Goal: Task Accomplishment & Management: Manage account settings

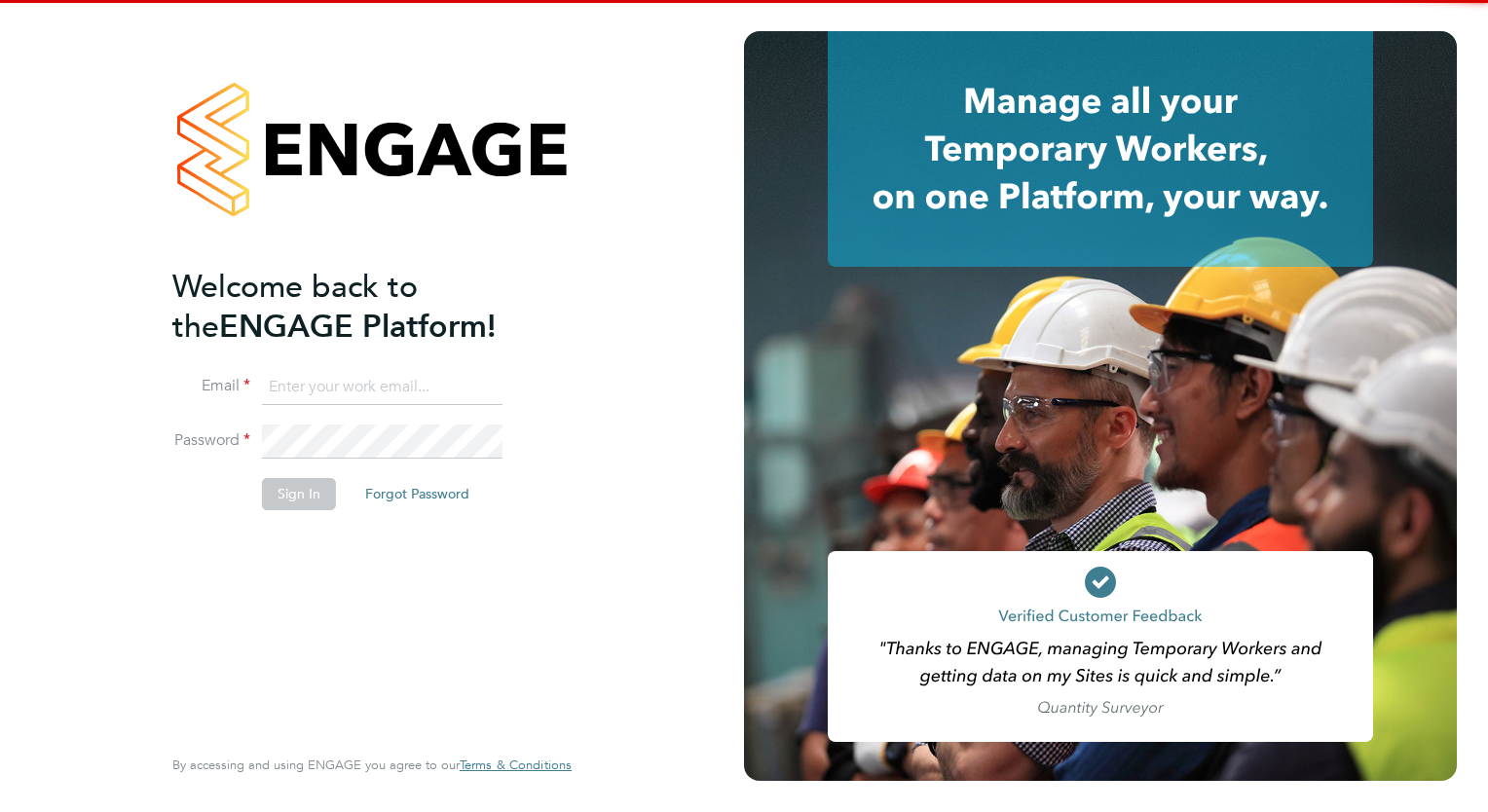
type input "megan.westlotorn@alliancemsp.co.uk"
click at [337, 487] on li "Sign In Forgot Password" at bounding box center [362, 502] width 380 height 50
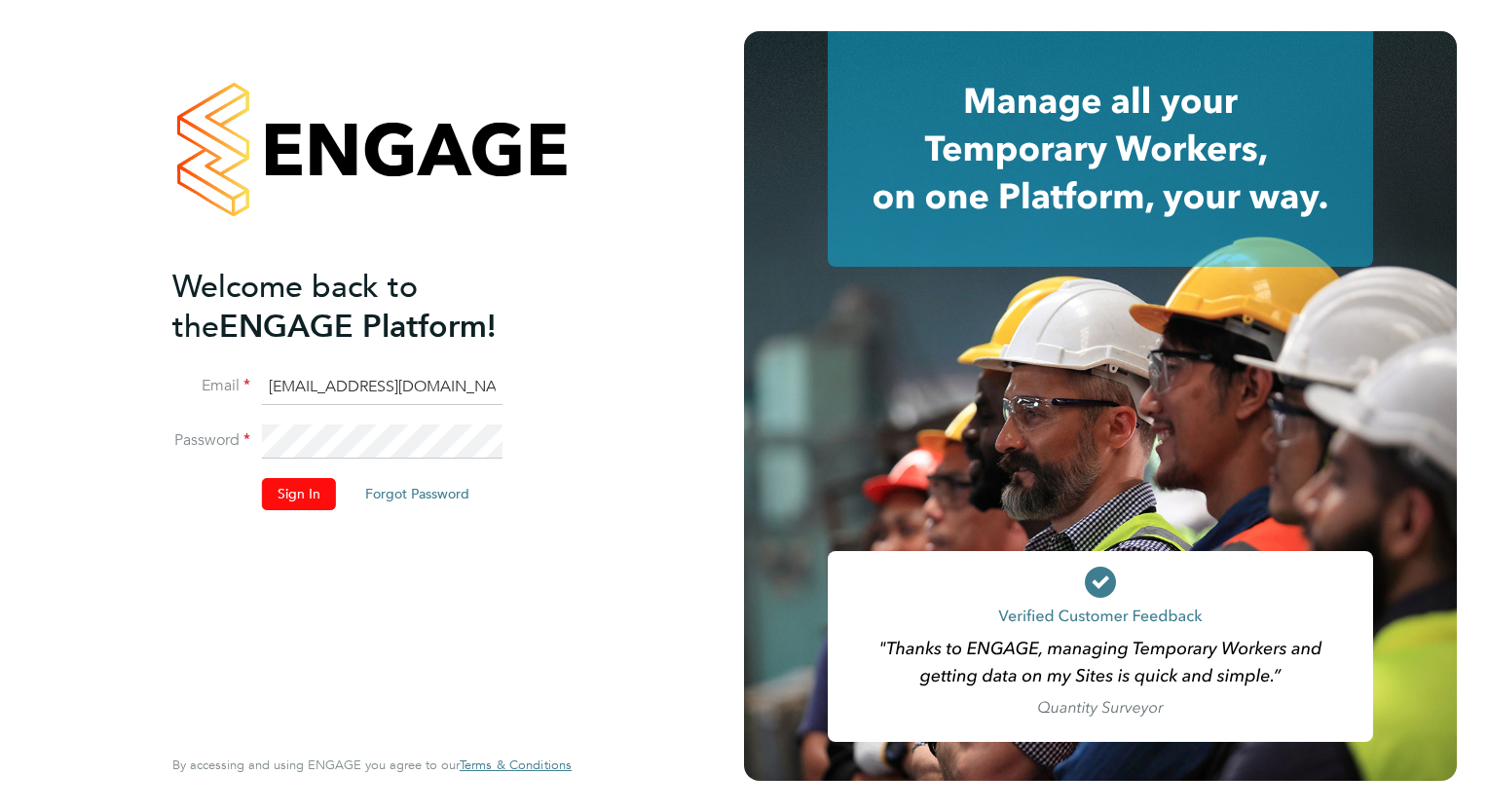
click at [323, 490] on button "Sign In" at bounding box center [298, 493] width 74 height 31
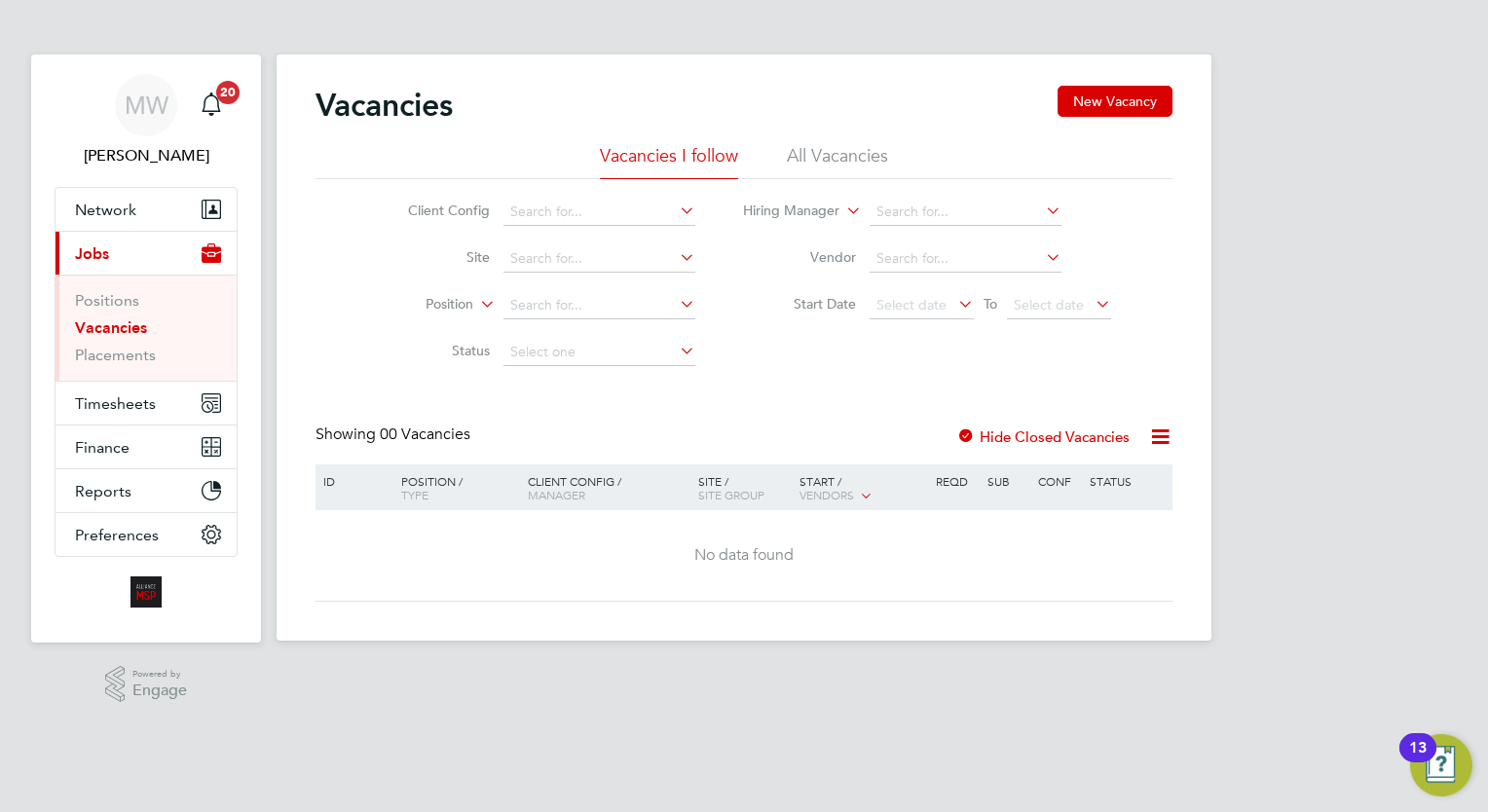
click at [151, 368] on ul "Positions Vacancies Placements" at bounding box center [146, 327] width 181 height 106
click at [145, 356] on link "Placements" at bounding box center [115, 355] width 81 height 19
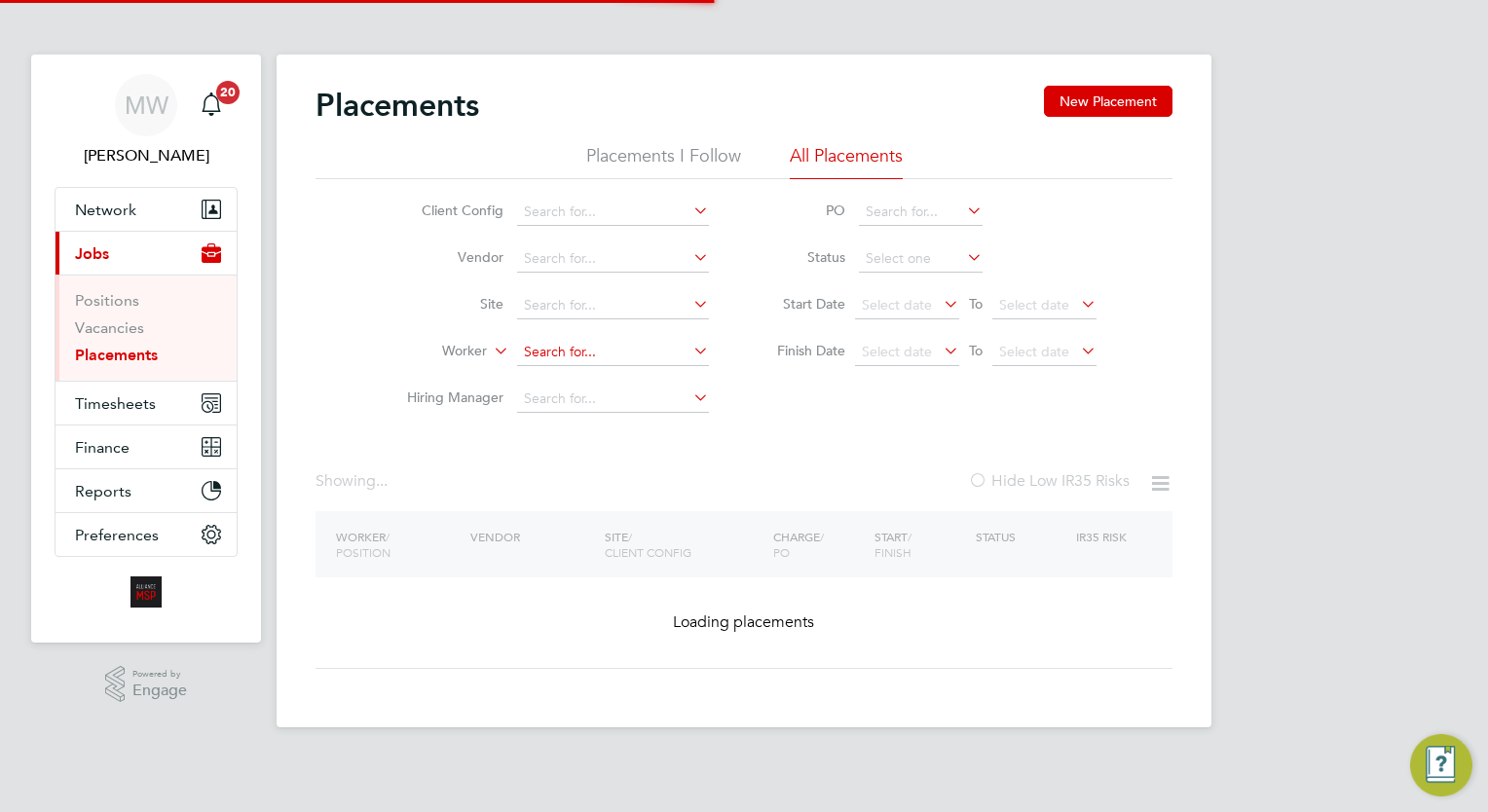
click at [620, 345] on input at bounding box center [613, 353] width 192 height 28
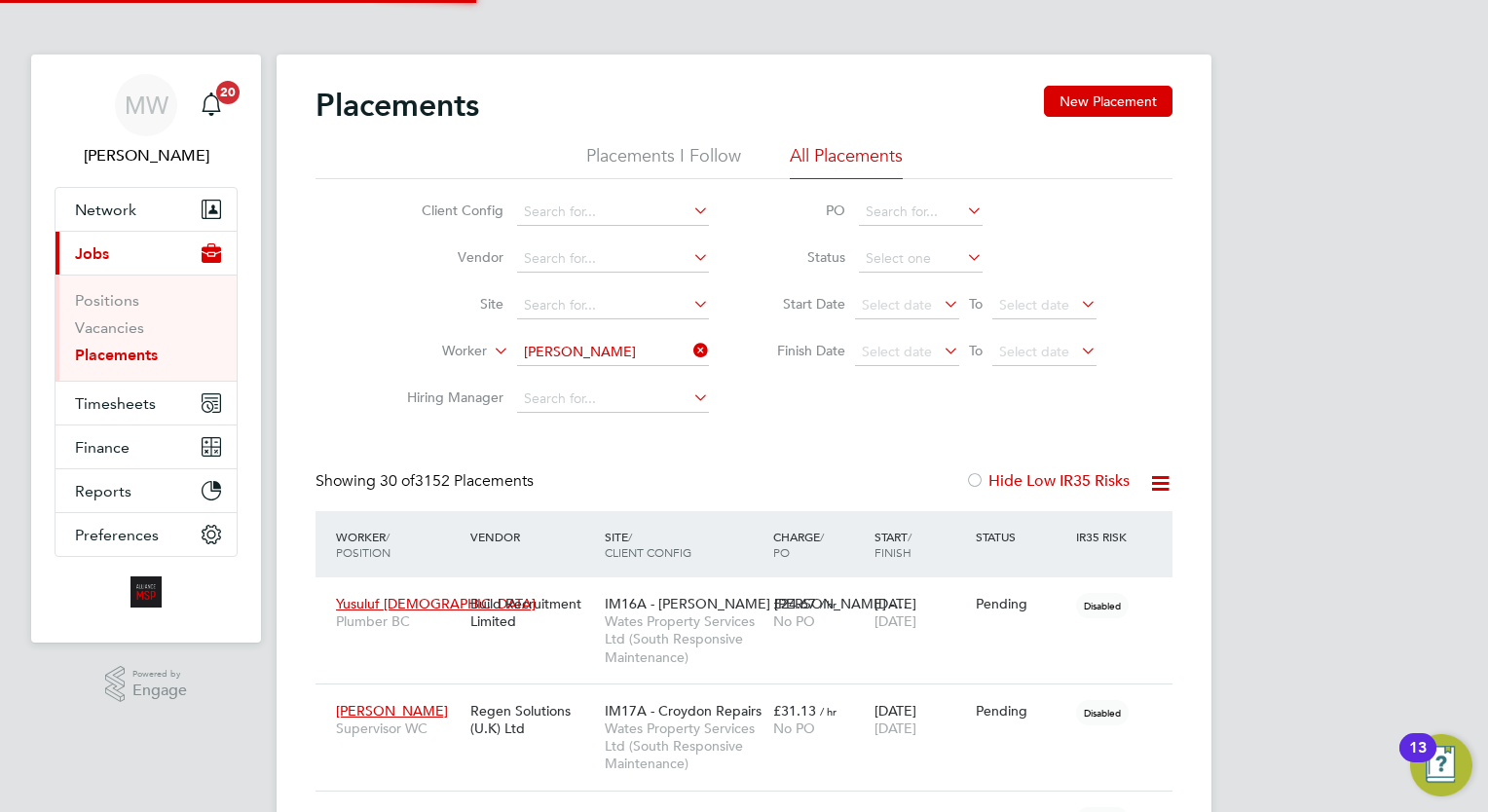
click at [631, 372] on li "Lorian Bigu" at bounding box center [614, 377] width 193 height 27
type input "Lorian Bigu"
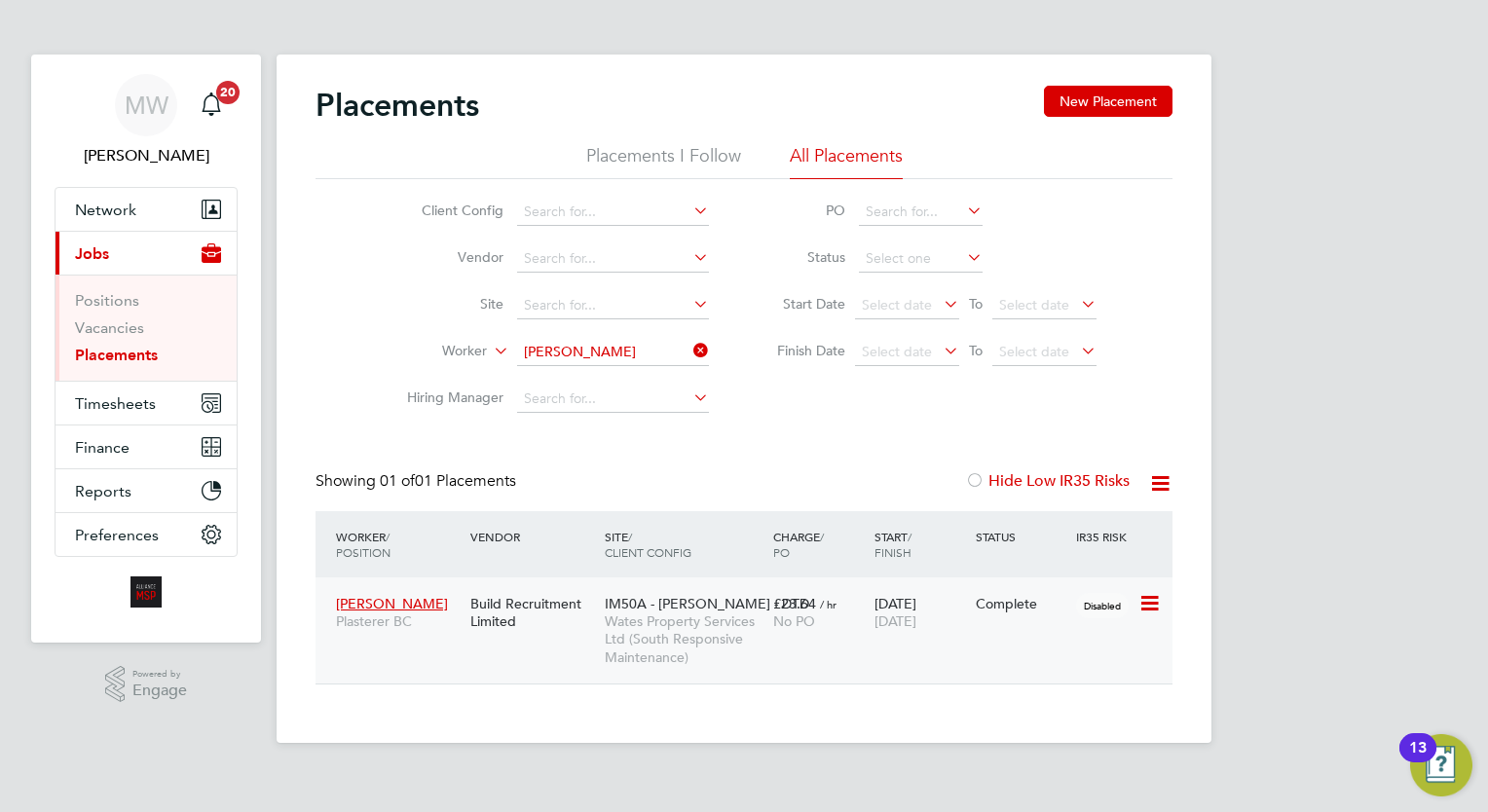
click at [811, 637] on div "£23.64 / hr No PO" at bounding box center [818, 611] width 101 height 54
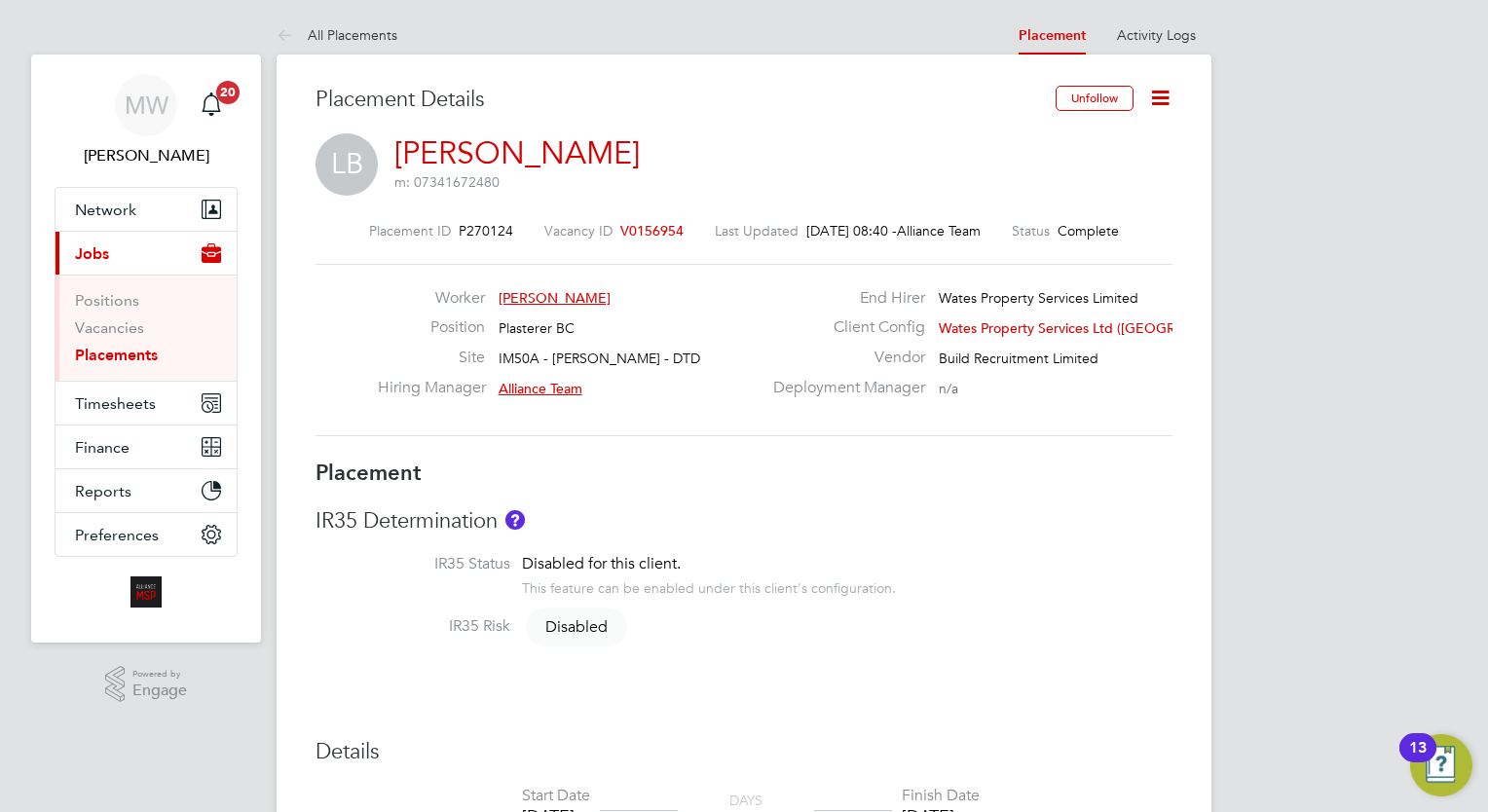
click at [128, 356] on link "Placements" at bounding box center [116, 355] width 83 height 19
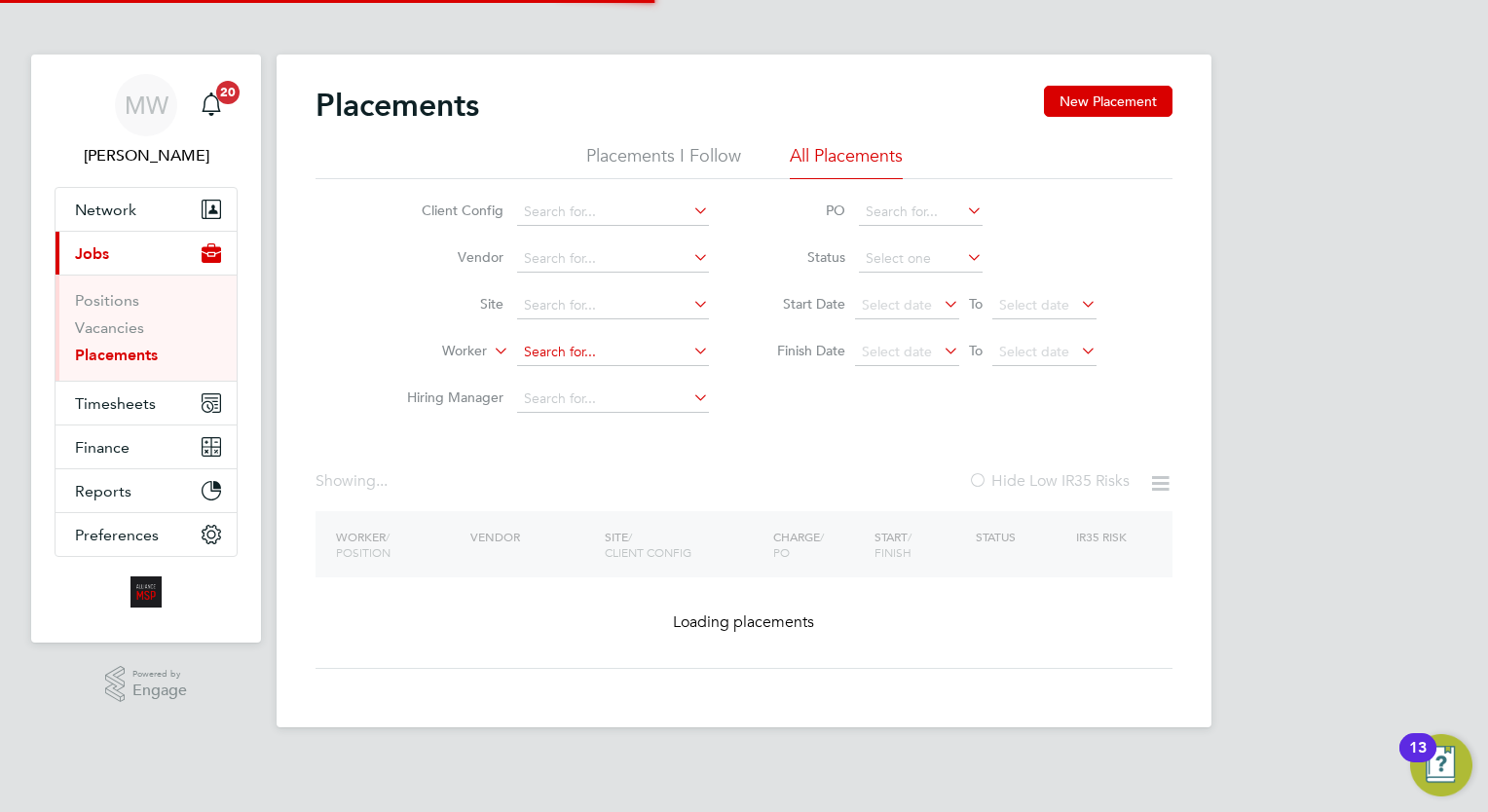
click at [571, 341] on input at bounding box center [613, 353] width 192 height 28
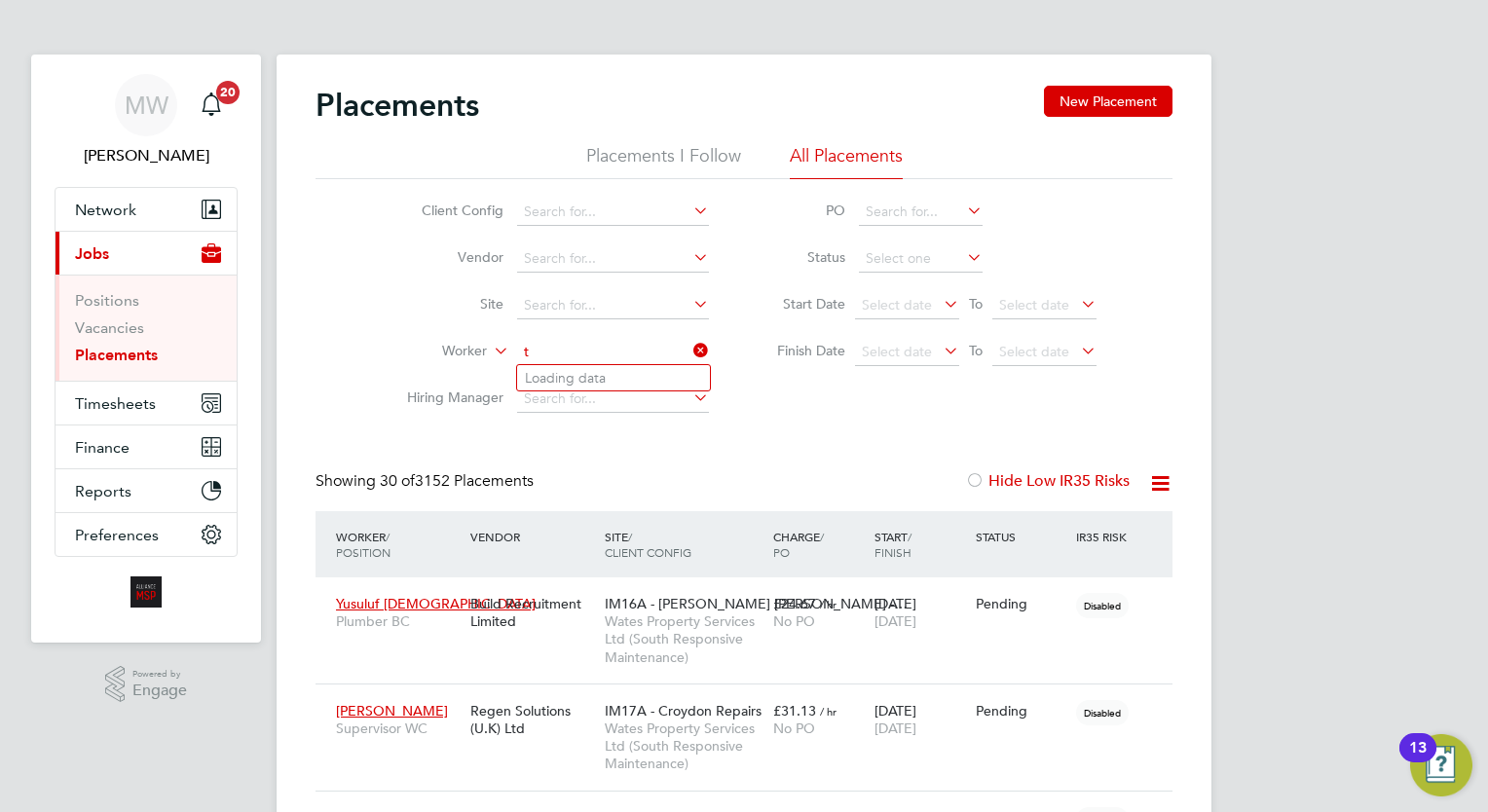
scroll to position [55, 136]
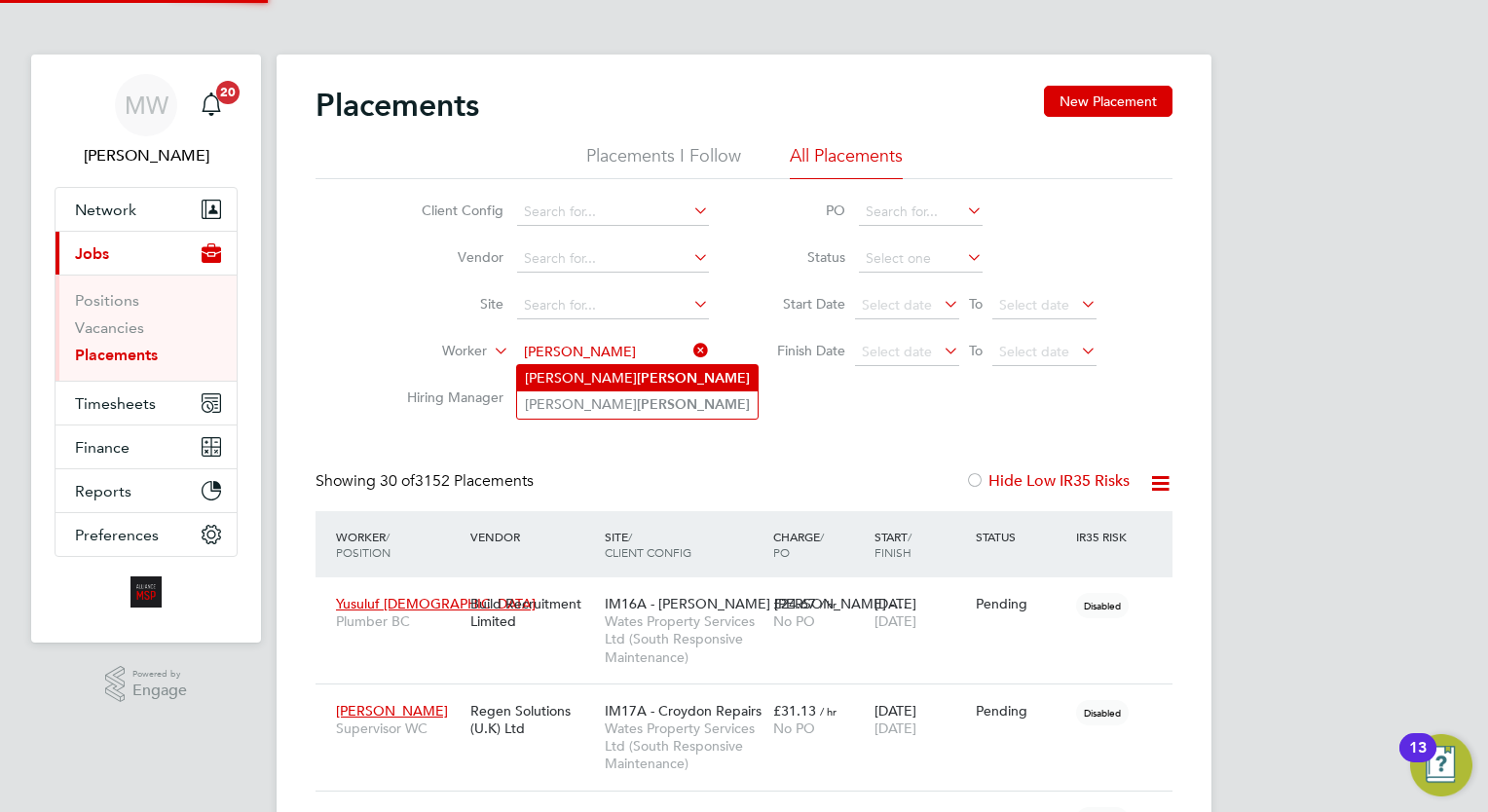
click at [637, 377] on b "Townsend" at bounding box center [693, 377] width 113 height 17
type input "Johnathan Townsend"
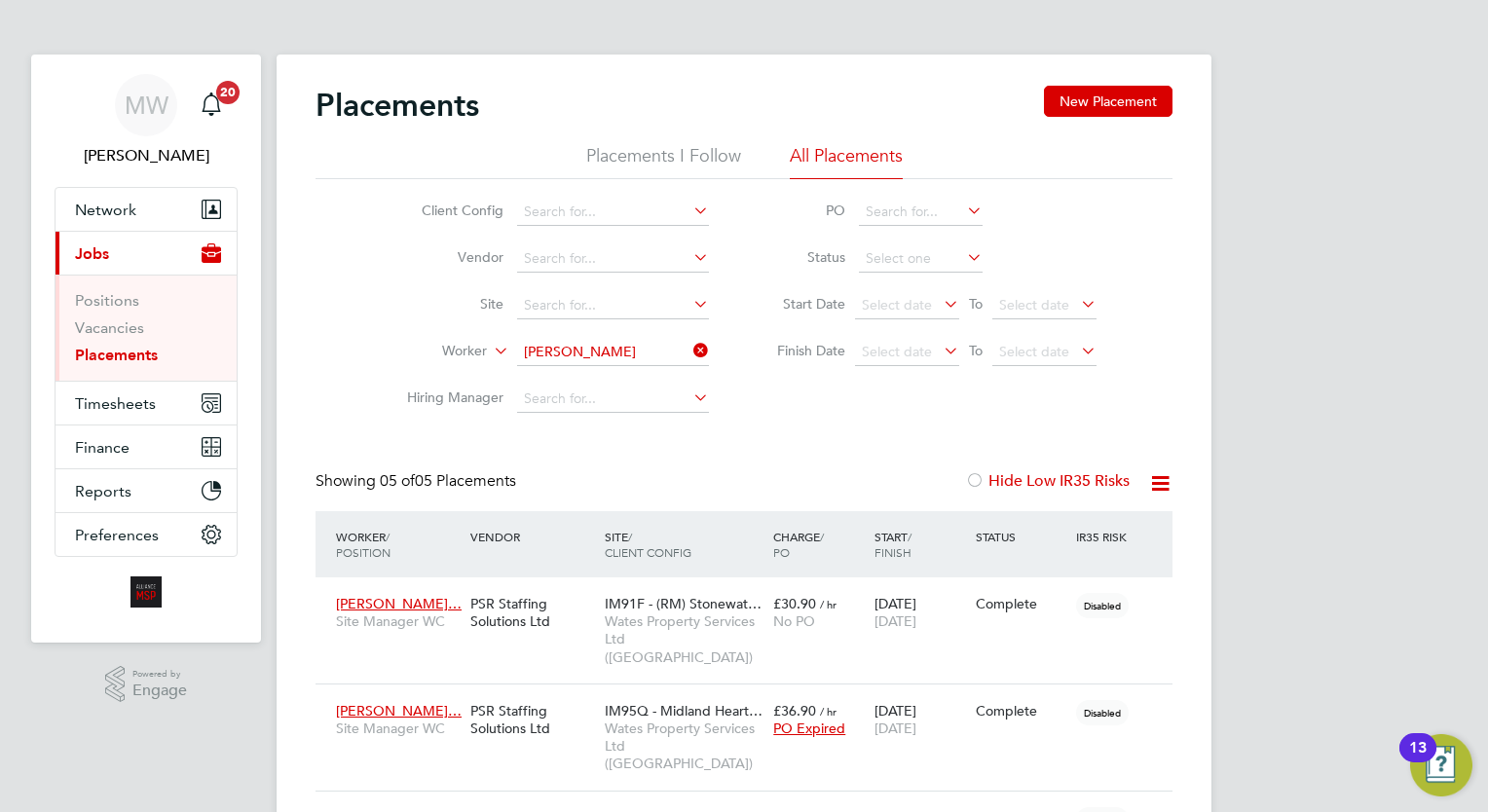
drag, startPoint x: 698, startPoint y: 359, endPoint x: 613, endPoint y: 368, distance: 85.5
click at [689, 359] on icon at bounding box center [689, 351] width 0 height 28
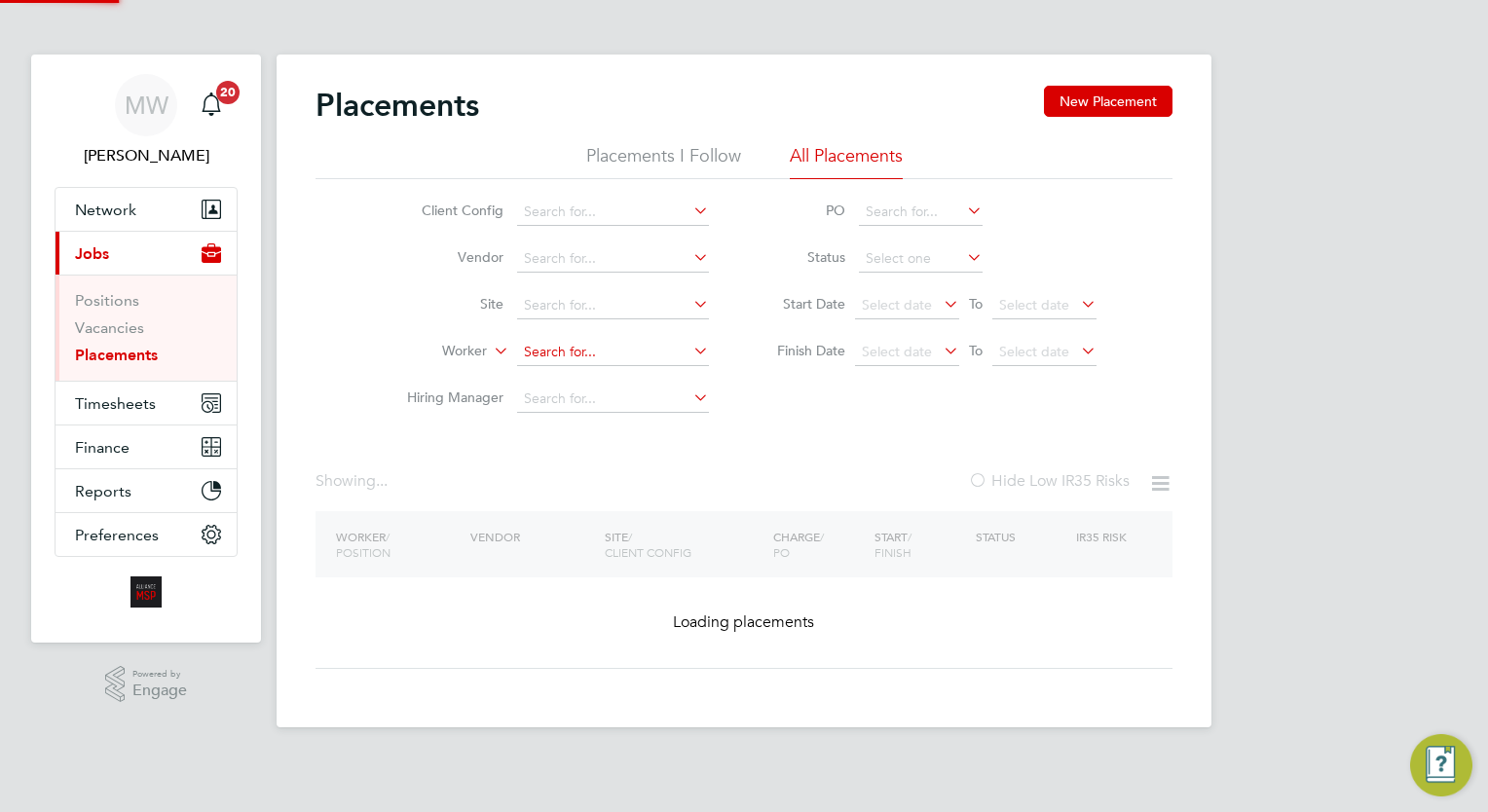
click at [652, 355] on input at bounding box center [613, 353] width 192 height 28
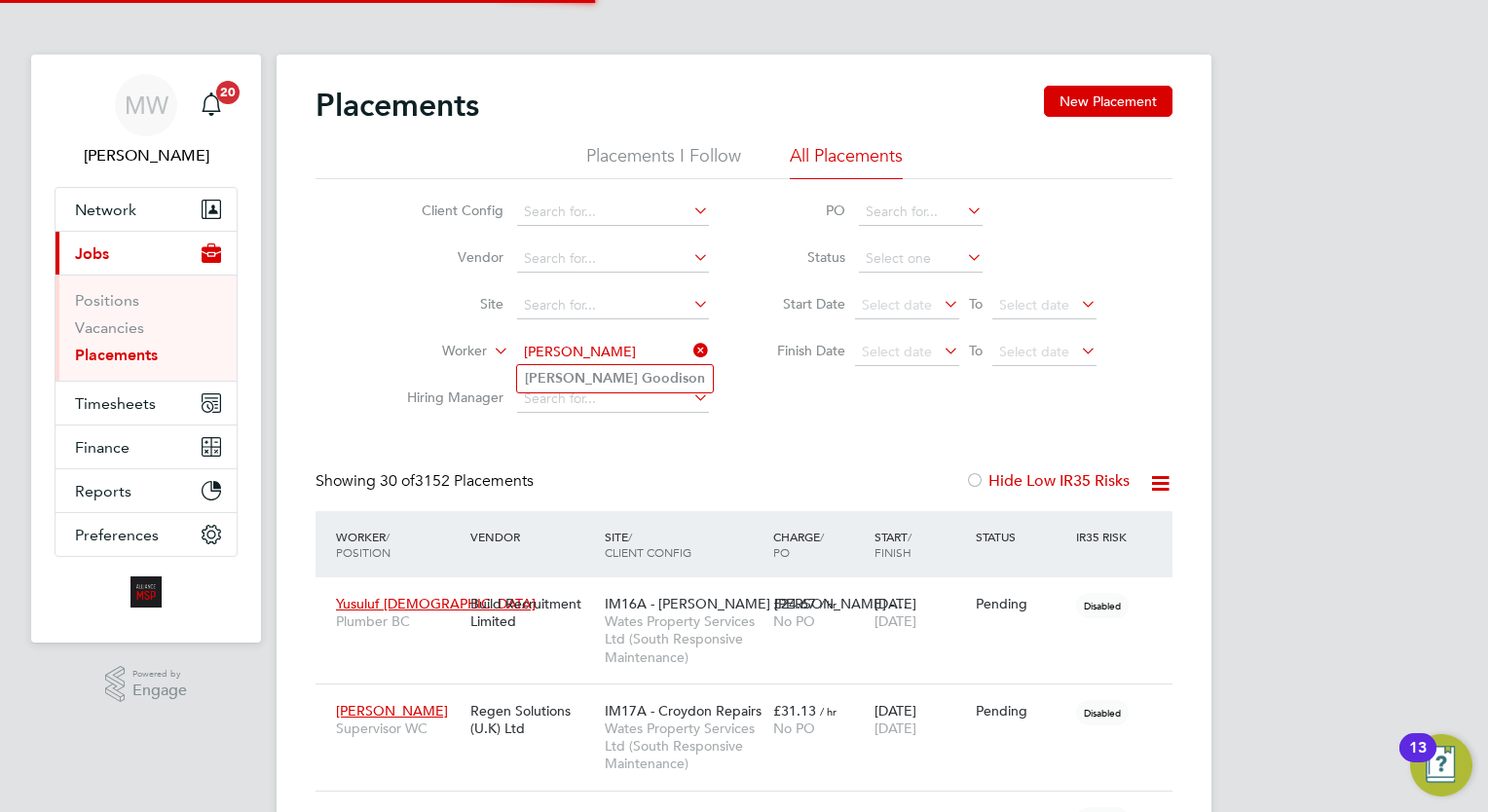
click at [642, 377] on b "Goodison" at bounding box center [674, 377] width 63 height 17
type input "Richard Goodison"
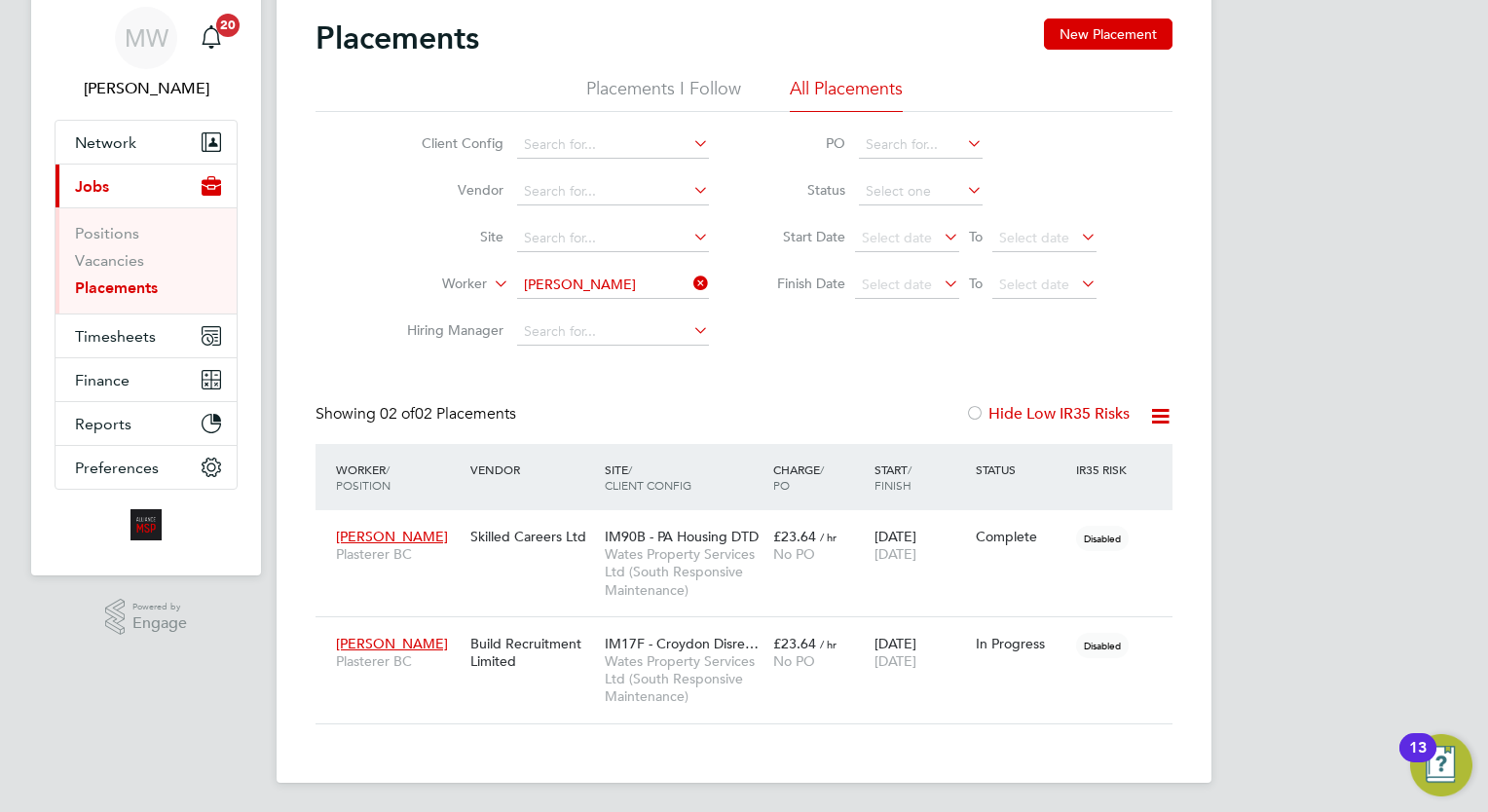
click at [689, 281] on icon at bounding box center [689, 283] width 0 height 28
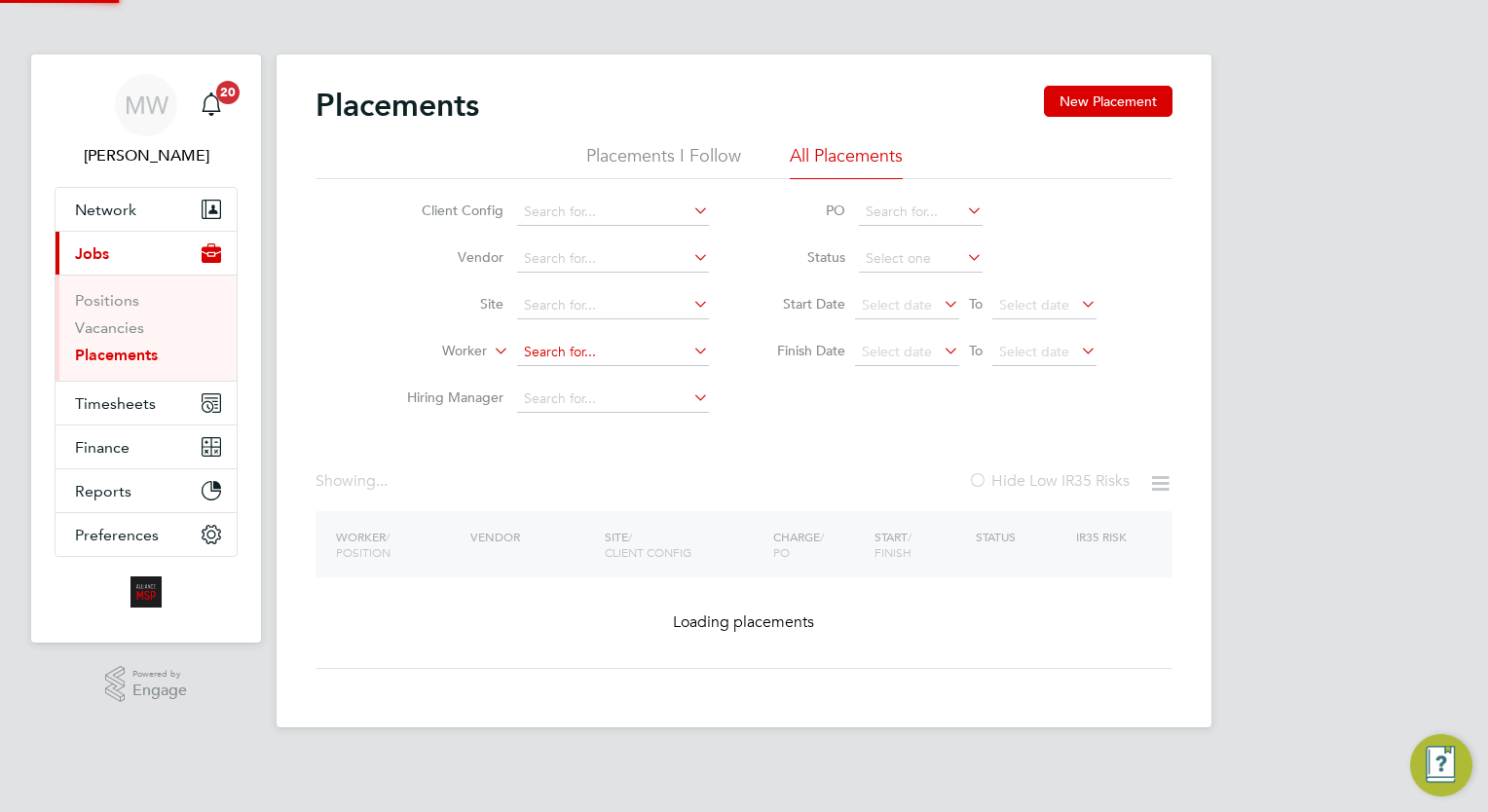
click at [591, 348] on input at bounding box center [613, 353] width 192 height 28
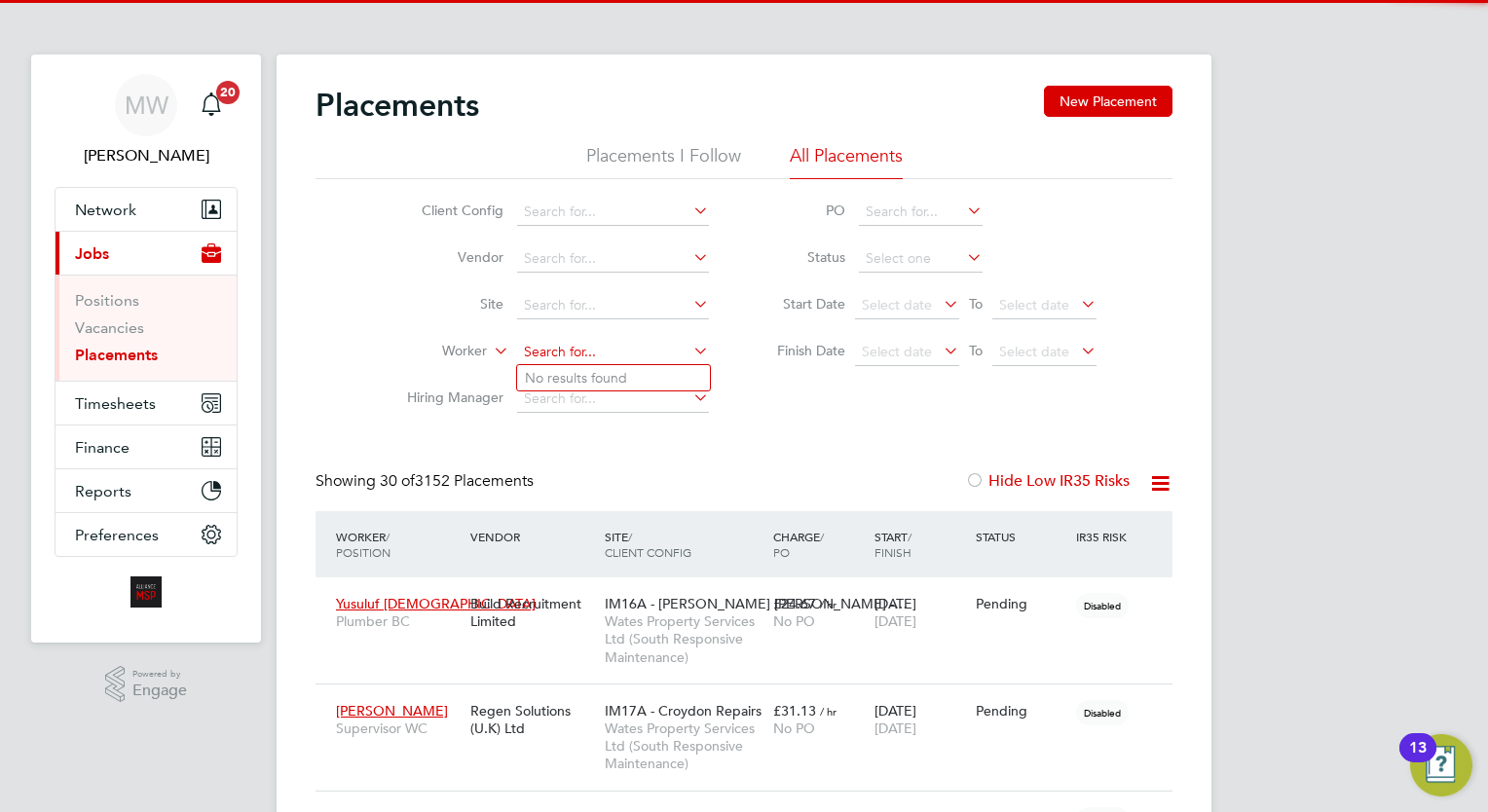
scroll to position [9, 9]
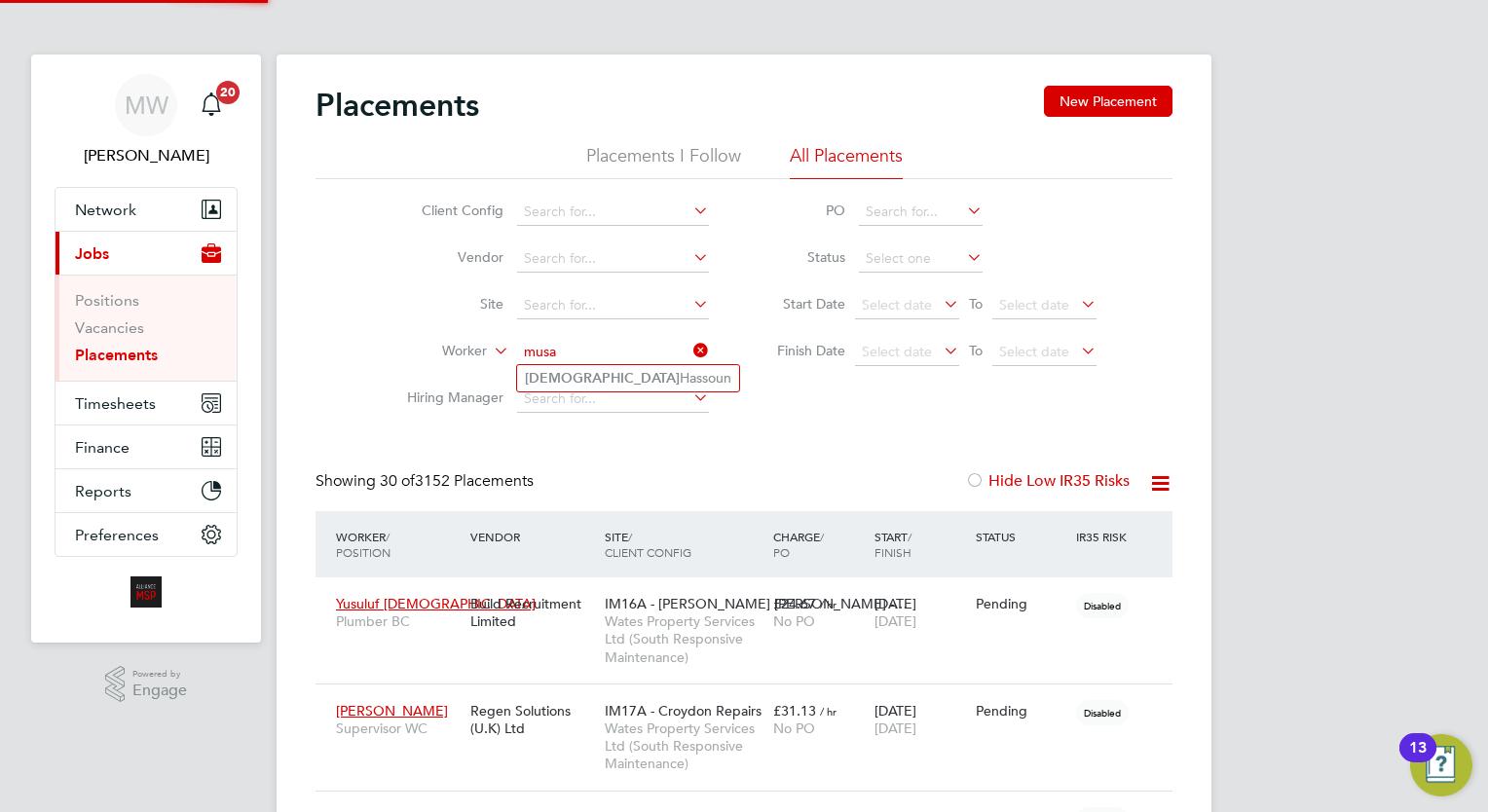
click at [610, 378] on li "Musa Hassoun" at bounding box center [628, 377] width 222 height 27
type input "Musa Hassoun"
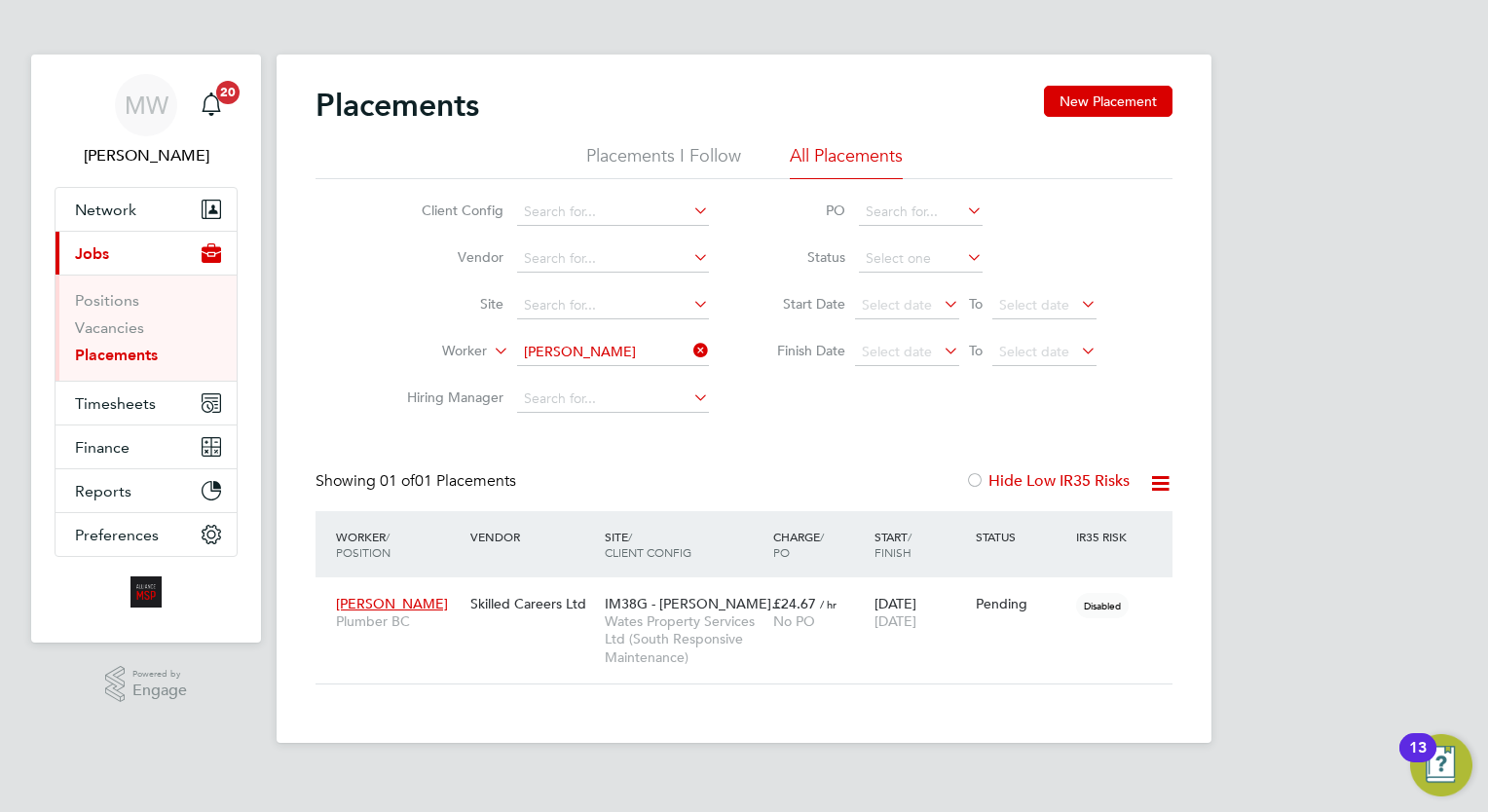
click at [689, 352] on icon at bounding box center [689, 351] width 0 height 28
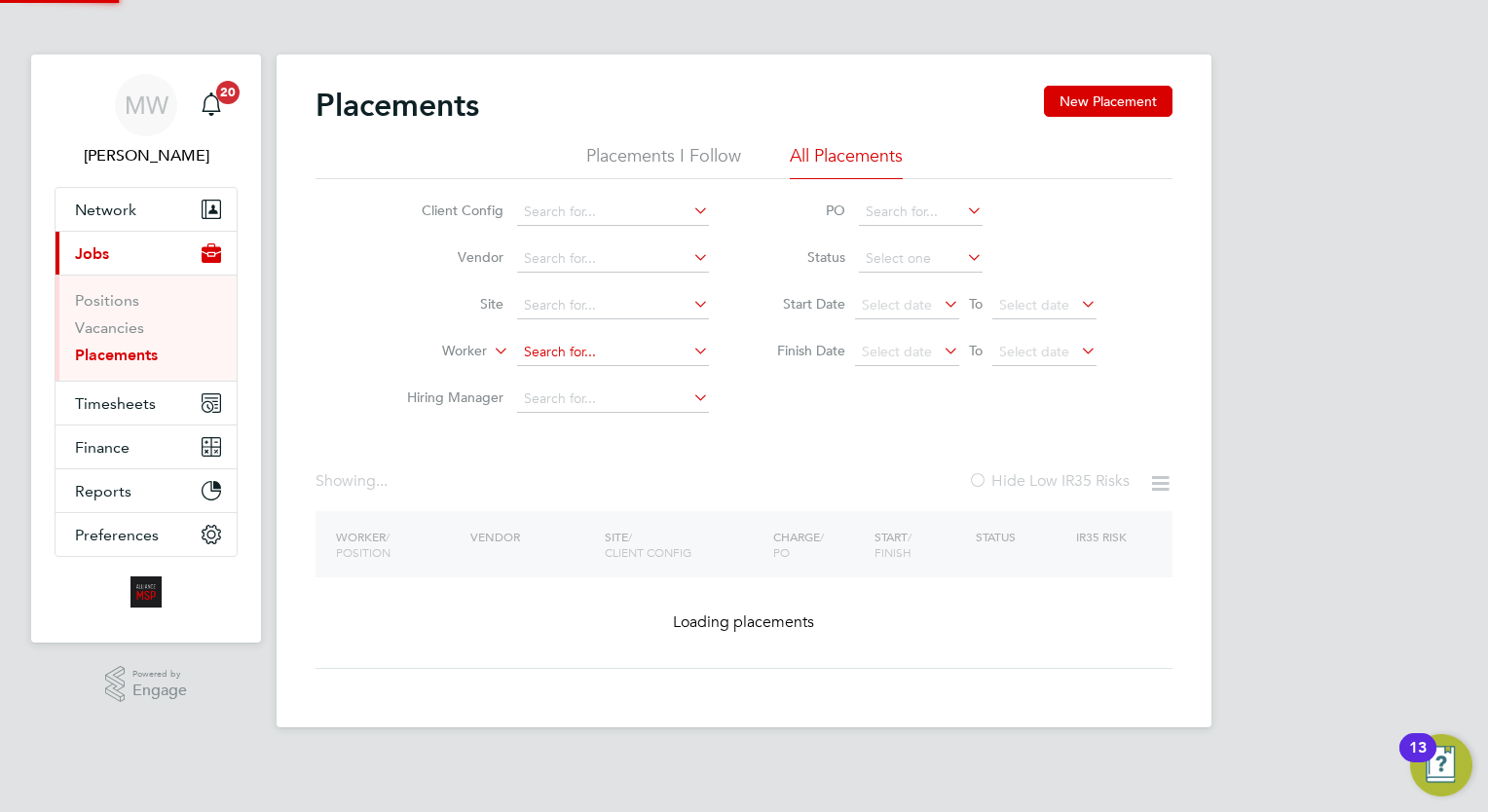
click at [662, 348] on input at bounding box center [613, 353] width 192 height 28
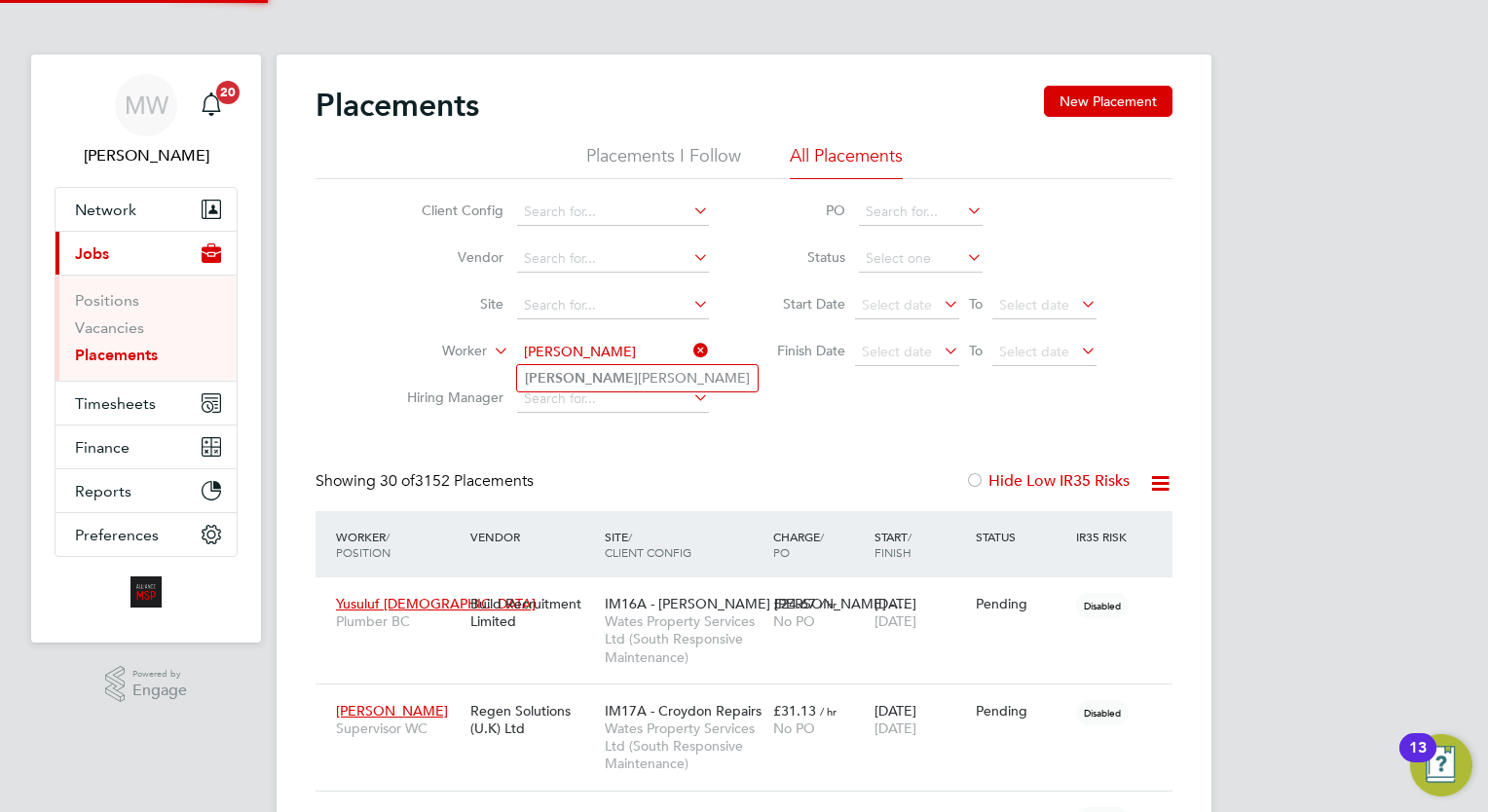
click at [590, 383] on li "Nayeem Ahmed" at bounding box center [637, 377] width 241 height 27
type input "[PERSON_NAME]"
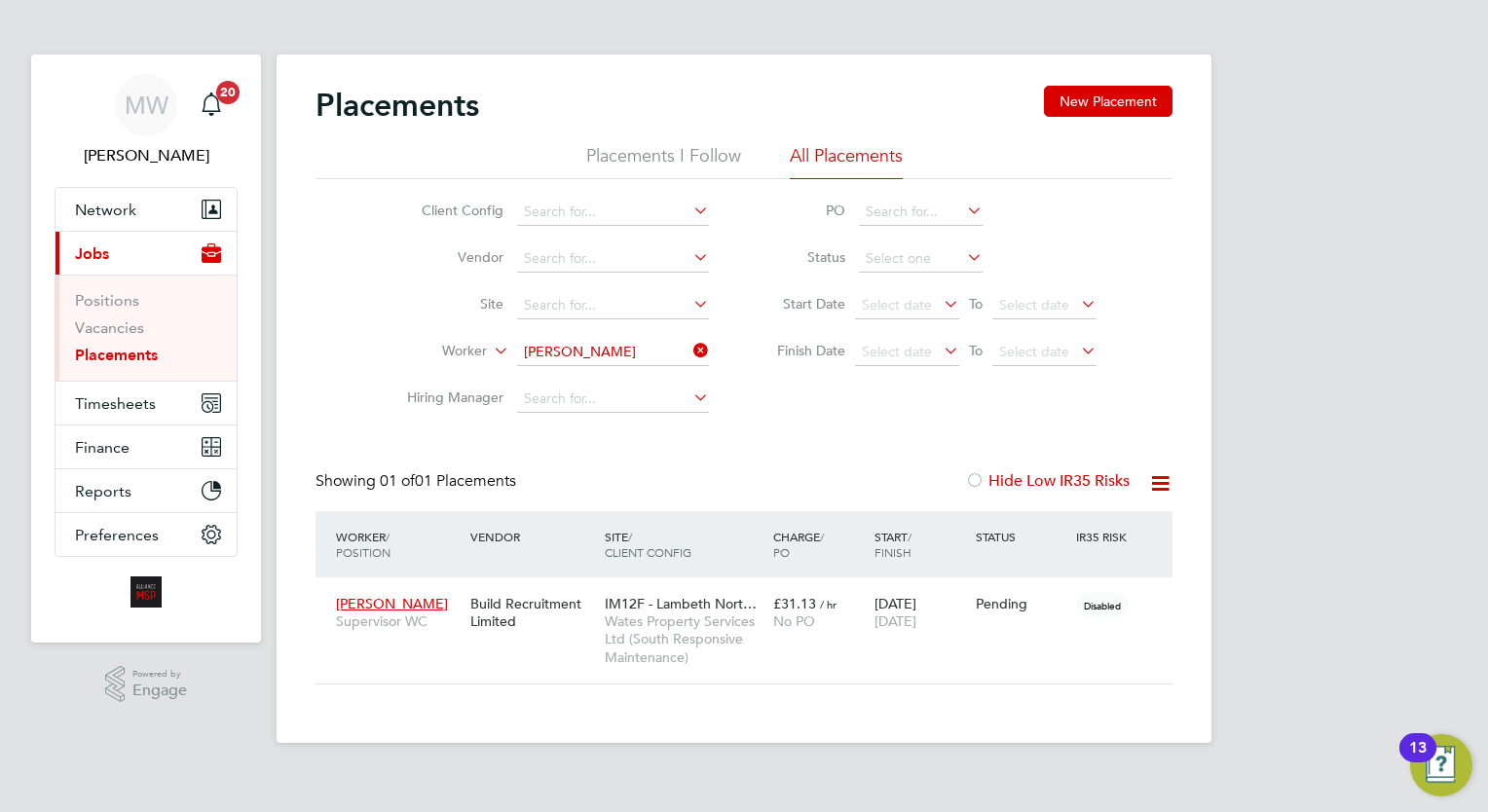
click at [364, 545] on div "Worker / Position" at bounding box center [398, 544] width 135 height 50
drag, startPoint x: 364, startPoint y: 545, endPoint x: 362, endPoint y: 555, distance: 10.2
click at [362, 555] on span "/ Position" at bounding box center [363, 545] width 54 height 31
click at [689, 350] on icon at bounding box center [689, 351] width 0 height 28
click at [658, 358] on input "[PERSON_NAME]" at bounding box center [613, 353] width 192 height 28
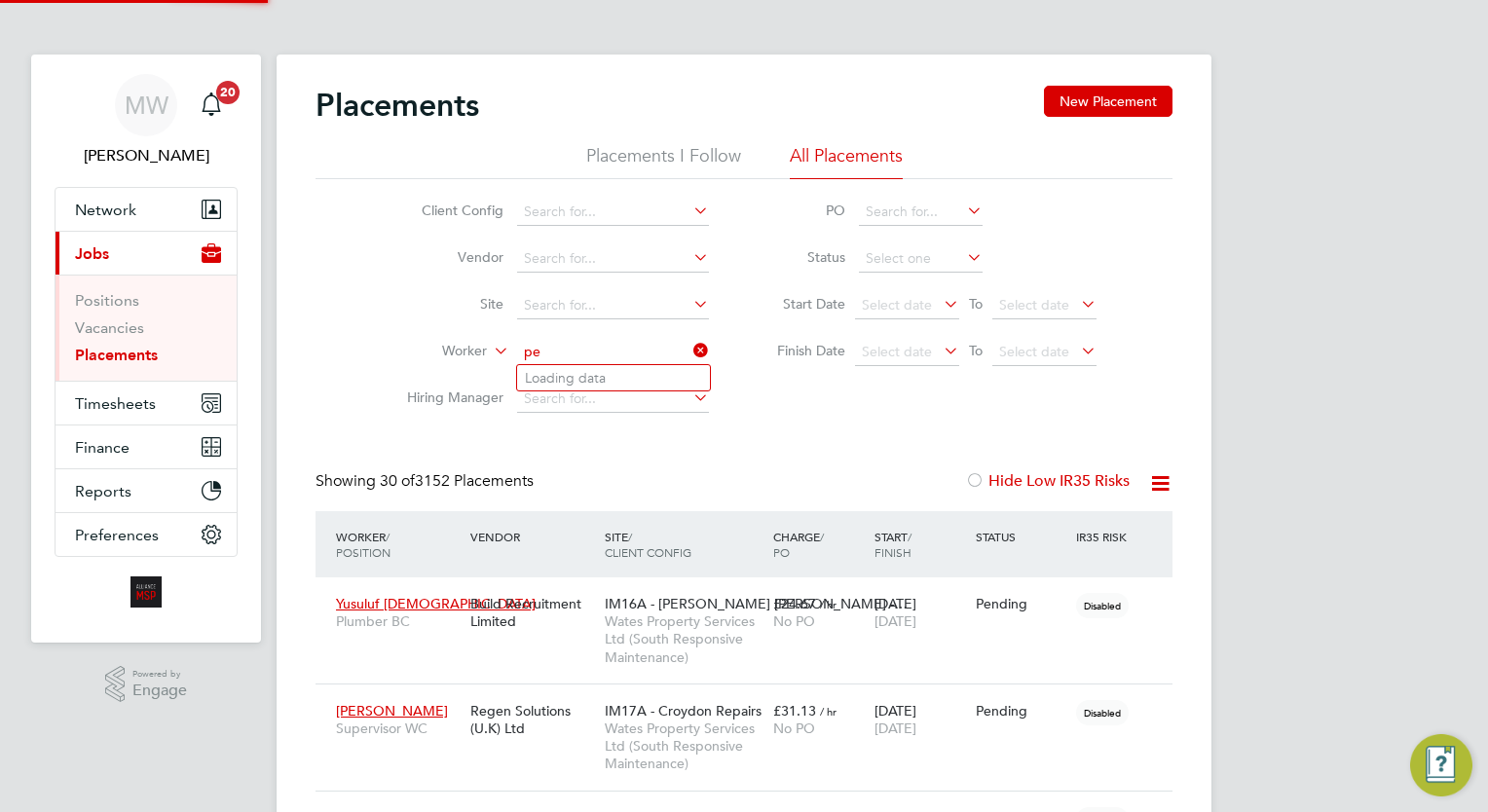
scroll to position [55, 136]
click at [639, 375] on li "Peter O ' Connor" at bounding box center [649, 377] width 264 height 27
type input "Peter O' Connor"
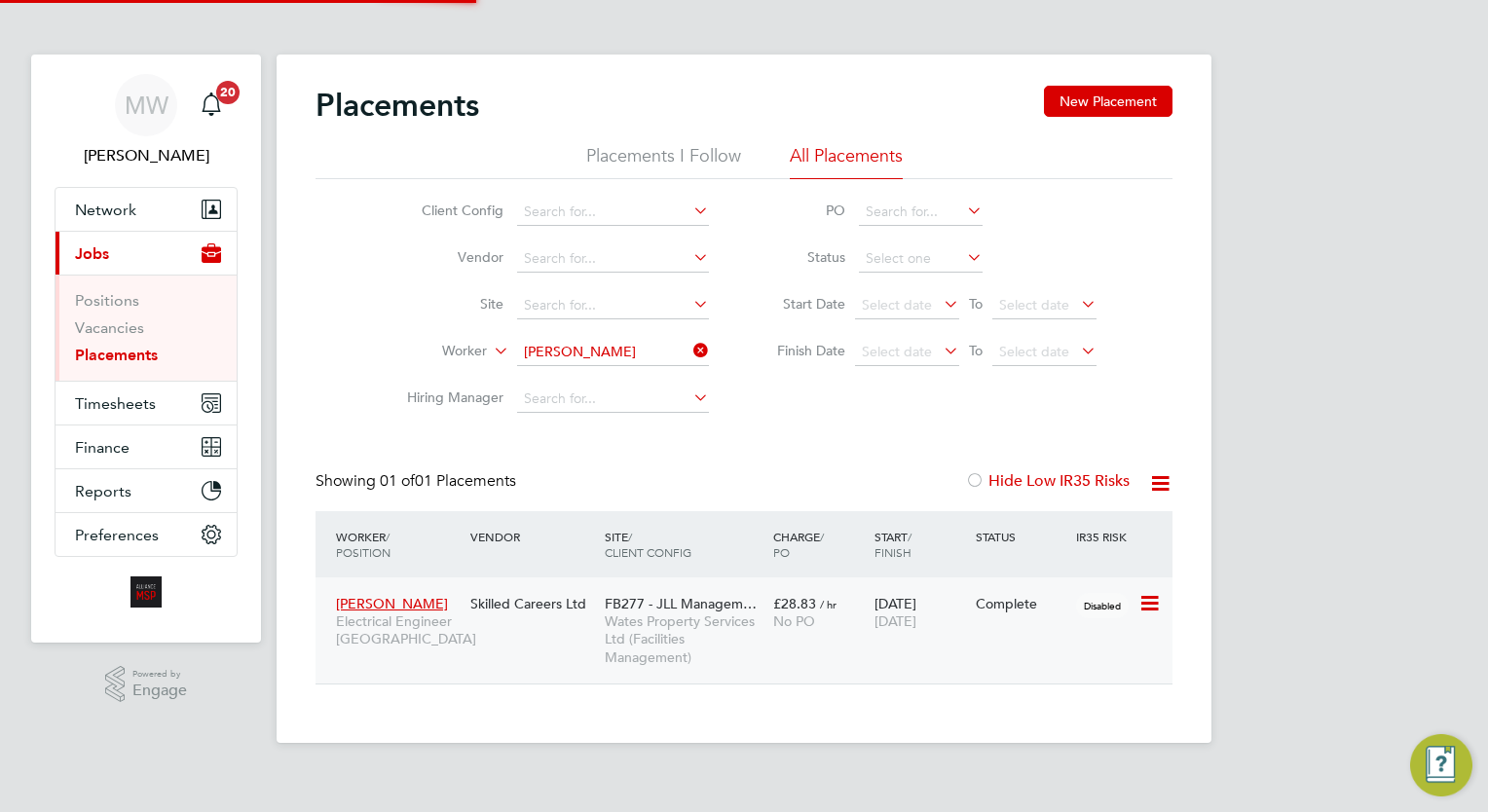
click at [760, 612] on span "Wates Property Services Ltd (Facilities Management)" at bounding box center [684, 639] width 158 height 53
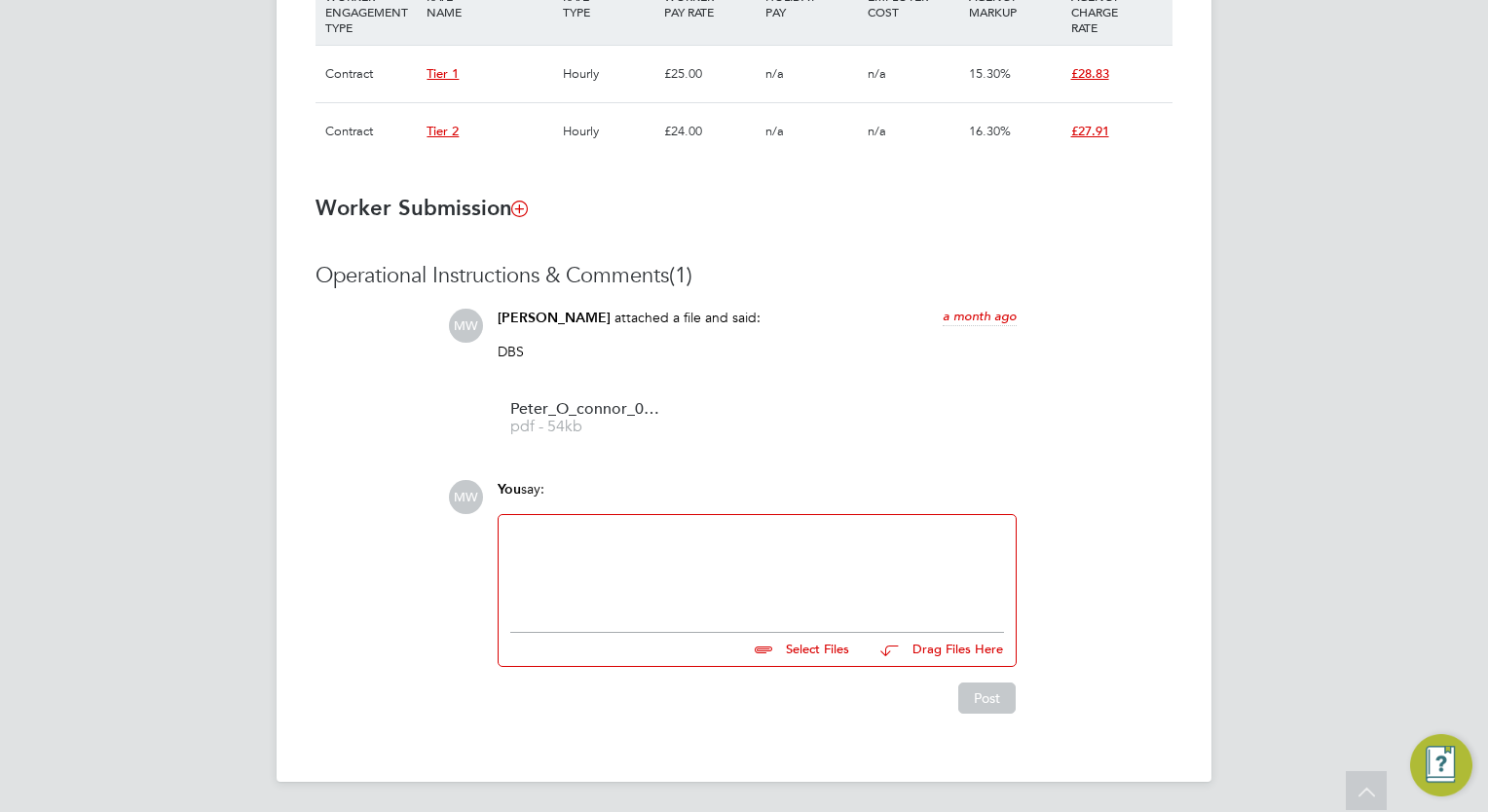
click at [744, 550] on div at bounding box center [757, 568] width 494 height 84
click at [987, 694] on button "Post" at bounding box center [986, 698] width 57 height 31
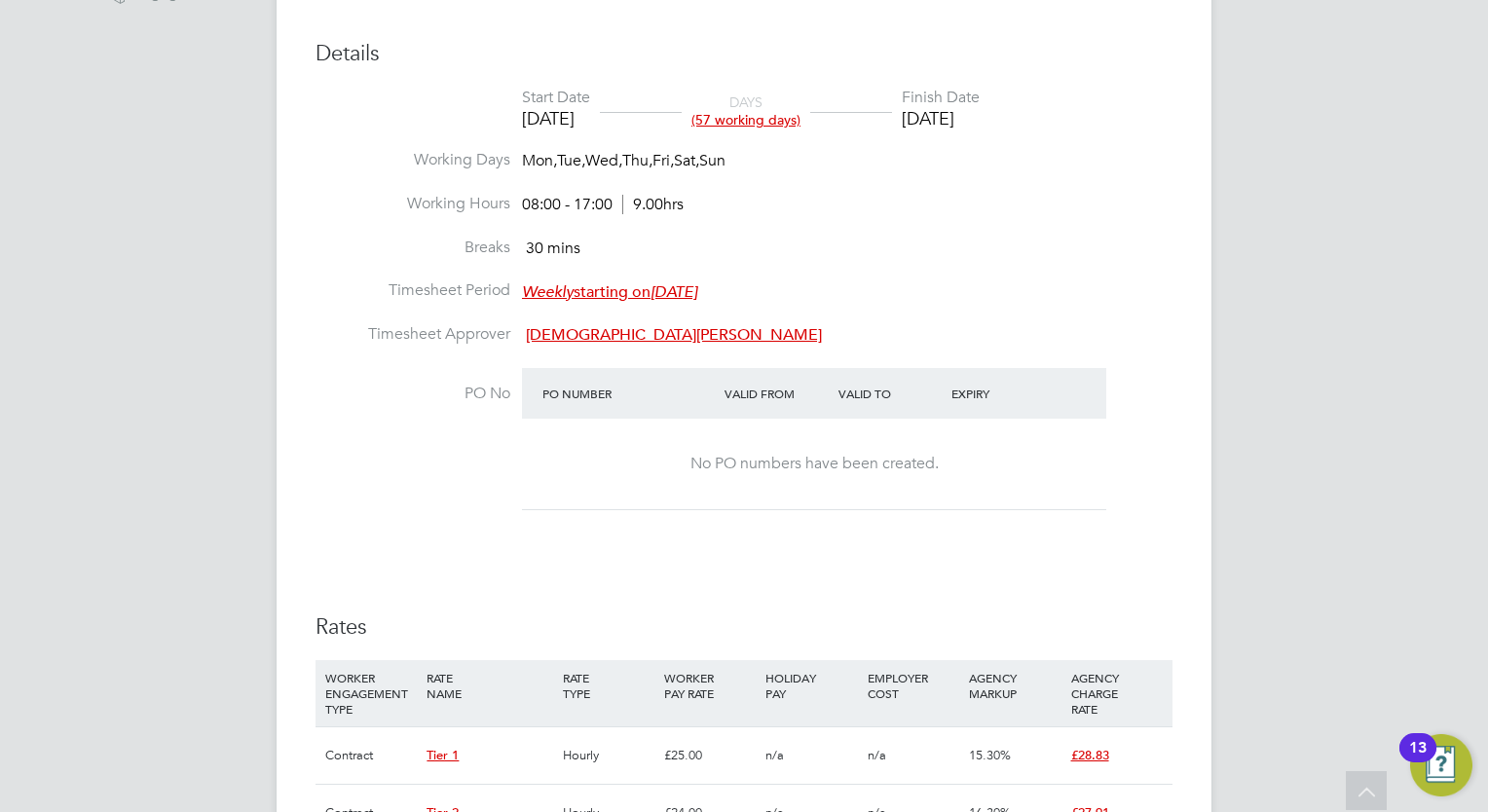
scroll to position [17, 0]
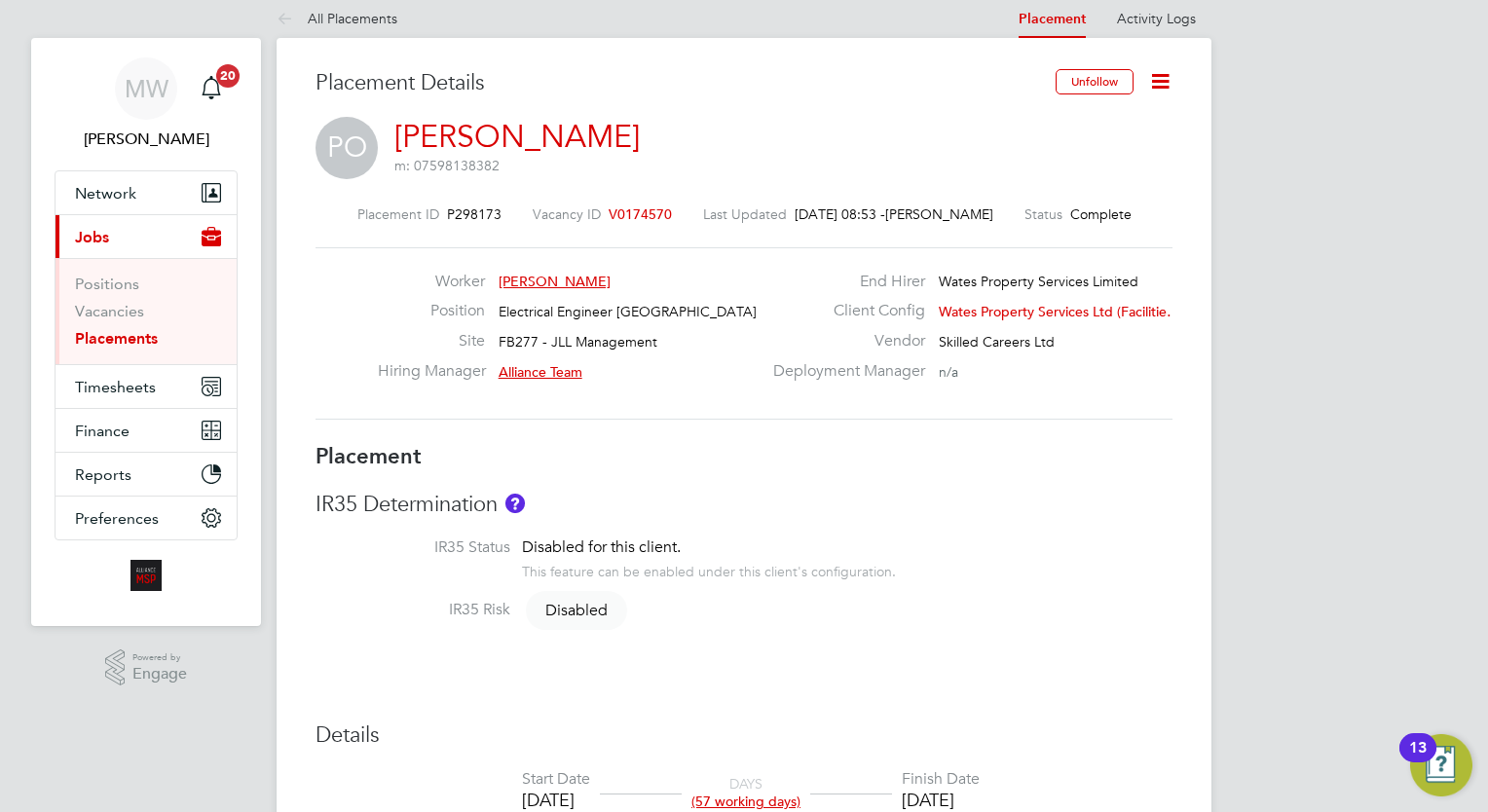
click at [145, 326] on li "Vacancies" at bounding box center [148, 316] width 147 height 28
click at [144, 331] on link "Placements" at bounding box center [116, 338] width 83 height 19
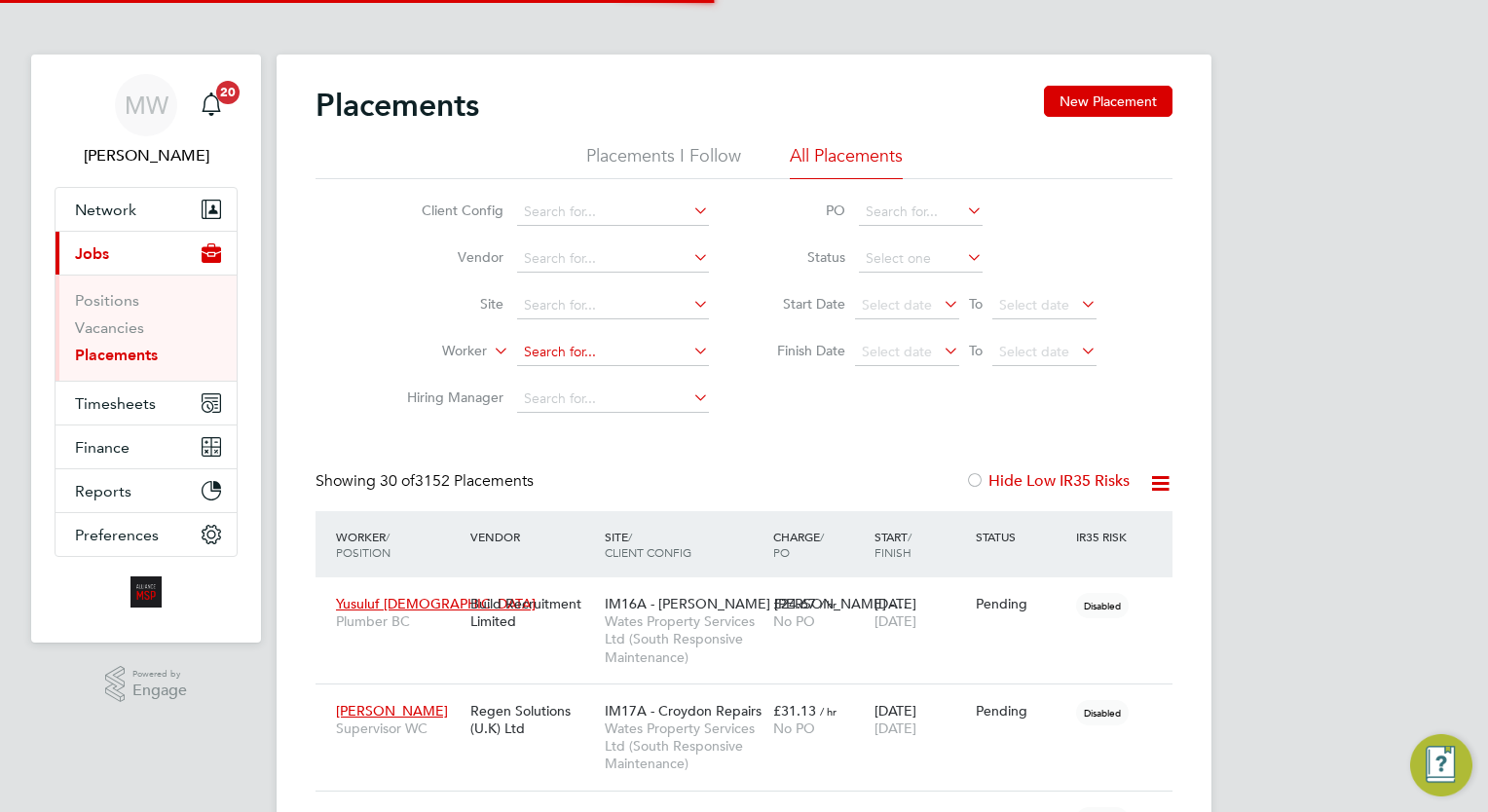
click at [556, 347] on input at bounding box center [613, 353] width 192 height 28
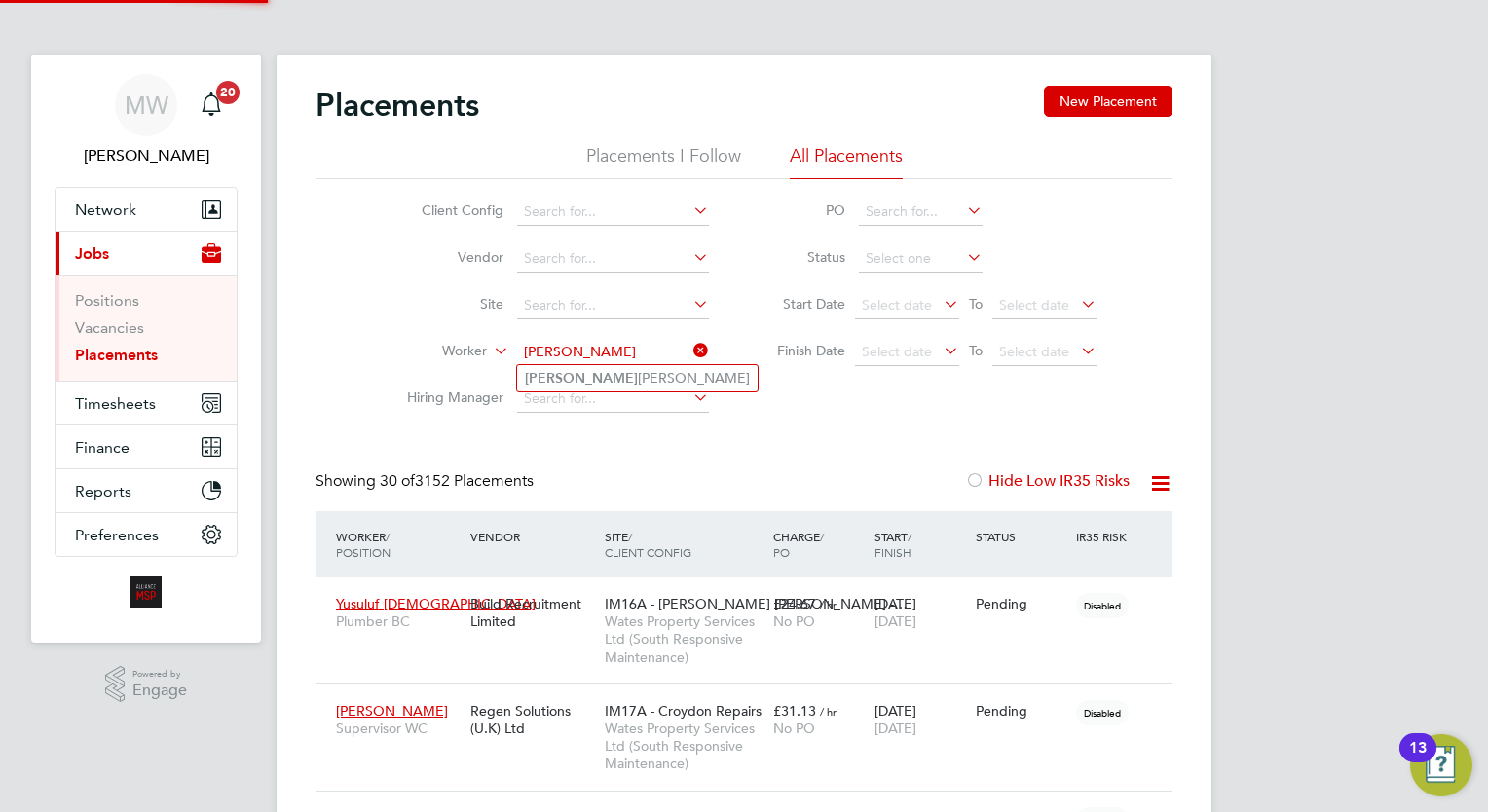
click at [640, 376] on li "Andrei Radu Habliuc" at bounding box center [637, 377] width 241 height 27
type input "Andrei Radu Habliuc"
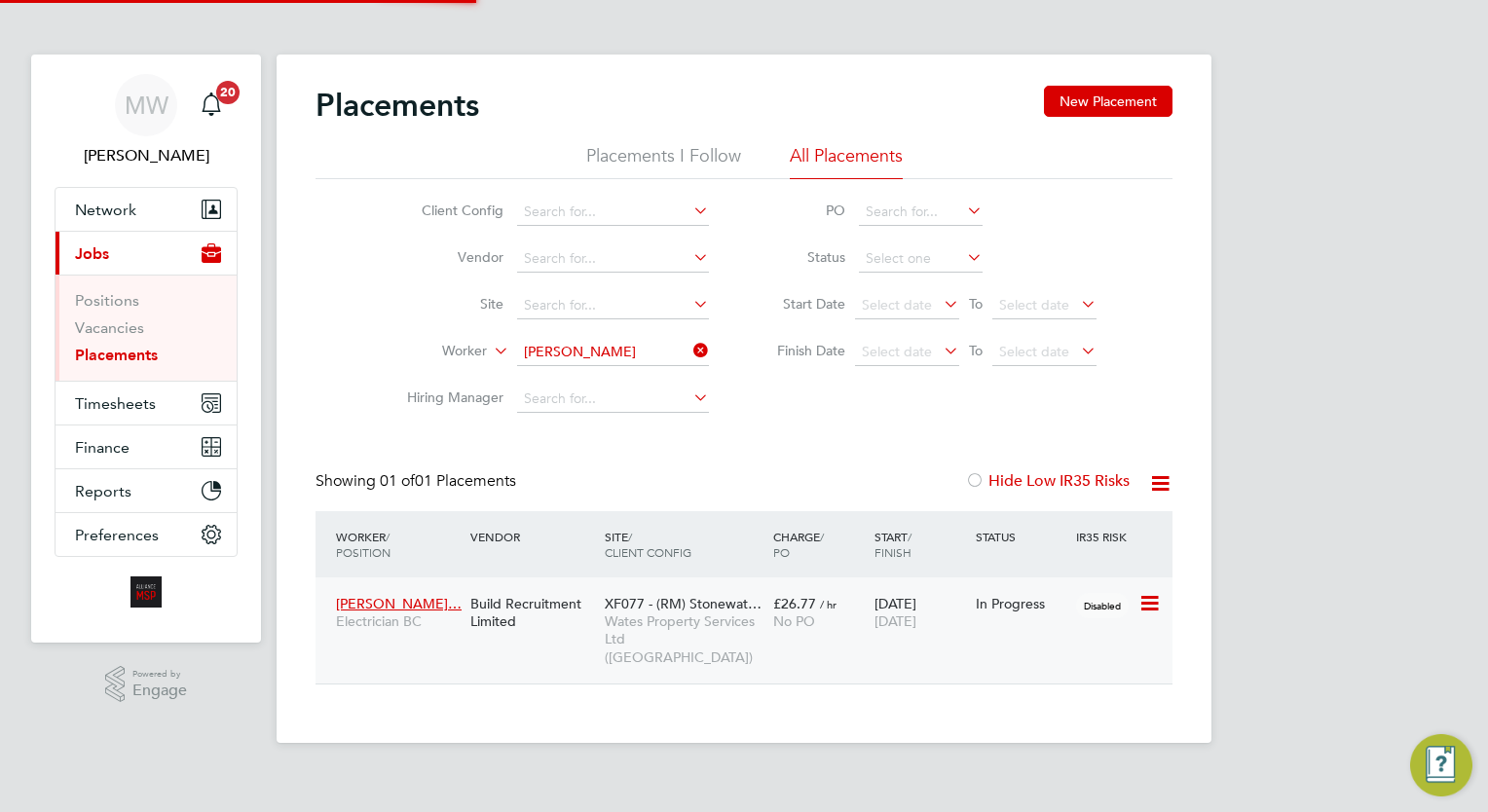
click at [862, 620] on div "No PO" at bounding box center [818, 621] width 91 height 18
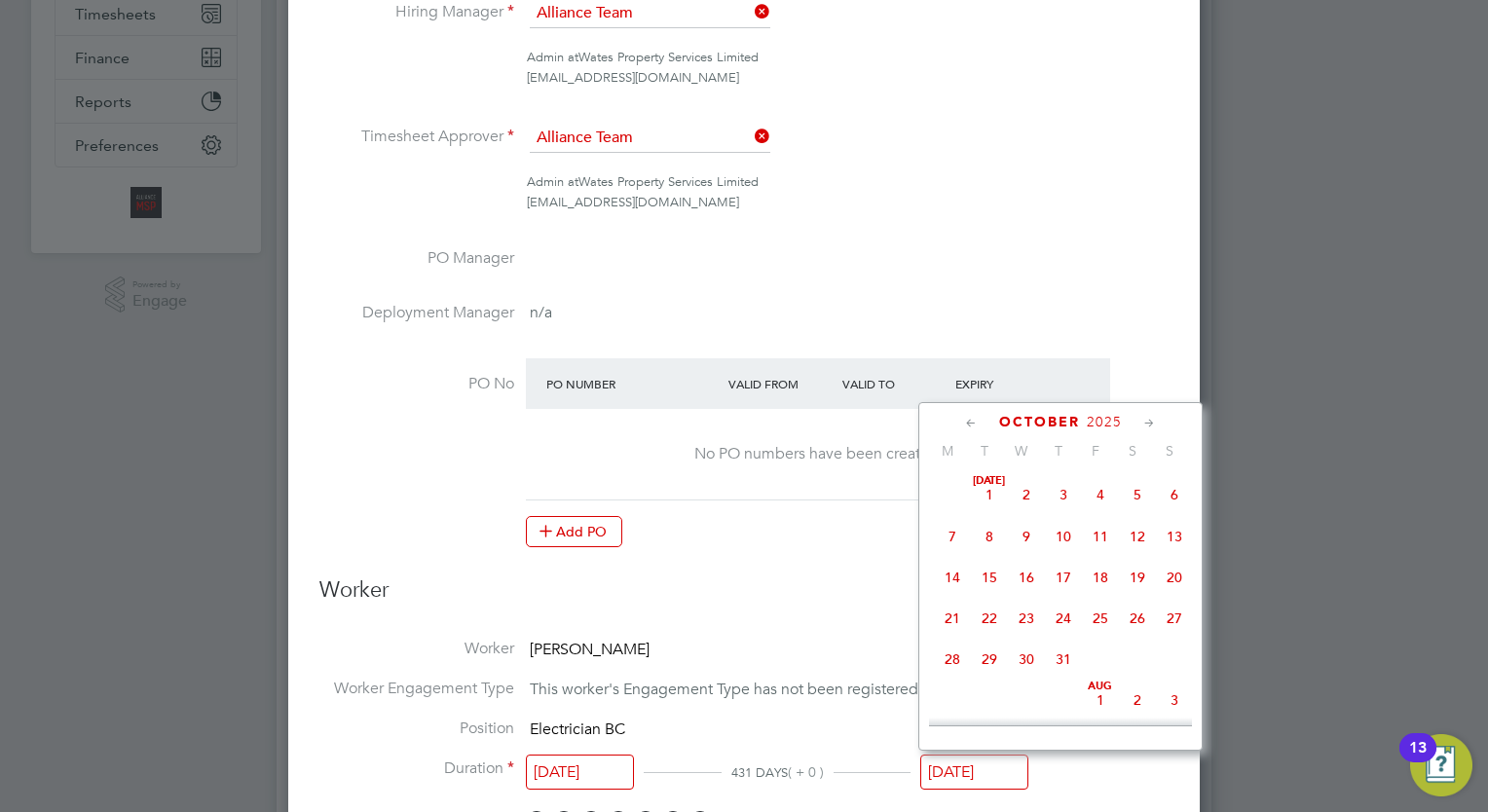
click at [976, 760] on input "[DATE]" at bounding box center [975, 772] width 108 height 36
click at [1172, 676] on span "31" at bounding box center [1174, 663] width 37 height 37
type input "31 Aug 2025"
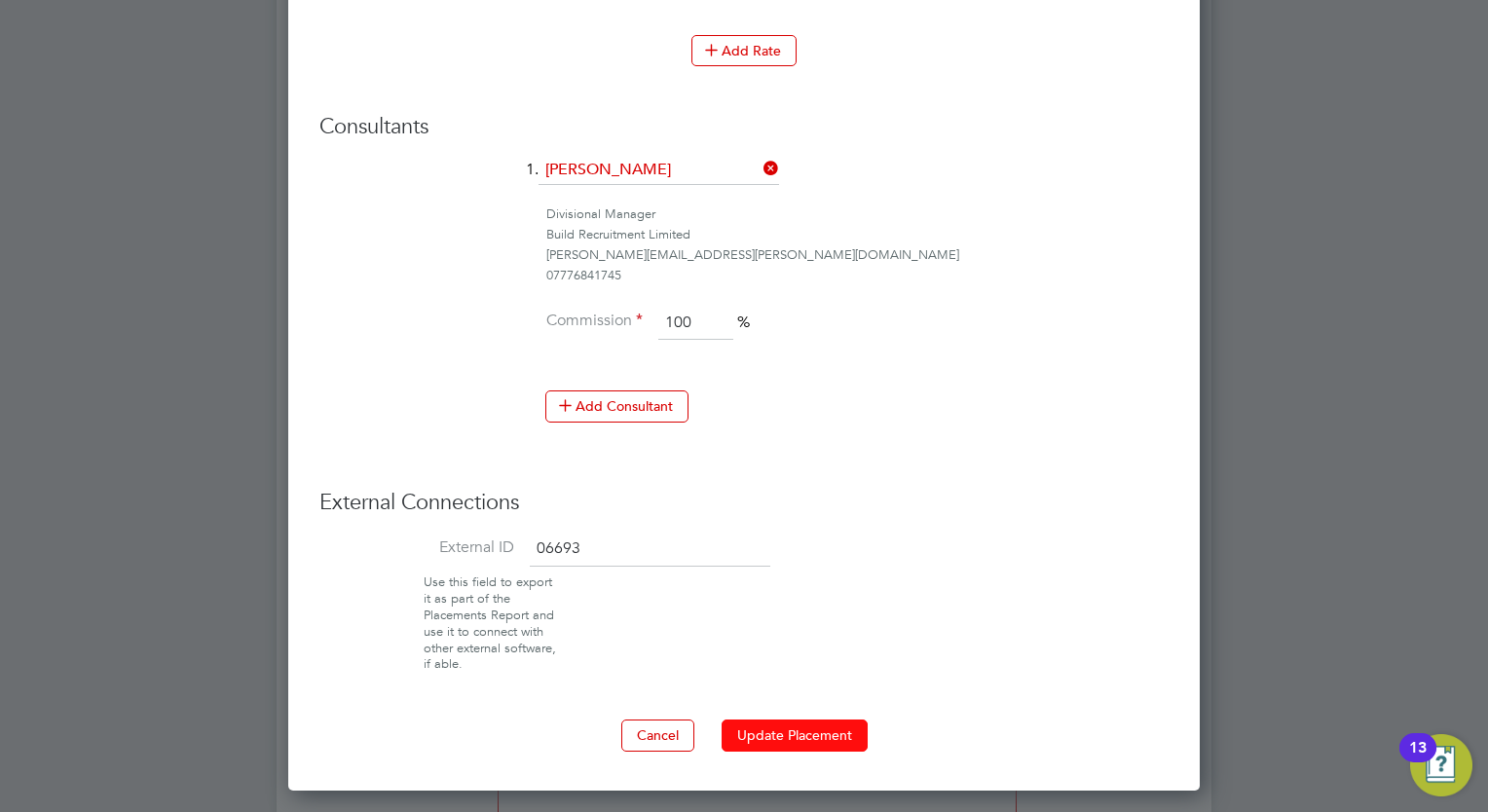
click at [827, 720] on button "Update Placement" at bounding box center [795, 735] width 147 height 31
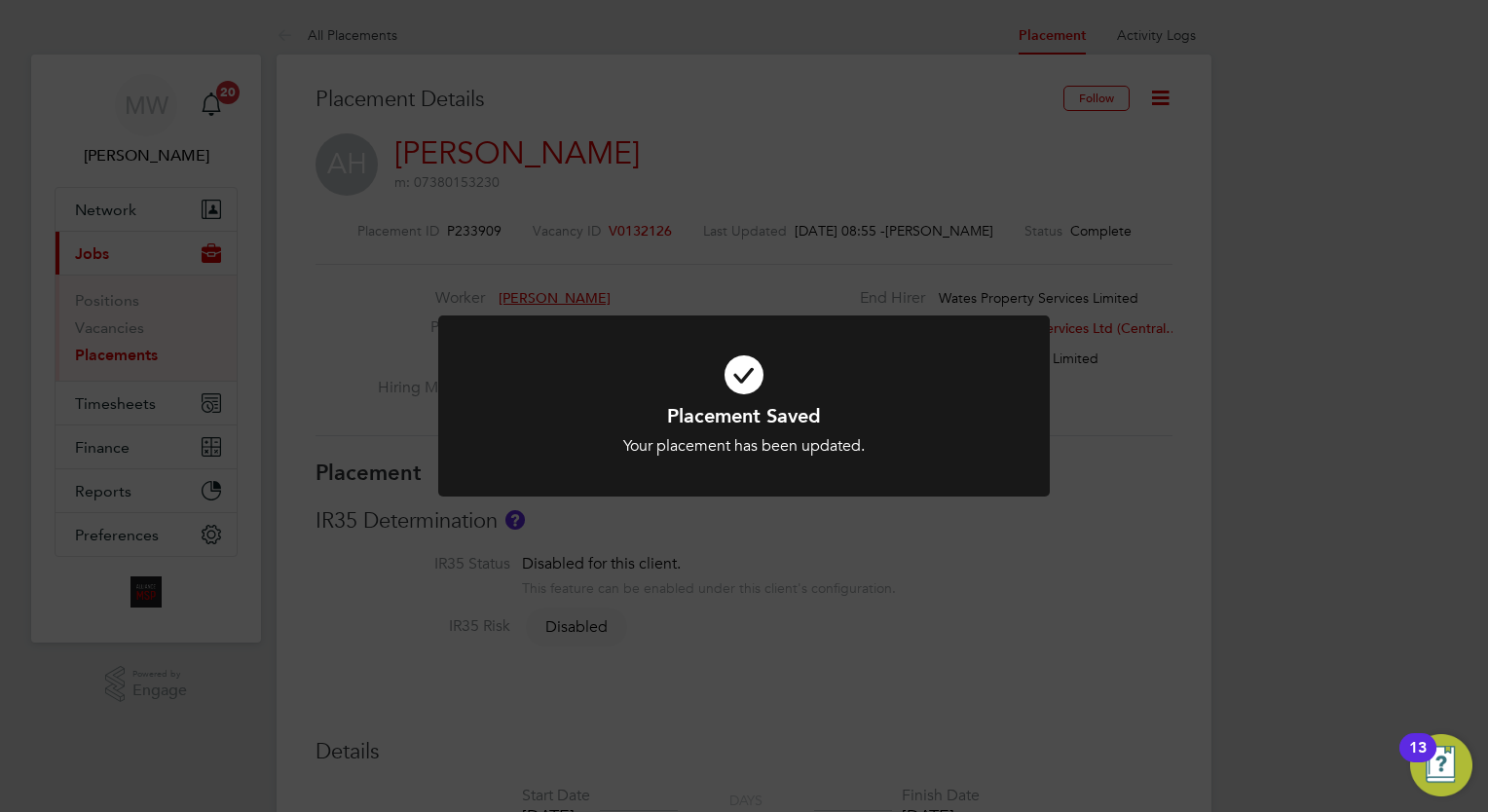
click at [772, 520] on div "Placement Saved Your placement has been updated. Cancel Okay" at bounding box center [744, 418] width 612 height 205
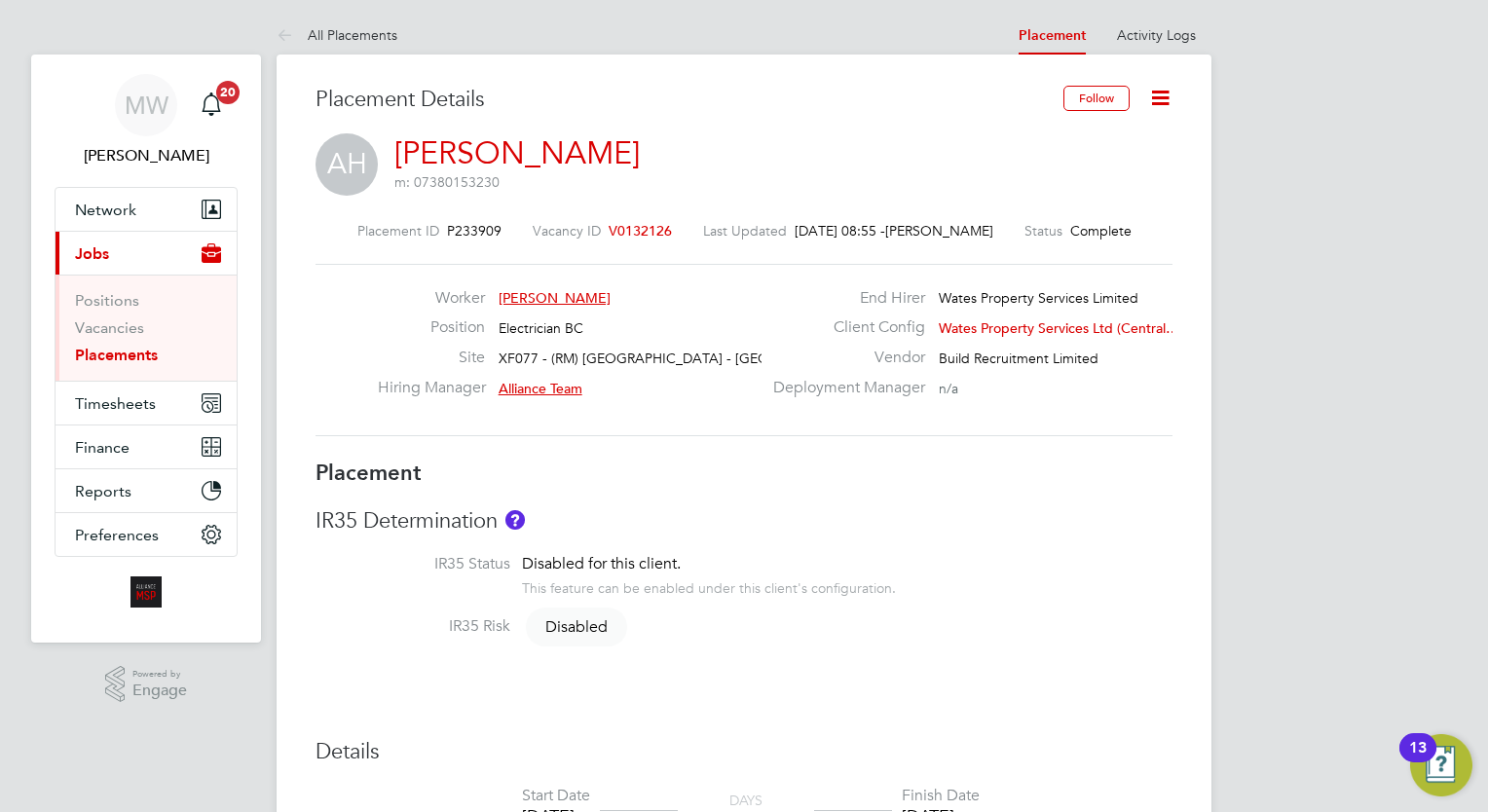
click at [141, 349] on link "Placements" at bounding box center [116, 355] width 83 height 19
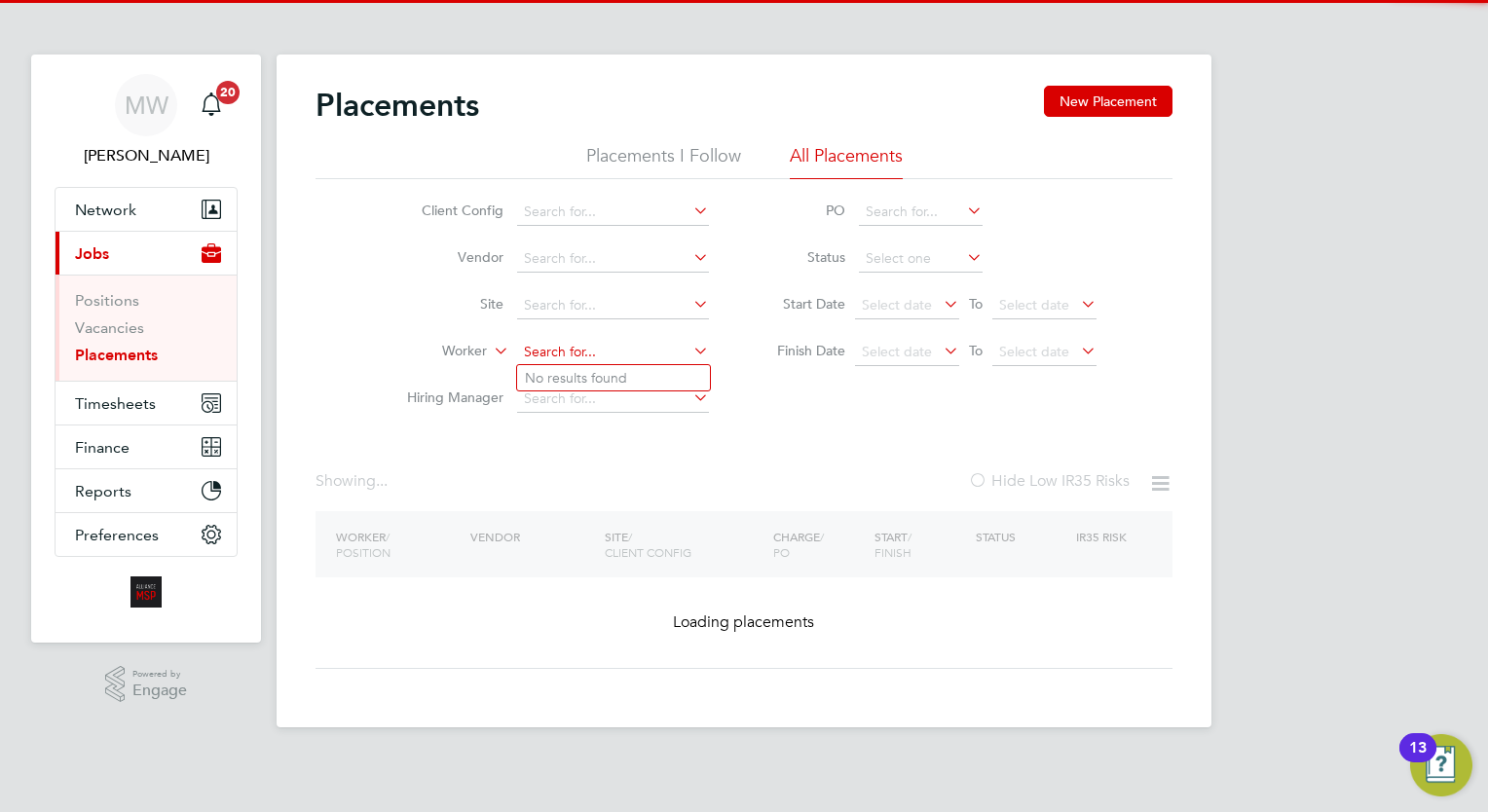
click at [572, 348] on input at bounding box center [613, 353] width 192 height 28
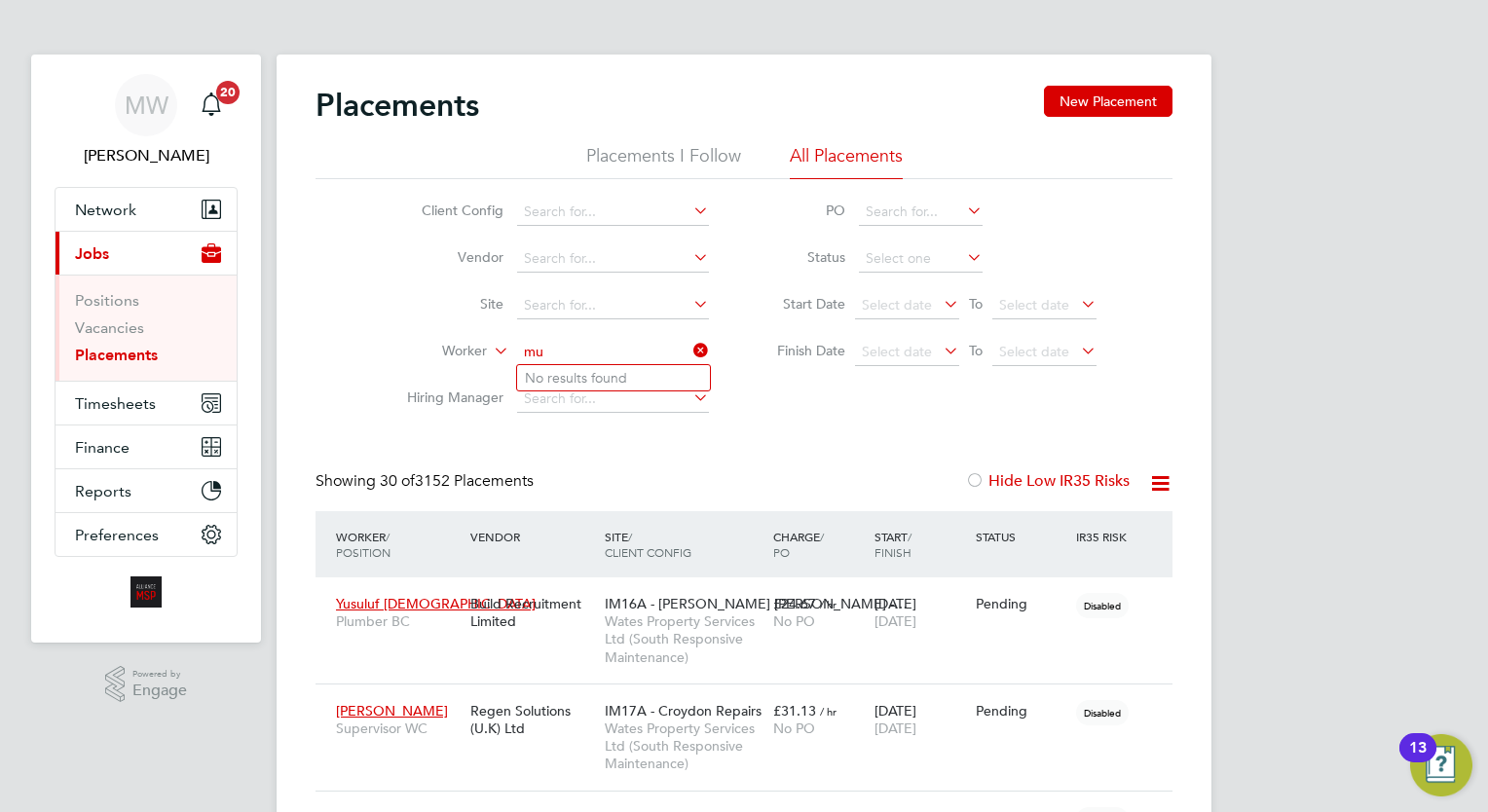
scroll to position [55, 136]
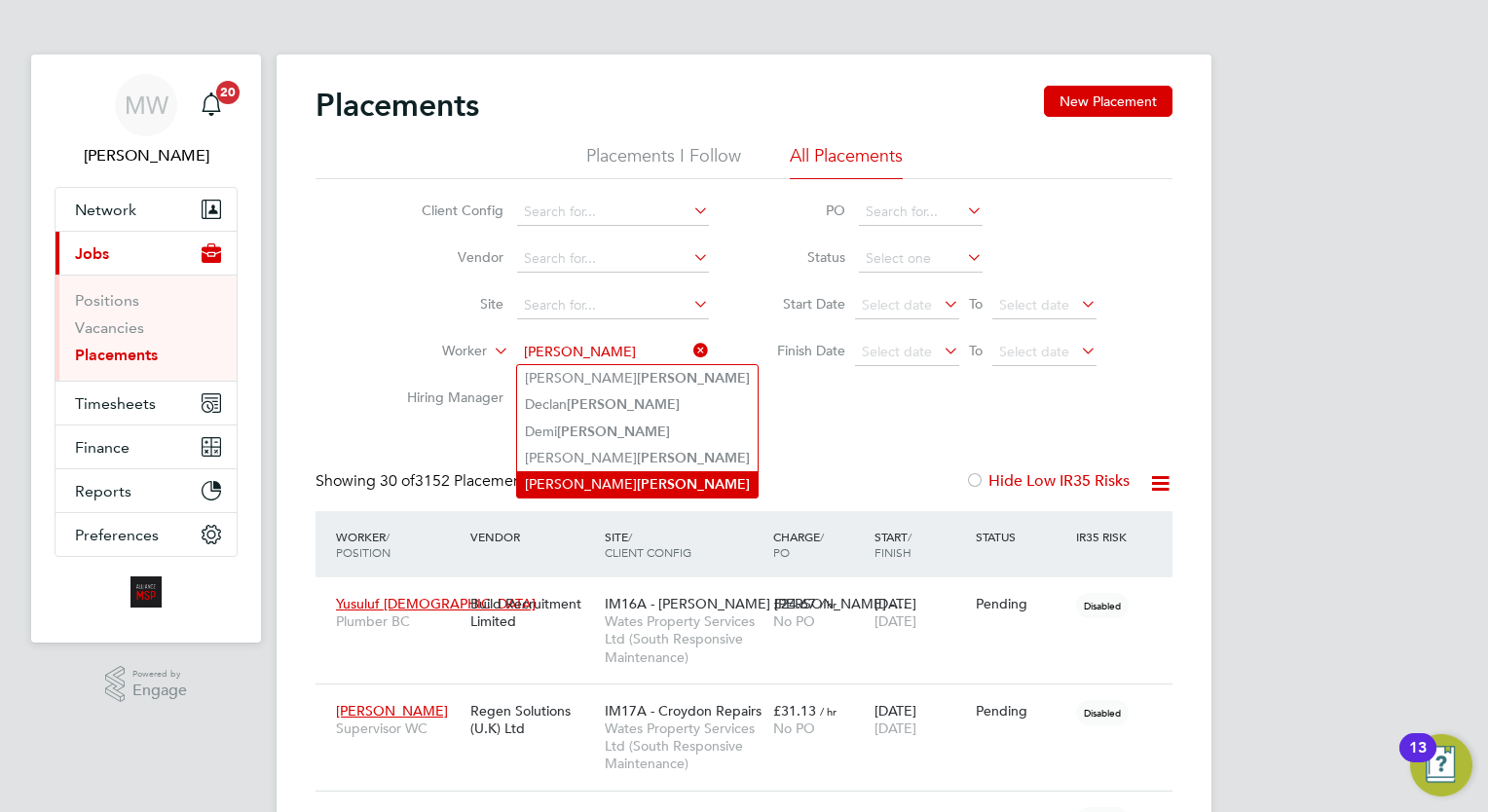
click at [637, 476] on b "Murphy" at bounding box center [693, 484] width 113 height 17
type input "Thomas Murphy"
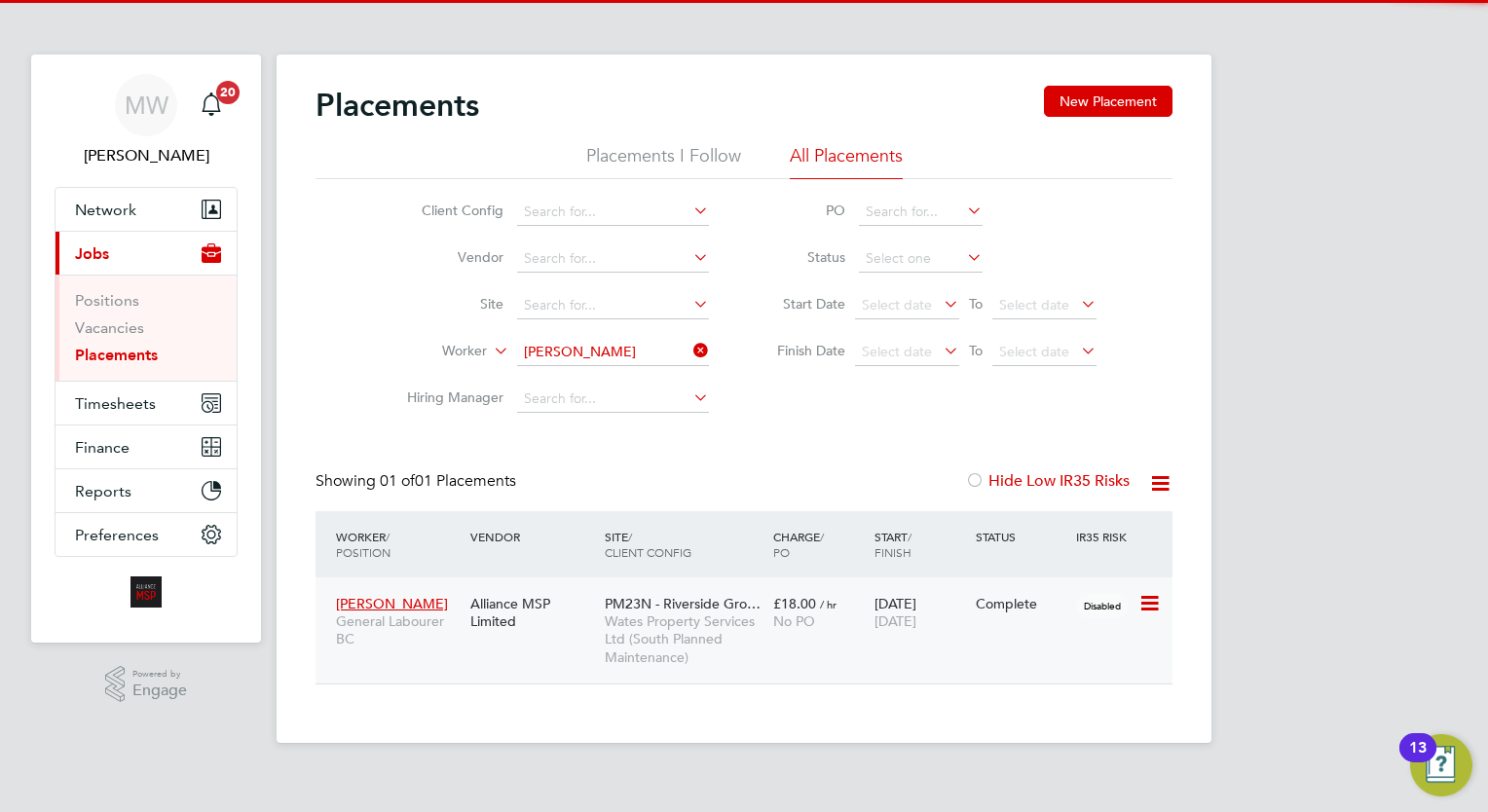
click at [806, 589] on div "£18.00 / hr No PO" at bounding box center [818, 611] width 101 height 54
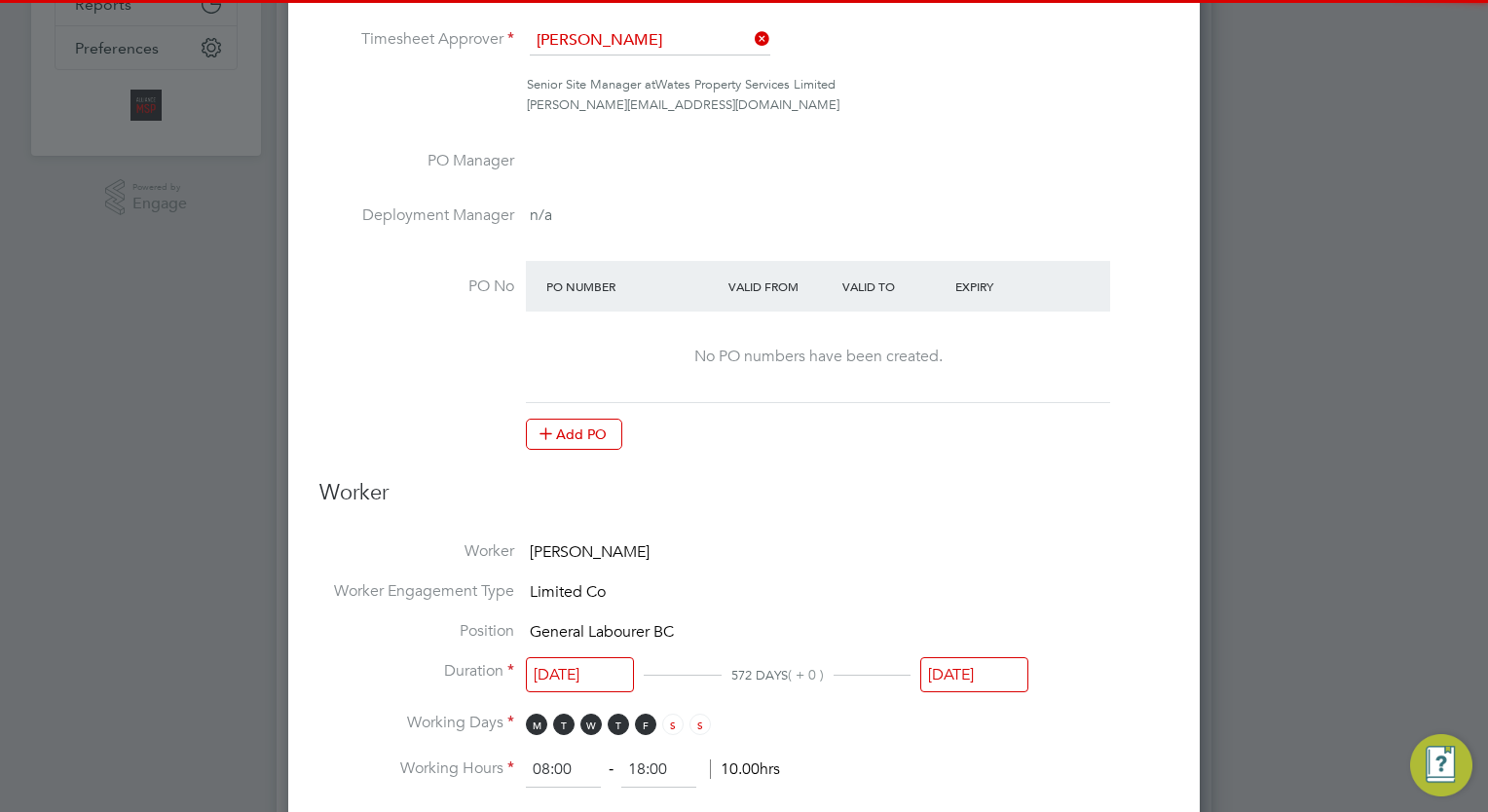
click at [1003, 671] on input "[DATE]" at bounding box center [975, 674] width 108 height 36
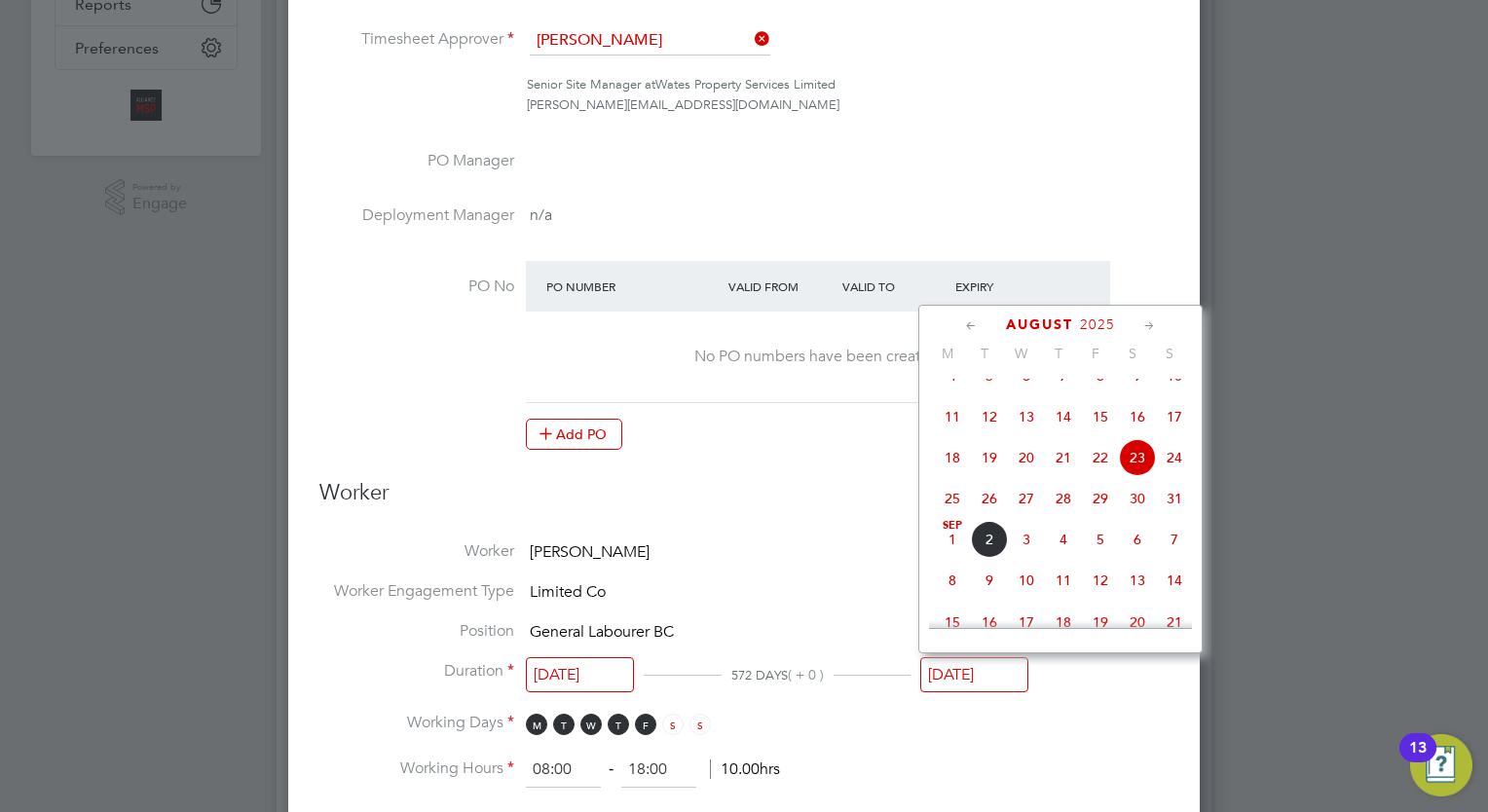
click at [1153, 319] on icon at bounding box center [1149, 326] width 19 height 22
click at [1106, 391] on span "5" at bounding box center [1101, 373] width 37 height 37
type input "05 Sep 2025"
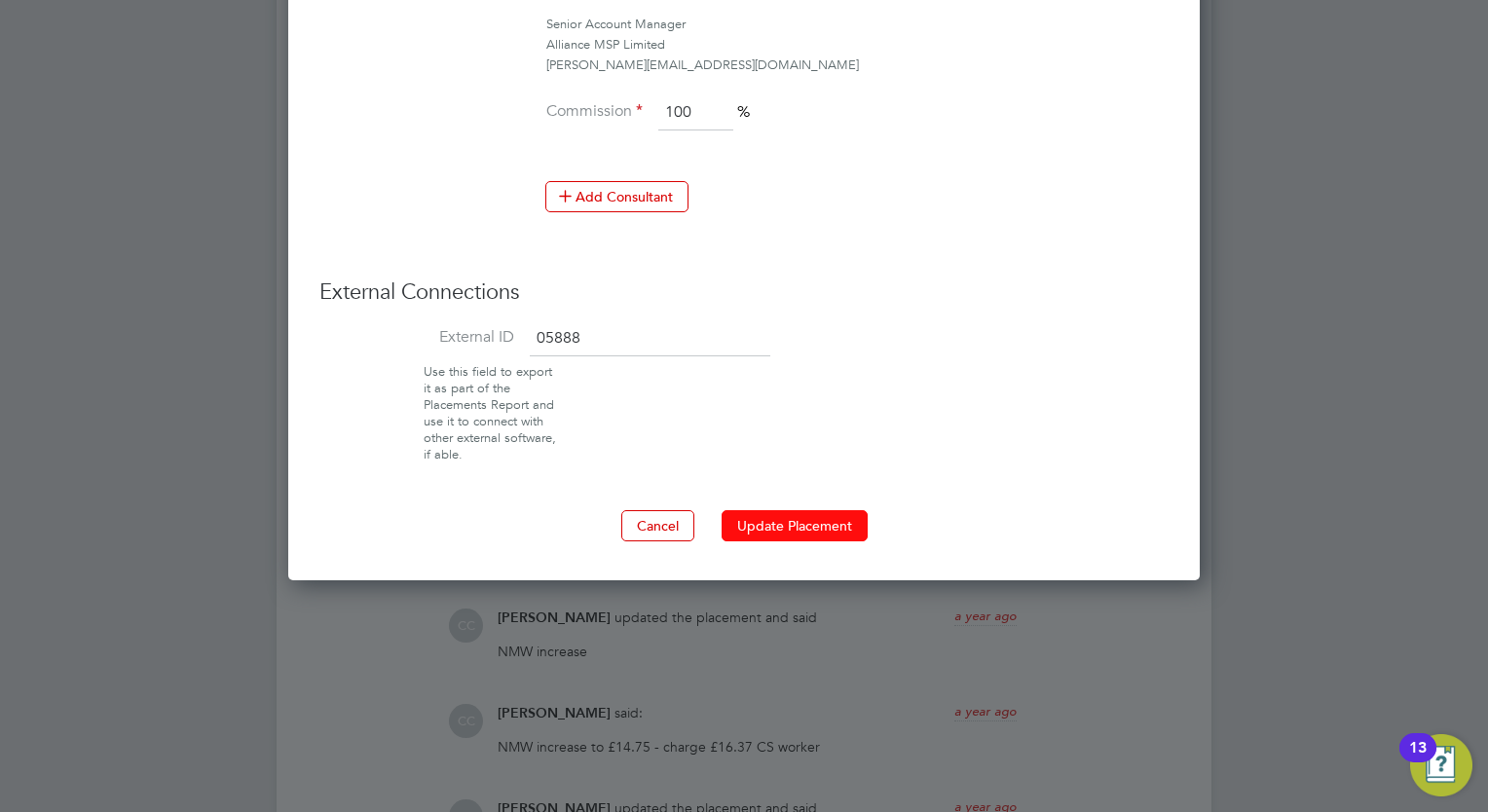
click at [820, 516] on button "Update Placement" at bounding box center [795, 526] width 147 height 31
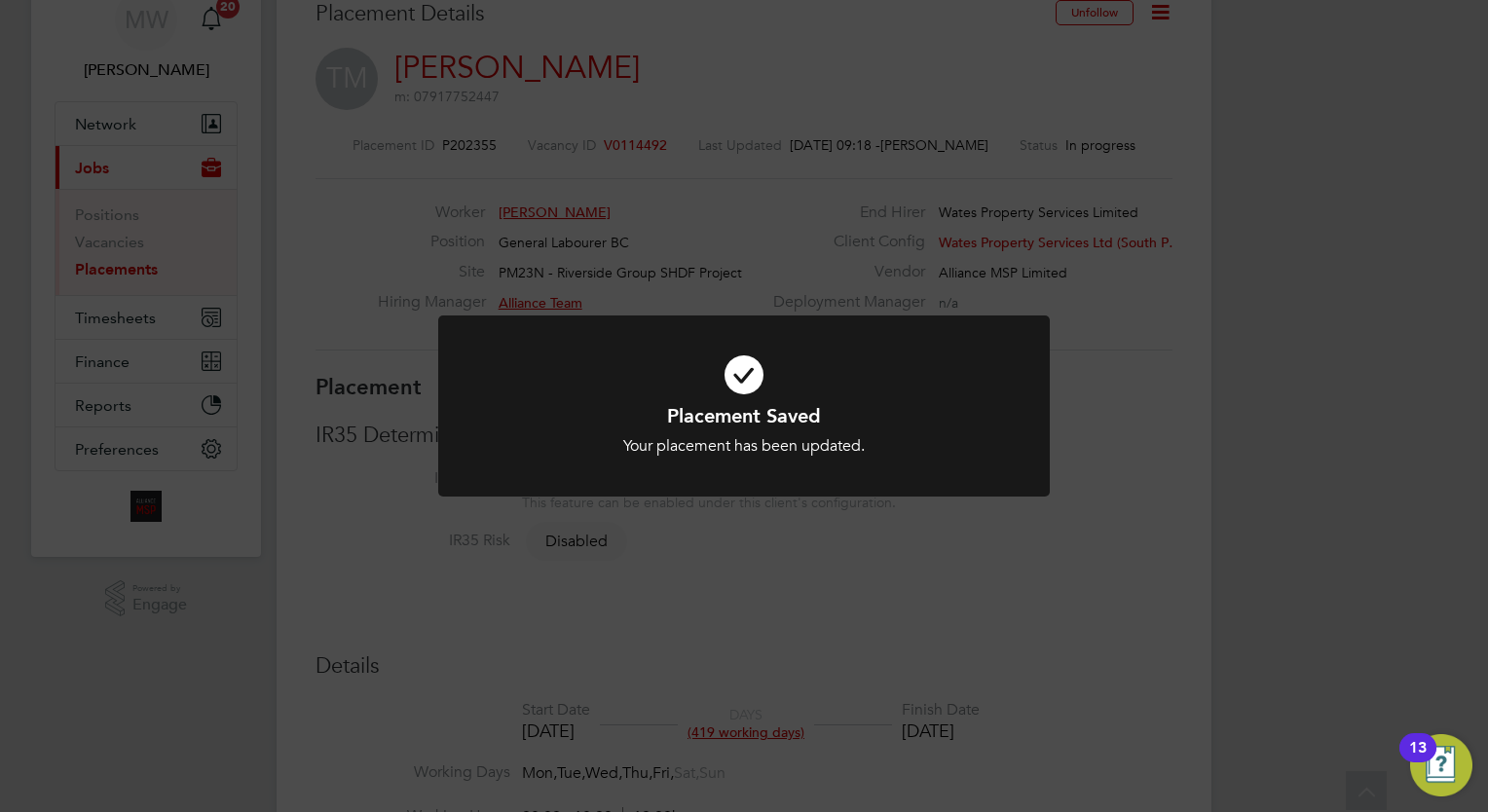
click at [1037, 203] on div "Placement Saved Your placement has been updated. Cancel Okay" at bounding box center [744, 406] width 1488 height 812
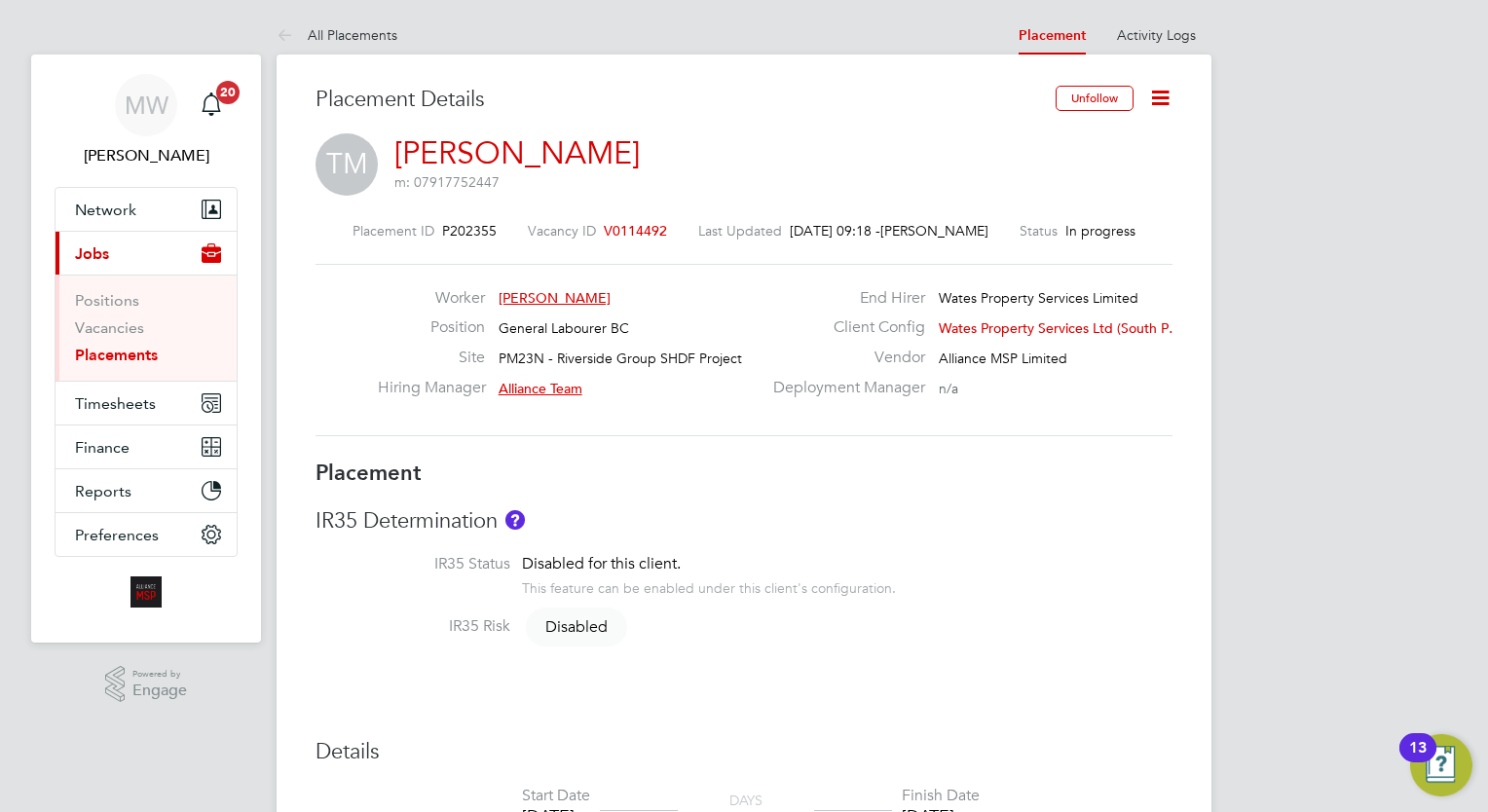
click at [1156, 87] on icon at bounding box center [1160, 97] width 25 height 25
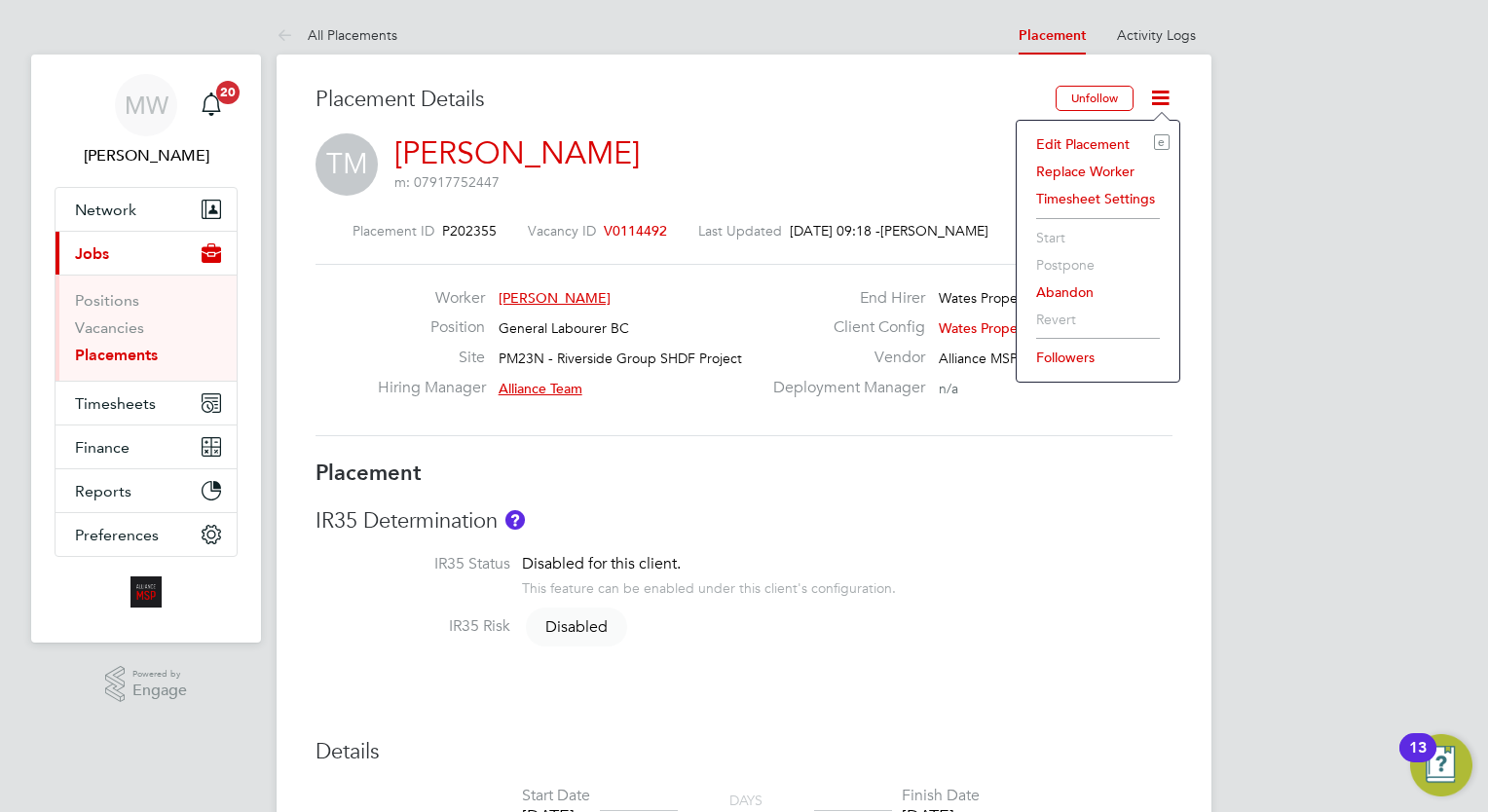
click at [1104, 145] on li "Edit Placement e" at bounding box center [1099, 145] width 144 height 28
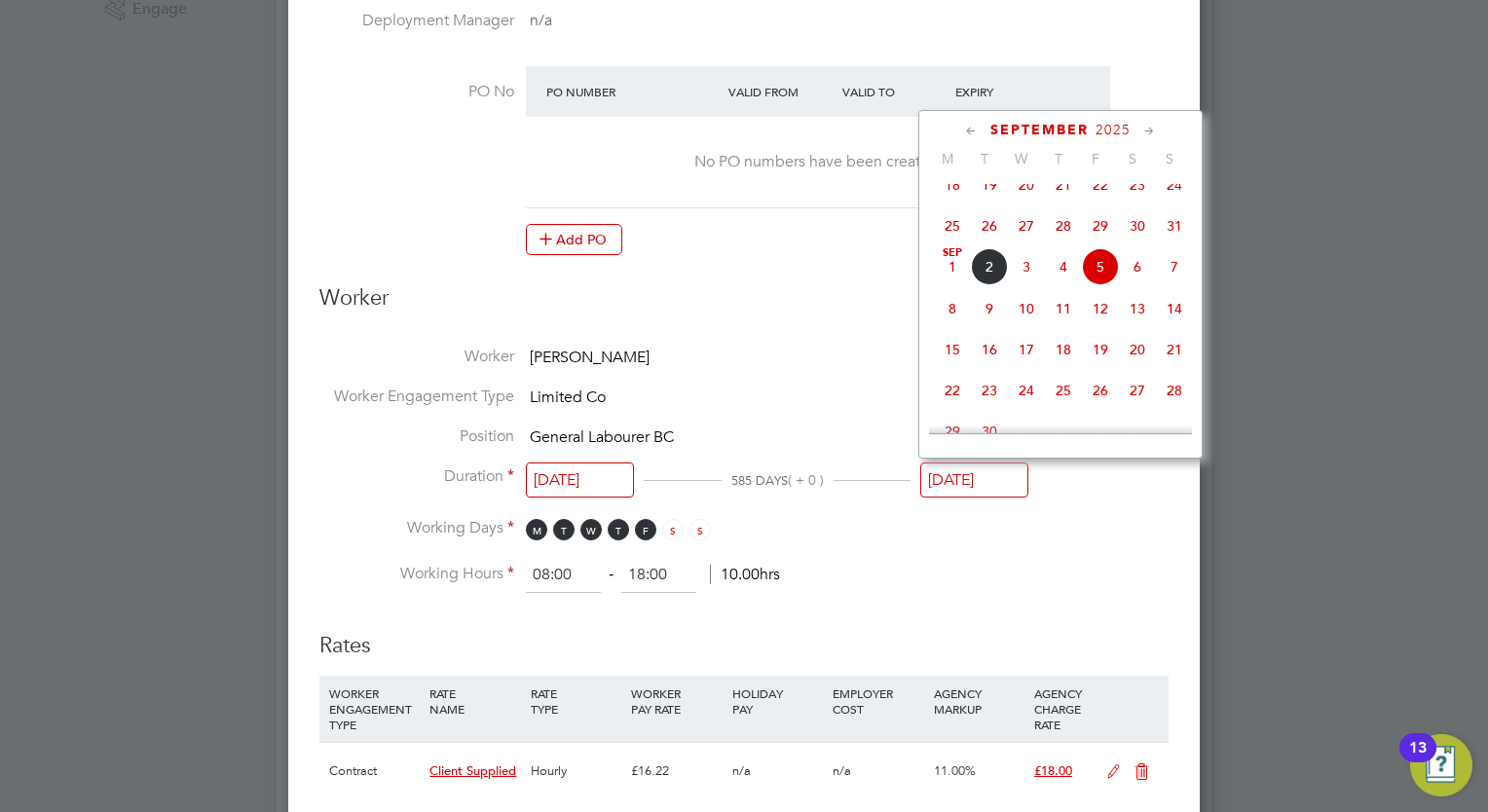
click at [985, 477] on input "05 Sep 2025" at bounding box center [975, 480] width 108 height 36
click at [1094, 240] on span "29" at bounding box center [1101, 226] width 37 height 37
type input "[DATE]"
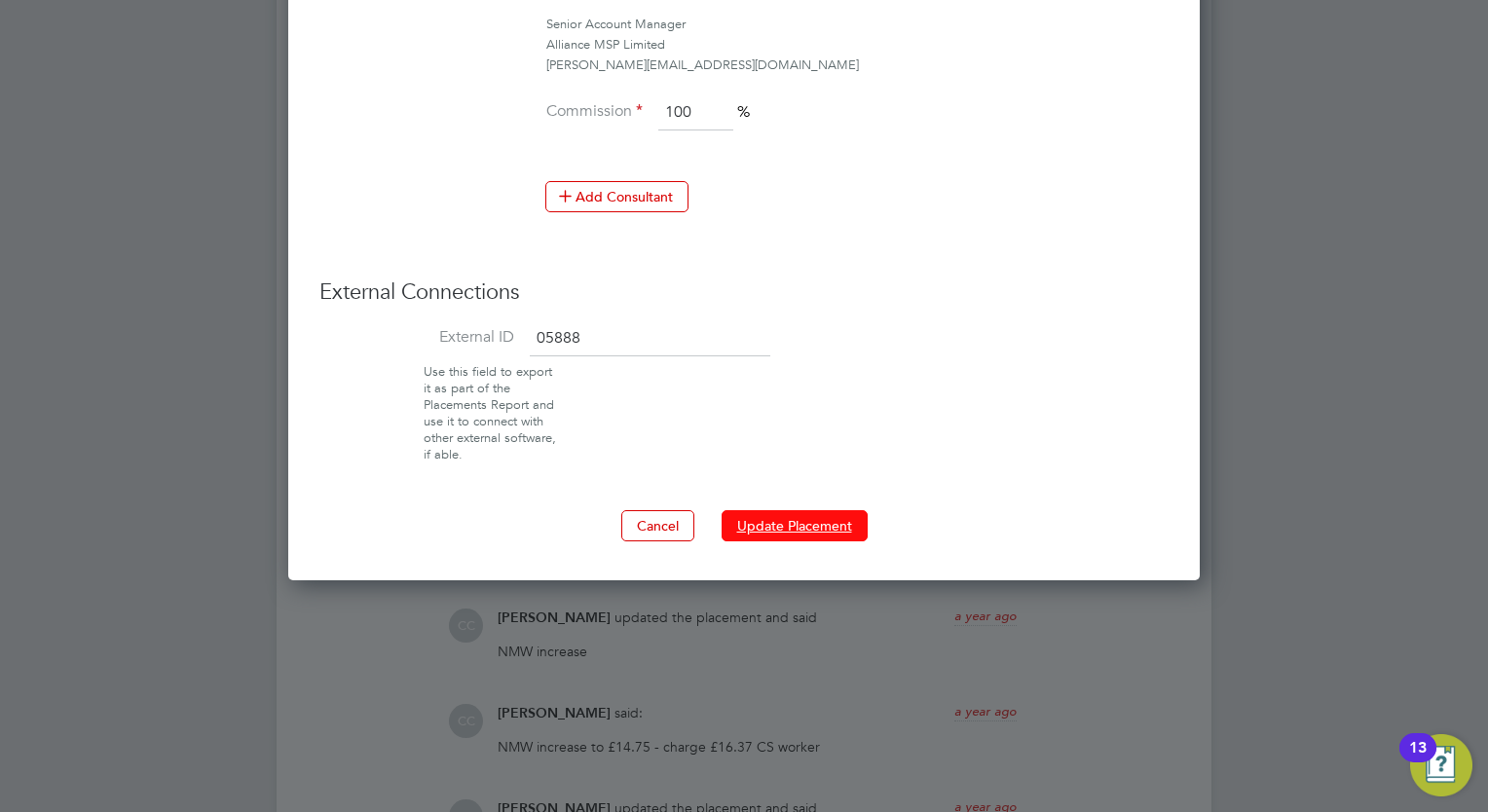
click at [776, 510] on button "Update Placement" at bounding box center [795, 526] width 147 height 31
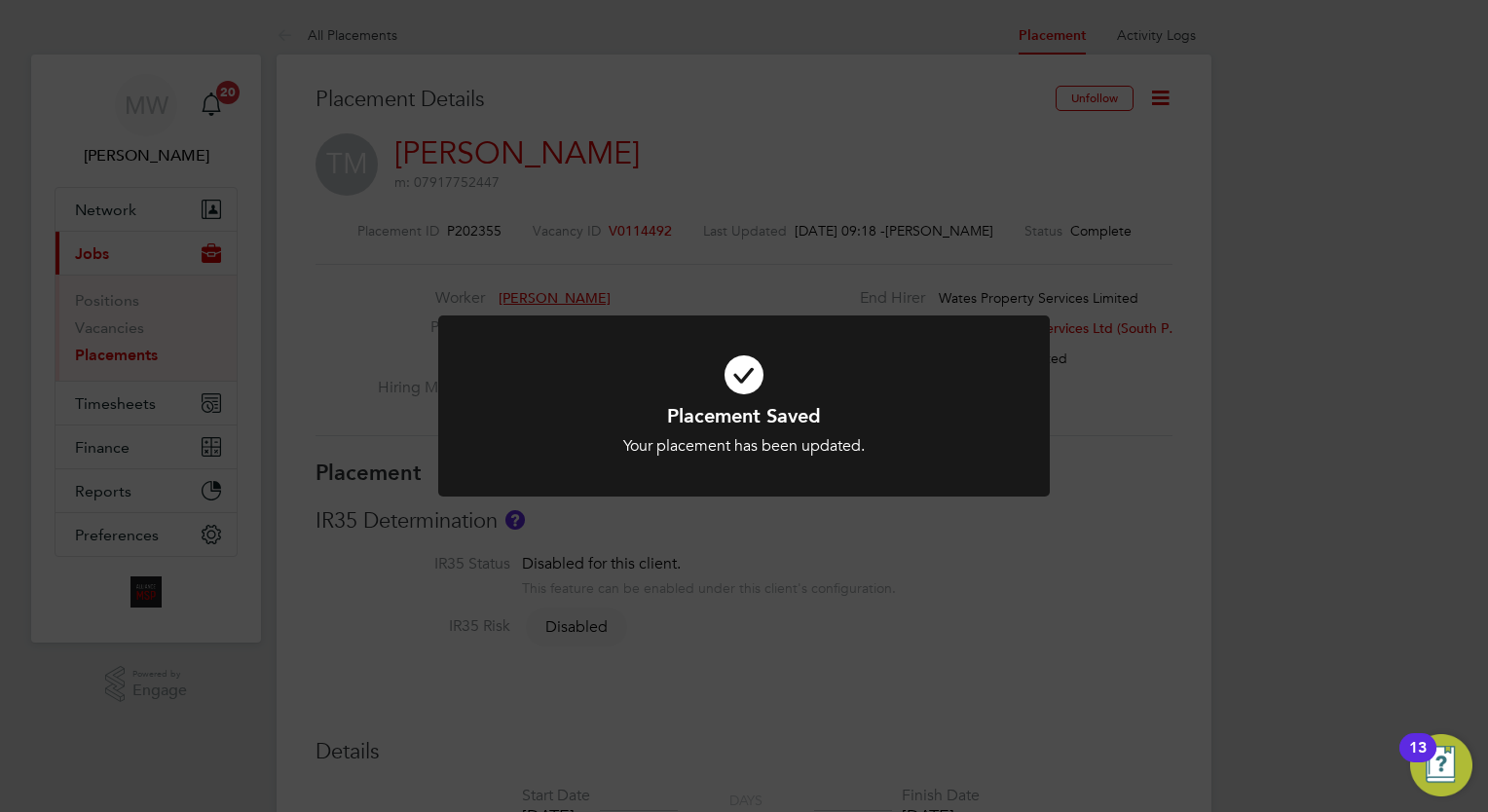
click at [744, 310] on div "Placement Saved Your placement has been updated. Cancel Okay" at bounding box center [744, 406] width 1488 height 812
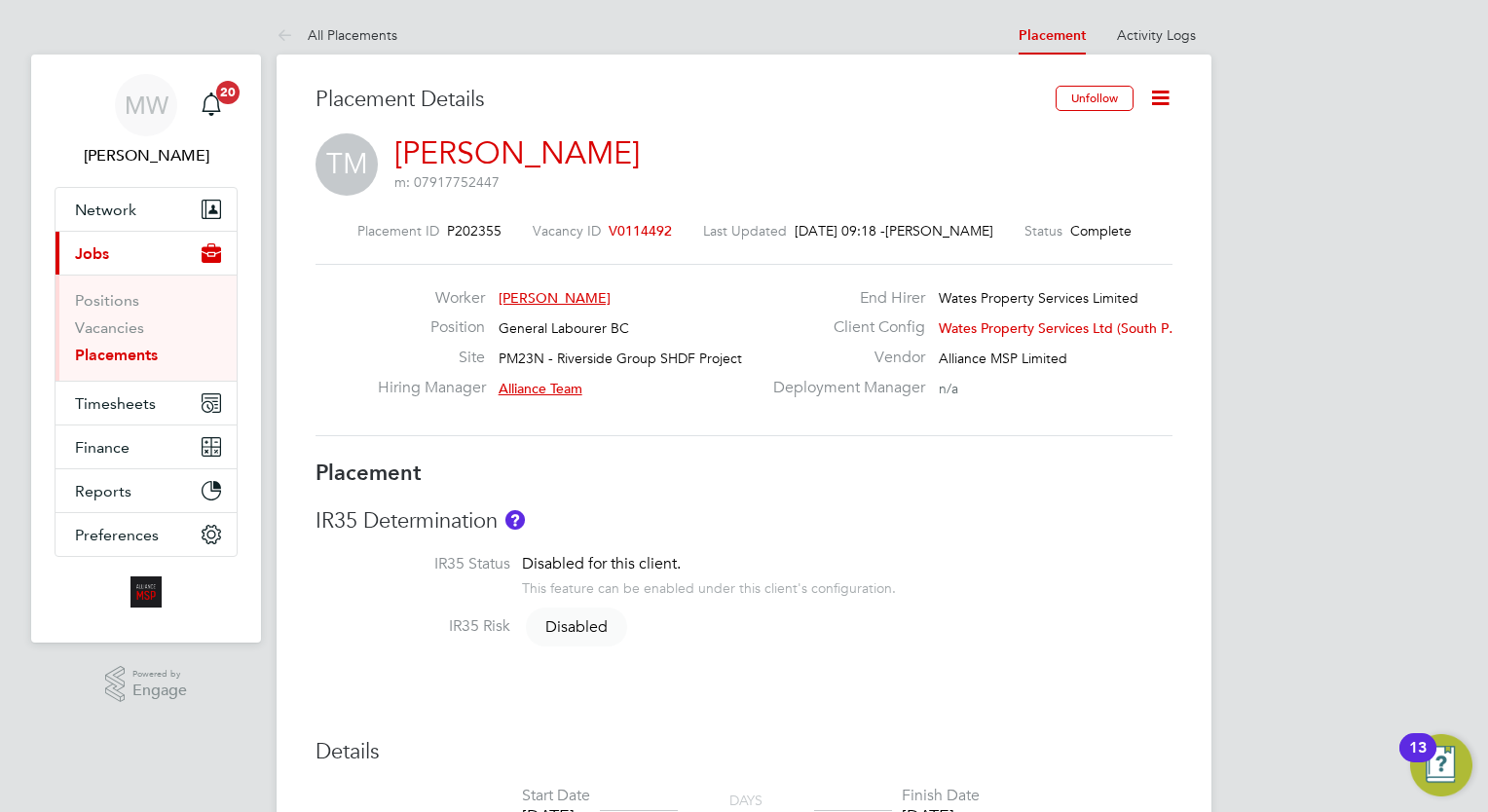
click at [125, 368] on ul "Positions Vacancies Placements" at bounding box center [146, 327] width 181 height 106
click at [133, 354] on link "Placements" at bounding box center [116, 355] width 83 height 19
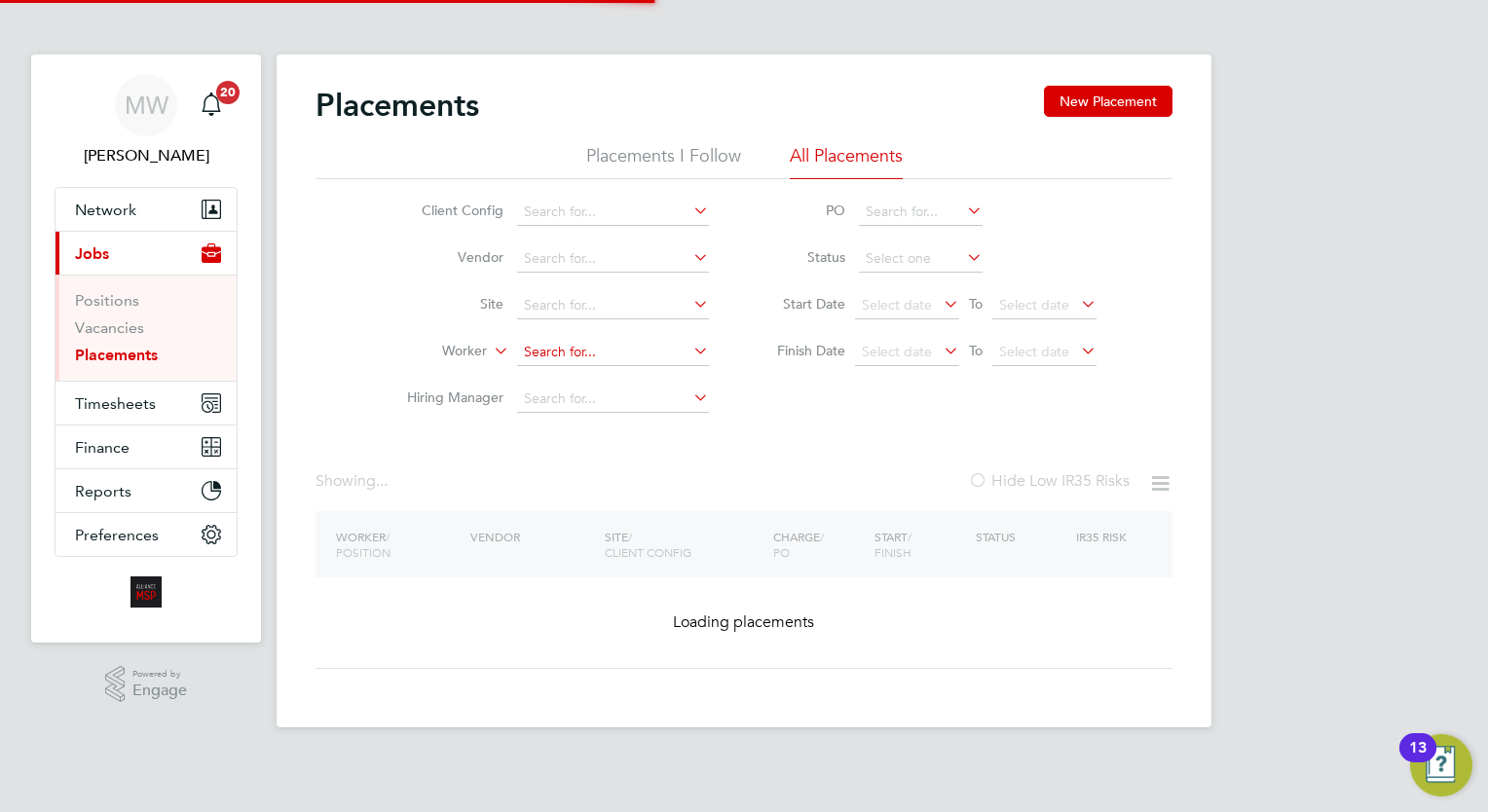
click at [590, 345] on input at bounding box center [613, 353] width 192 height 28
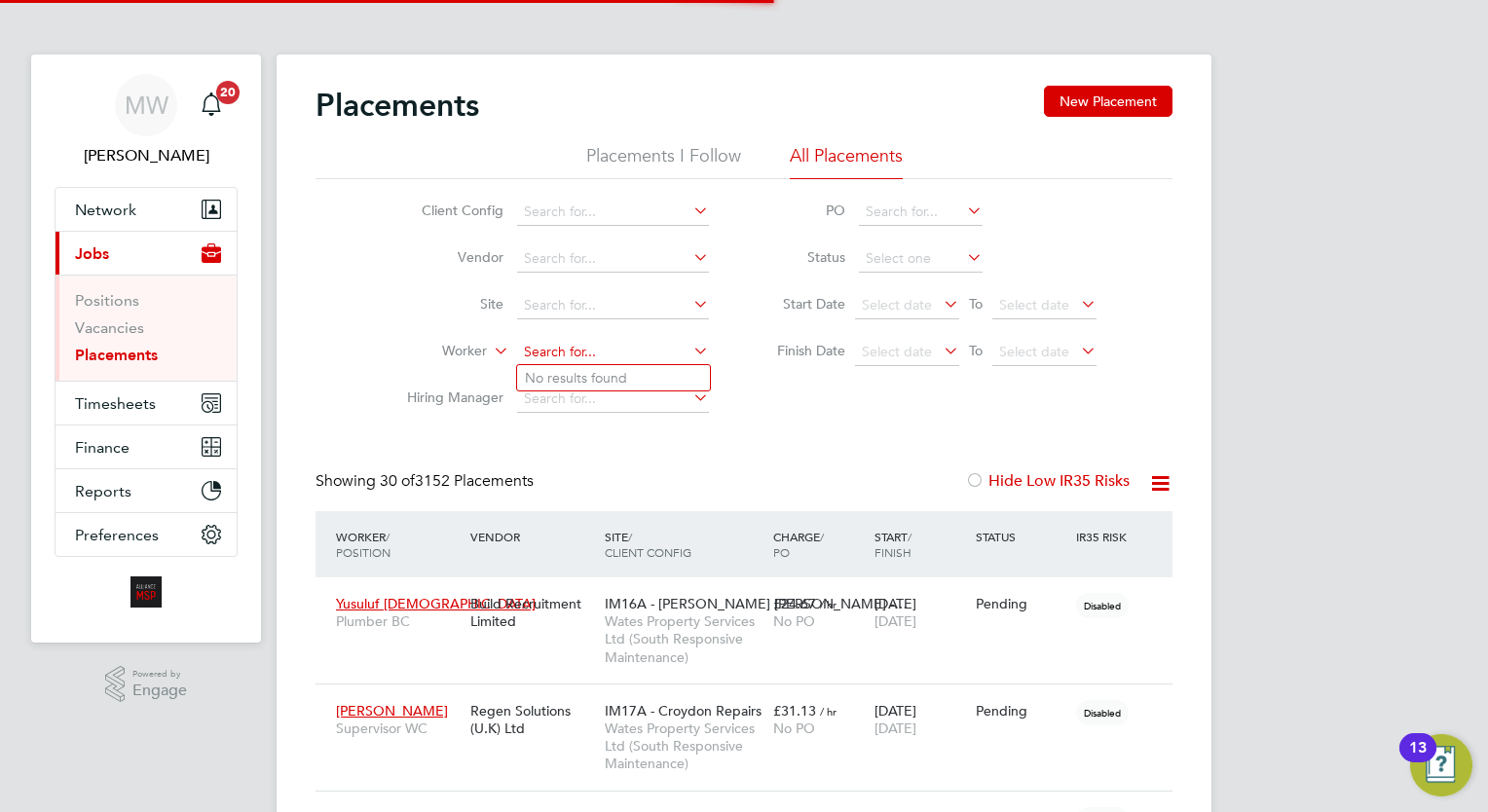
scroll to position [55, 136]
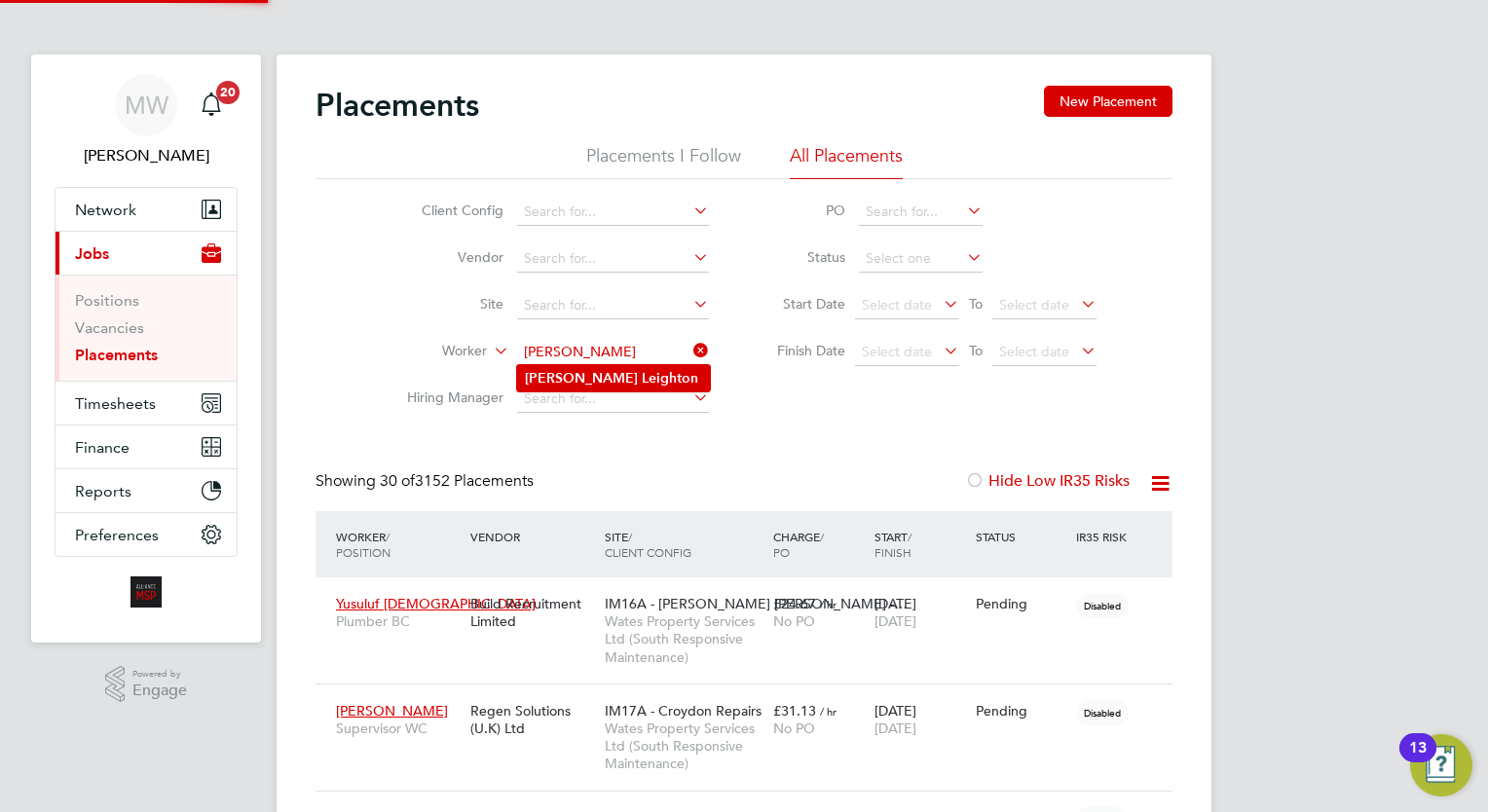
click at [608, 376] on li "Lee Leighton" at bounding box center [614, 377] width 193 height 27
type input "Lee Leighton"
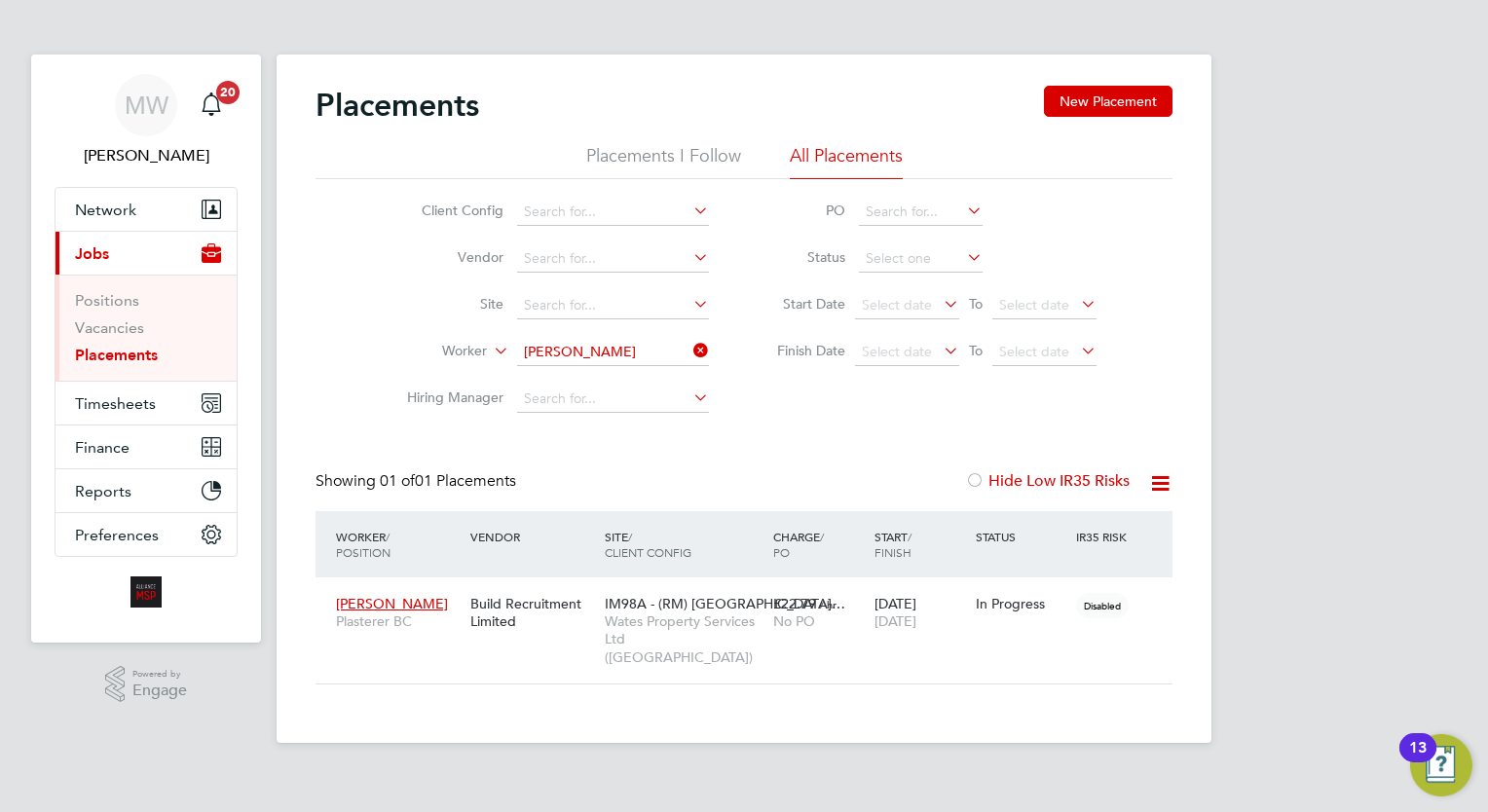
click at [689, 348] on icon at bounding box center [689, 351] width 0 height 28
click at [625, 348] on input "Lee Leighton" at bounding box center [613, 353] width 192 height 28
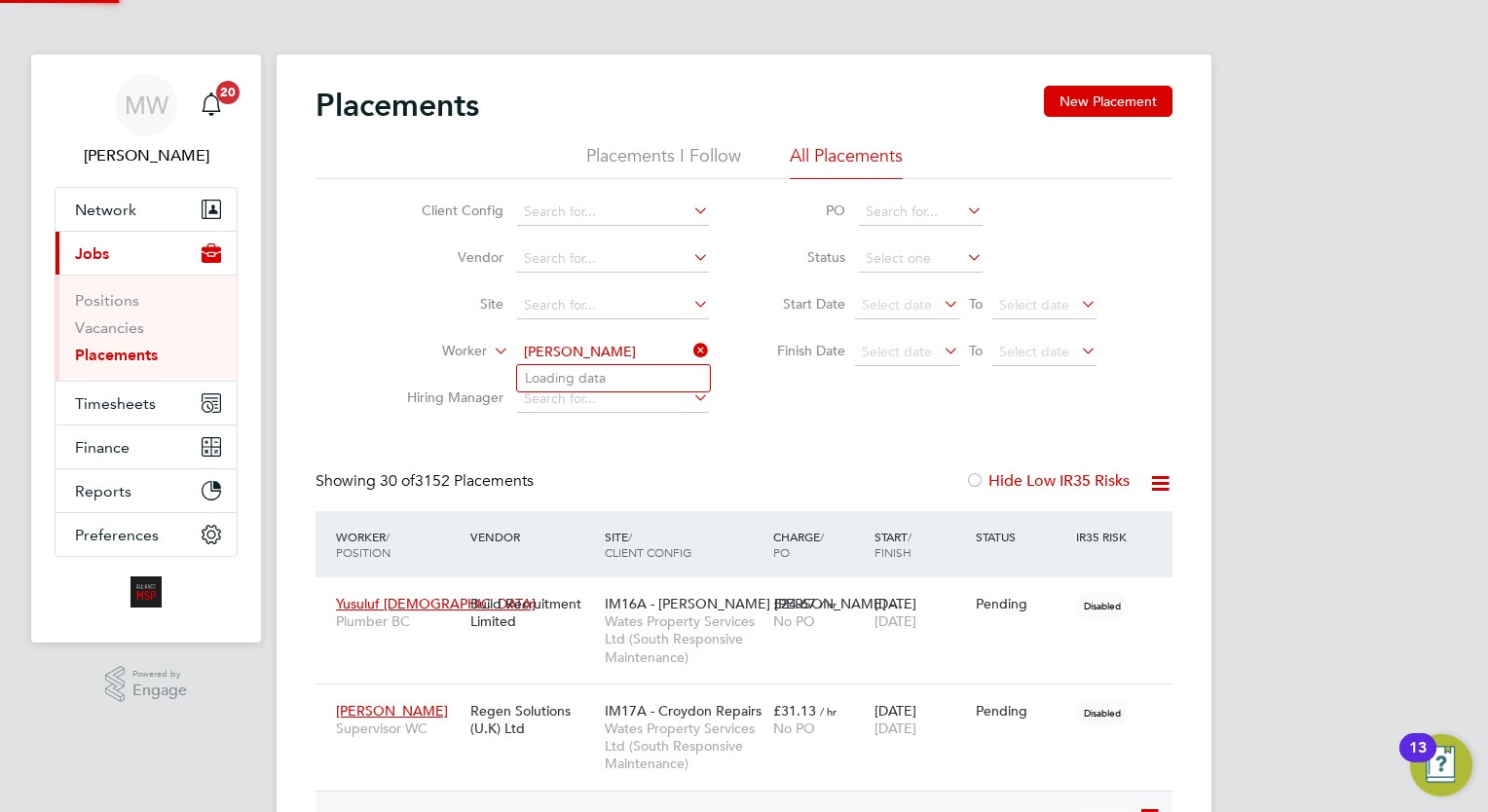
scroll to position [55, 136]
click at [651, 365] on li "Nayeem Ahmed" at bounding box center [637, 377] width 241 height 27
type input "Nayeem Ahmed"
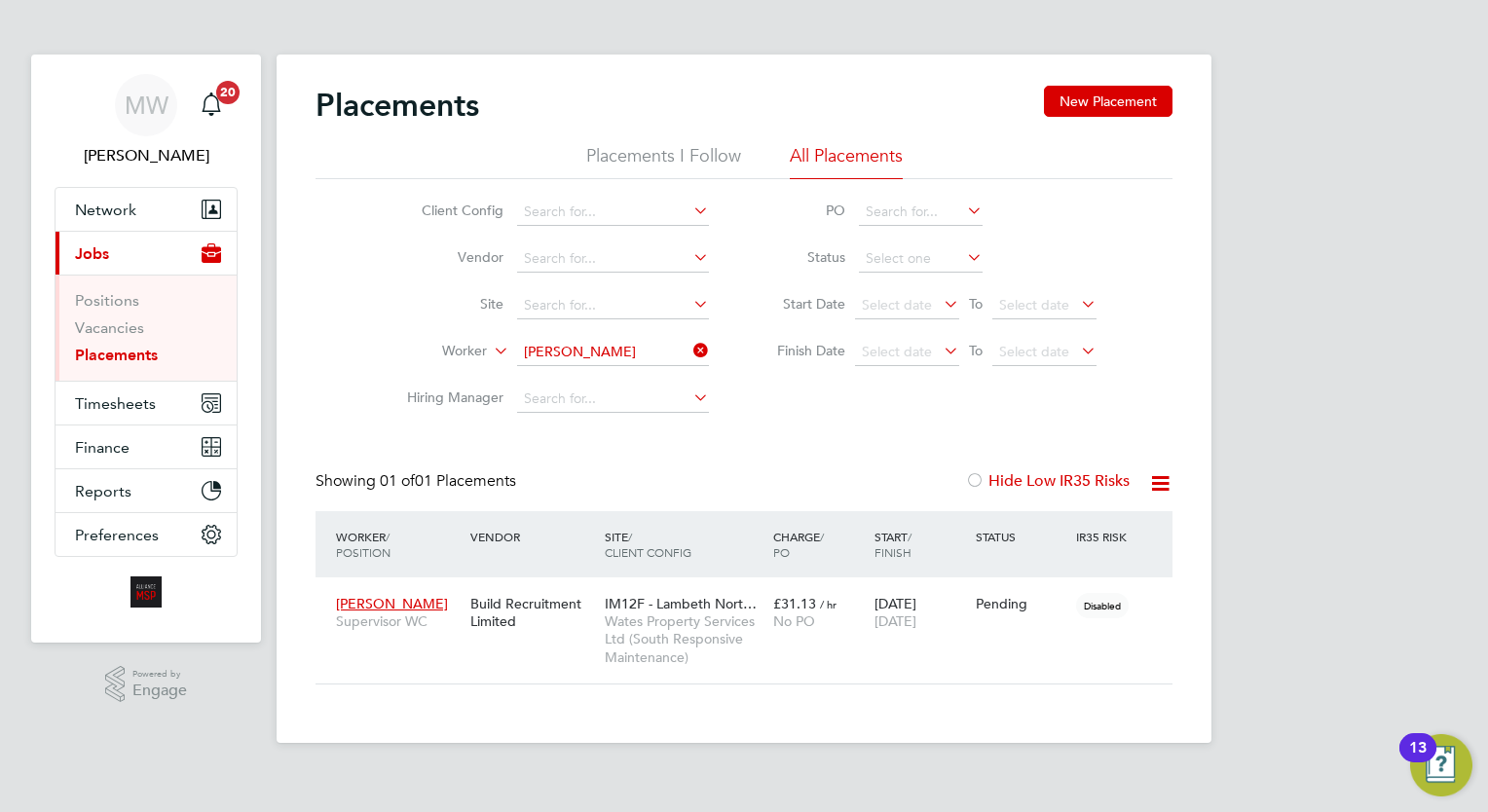
click at [689, 346] on icon at bounding box center [689, 351] width 0 height 28
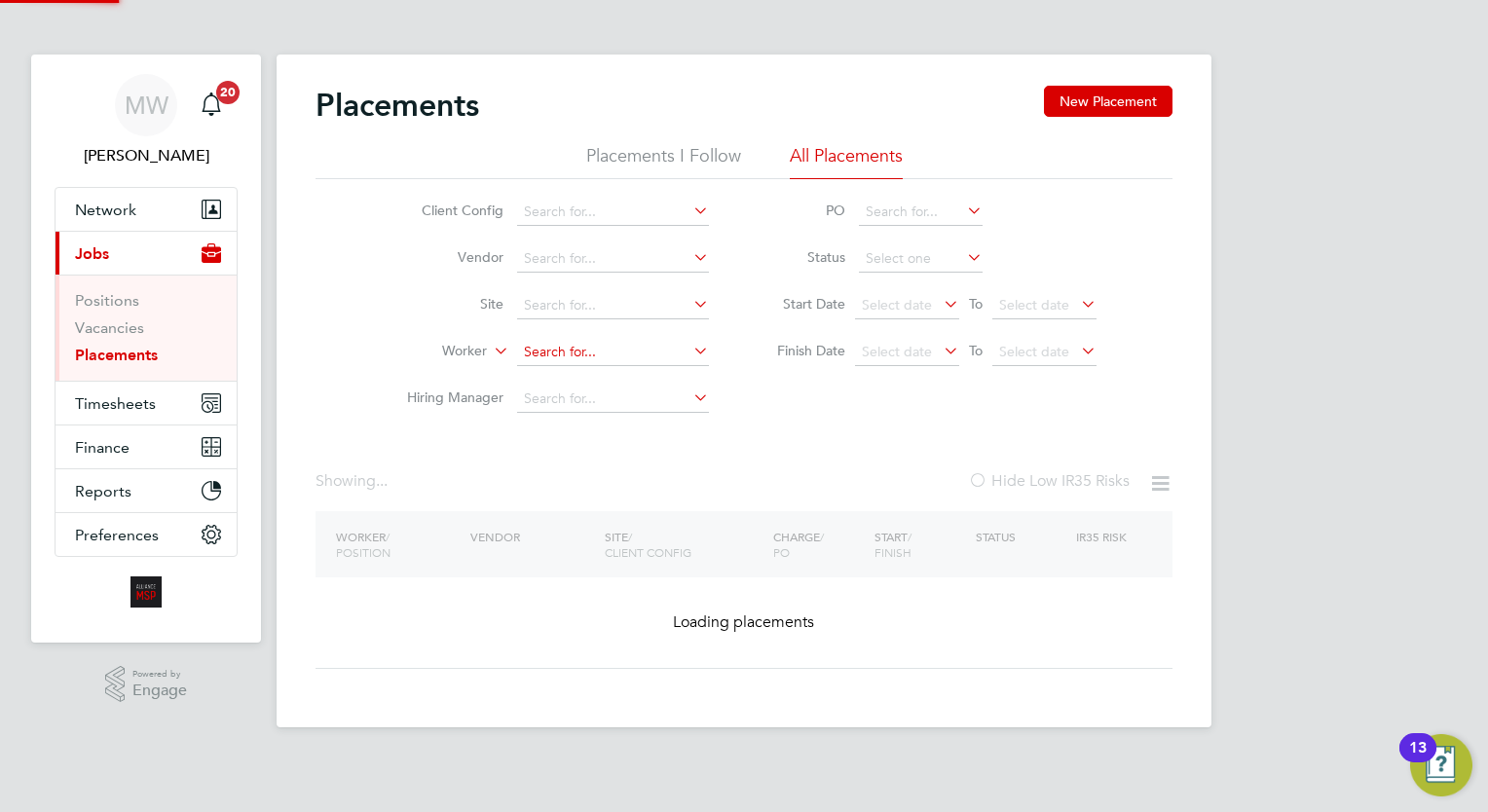
click at [643, 353] on input at bounding box center [613, 353] width 192 height 28
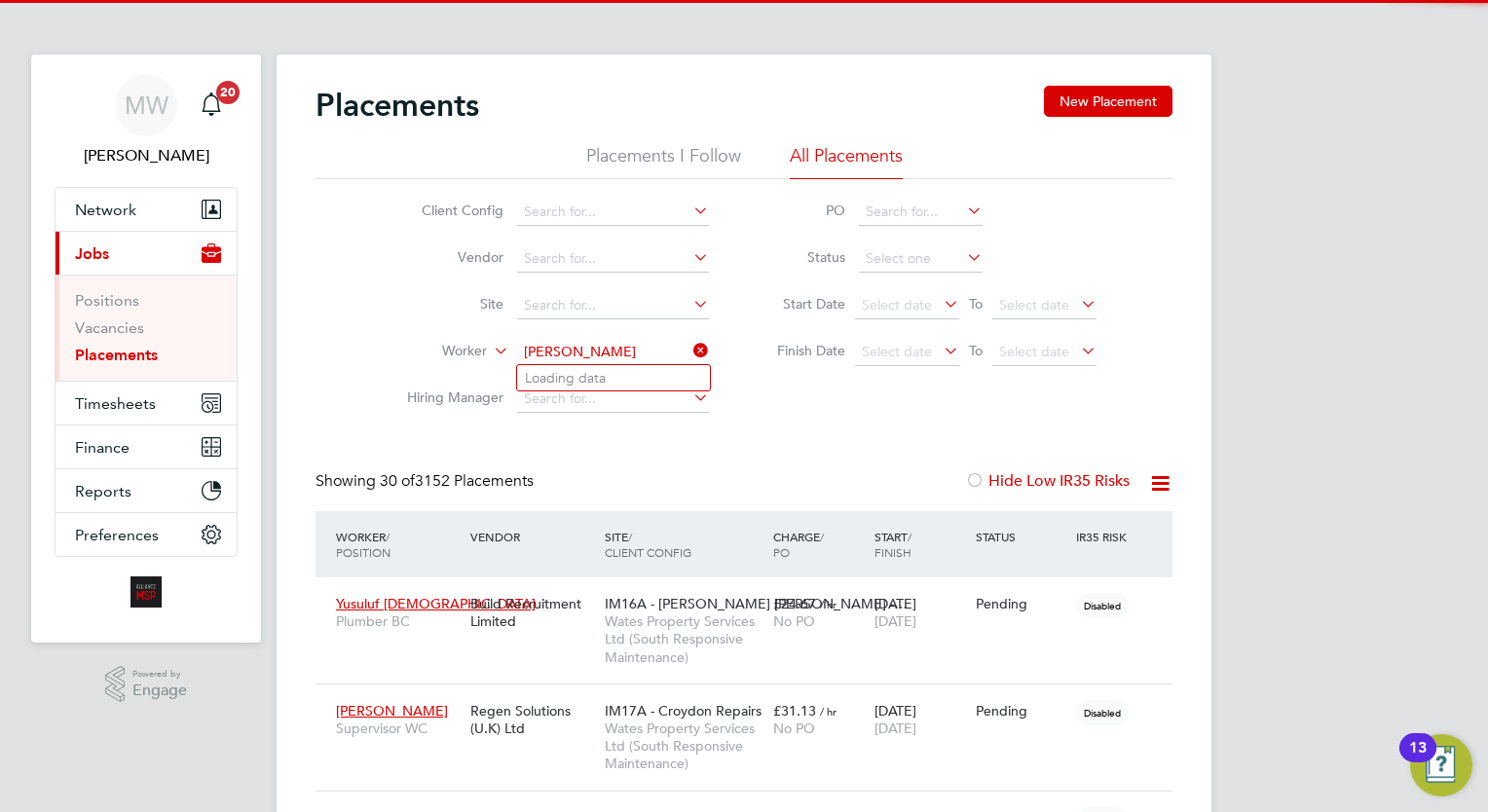
scroll to position [55, 136]
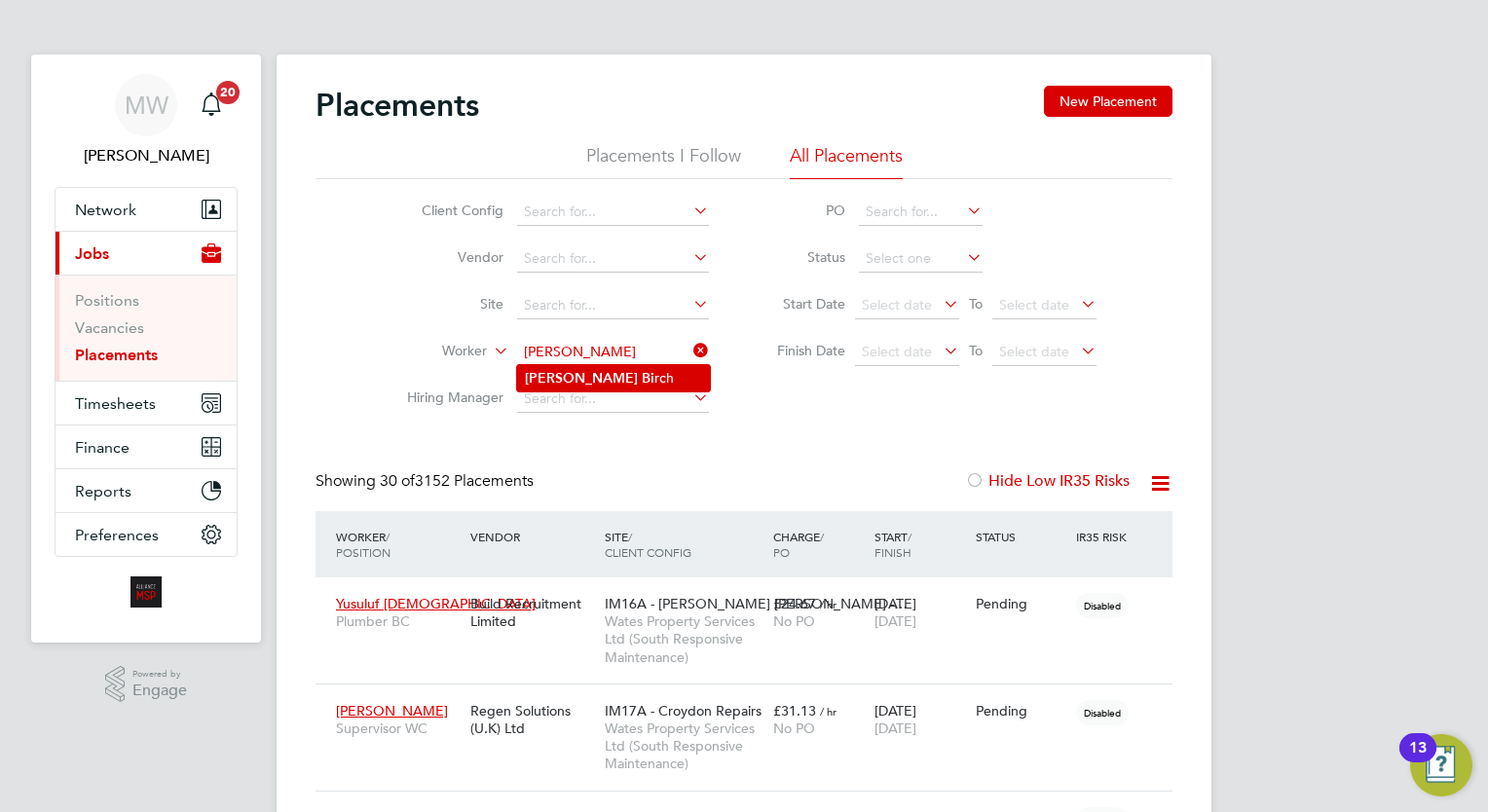
click at [641, 373] on li "George Bi rch" at bounding box center [614, 377] width 193 height 27
type input "[PERSON_NAME]"
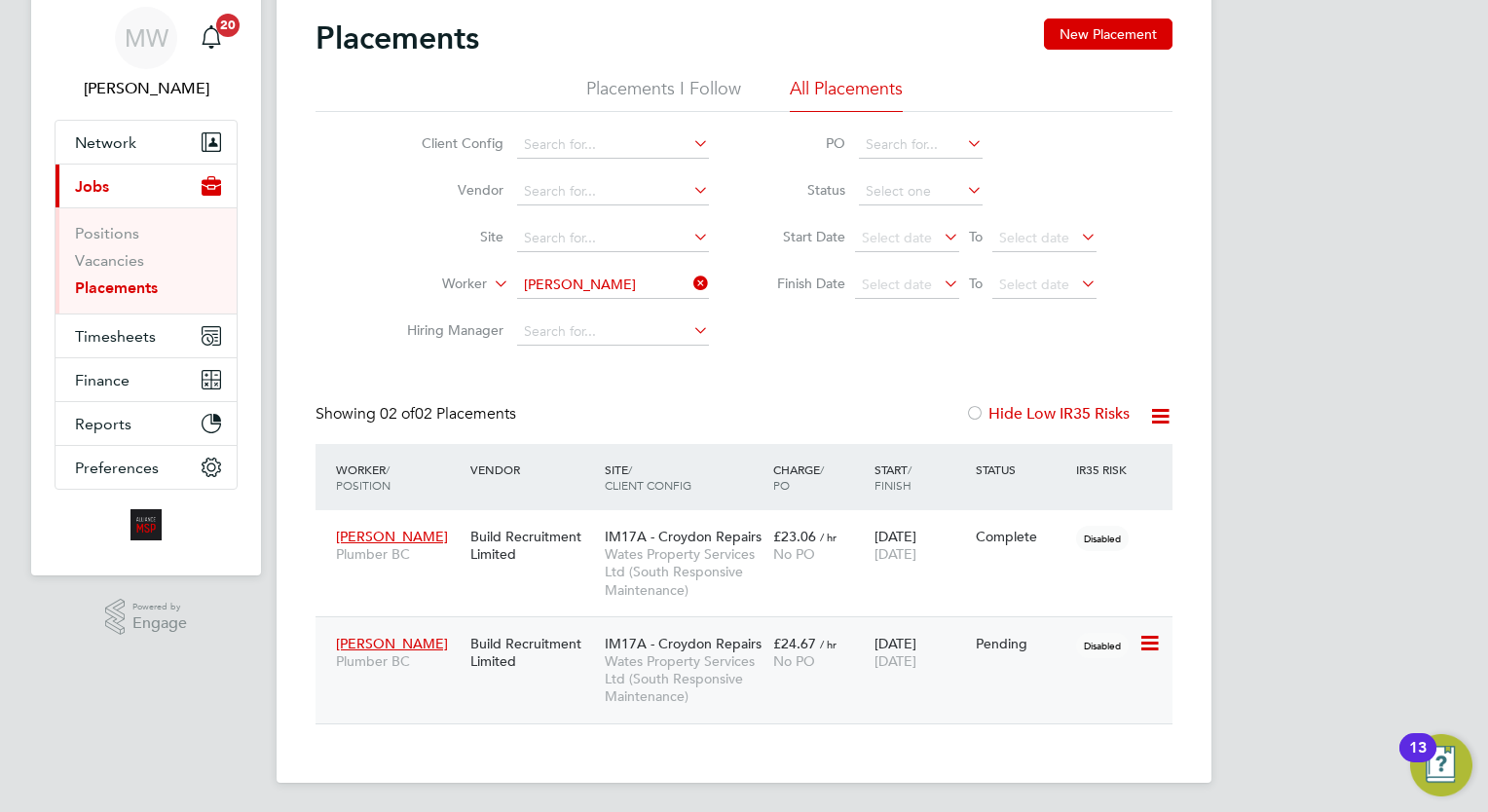
click at [658, 667] on span "Wates Property Services Ltd (South Responsive Maintenance)" at bounding box center [684, 678] width 158 height 53
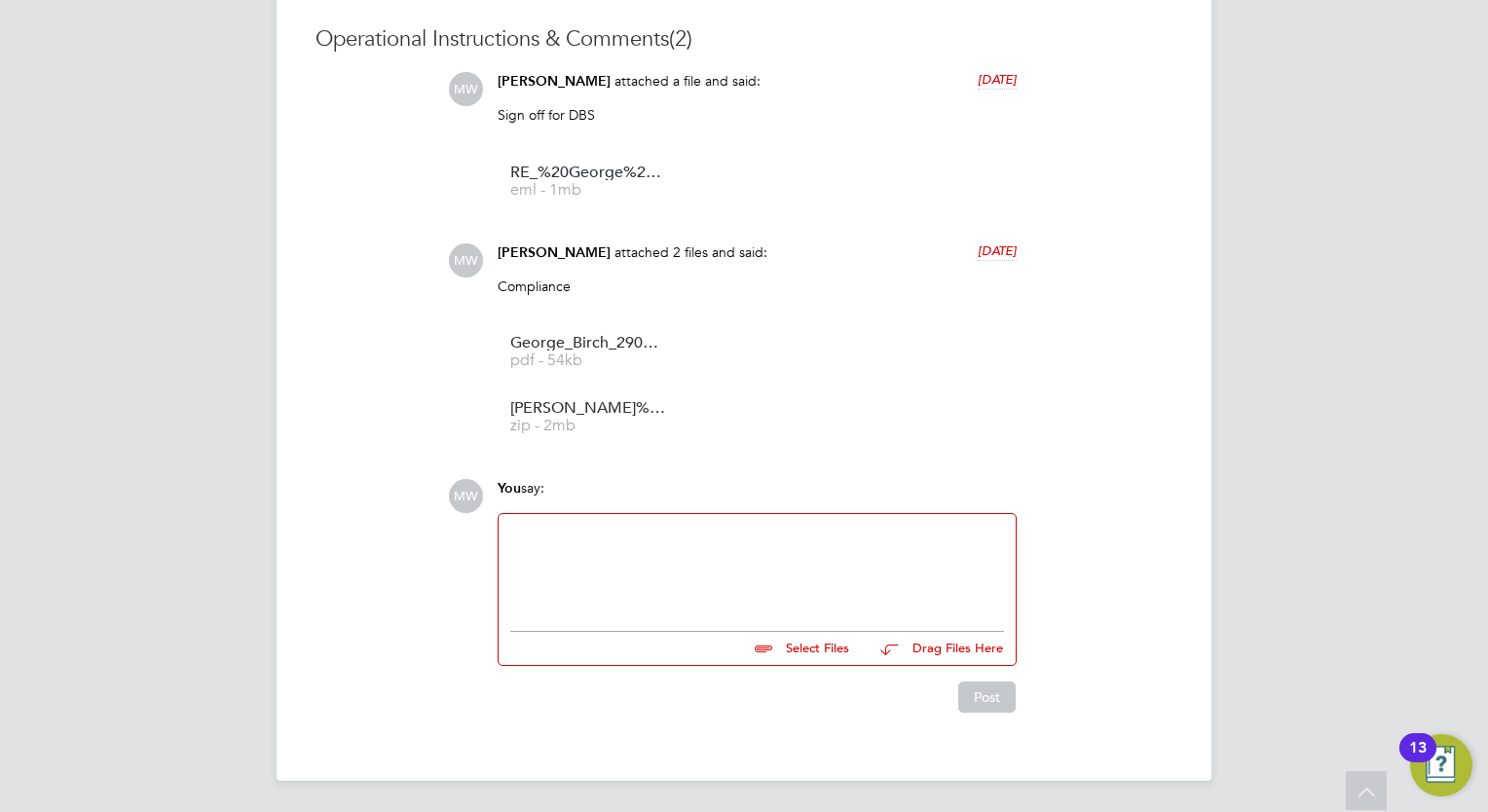
click at [668, 587] on div at bounding box center [757, 567] width 494 height 84
click at [829, 643] on input "file" at bounding box center [858, 646] width 292 height 28
type input "C:\fakepath\[PERSON_NAME] IDV (1).pdf"
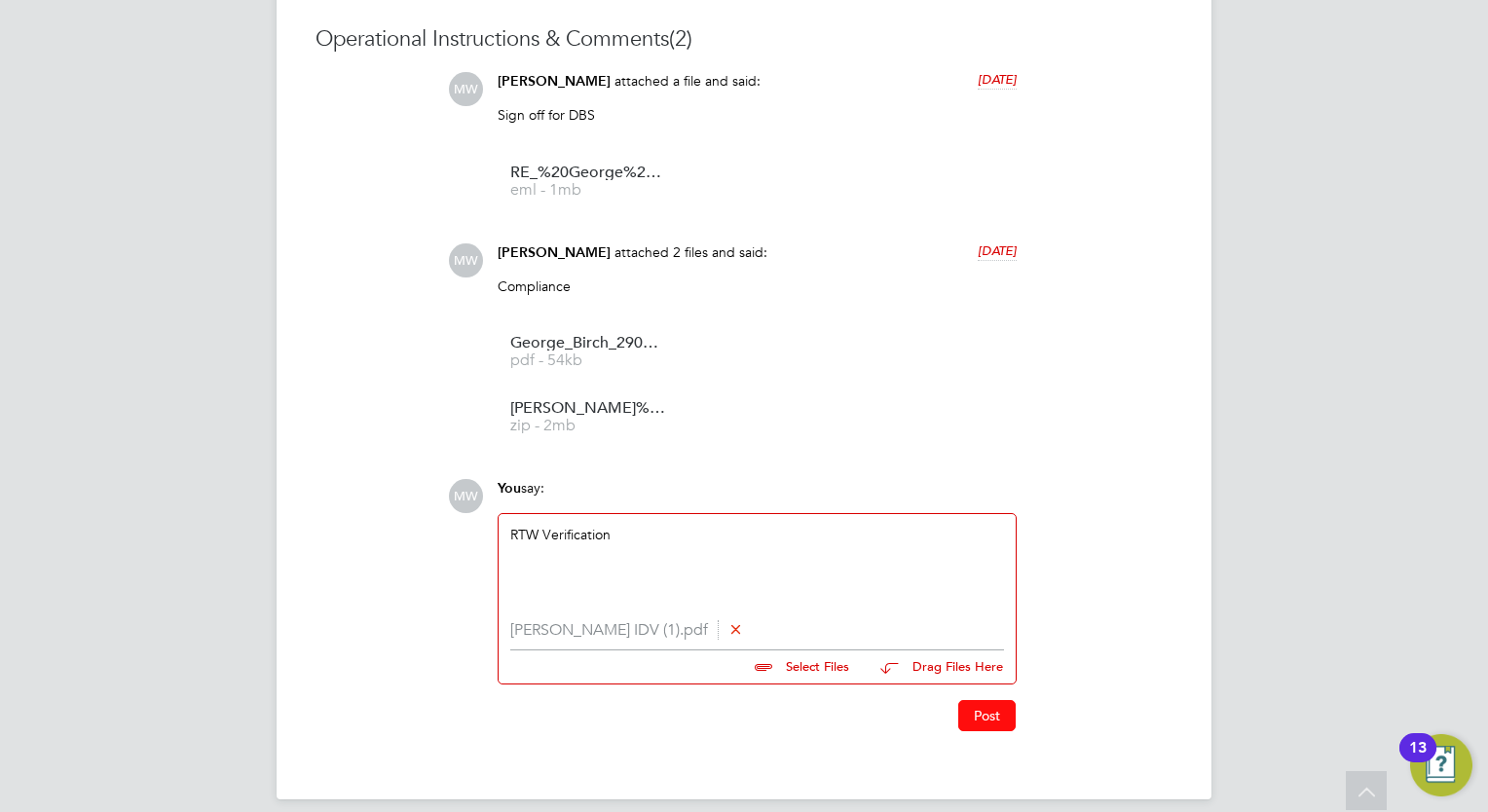
click at [1011, 715] on button "Post" at bounding box center [986, 716] width 57 height 31
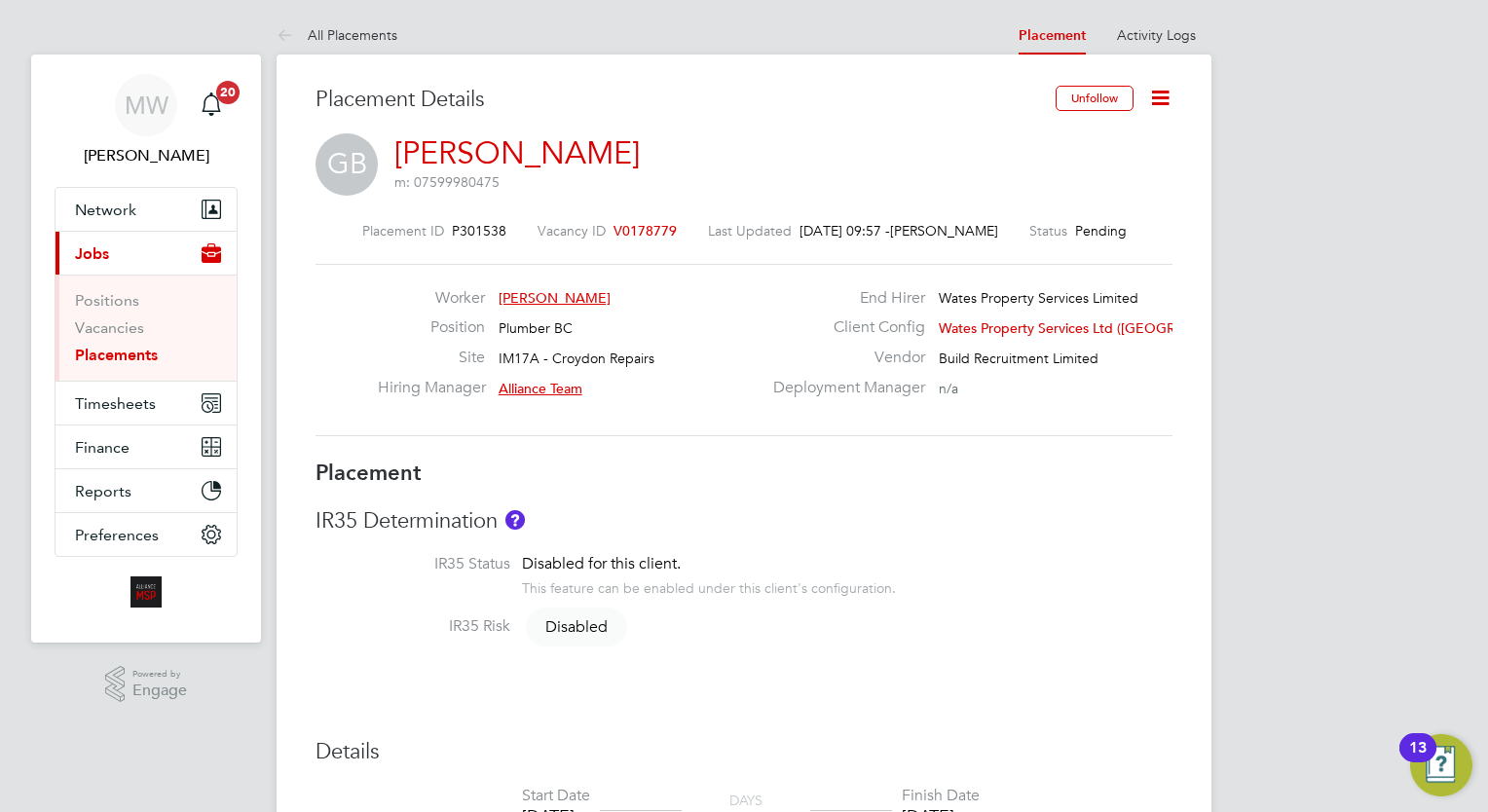
click at [117, 357] on link "Placements" at bounding box center [116, 355] width 83 height 19
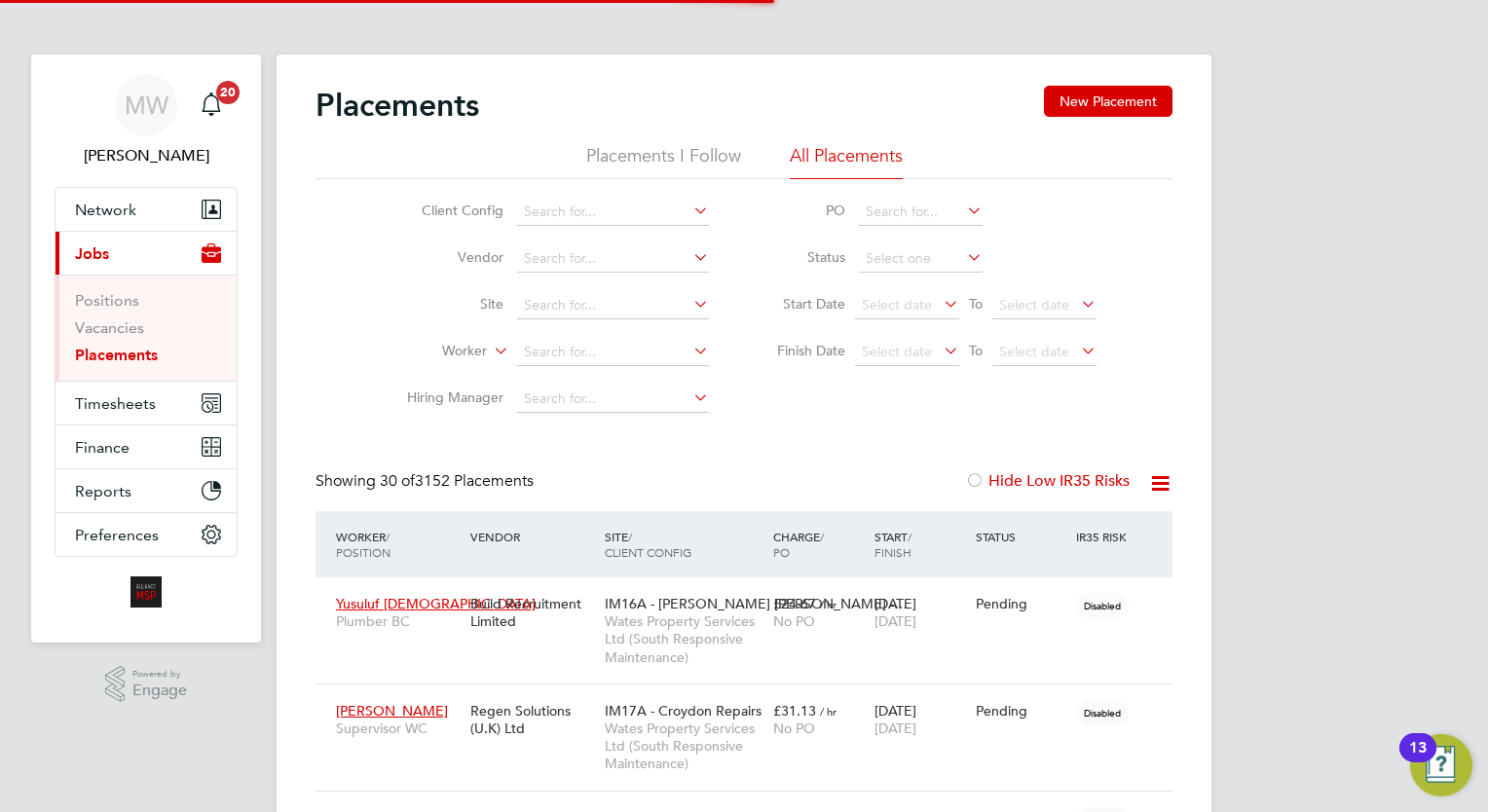
scroll to position [55, 136]
click at [595, 343] on input at bounding box center [613, 353] width 192 height 28
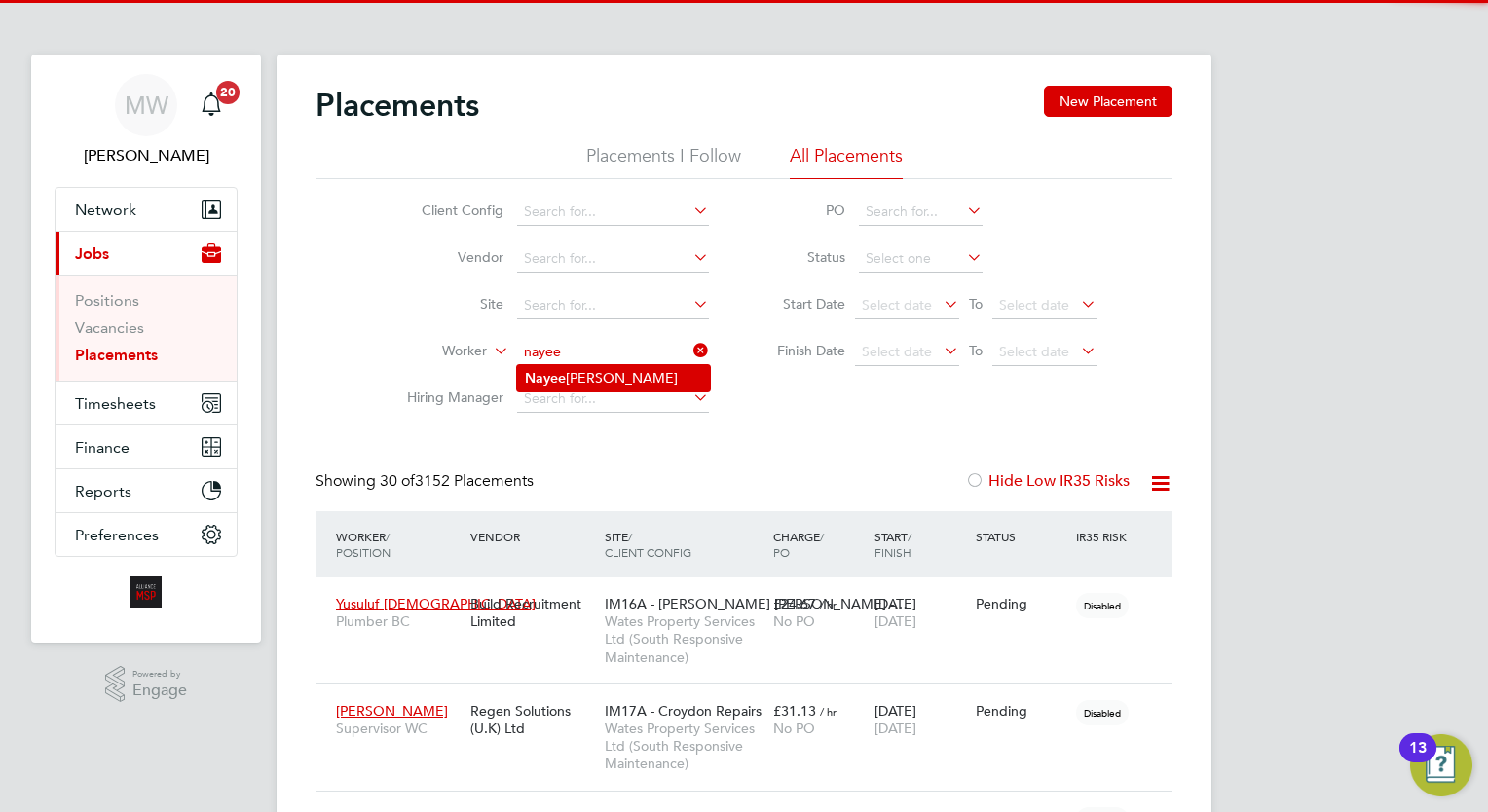
click at [597, 375] on li "Nayee m Ahmed" at bounding box center [614, 377] width 193 height 27
type input "[PERSON_NAME]"
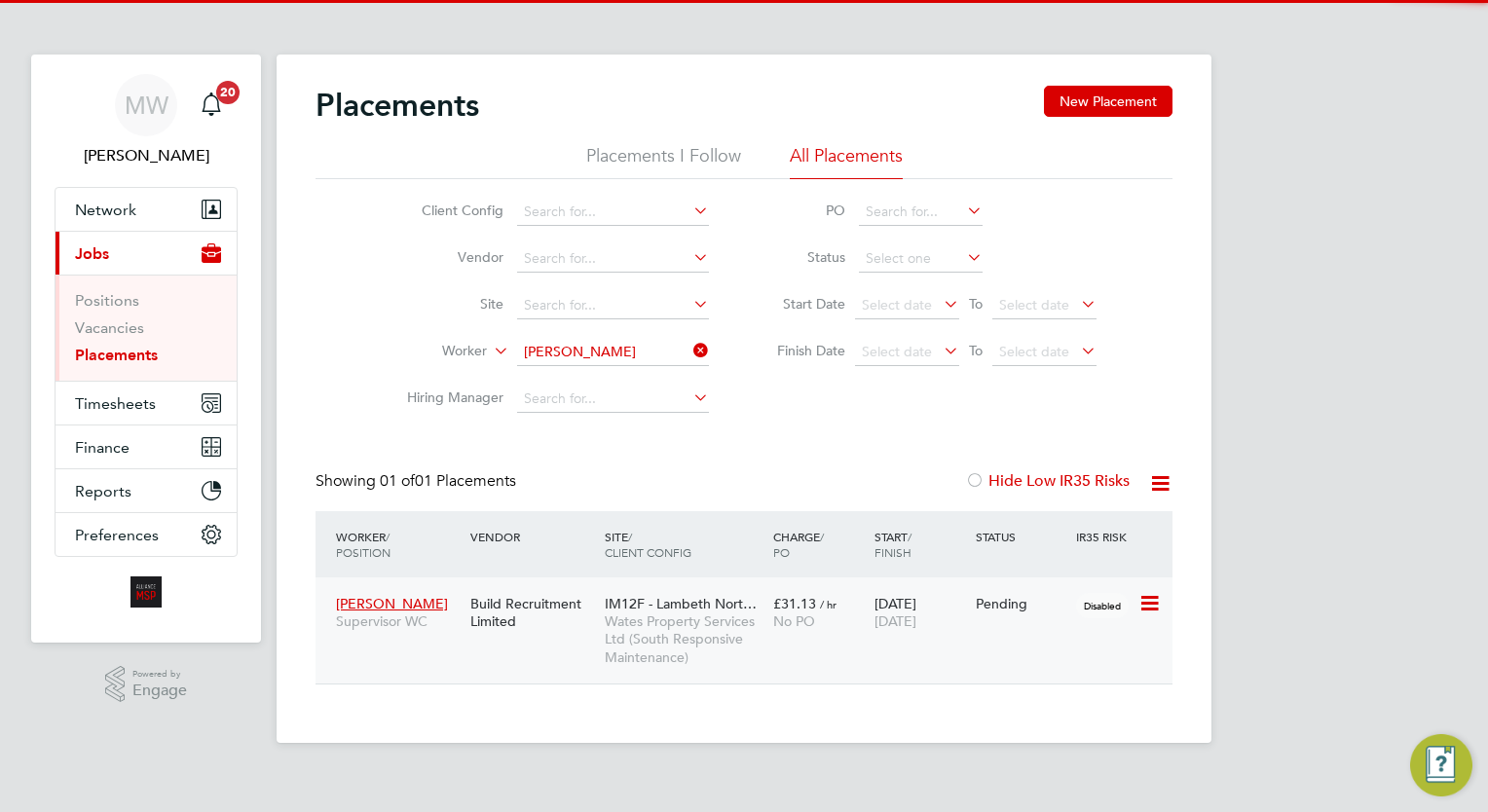
click at [748, 615] on span "Wates Property Services Ltd (South Responsive Maintenance)" at bounding box center [684, 639] width 158 height 53
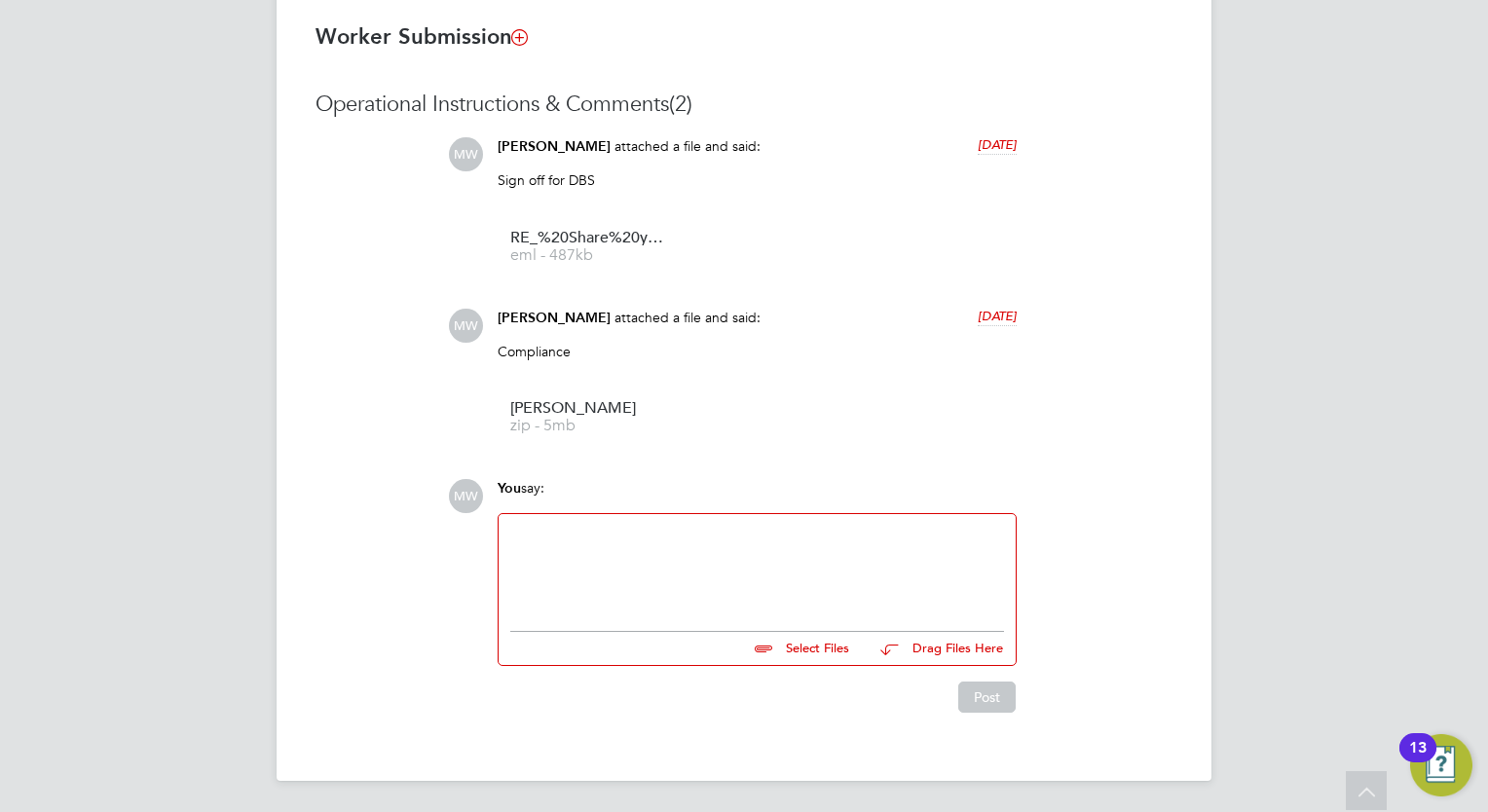
click at [677, 549] on div at bounding box center [757, 567] width 494 height 84
click at [803, 646] on input "file" at bounding box center [858, 646] width 292 height 28
type input "C:\fakepath\RE_ [PERSON_NAME].eml"
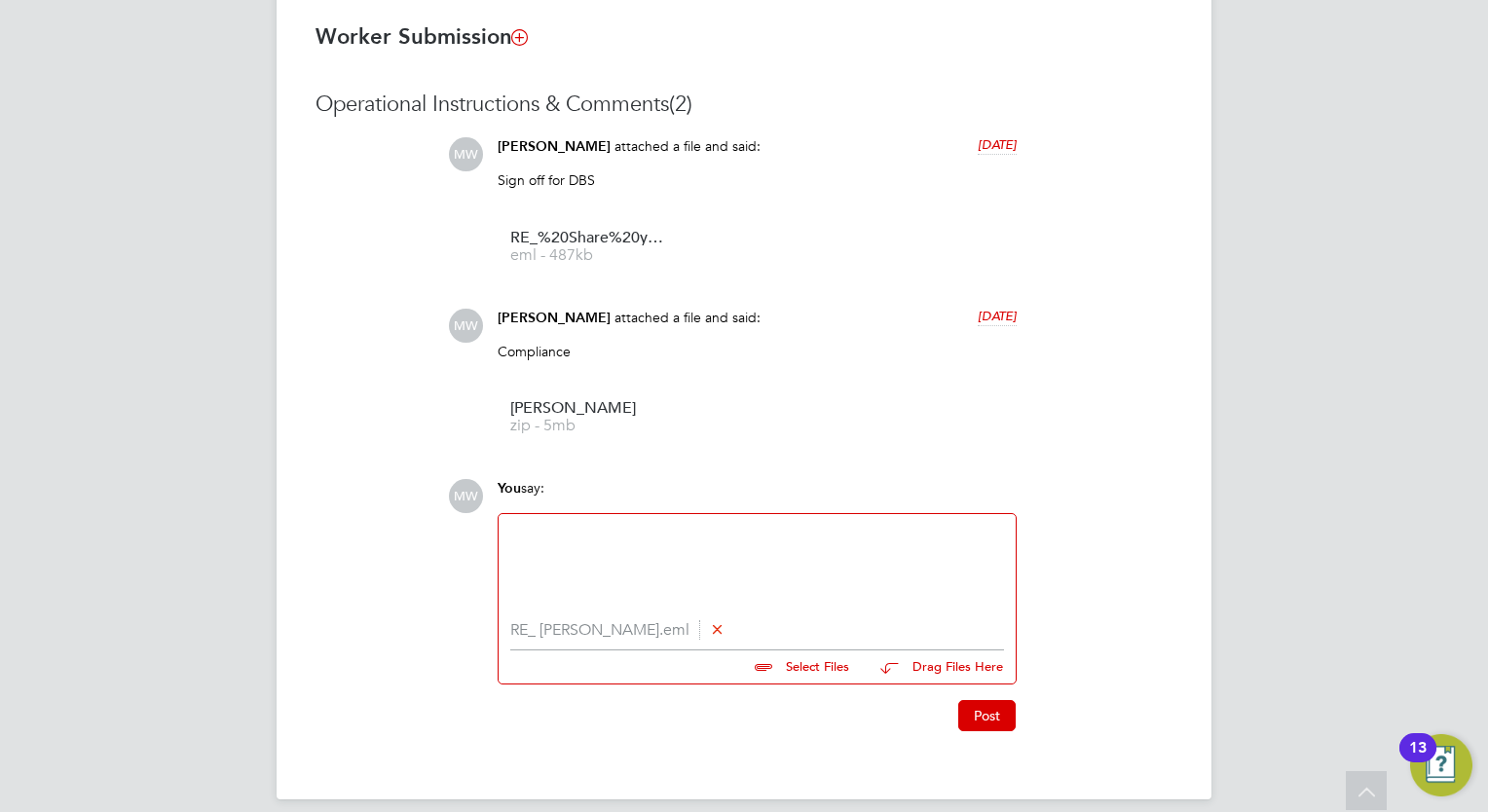
click at [668, 587] on div at bounding box center [757, 567] width 494 height 84
click at [983, 723] on button "Post" at bounding box center [986, 716] width 57 height 31
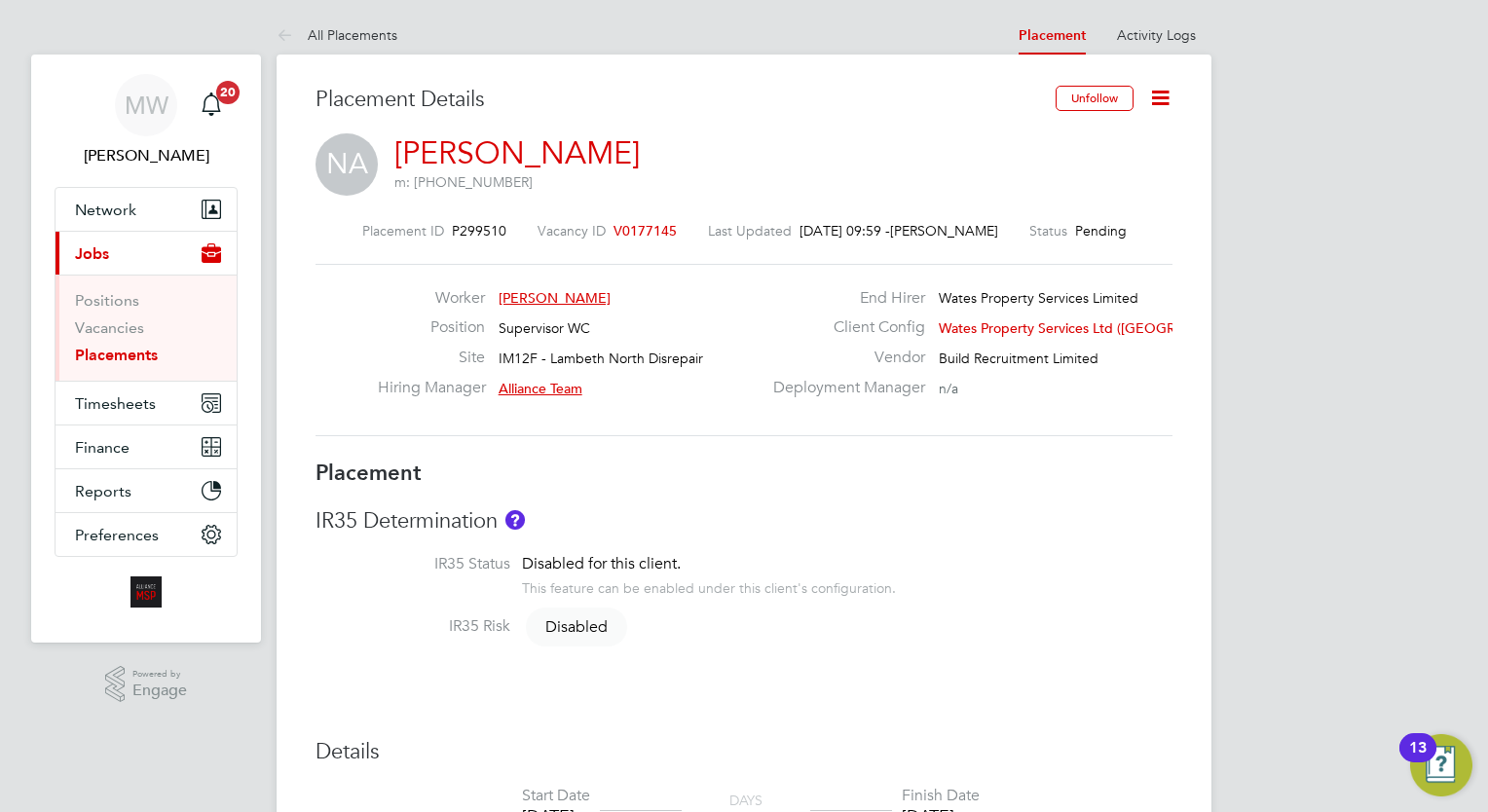
click at [145, 354] on link "Placements" at bounding box center [116, 355] width 83 height 19
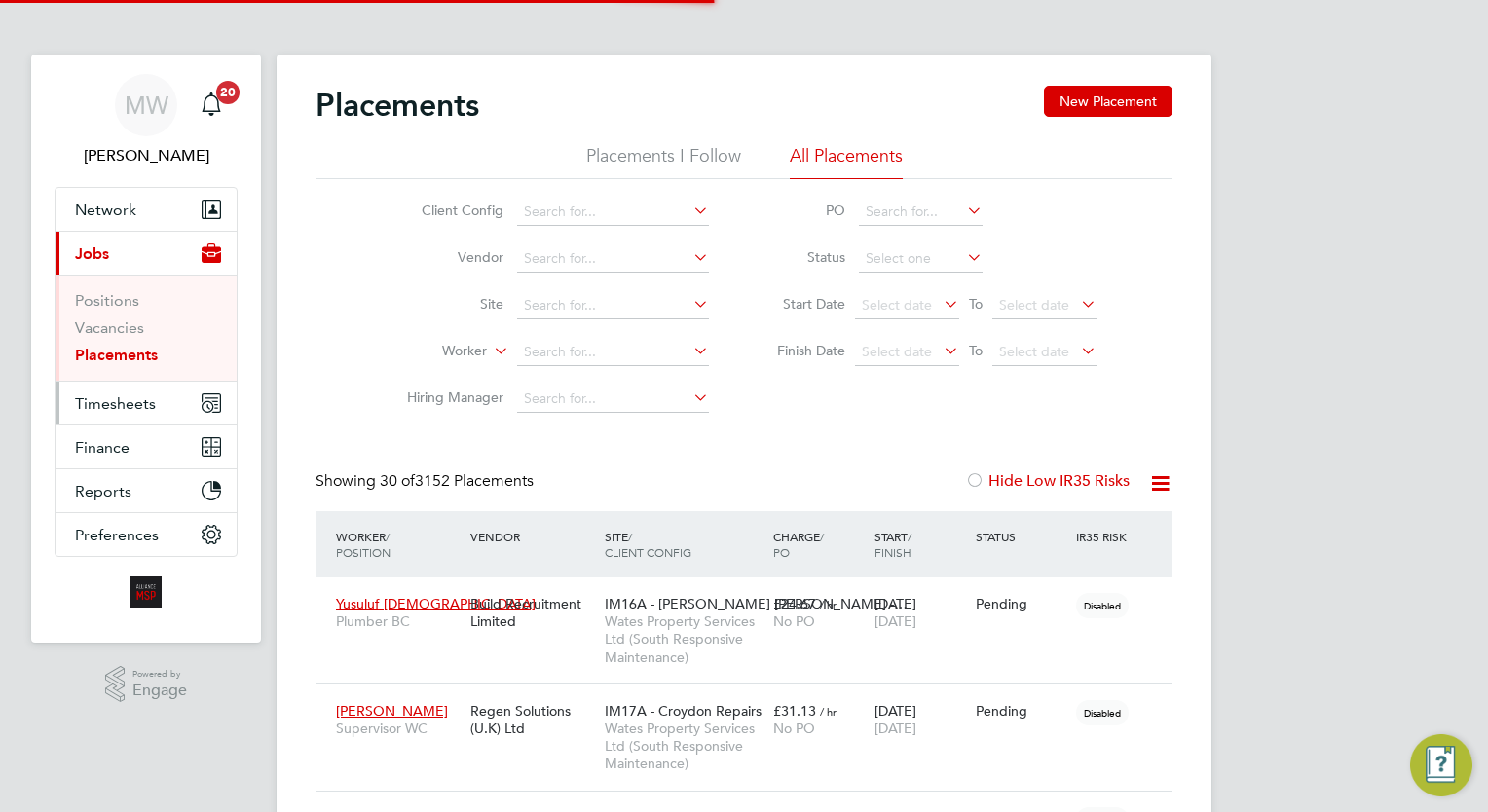
scroll to position [55, 136]
click at [670, 493] on div "Showing 30 of 3152 Placements Hide Low IR35 Risks" at bounding box center [744, 491] width 857 height 40
click at [595, 339] on input at bounding box center [613, 353] width 192 height 28
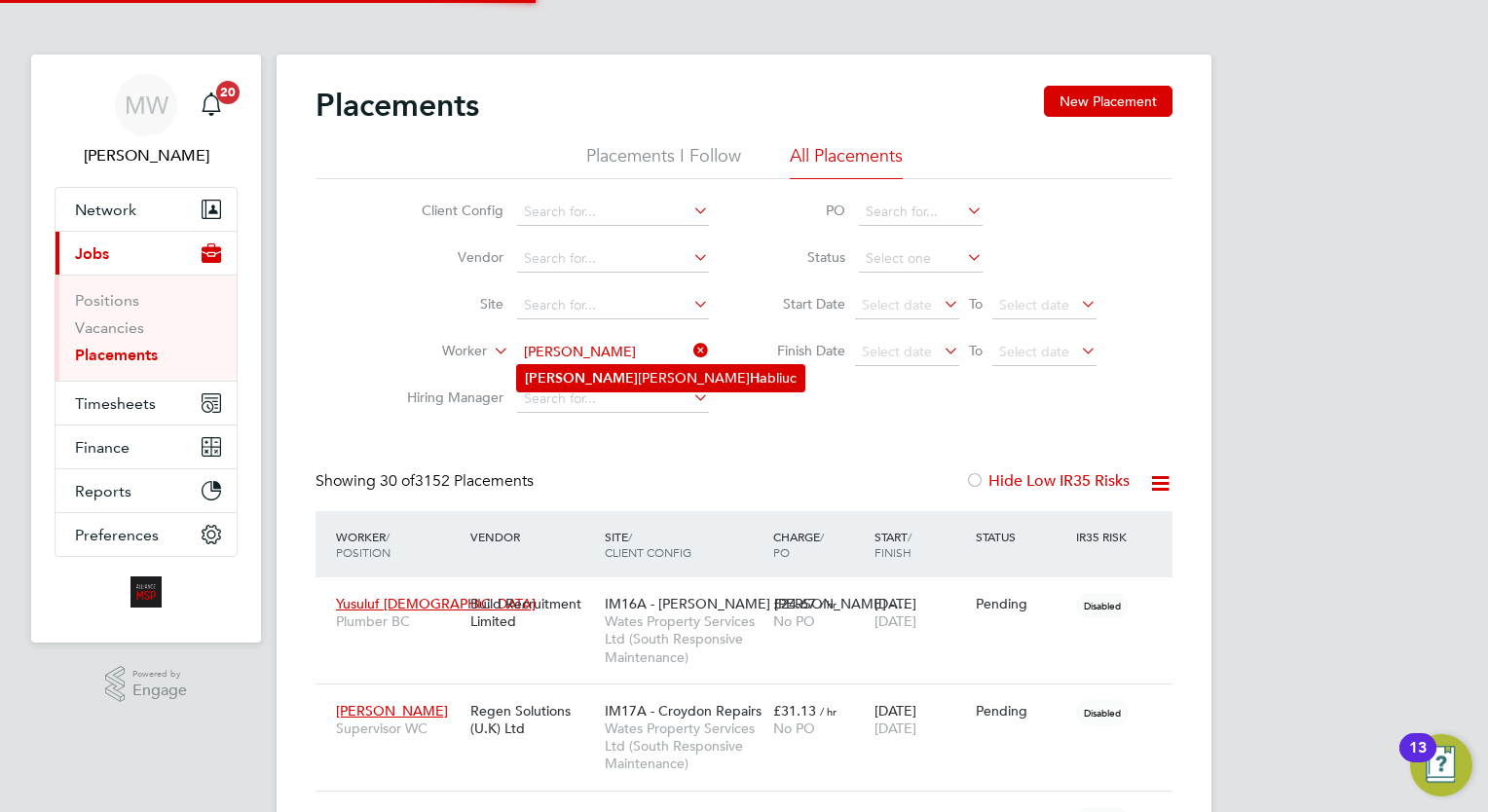
click at [644, 375] on li "Andrei Radu Ha bliuc" at bounding box center [661, 377] width 287 height 27
type input "Andrei Radu Habliuc"
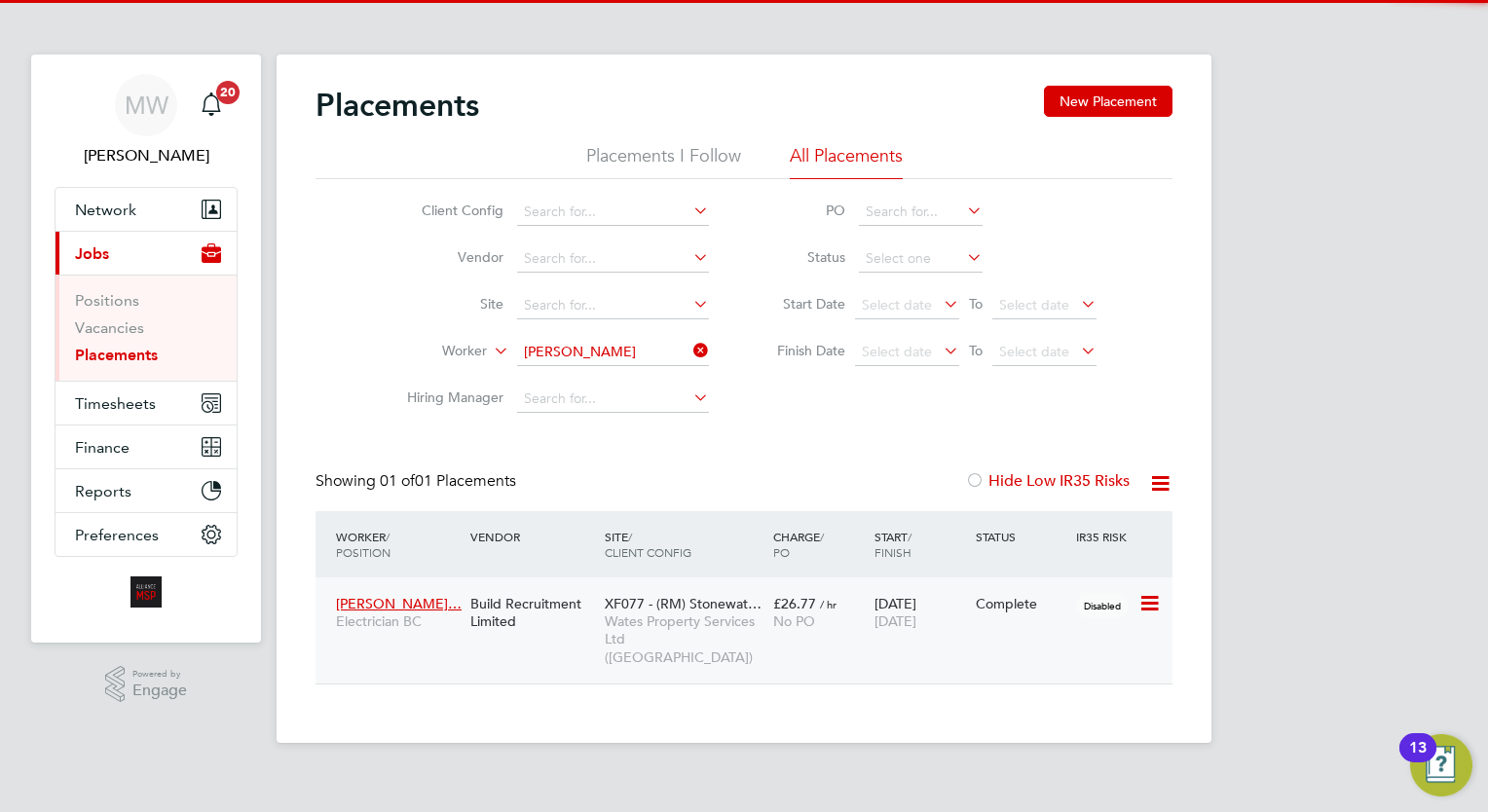
click at [849, 618] on div "No PO" at bounding box center [818, 621] width 91 height 18
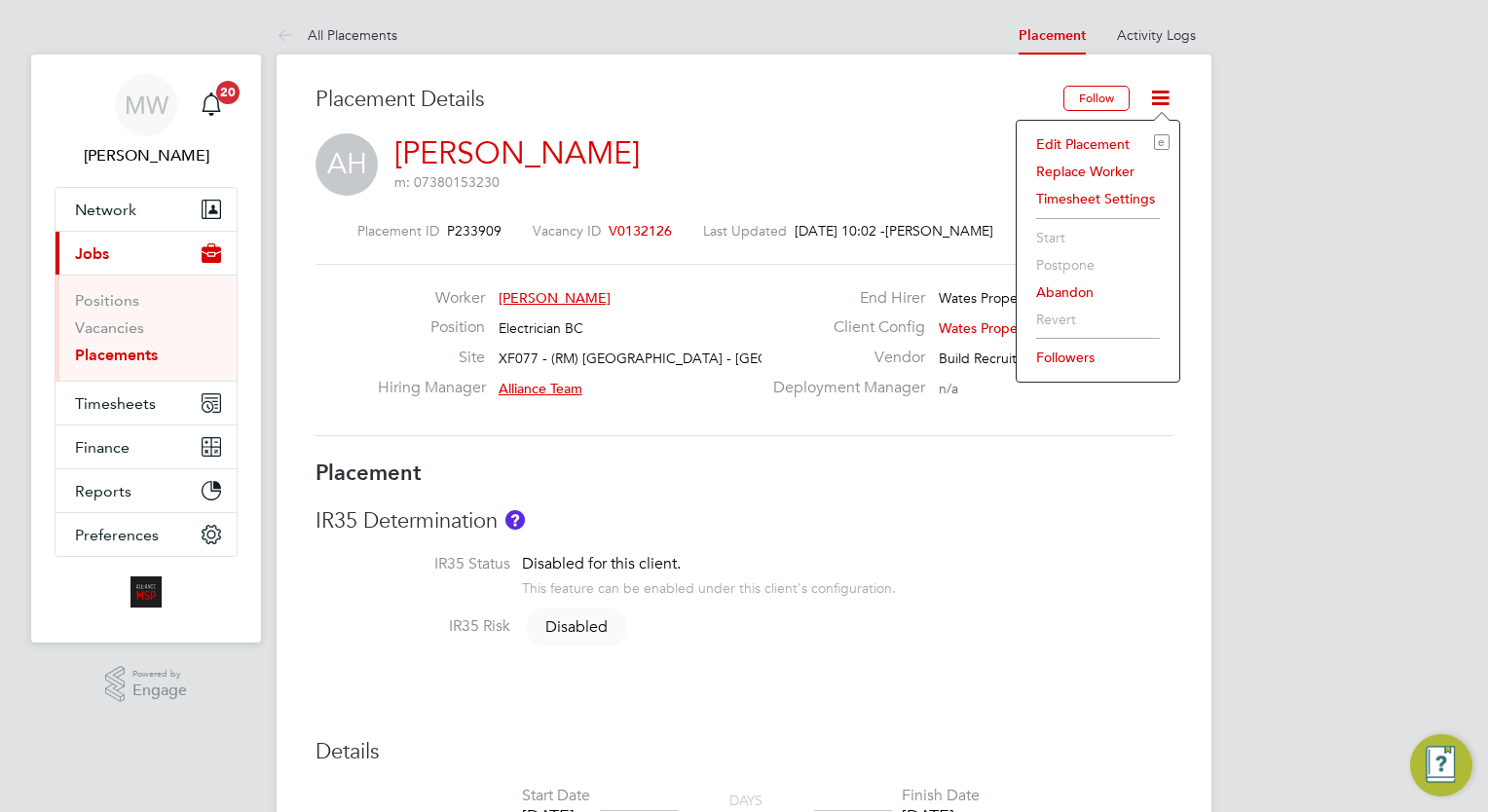
click at [1113, 139] on li "Edit Placement e" at bounding box center [1099, 145] width 144 height 28
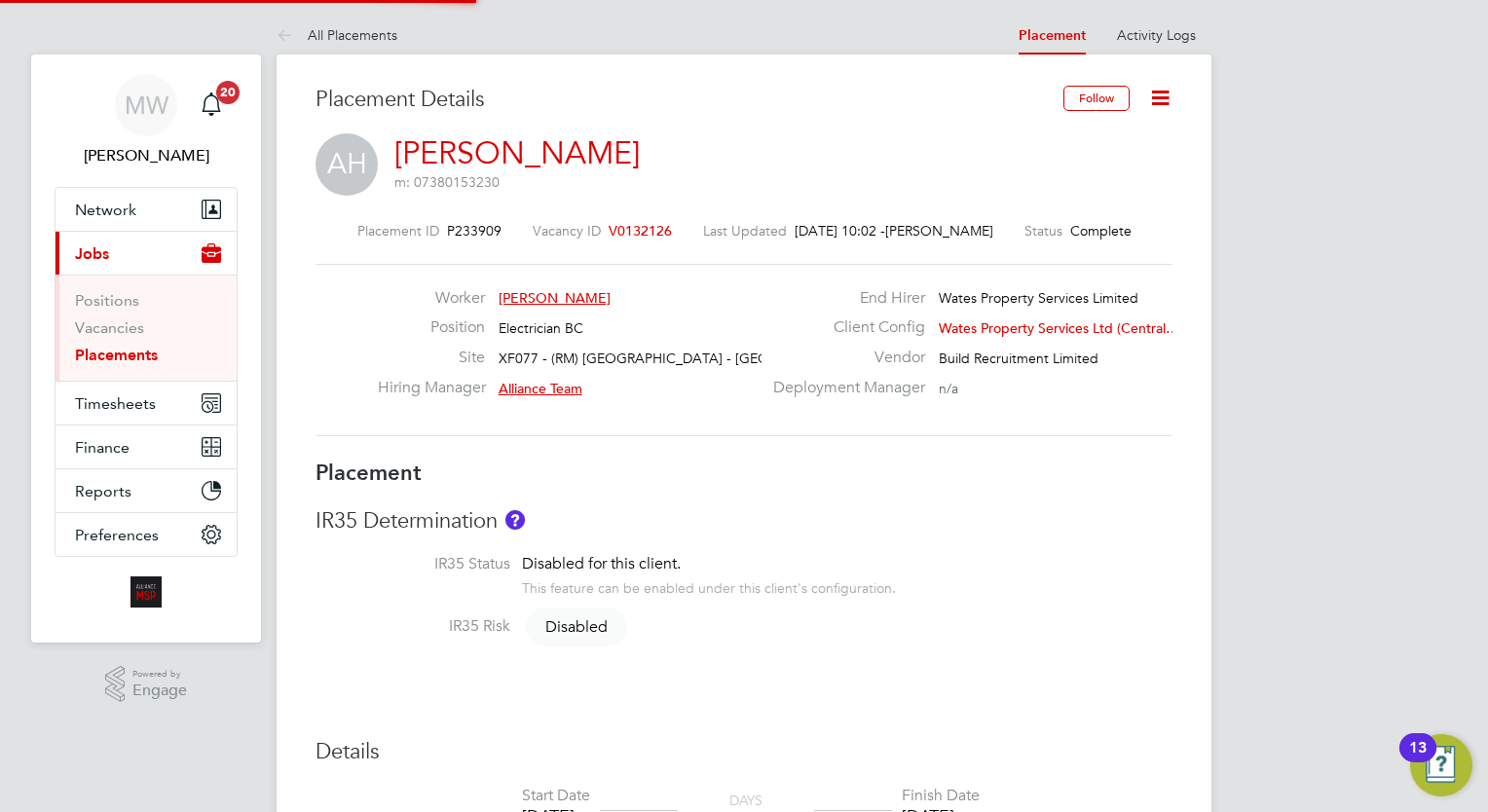
type input "Alliance Team"
type input "27 Aug 2024"
type input "31 Aug 2025"
type input "00:00"
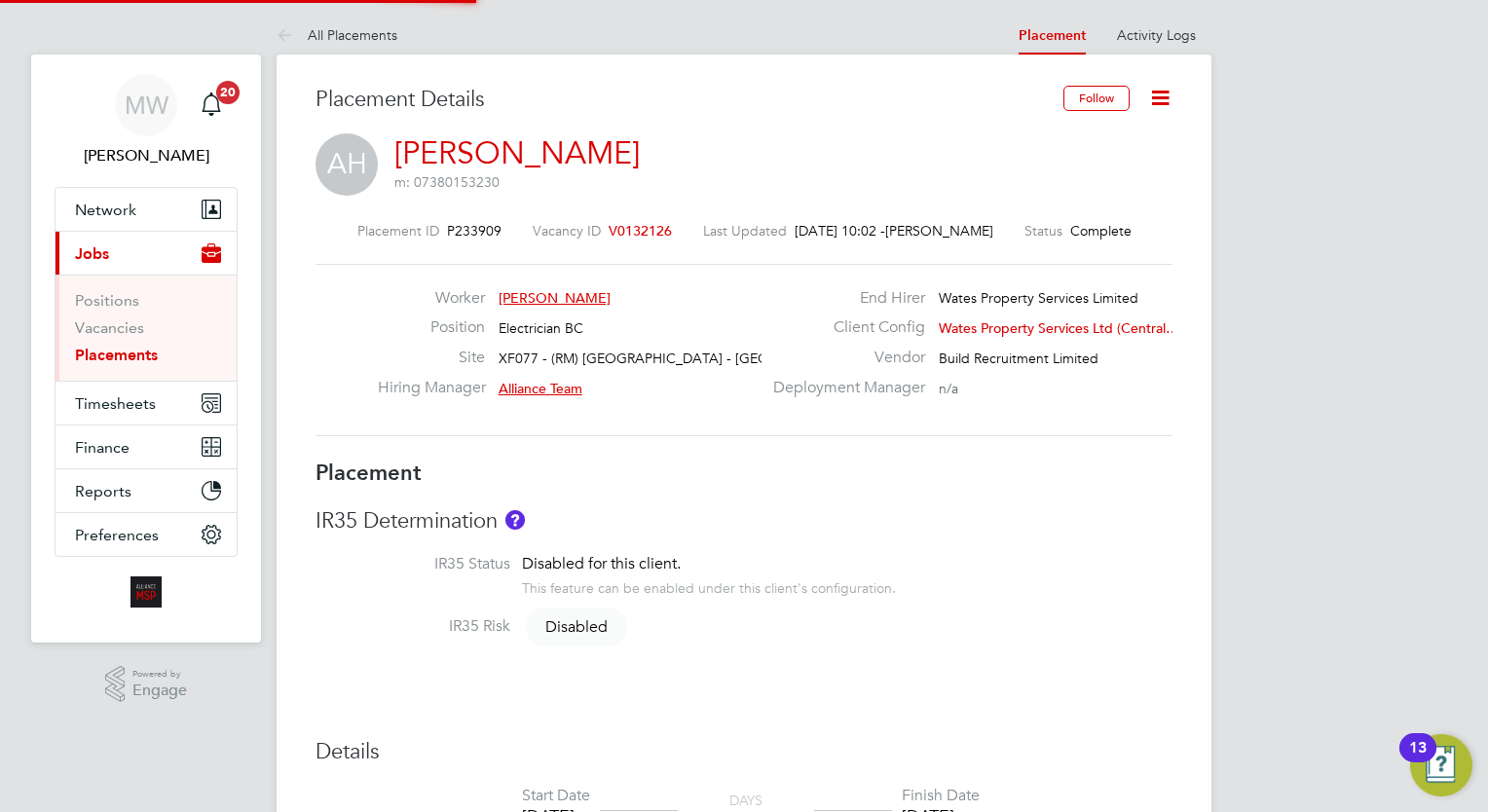
type input "00:00"
type input "06693"
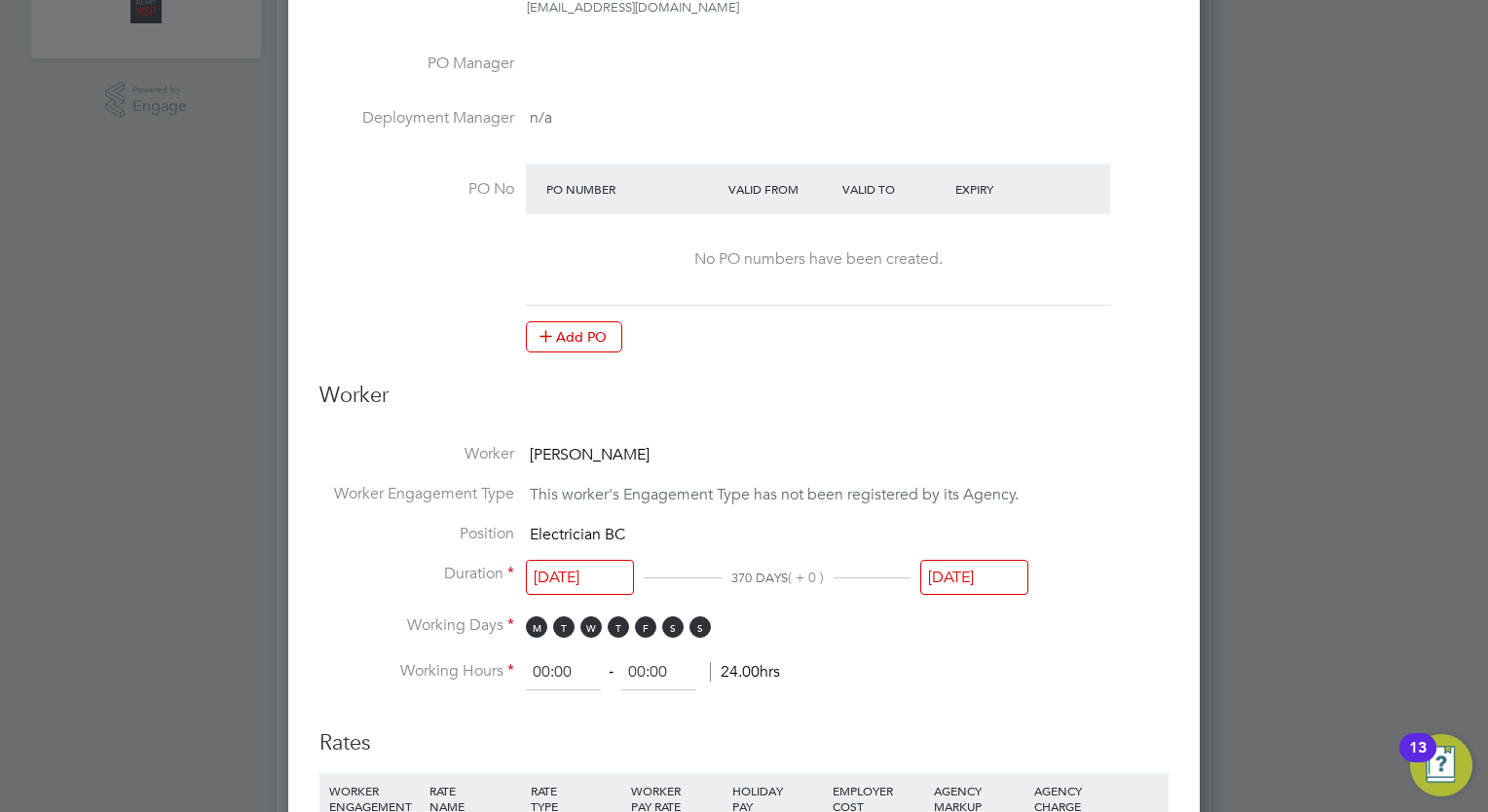
click at [978, 565] on input "31 Aug 2025" at bounding box center [975, 577] width 108 height 36
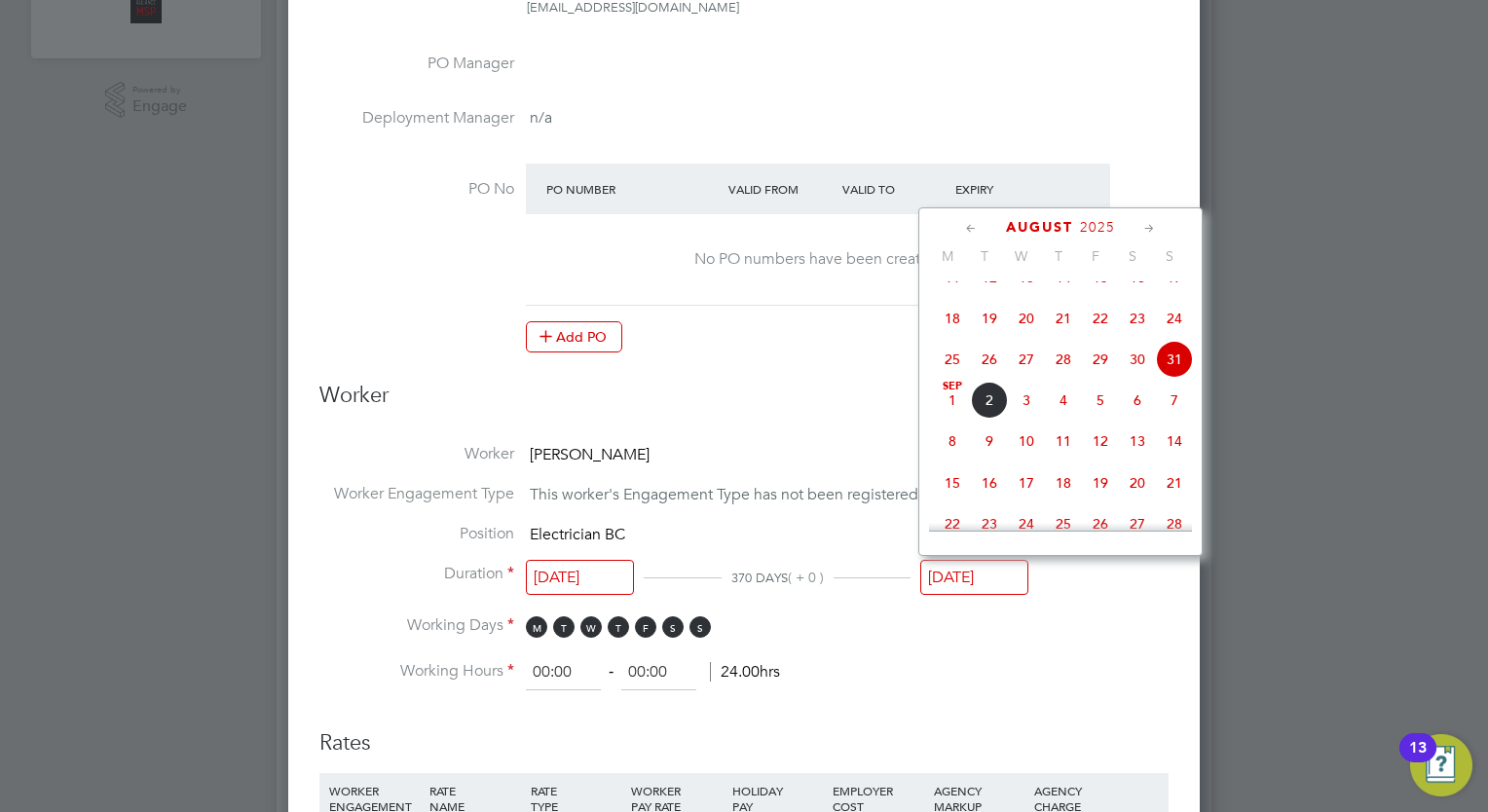
click at [1192, 148] on div "Edit Placement of Andrei Radu Habliuc Mandatory Fields Deployment End Hirer Wat…" at bounding box center [744, 724] width 912 height 2468
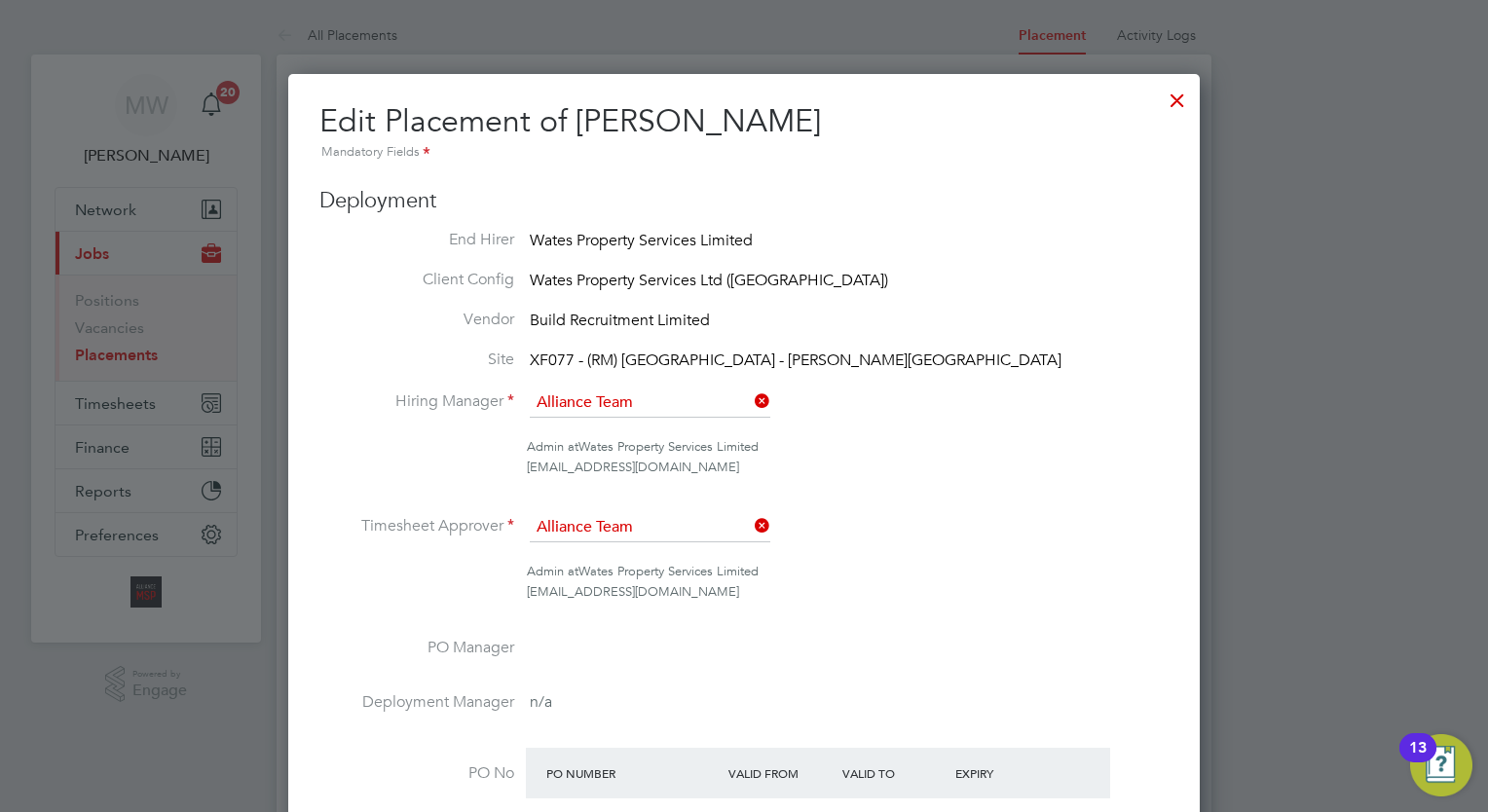
click at [1184, 96] on div at bounding box center [1177, 95] width 35 height 35
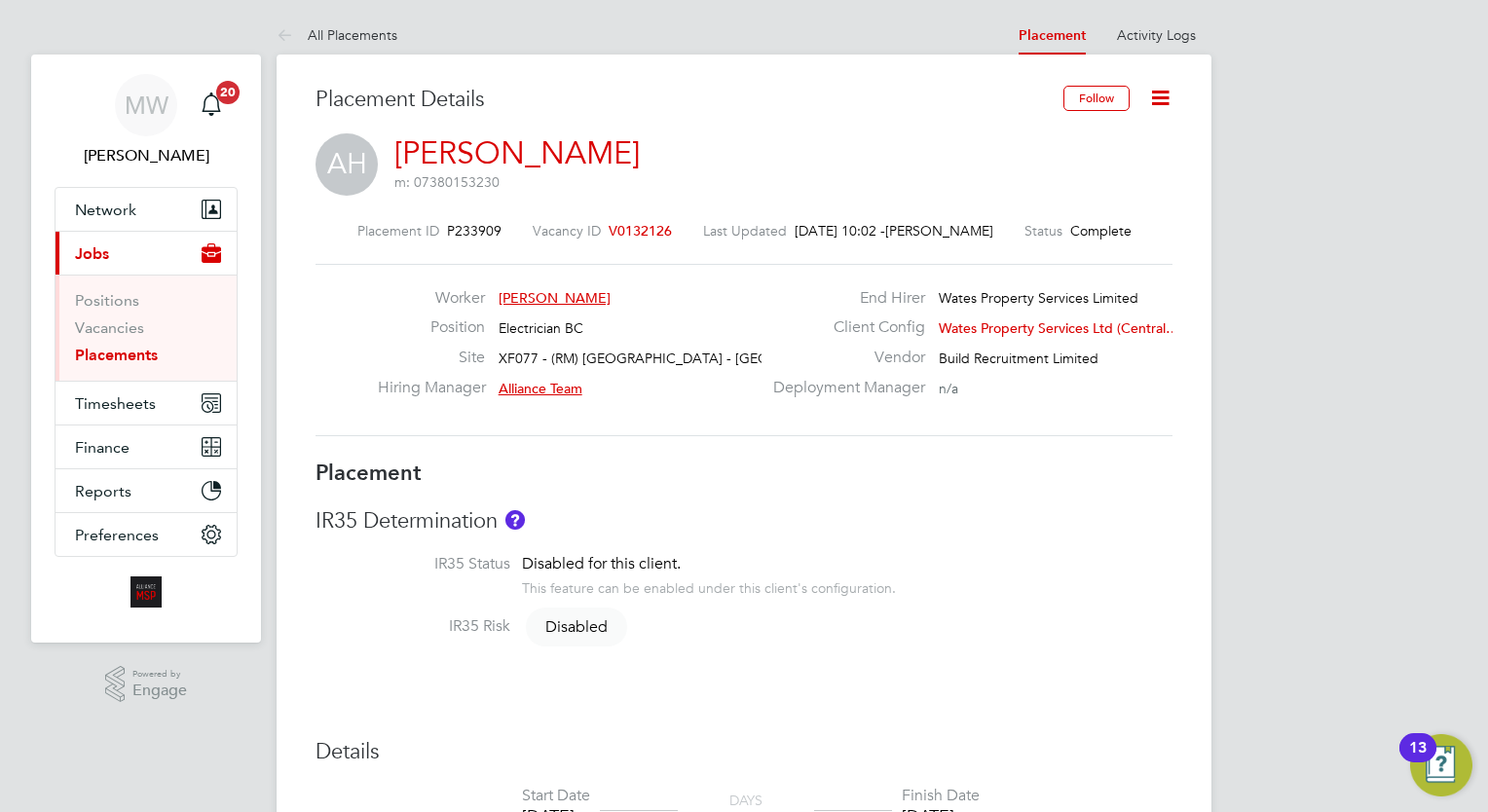
click at [1140, 34] on link "Activity Logs" at bounding box center [1157, 35] width 79 height 18
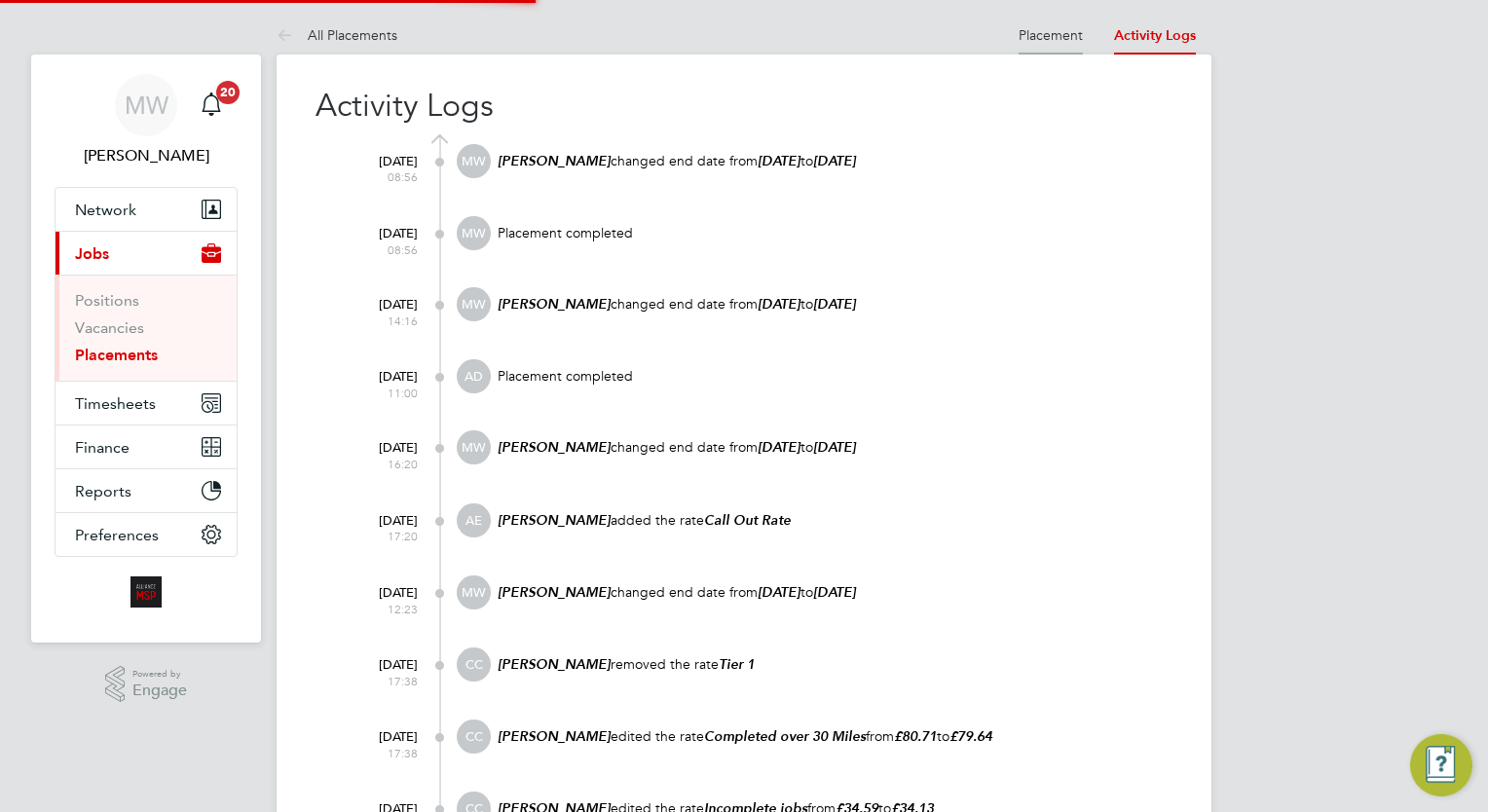
click at [1058, 37] on link "Placement" at bounding box center [1050, 35] width 64 height 18
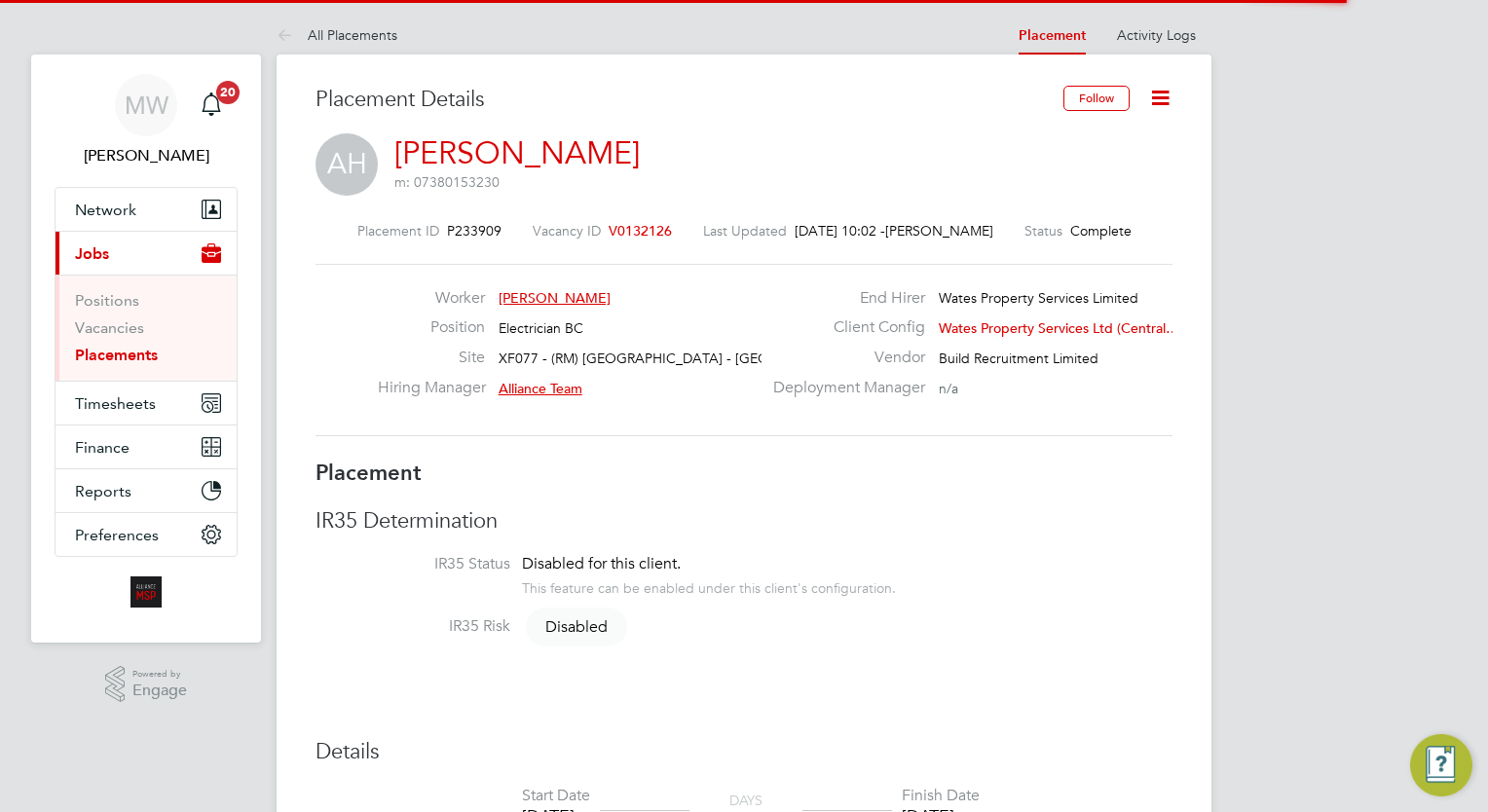
click at [1157, 87] on icon at bounding box center [1160, 97] width 25 height 25
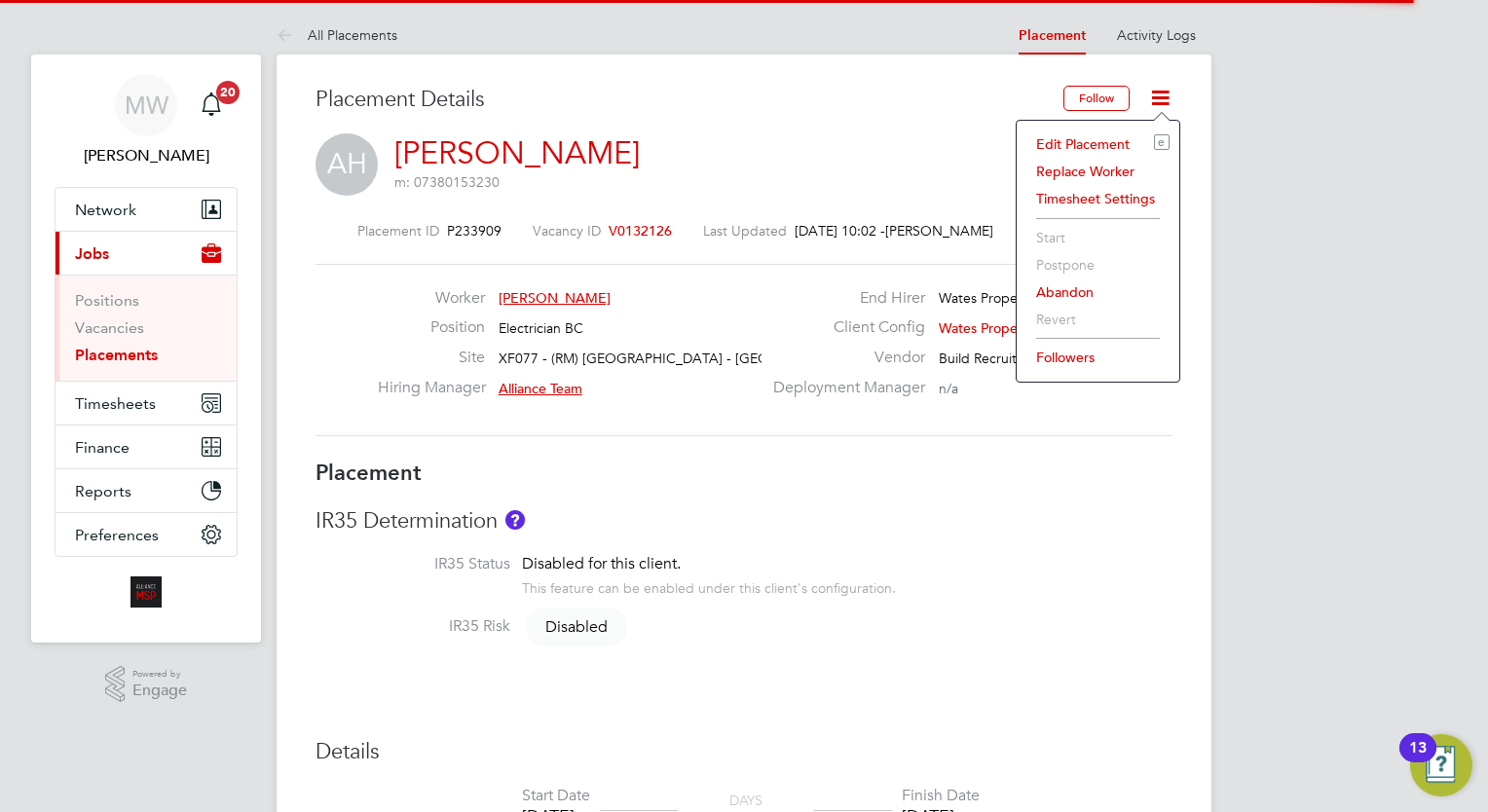
click at [1118, 141] on li "Edit Placement e" at bounding box center [1099, 145] width 144 height 28
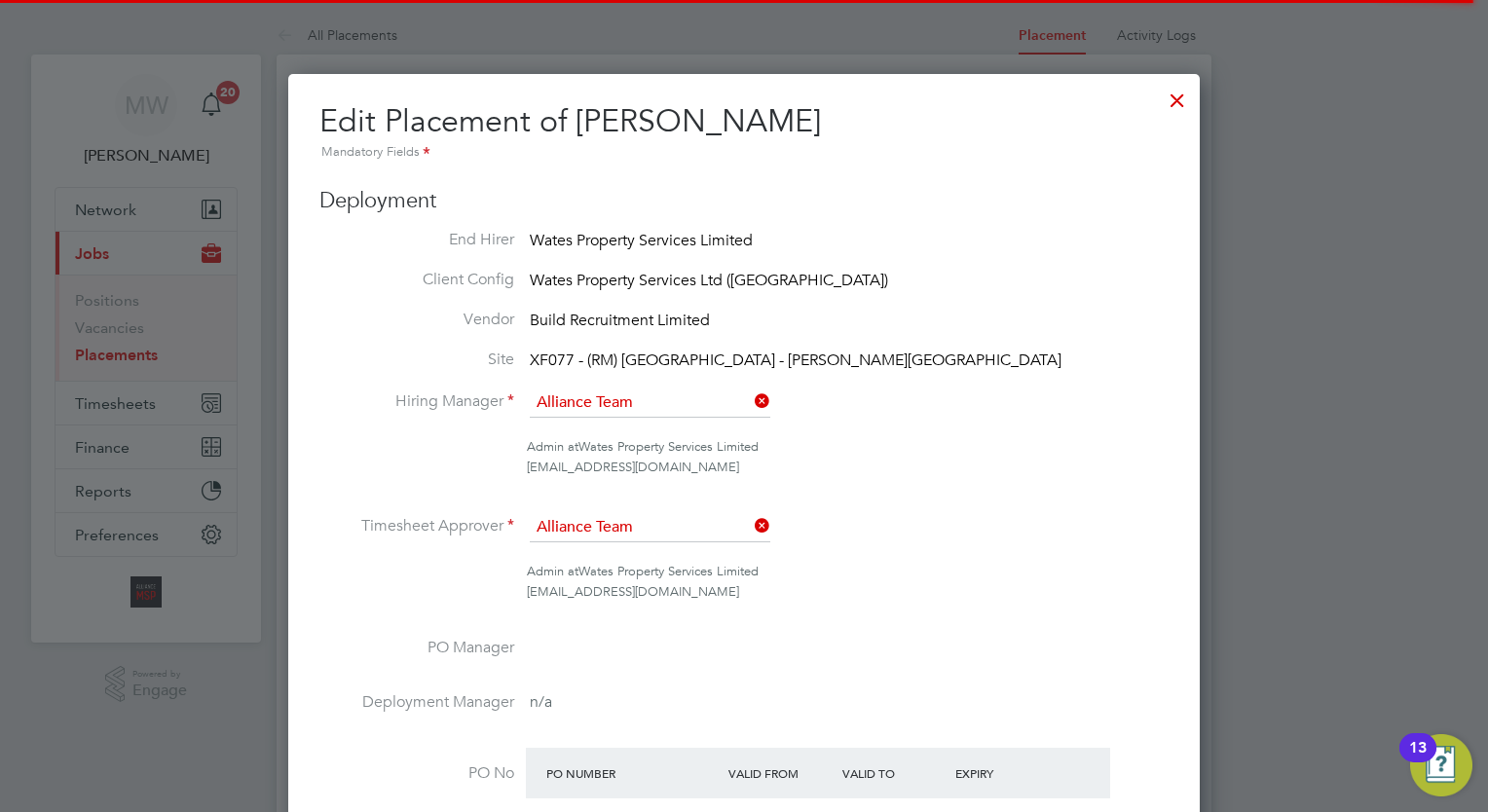
click at [1173, 101] on div at bounding box center [1177, 95] width 35 height 35
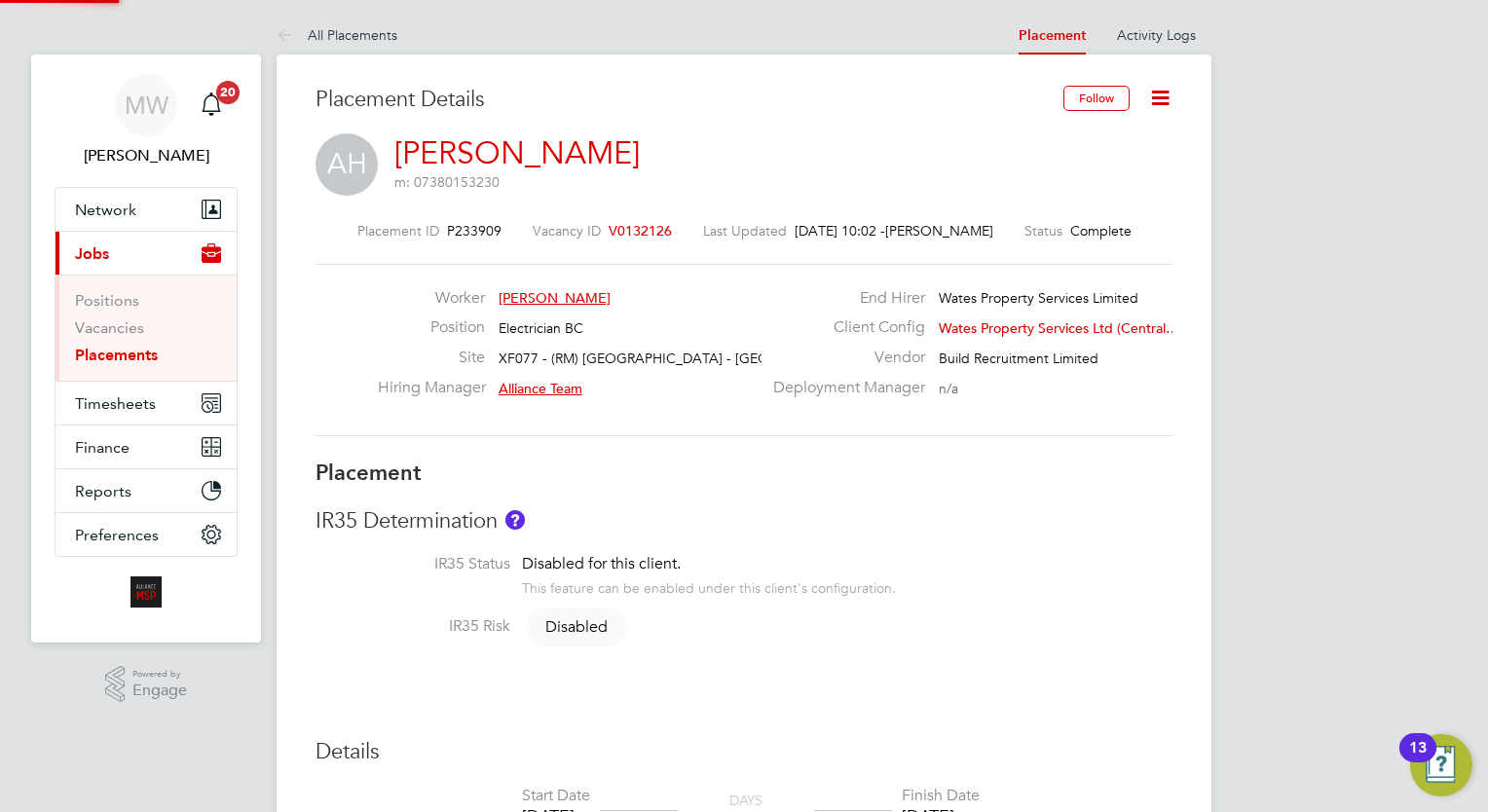
click at [1166, 49] on div at bounding box center [744, 406] width 1488 height 812
click at [1174, 46] on li "Activity Logs" at bounding box center [1157, 35] width 79 height 39
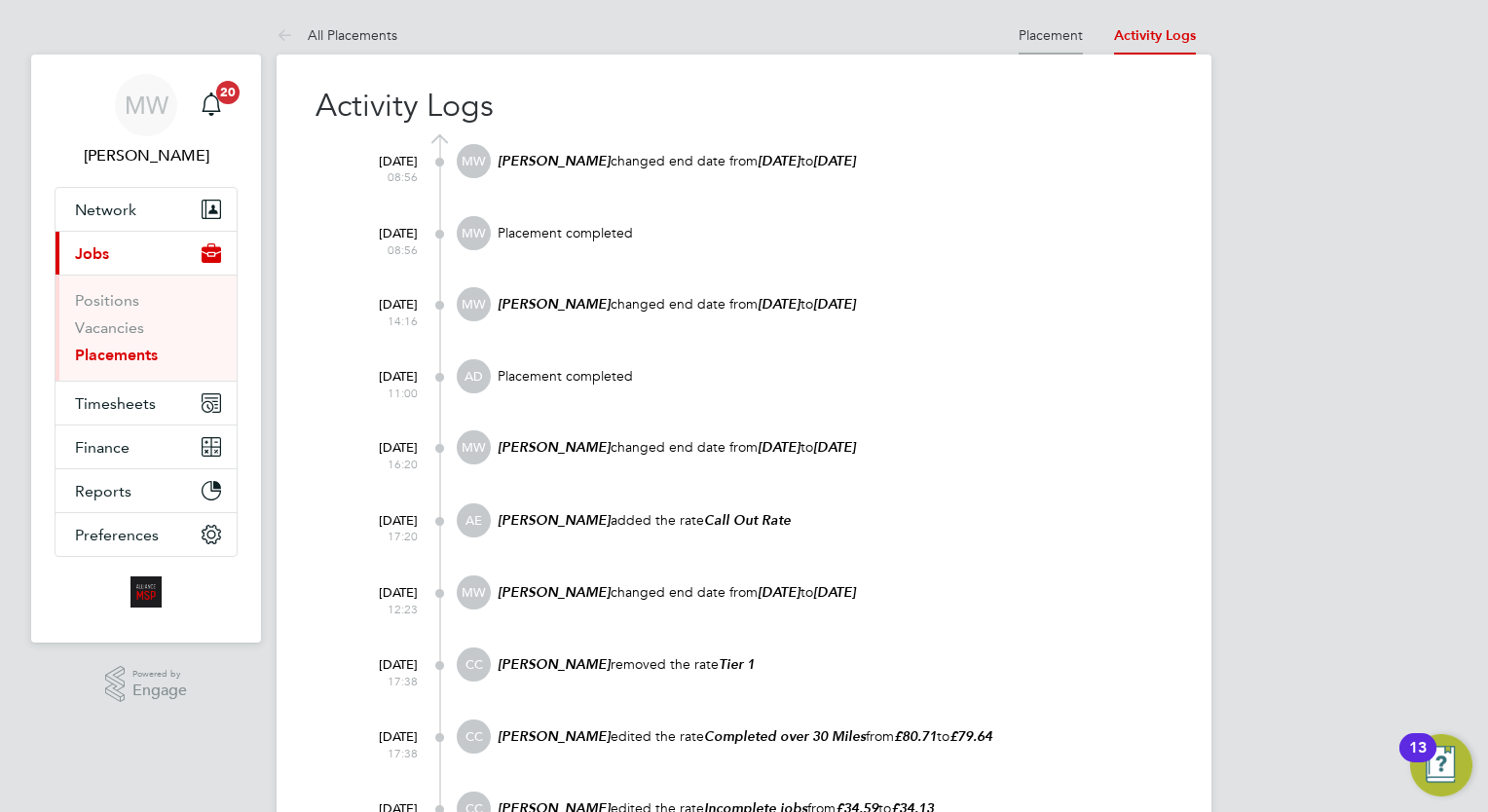
click at [1061, 37] on link "Placement" at bounding box center [1050, 35] width 64 height 18
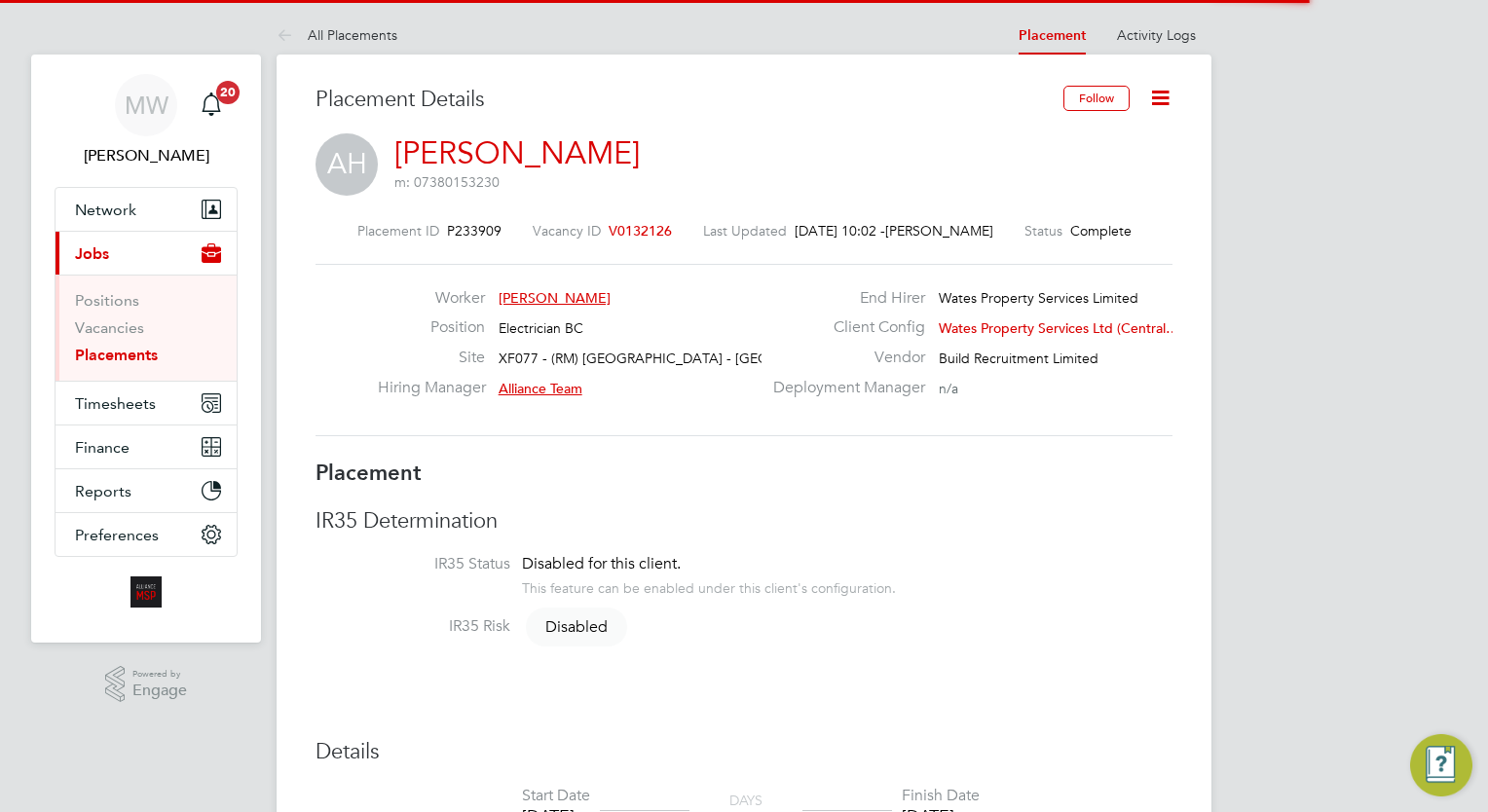
drag, startPoint x: 1157, startPoint y: 99, endPoint x: 1155, endPoint y: 111, distance: 12.2
click at [1157, 99] on icon at bounding box center [1160, 97] width 25 height 25
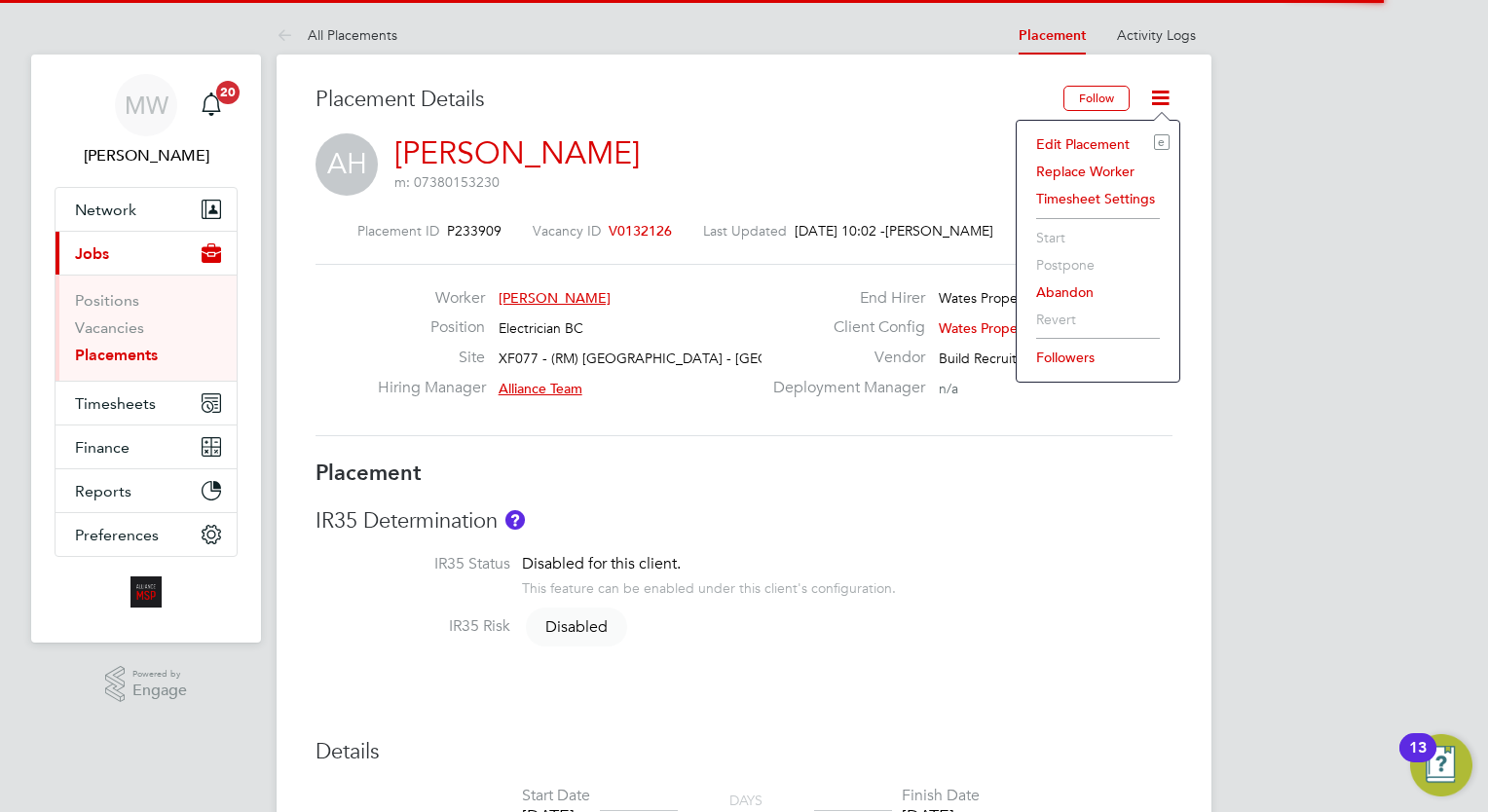
click at [1115, 136] on li "Edit Placement e" at bounding box center [1099, 145] width 144 height 28
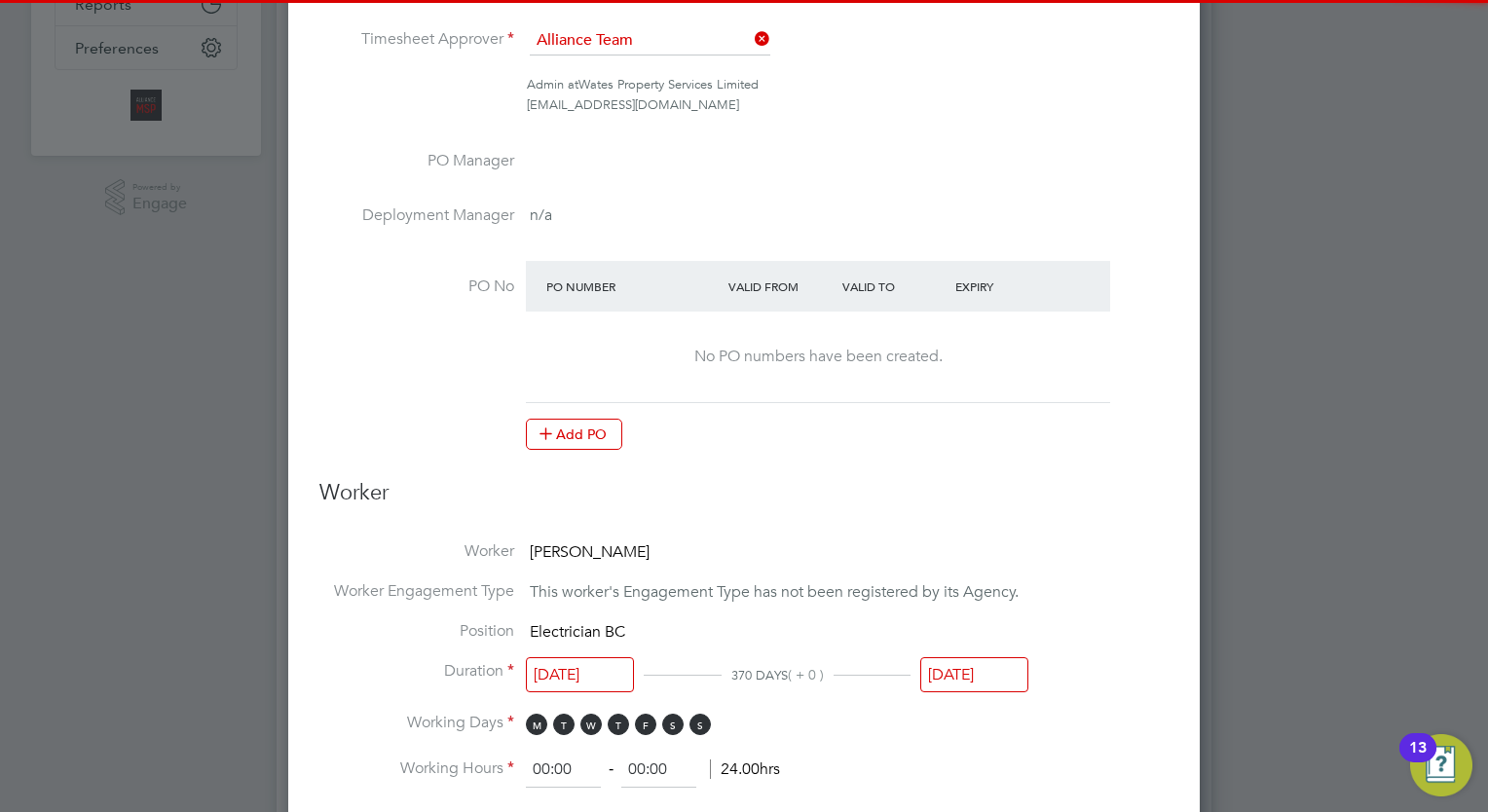
click at [1008, 662] on input "31 Aug 2025" at bounding box center [975, 674] width 108 height 36
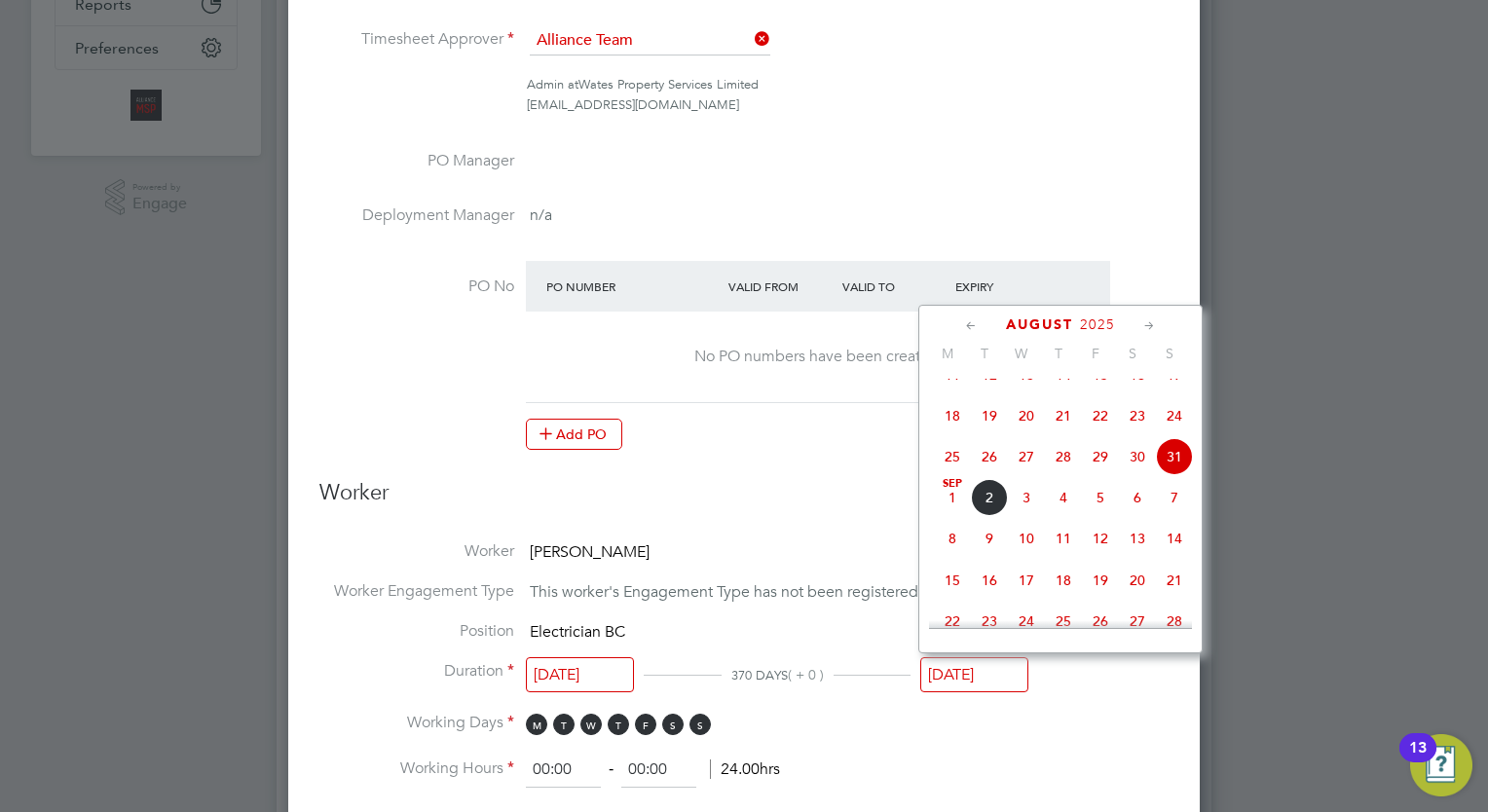
click at [1147, 321] on icon at bounding box center [1149, 326] width 19 height 22
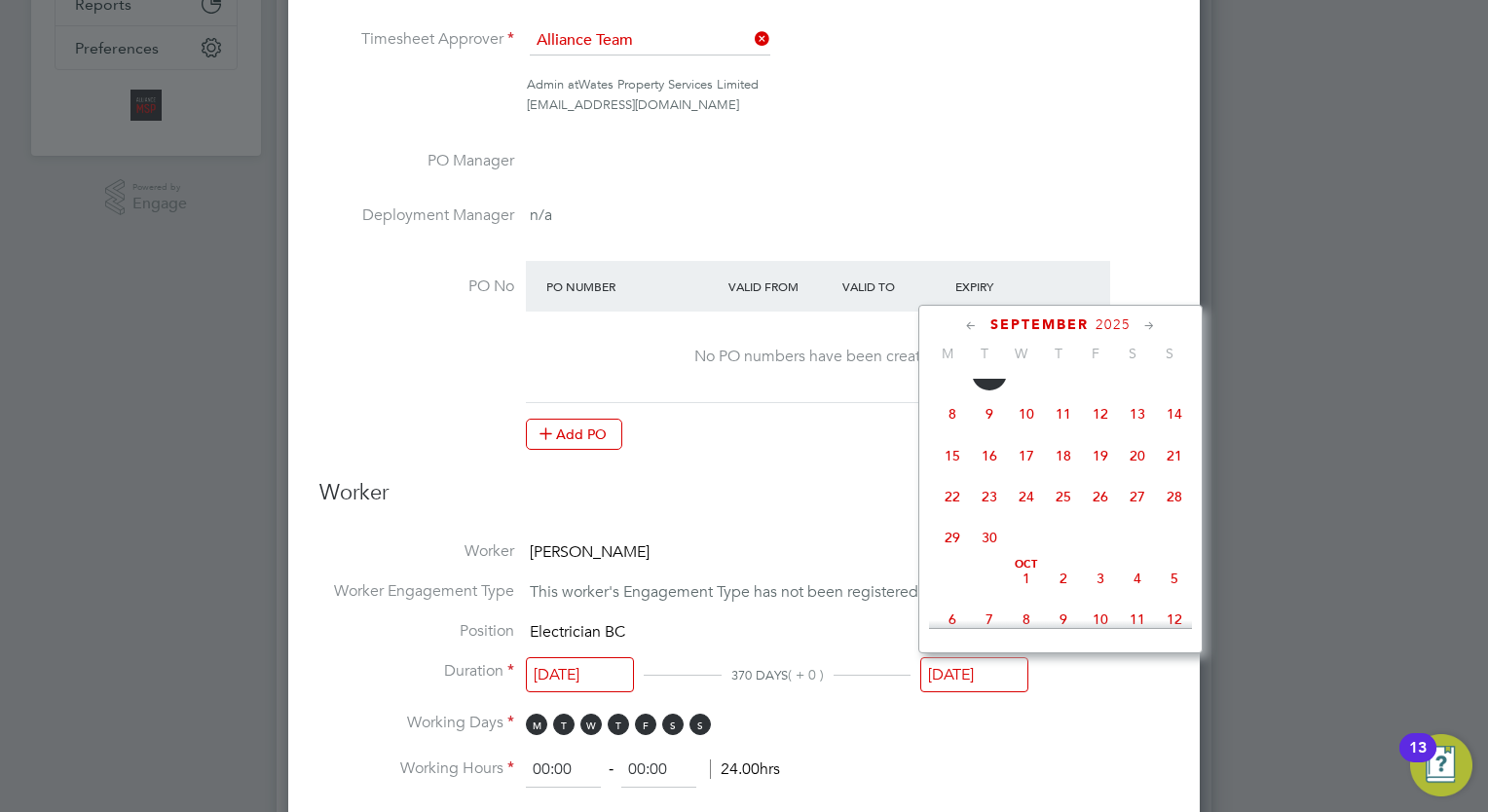
click at [1147, 321] on icon at bounding box center [1149, 326] width 19 height 22
click at [1094, 550] on span "31" at bounding box center [1101, 532] width 37 height 37
type input "31 Oct 2025"
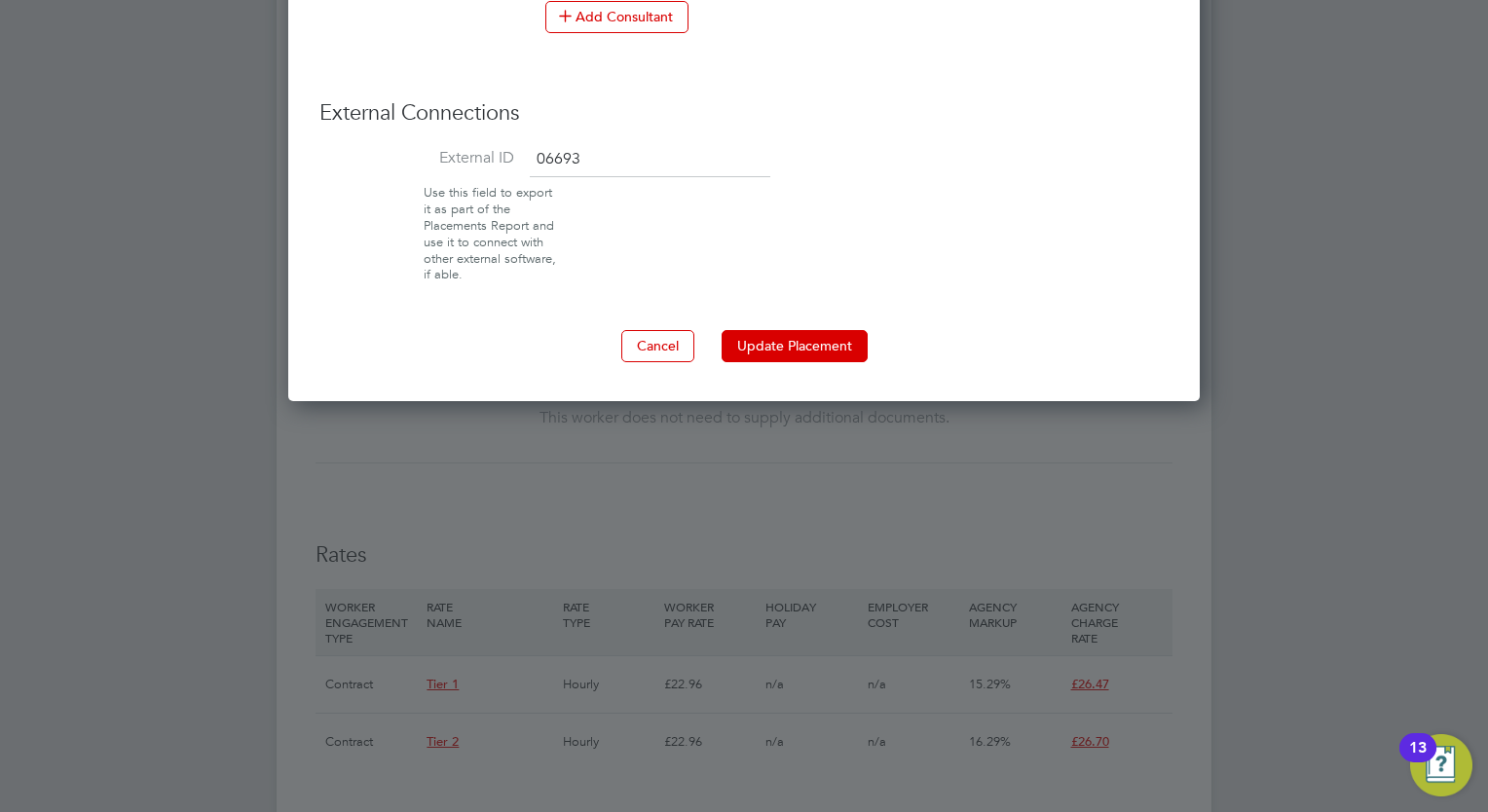
click at [765, 337] on button "Update Placement" at bounding box center [795, 346] width 147 height 31
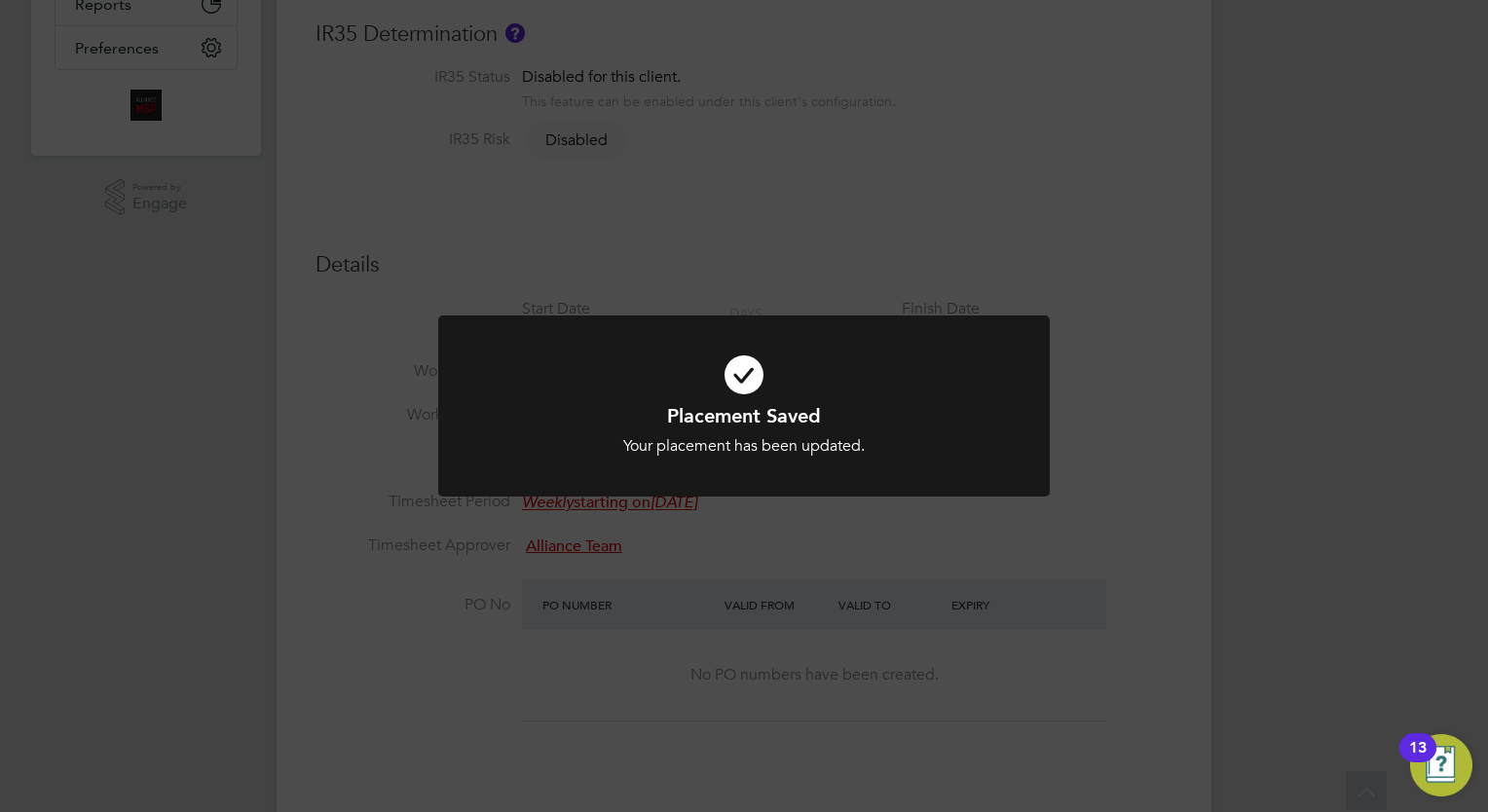
drag, startPoint x: 501, startPoint y: 19, endPoint x: 605, endPoint y: 87, distance: 124.3
click at [518, 31] on div "Placement Saved Your placement has been updated. Cancel Okay" at bounding box center [744, 406] width 1488 height 812
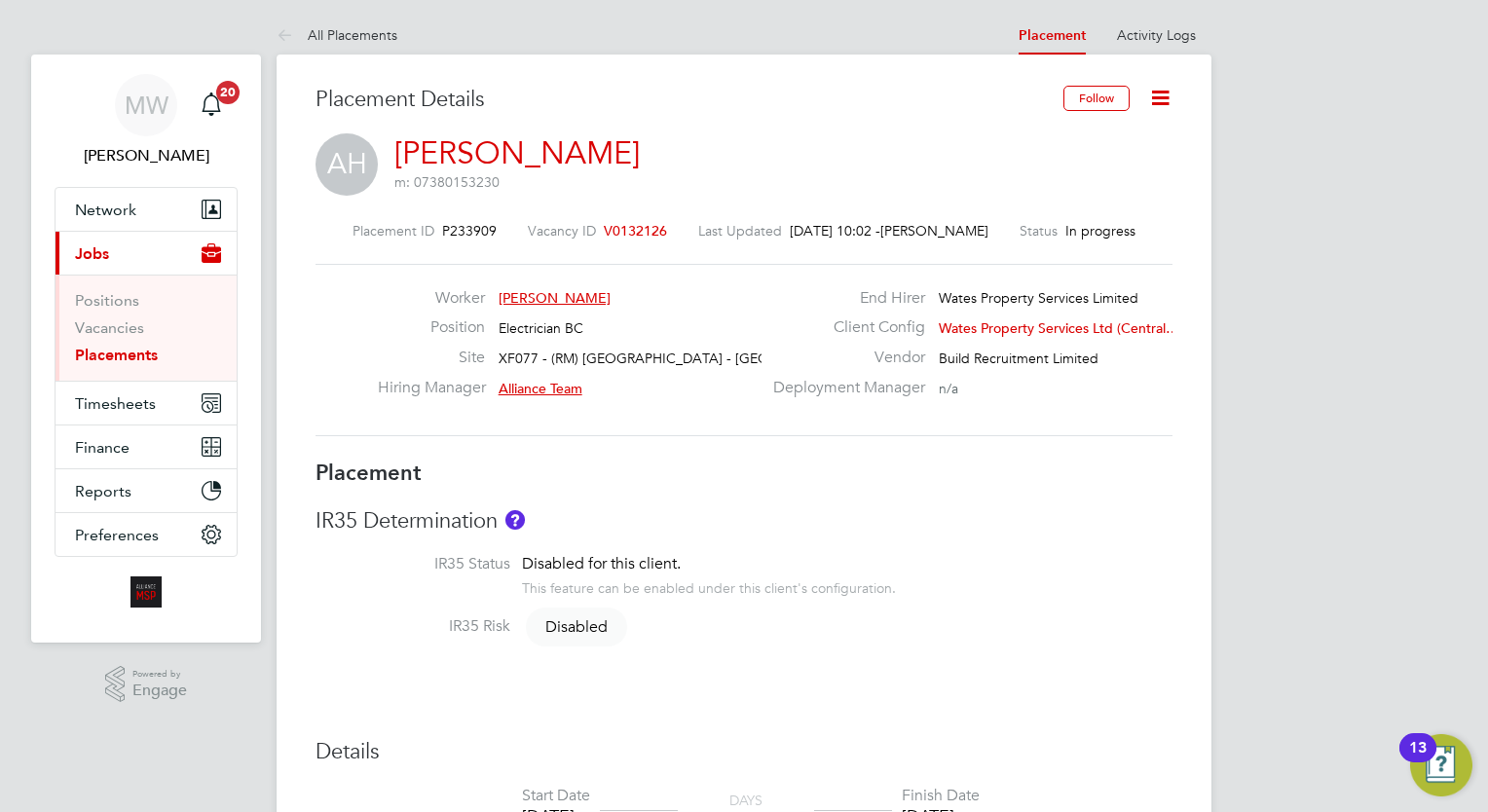
click at [105, 357] on link "Placements" at bounding box center [116, 355] width 83 height 19
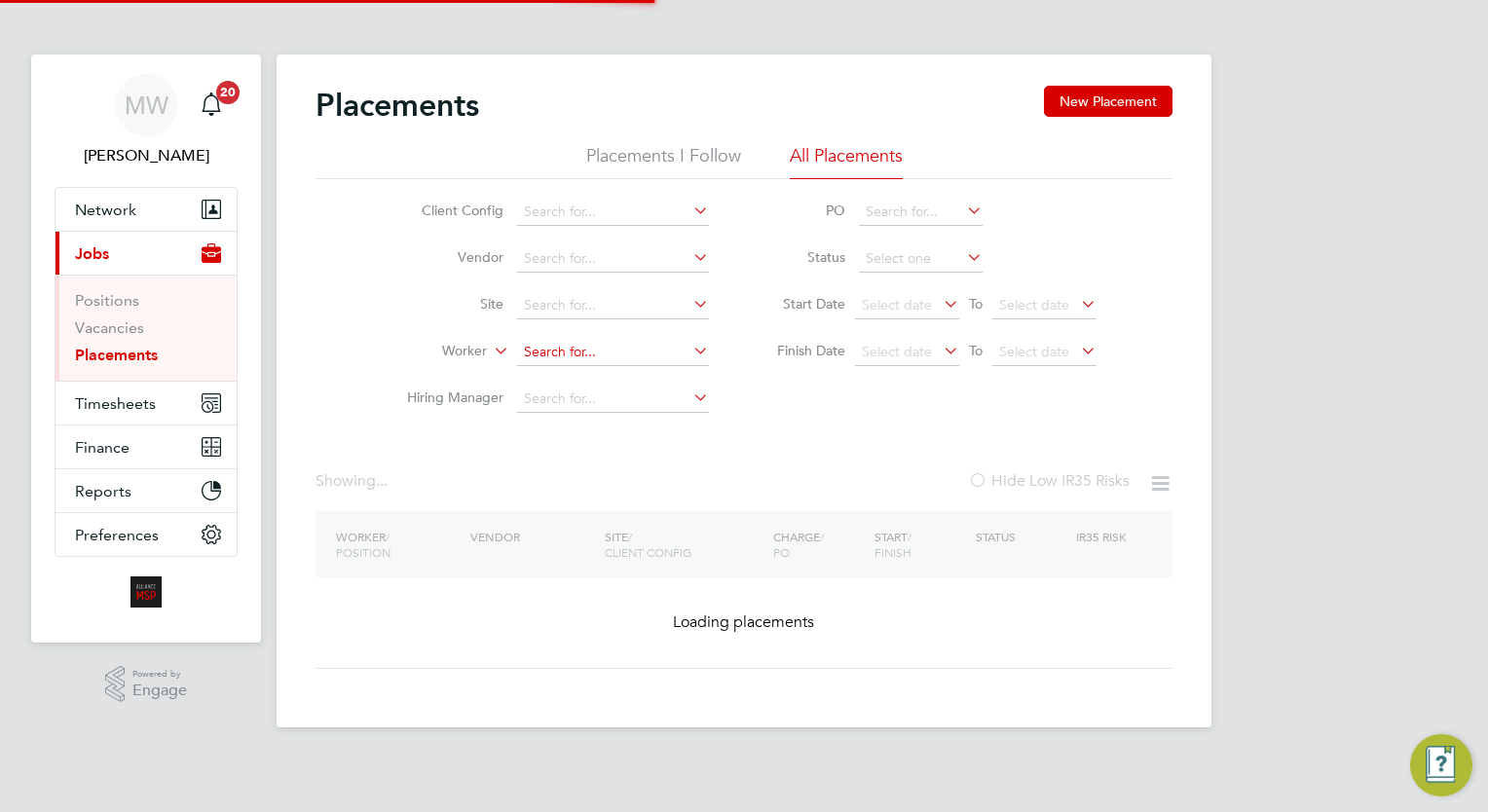
click at [594, 348] on input at bounding box center [613, 353] width 192 height 28
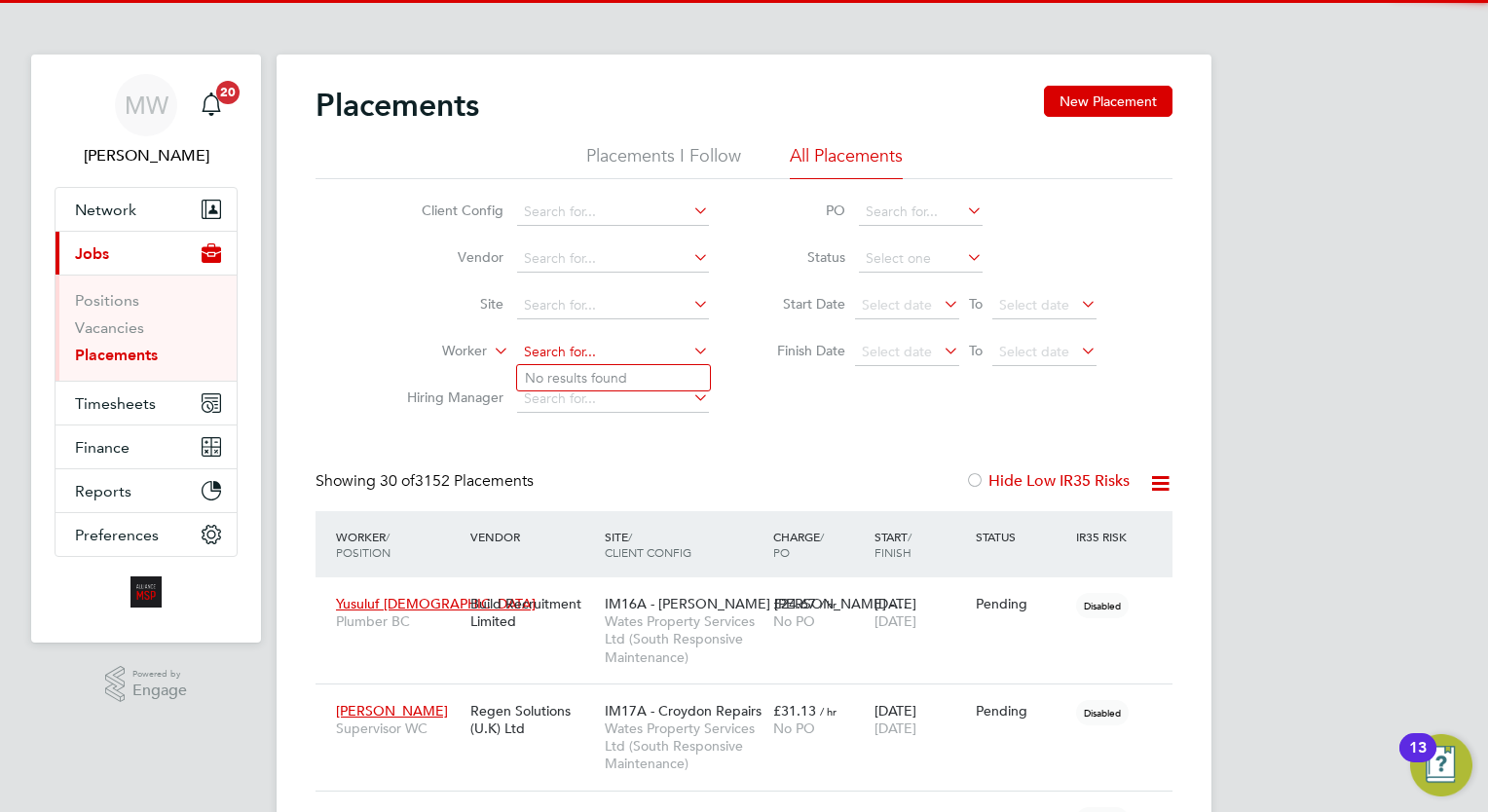
scroll to position [55, 136]
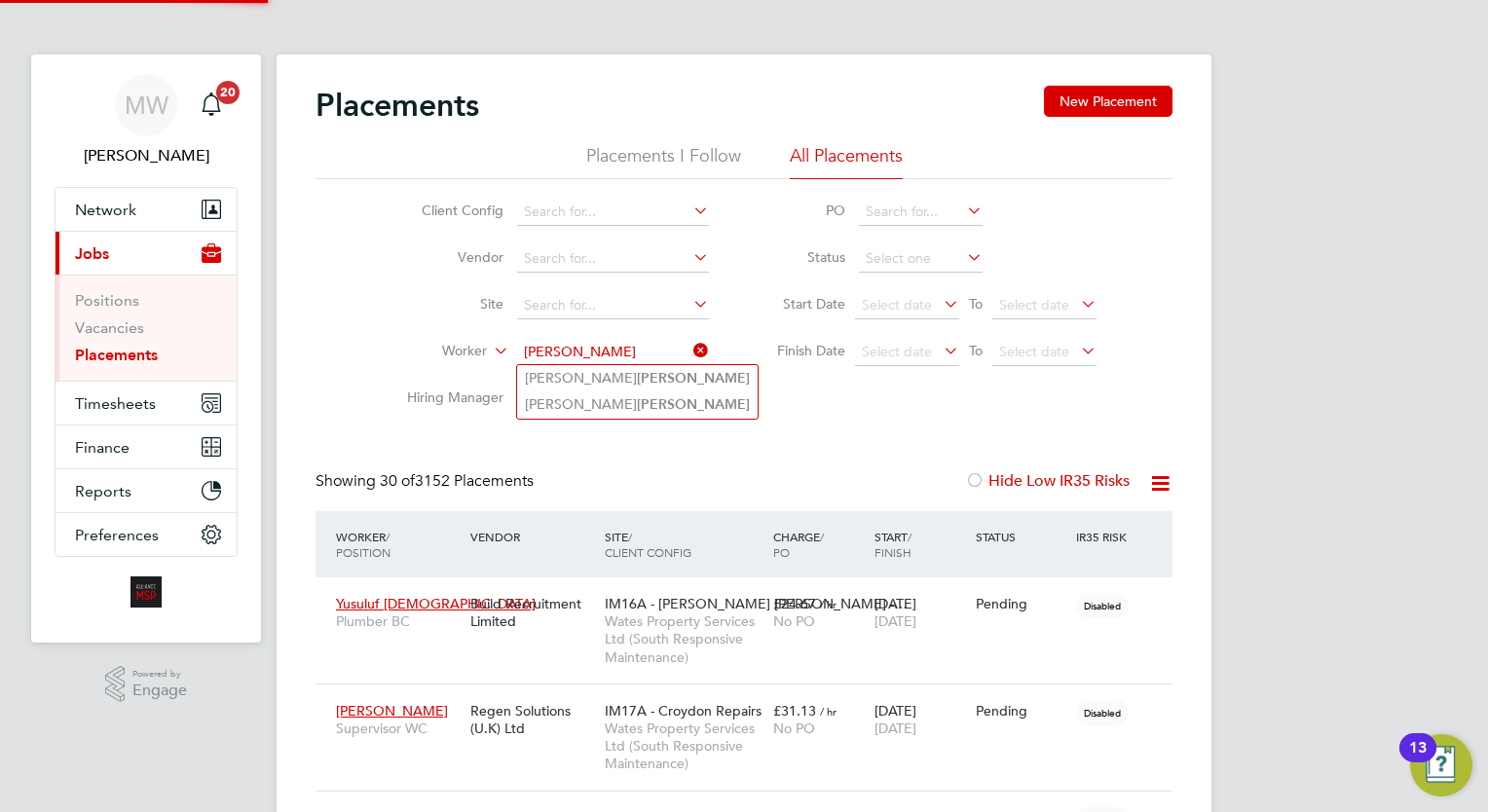
click at [637, 396] on b "Parsons" at bounding box center [693, 404] width 113 height 17
type input "Michael Parsons"
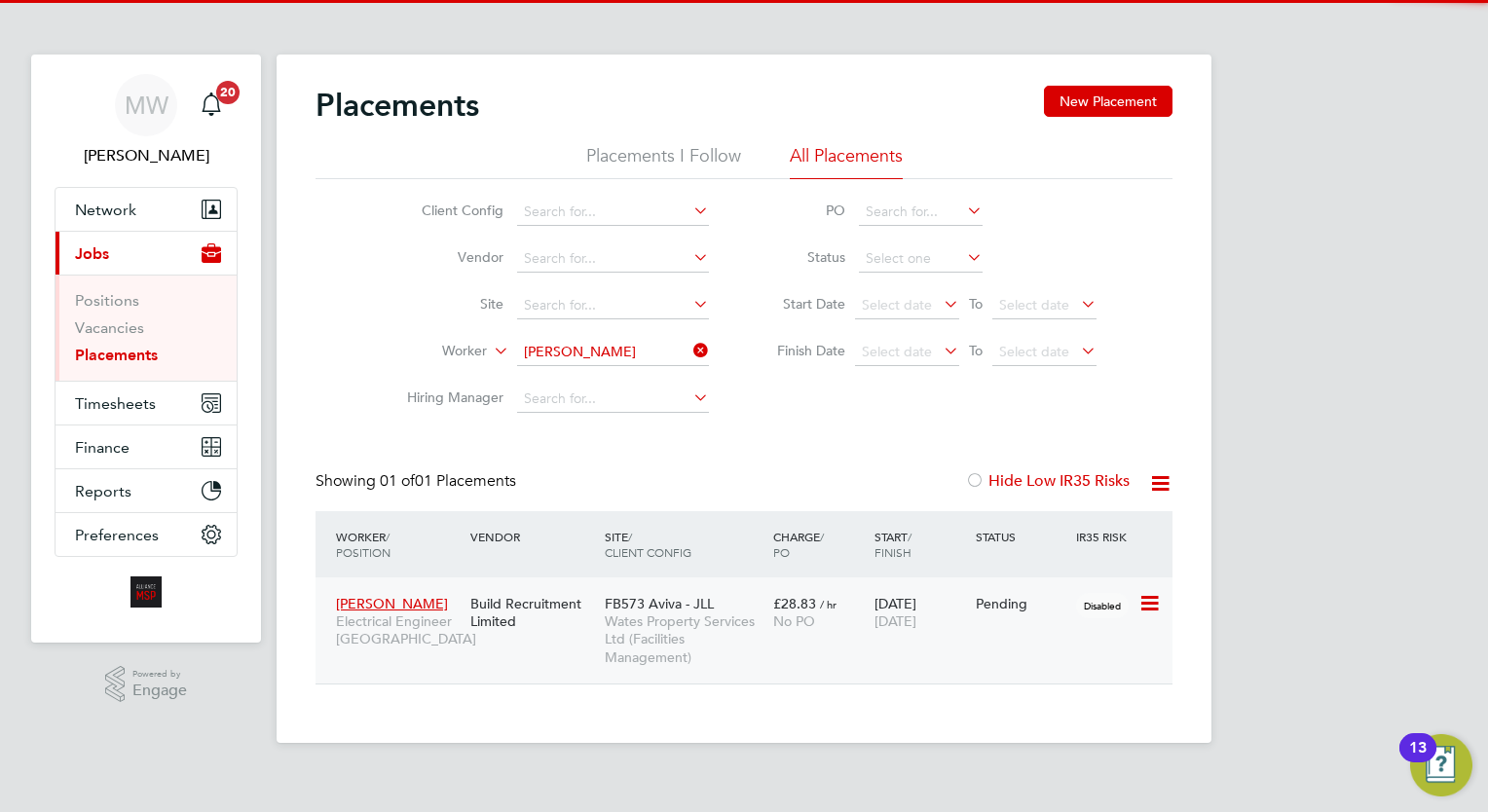
click at [711, 608] on span "FB573 Aviva - JLL" at bounding box center [659, 604] width 109 height 18
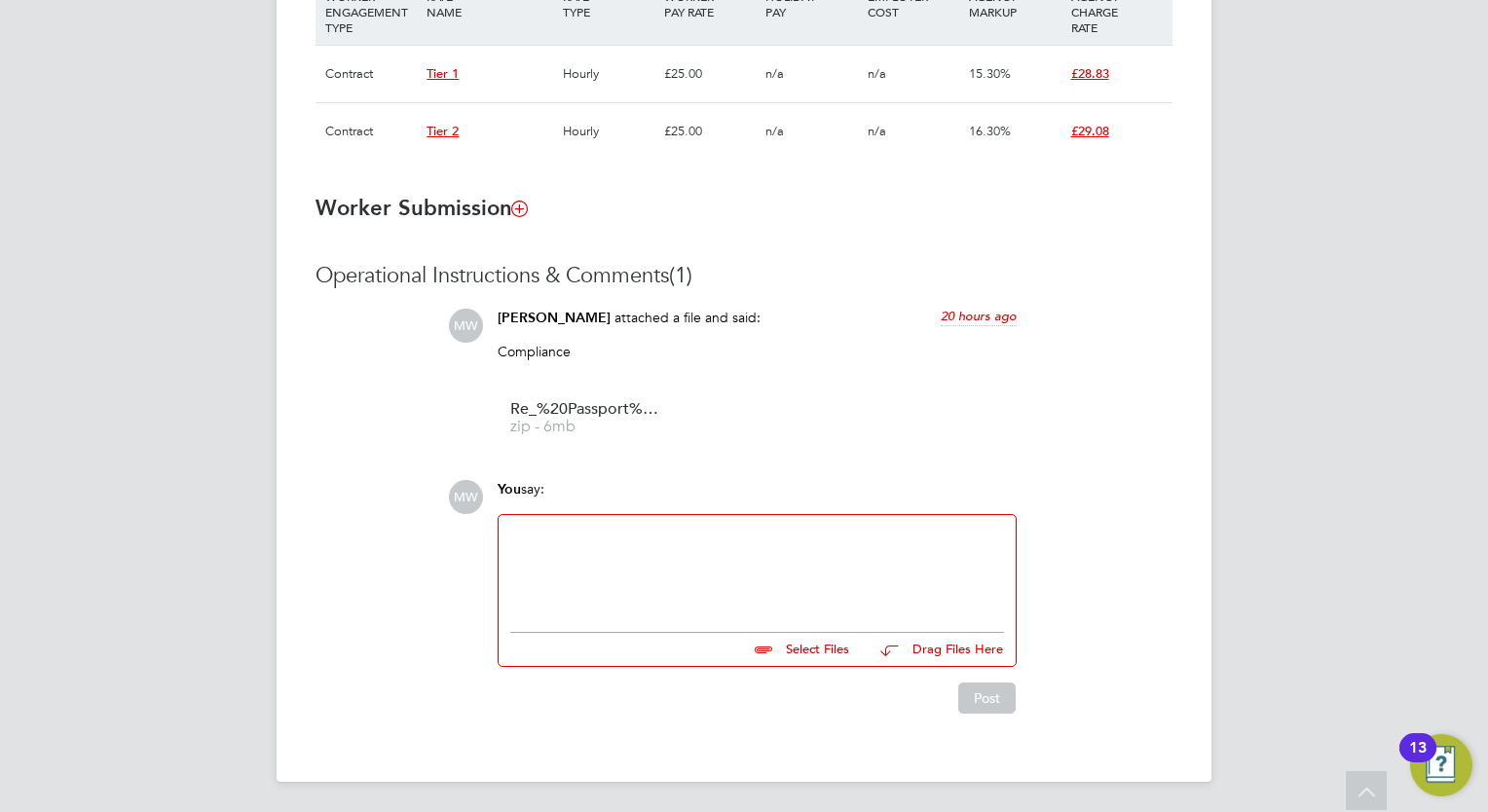
click at [628, 577] on div at bounding box center [757, 568] width 494 height 84
click at [824, 655] on input "file" at bounding box center [858, 647] width 292 height 28
type input "C:\fakepath\Michael_Parsons_020925_085848.pdf"
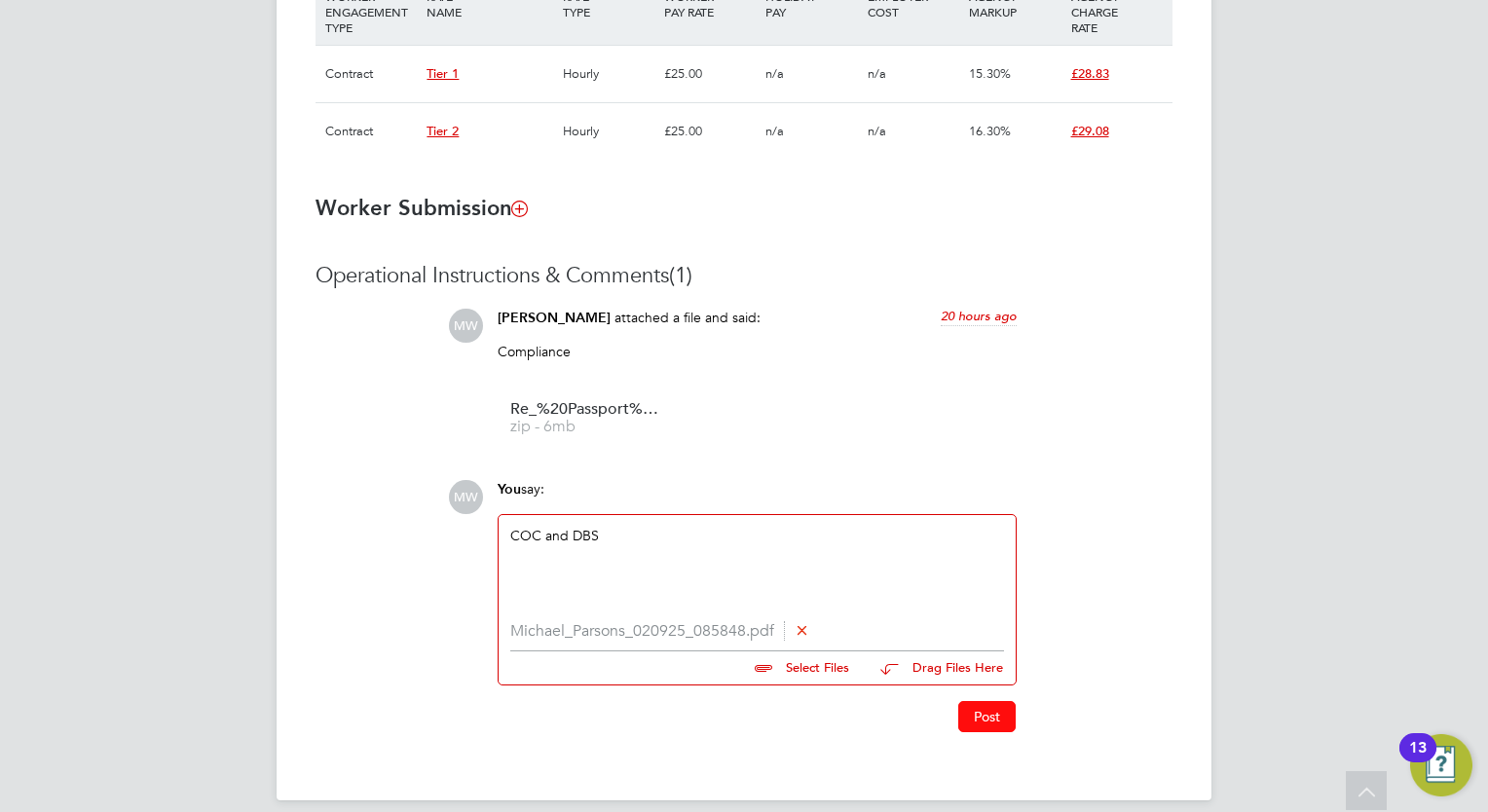
click at [987, 703] on button "Post" at bounding box center [986, 717] width 57 height 31
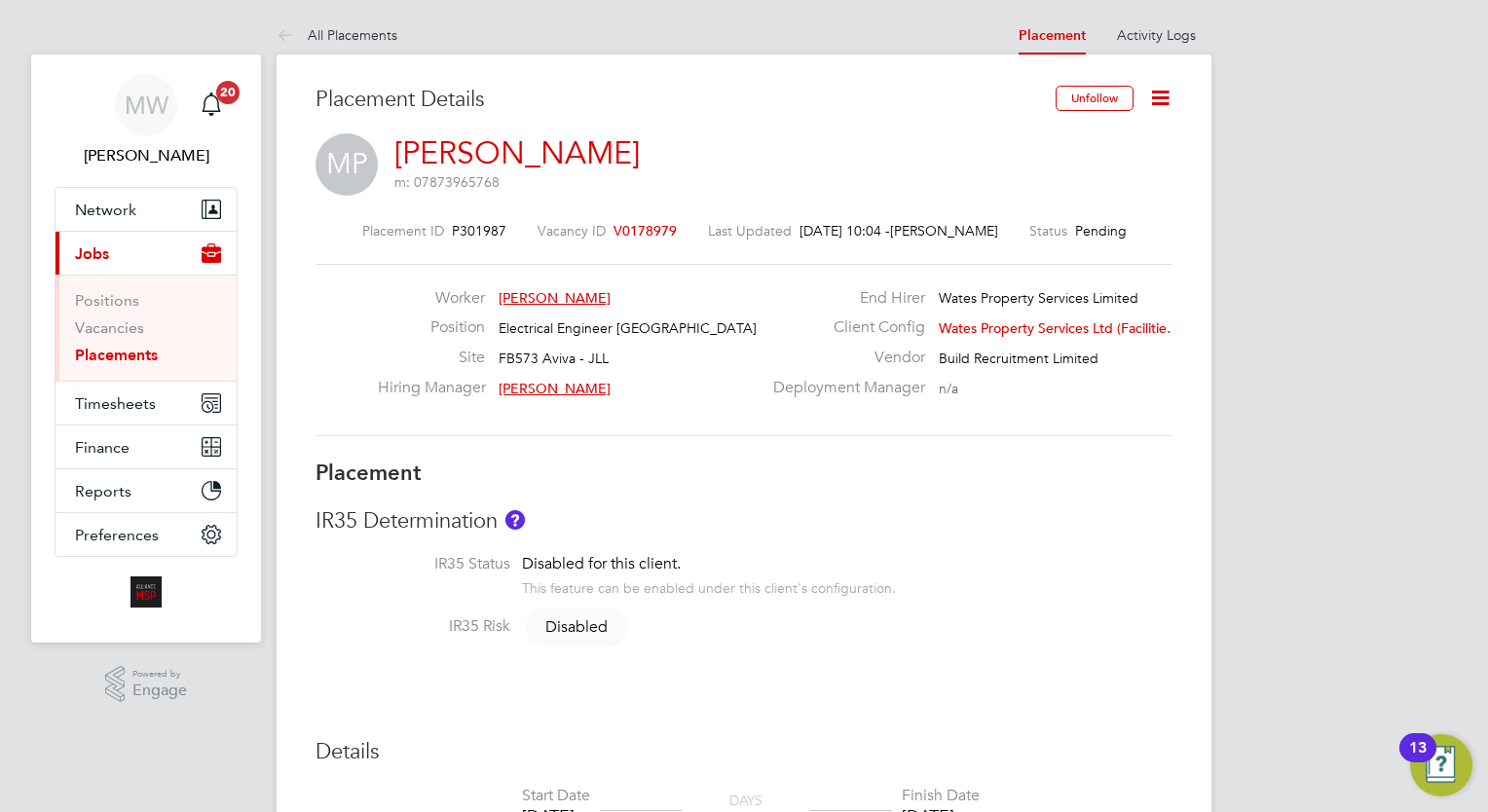
click at [138, 344] on li "Vacancies" at bounding box center [148, 332] width 147 height 28
drag, startPoint x: 159, startPoint y: 349, endPoint x: 149, endPoint y: 352, distance: 10.4
click at [159, 350] on li "Placements" at bounding box center [148, 356] width 147 height 20
click at [141, 352] on link "Placements" at bounding box center [116, 355] width 83 height 19
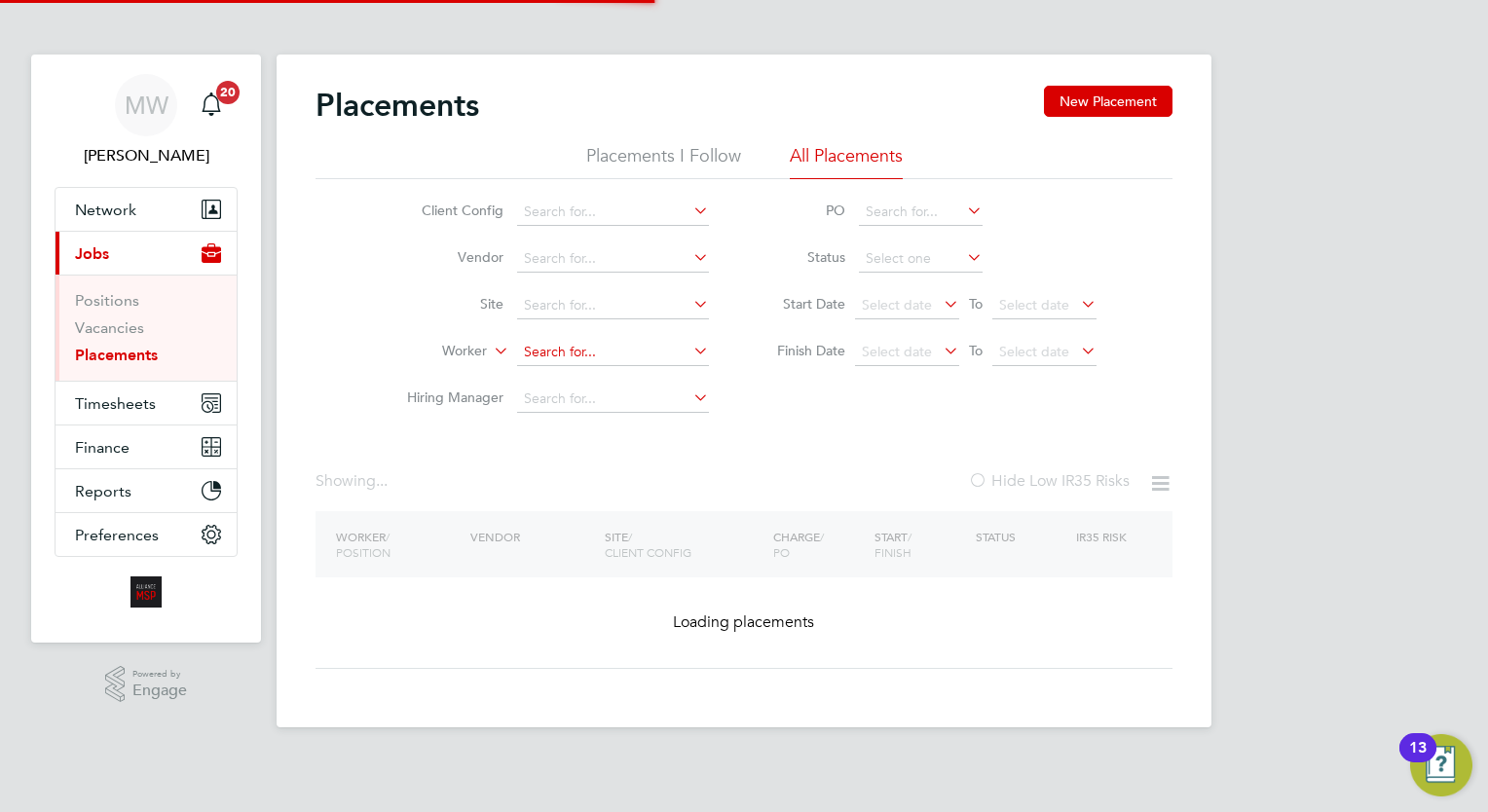
click at [534, 349] on input at bounding box center [613, 353] width 192 height 28
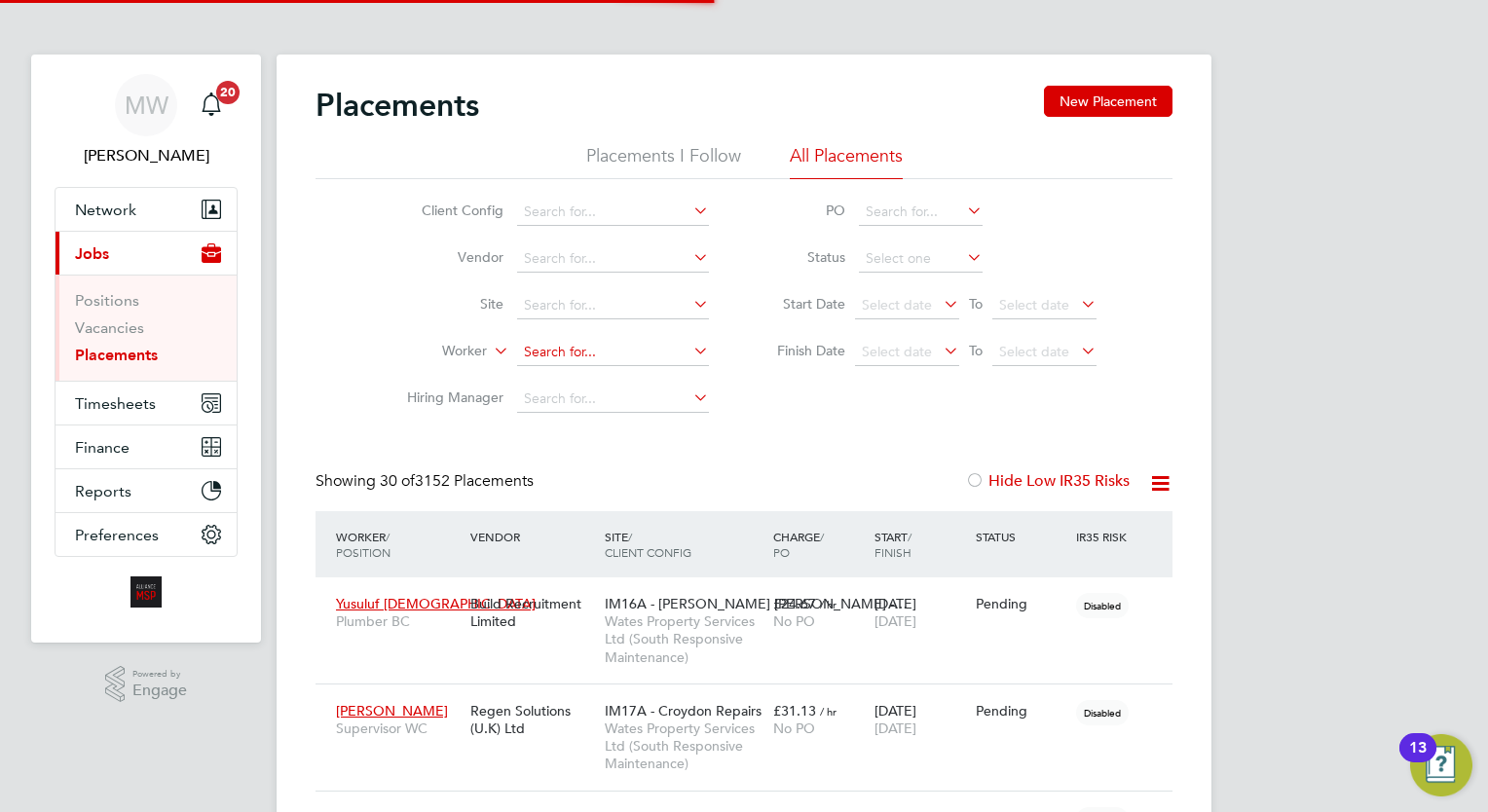
scroll to position [55, 136]
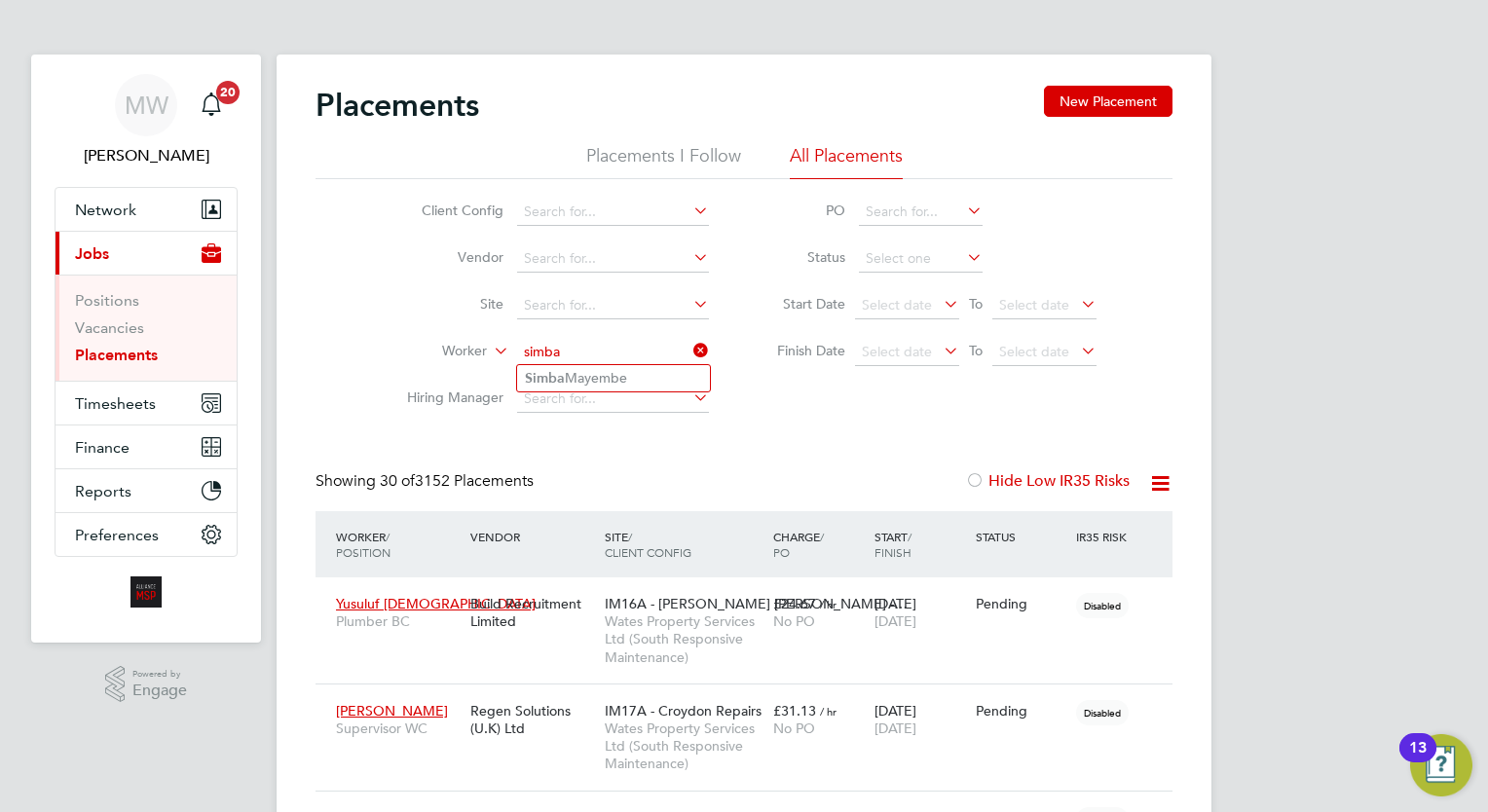
click at [605, 377] on li "Simba Mayembe" at bounding box center [614, 377] width 193 height 27
type input "Simba Mayembe"
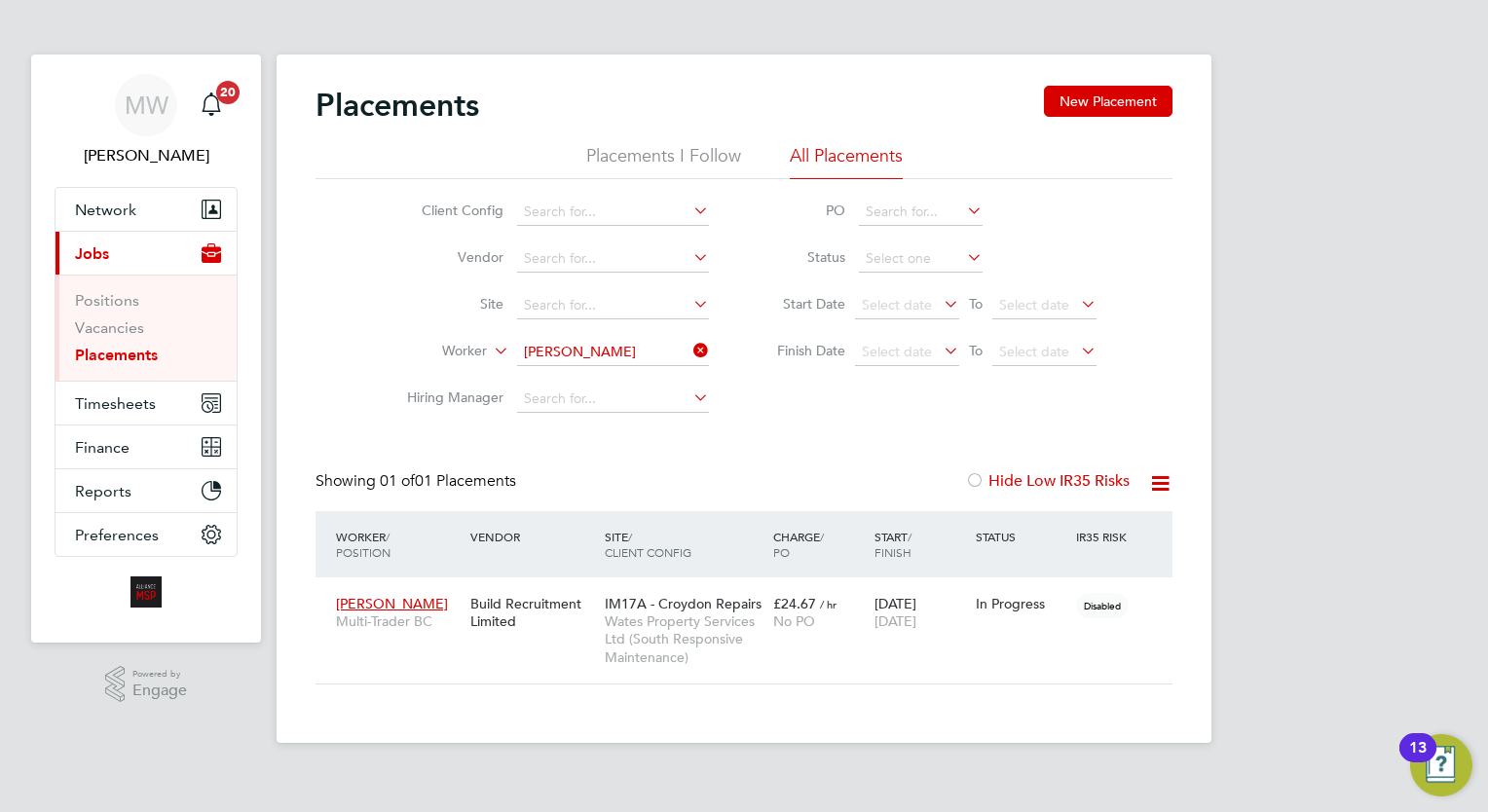
drag, startPoint x: 701, startPoint y: 345, endPoint x: 686, endPoint y: 345, distance: 15.0
click at [689, 345] on icon at bounding box center [689, 351] width 0 height 28
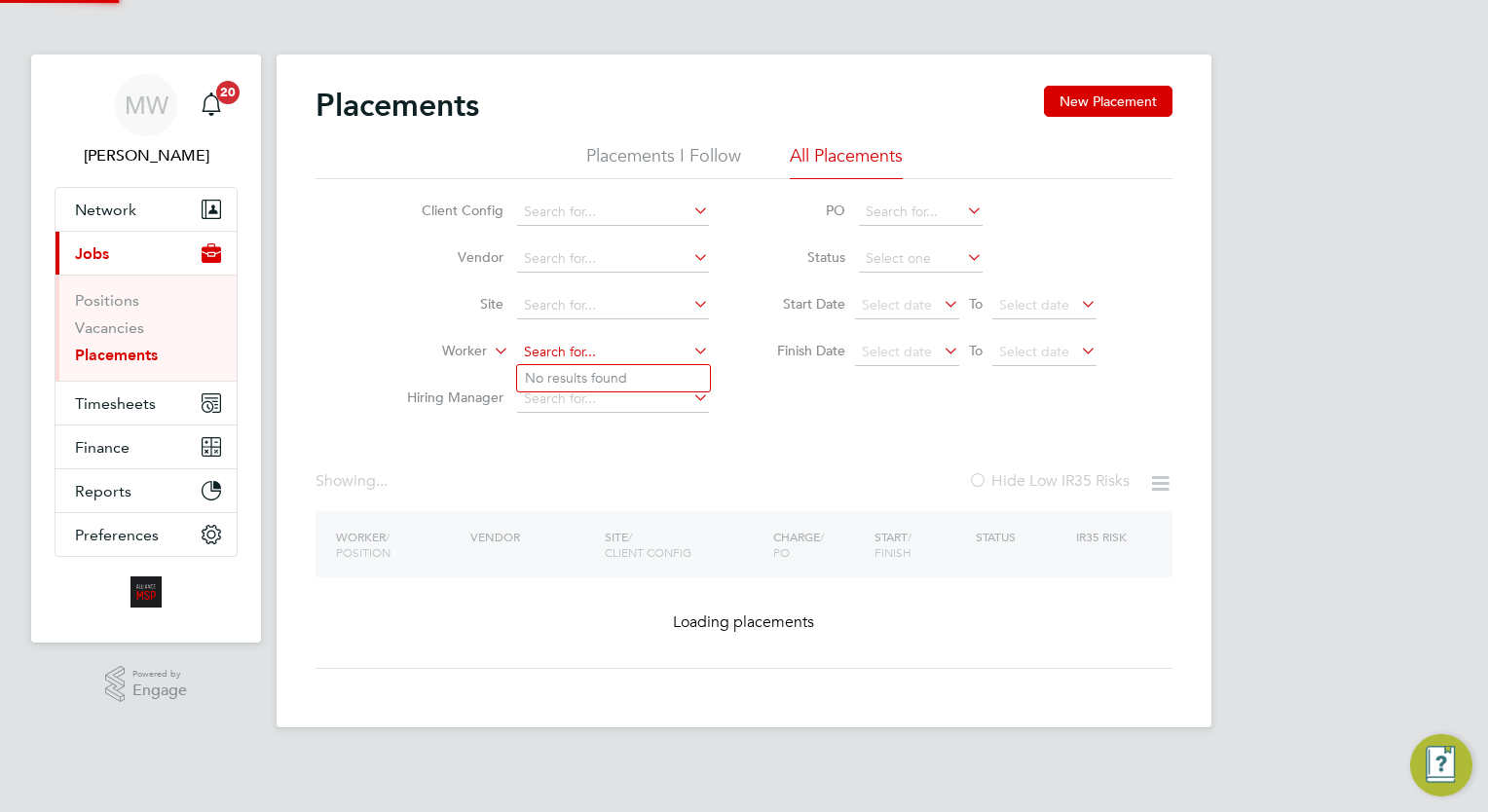
click at [624, 344] on input at bounding box center [613, 353] width 192 height 28
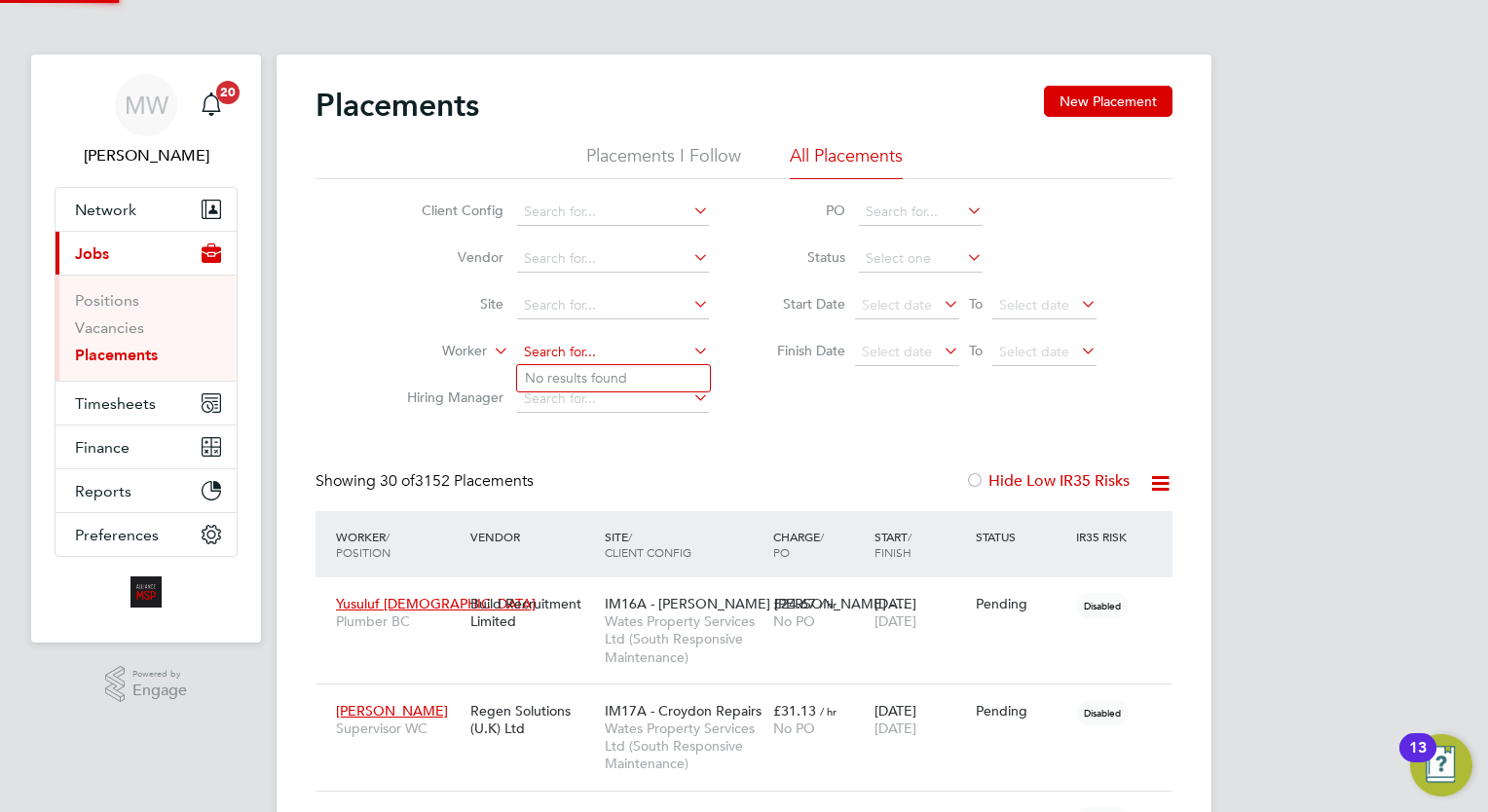
scroll to position [55, 136]
click at [642, 360] on input "rudi hunter" at bounding box center [613, 353] width 192 height 28
click at [640, 377] on li "Rudi Hunter" at bounding box center [614, 377] width 193 height 27
type input "Rudi Hunter"
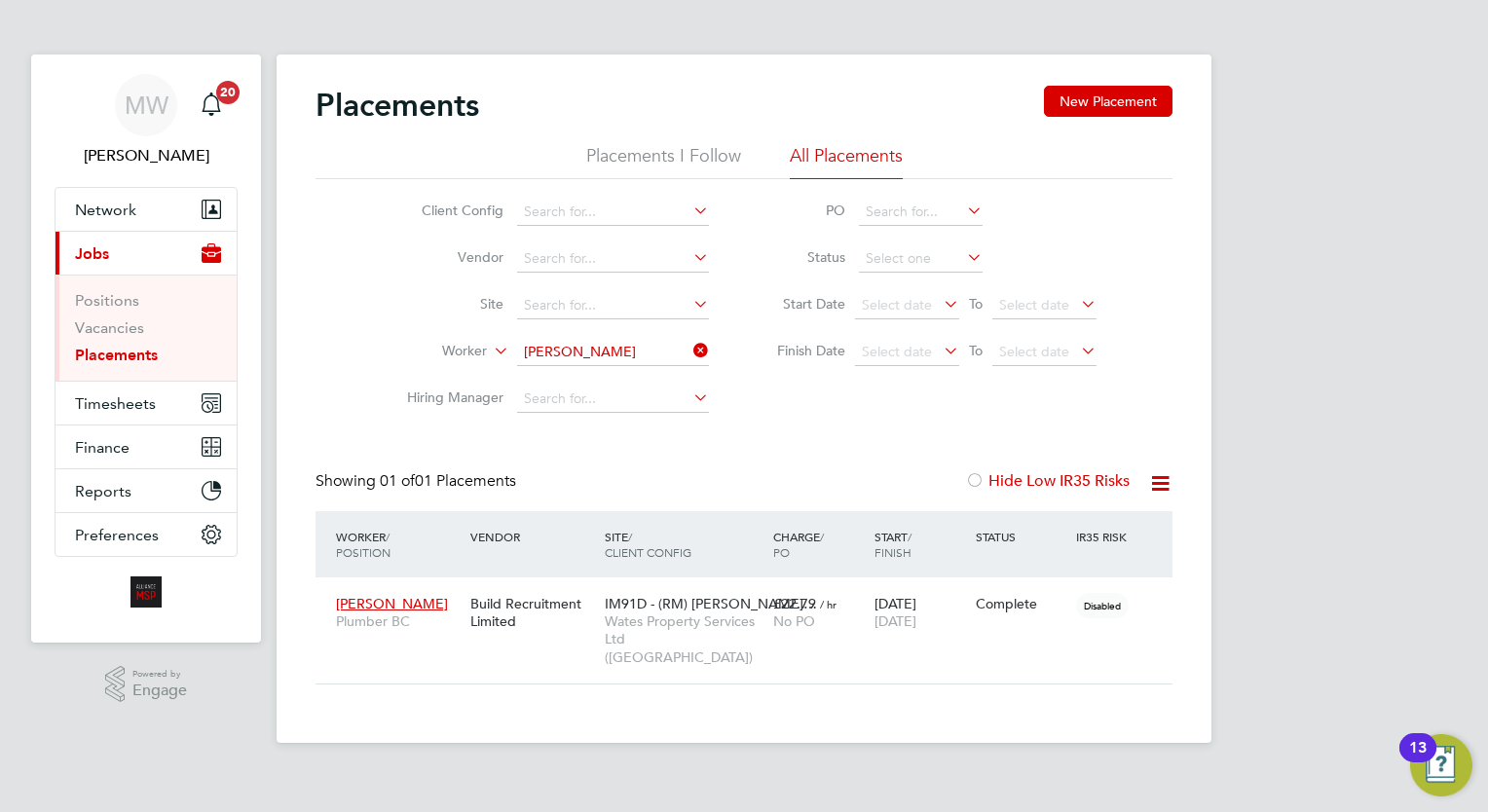
click at [759, 431] on div "Placements New Placement Placements I Follow All Placements Client Config Vendo…" at bounding box center [744, 384] width 857 height 599
click at [791, 447] on div "Placements New Placement Placements I Follow All Placements Client Config Vendo…" at bounding box center [744, 384] width 857 height 599
click at [830, 611] on div "£22.79 / hr No PO" at bounding box center [818, 611] width 101 height 54
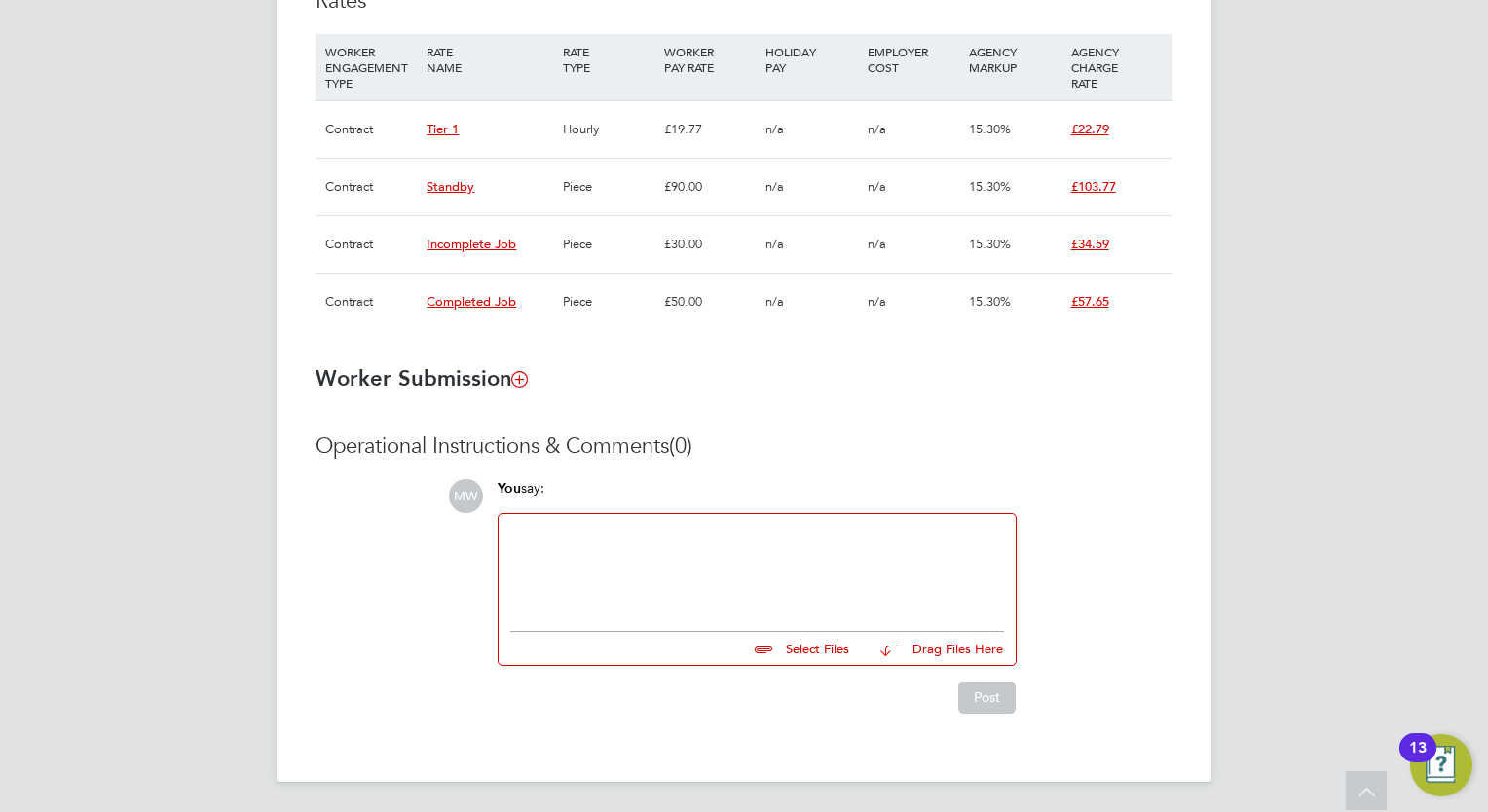
click at [739, 538] on div at bounding box center [757, 567] width 494 height 84
click at [968, 693] on button "Post" at bounding box center [986, 697] width 57 height 31
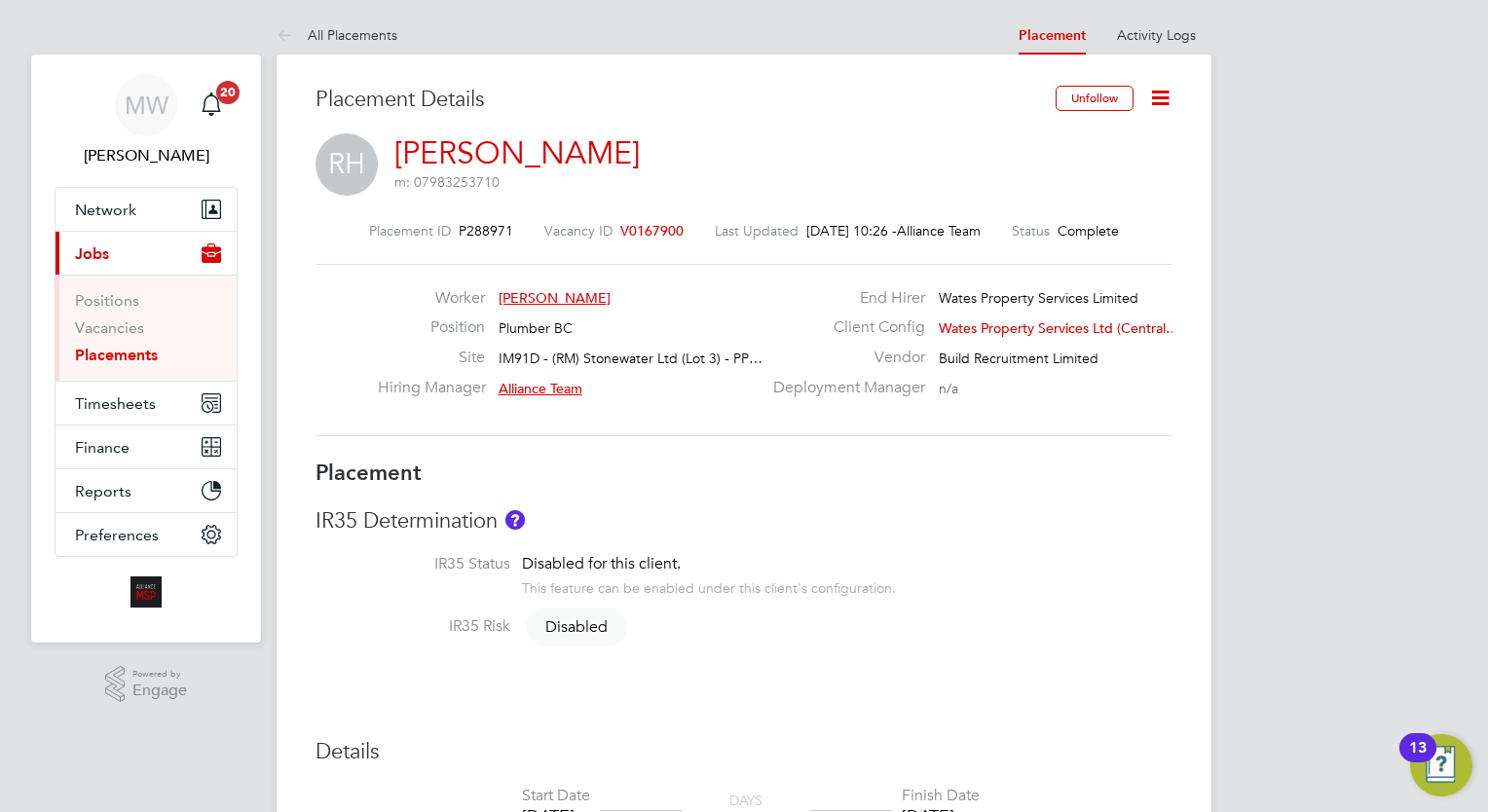
click at [147, 347] on link "Placements" at bounding box center [116, 355] width 83 height 19
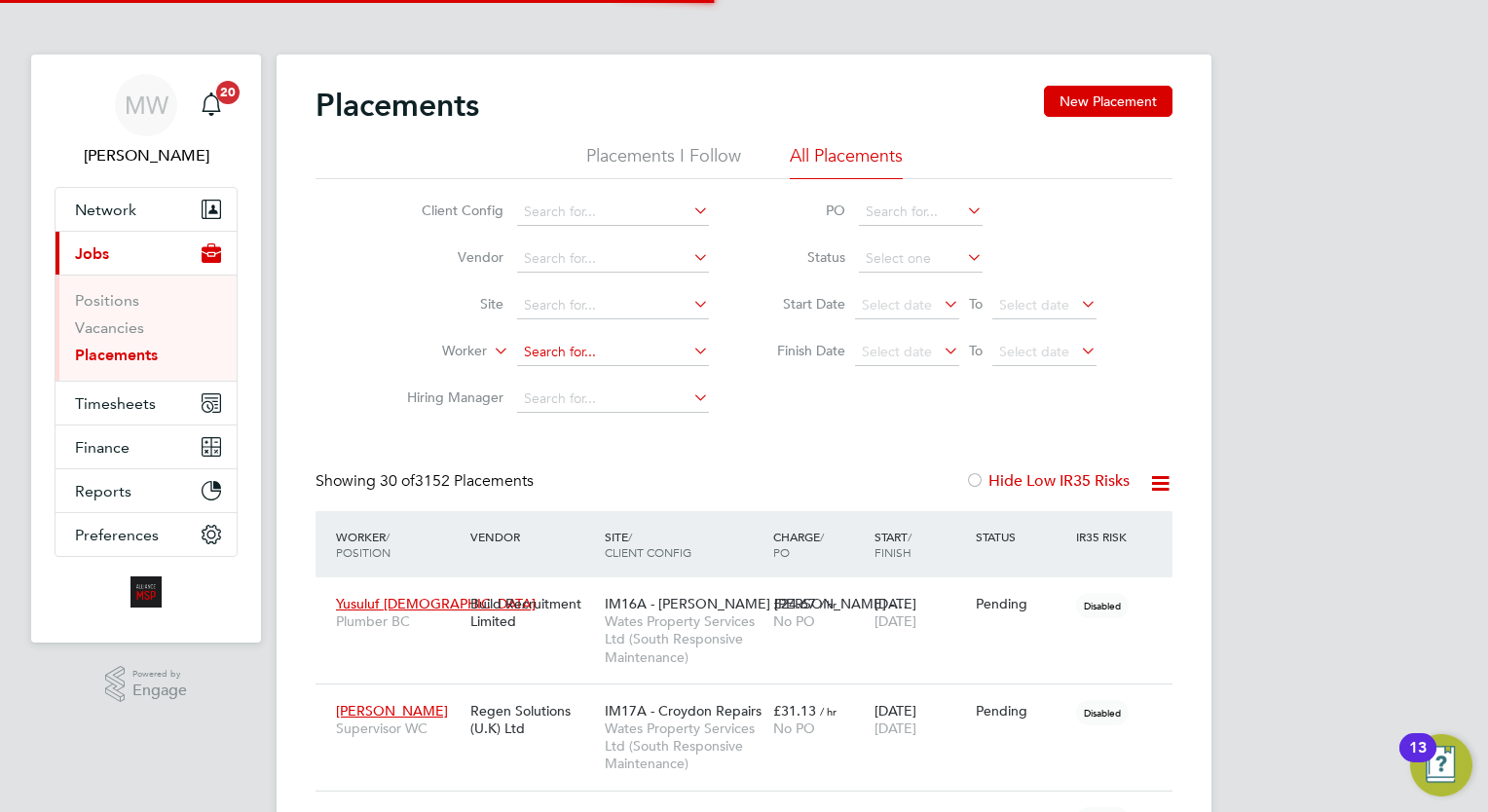
click at [587, 357] on input at bounding box center [613, 353] width 192 height 28
click at [608, 380] on li "Celia Clay don" at bounding box center [614, 377] width 193 height 27
type input "[PERSON_NAME]"
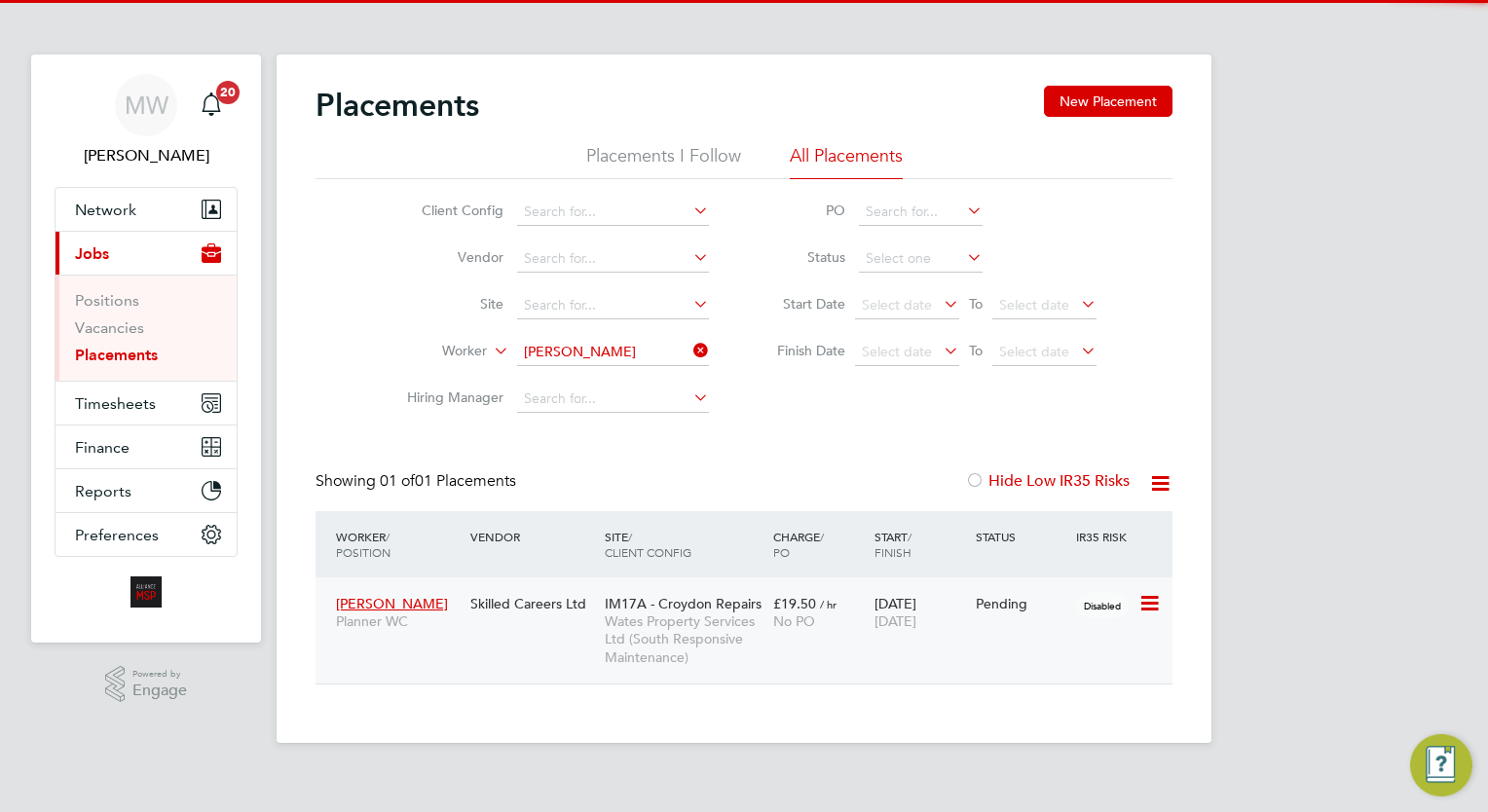
click at [873, 633] on div "01 Sep 2025 01 Dec 2025" at bounding box center [920, 611] width 101 height 54
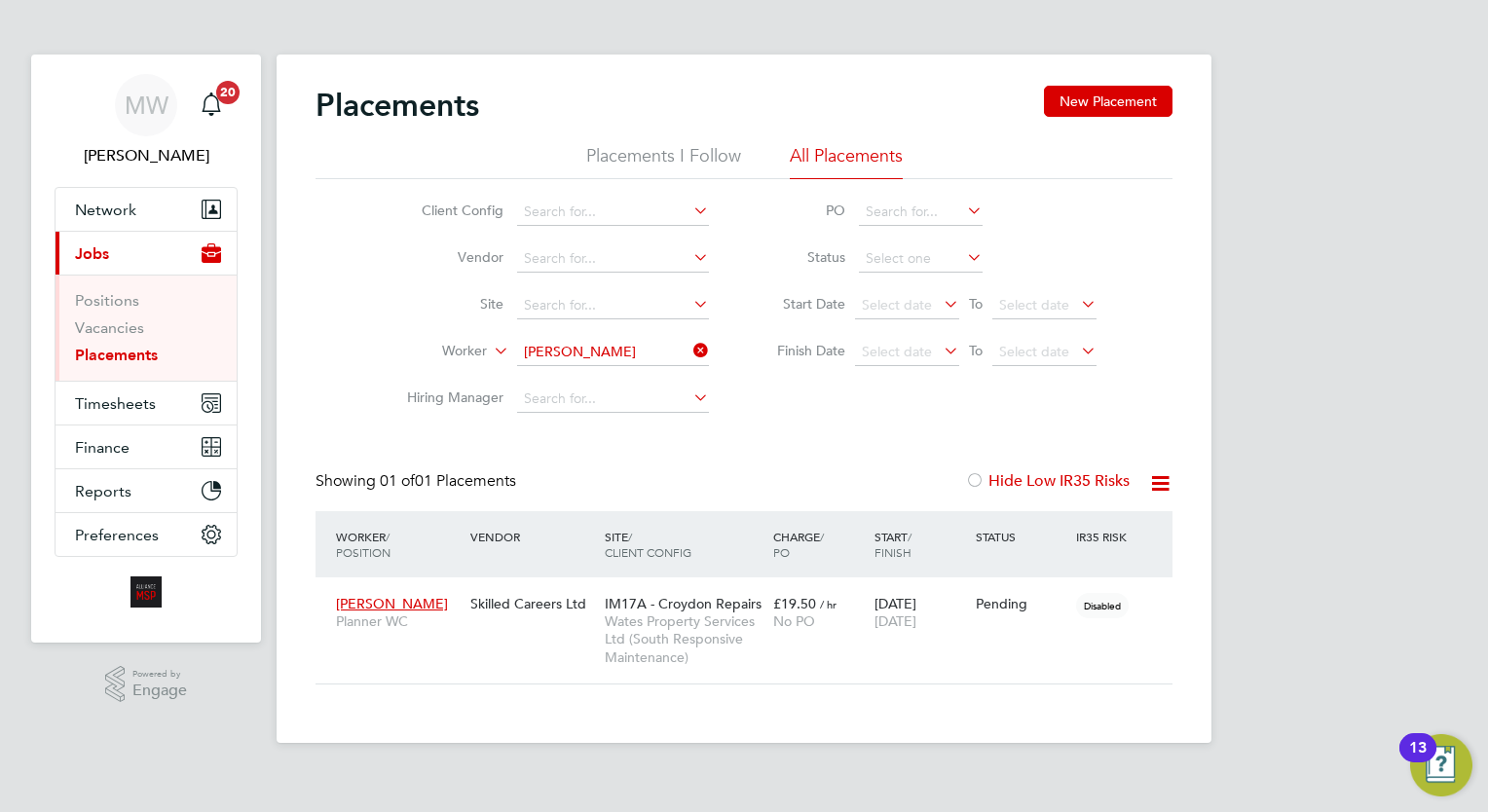
click at [689, 345] on icon at bounding box center [689, 351] width 0 height 28
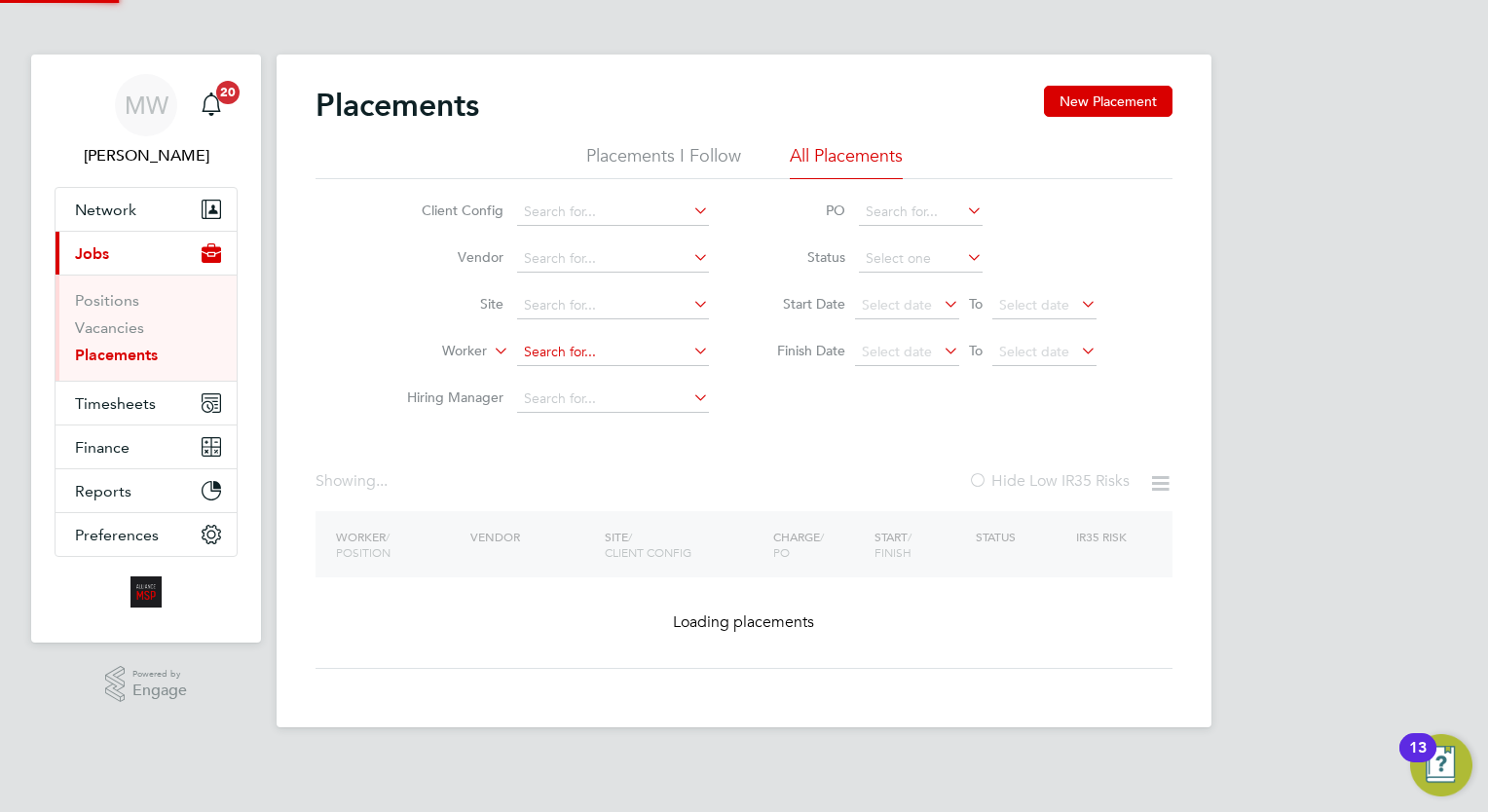
click at [662, 345] on input at bounding box center [613, 353] width 192 height 28
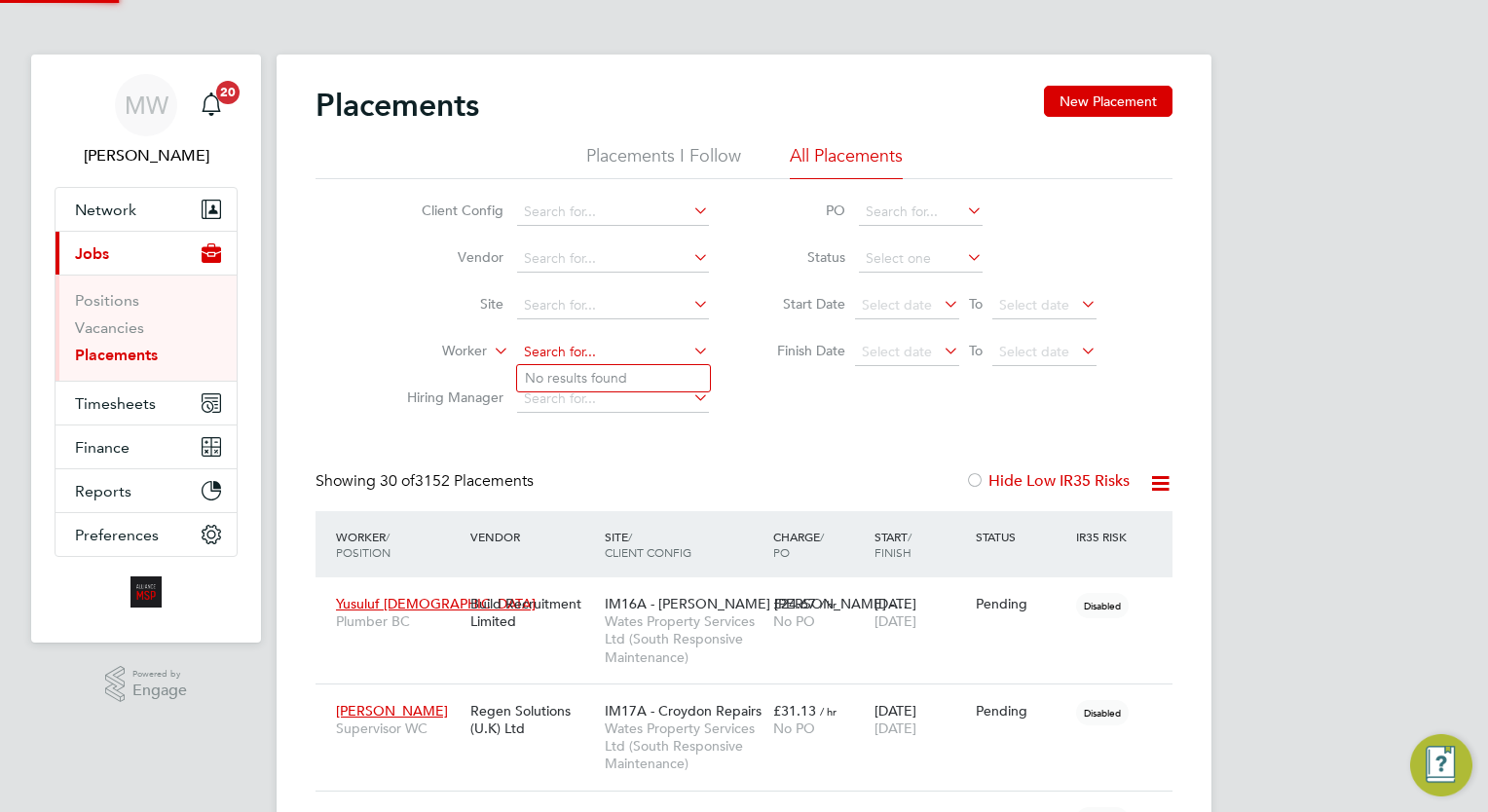
scroll to position [55, 136]
click at [641, 376] on li "Robert Cotgrave" at bounding box center [614, 377] width 193 height 27
type input "Robert Cotgrave"
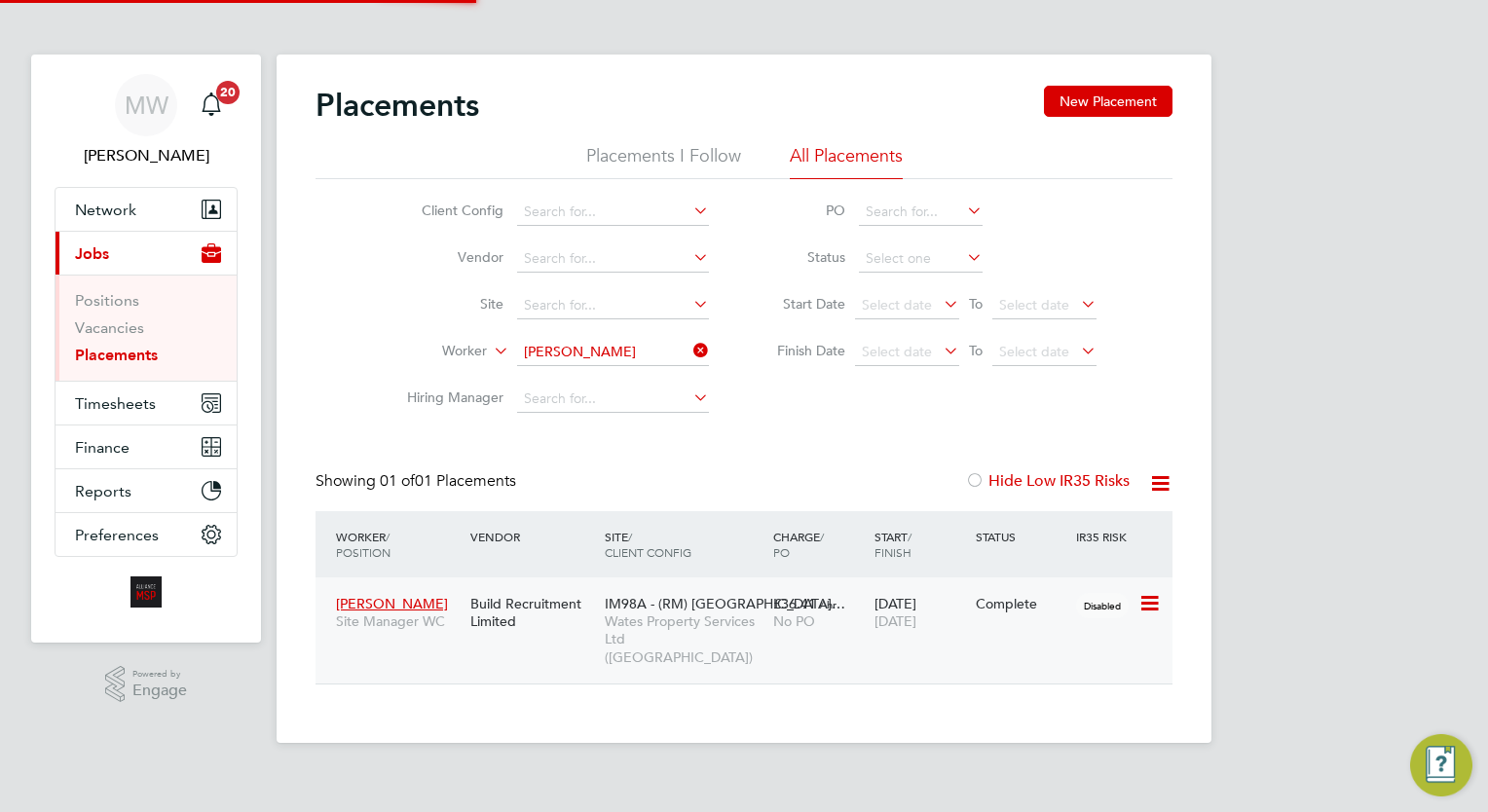
click at [822, 607] on span "/ hr" at bounding box center [828, 604] width 17 height 15
click at [689, 352] on icon at bounding box center [689, 351] width 0 height 28
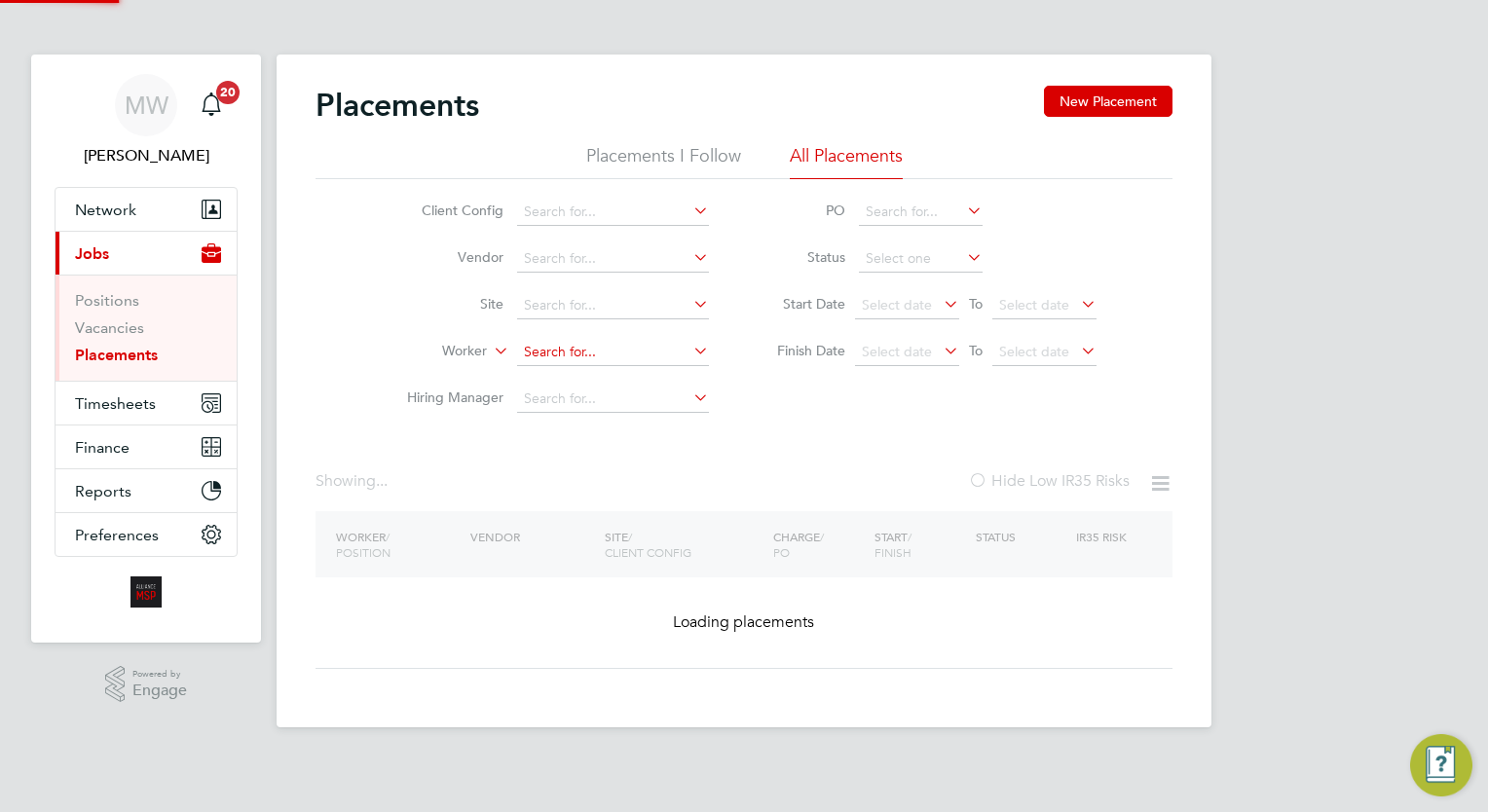
click at [625, 353] on input at bounding box center [613, 353] width 192 height 28
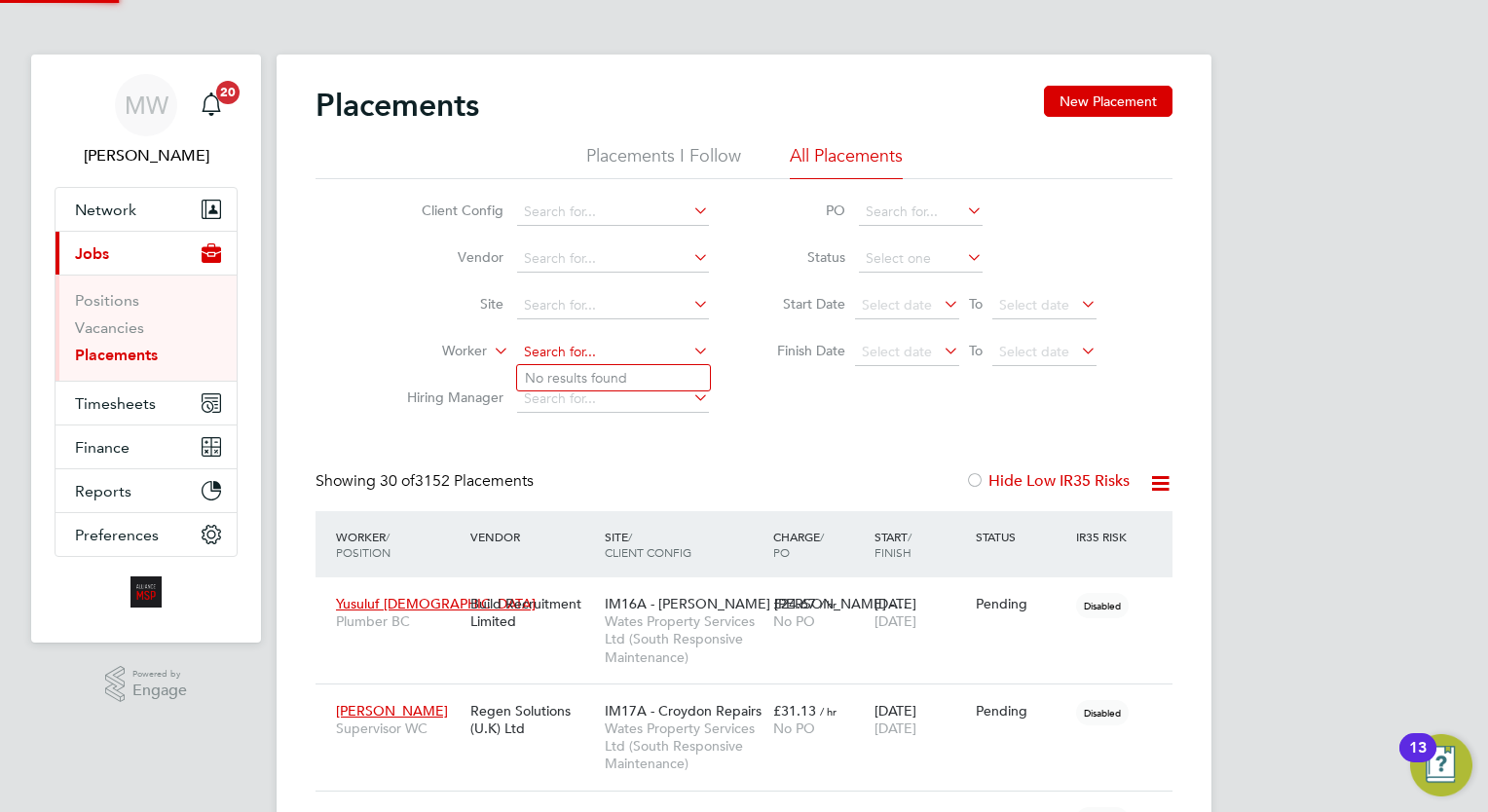
scroll to position [55, 136]
click at [626, 367] on li "Marian Boje" at bounding box center [614, 377] width 193 height 27
type input "Marian Boje"
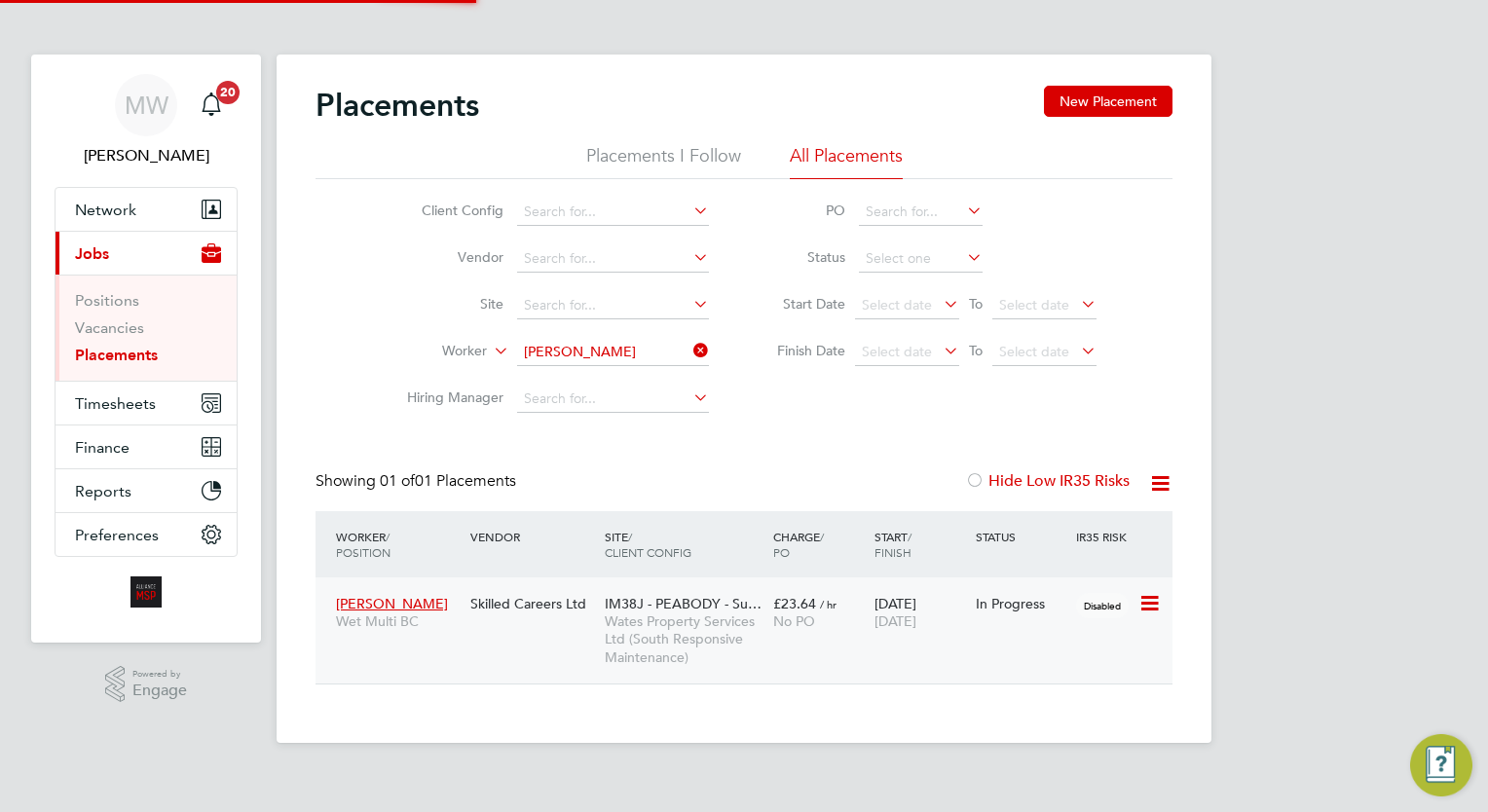
click at [928, 609] on div "24 Feb 2025 29 Nov 2025" at bounding box center [920, 611] width 101 height 54
drag, startPoint x: 697, startPoint y: 345, endPoint x: 668, endPoint y: 345, distance: 29.0
click at [689, 345] on icon at bounding box center [689, 351] width 0 height 28
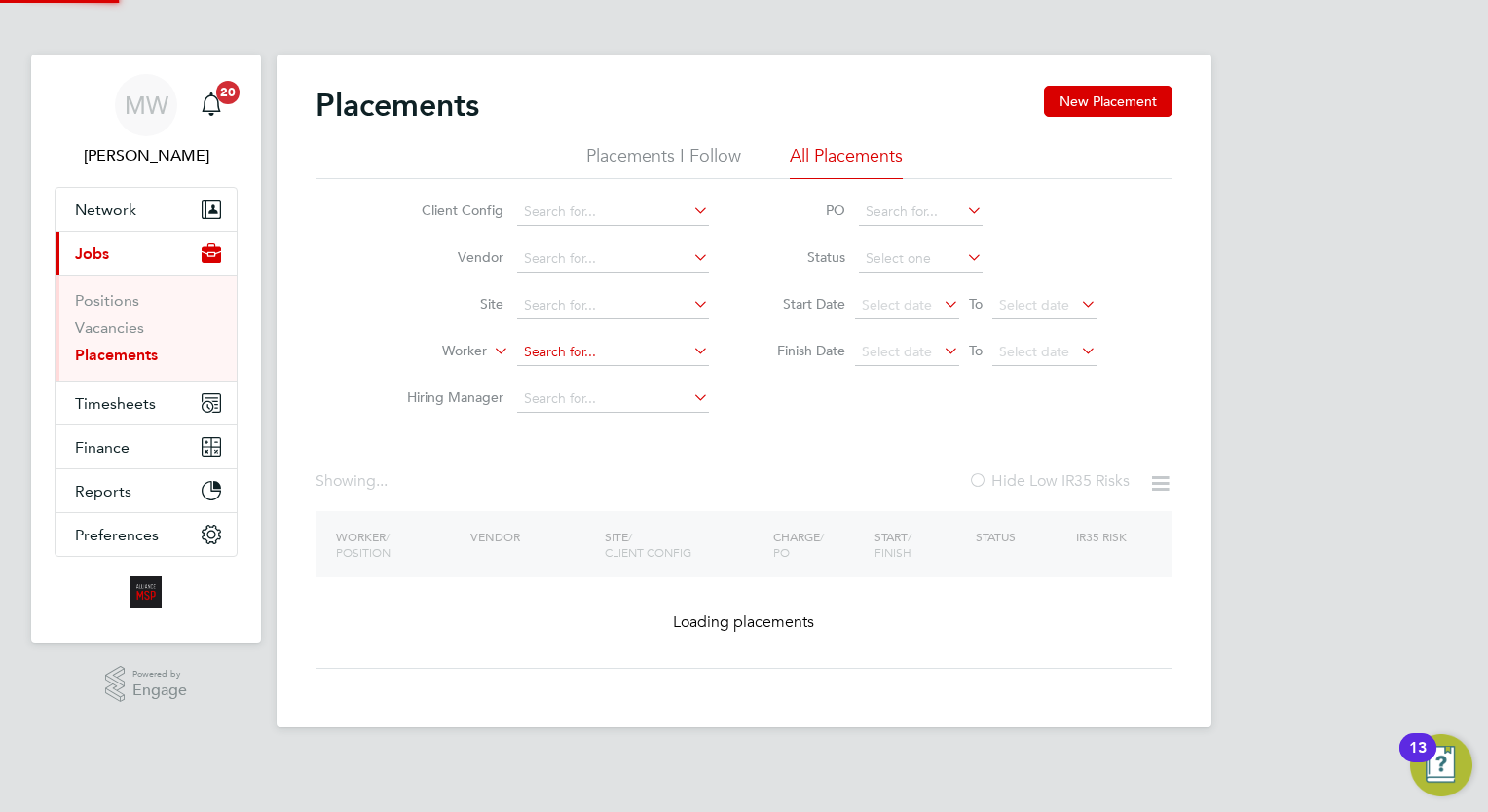
click at [611, 345] on input at bounding box center [613, 353] width 192 height 28
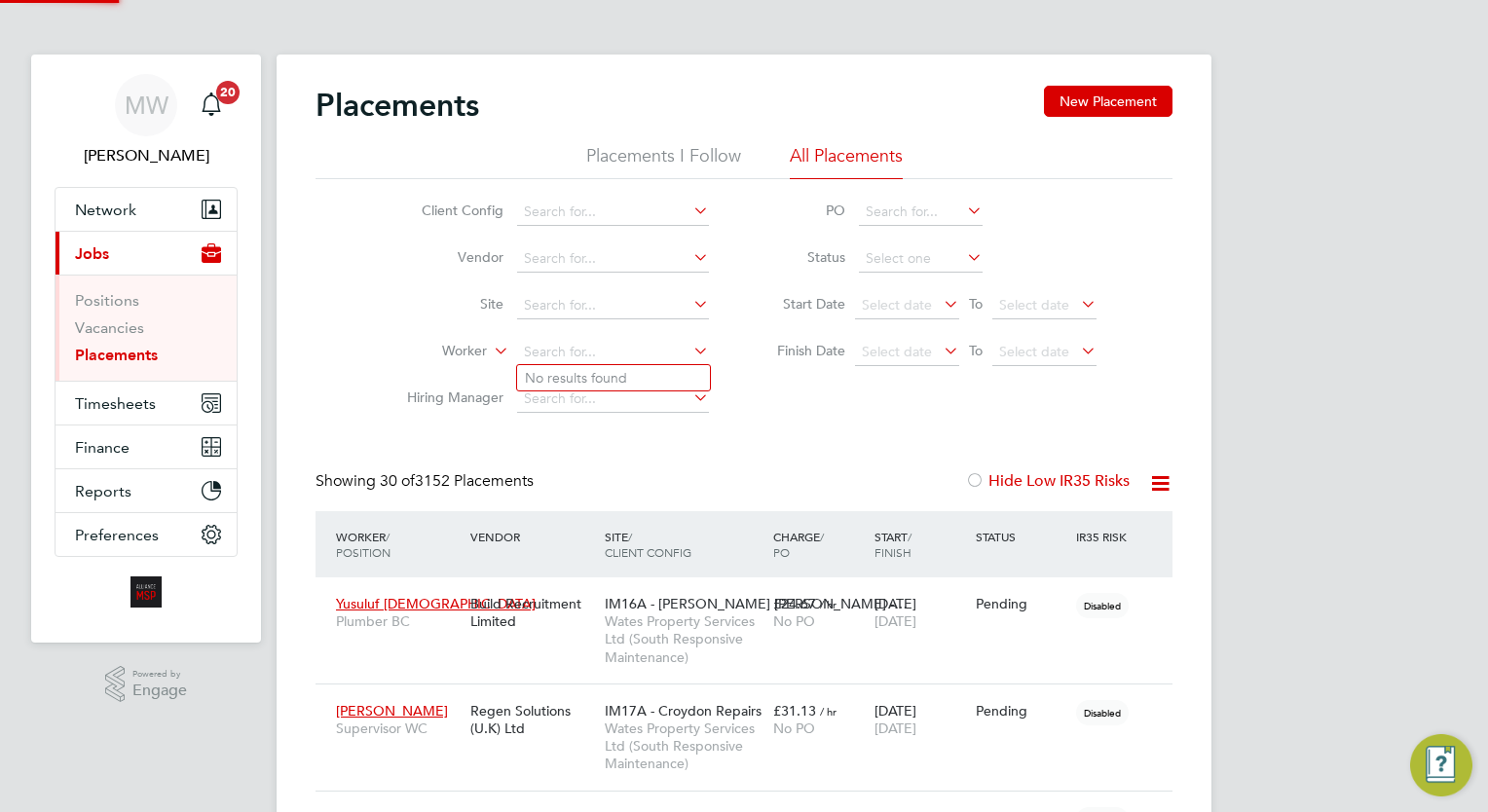
scroll to position [55, 136]
click at [620, 384] on li "Borislav Likov" at bounding box center [614, 377] width 193 height 27
type input "Borislav Likov"
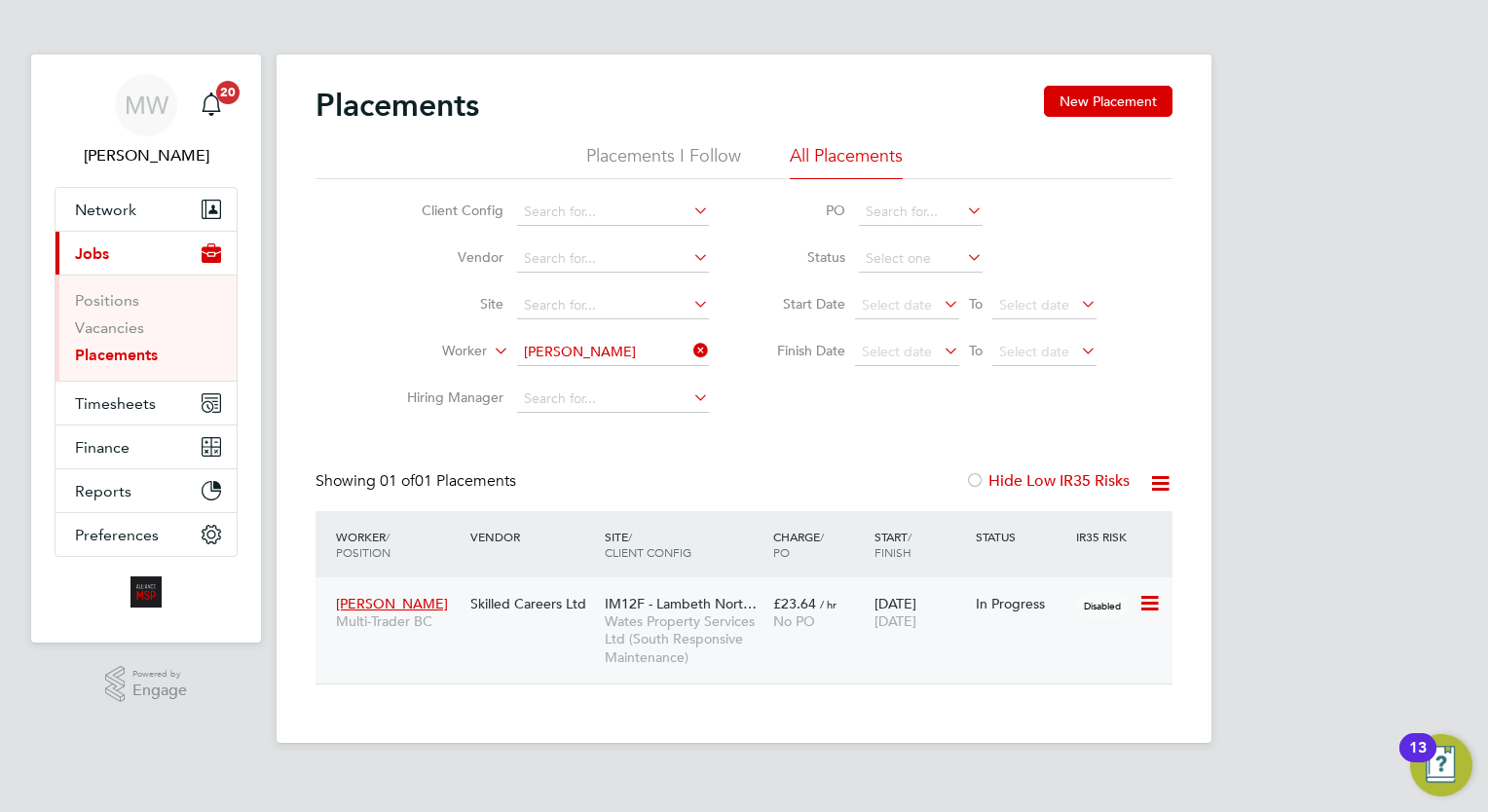
click at [842, 625] on div "No PO" at bounding box center [818, 621] width 91 height 18
click at [687, 349] on input at bounding box center [613, 353] width 192 height 28
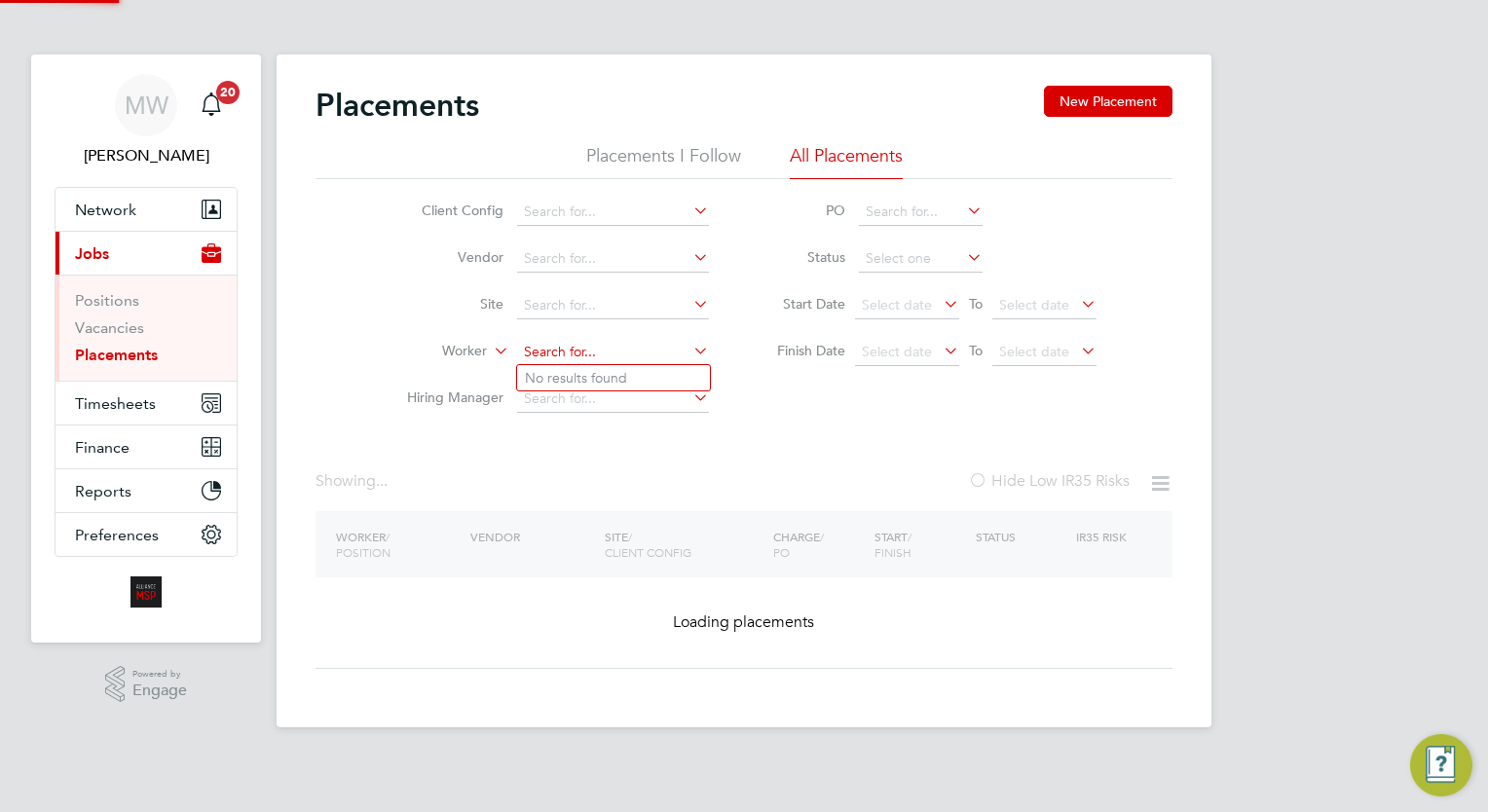
click at [635, 361] on input at bounding box center [613, 353] width 192 height 28
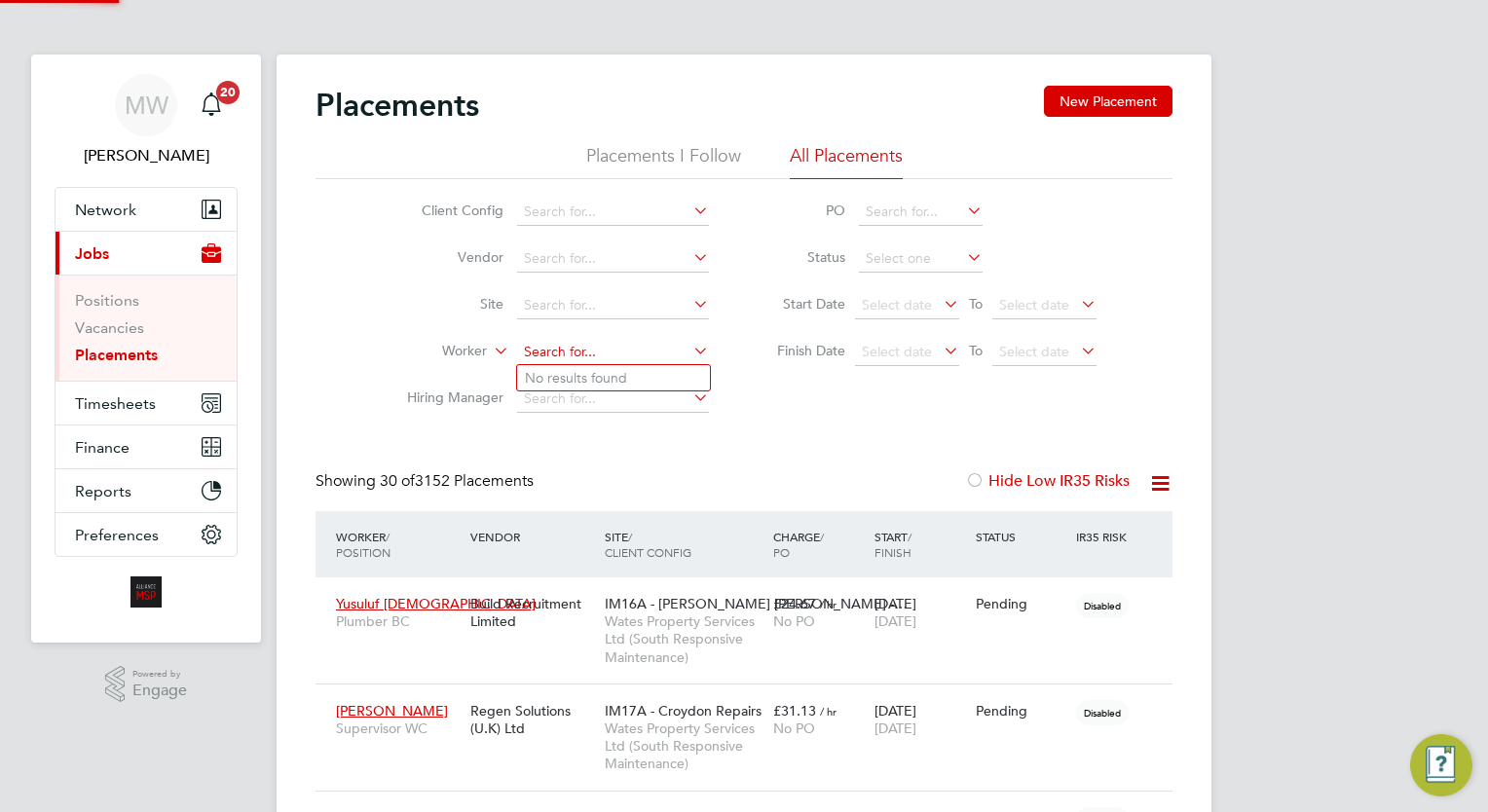
scroll to position [55, 136]
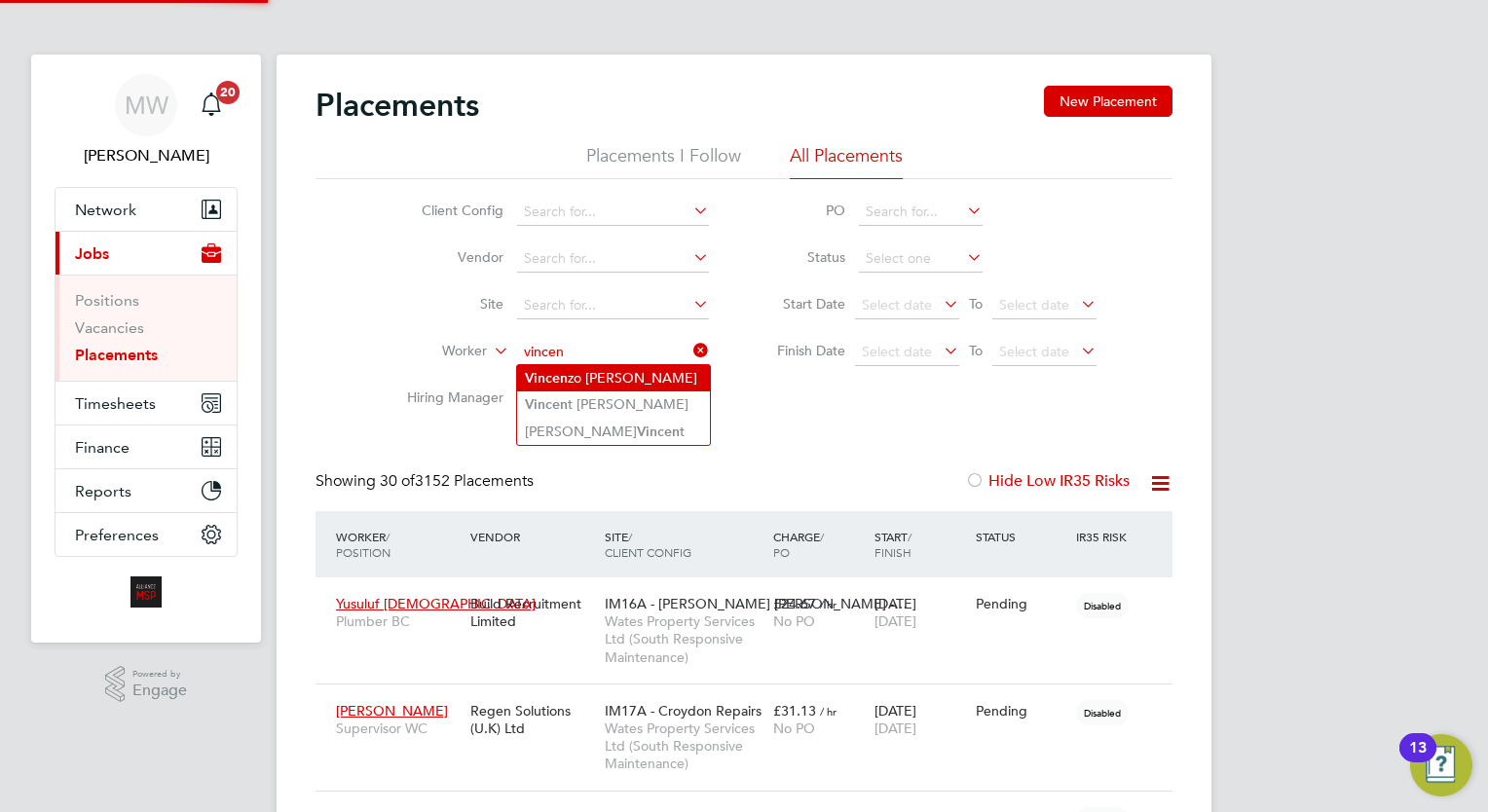
click at [631, 377] on li "Vincen zo Cascio" at bounding box center [614, 377] width 193 height 27
type input "Vincenzo Cascio"
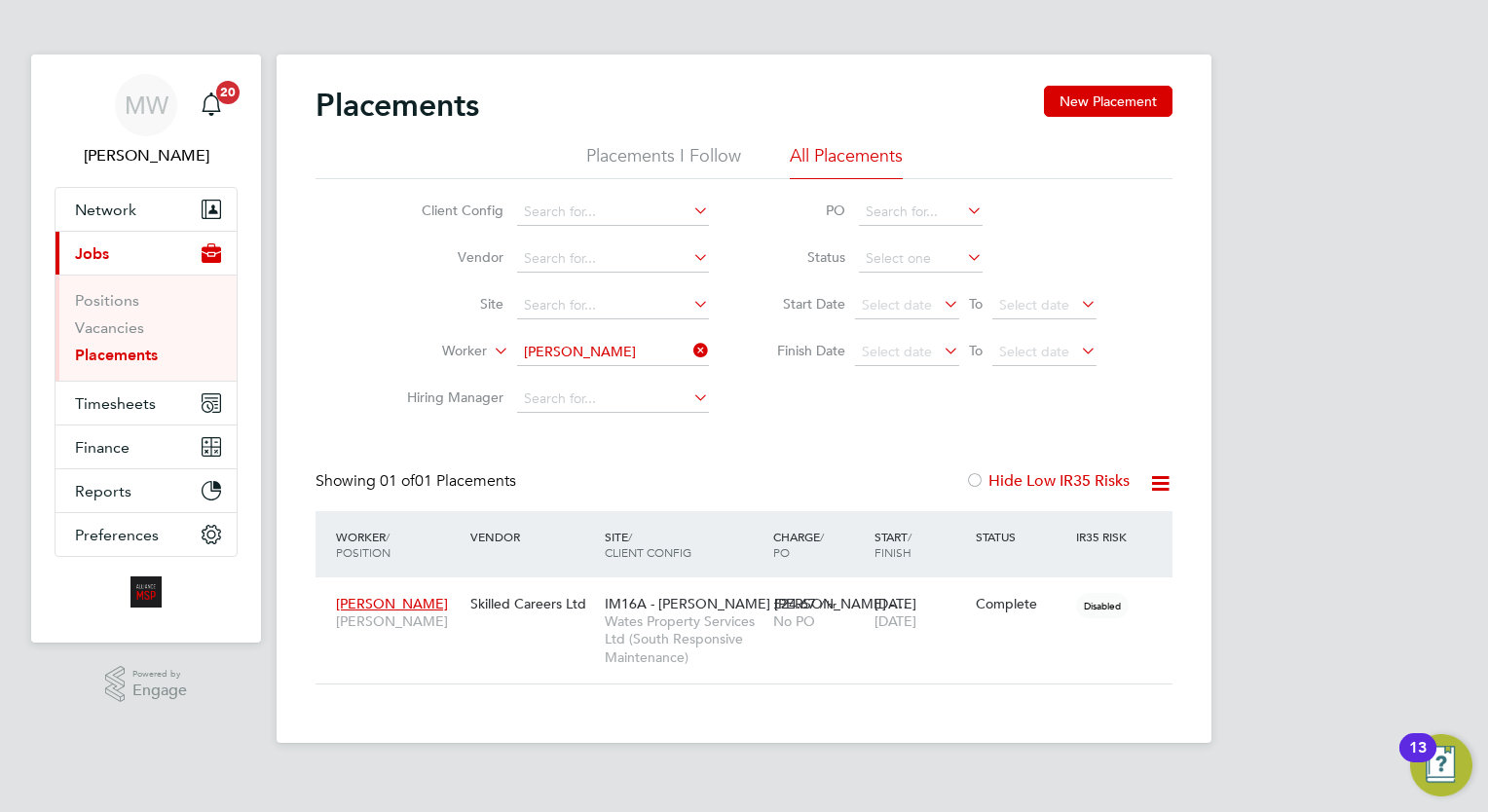
click at [767, 448] on div "Placements New Placement Placements I Follow All Placements Client Config Vendo…" at bounding box center [744, 384] width 857 height 599
drag, startPoint x: 715, startPoint y: 343, endPoint x: 670, endPoint y: 347, distance: 45.2
click at [711, 343] on li "Worker Vincenzo Cascio" at bounding box center [550, 353] width 366 height 47
click at [670, 347] on input at bounding box center [613, 353] width 192 height 28
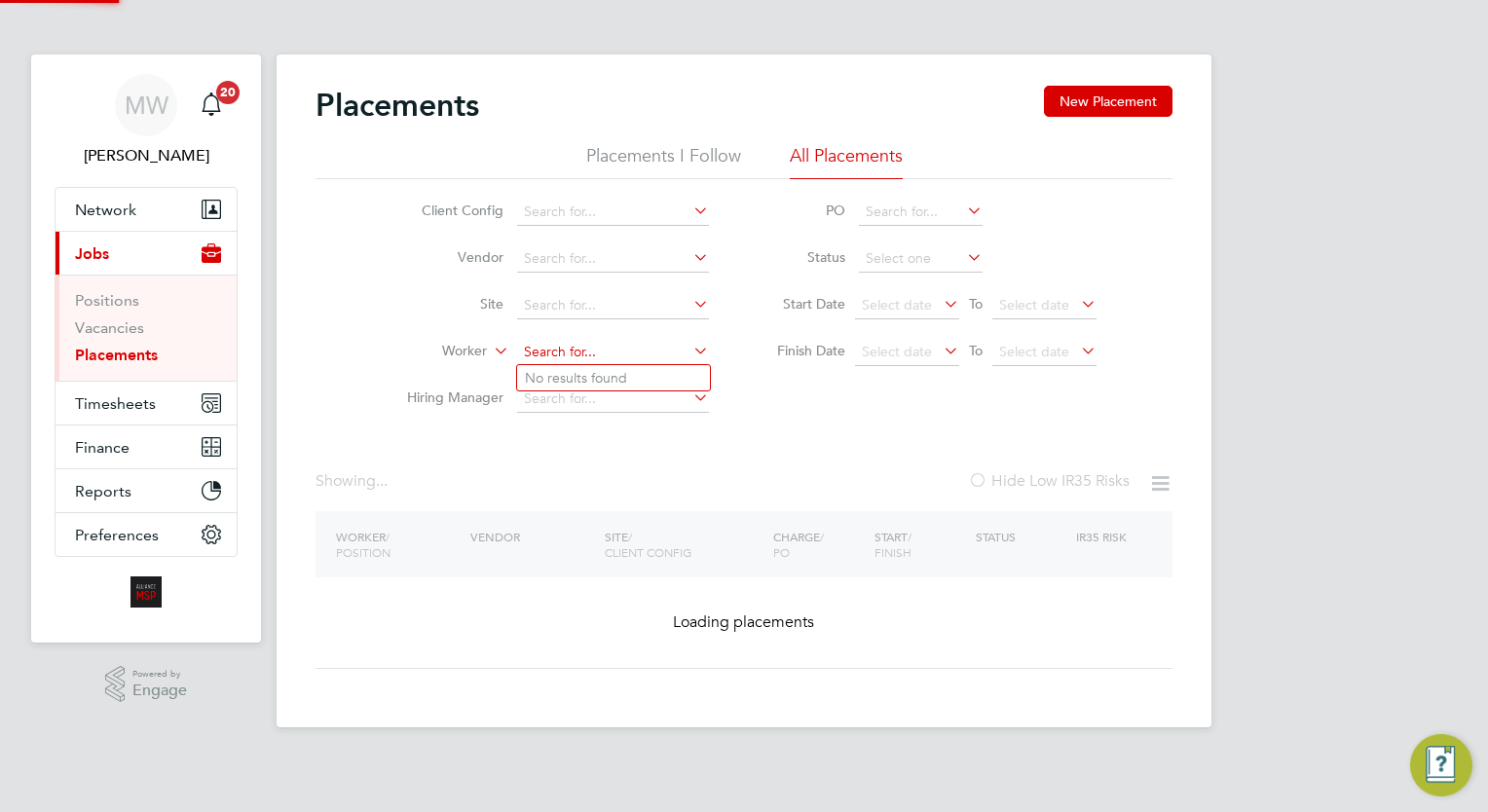
click at [632, 350] on input at bounding box center [613, 353] width 192 height 28
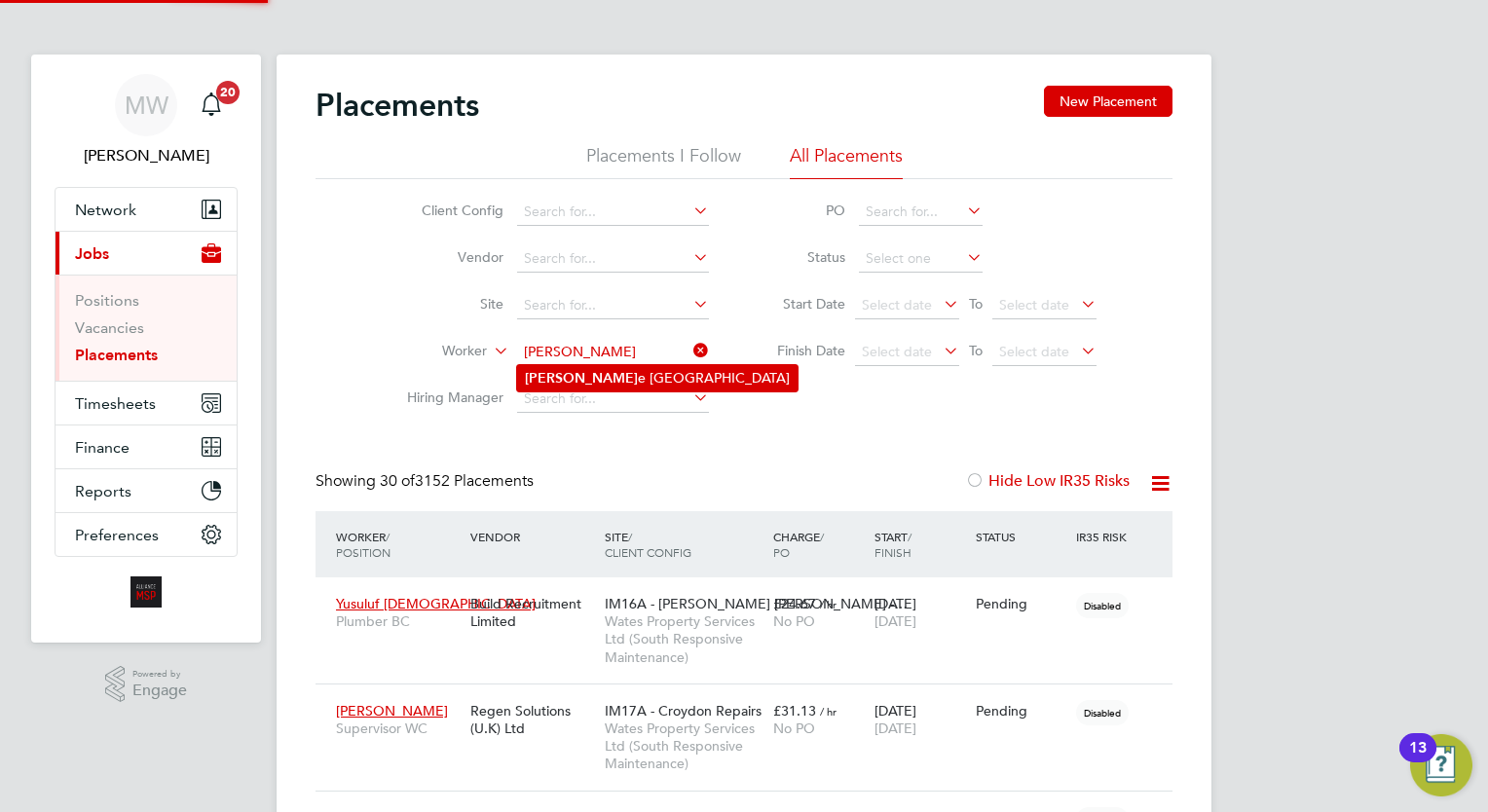
click at [627, 375] on li "Jeanett e Poland" at bounding box center [657, 377] width 280 height 27
type input "Jeanette Poland"
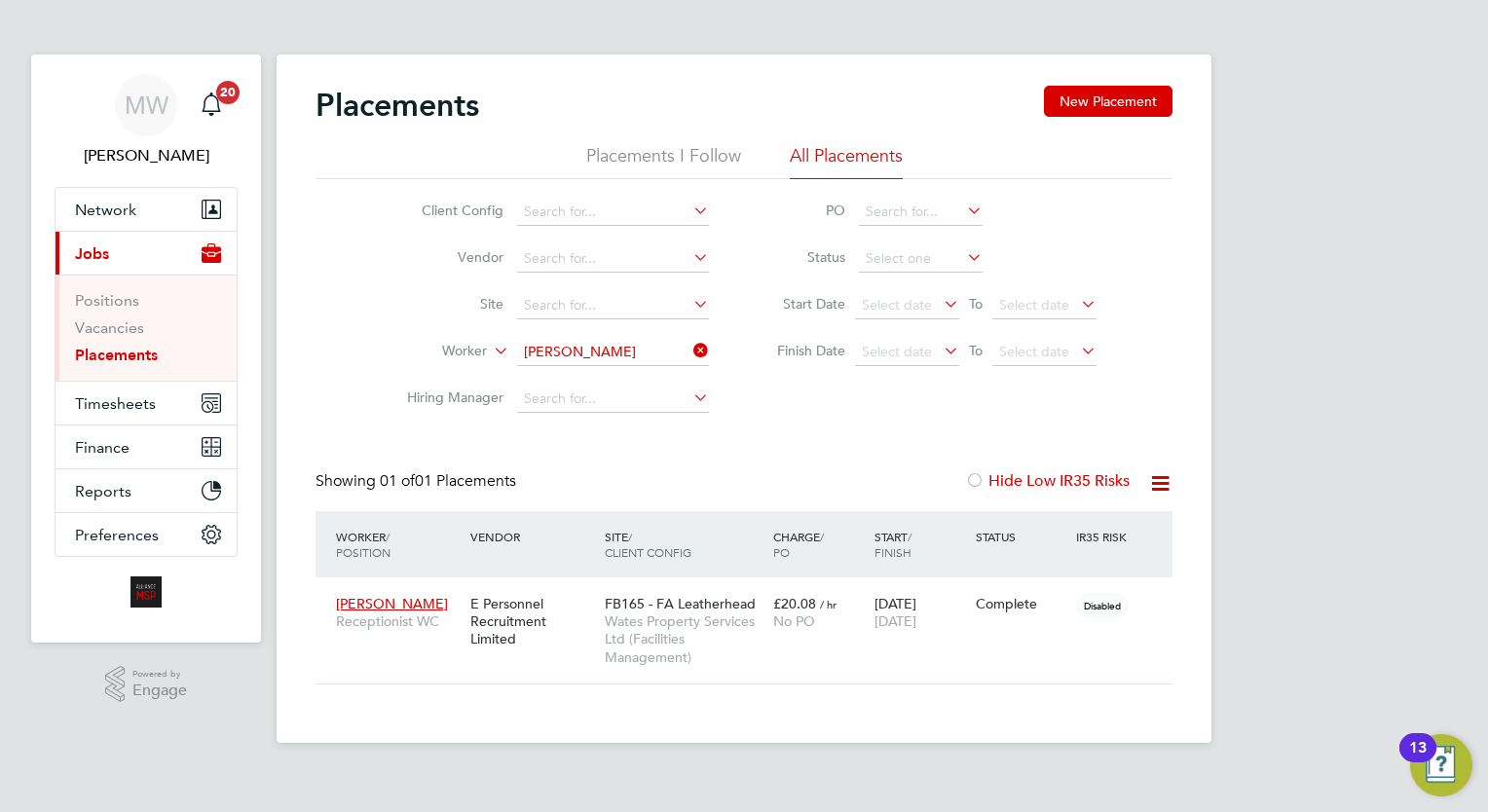
click at [741, 414] on div "Client Config Vendor Site Worker Jeanette Poland Hiring Manager PO Status Start…" at bounding box center [744, 301] width 857 height 244
click at [689, 345] on icon at bounding box center [689, 351] width 0 height 28
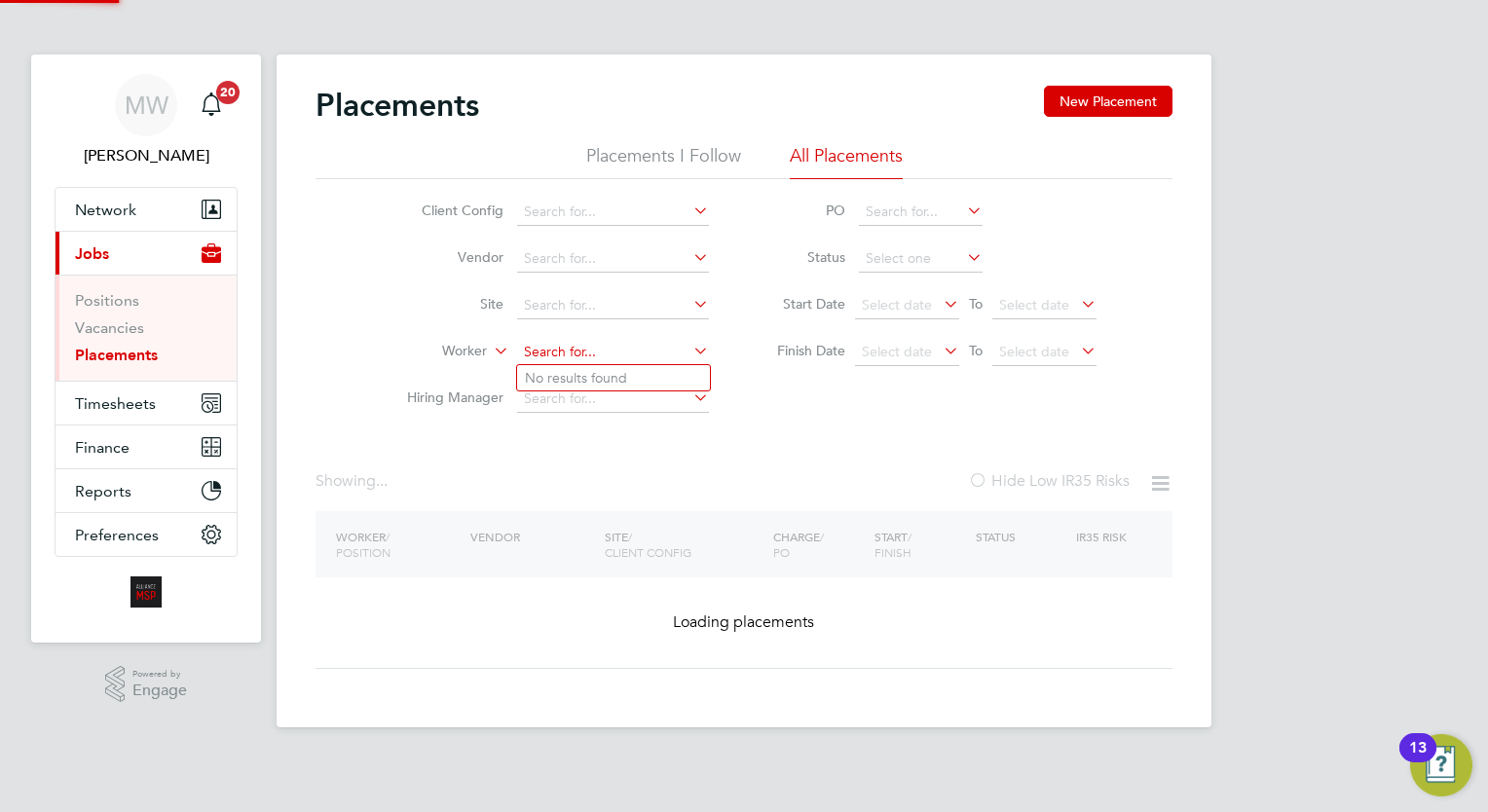
click at [630, 347] on input at bounding box center [613, 353] width 192 height 28
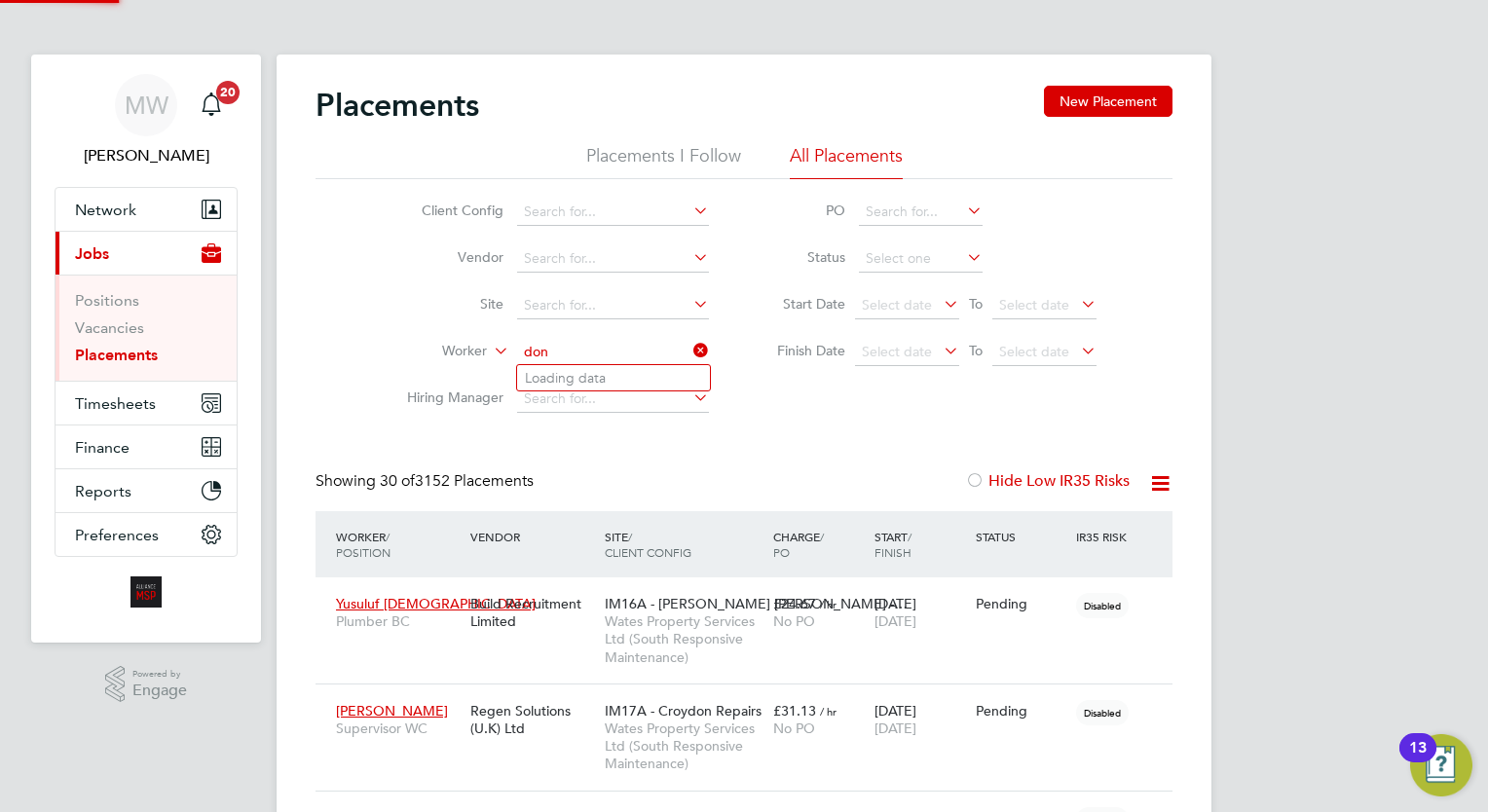
scroll to position [55, 136]
click at [637, 370] on li "Done ll Hall" at bounding box center [614, 377] width 193 height 27
type input "Donell Hall"
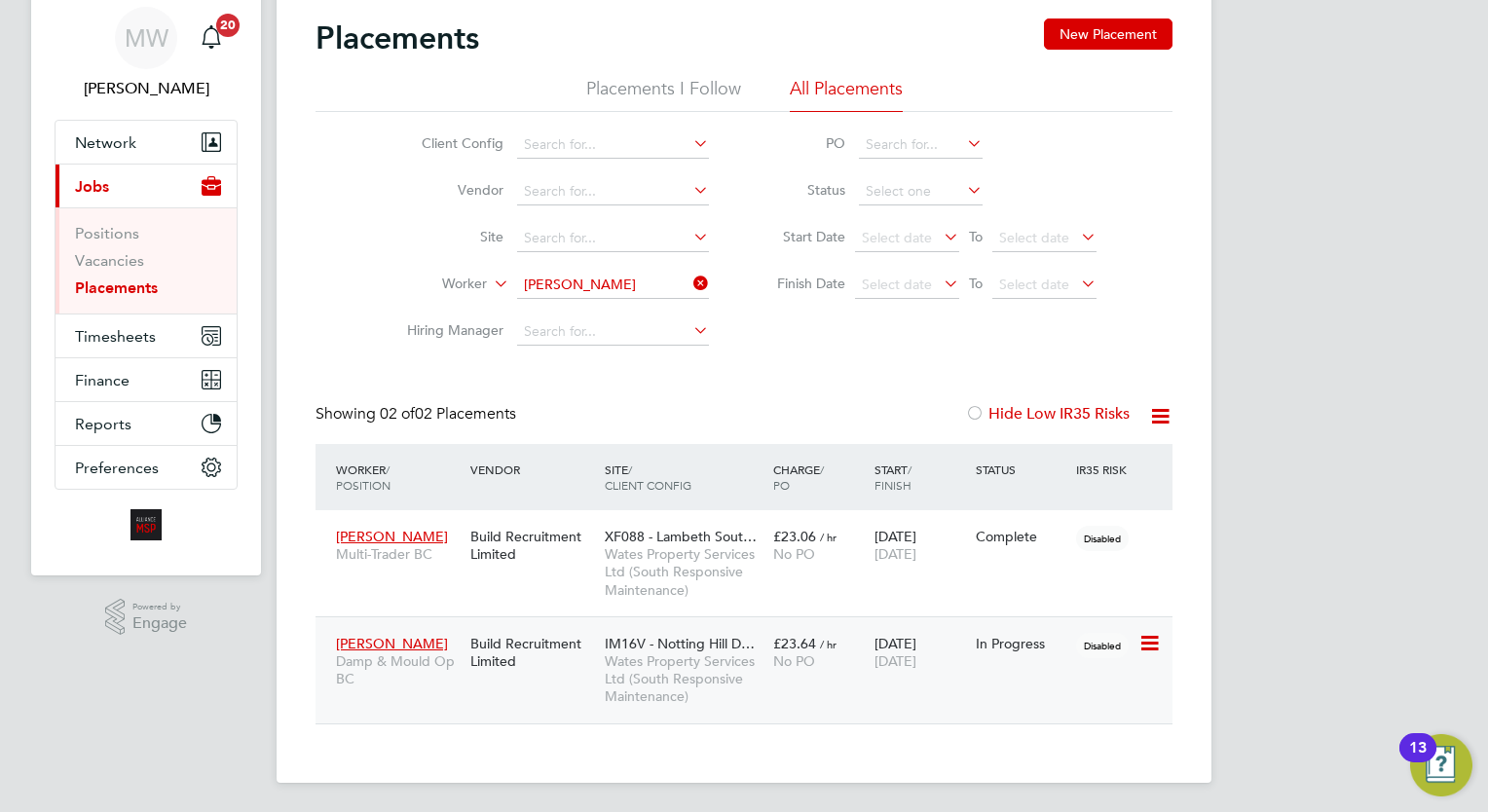
click at [825, 637] on span "/ hr" at bounding box center [828, 644] width 17 height 15
click at [848, 666] on div "No PO" at bounding box center [818, 661] width 91 height 18
click at [689, 288] on icon at bounding box center [689, 283] width 0 height 28
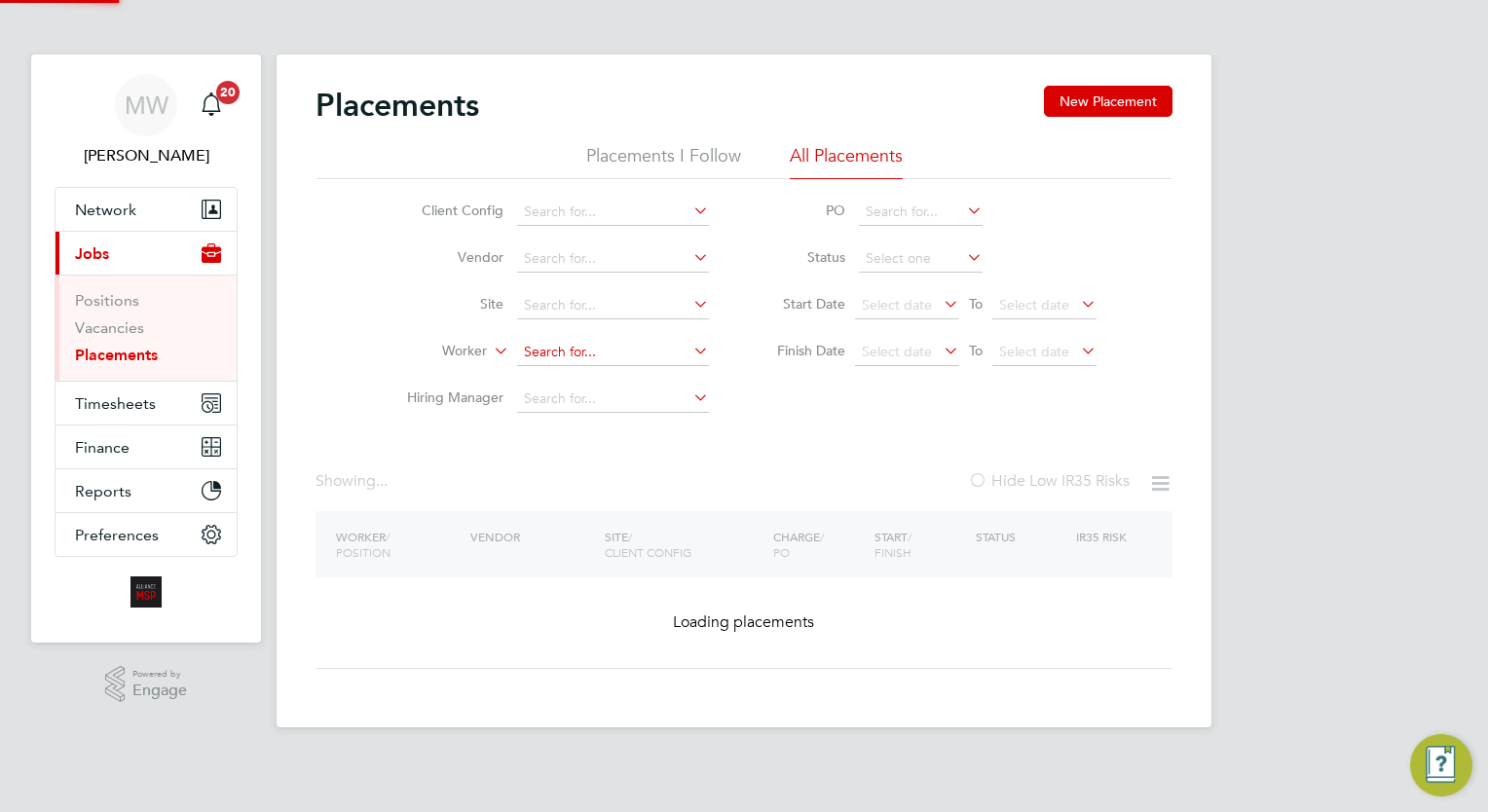
click at [570, 358] on input at bounding box center [613, 353] width 192 height 28
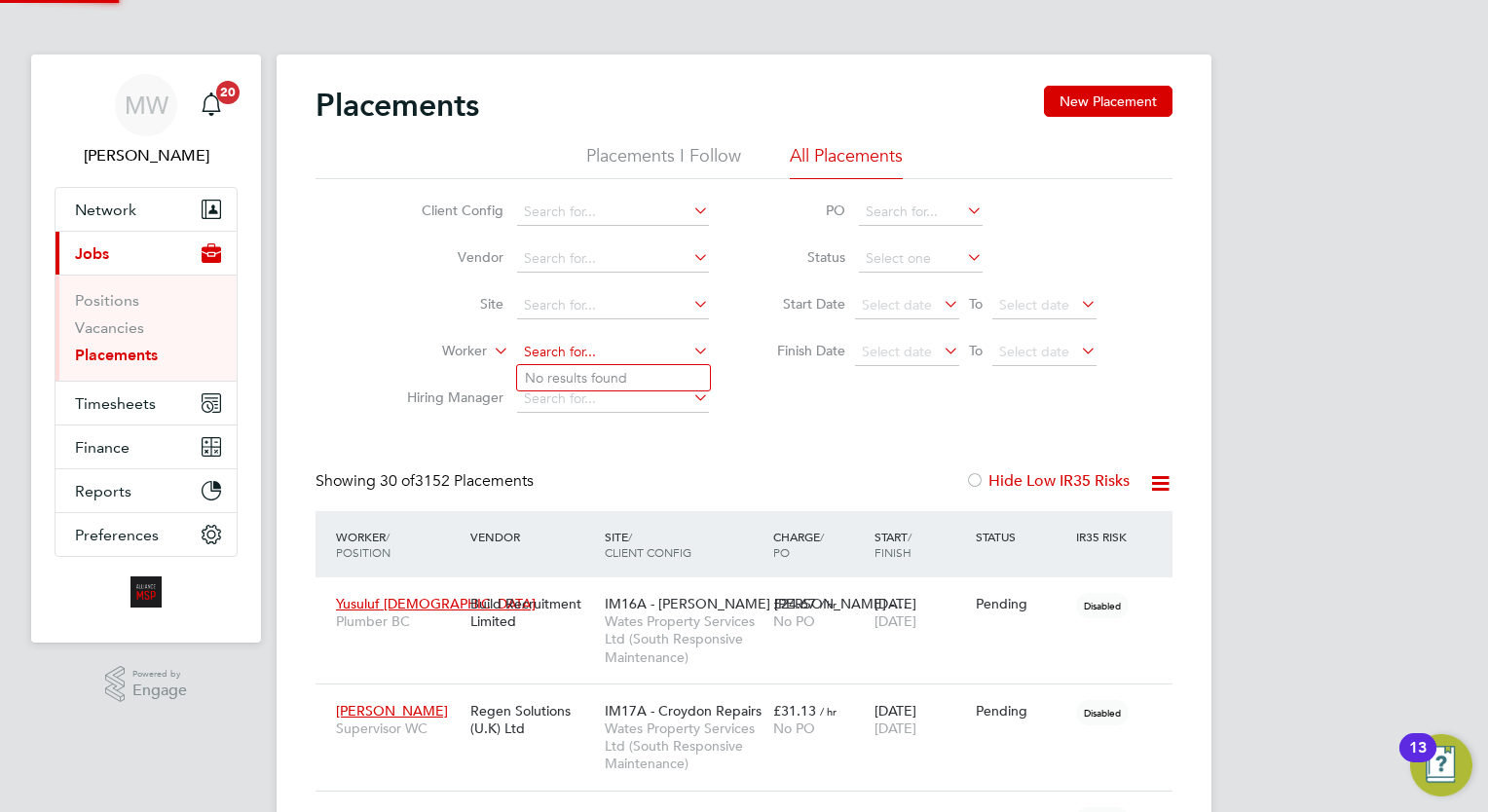
scroll to position [9, 9]
click at [600, 377] on li "Kristian White" at bounding box center [614, 377] width 193 height 27
type input "Kristian White"
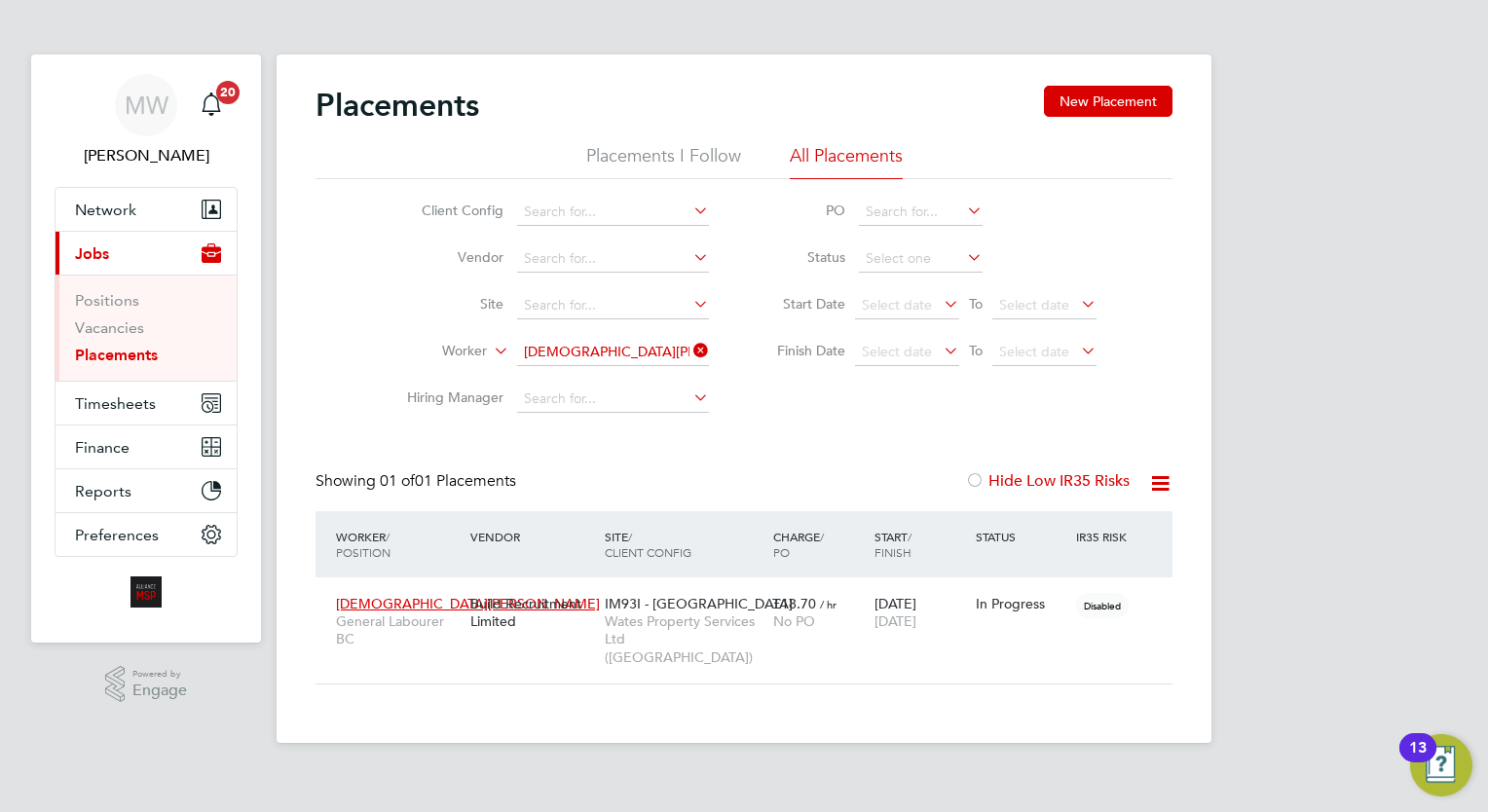
click at [689, 349] on icon at bounding box center [689, 351] width 0 height 28
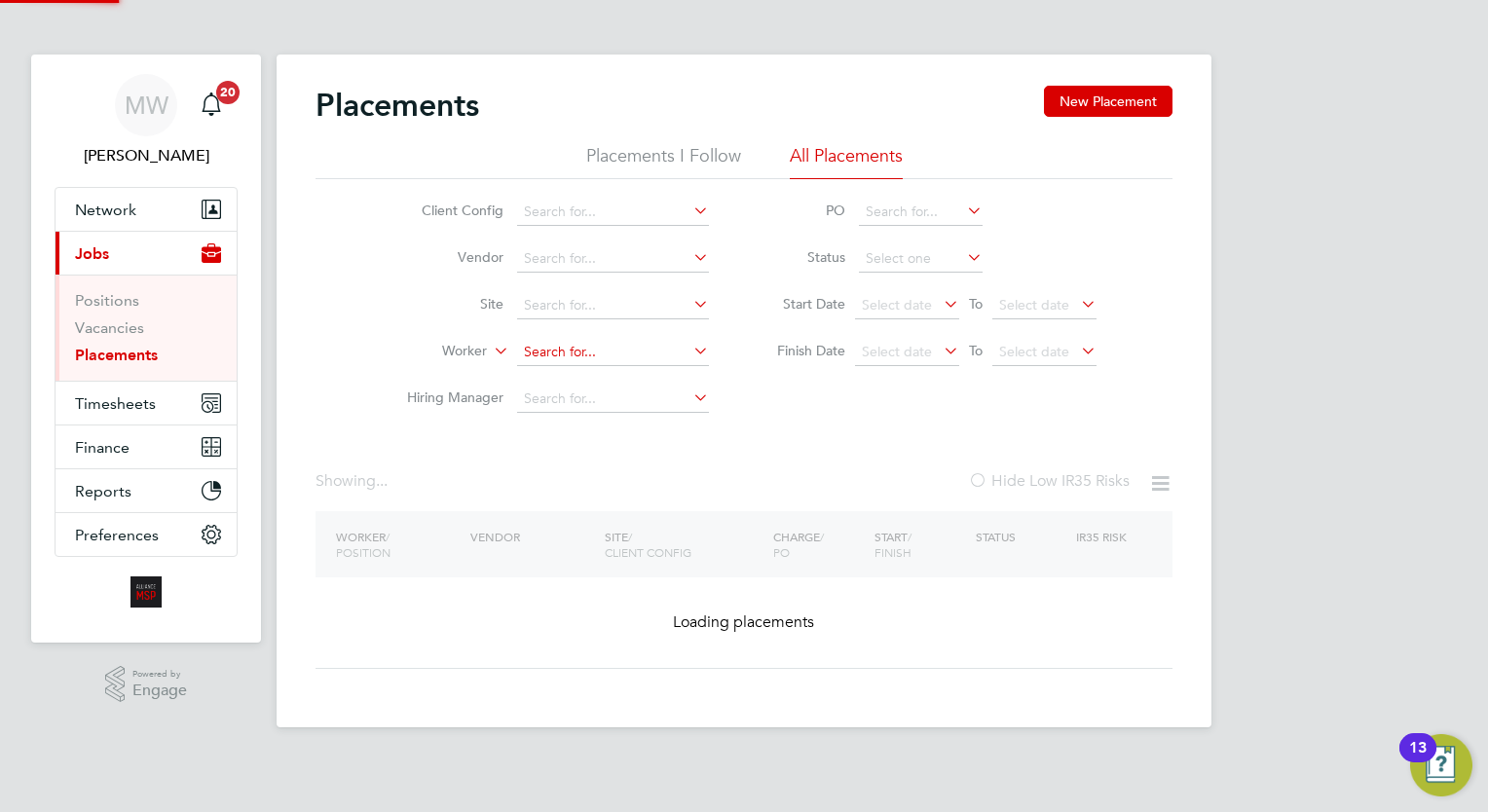
click at [635, 349] on input at bounding box center [613, 353] width 192 height 28
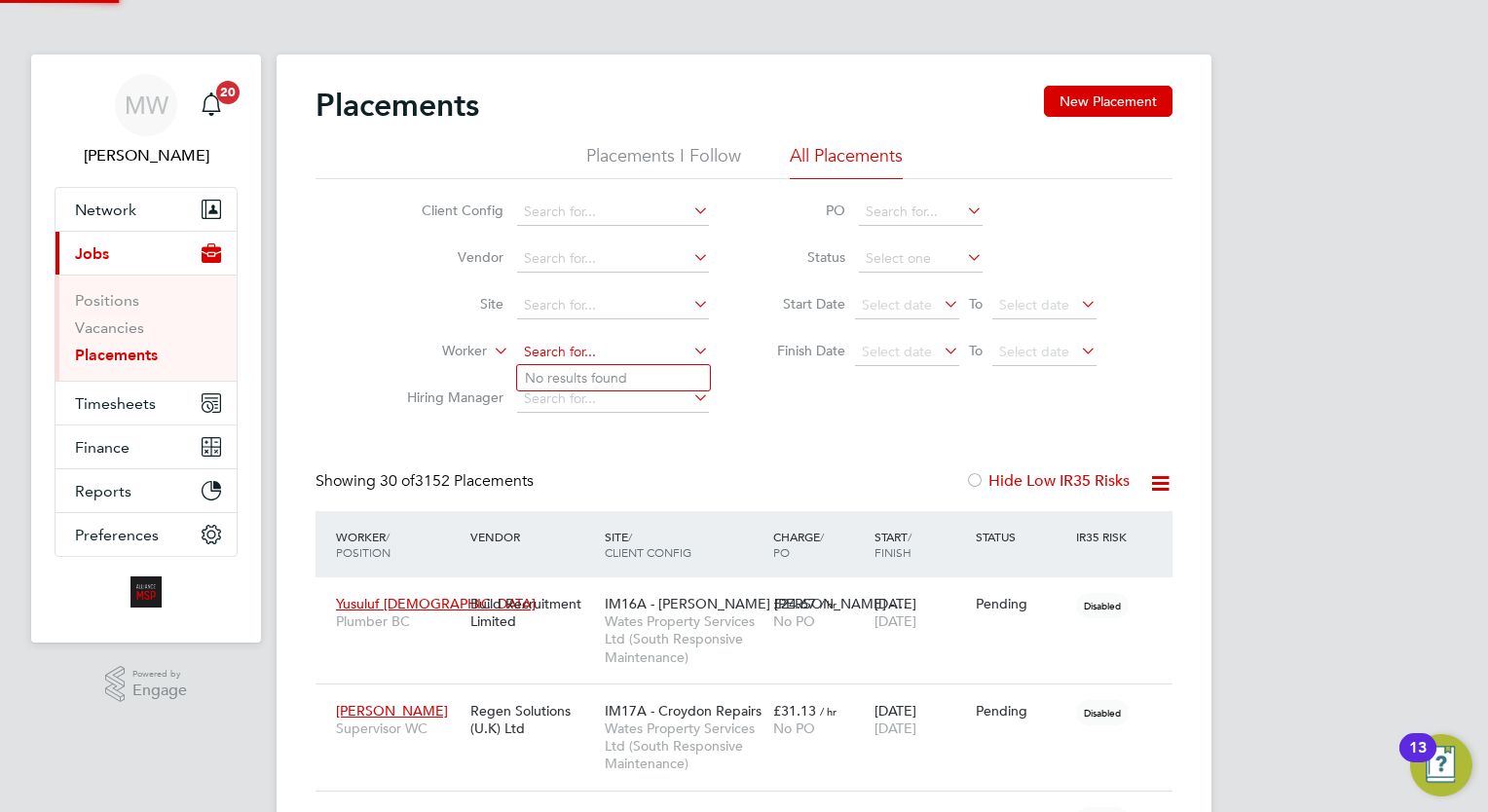
scroll to position [55, 136]
click at [616, 381] on li "Syedda Imtia z" at bounding box center [614, 377] width 193 height 27
type input "Syedda Imtiaz"
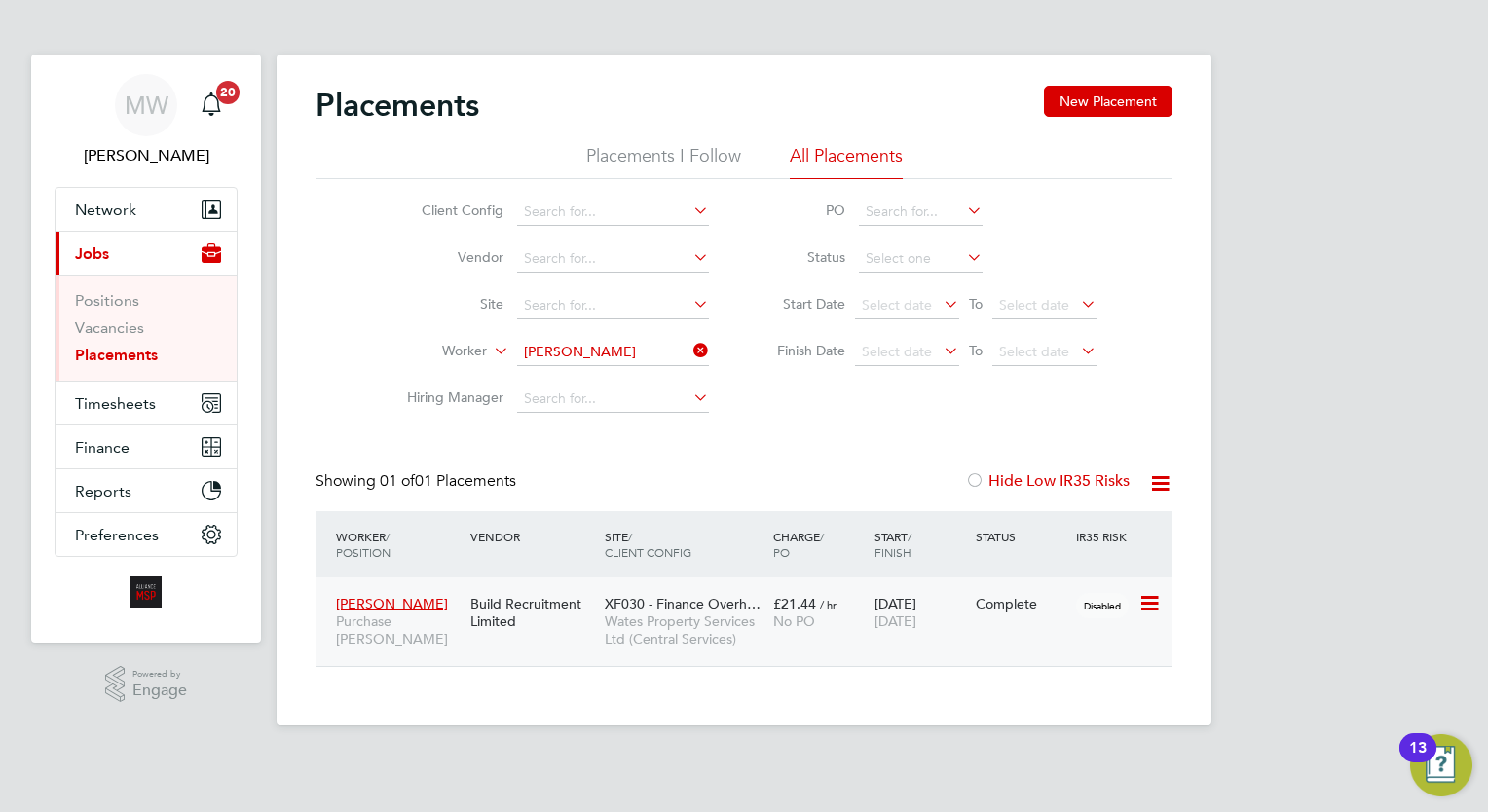
click at [706, 623] on span "Wates Property Services Ltd (Central Services)" at bounding box center [684, 630] width 158 height 35
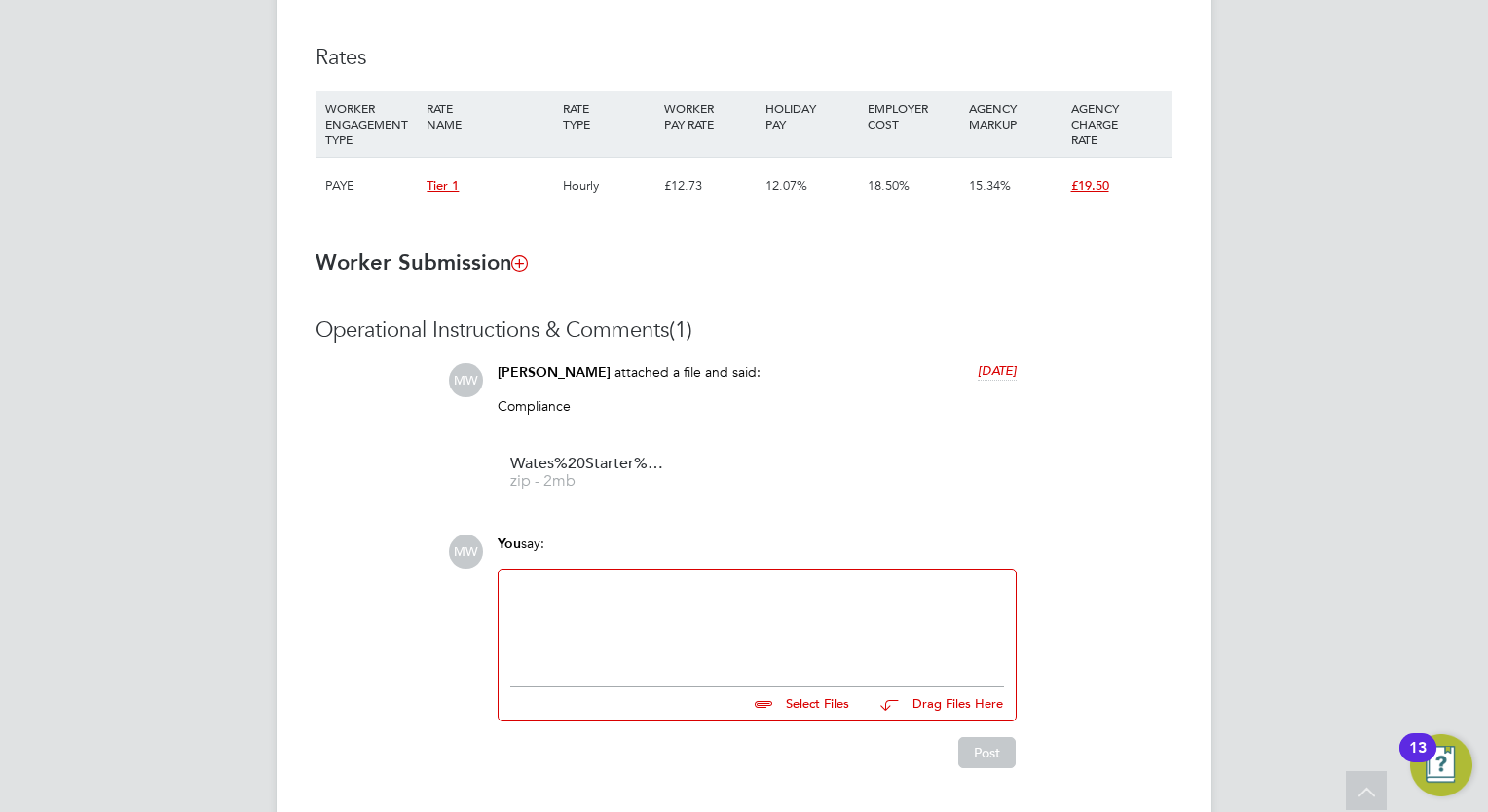
scroll to position [1323, 0]
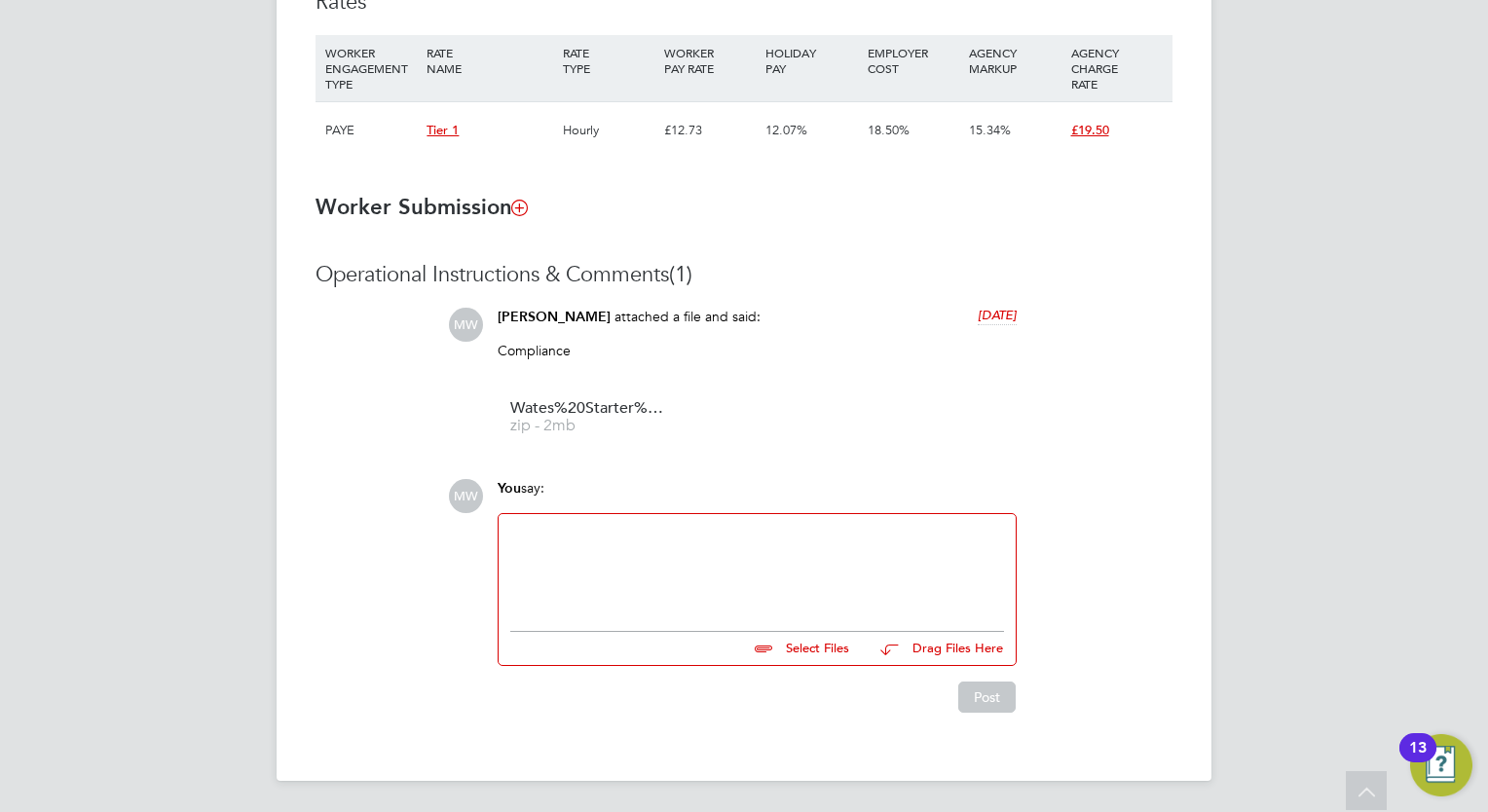
click at [705, 558] on div at bounding box center [757, 567] width 494 height 84
click at [830, 639] on input "file" at bounding box center [858, 646] width 292 height 28
type input "C:\fakepath\Verified Passport - [PERSON_NAME].pdf"
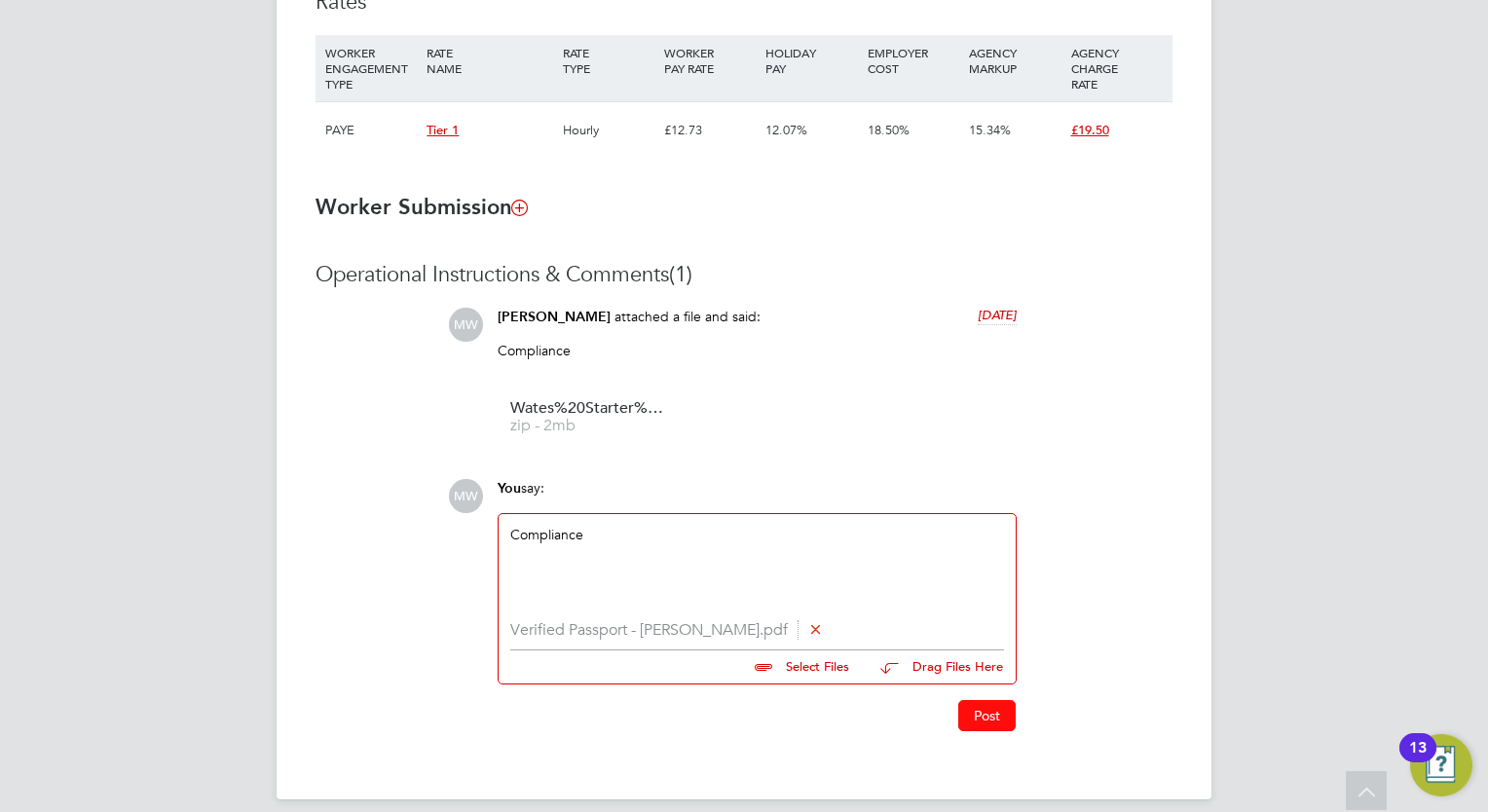
click at [973, 700] on button "Post" at bounding box center [986, 716] width 57 height 31
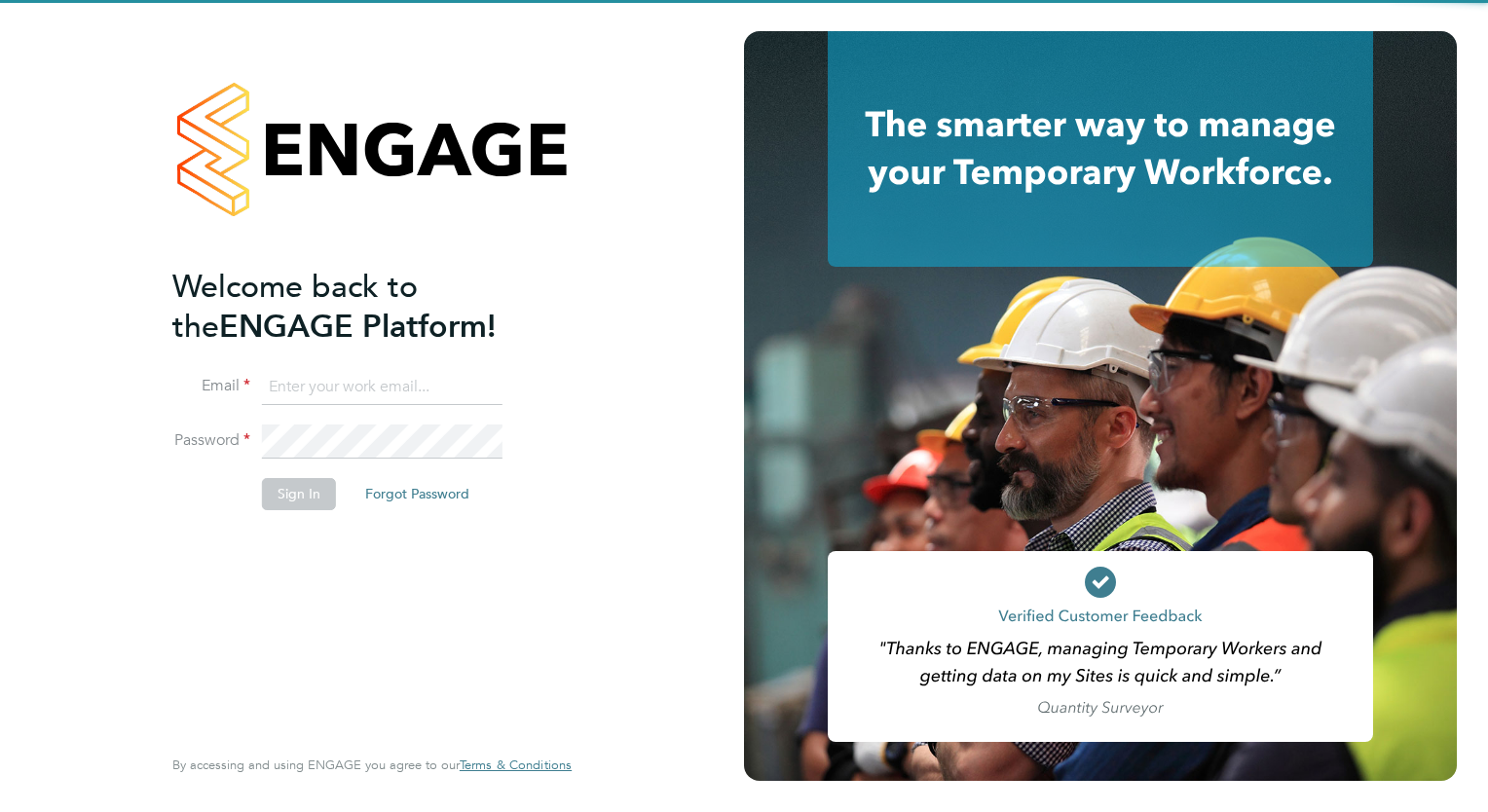
type input "[EMAIL_ADDRESS][DOMAIN_NAME]"
click at [280, 493] on button "Sign In" at bounding box center [298, 493] width 74 height 31
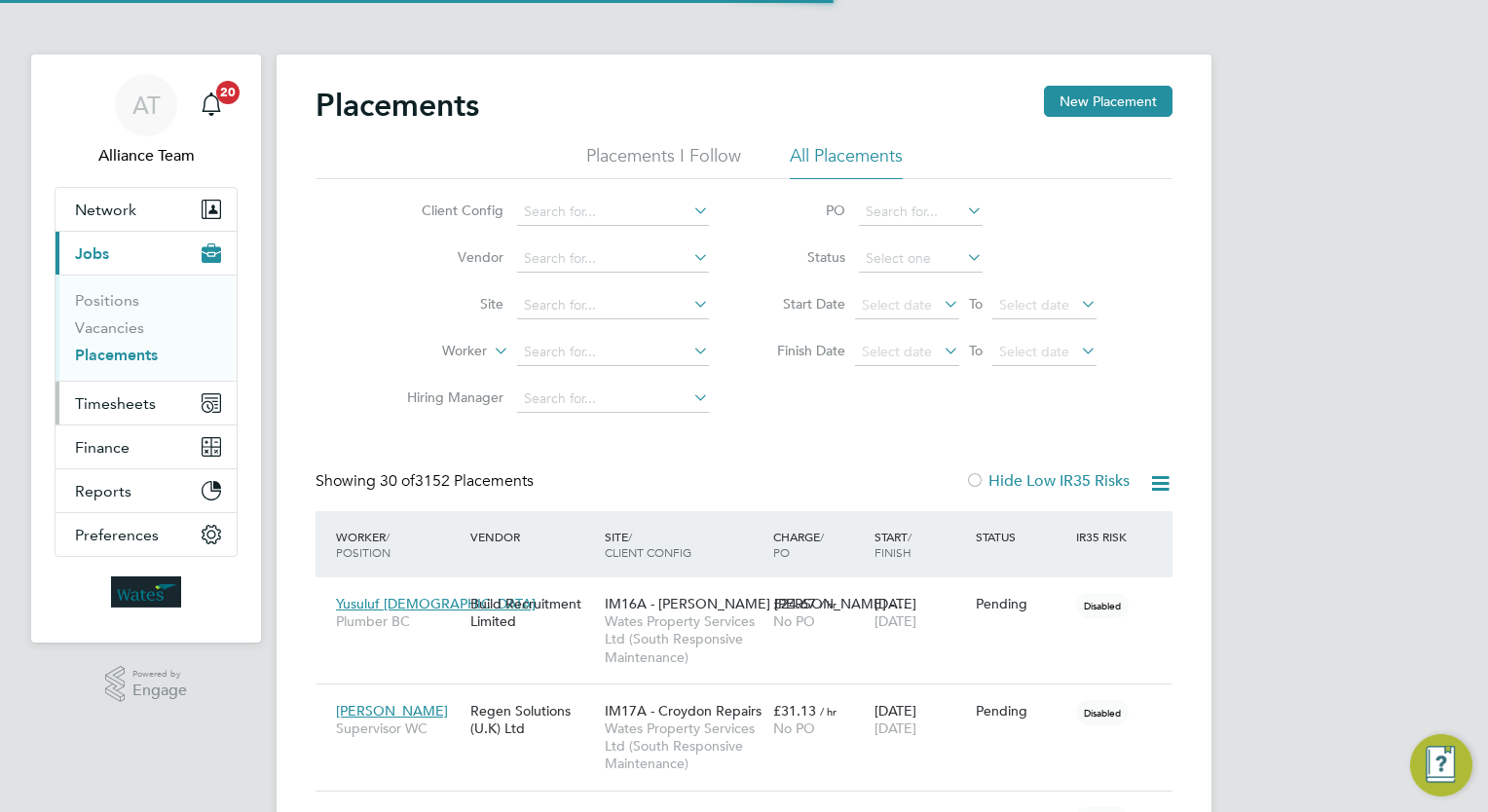
click at [155, 387] on button "Timesheets" at bounding box center [146, 403] width 181 height 43
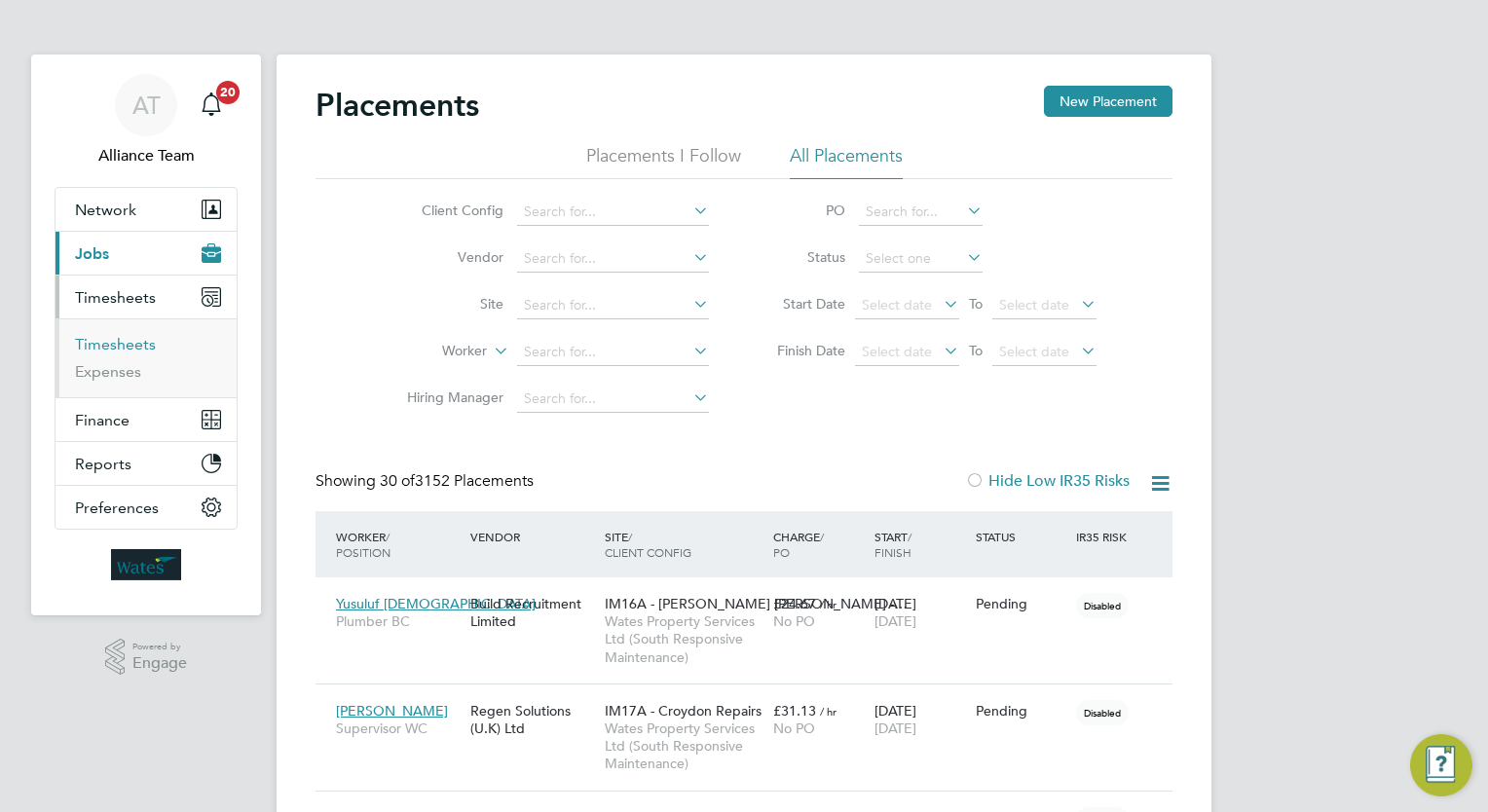
click at [136, 341] on link "Timesheets" at bounding box center [115, 344] width 81 height 19
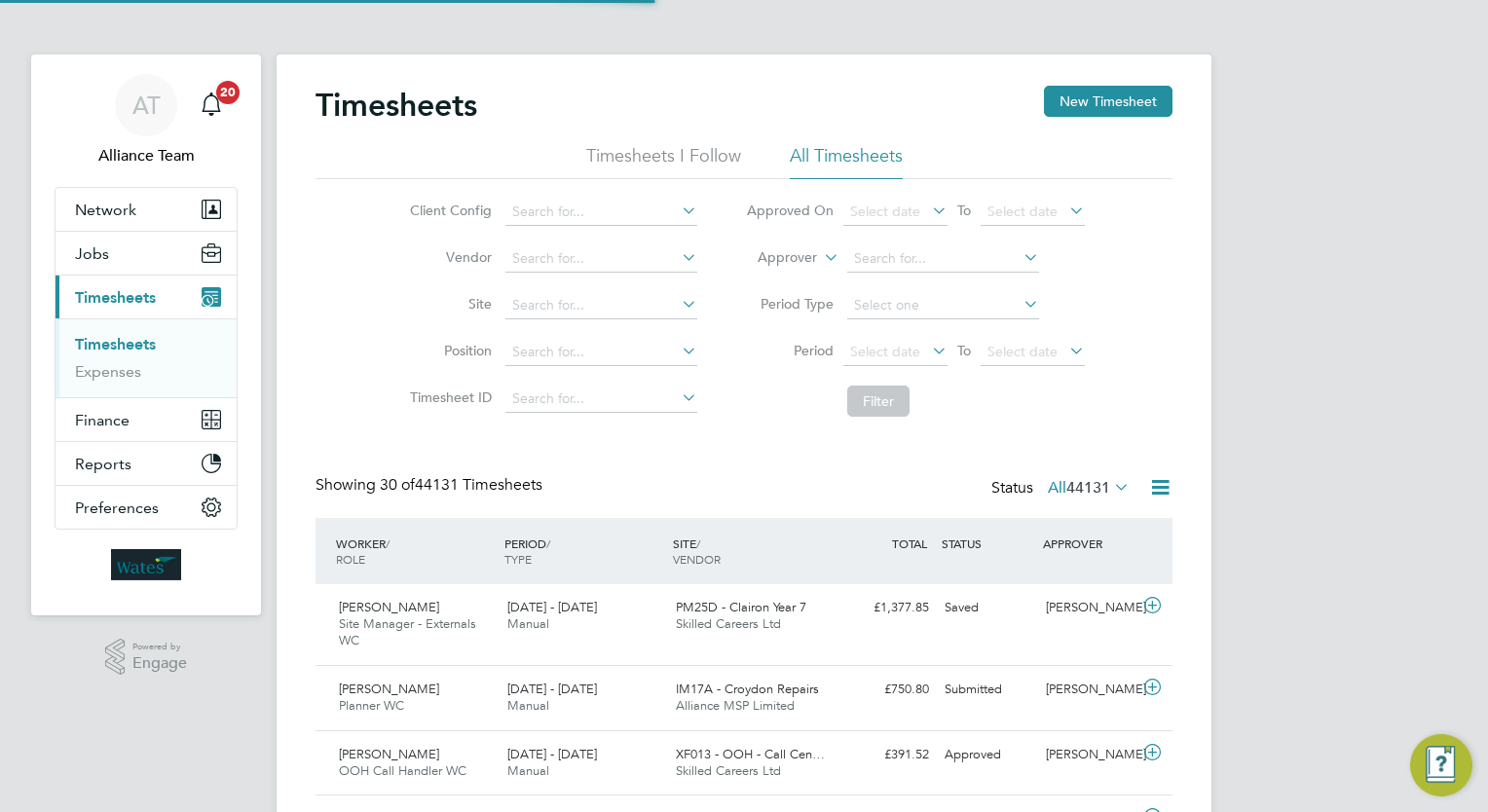
click at [780, 253] on label "Approver" at bounding box center [773, 258] width 88 height 20
click at [782, 280] on li "Worker" at bounding box center [769, 280] width 95 height 26
click at [980, 258] on input at bounding box center [942, 260] width 192 height 28
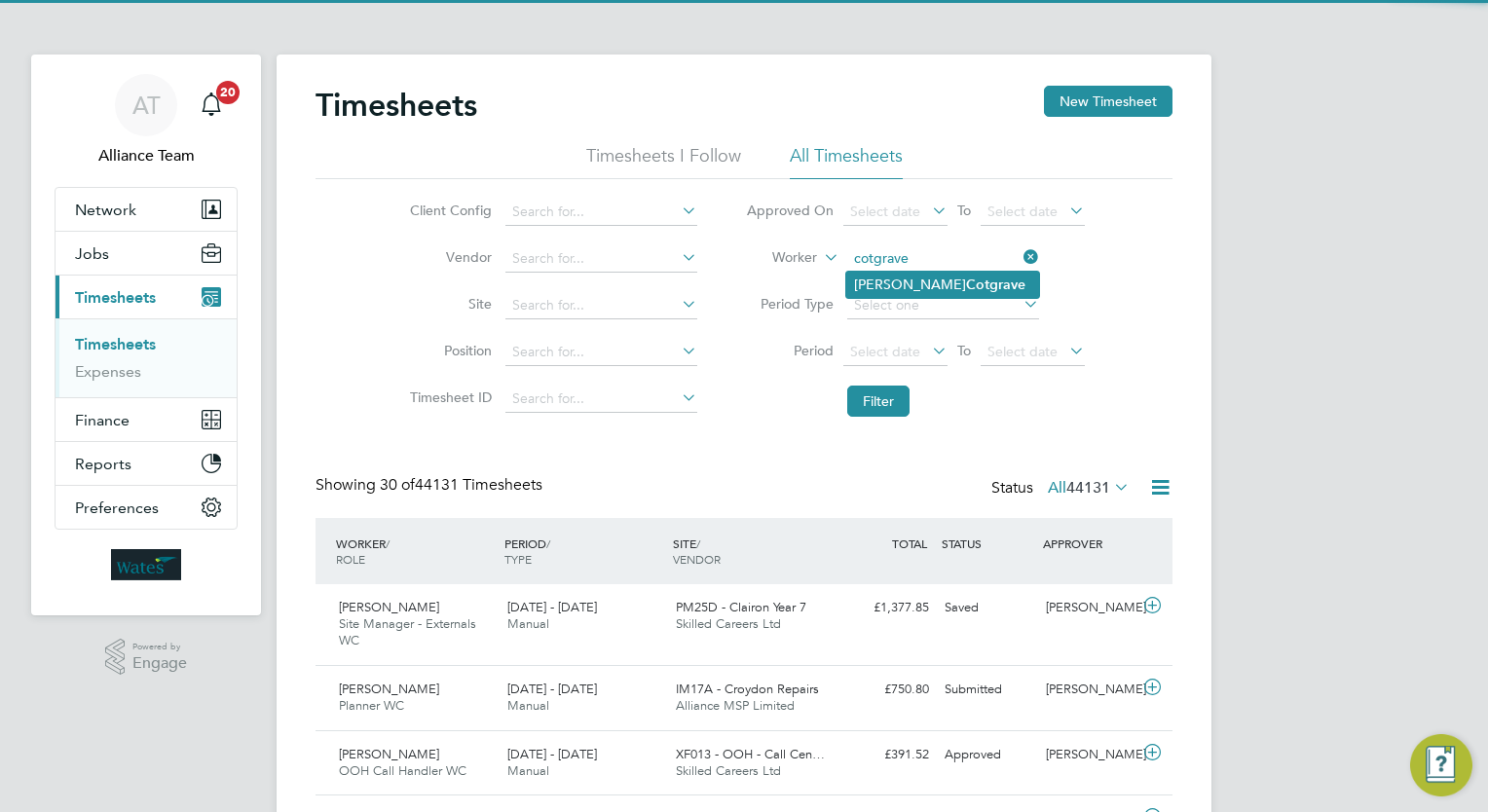
click at [896, 286] on li "Robert Cotgrave" at bounding box center [942, 284] width 193 height 27
type input "Robert Cotgrave"
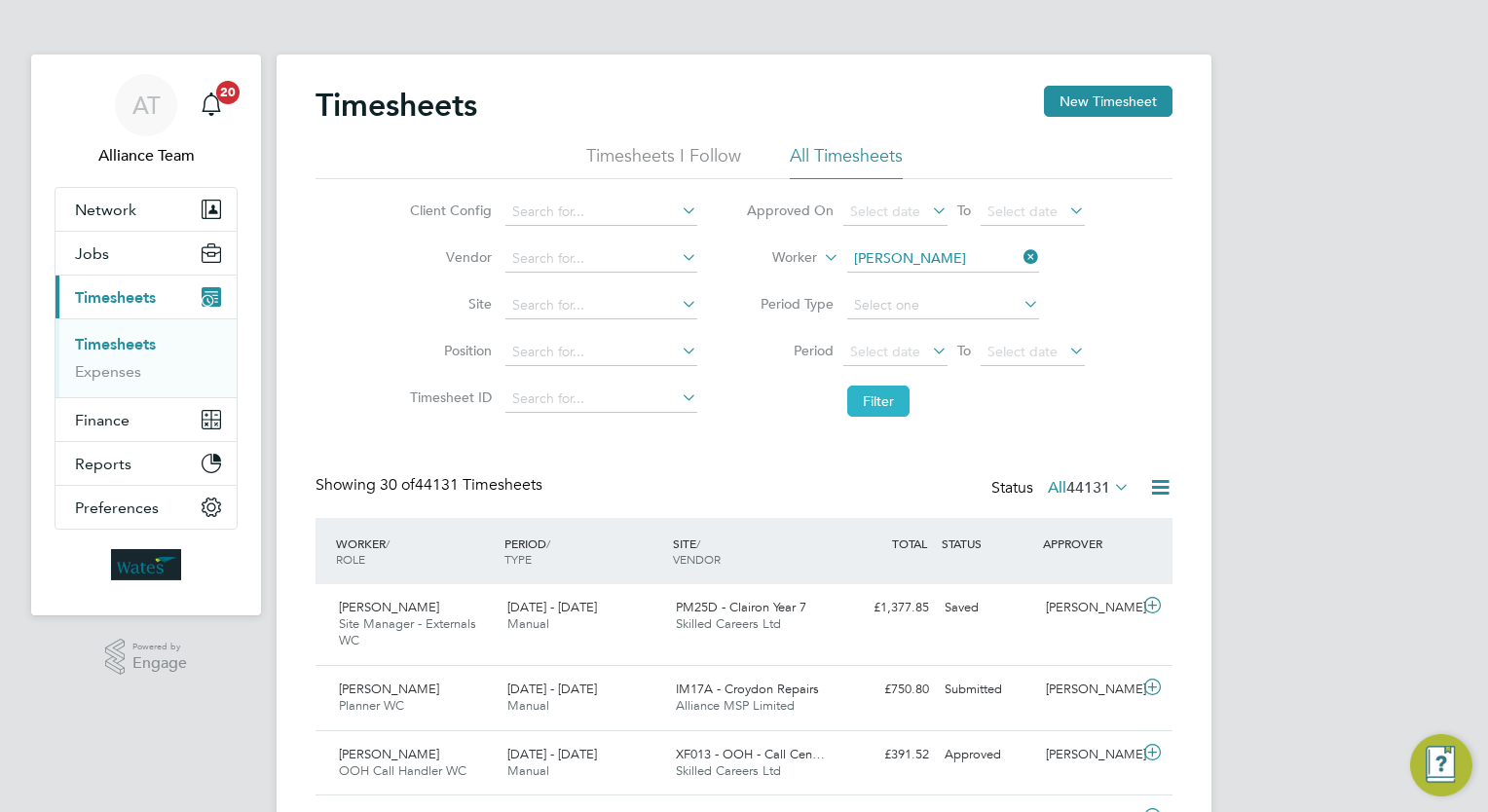
drag, startPoint x: 910, startPoint y: 418, endPoint x: 898, endPoint y: 403, distance: 19.2
click at [910, 419] on li "Filter" at bounding box center [916, 400] width 387 height 50
click at [898, 403] on button "Filter" at bounding box center [877, 401] width 62 height 31
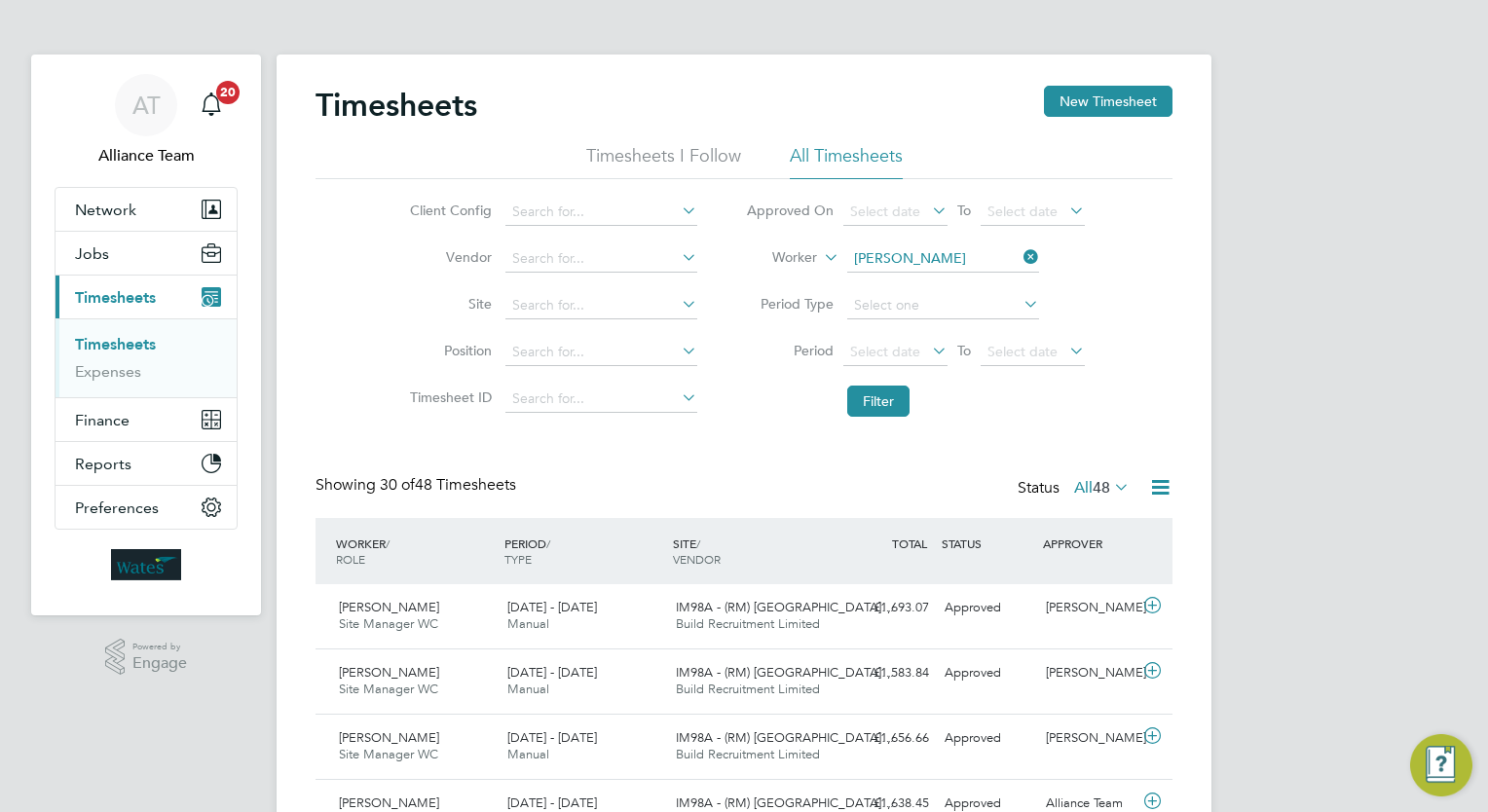
click at [1020, 259] on icon at bounding box center [1020, 258] width 0 height 28
click at [981, 273] on li "Worker" at bounding box center [916, 260] width 387 height 47
click at [964, 263] on input at bounding box center [942, 260] width 192 height 28
click at [915, 273] on li "David Peli n" at bounding box center [942, 284] width 193 height 27
type input "David Pelin"
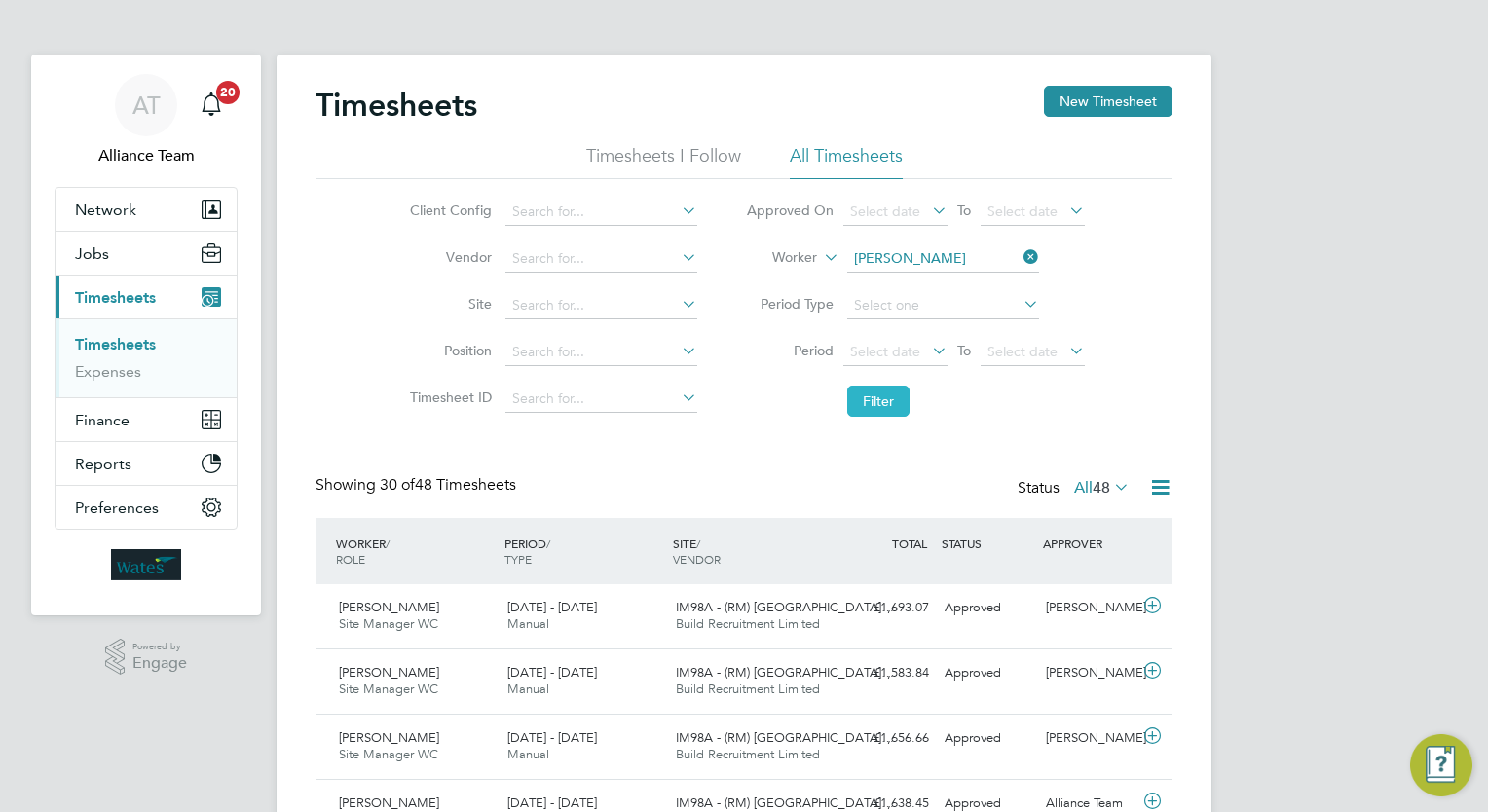
click at [886, 400] on button "Filter" at bounding box center [877, 401] width 62 height 31
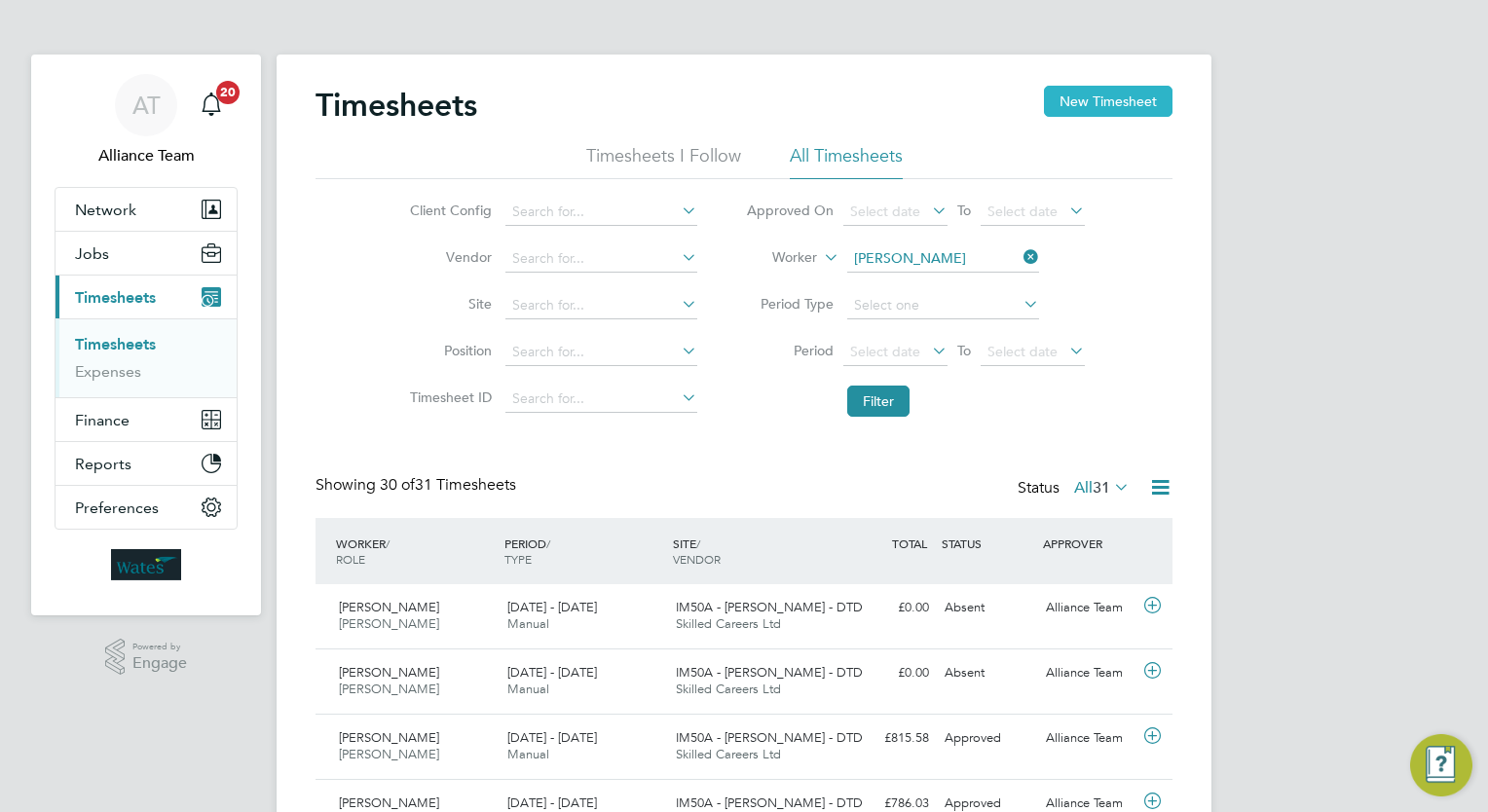
click at [1138, 90] on button "New Timesheet" at bounding box center [1107, 101] width 129 height 31
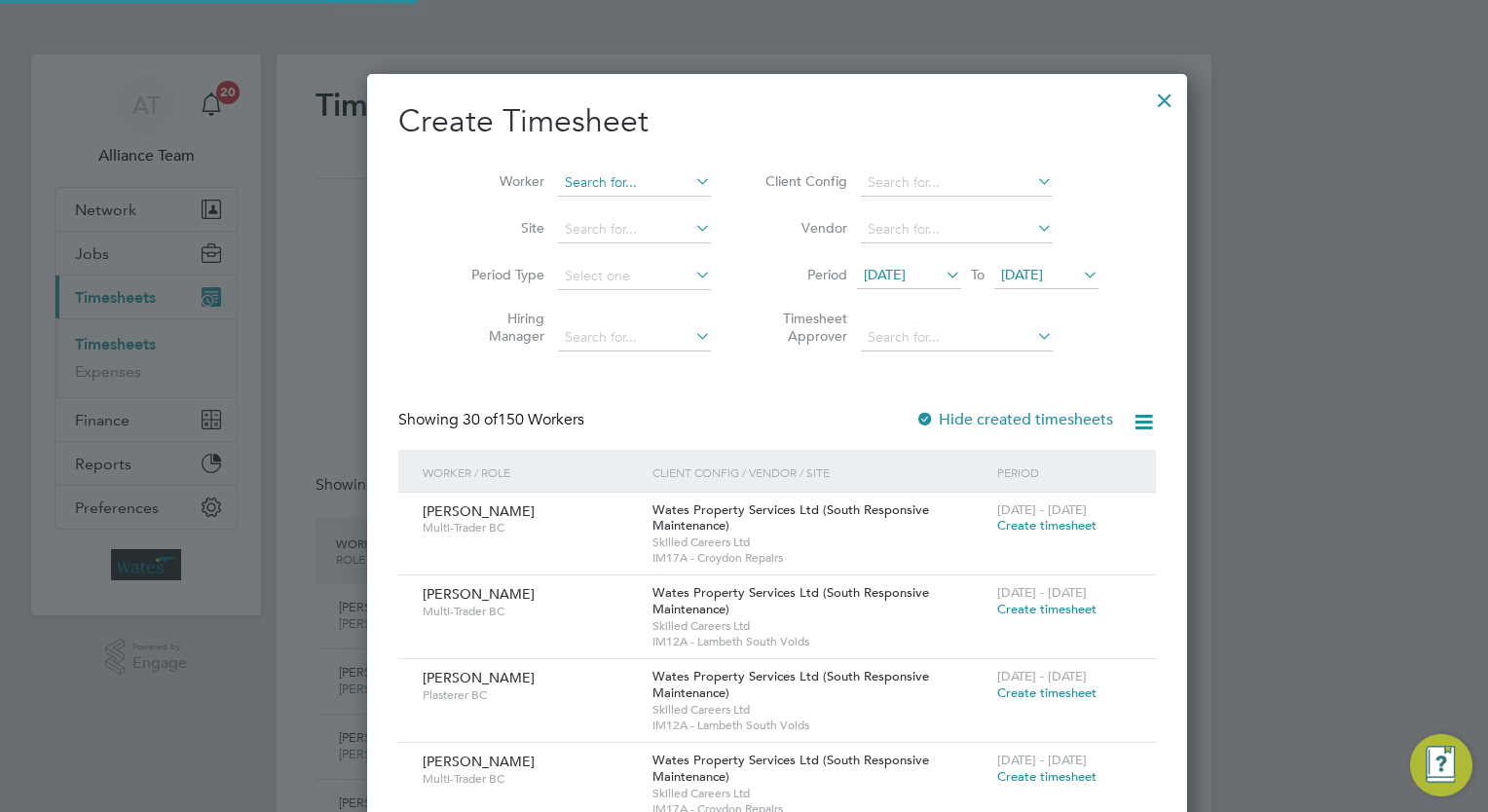
click at [558, 189] on input at bounding box center [633, 183] width 152 height 28
click at [644, 204] on b "Pelin" at bounding box center [660, 208] width 32 height 17
type input "David Pelin"
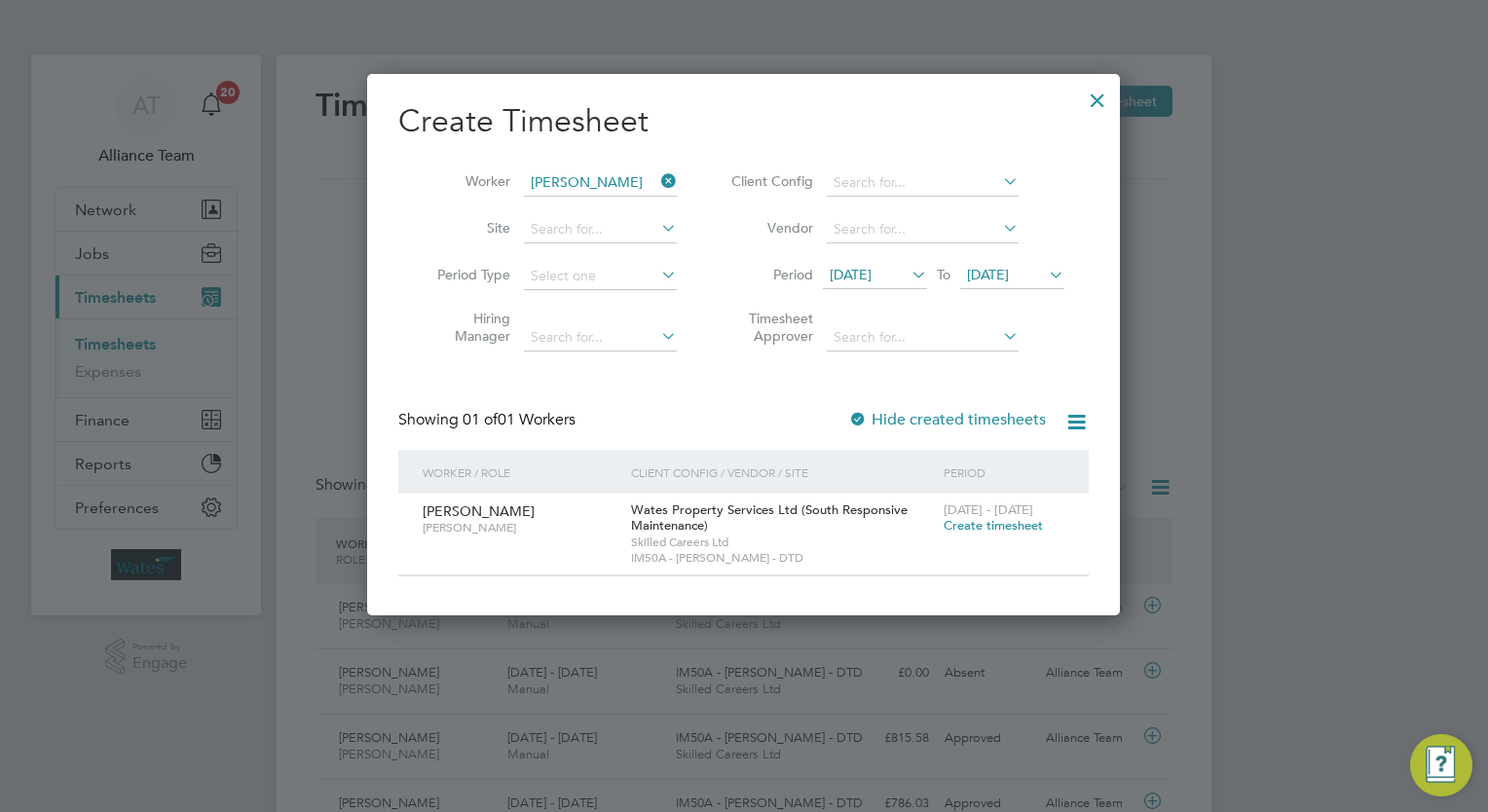
drag, startPoint x: 982, startPoint y: 529, endPoint x: 999, endPoint y: 501, distance: 32.8
click at [982, 529] on span "Create timesheet" at bounding box center [992, 525] width 99 height 17
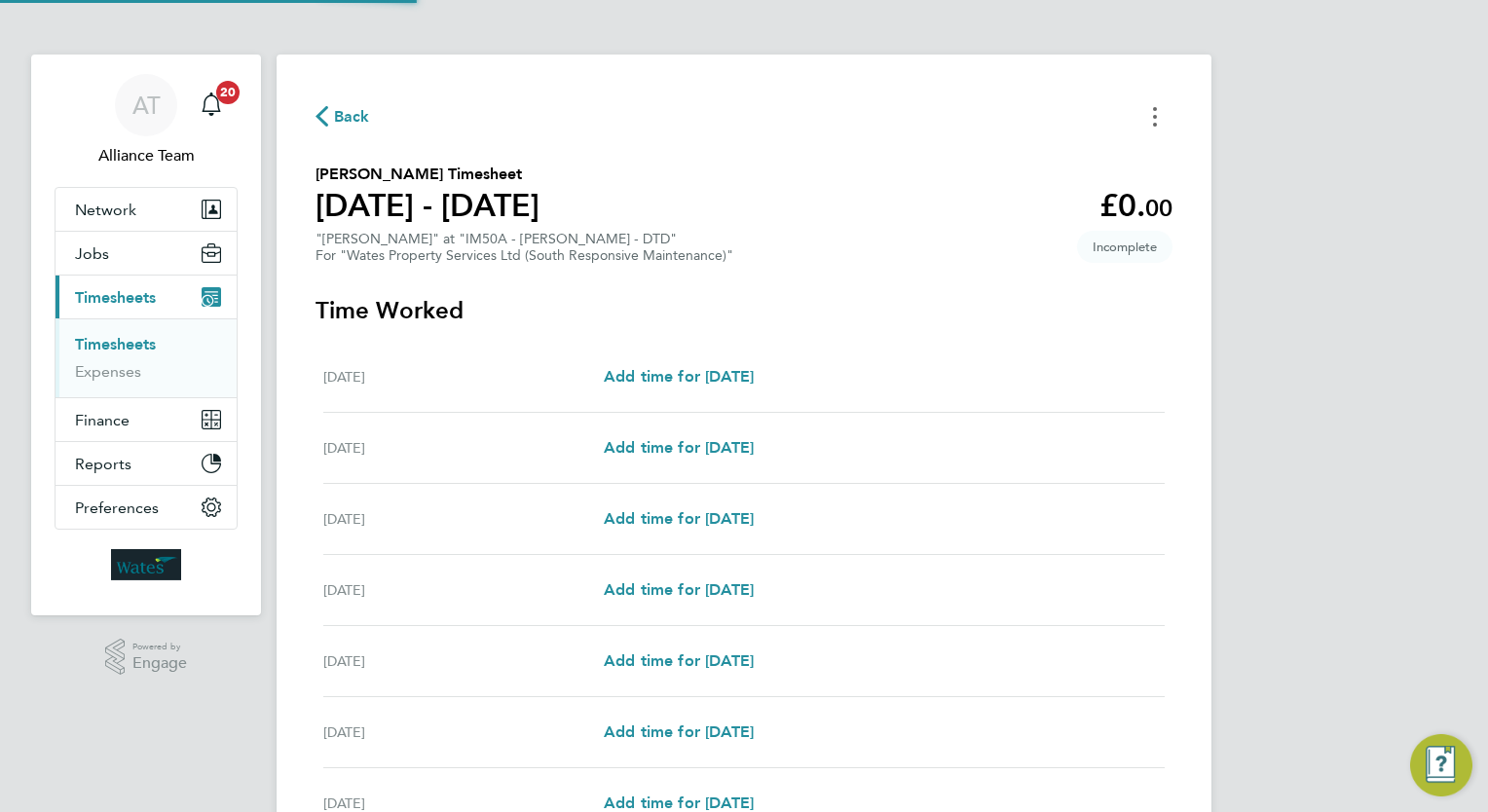
click at [1160, 107] on button "Timesheets Menu" at bounding box center [1156, 116] width 35 height 30
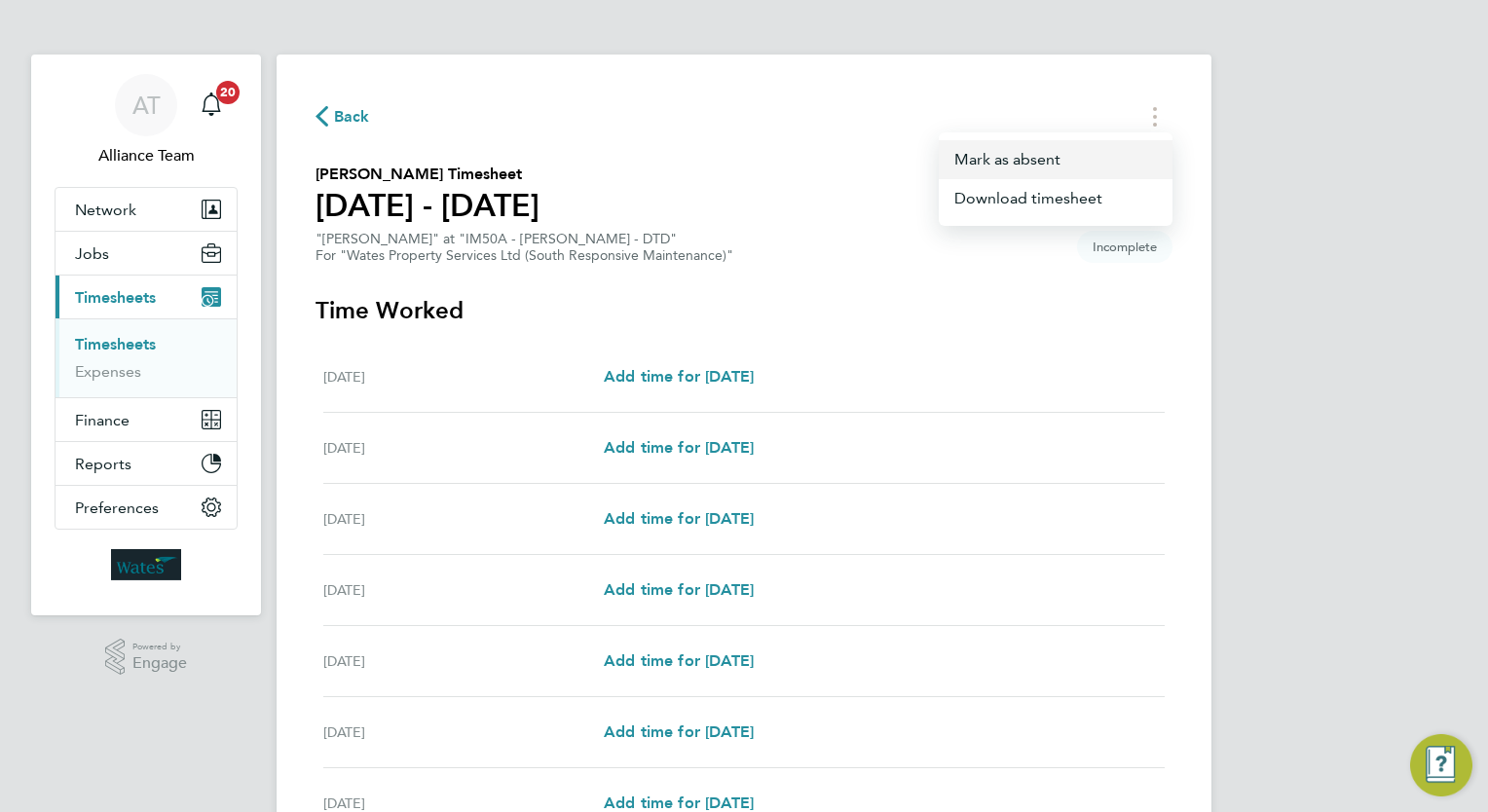
click at [1021, 173] on button "Mark as absent" at bounding box center [1056, 160] width 234 height 39
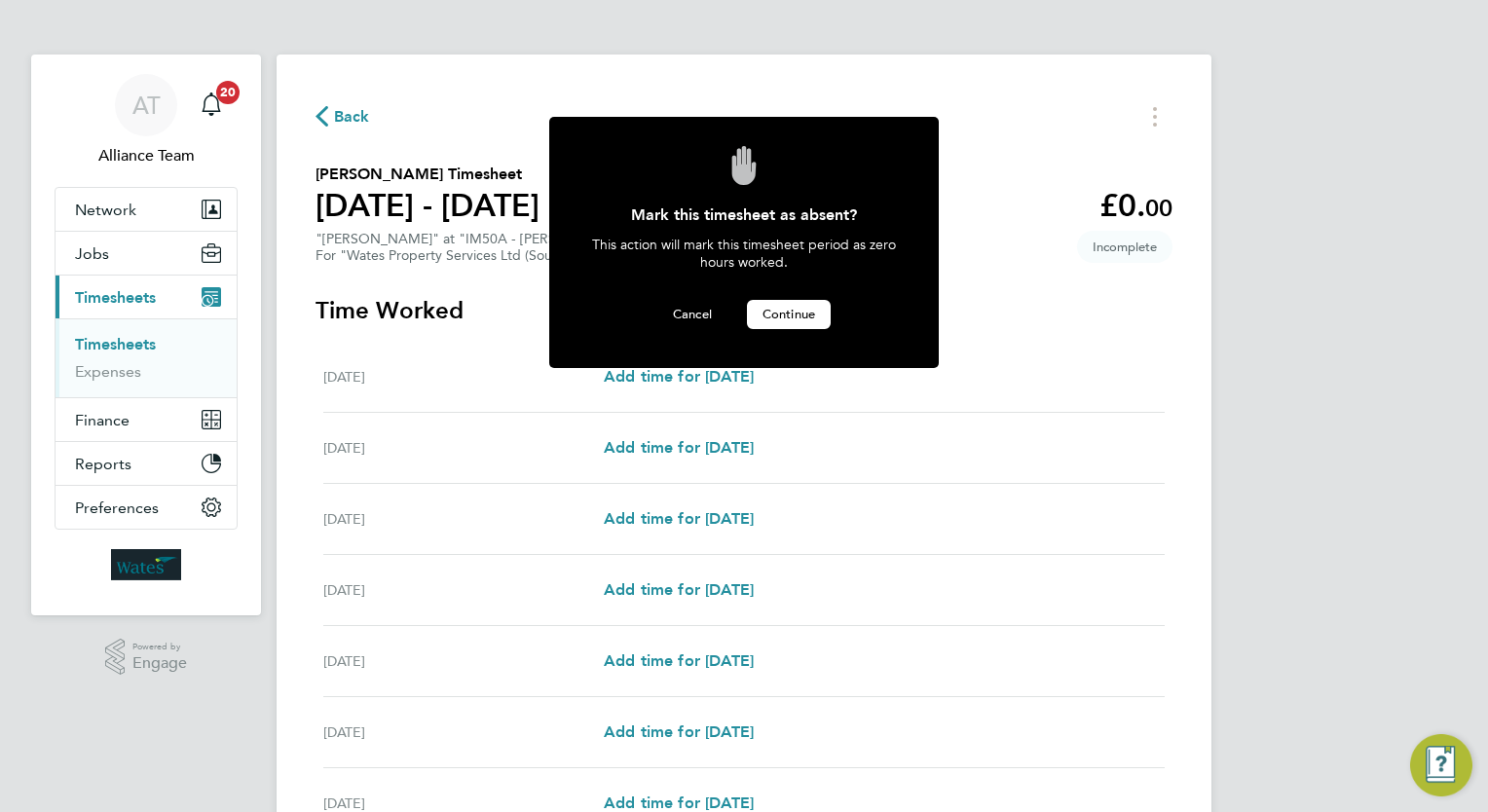
click at [785, 307] on span "Continue" at bounding box center [788, 314] width 52 height 17
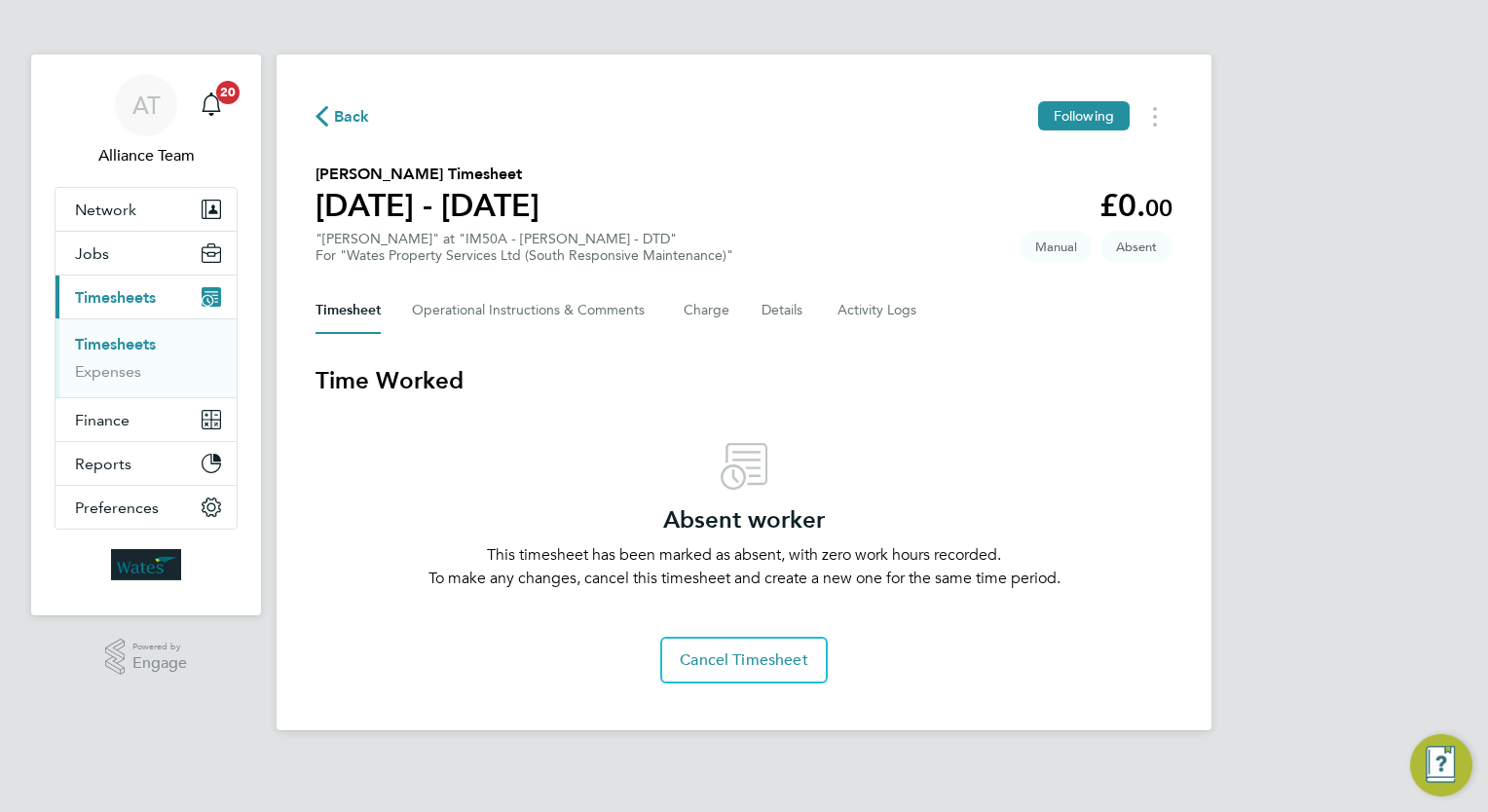
drag, startPoint x: 147, startPoint y: 342, endPoint x: 159, endPoint y: 346, distance: 12.6
click at [146, 342] on link "Timesheets" at bounding box center [115, 344] width 81 height 19
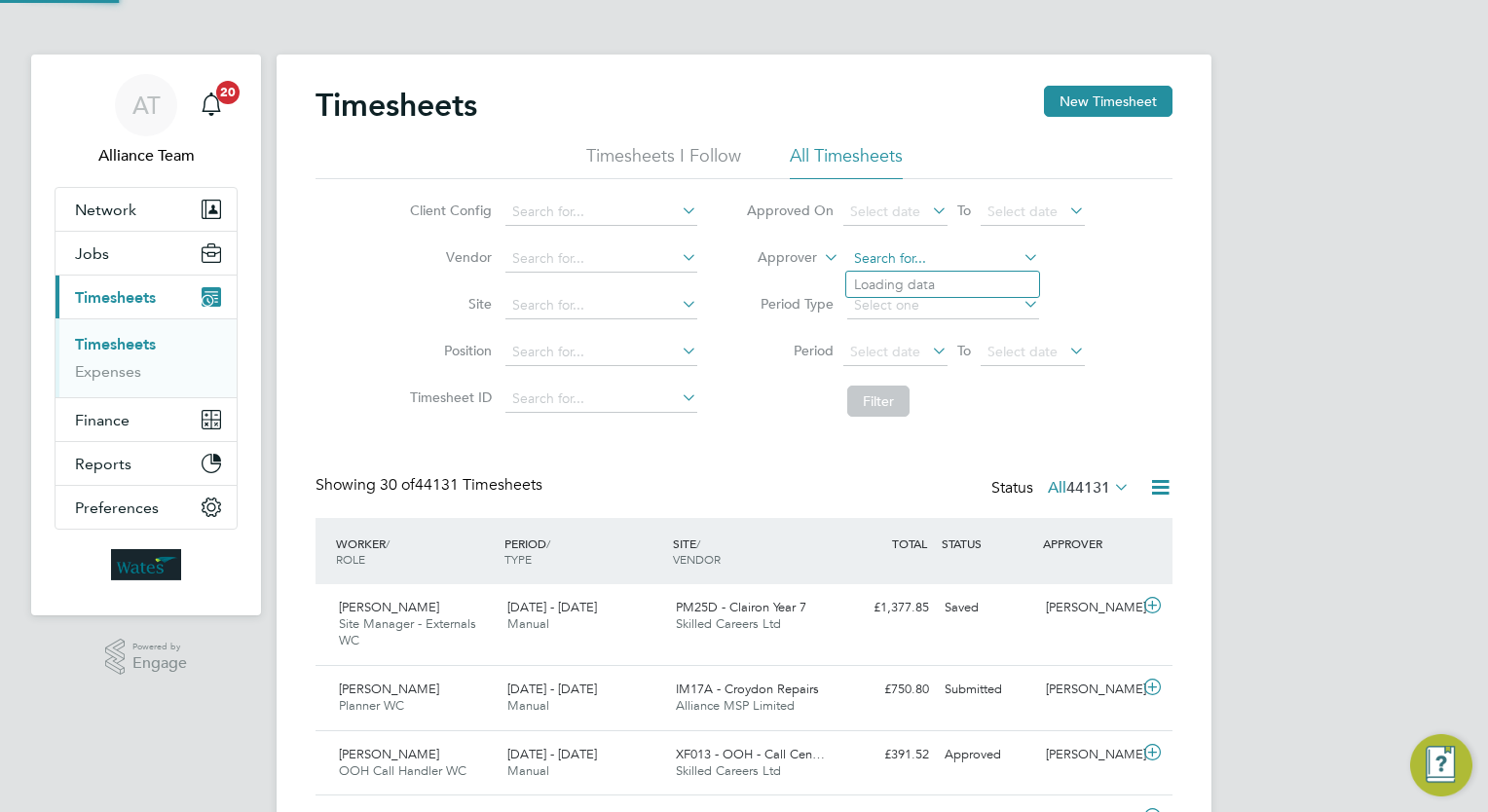
click at [944, 253] on input at bounding box center [942, 260] width 192 height 28
click at [820, 250] on icon at bounding box center [820, 253] width 0 height 18
click at [780, 276] on li "Worker" at bounding box center [769, 280] width 95 height 26
click at [915, 261] on input at bounding box center [942, 260] width 192 height 28
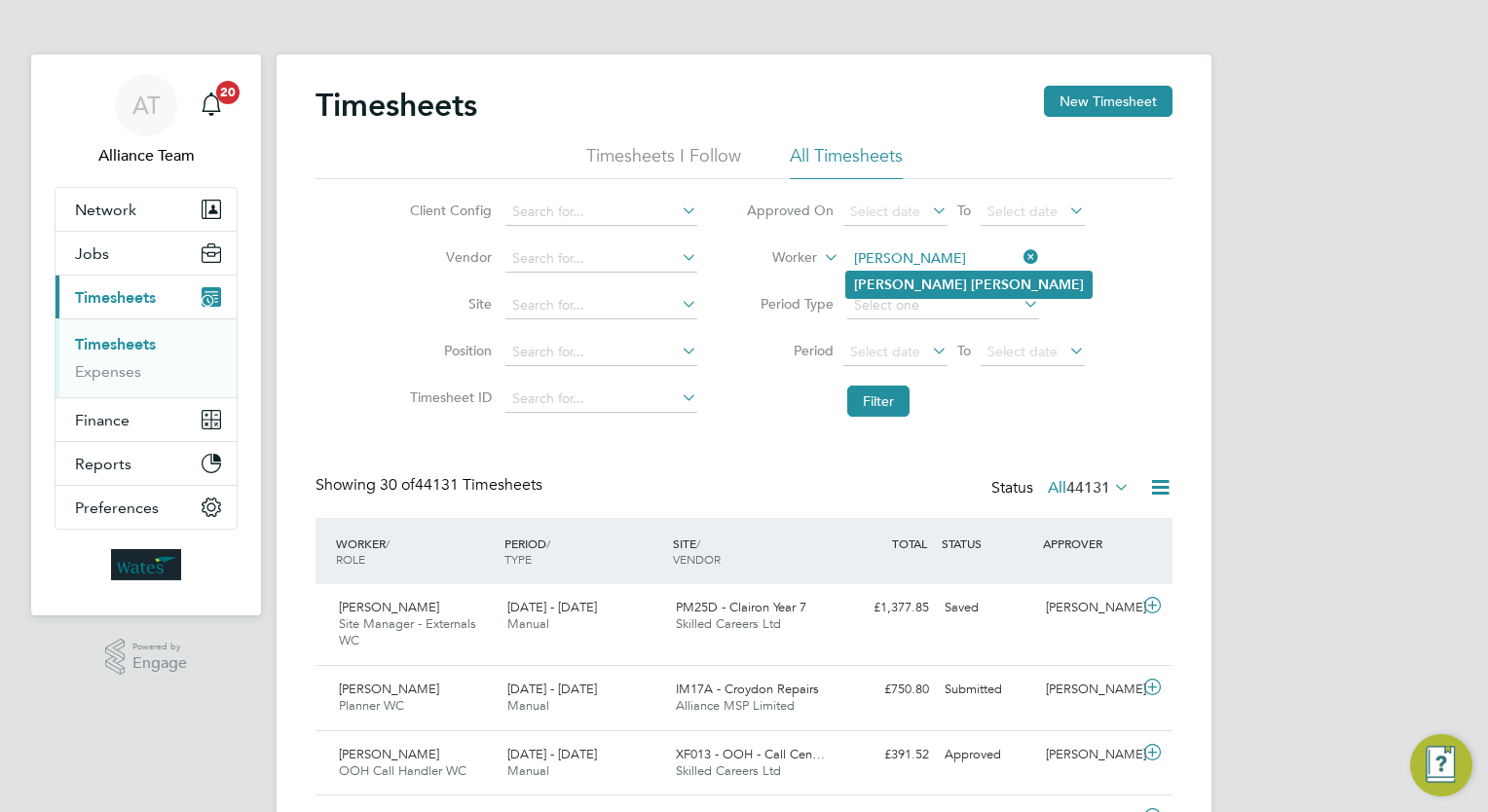
click at [929, 271] on li "Michael Cole" at bounding box center [969, 284] width 246 height 27
type input "Michael Cole"
click at [875, 401] on button "Filter" at bounding box center [877, 401] width 62 height 31
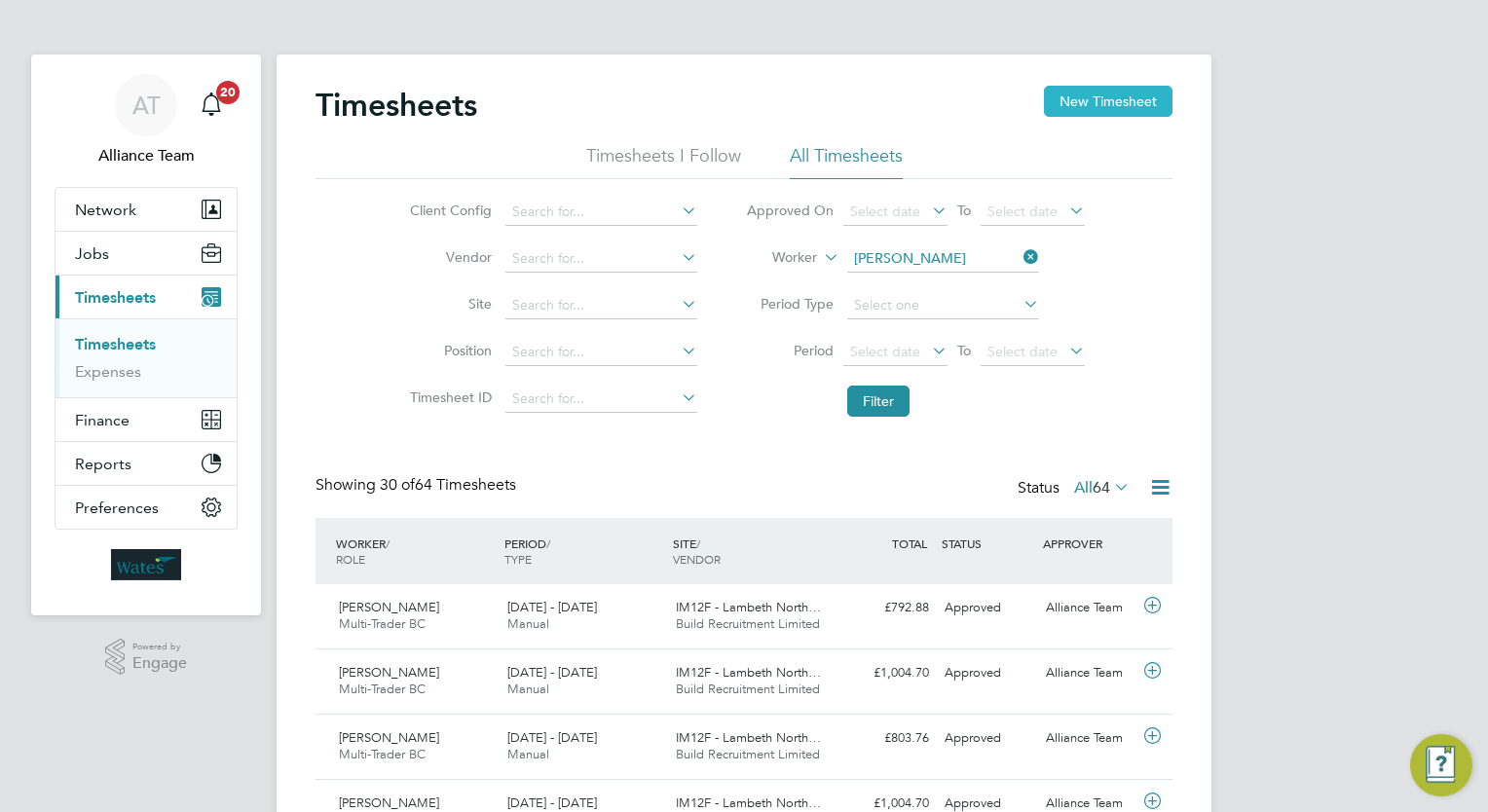
click at [1062, 86] on button "New Timesheet" at bounding box center [1107, 101] width 129 height 31
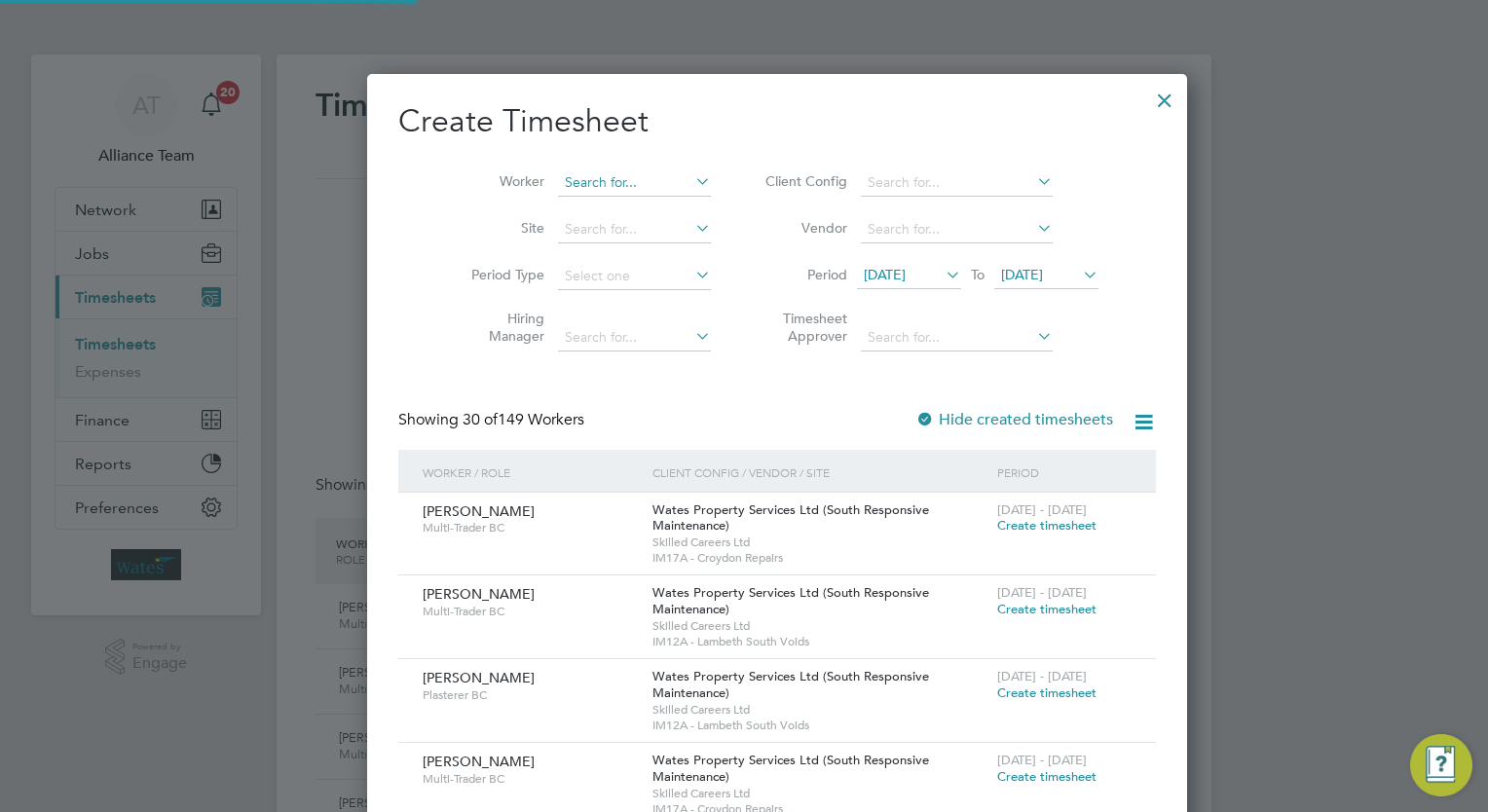
click at [558, 185] on input at bounding box center [633, 183] width 152 height 28
click at [566, 213] on b "Michael" at bounding box center [588, 208] width 113 height 17
type input "Michael Cole"
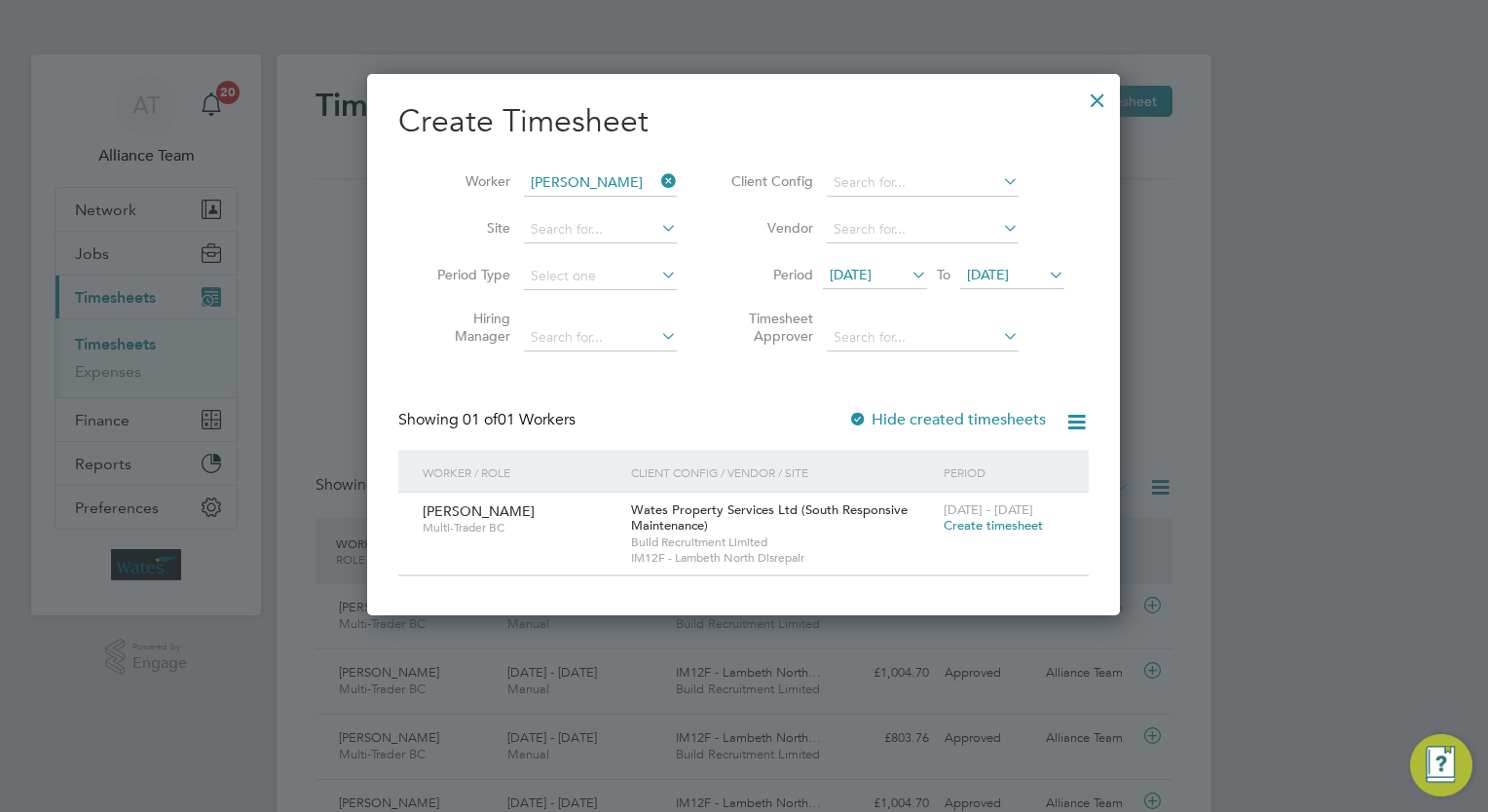
click at [1009, 270] on span "[DATE]" at bounding box center [987, 274] width 42 height 18
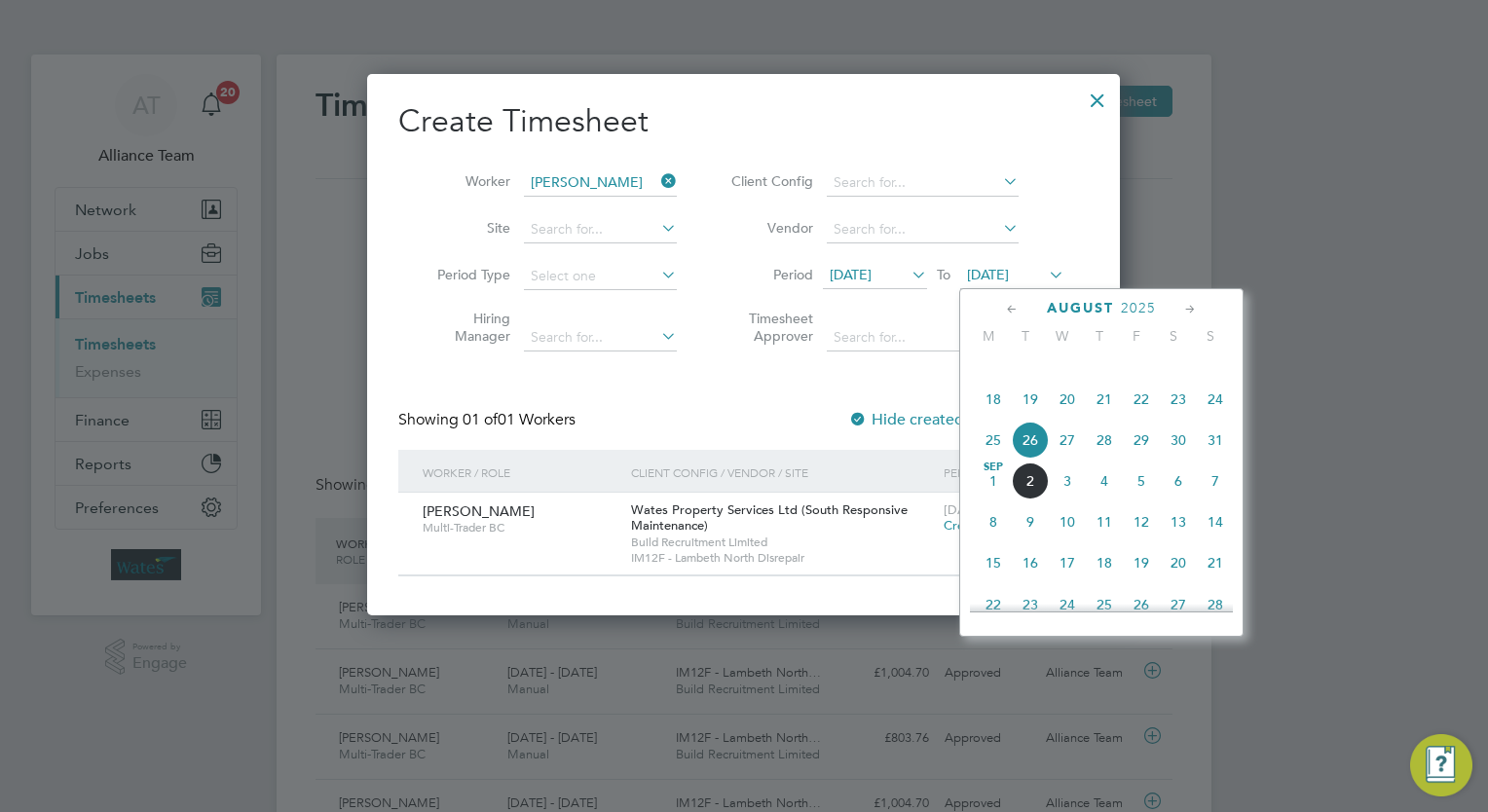
click at [1154, 458] on span "29" at bounding box center [1142, 440] width 37 height 37
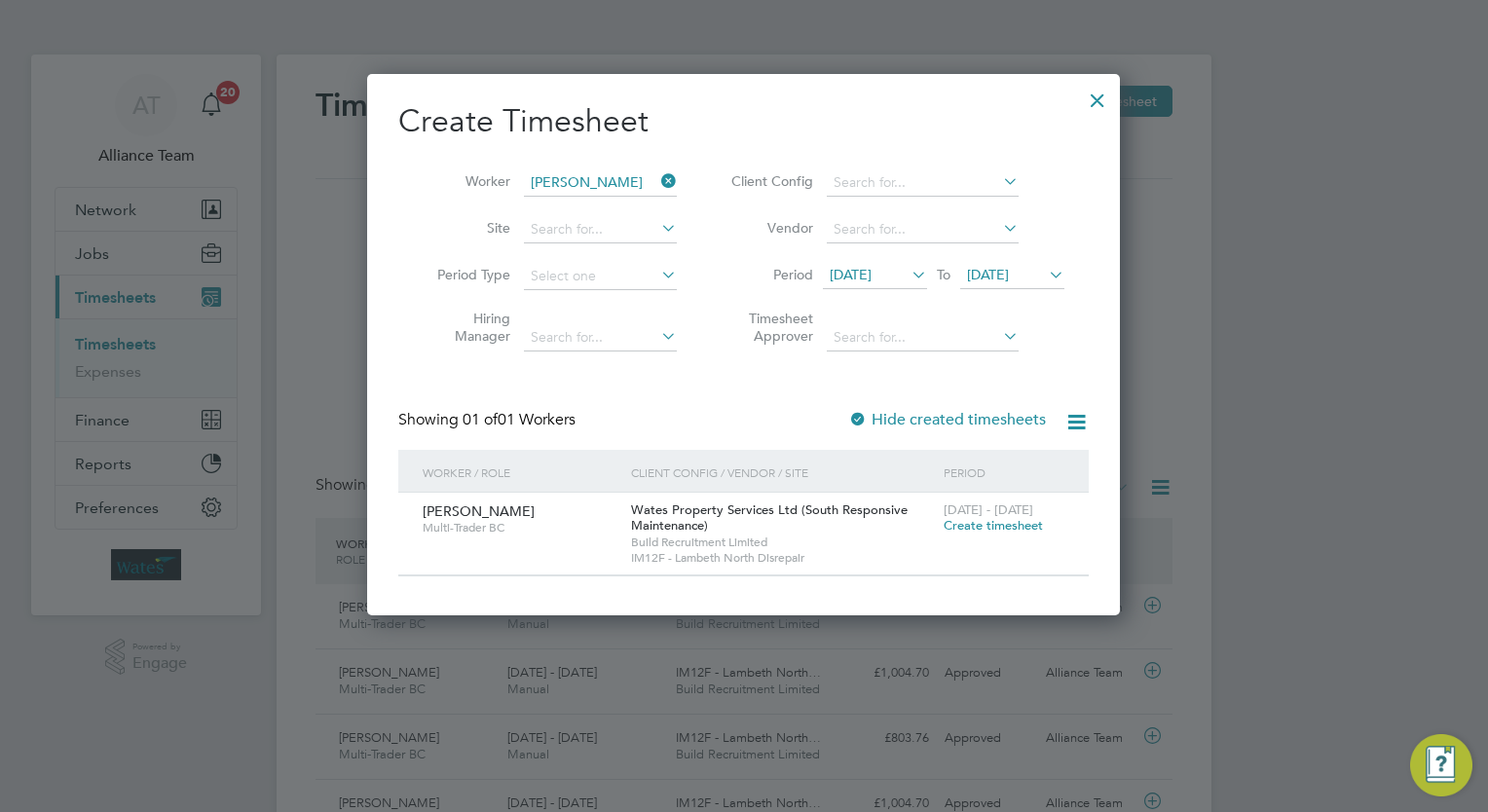
click at [1020, 528] on span "Create timesheet" at bounding box center [992, 525] width 99 height 17
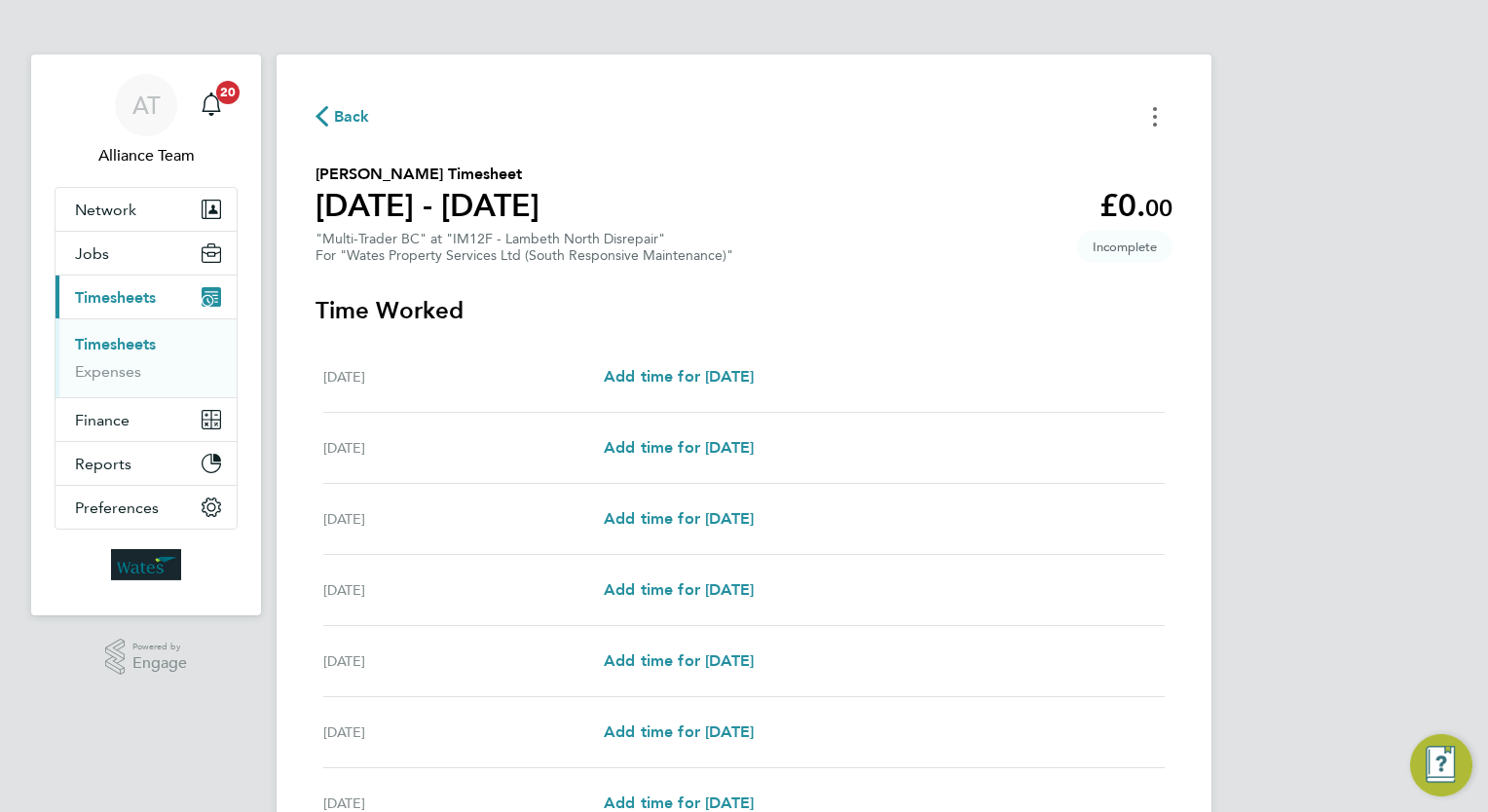
click at [1154, 119] on icon "Timesheets Menu" at bounding box center [1155, 117] width 4 height 20
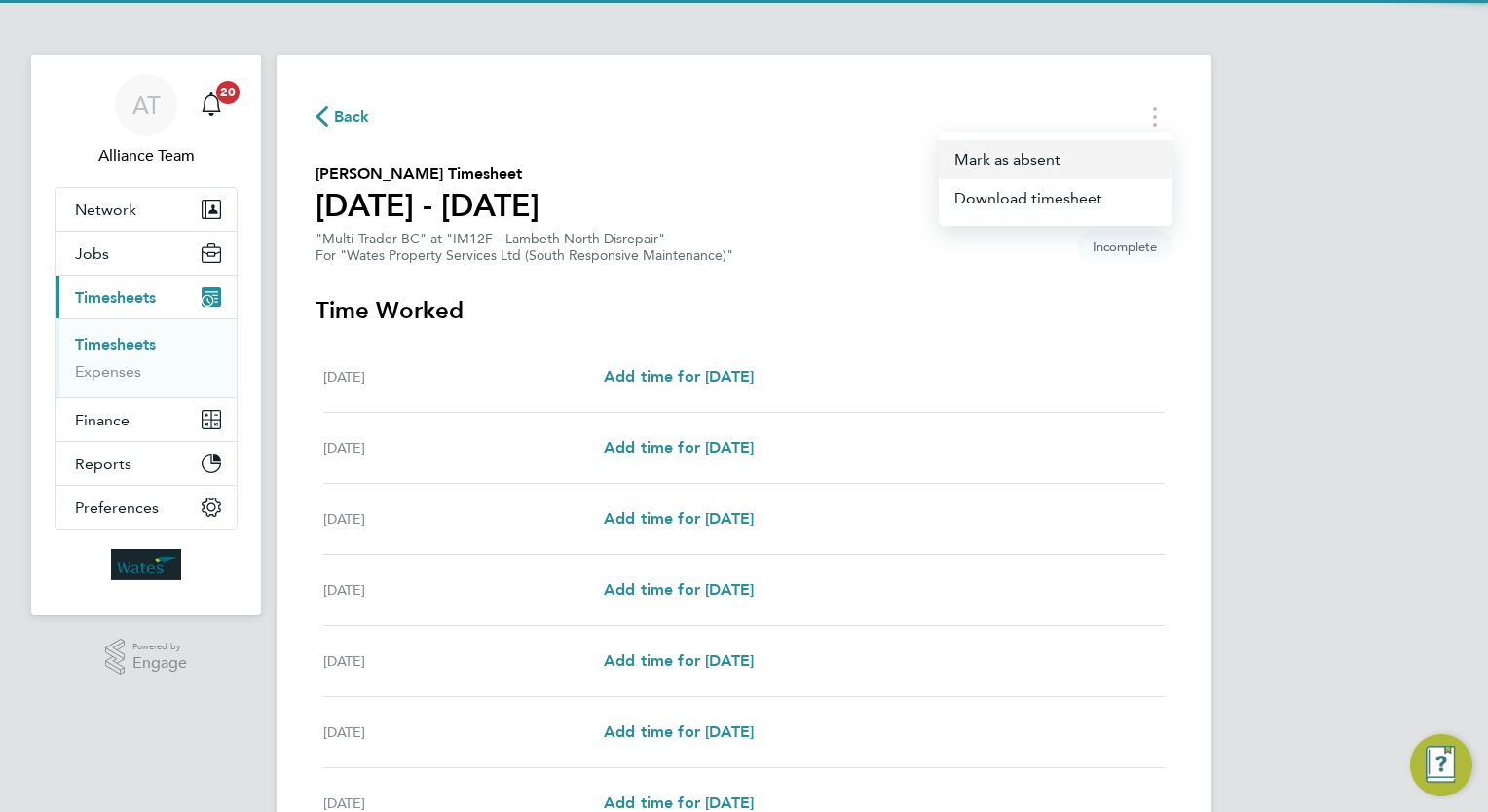
click at [1070, 148] on button "Mark as absent" at bounding box center [1056, 160] width 234 height 39
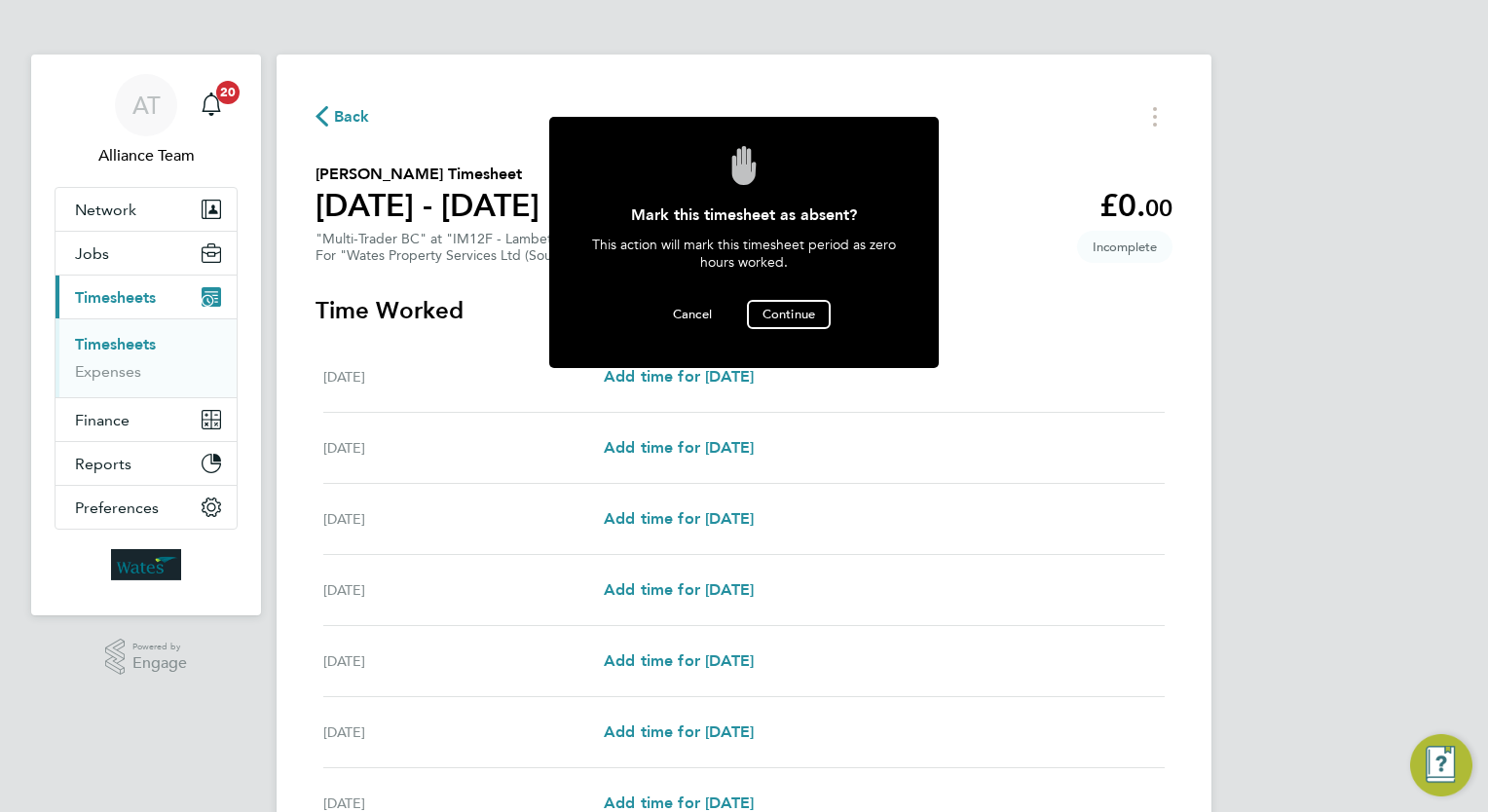
click at [838, 303] on div "Cancel Continue" at bounding box center [744, 324] width 331 height 49
click at [803, 314] on span "Continue" at bounding box center [788, 314] width 52 height 17
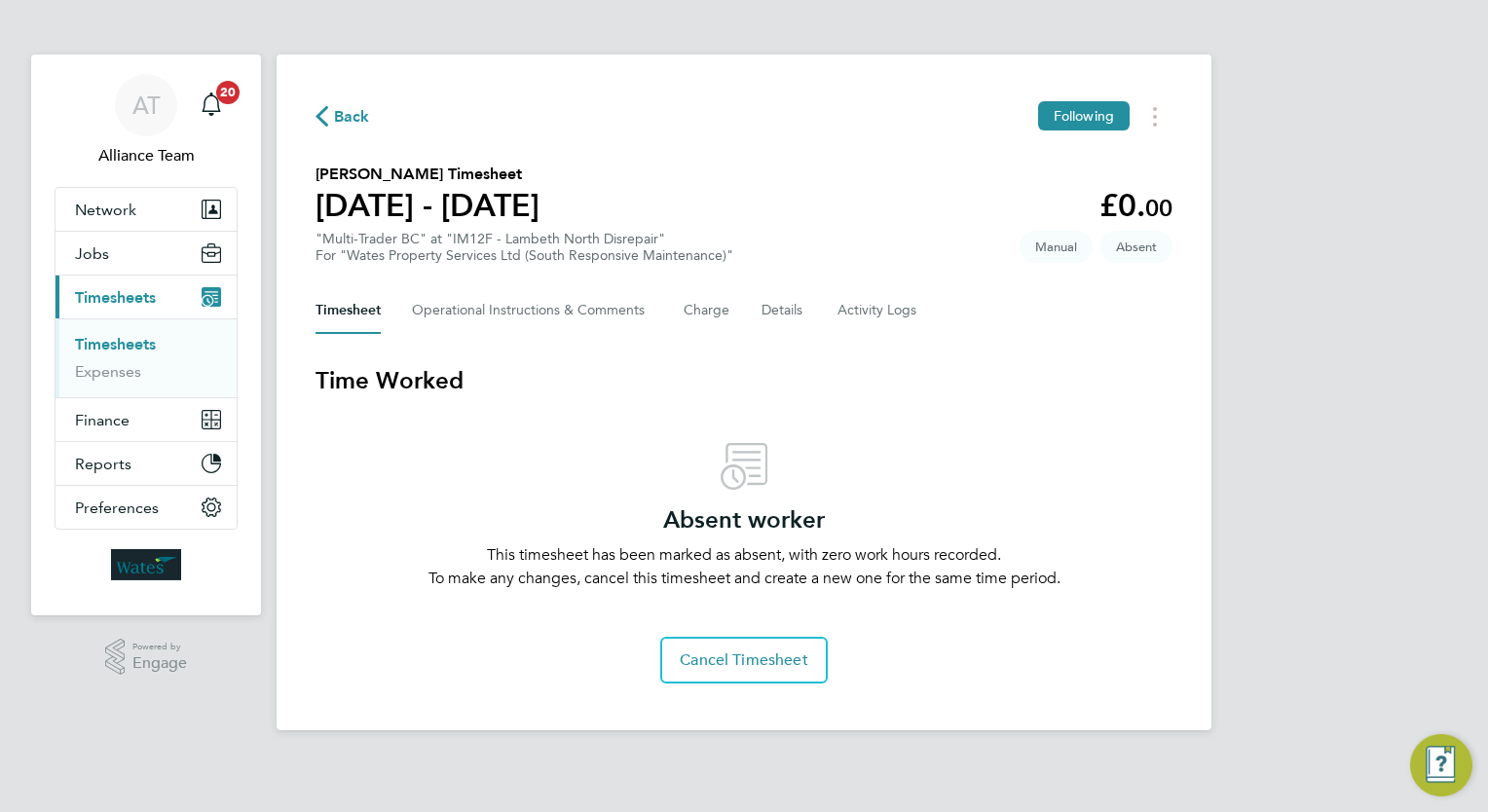
click at [155, 344] on link "Timesheets" at bounding box center [115, 344] width 81 height 19
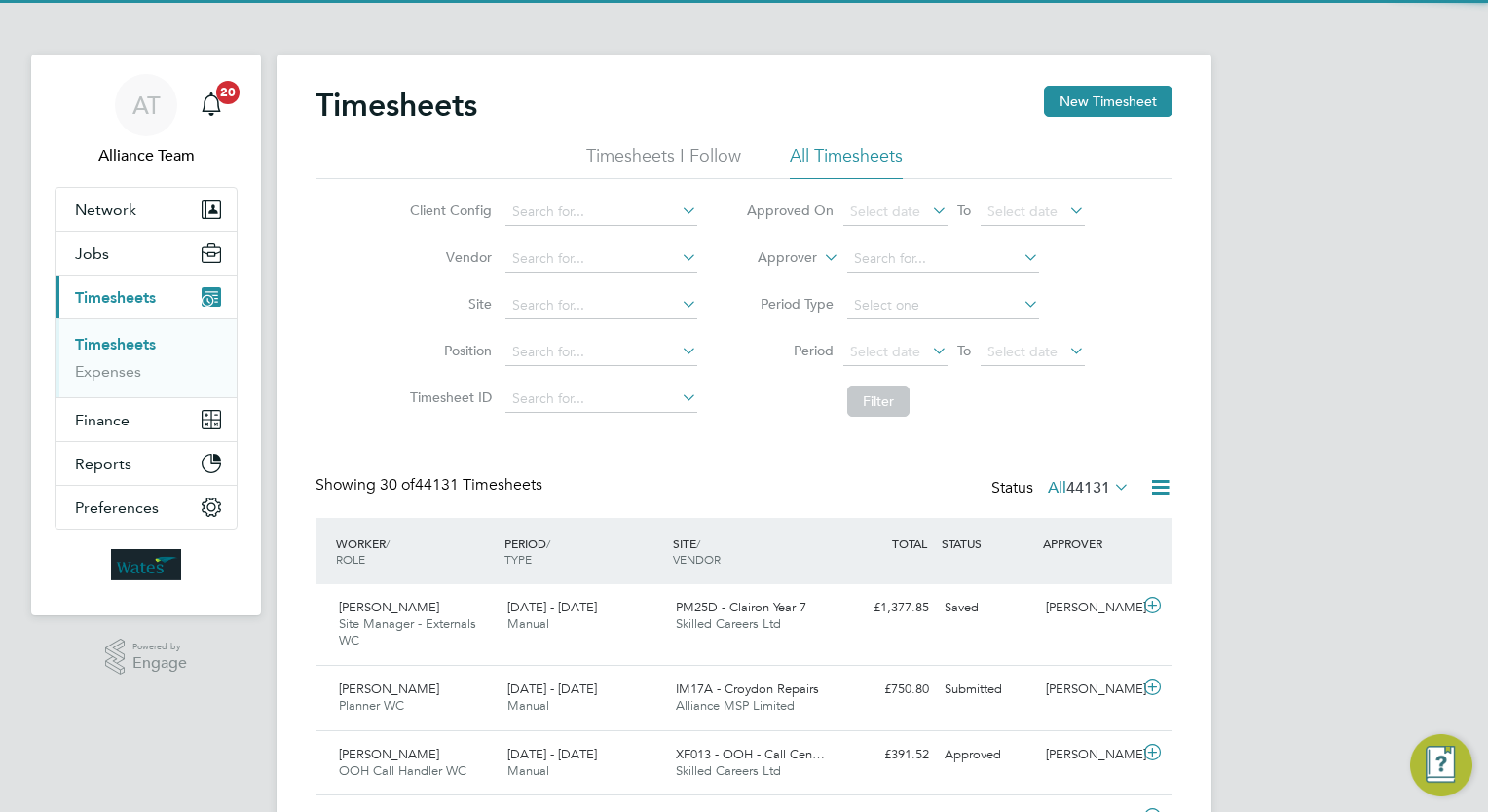
click at [817, 260] on li "Approver" at bounding box center [916, 260] width 387 height 47
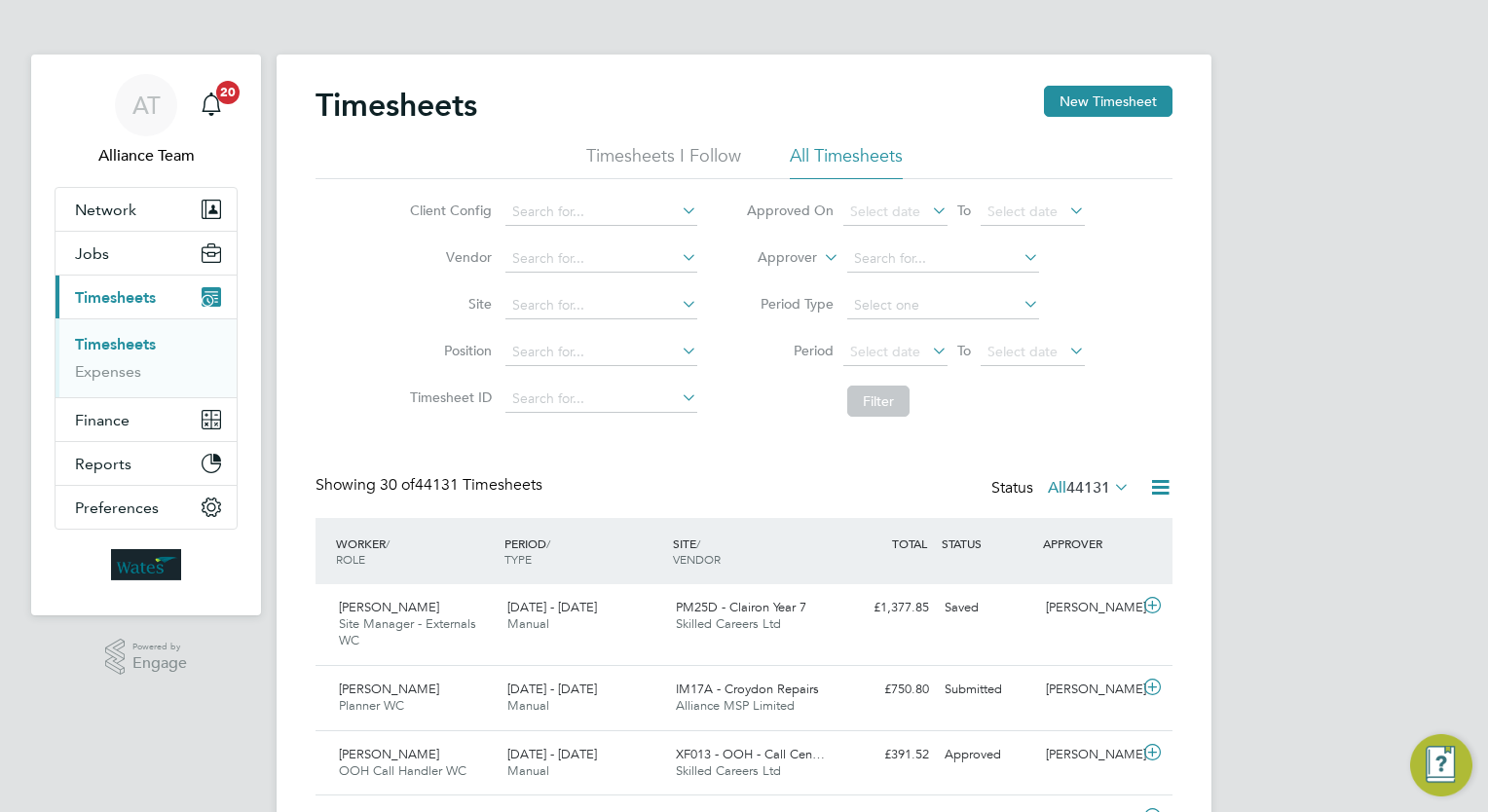
click at [760, 274] on li "Approver" at bounding box center [916, 260] width 387 height 47
click at [804, 254] on label "Approver" at bounding box center [773, 258] width 88 height 20
click at [777, 280] on li "Worker" at bounding box center [769, 280] width 95 height 26
click at [867, 255] on input at bounding box center [942, 260] width 192 height 28
click at [966, 277] on b "Boje" at bounding box center [981, 284] width 30 height 17
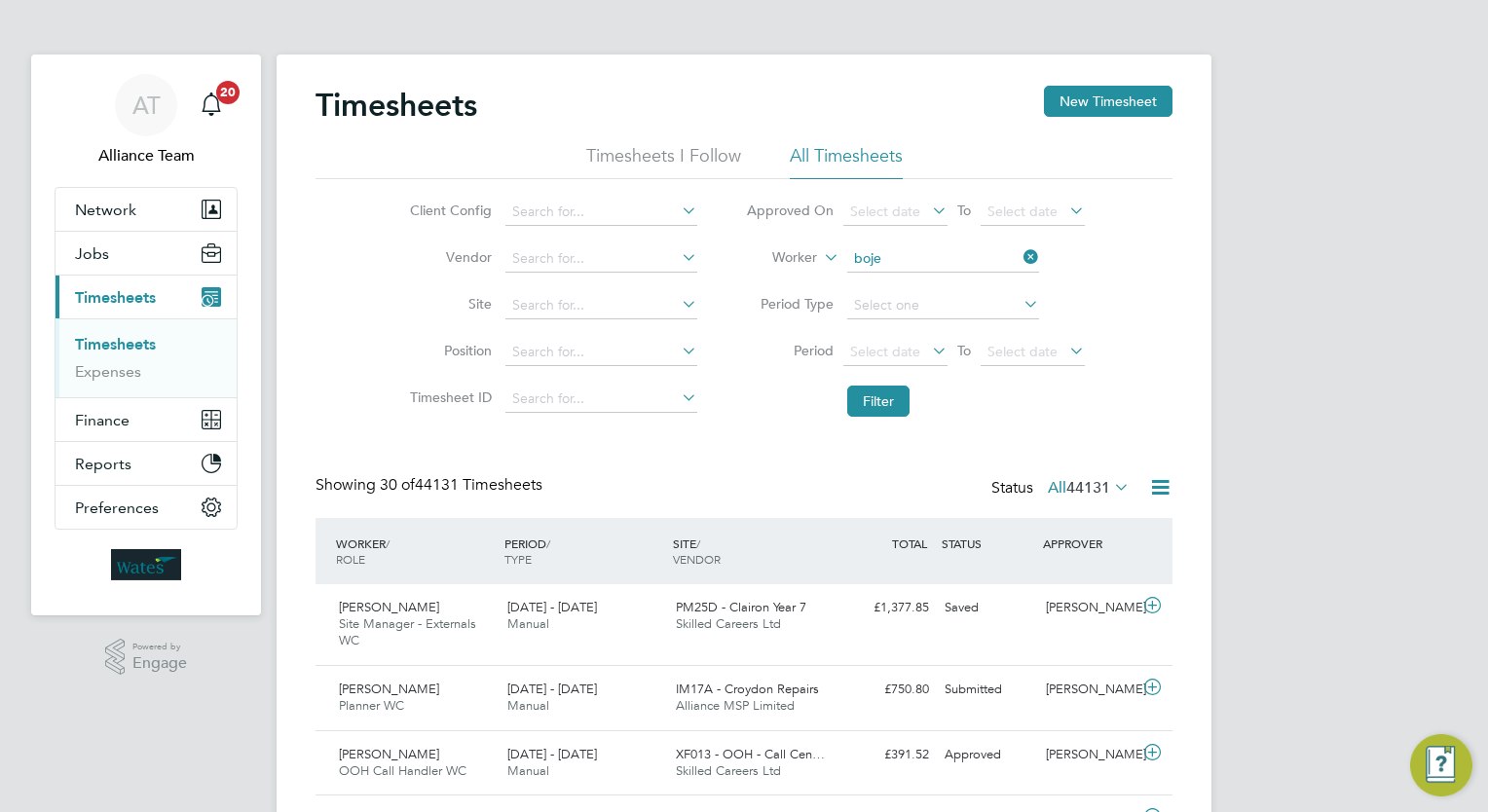
type input "Marian Boje"
click at [878, 410] on button "Filter" at bounding box center [877, 401] width 62 height 31
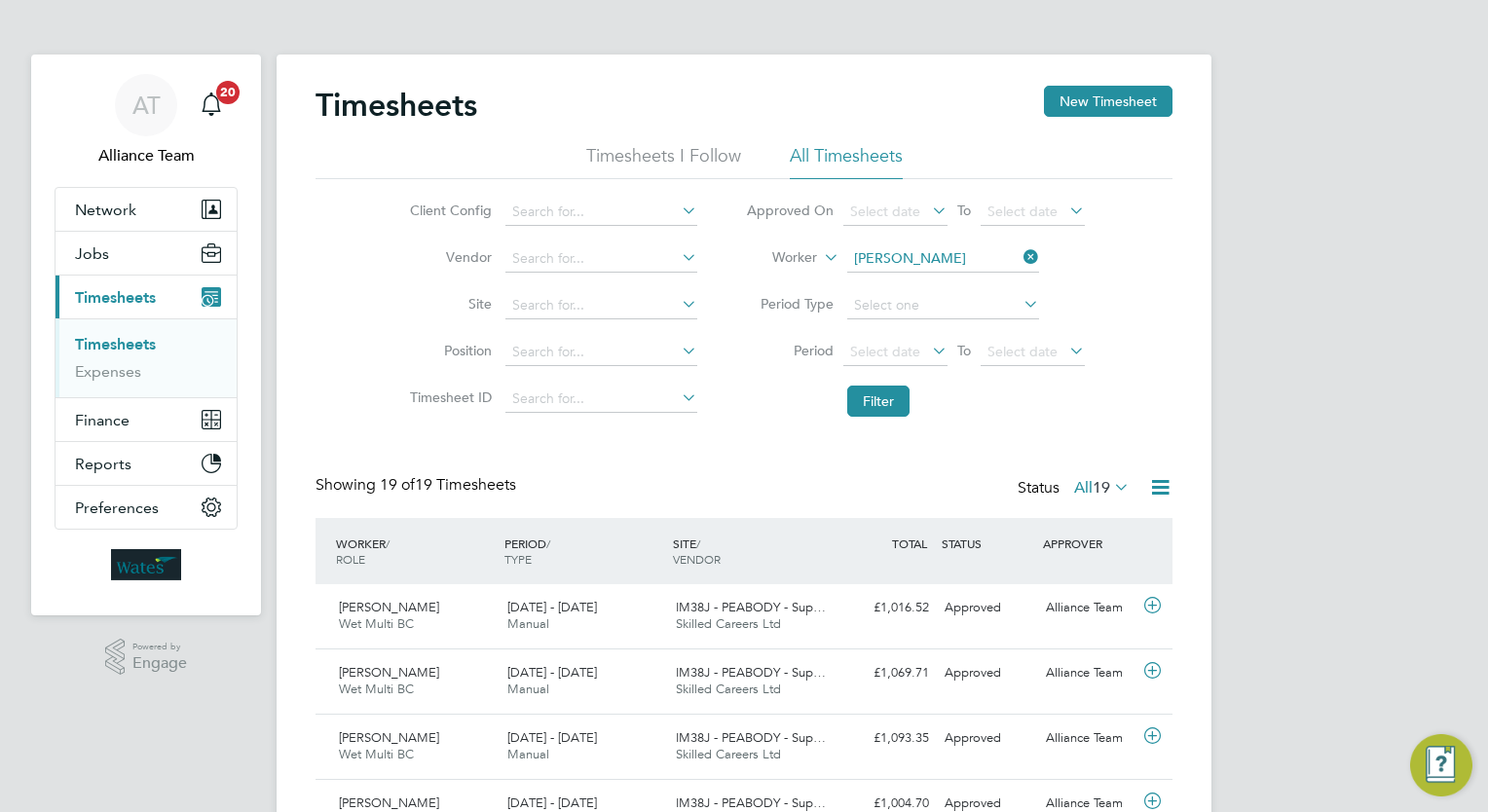
click at [1020, 255] on icon at bounding box center [1020, 258] width 0 height 28
click at [929, 261] on input at bounding box center [942, 260] width 192 height 28
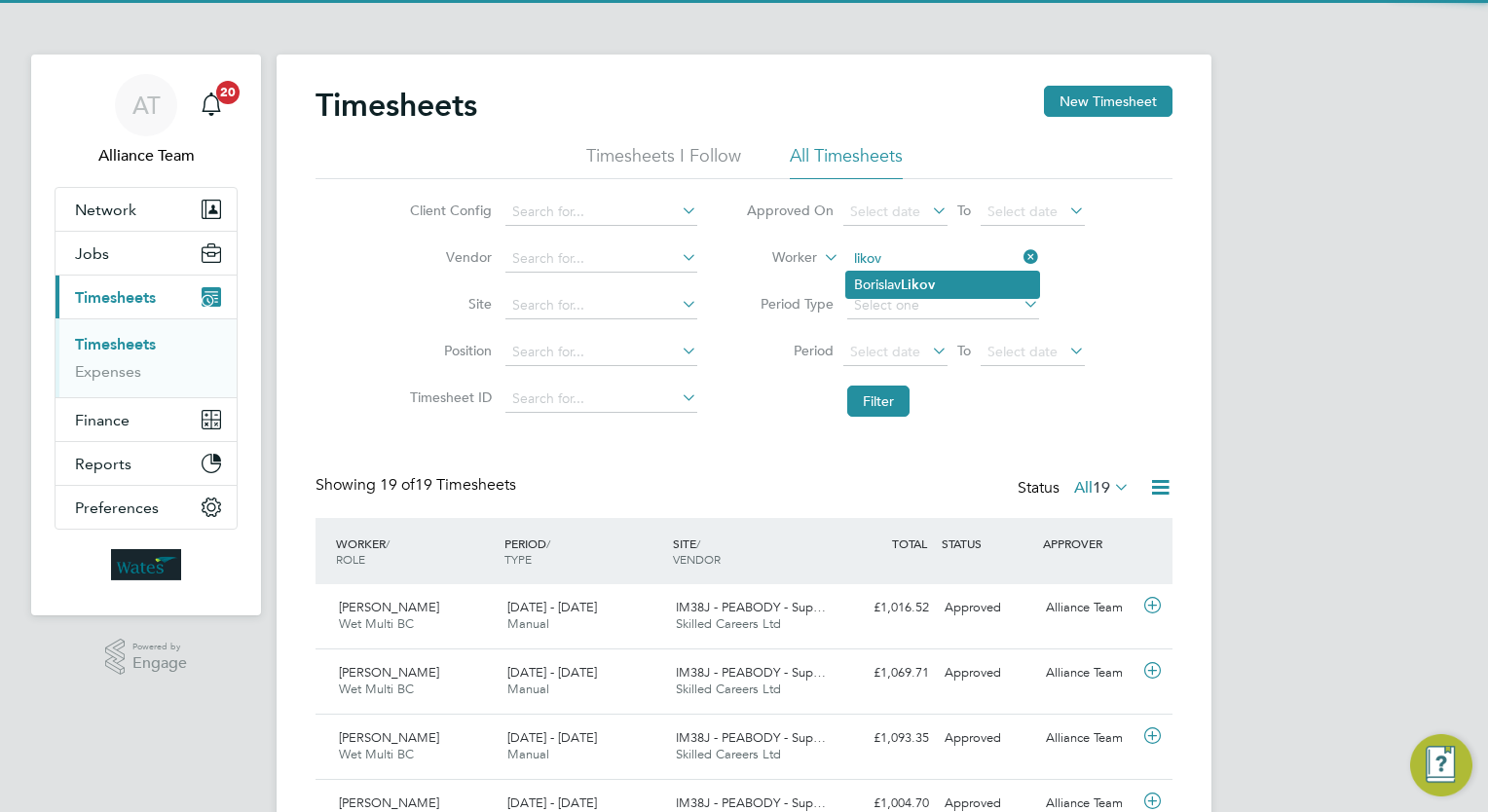
click at [935, 281] on b "Likov" at bounding box center [918, 284] width 34 height 17
type input "Borislav Likov"
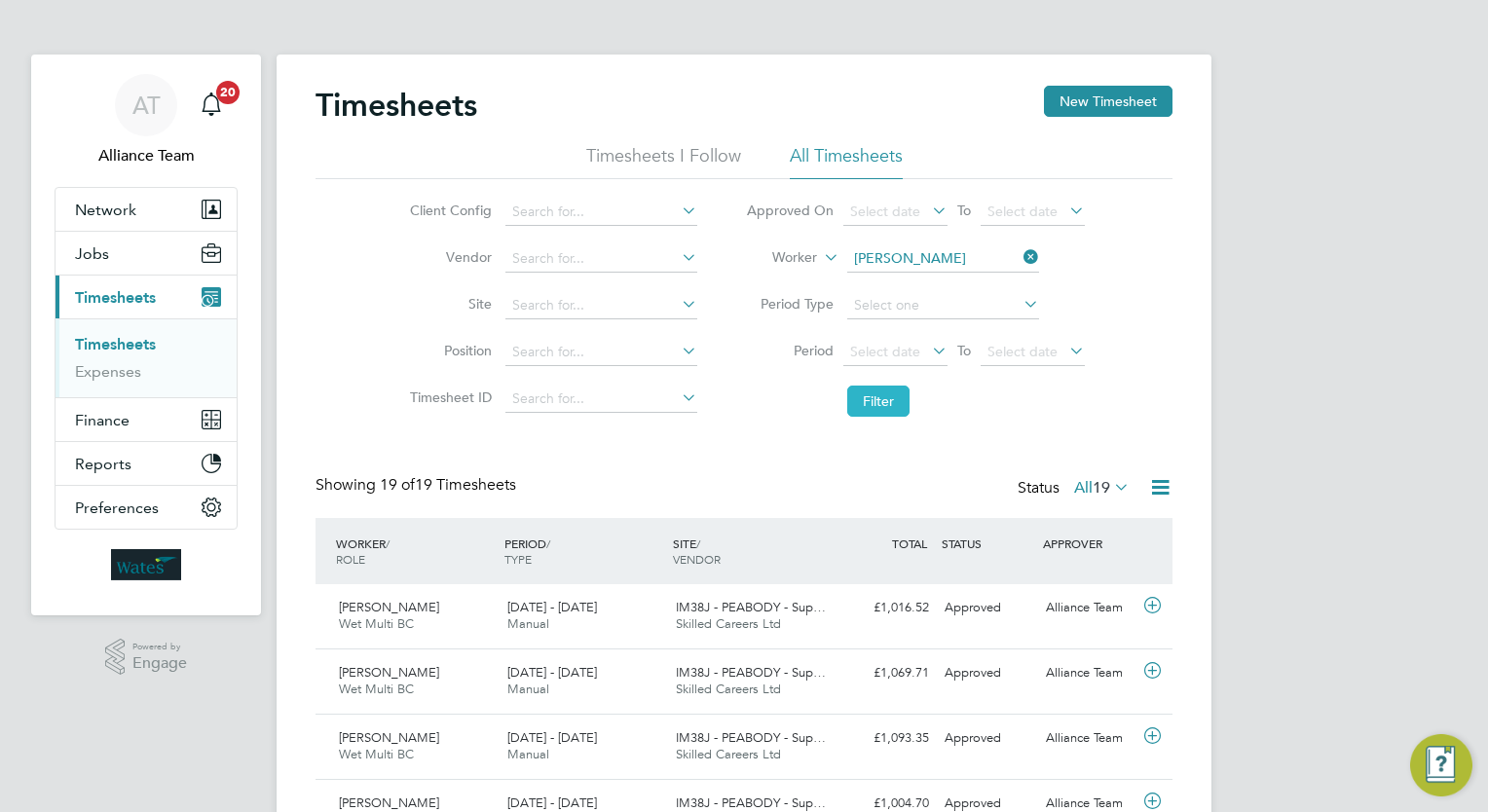
click at [885, 403] on button "Filter" at bounding box center [877, 401] width 62 height 31
click at [1020, 255] on icon at bounding box center [1020, 258] width 0 height 28
click at [962, 255] on input at bounding box center [942, 260] width 192 height 28
type input "d"
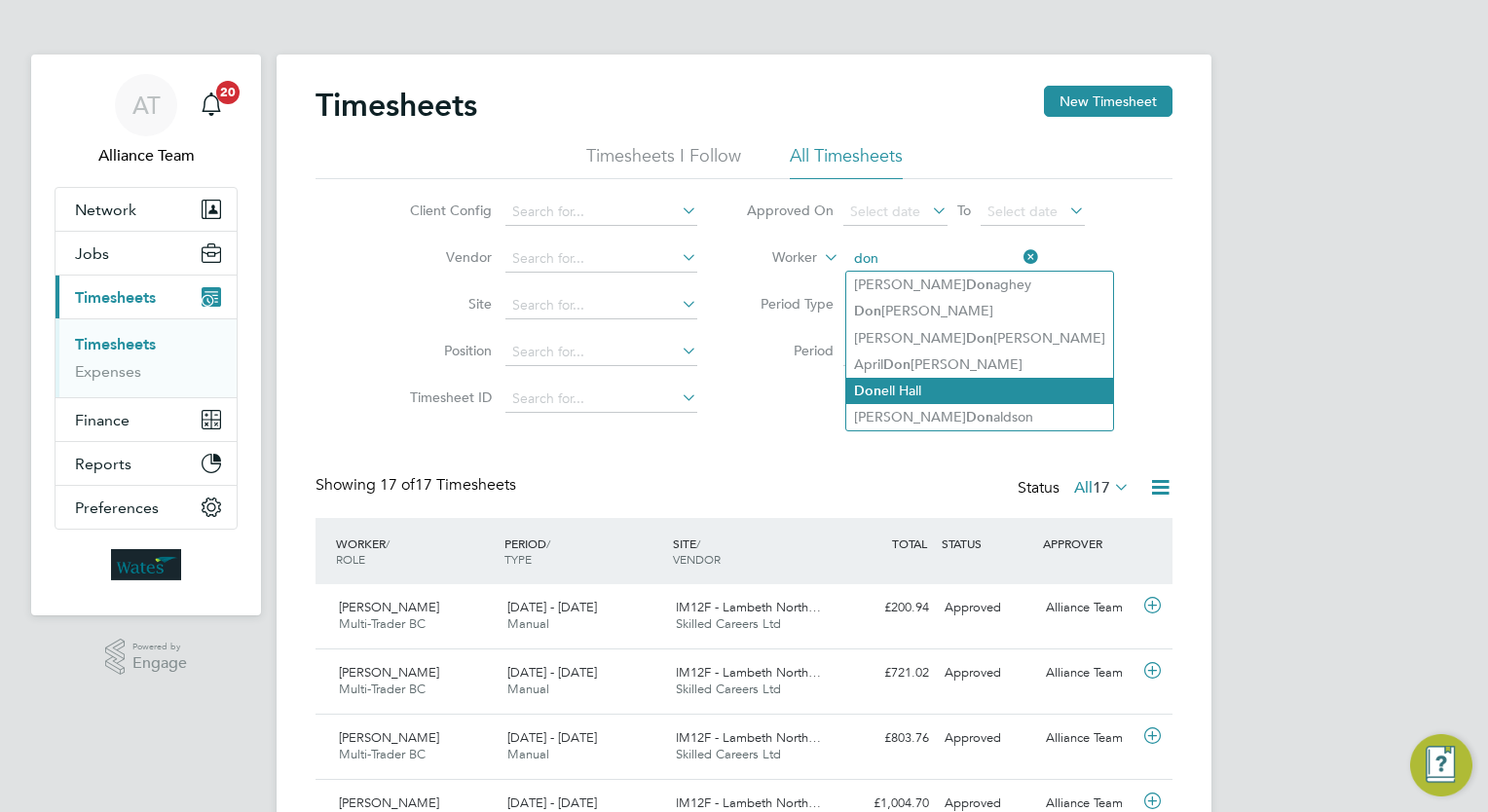
click at [871, 393] on b "Don" at bounding box center [867, 390] width 28 height 17
type input "Donell Hall"
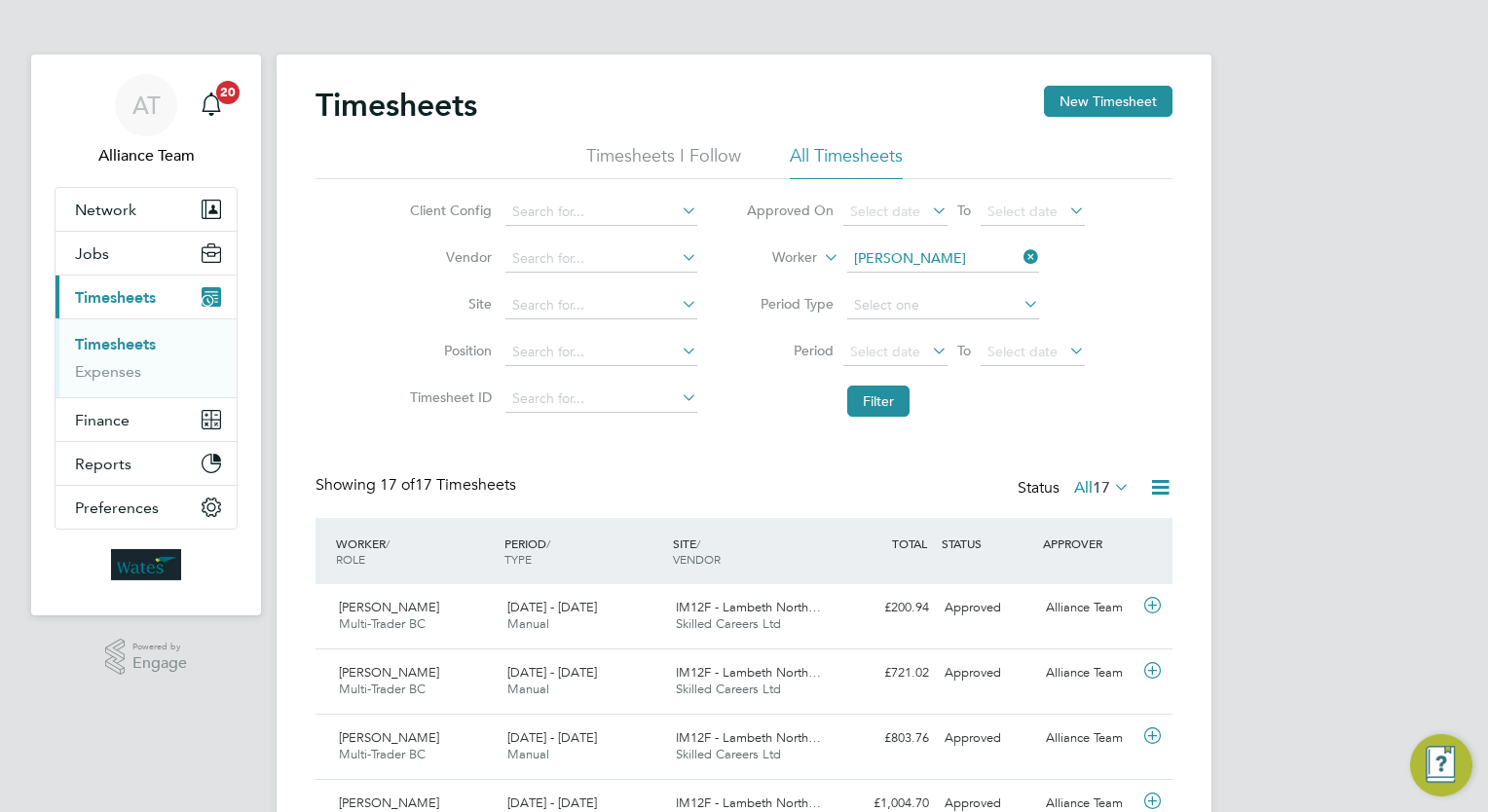
click at [871, 393] on button "Filter" at bounding box center [877, 401] width 62 height 31
click at [1020, 251] on icon at bounding box center [1020, 258] width 0 height 28
click at [957, 254] on input at bounding box center [942, 260] width 192 height 28
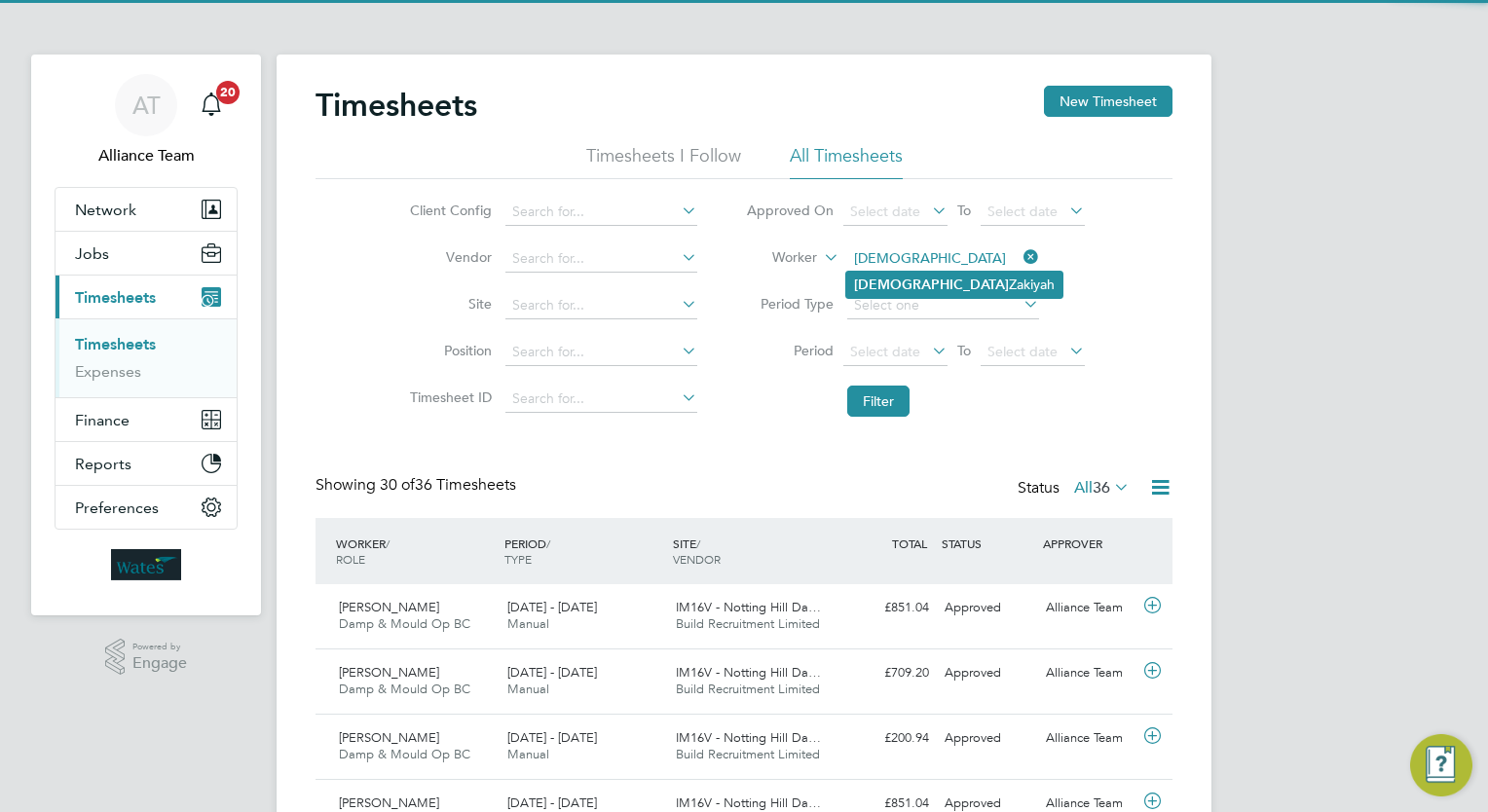
click at [920, 272] on li "Iman Zakiyah" at bounding box center [954, 284] width 216 height 27
type input "Iman Zakiyah"
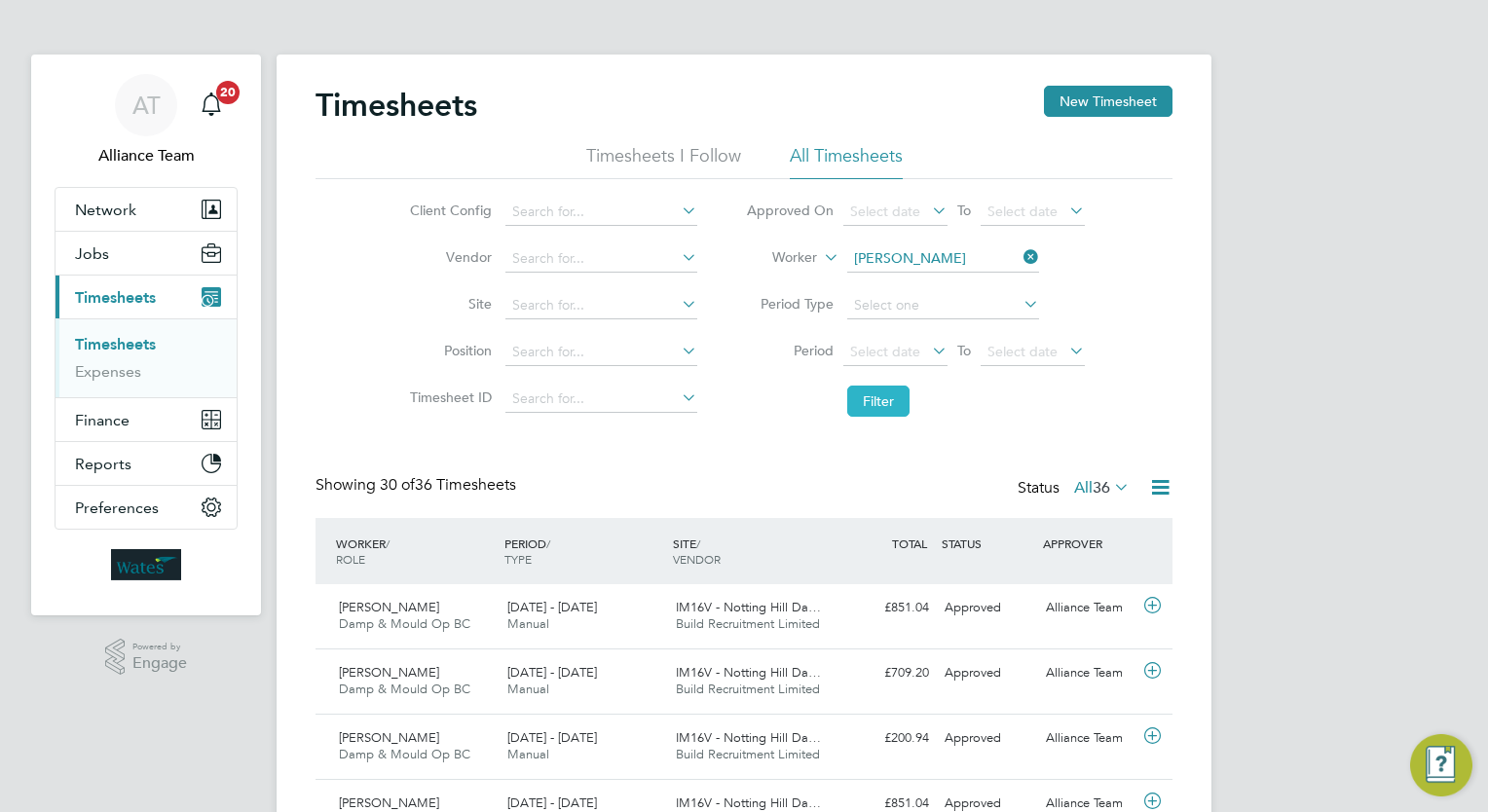
click at [877, 404] on button "Filter" at bounding box center [877, 401] width 62 height 31
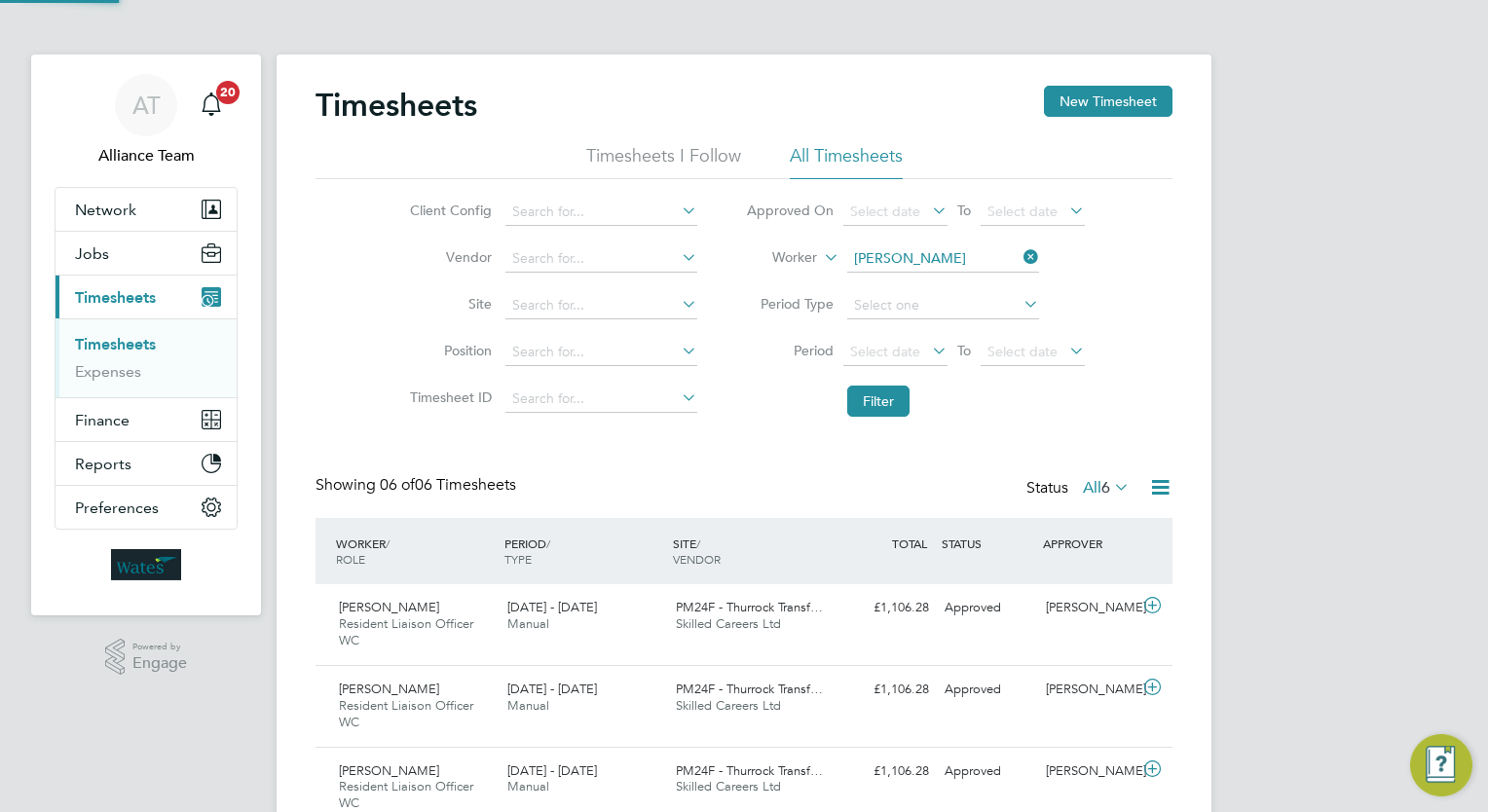
scroll to position [65, 169]
drag, startPoint x: 1037, startPoint y: 244, endPoint x: 1027, endPoint y: 251, distance: 12.2
click at [1037, 244] on li "Worker Iman Zakiyah" at bounding box center [916, 260] width 387 height 47
click at [1020, 251] on icon at bounding box center [1020, 258] width 0 height 28
click at [960, 256] on input at bounding box center [942, 260] width 192 height 28
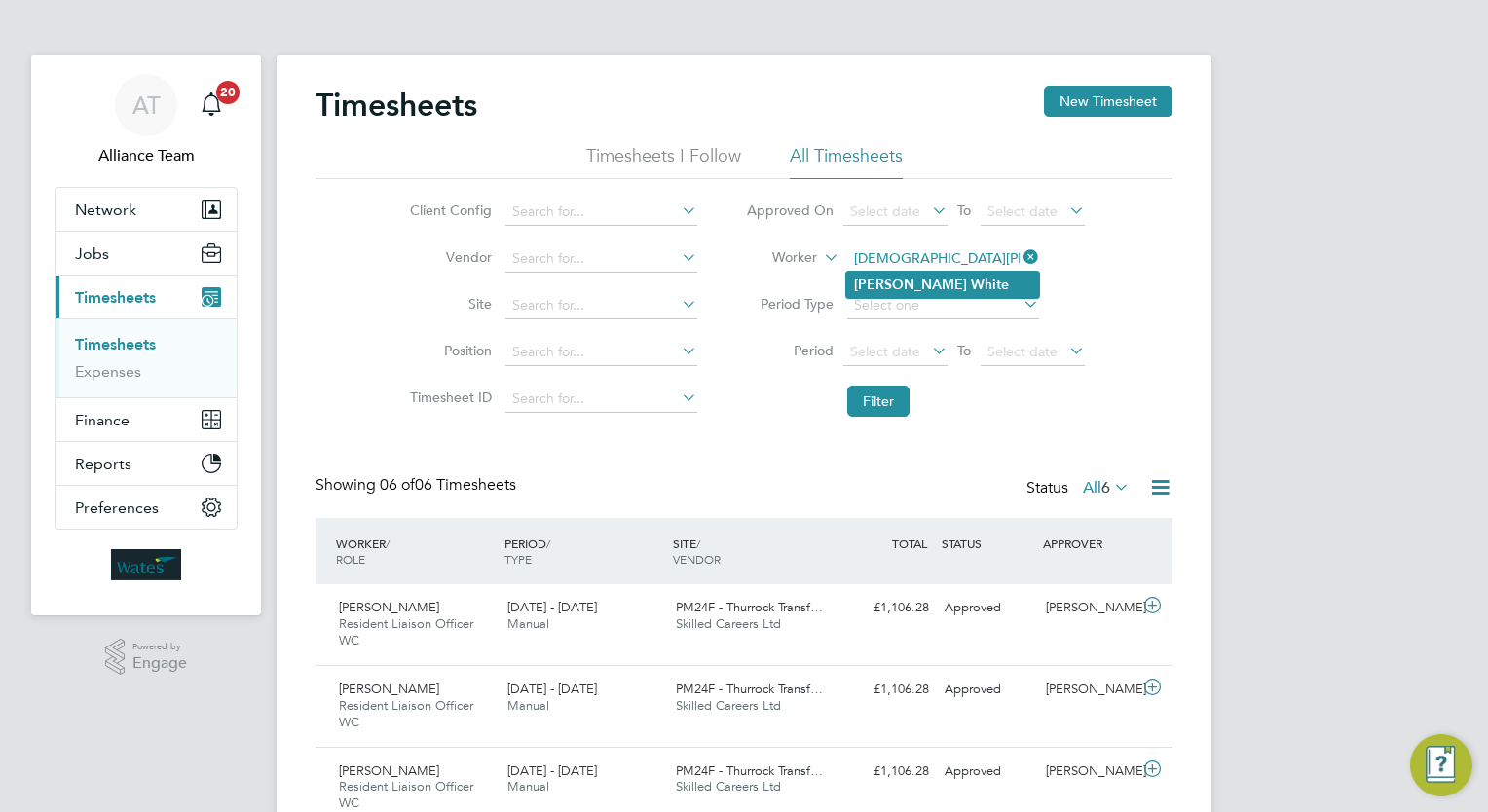
click at [950, 274] on li "Kristian White" at bounding box center [942, 284] width 193 height 27
type input "Kristian White"
click at [867, 404] on button "Filter" at bounding box center [877, 401] width 62 height 31
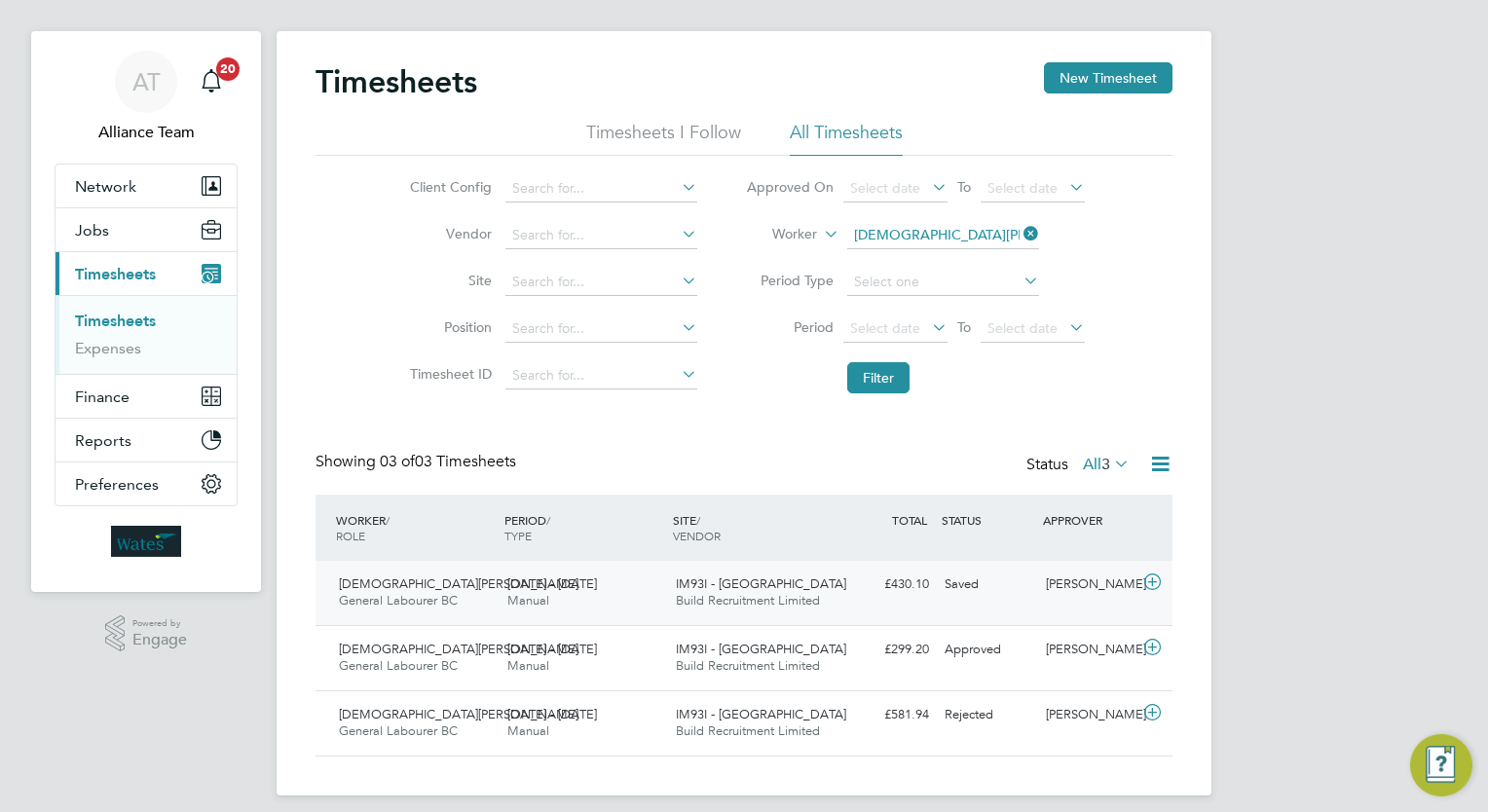
scroll to position [36, 0]
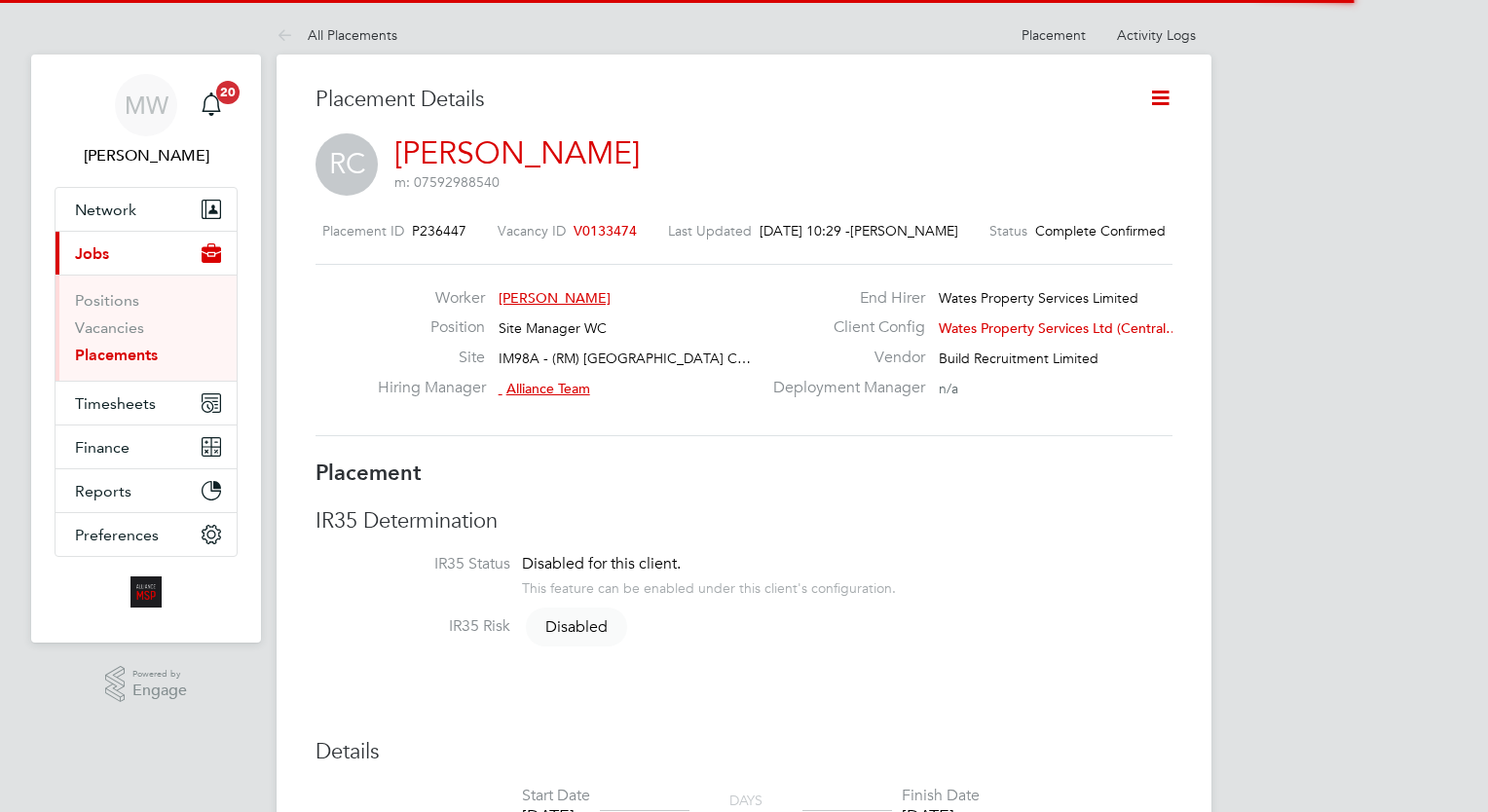
click at [1164, 103] on icon at bounding box center [1160, 97] width 25 height 25
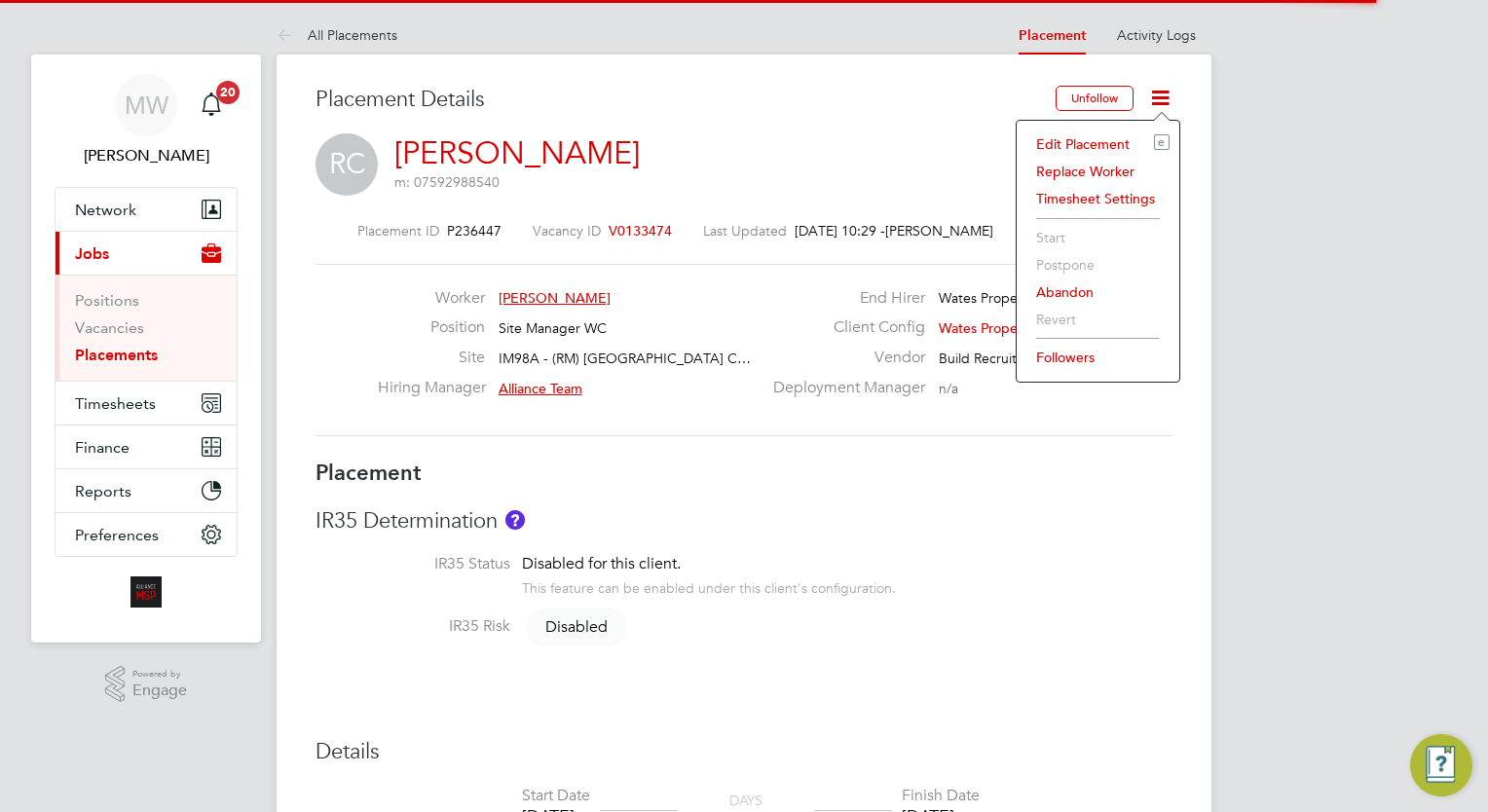
click at [1114, 136] on li "Edit Placement e" at bounding box center [1099, 145] width 144 height 28
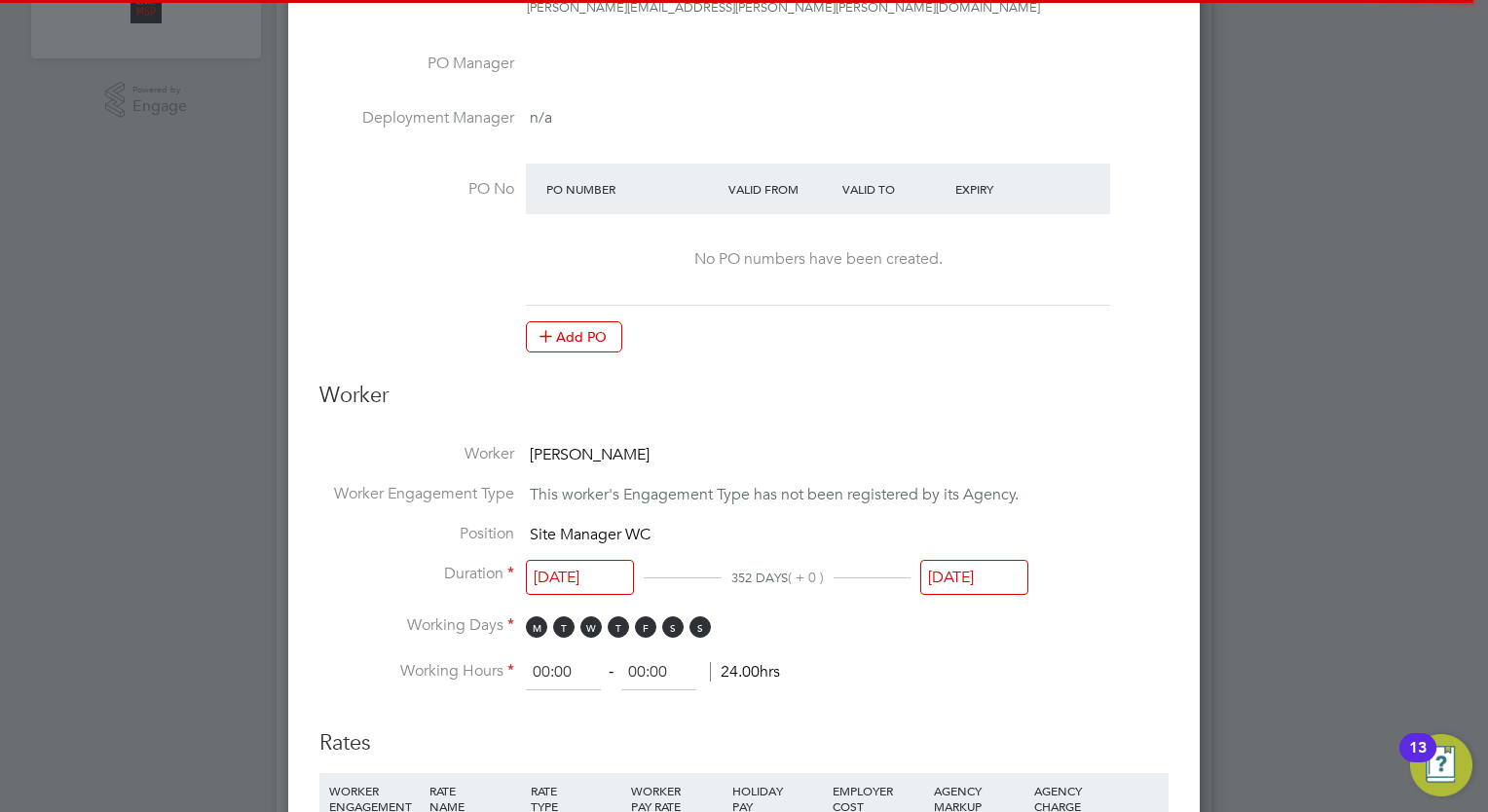
drag, startPoint x: 1002, startPoint y: 593, endPoint x: 985, endPoint y: 630, distance: 40.7
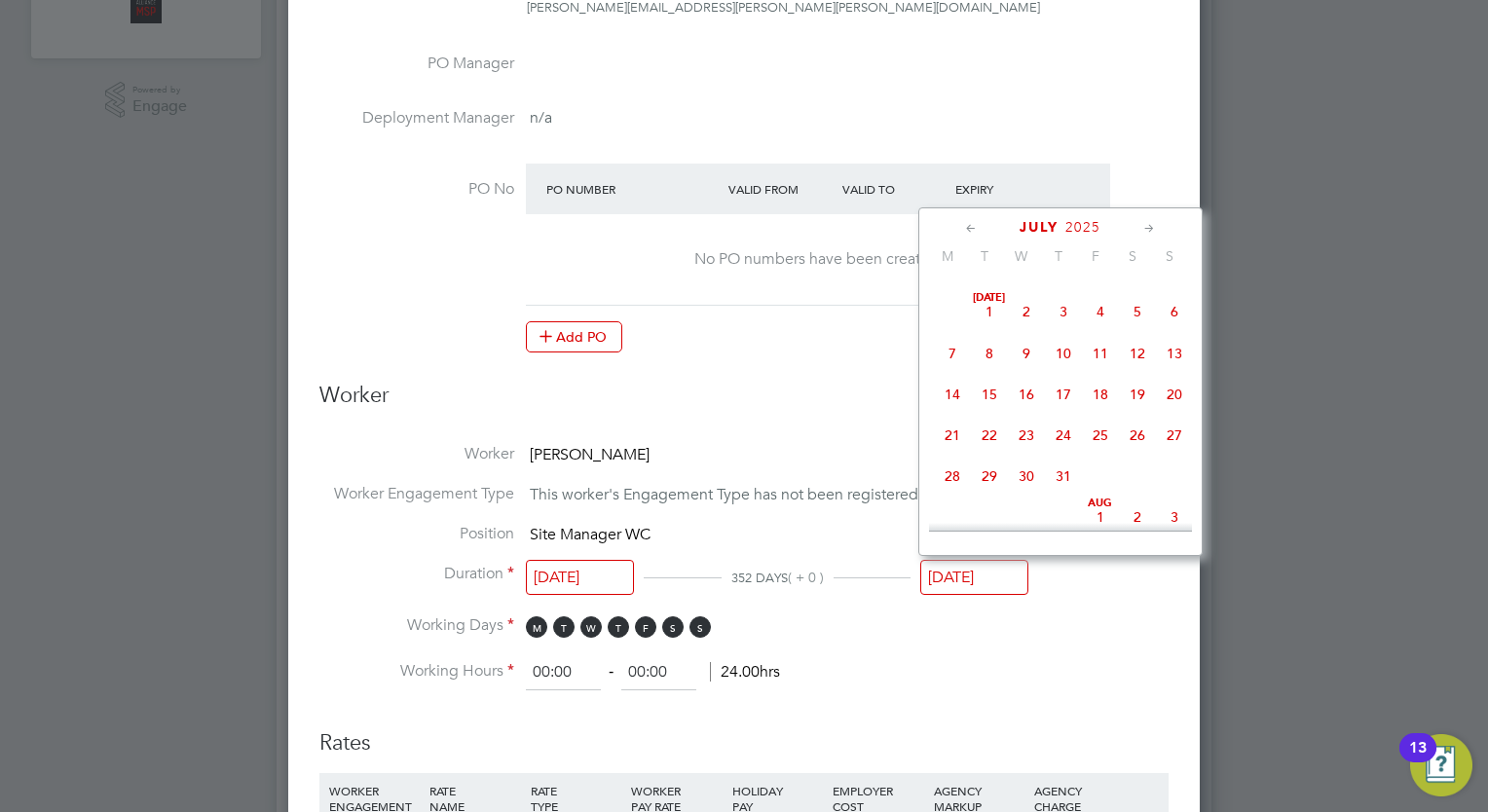
click at [1102, 409] on span "18" at bounding box center [1101, 394] width 37 height 37
type input "[DATE]"
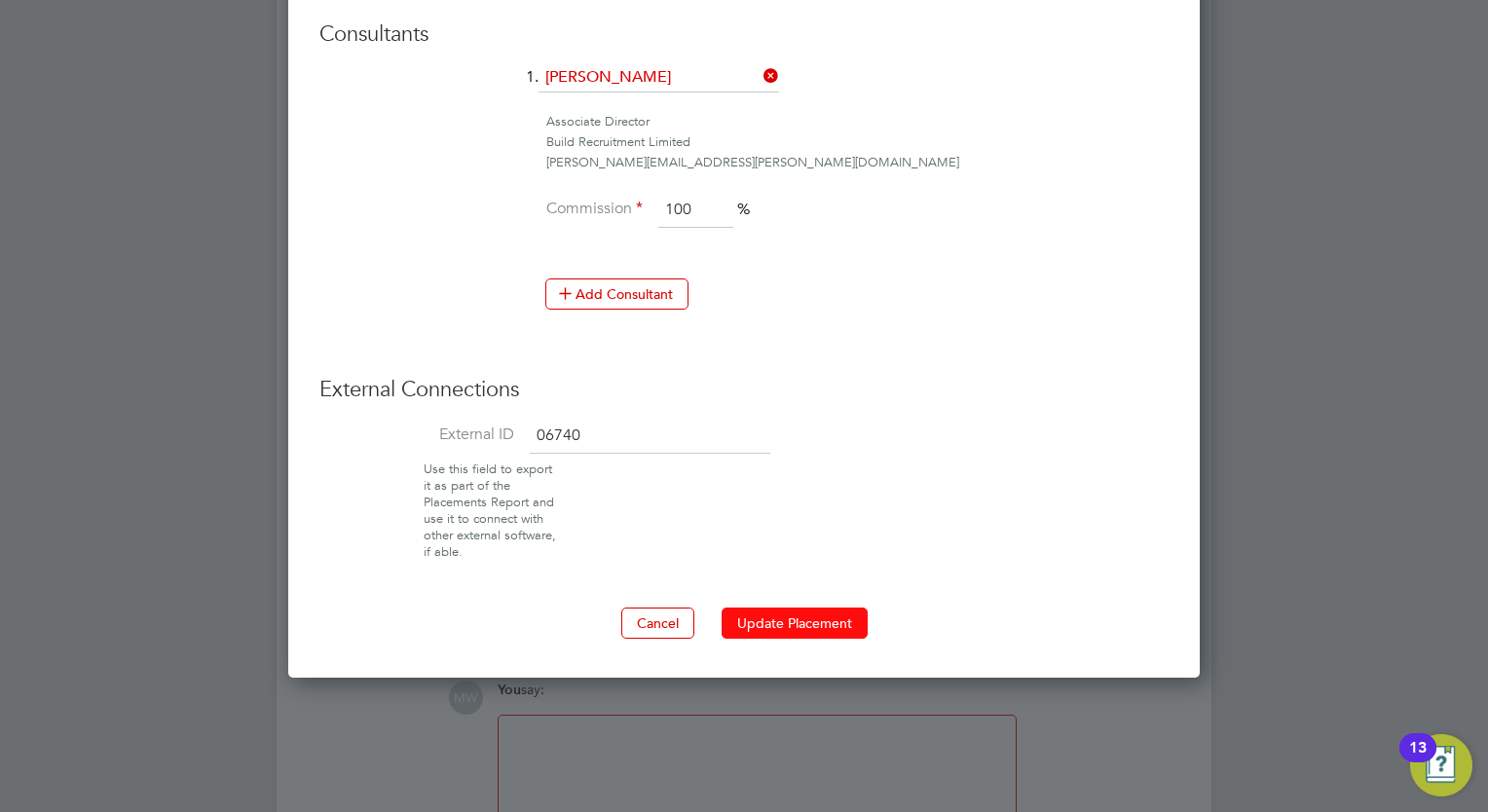
click at [781, 623] on button "Update Placement" at bounding box center [795, 623] width 147 height 31
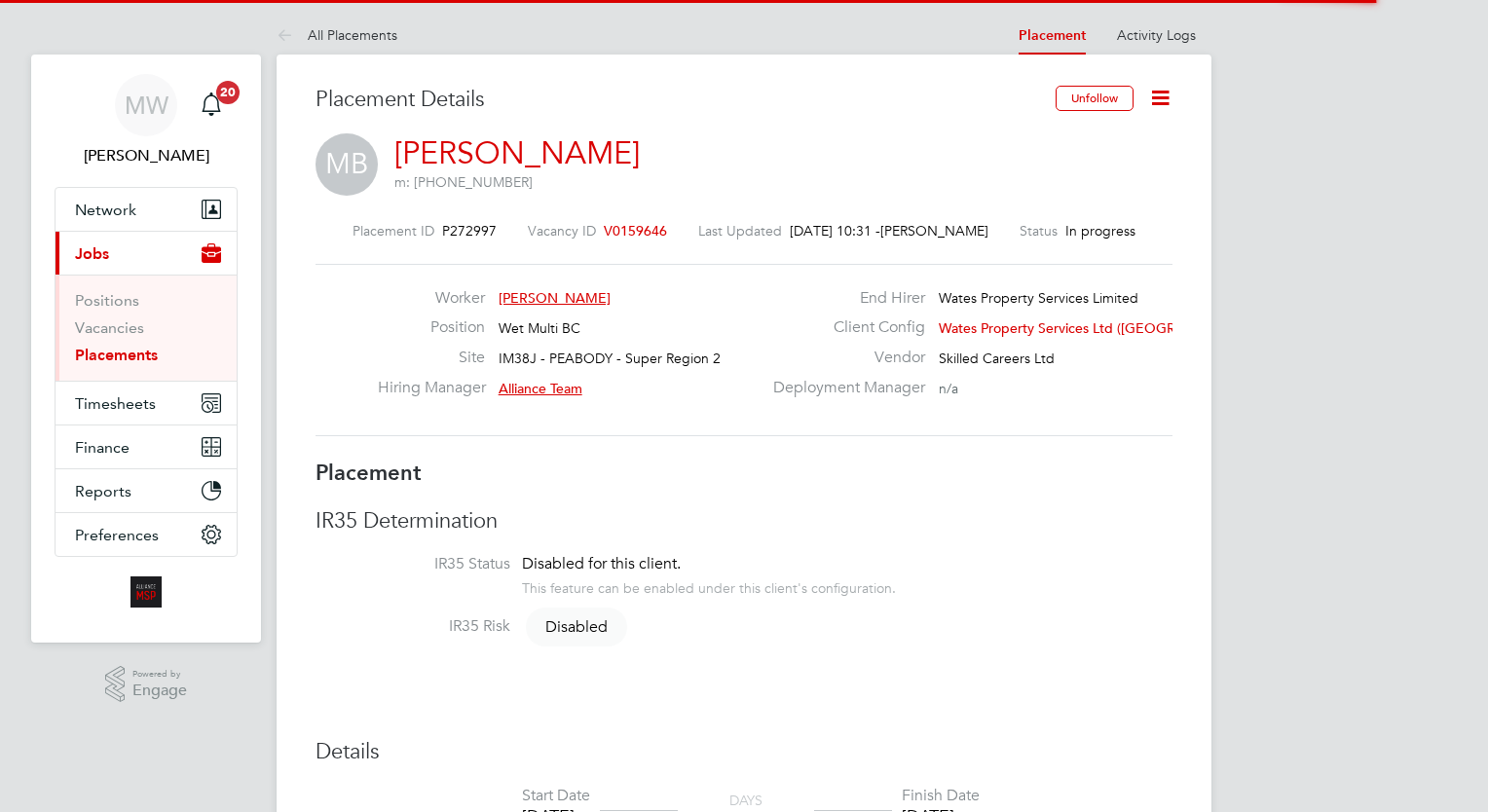
click at [1164, 96] on icon at bounding box center [1160, 97] width 25 height 25
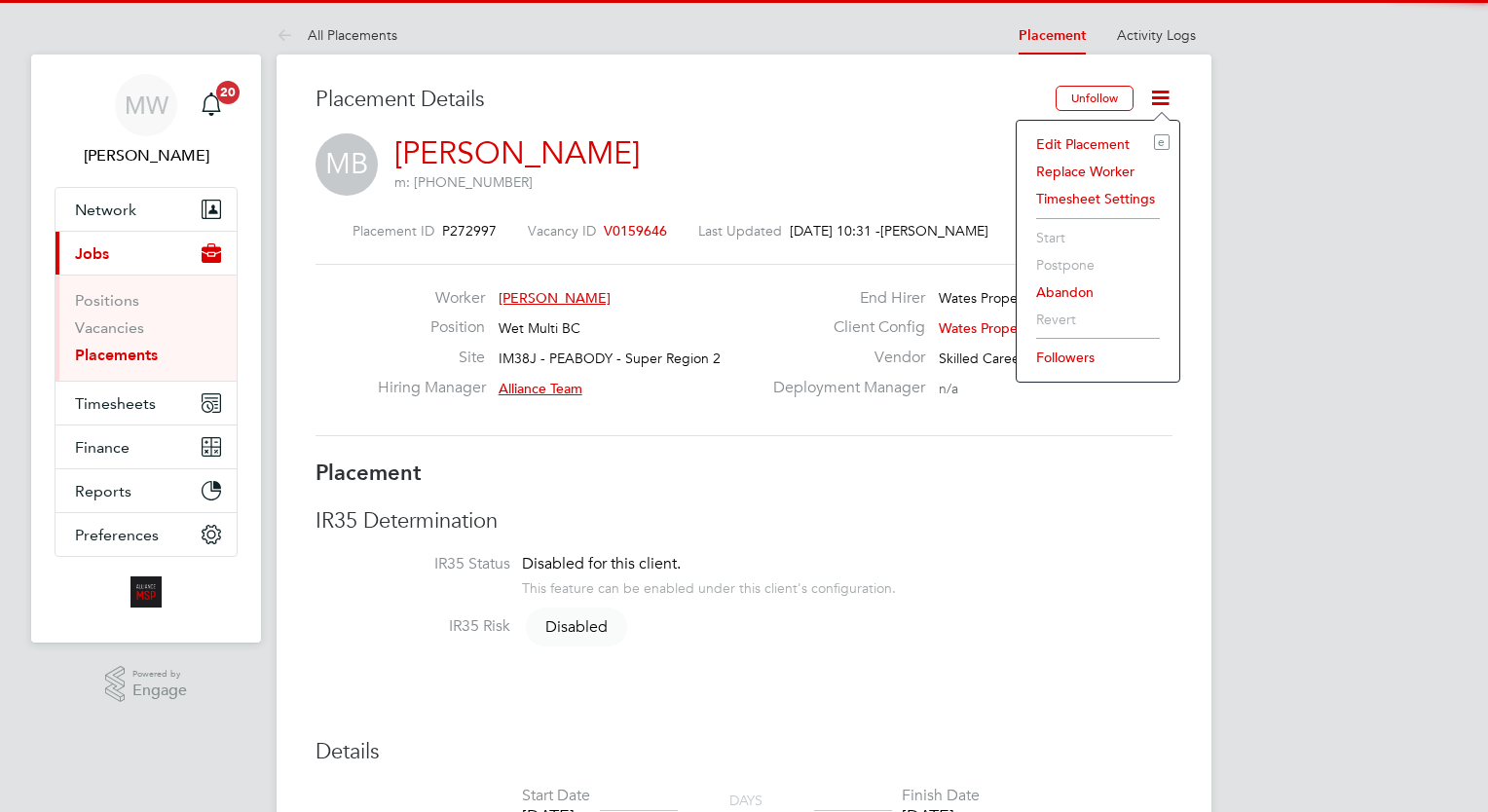
click at [1086, 141] on li "Edit Placement e" at bounding box center [1099, 145] width 144 height 28
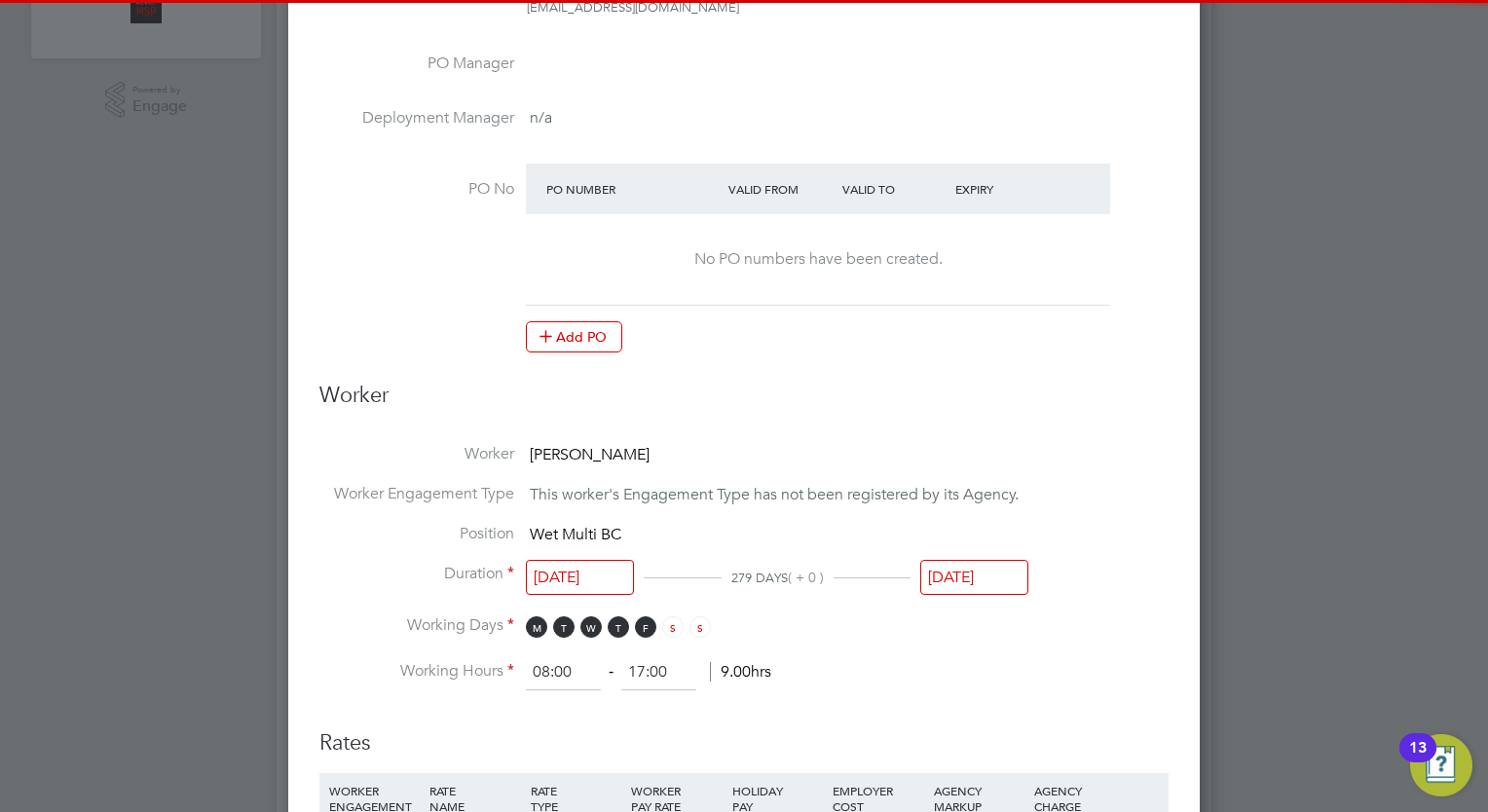
click at [998, 570] on input "[DATE]" at bounding box center [975, 577] width 108 height 36
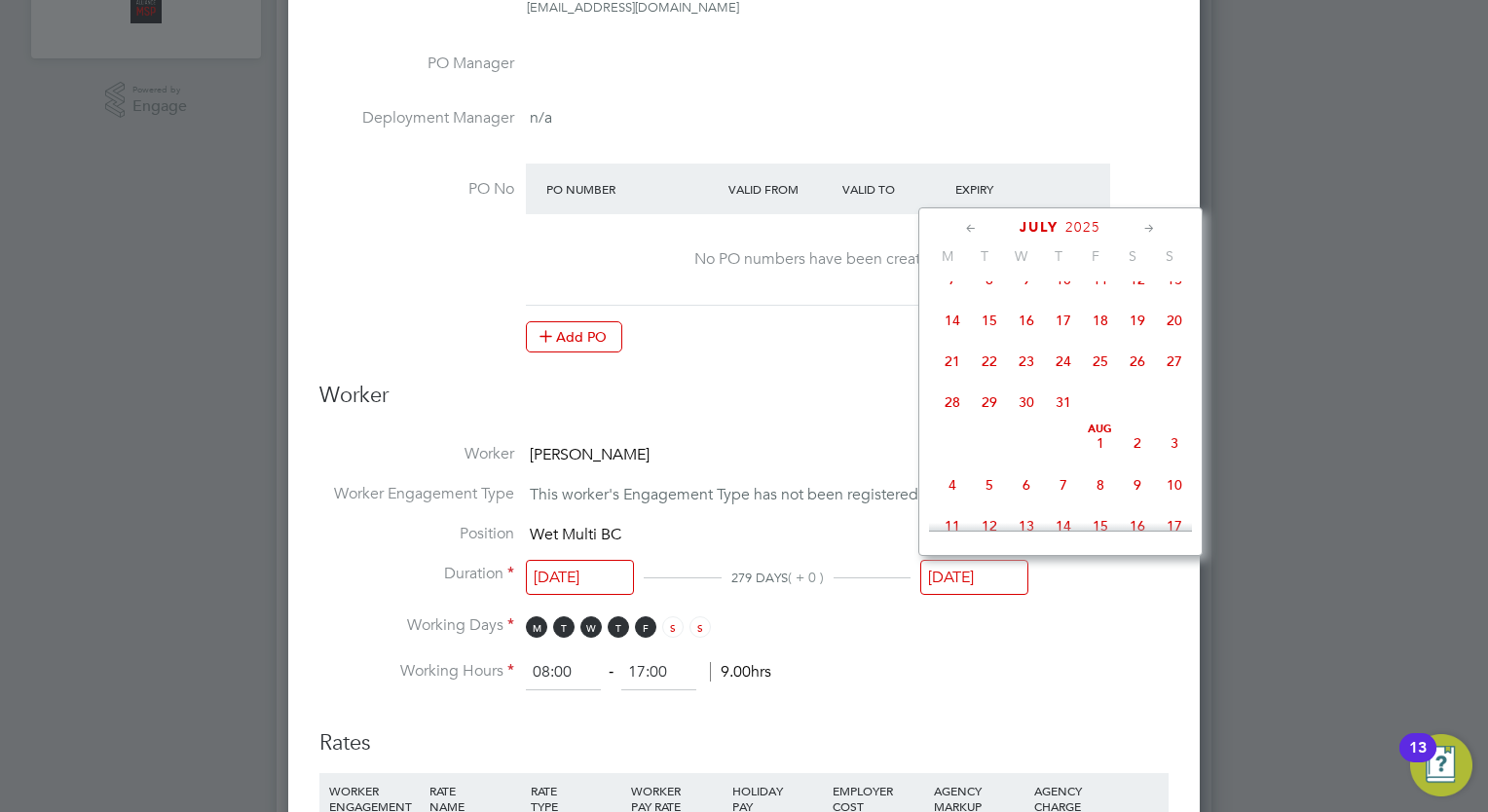
click at [1098, 294] on span "11" at bounding box center [1101, 279] width 37 height 37
type input "11 Jul 2025"
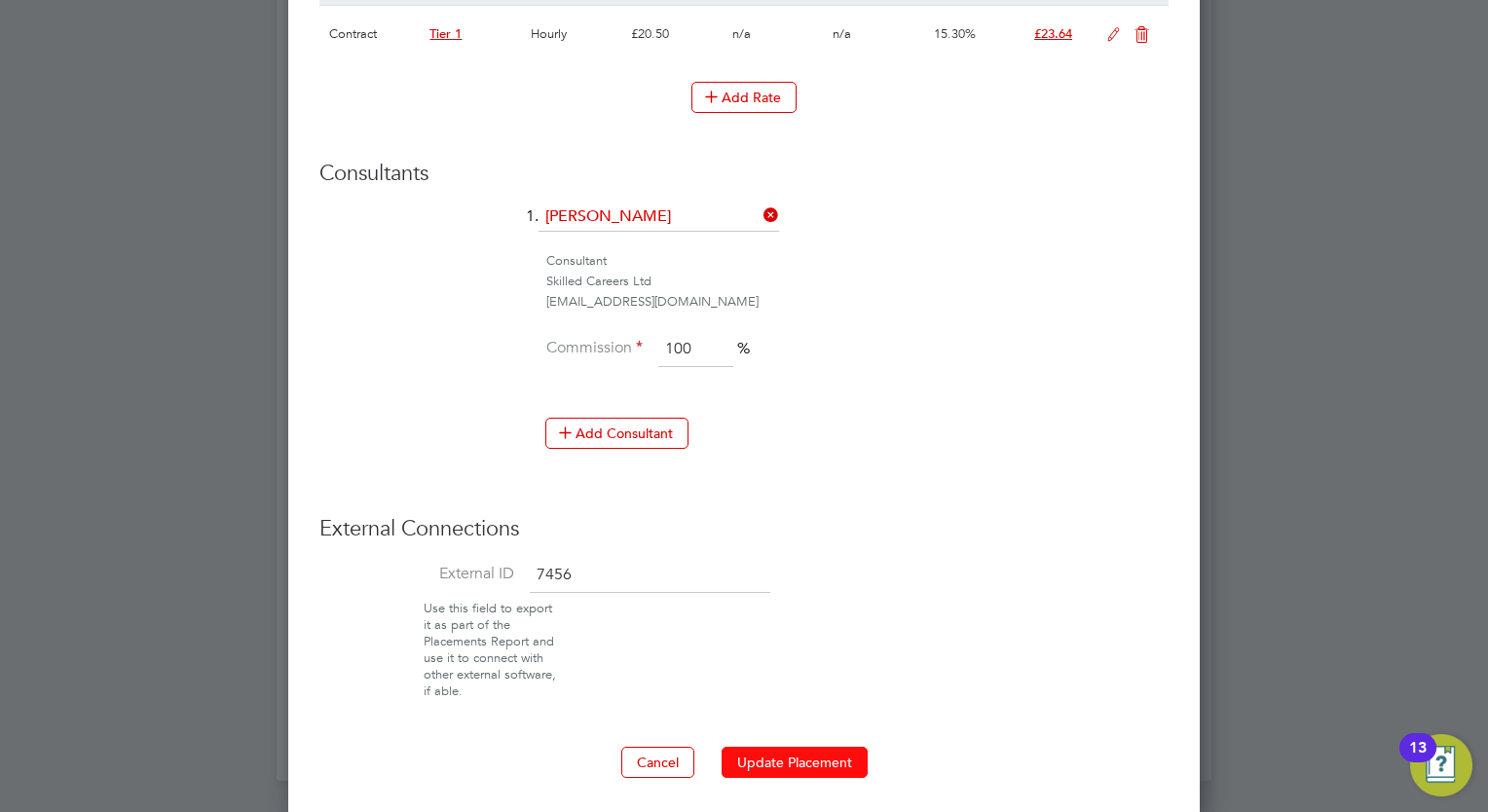
click at [761, 746] on button "Update Placement" at bounding box center [795, 762] width 147 height 31
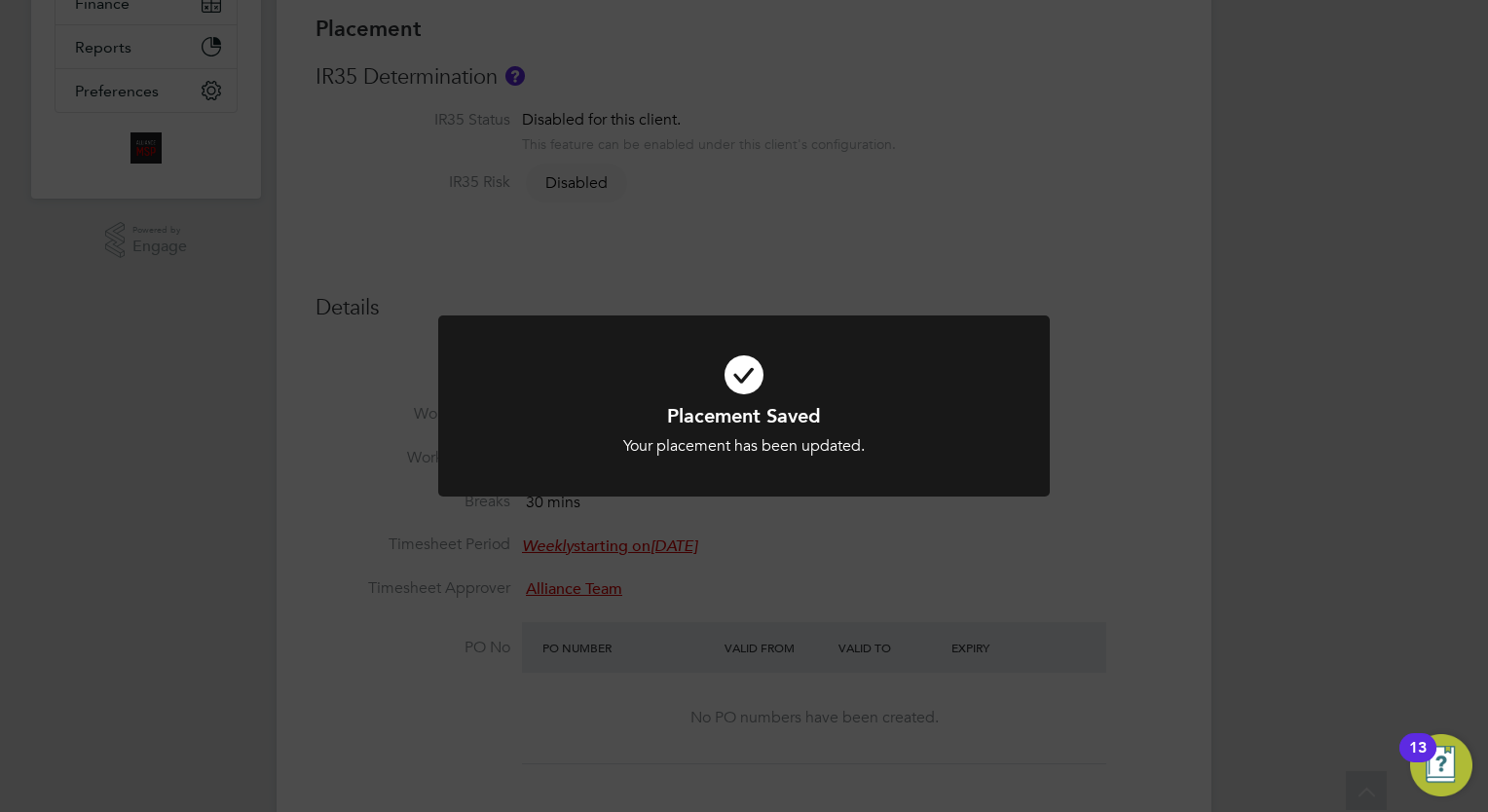
click at [870, 327] on div at bounding box center [744, 406] width 612 height 182
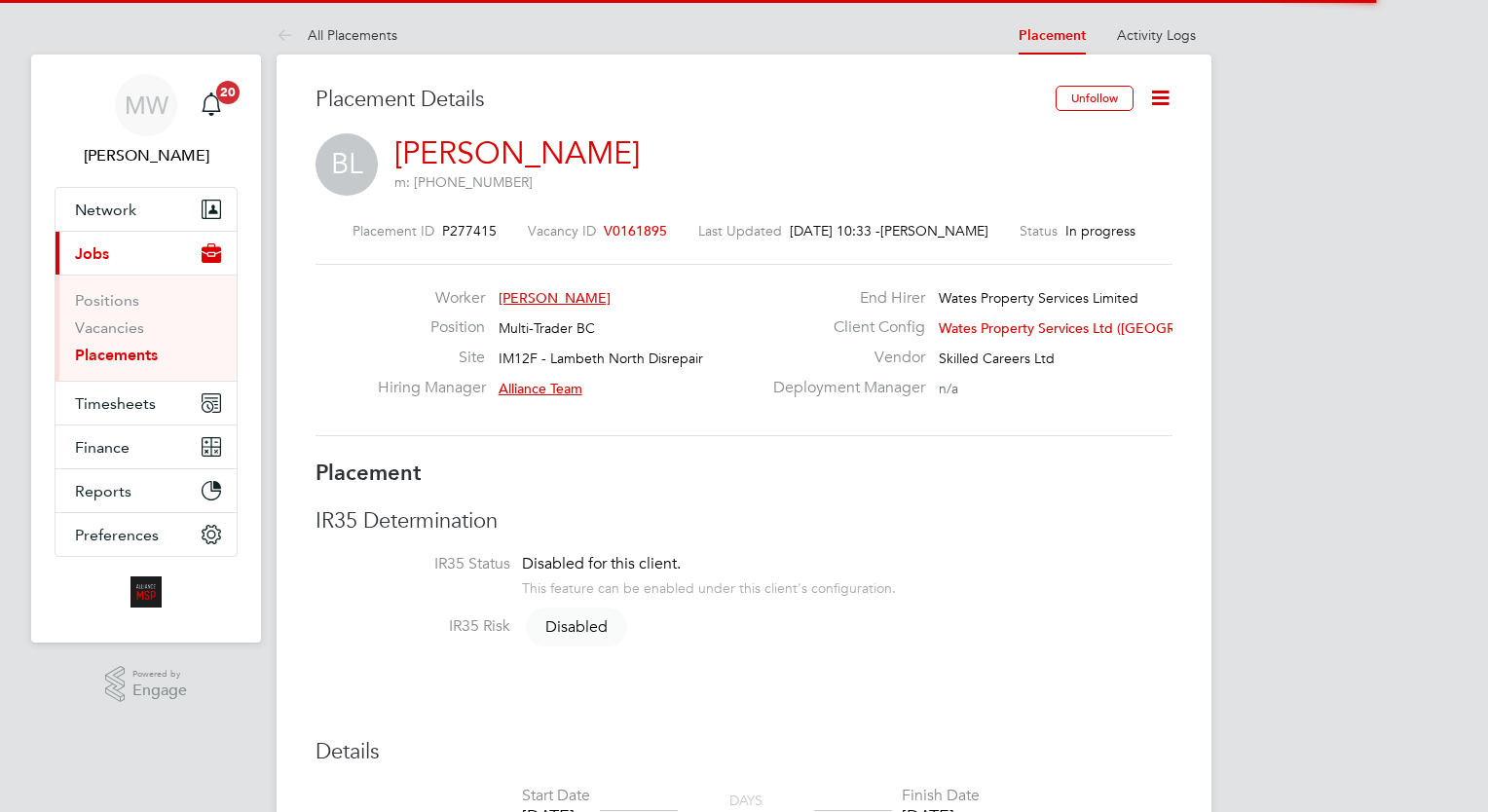
click at [1158, 89] on icon at bounding box center [1160, 97] width 25 height 25
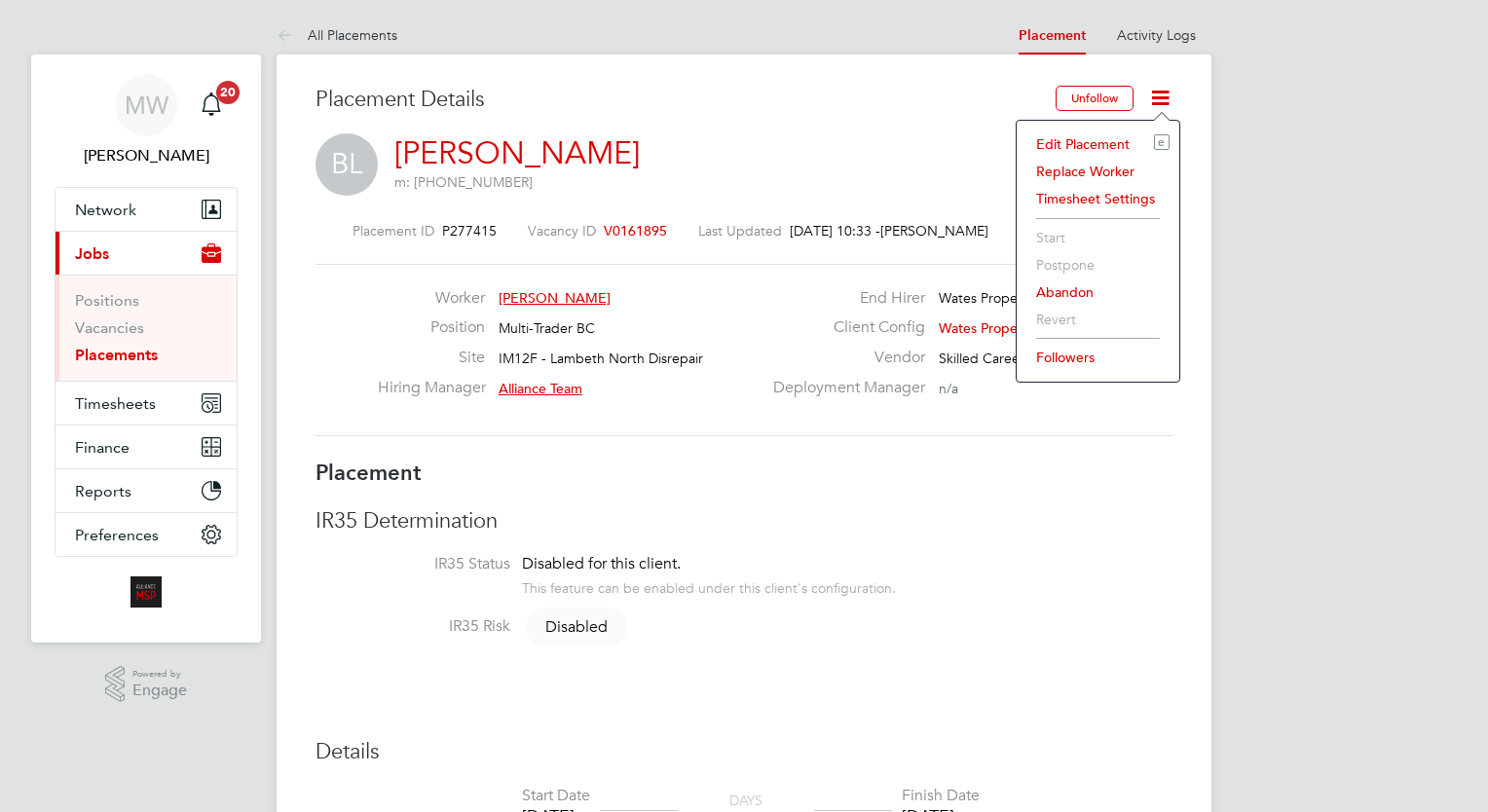
click at [1110, 145] on li "Edit Placement e" at bounding box center [1099, 145] width 144 height 28
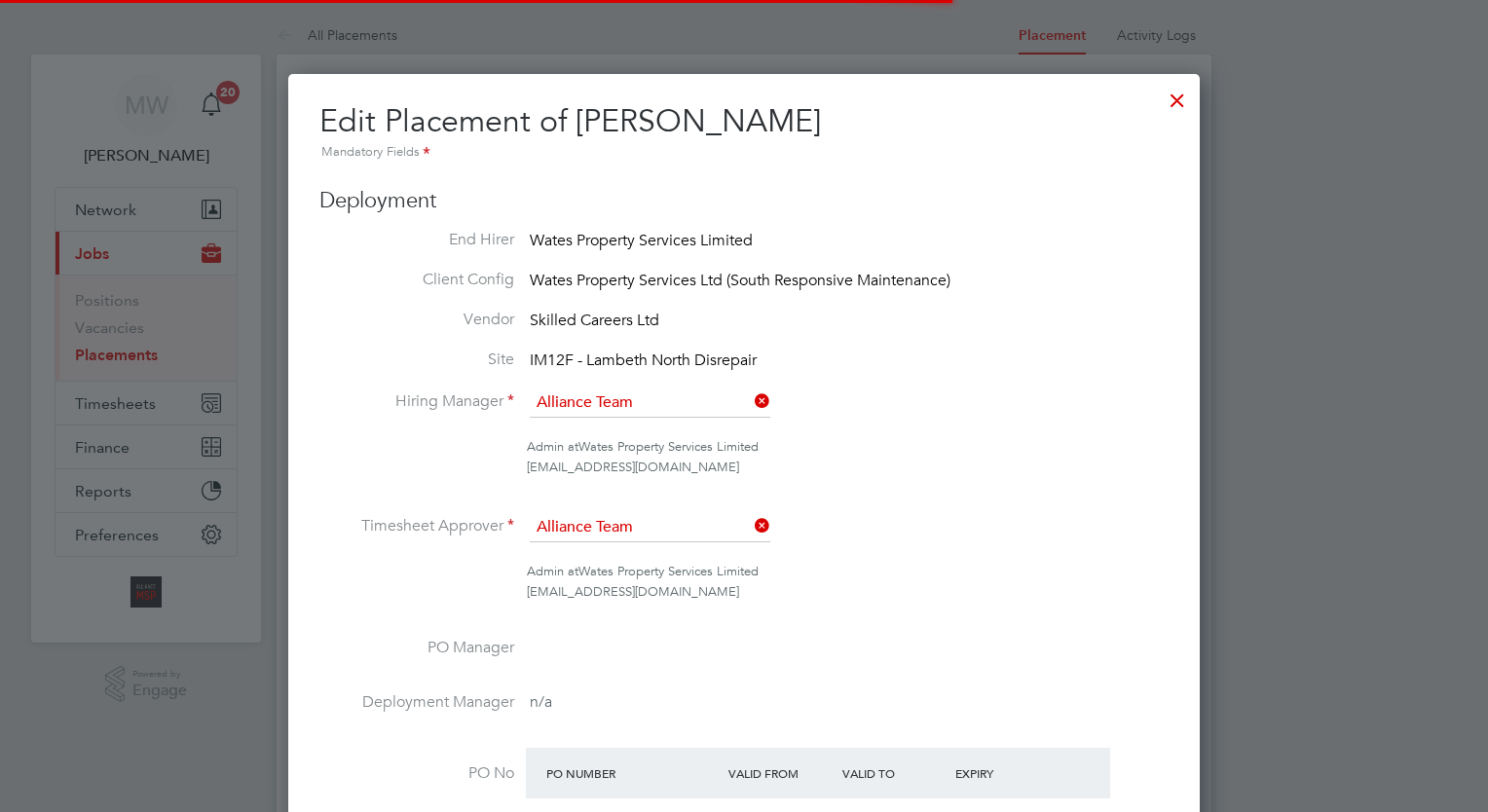
scroll to position [10, 10]
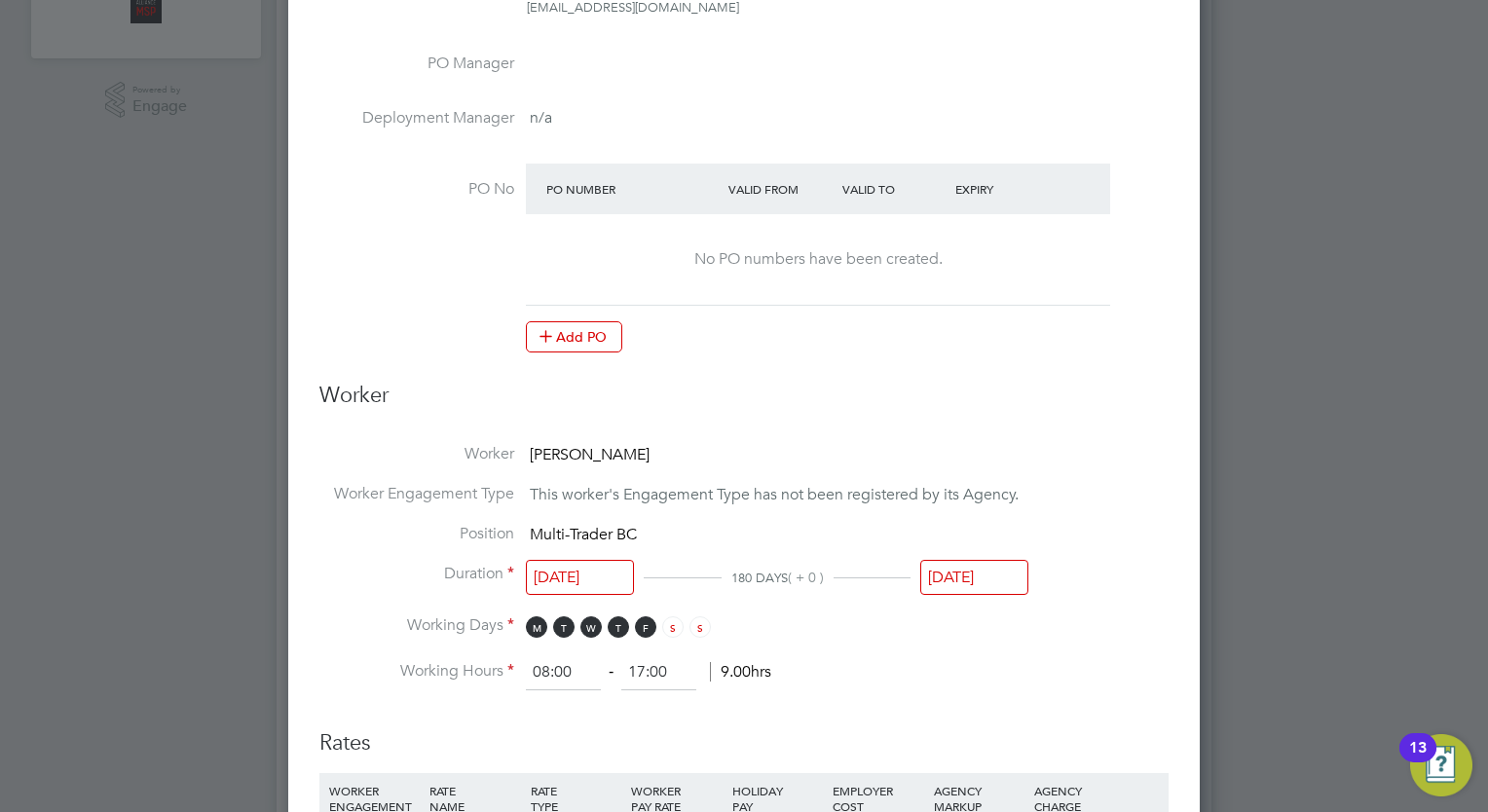
click at [985, 566] on input "[DATE]" at bounding box center [975, 577] width 108 height 36
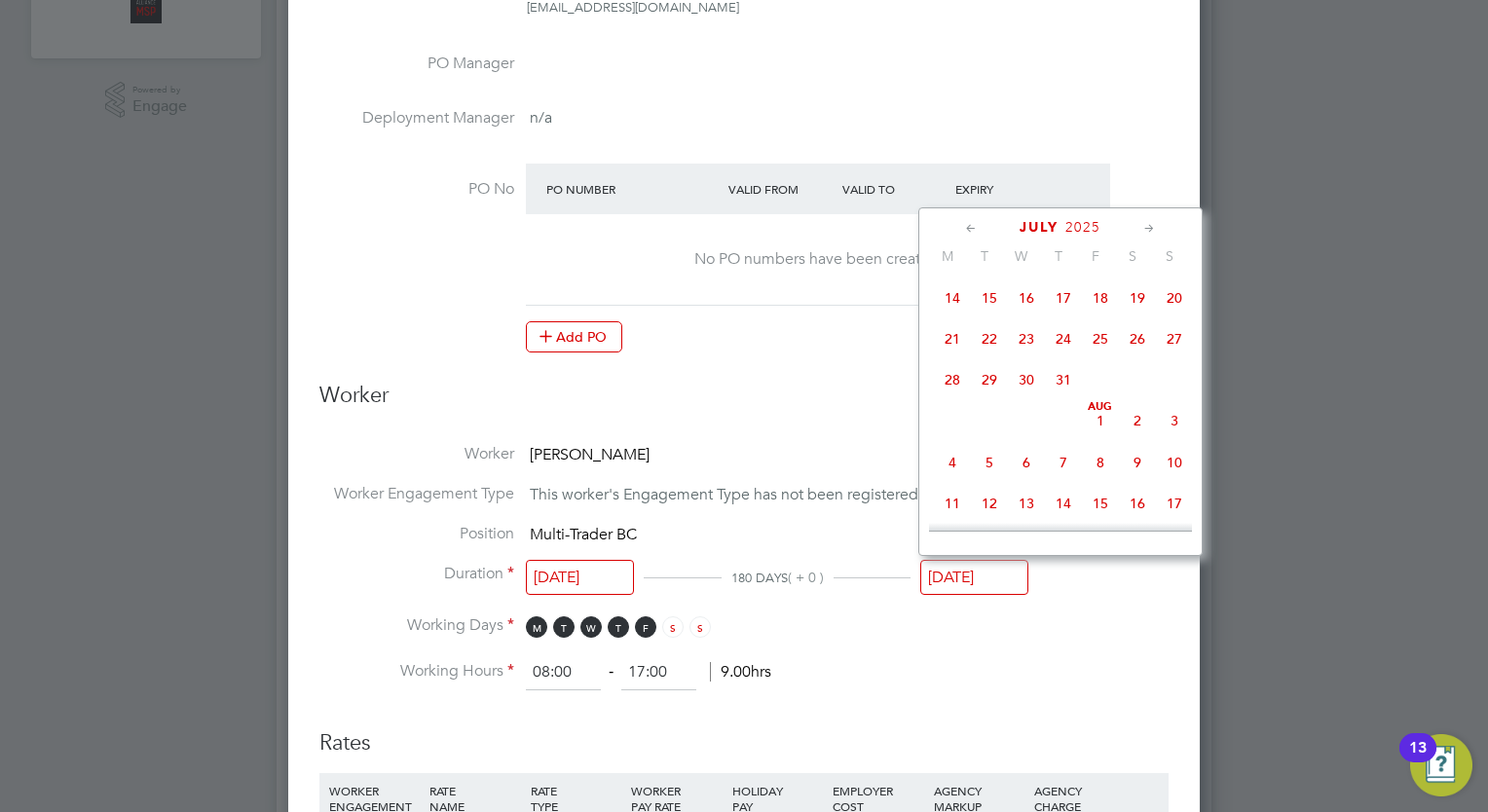
click at [1095, 345] on span "25" at bounding box center [1101, 339] width 37 height 37
type input "25 Jul 2025"
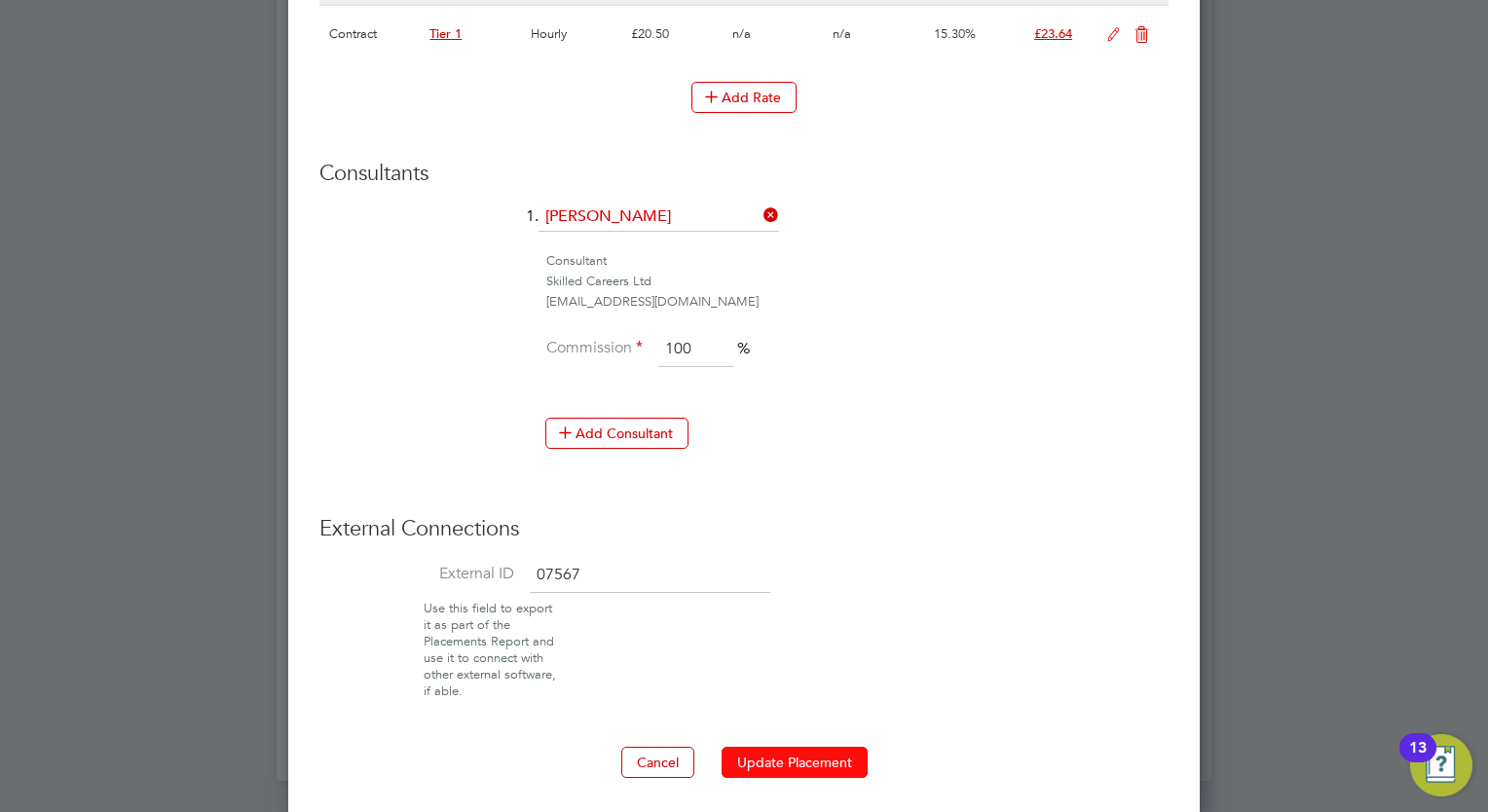
click at [803, 761] on button "Update Placement" at bounding box center [795, 762] width 147 height 31
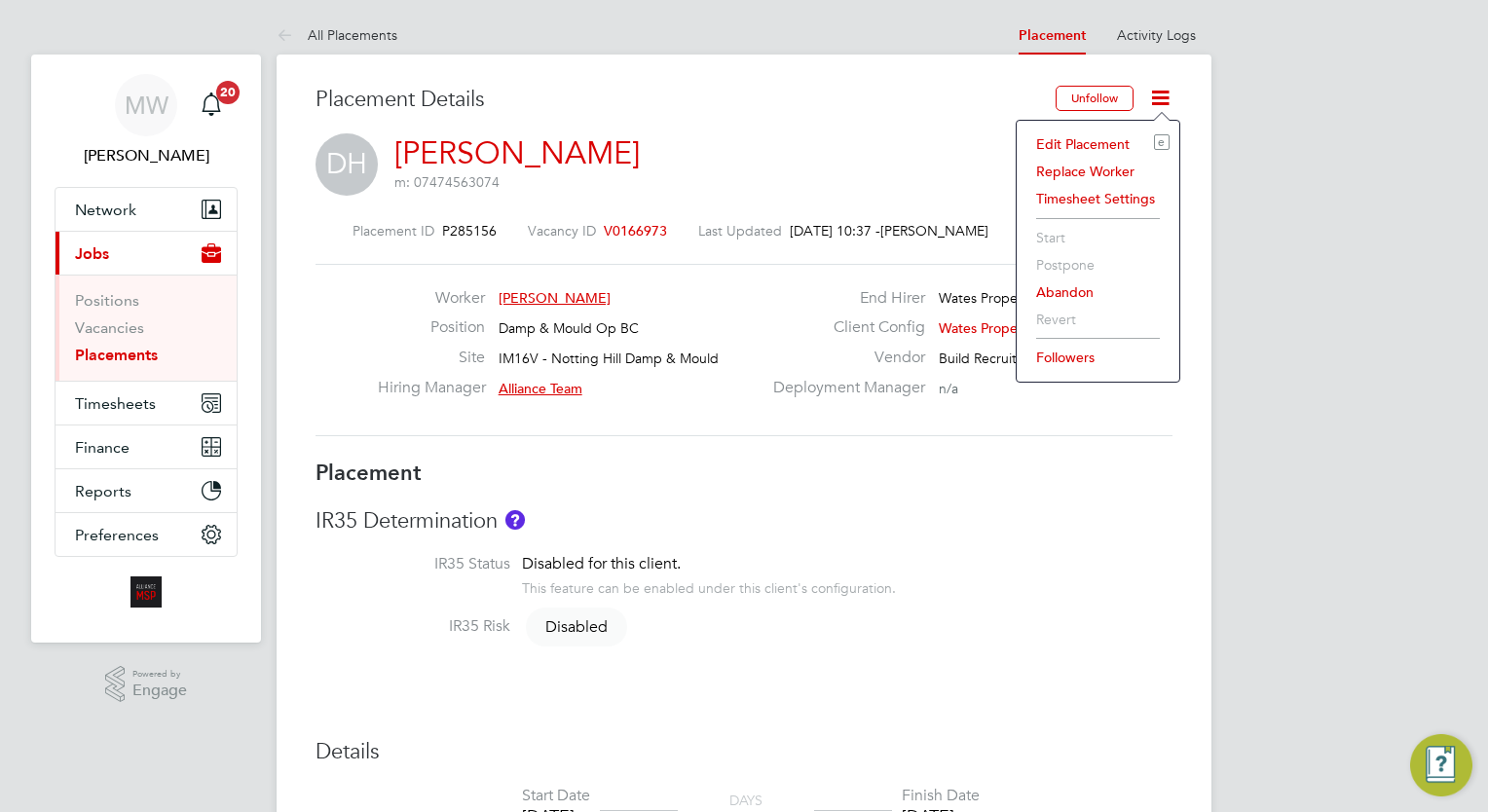
click at [1098, 131] on li "Edit Placement e" at bounding box center [1099, 145] width 144 height 28
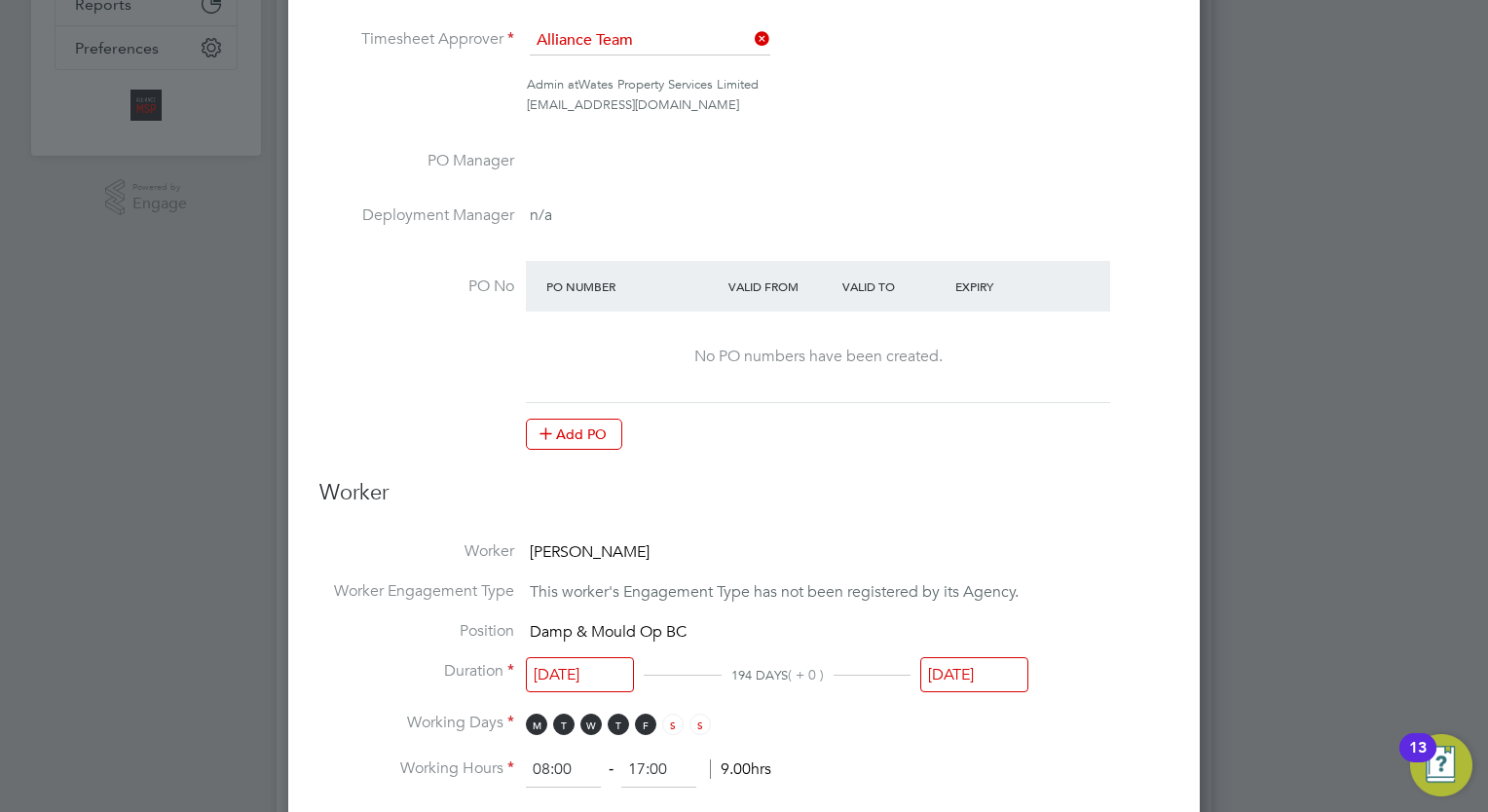
click at [999, 670] on input "[DATE]" at bounding box center [975, 674] width 108 height 36
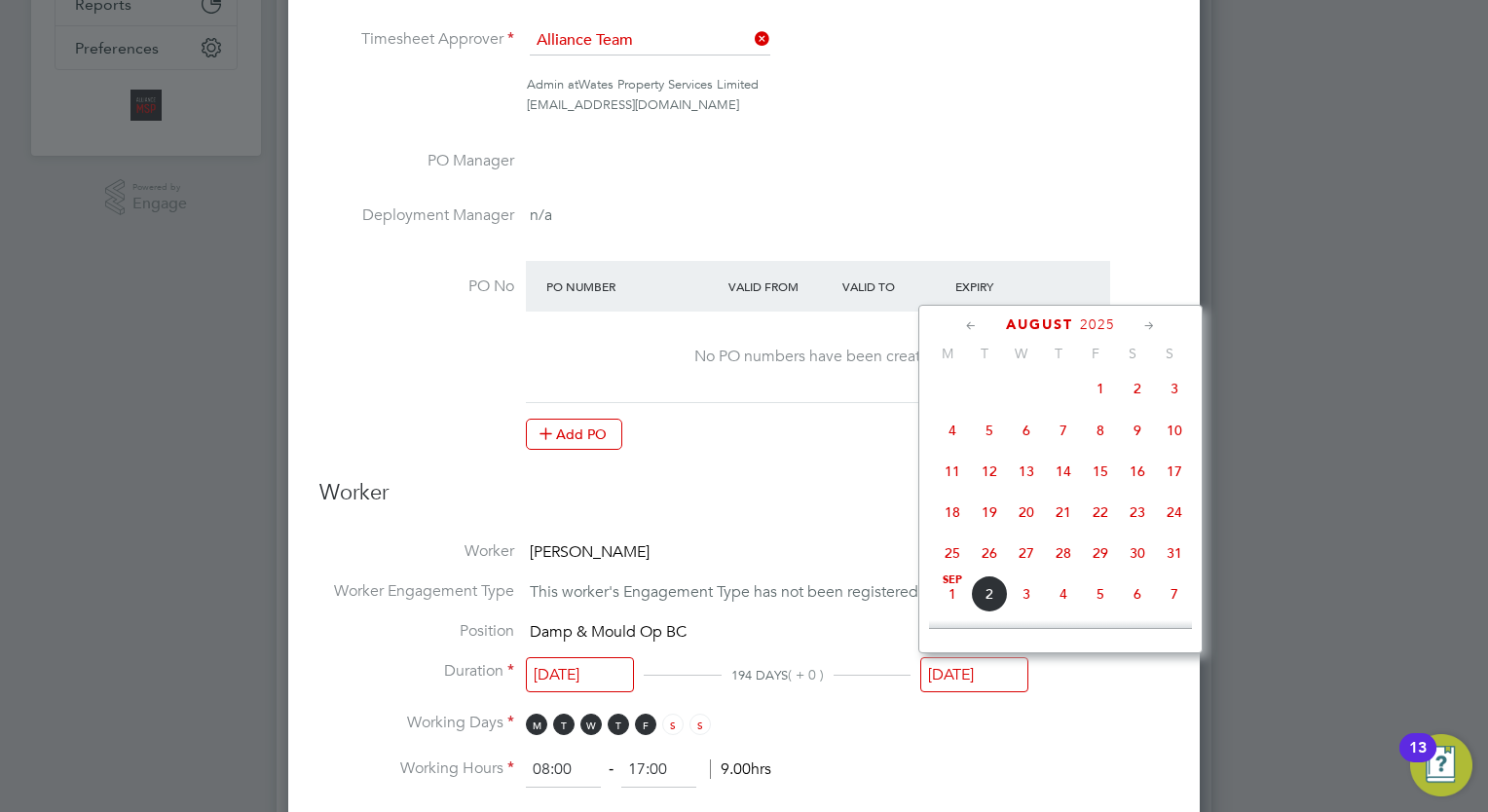
click at [1106, 483] on span "15" at bounding box center [1101, 471] width 37 height 37
type input "15 Aug 2025"
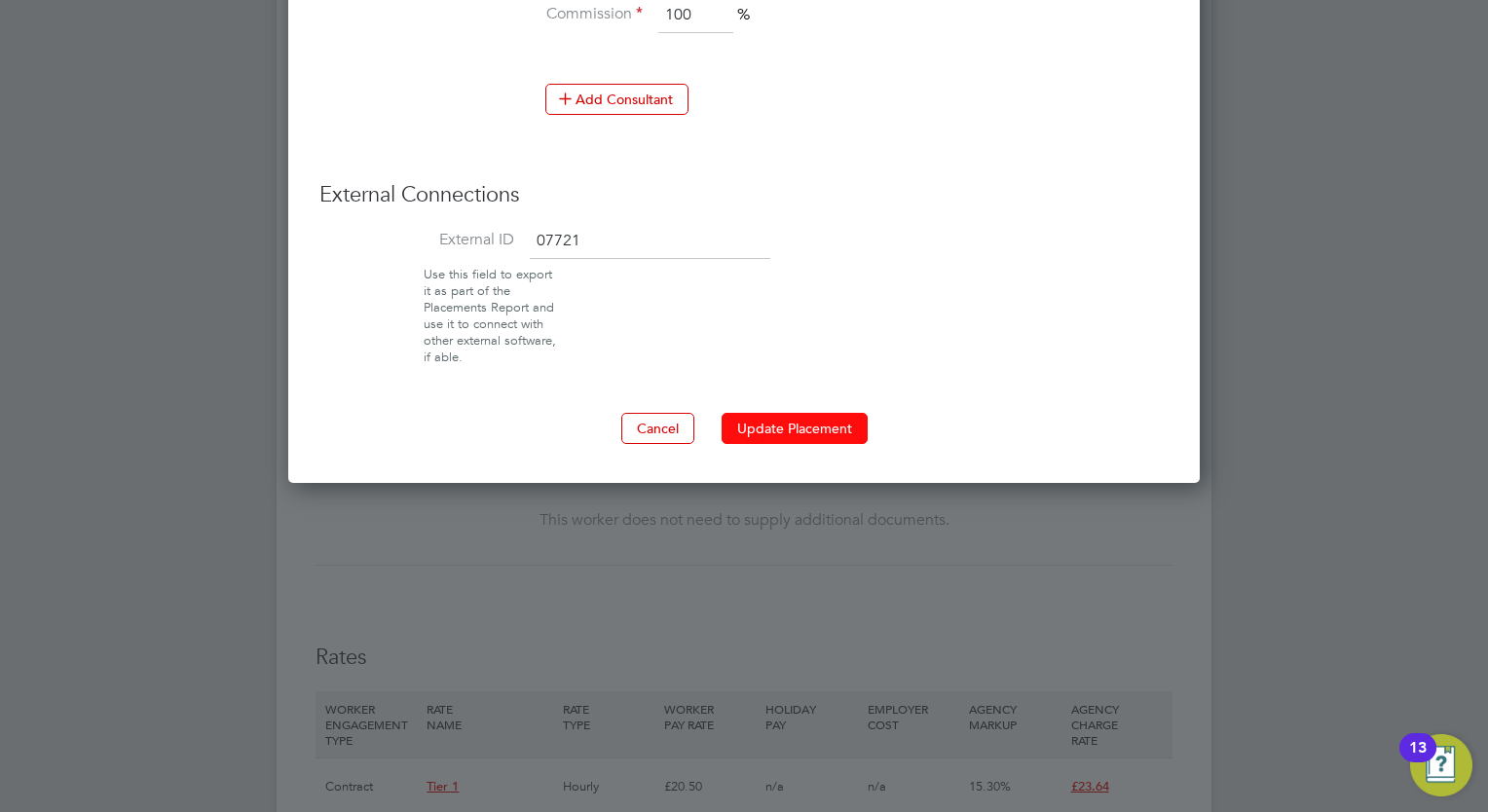
click at [809, 427] on button "Update Placement" at bounding box center [795, 429] width 147 height 31
click at [888, 572] on div "Sorry, we are having problems connecting to our services." at bounding box center [744, 30] width 935 height 3534
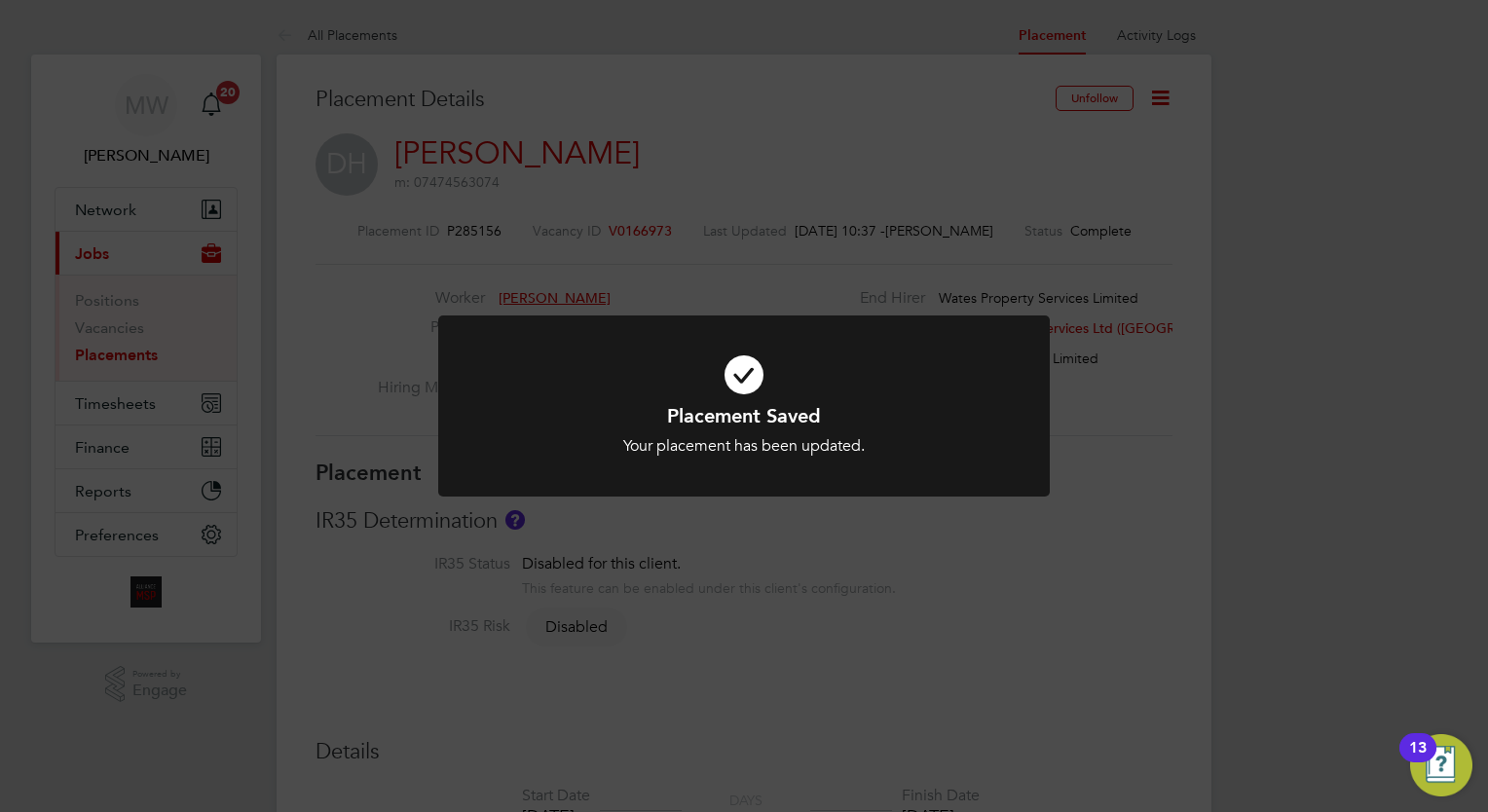
click at [526, 344] on icon at bounding box center [744, 375] width 506 height 76
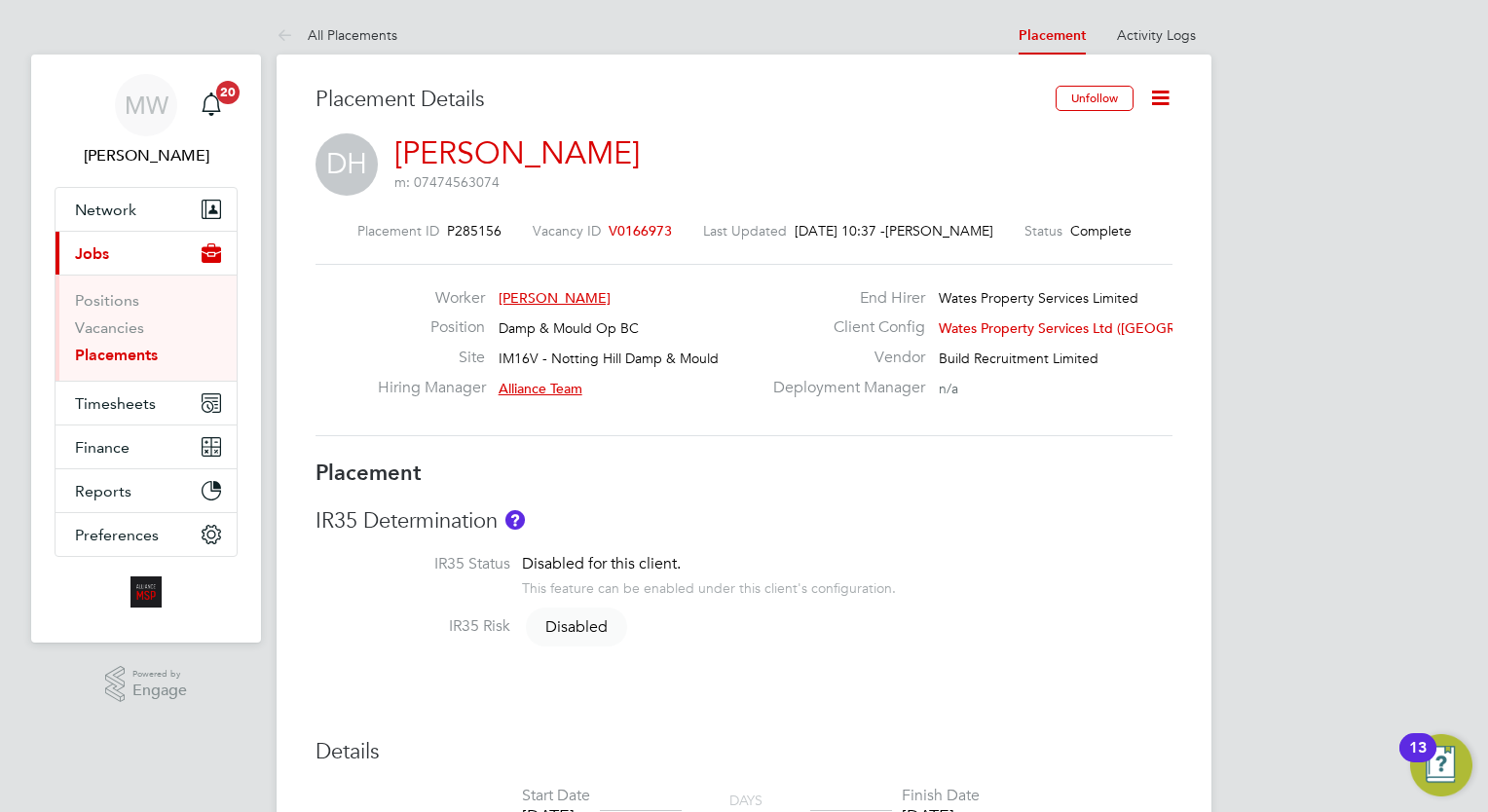
click at [85, 352] on link "Placements" at bounding box center [116, 355] width 83 height 19
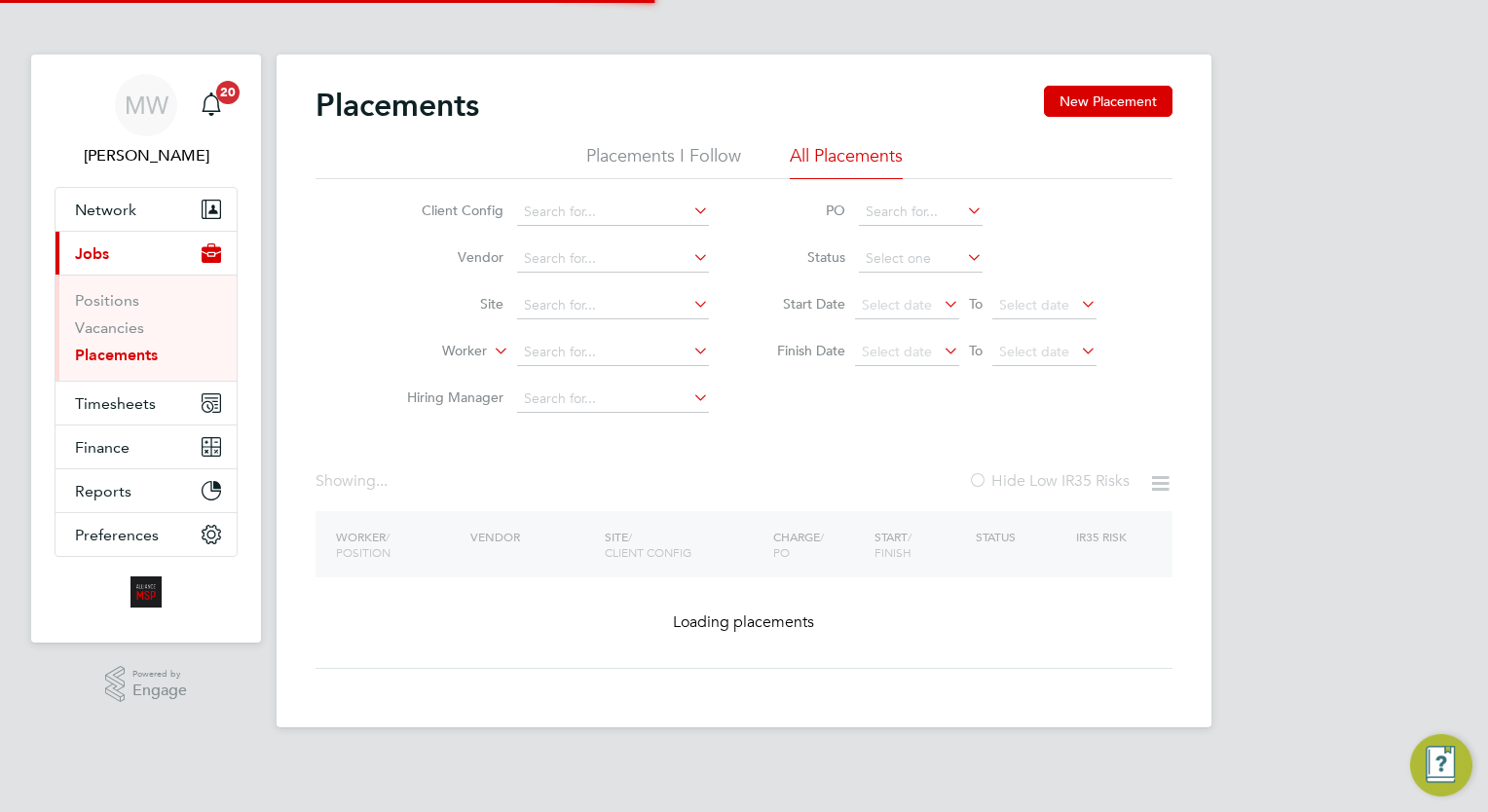
click at [565, 338] on li "Worker" at bounding box center [550, 353] width 366 height 47
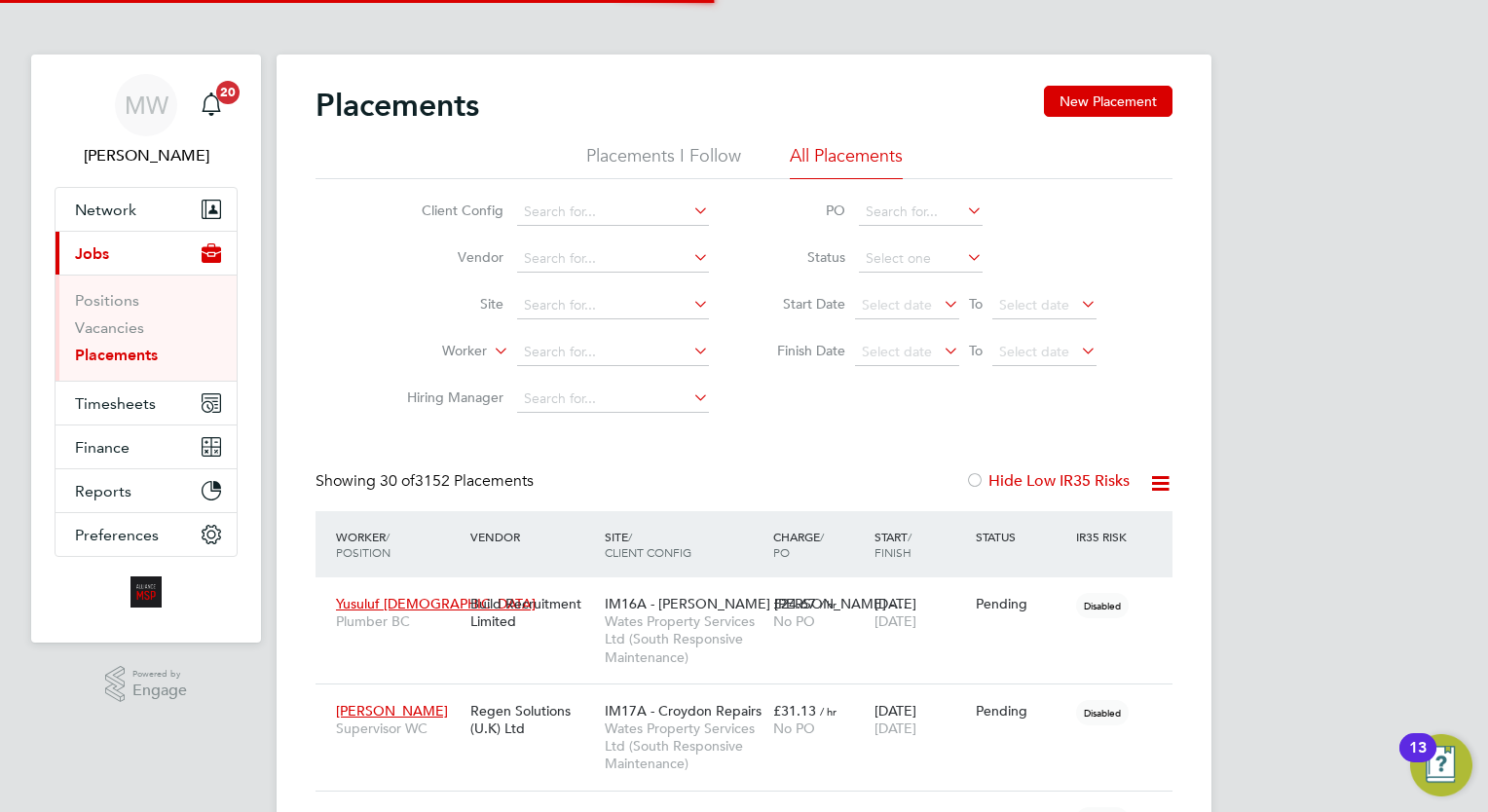
scroll to position [55, 136]
click at [600, 352] on input at bounding box center [613, 353] width 192 height 28
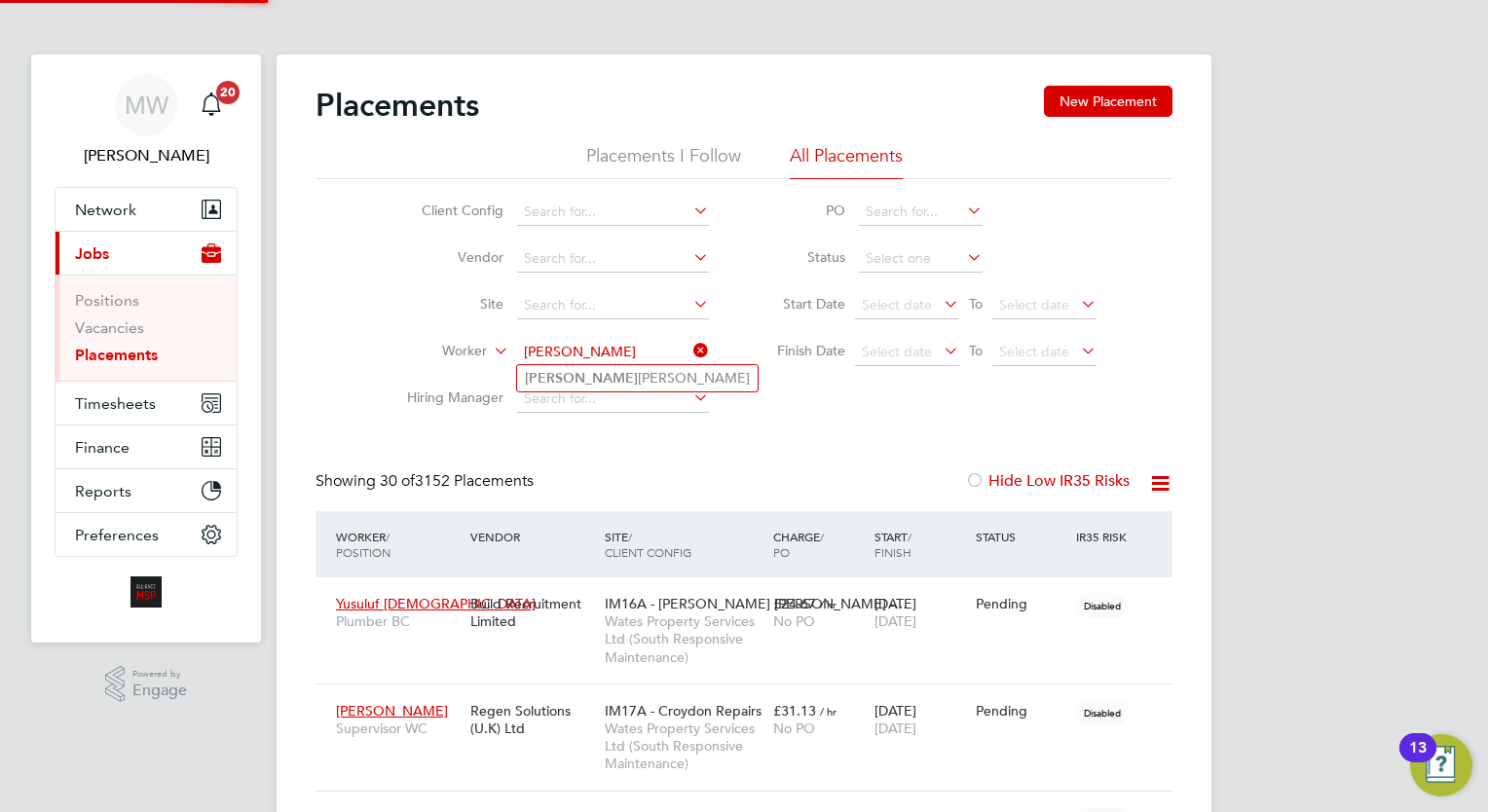
click at [608, 375] on li "Lynn Martin" at bounding box center [637, 377] width 241 height 27
type input "Lynn Martin"
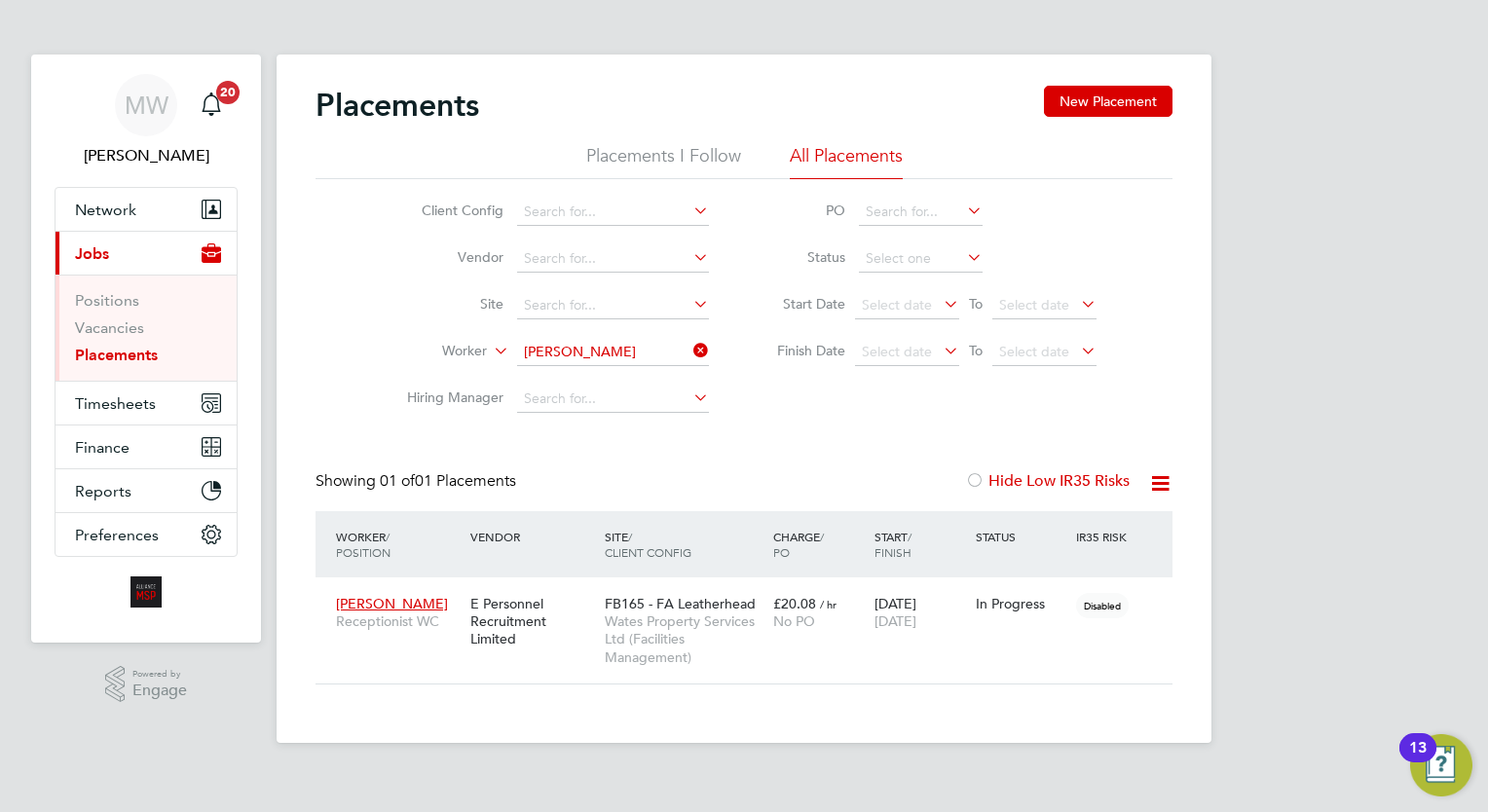
click at [689, 348] on icon at bounding box center [689, 351] width 0 height 28
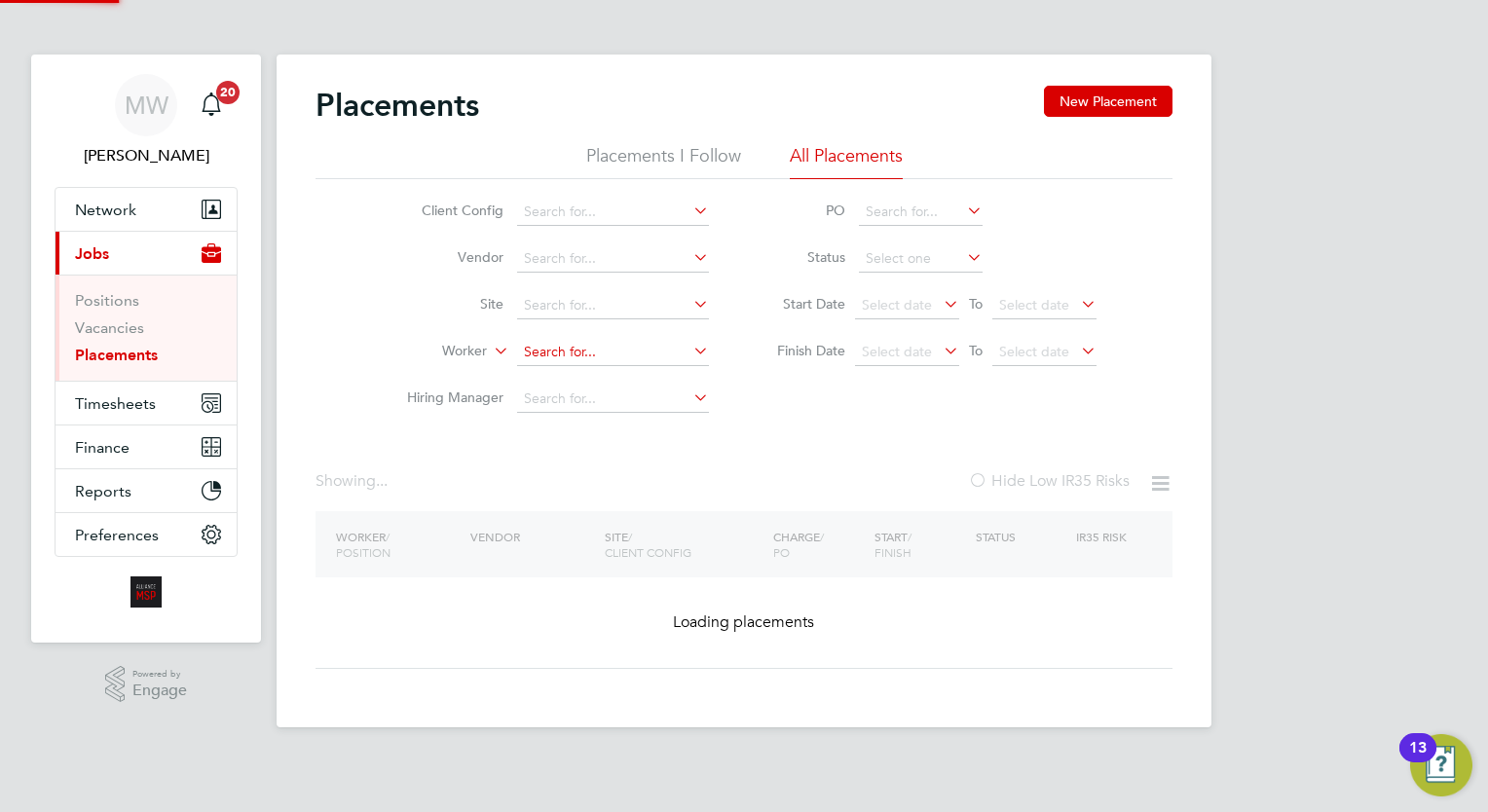
click at [643, 351] on input at bounding box center [613, 353] width 192 height 28
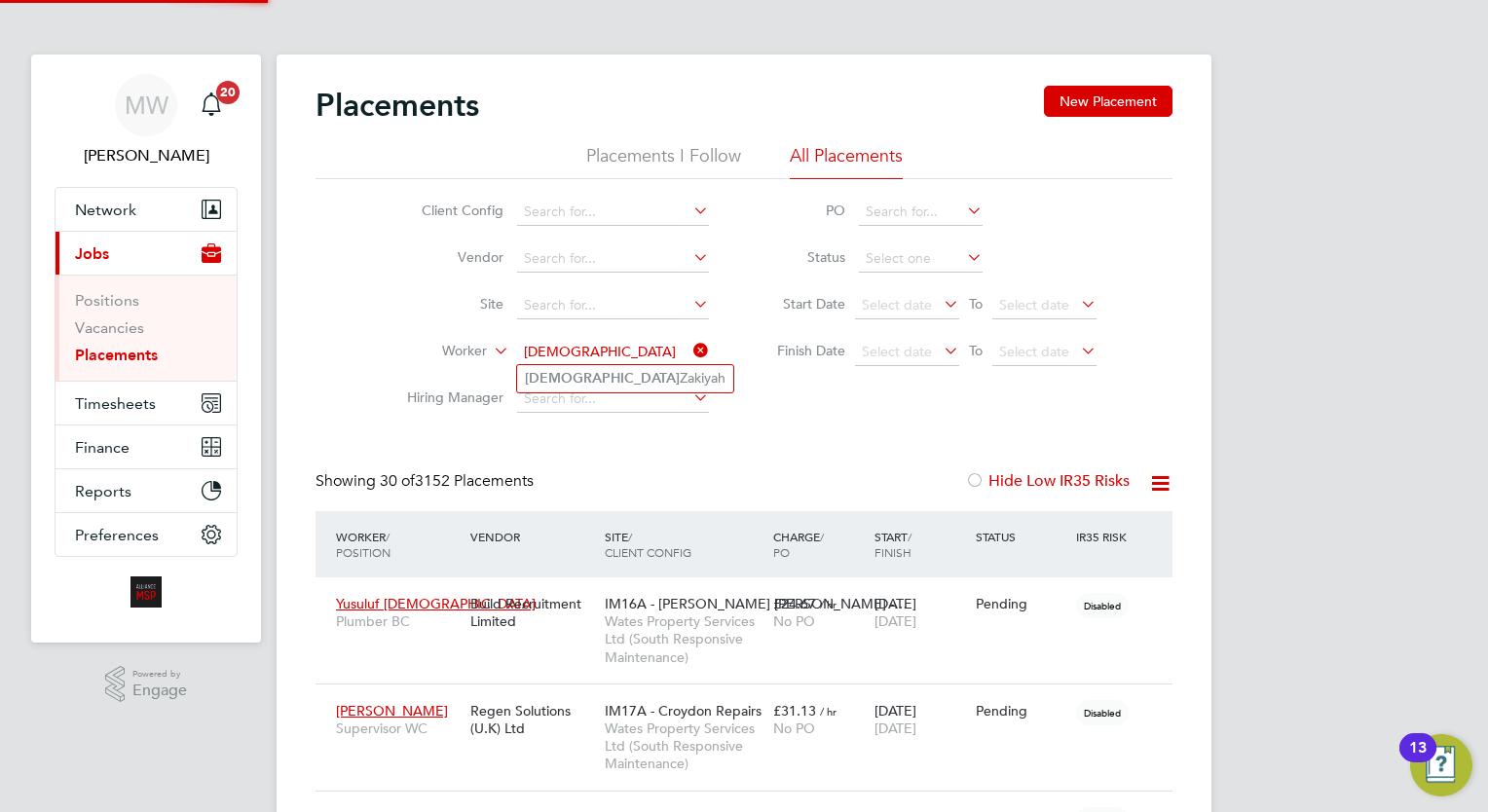
click at [630, 375] on li "Iman Zakiyah" at bounding box center [625, 377] width 216 height 27
type input "Iman Zakiyah"
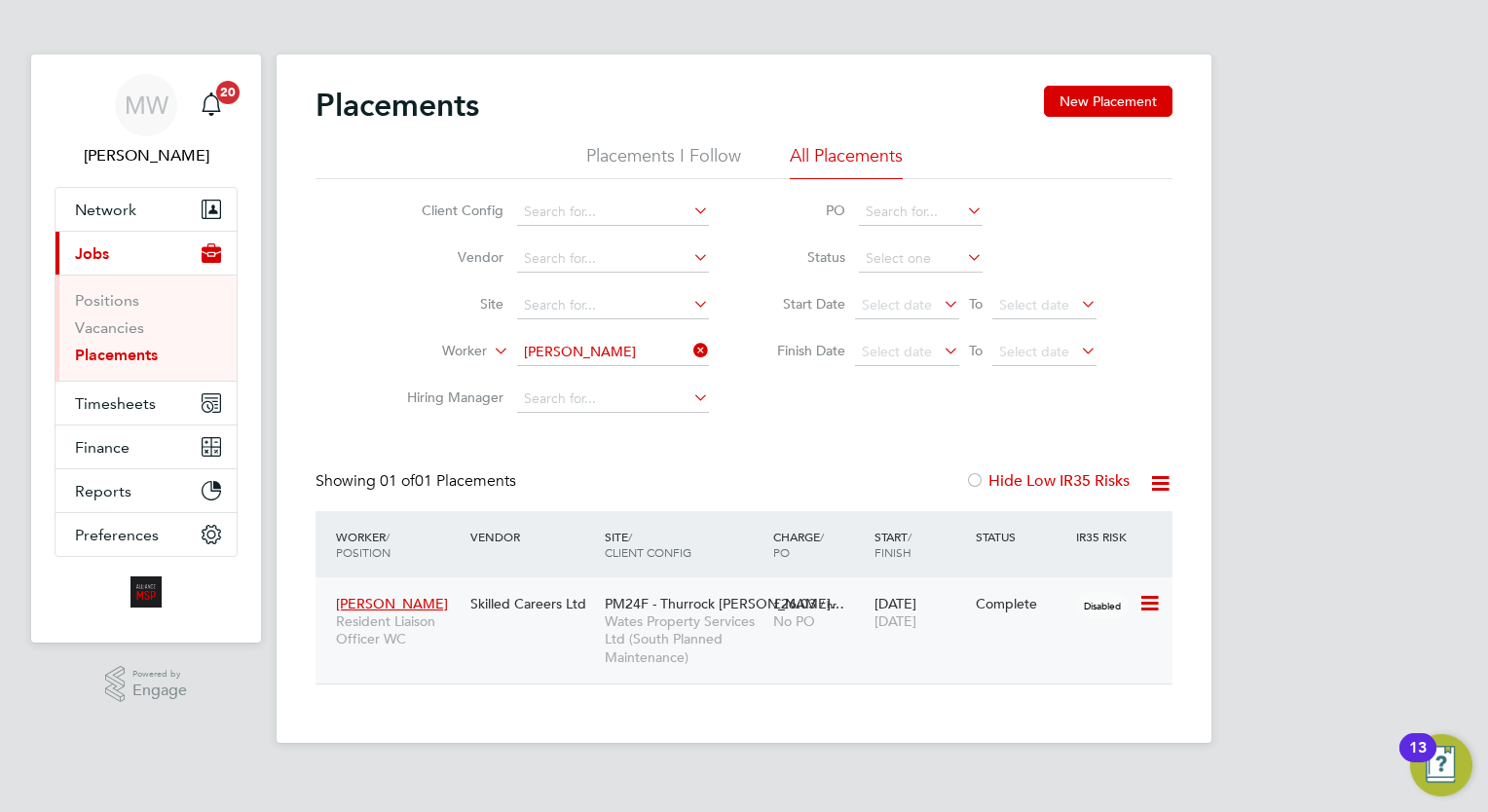
click at [755, 594] on div "PM24F - Thurrock Tran… Wates Property Services Ltd (South Planned Maintenance)" at bounding box center [684, 630] width 168 height 90
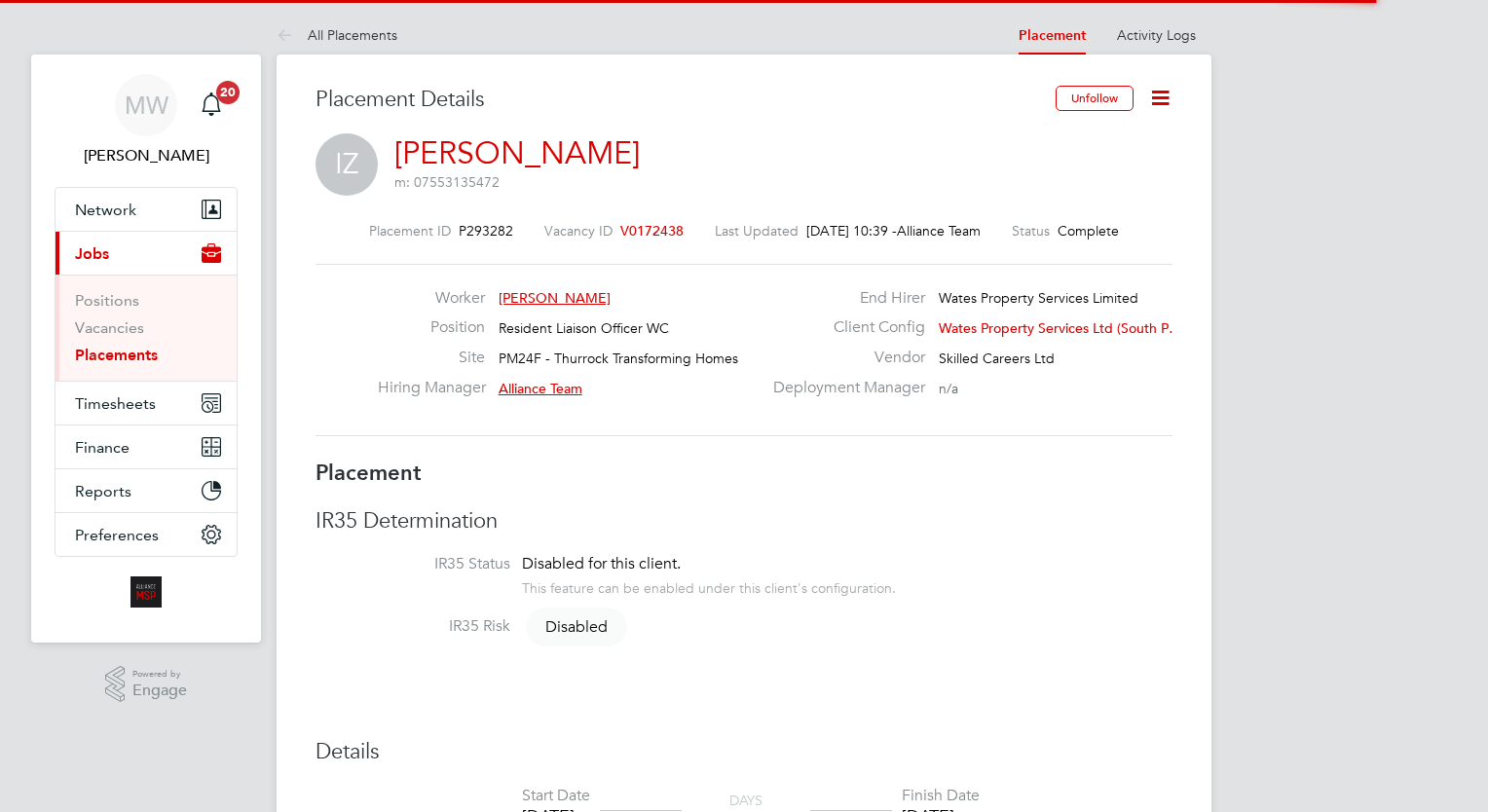
drag, startPoint x: 1168, startPoint y: 88, endPoint x: 1132, endPoint y: 130, distance: 55.3
click at [1164, 90] on icon at bounding box center [1160, 97] width 25 height 25
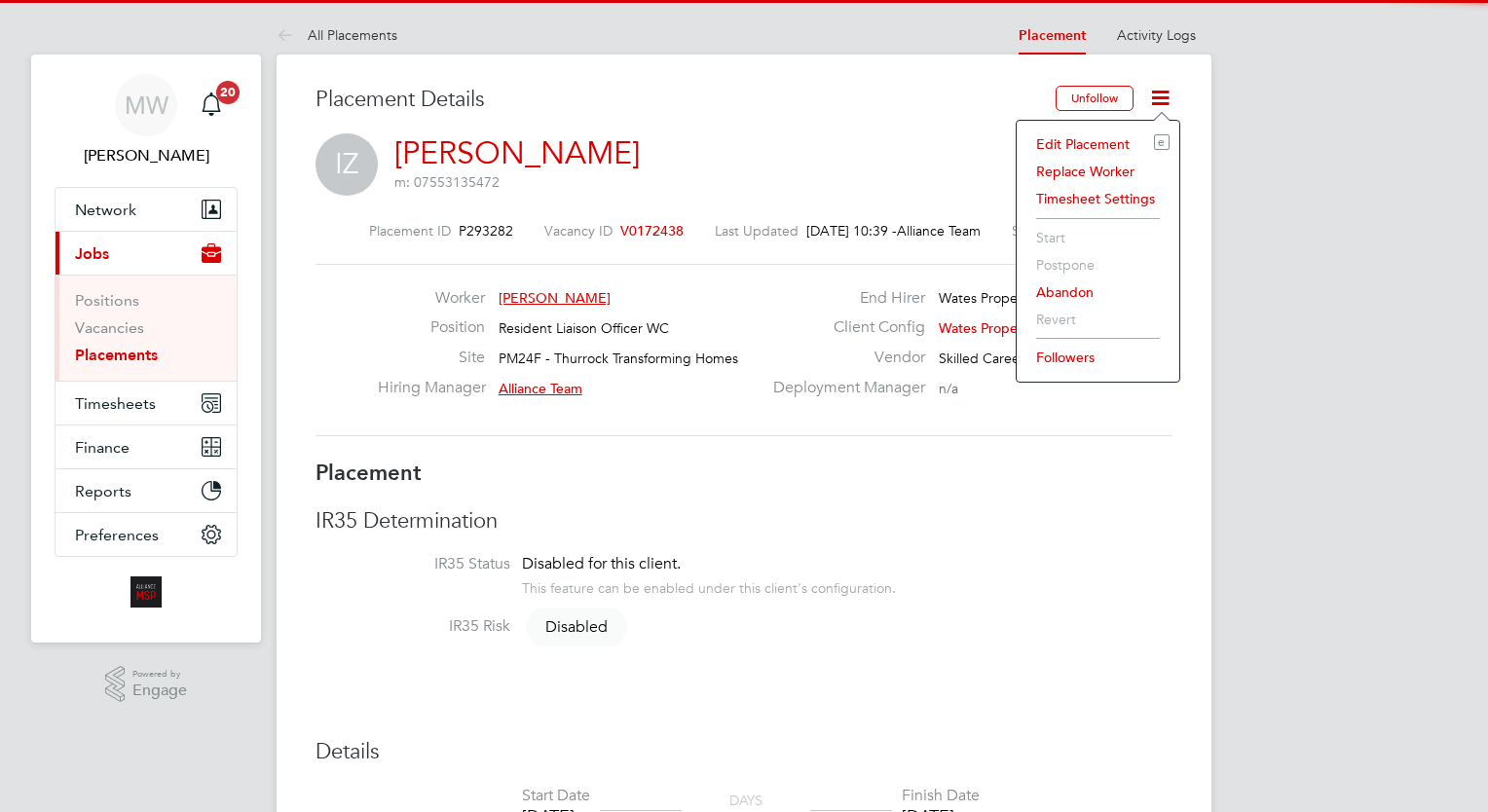
click at [1099, 135] on li "Edit Placement e" at bounding box center [1099, 145] width 144 height 28
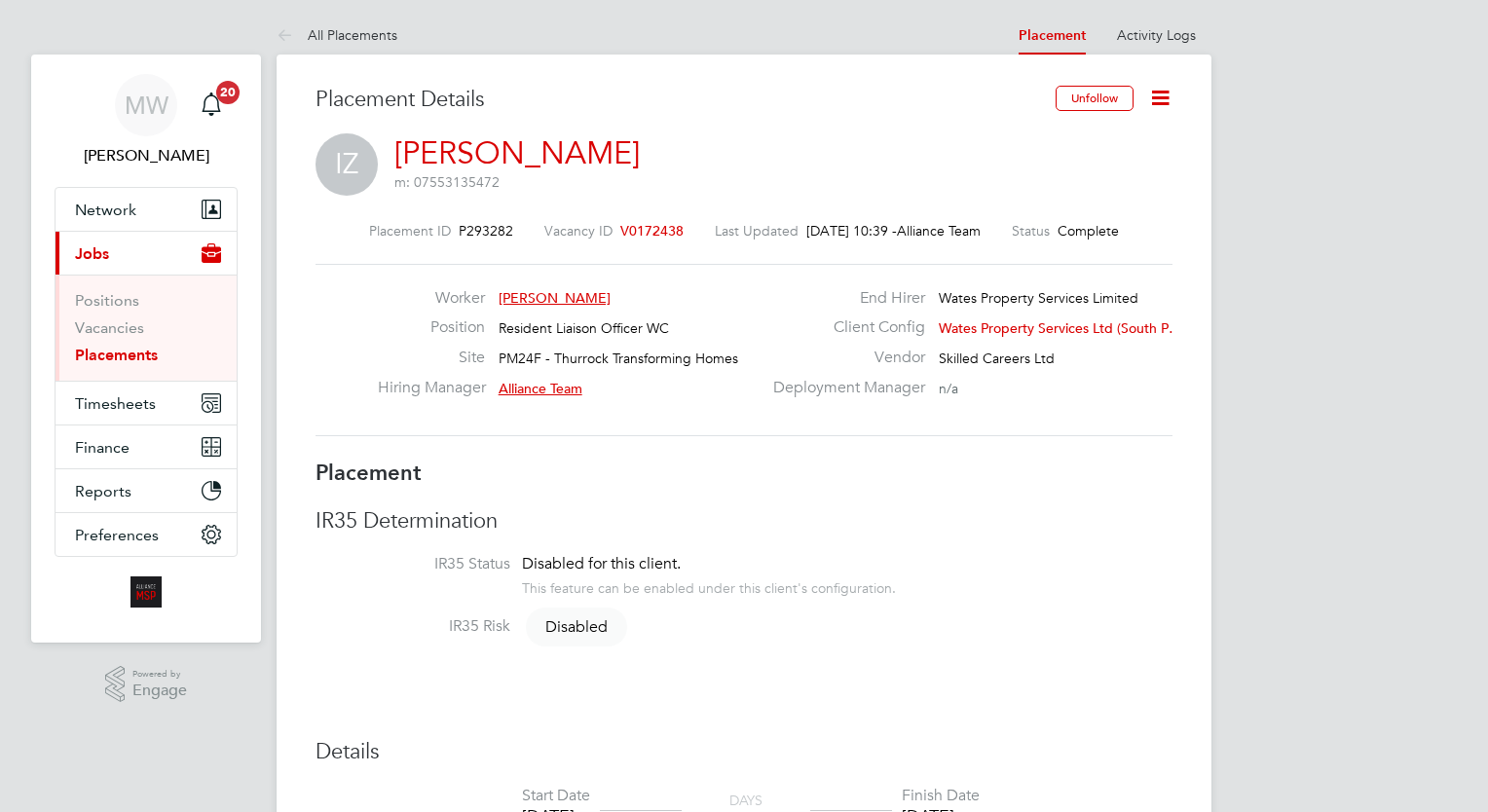
type input "Alliance Team"
type input "[PERSON_NAME]"
type input "[DATE]"
type input "08:00"
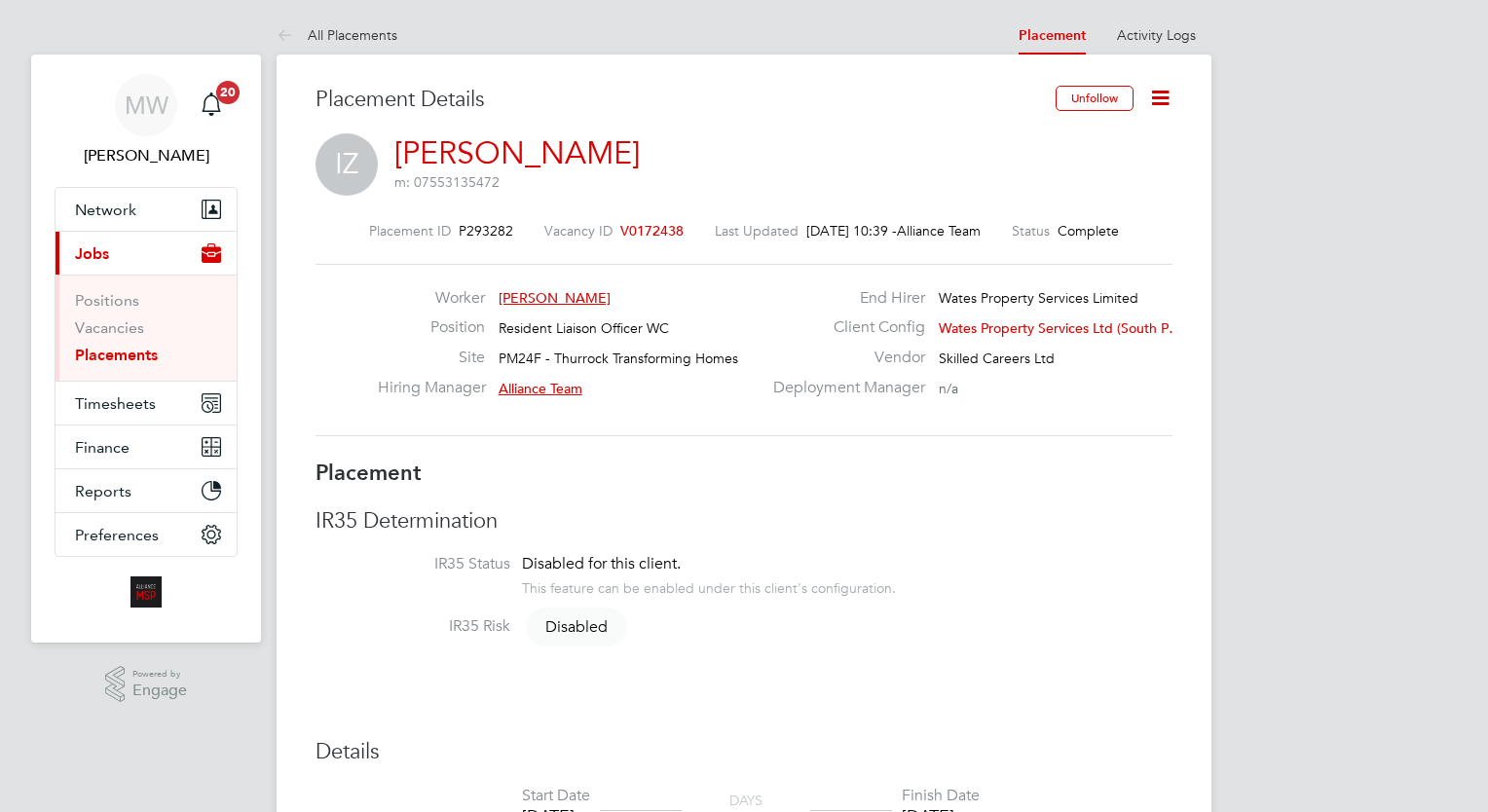
type input "18:00"
type input "07890"
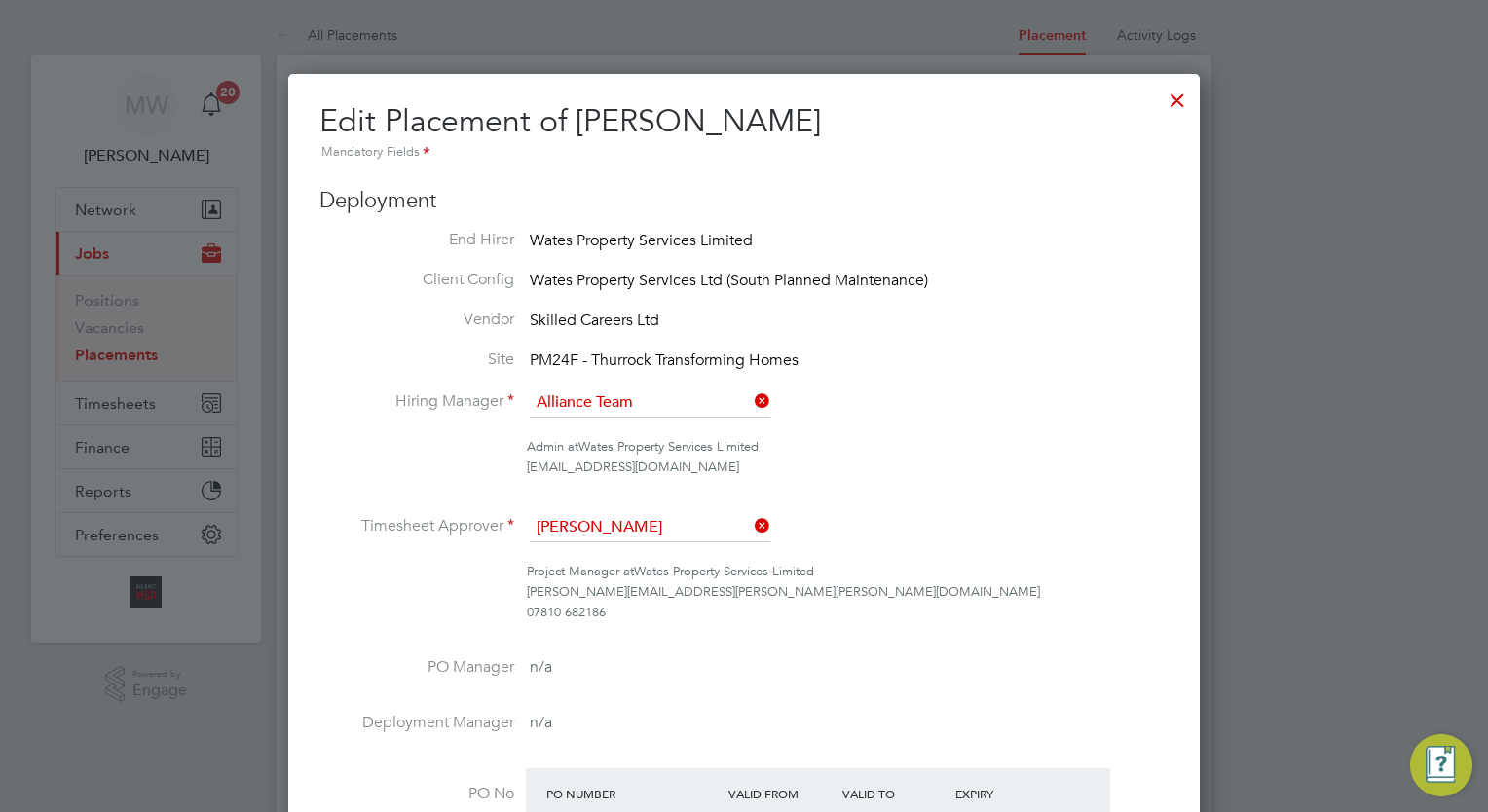
scroll to position [10, 10]
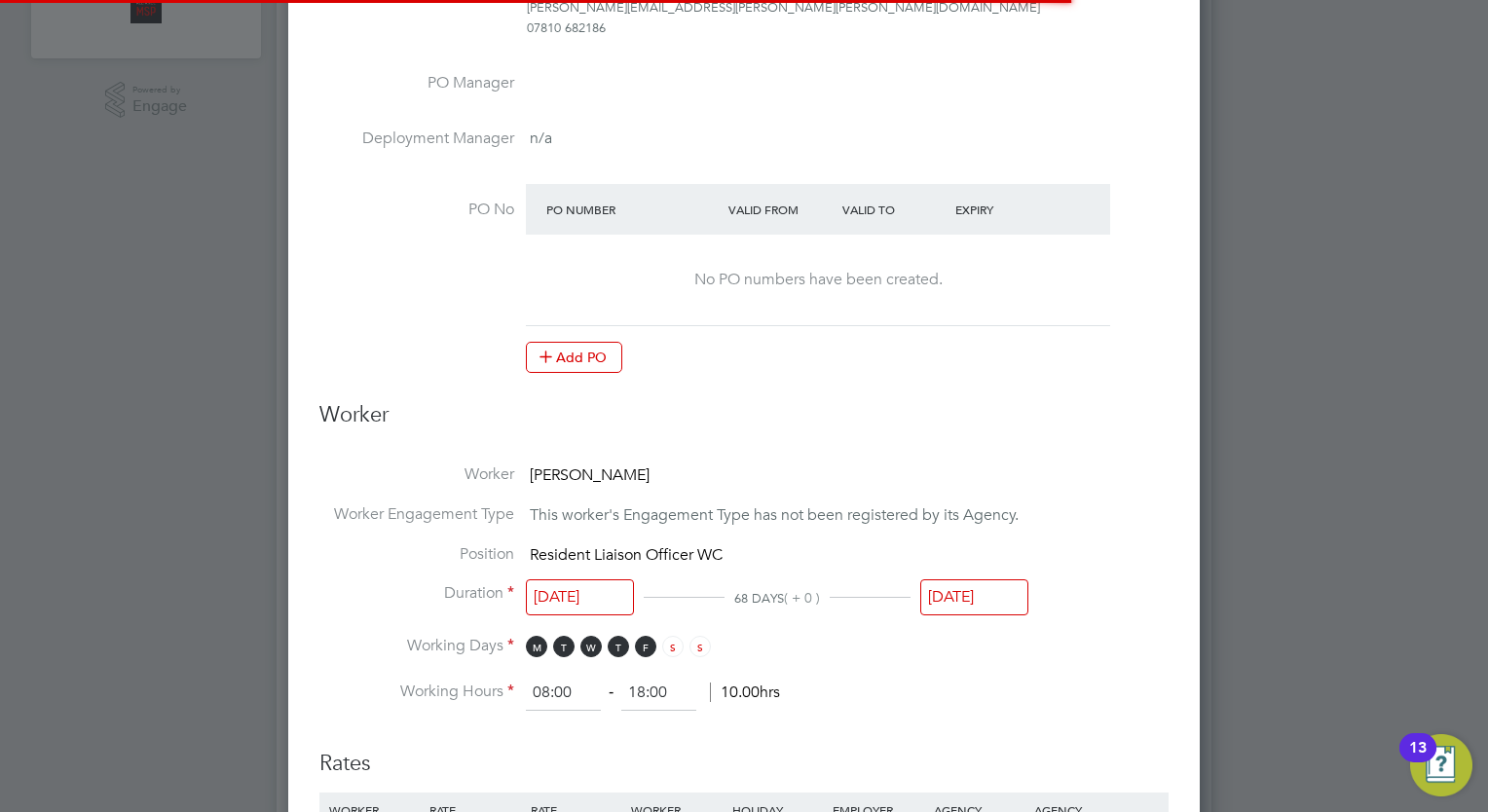
click at [986, 581] on input "[DATE]" at bounding box center [975, 597] width 108 height 36
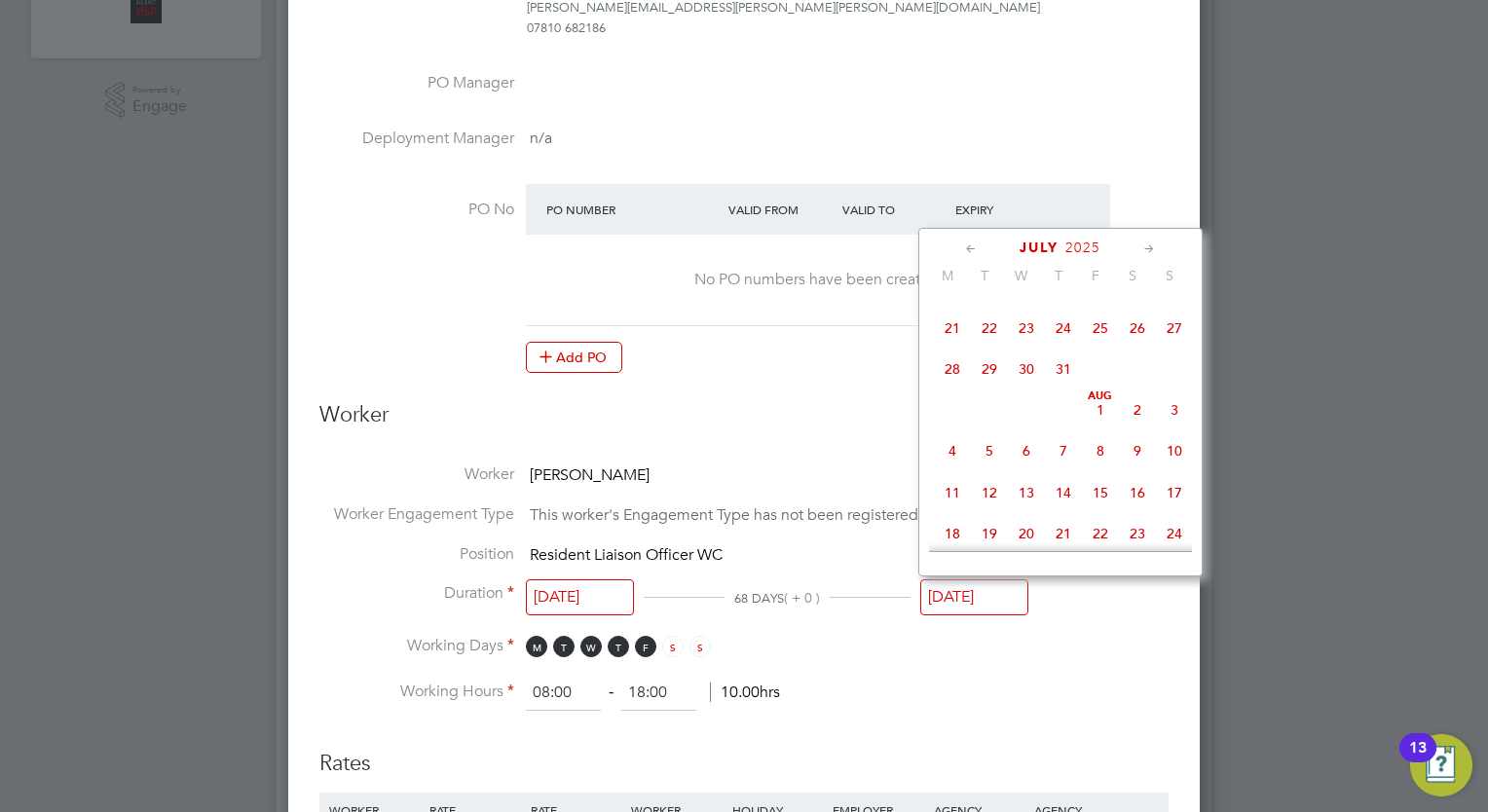
click at [1100, 429] on span "[DATE]" at bounding box center [1101, 410] width 37 height 37
type input "[DATE]"
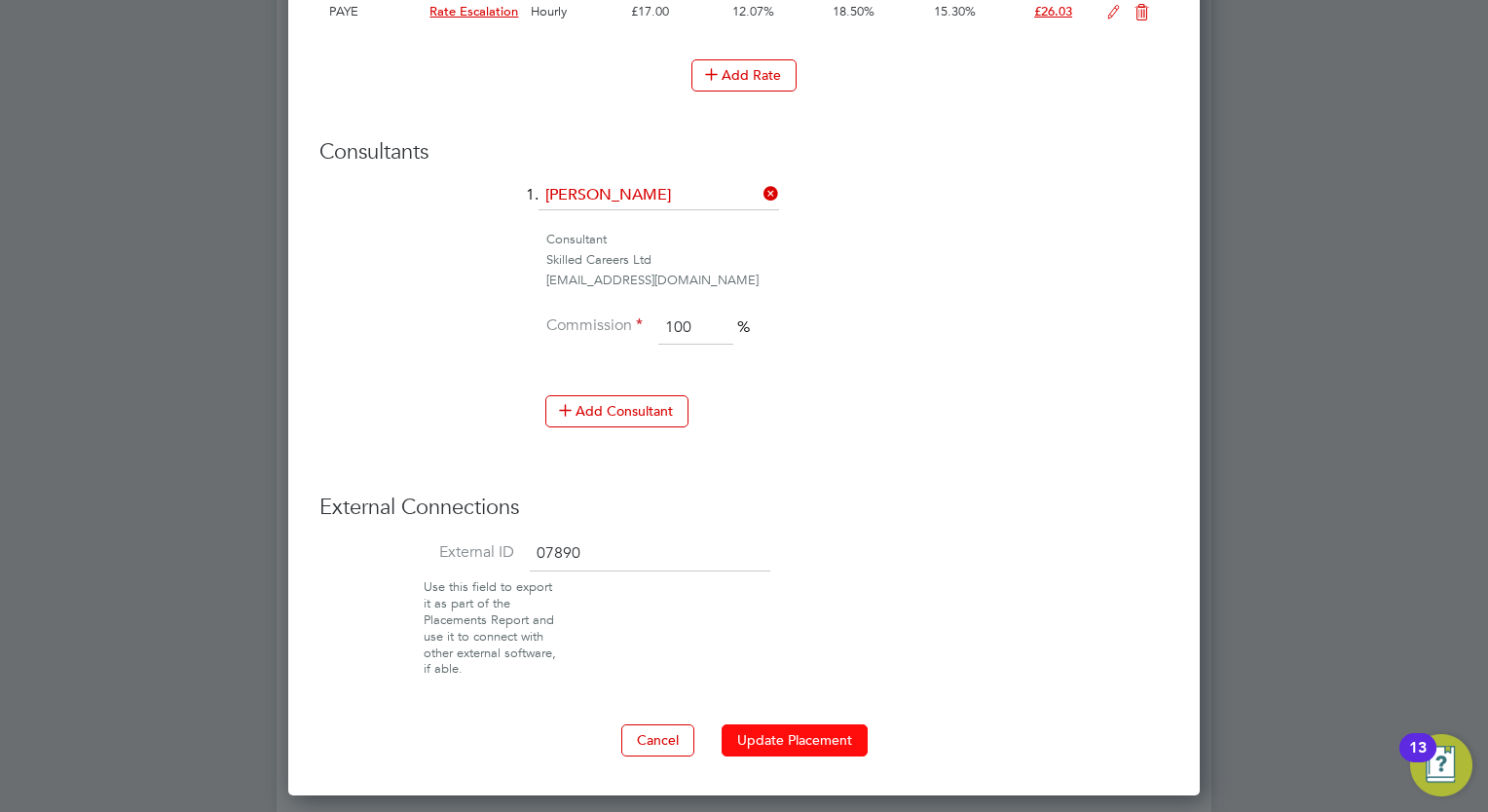
click at [782, 734] on button "Update Placement" at bounding box center [795, 740] width 147 height 31
click at [1326, 382] on div at bounding box center [744, 406] width 1488 height 812
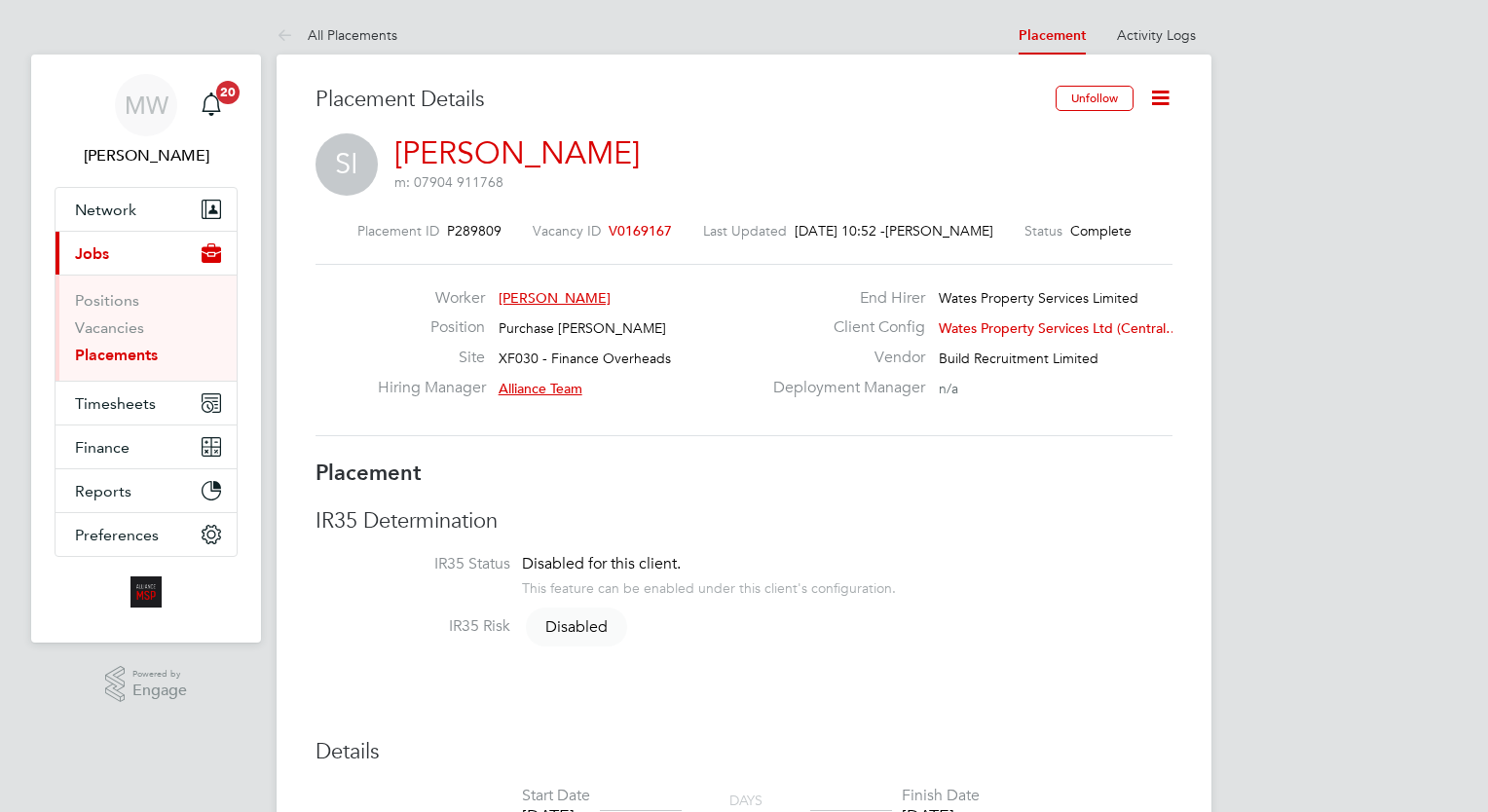
click at [1156, 98] on icon at bounding box center [1160, 97] width 25 height 25
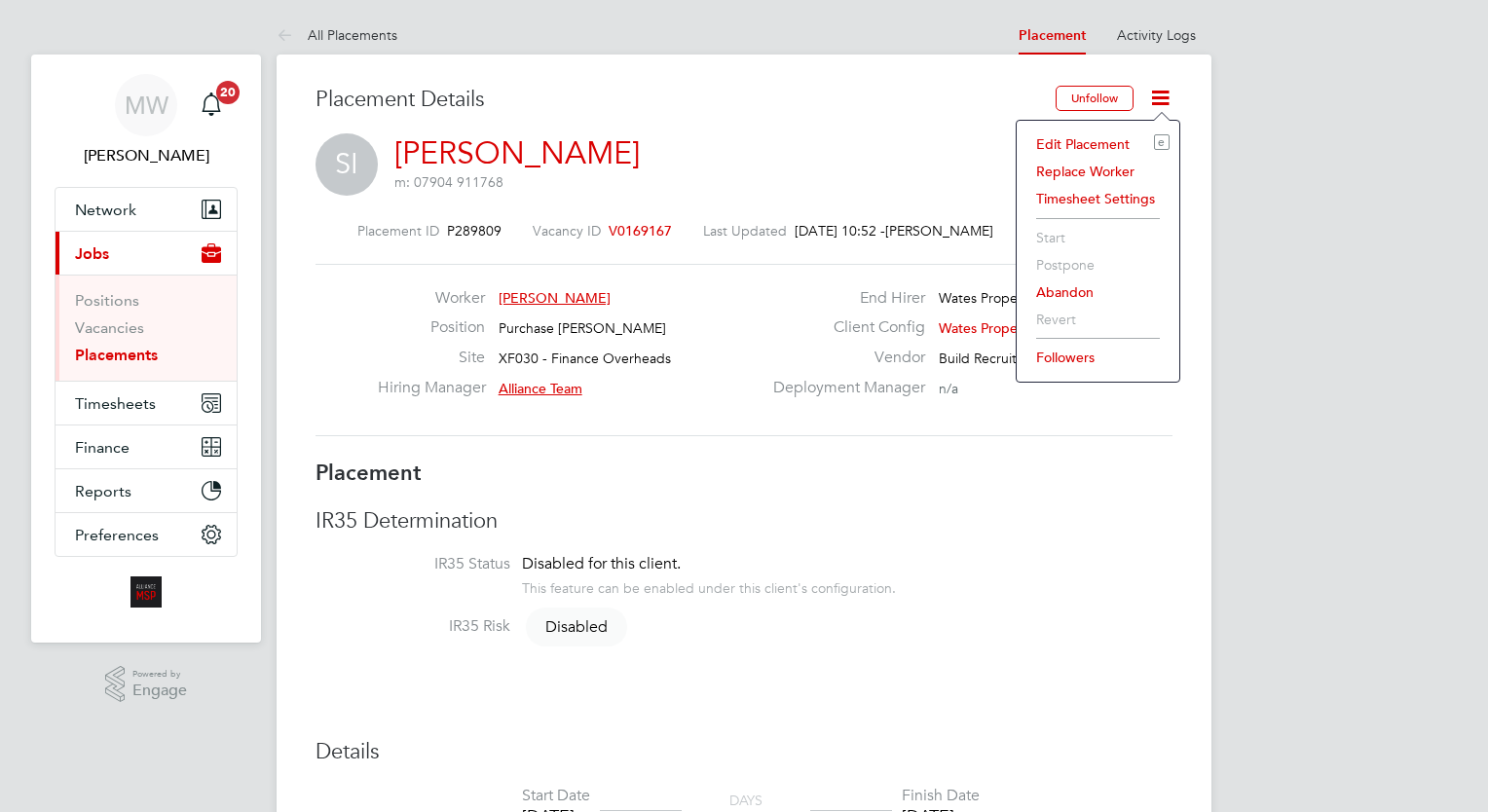
click at [1085, 146] on li "Edit Placement e" at bounding box center [1099, 145] width 144 height 28
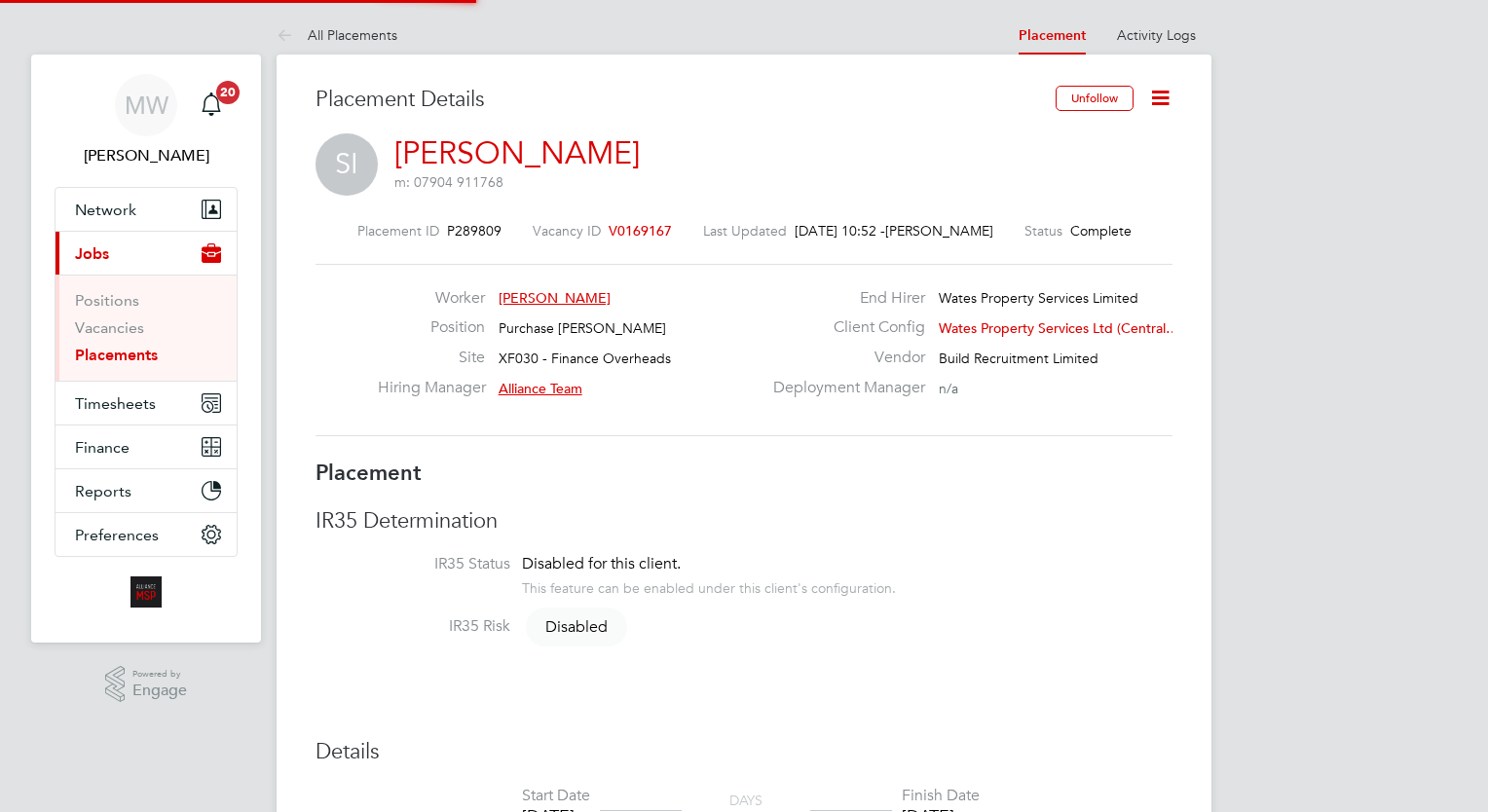
type input "Alliance Team"
type input "Lorraine Smith"
type input "09 Jun 2025"
type input "[DATE]"
type input "00:00"
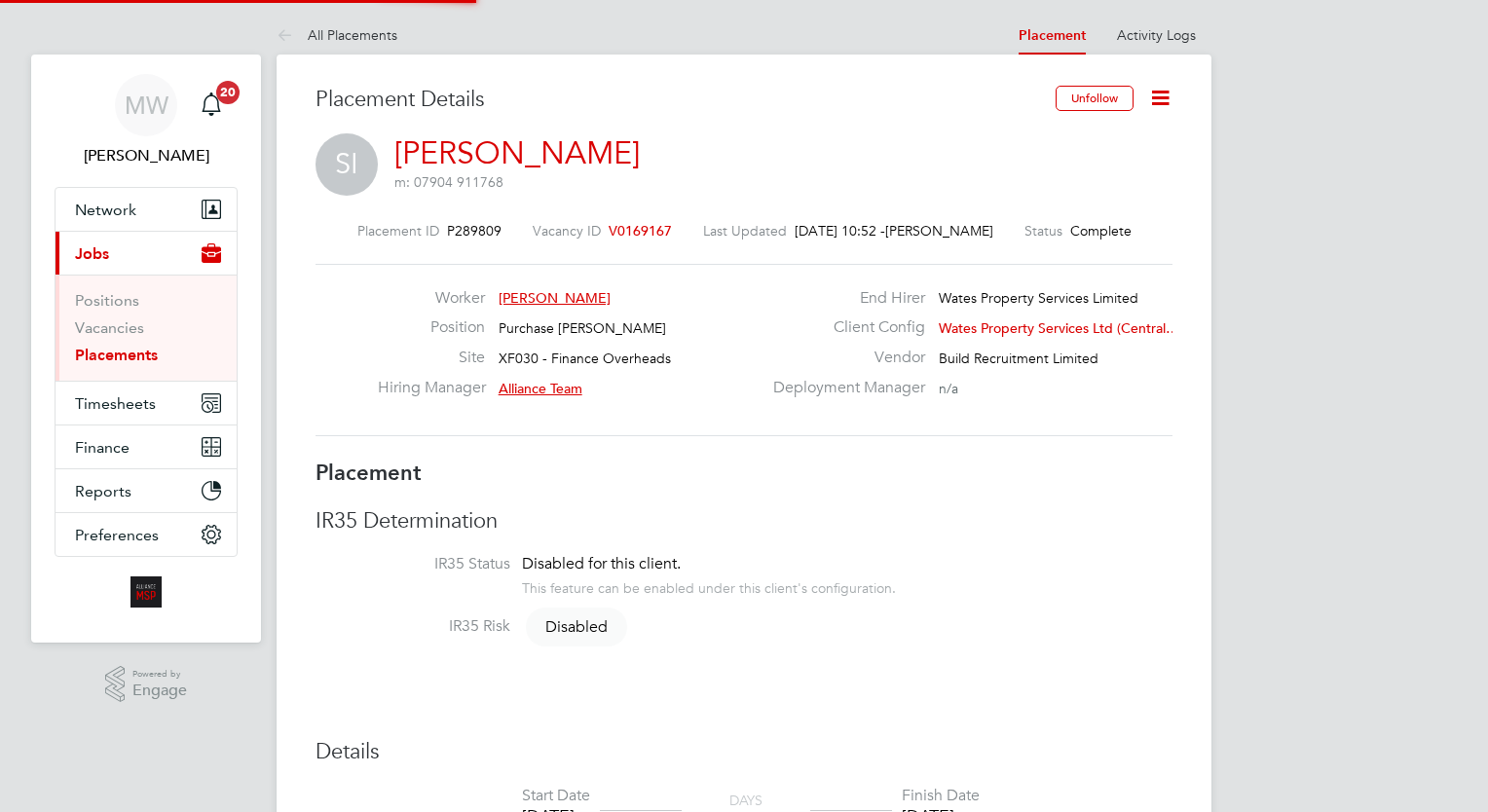
type input "00:00"
type input "07813"
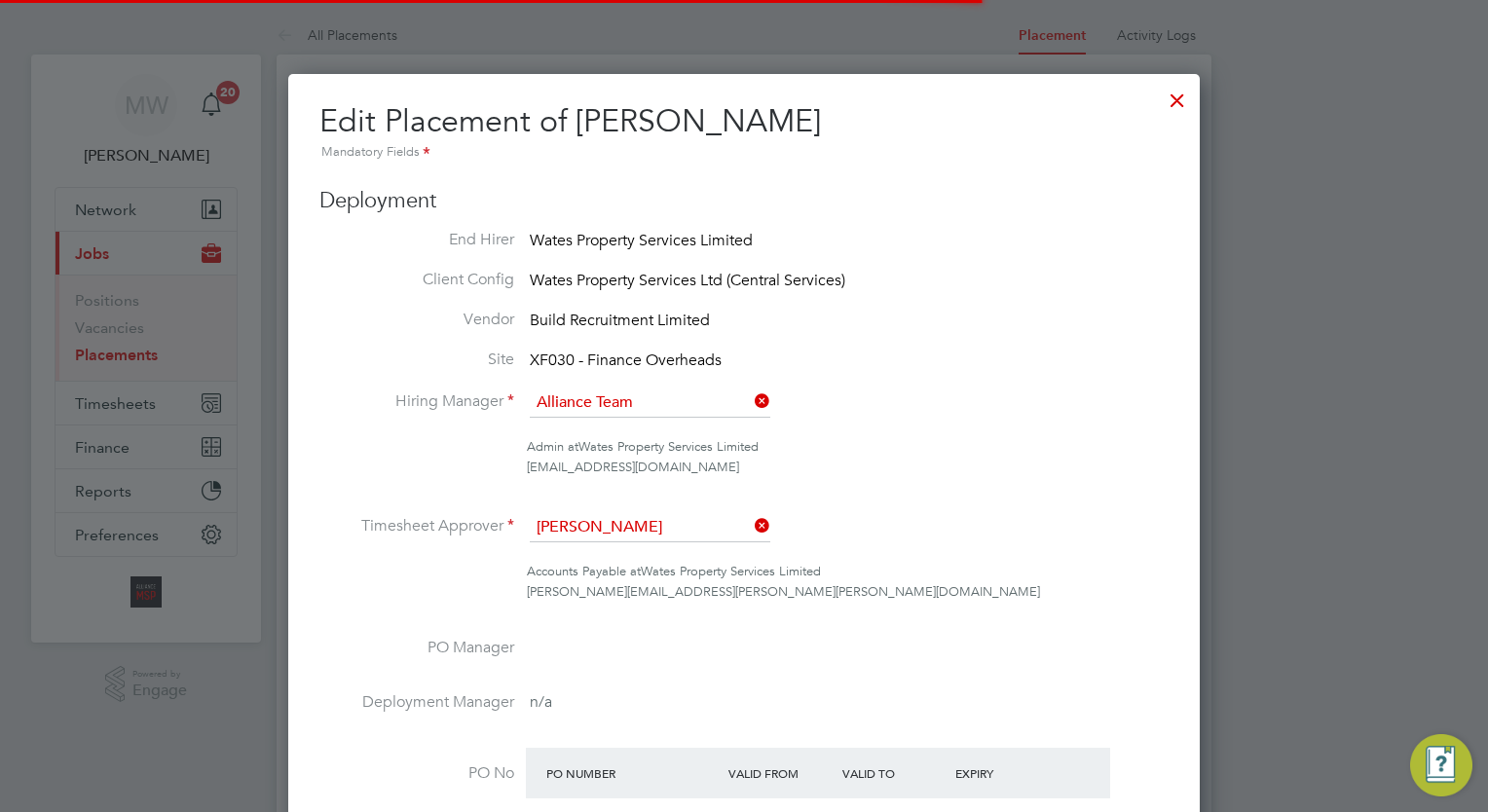
scroll to position [10, 10]
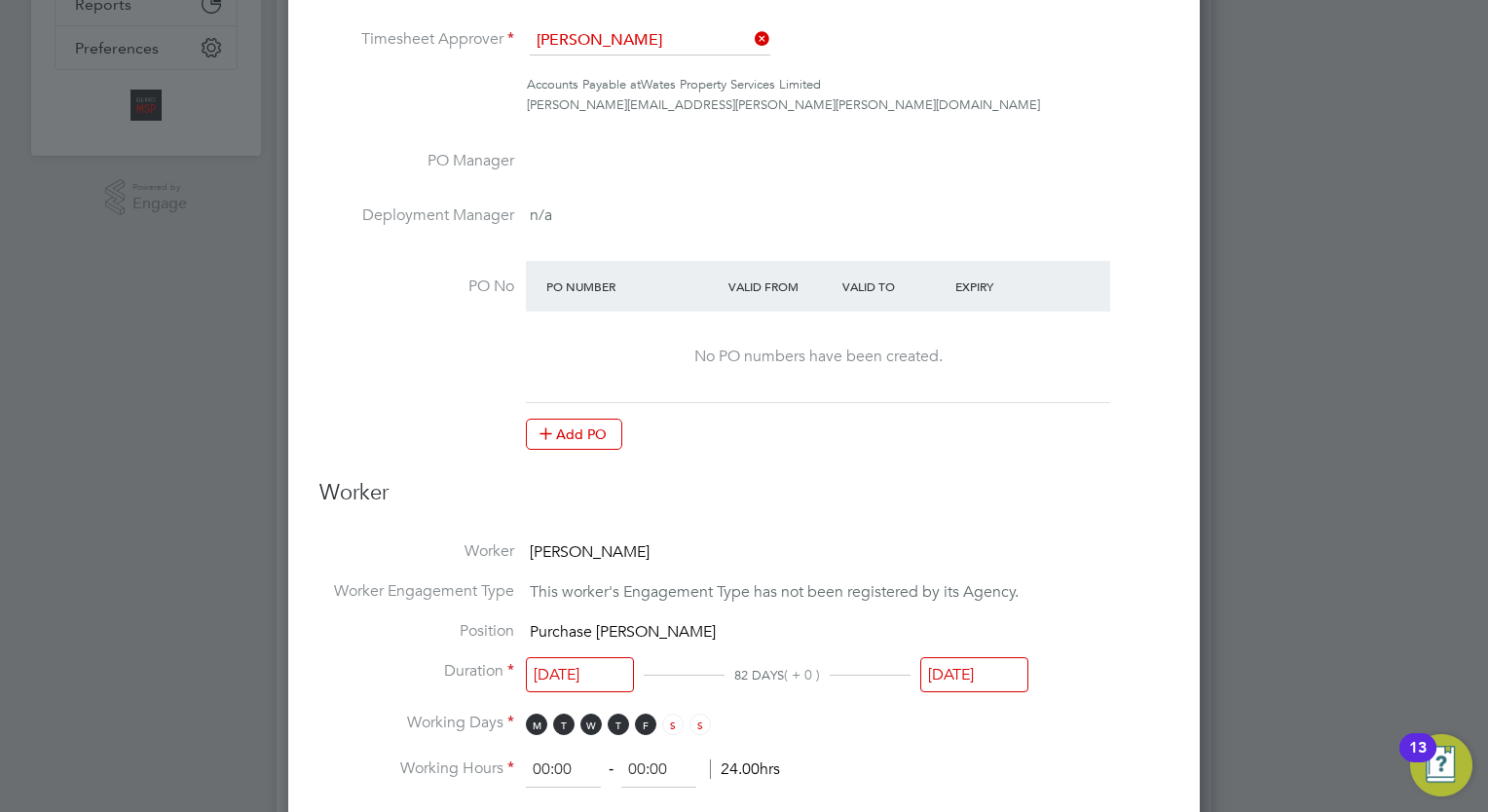
click at [972, 682] on input "[DATE]" at bounding box center [975, 674] width 108 height 36
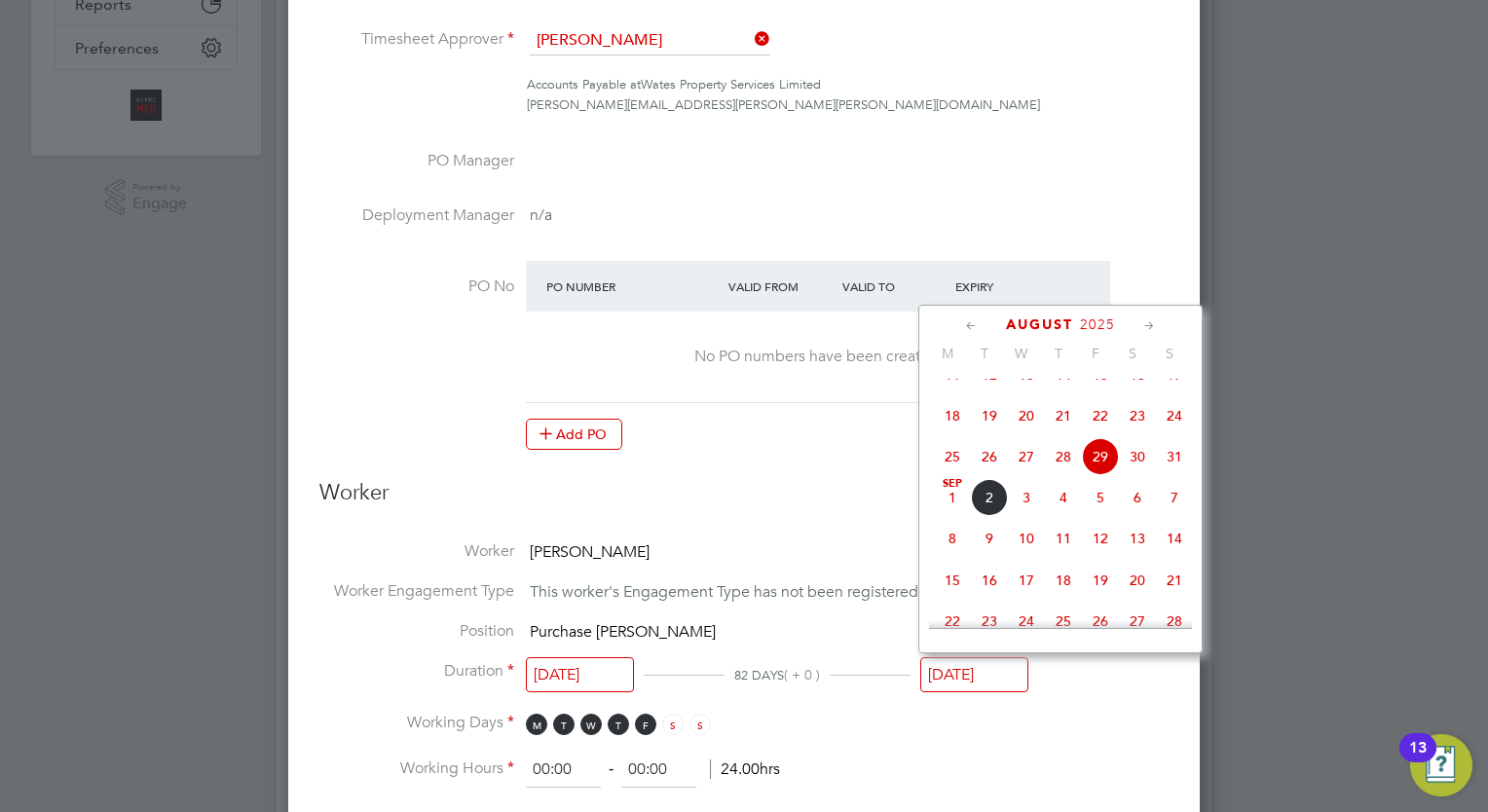
drag, startPoint x: 972, startPoint y: 682, endPoint x: 939, endPoint y: 700, distance: 37.6
click at [939, 700] on li "Duration 09 Jun 2025 82 DAYS ( + 0 ) 29 Aug 2025" at bounding box center [744, 686] width 849 height 52
click at [962, 671] on input "[DATE]" at bounding box center [975, 674] width 108 height 36
click at [1153, 326] on icon at bounding box center [1149, 326] width 19 height 22
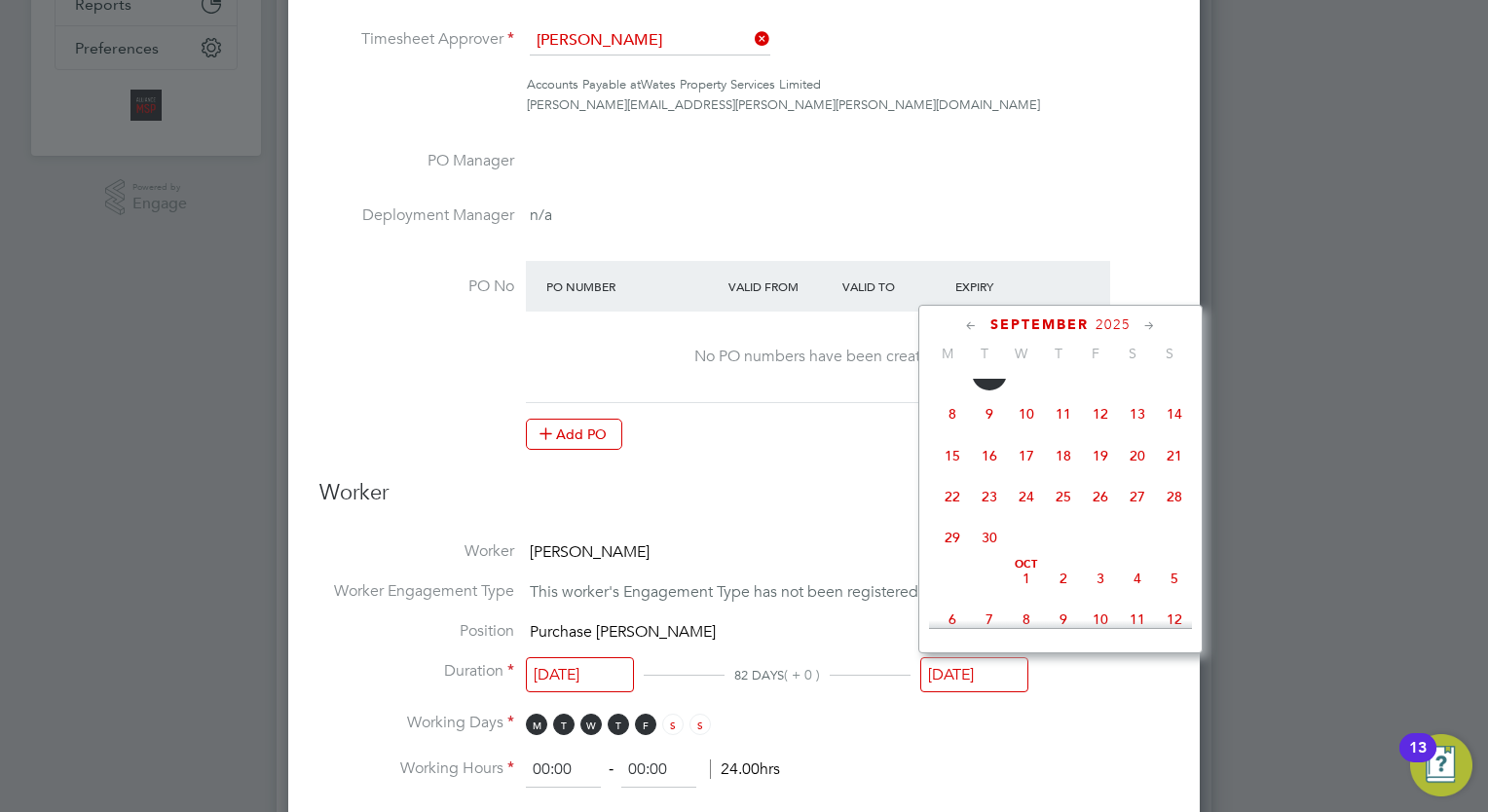
click at [1153, 326] on icon at bounding box center [1149, 326] width 19 height 22
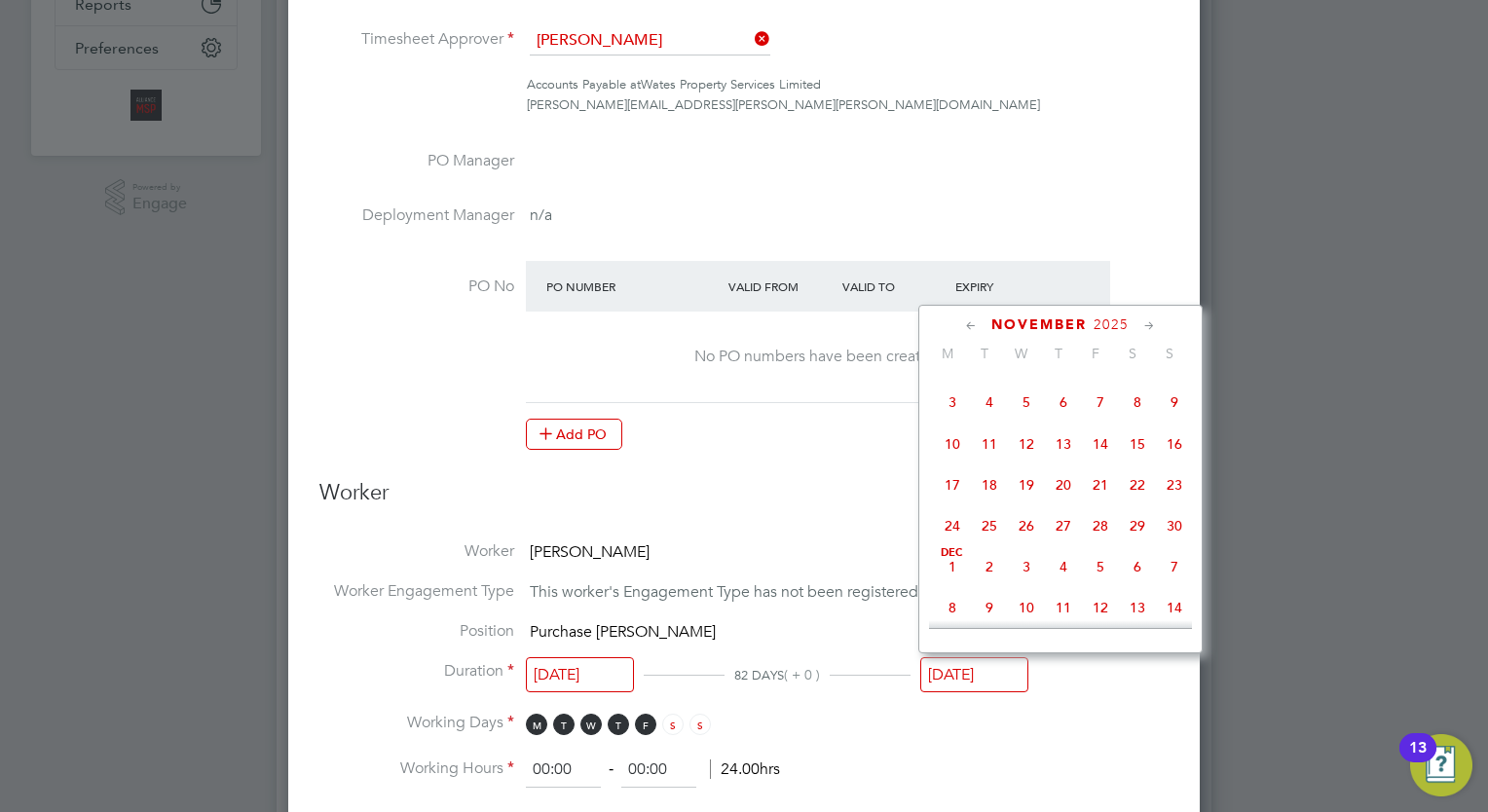
click at [1097, 545] on span "28" at bounding box center [1101, 526] width 37 height 37
type input "[DATE]"
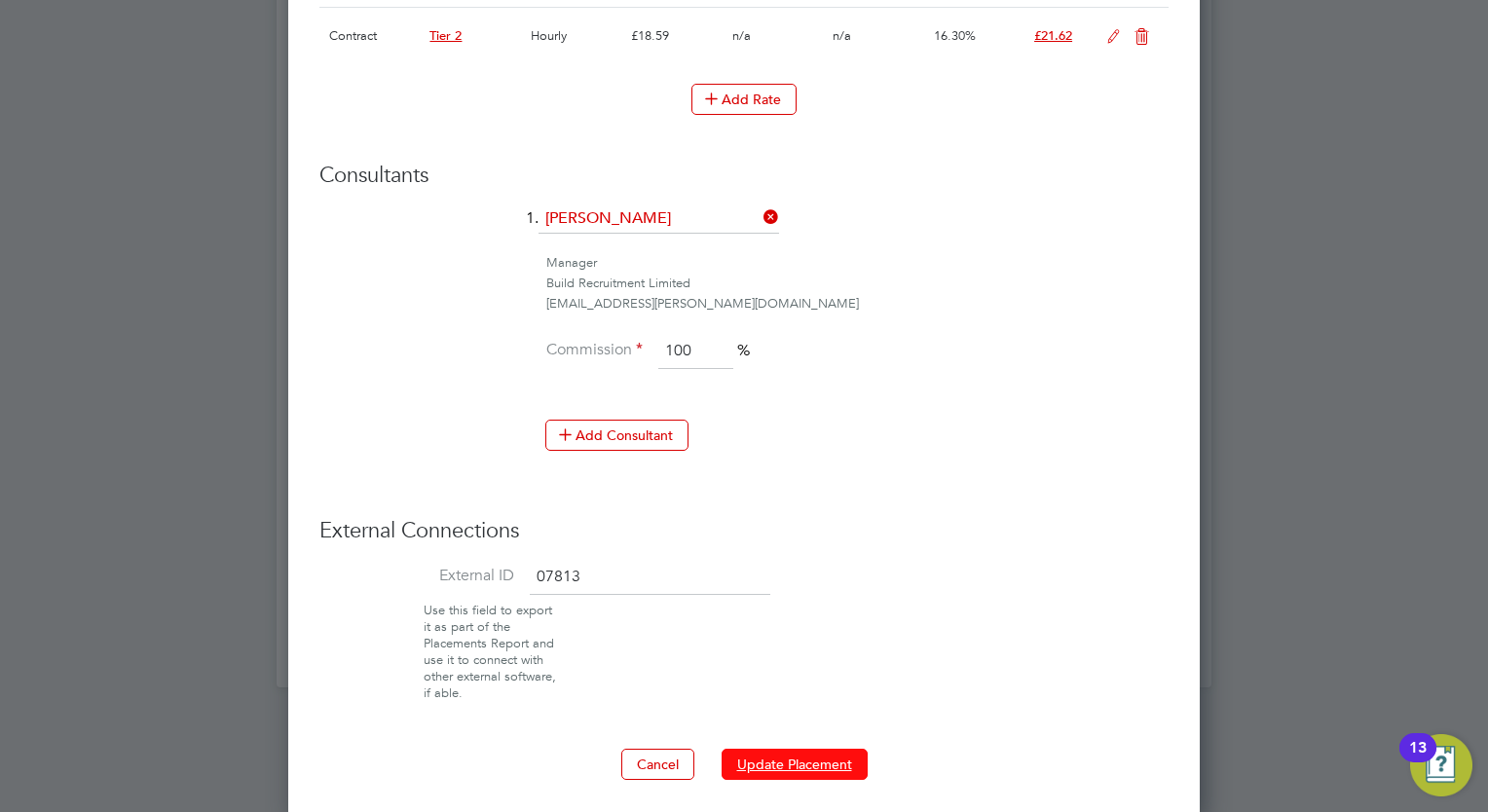
click at [804, 748] on button "Update Placement" at bounding box center [795, 764] width 147 height 31
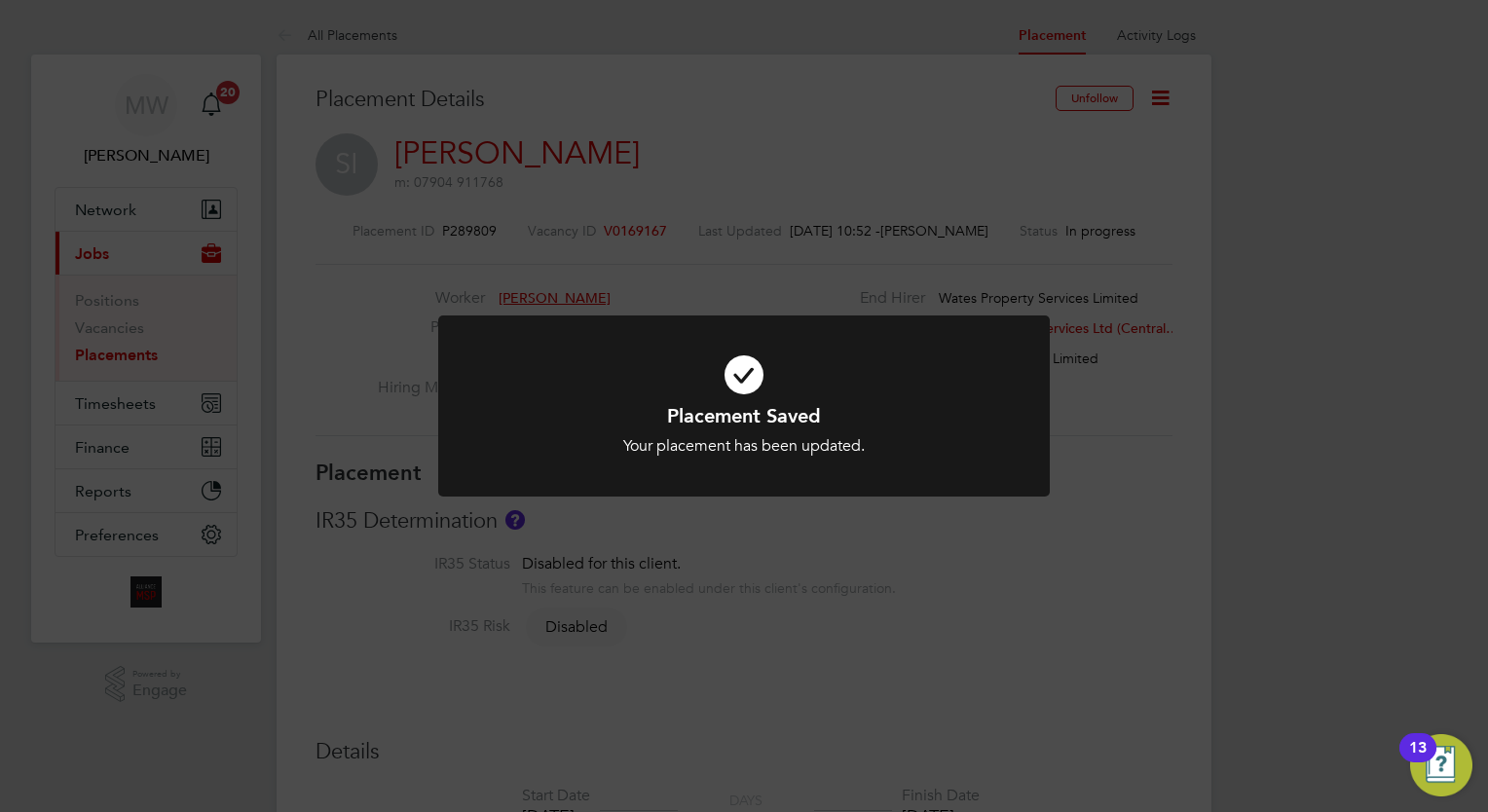
click at [858, 640] on div "Placement Saved Your placement has been updated. Cancel Okay" at bounding box center [744, 406] width 1488 height 812
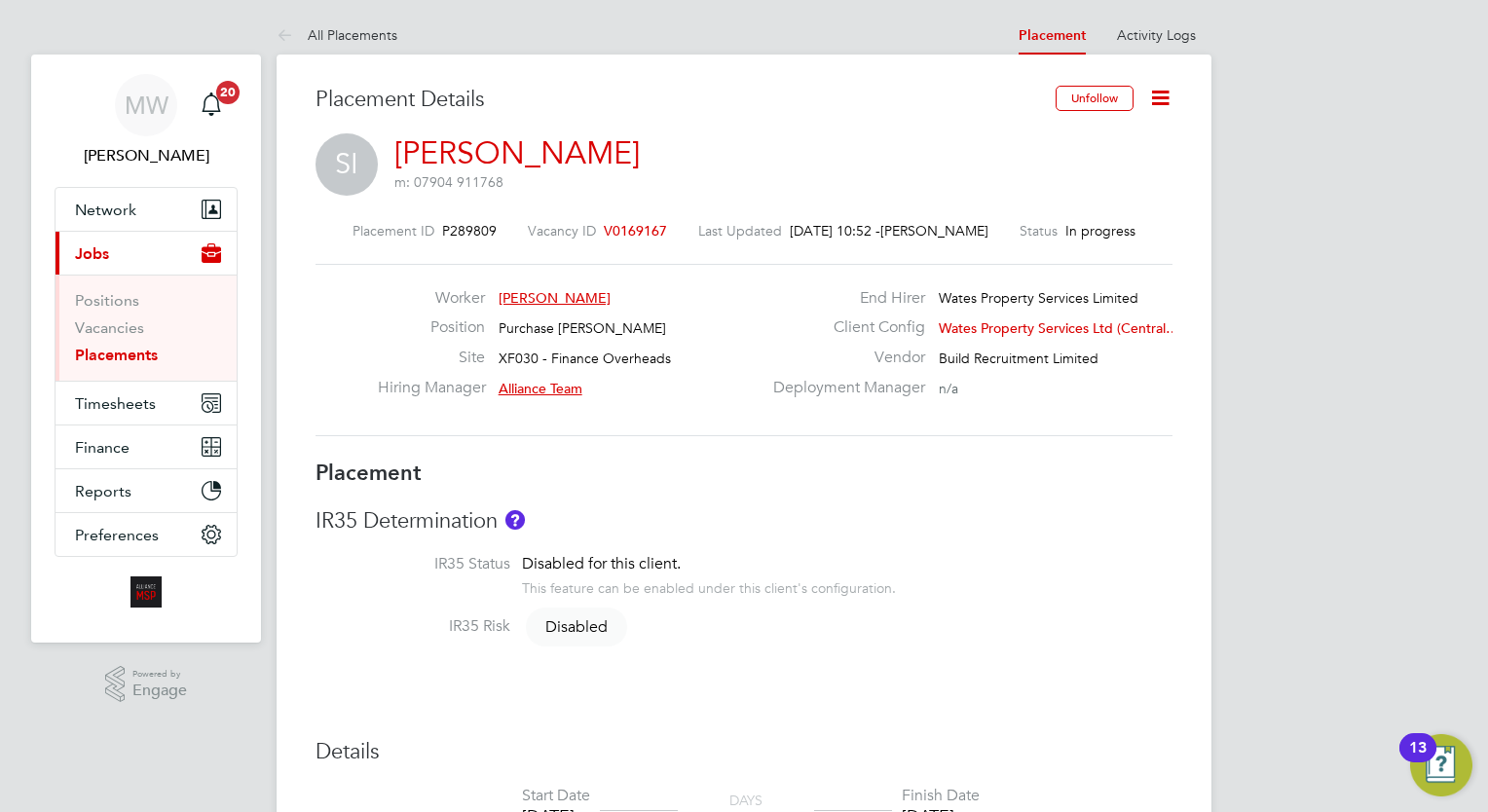
drag, startPoint x: 133, startPoint y: 355, endPoint x: 159, endPoint y: 360, distance: 26.5
click at [133, 355] on link "Placements" at bounding box center [116, 355] width 83 height 19
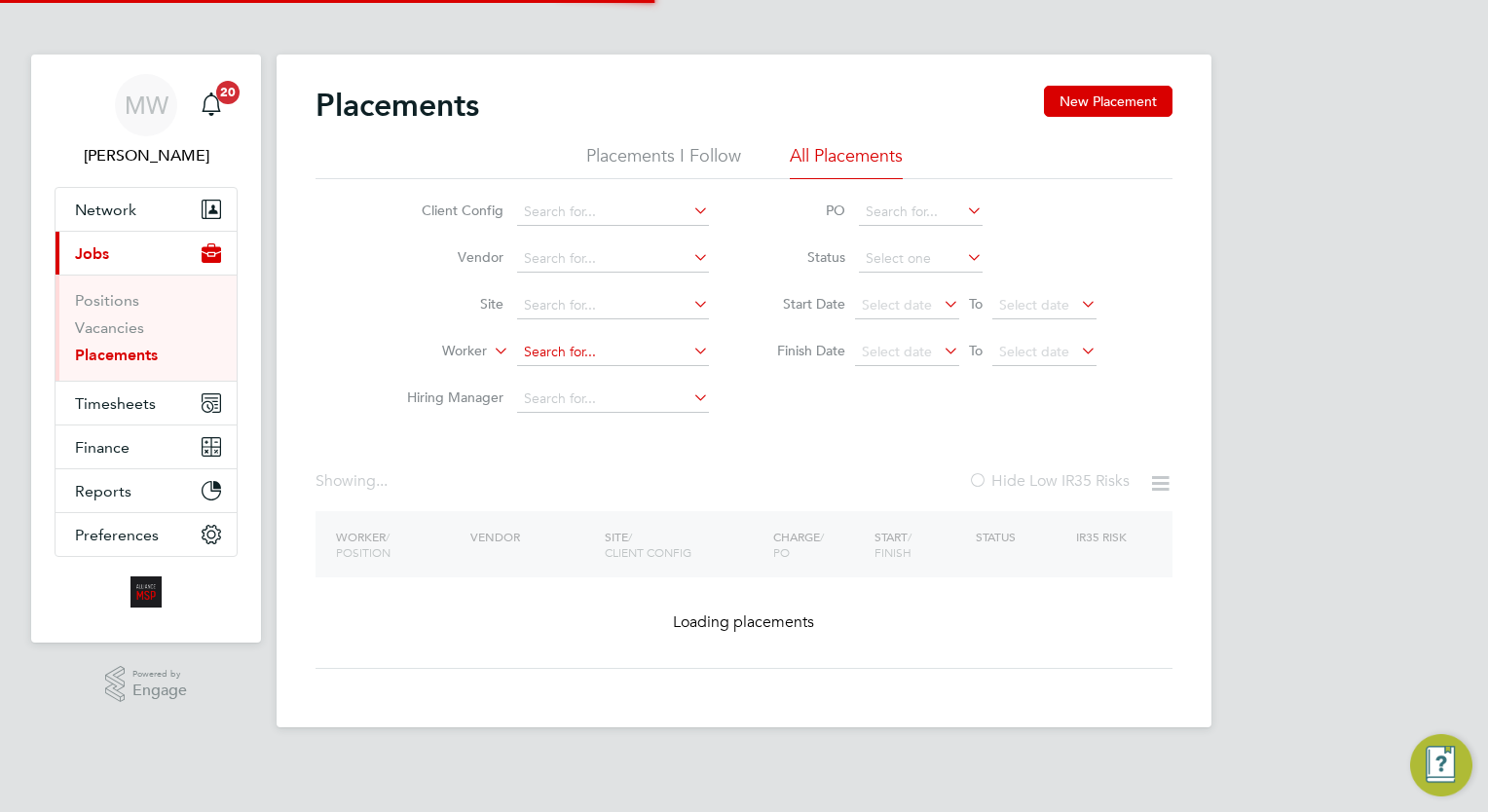
click at [615, 361] on input at bounding box center [613, 353] width 192 height 28
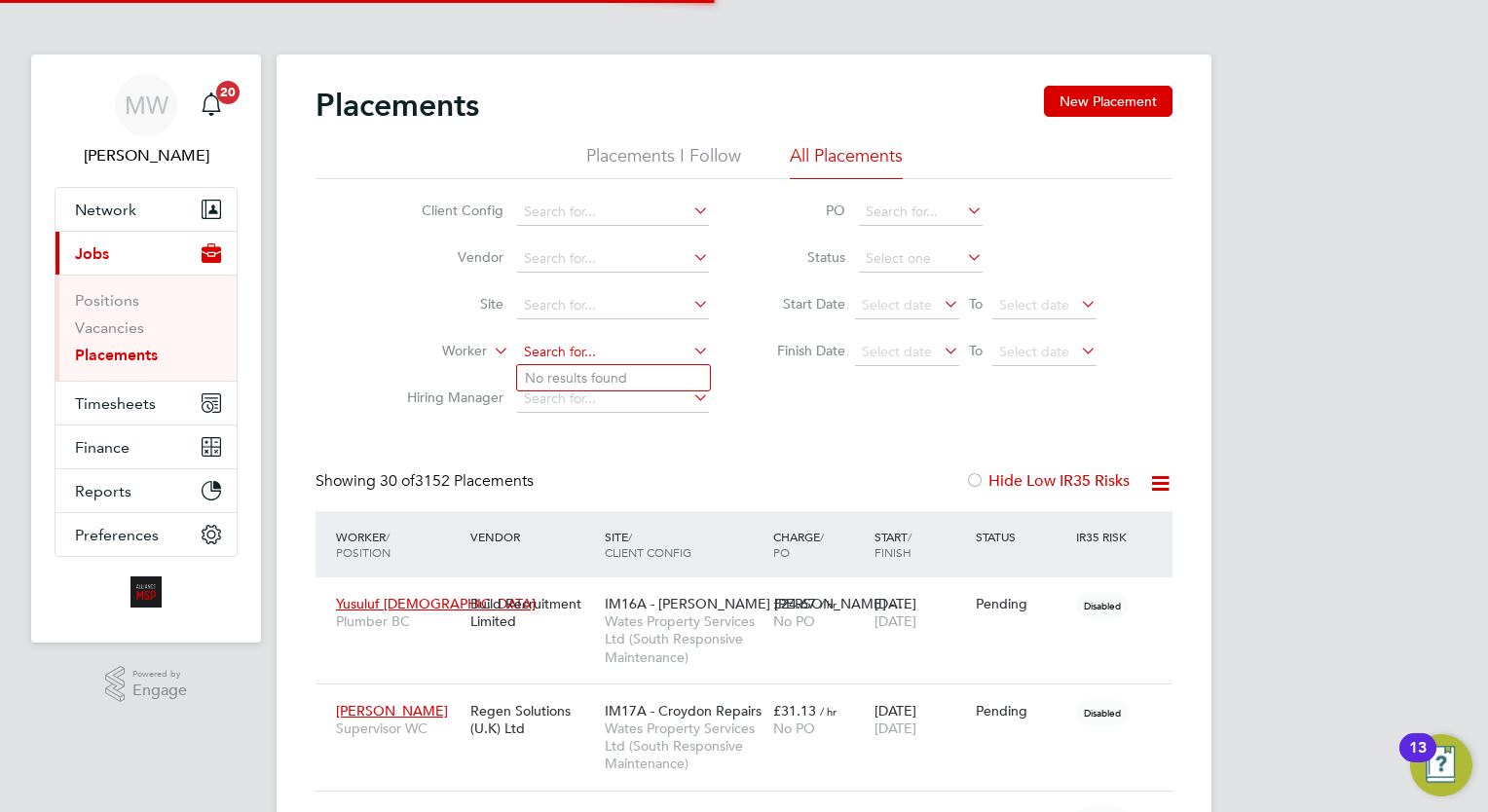
scroll to position [55, 136]
type input "madigan"
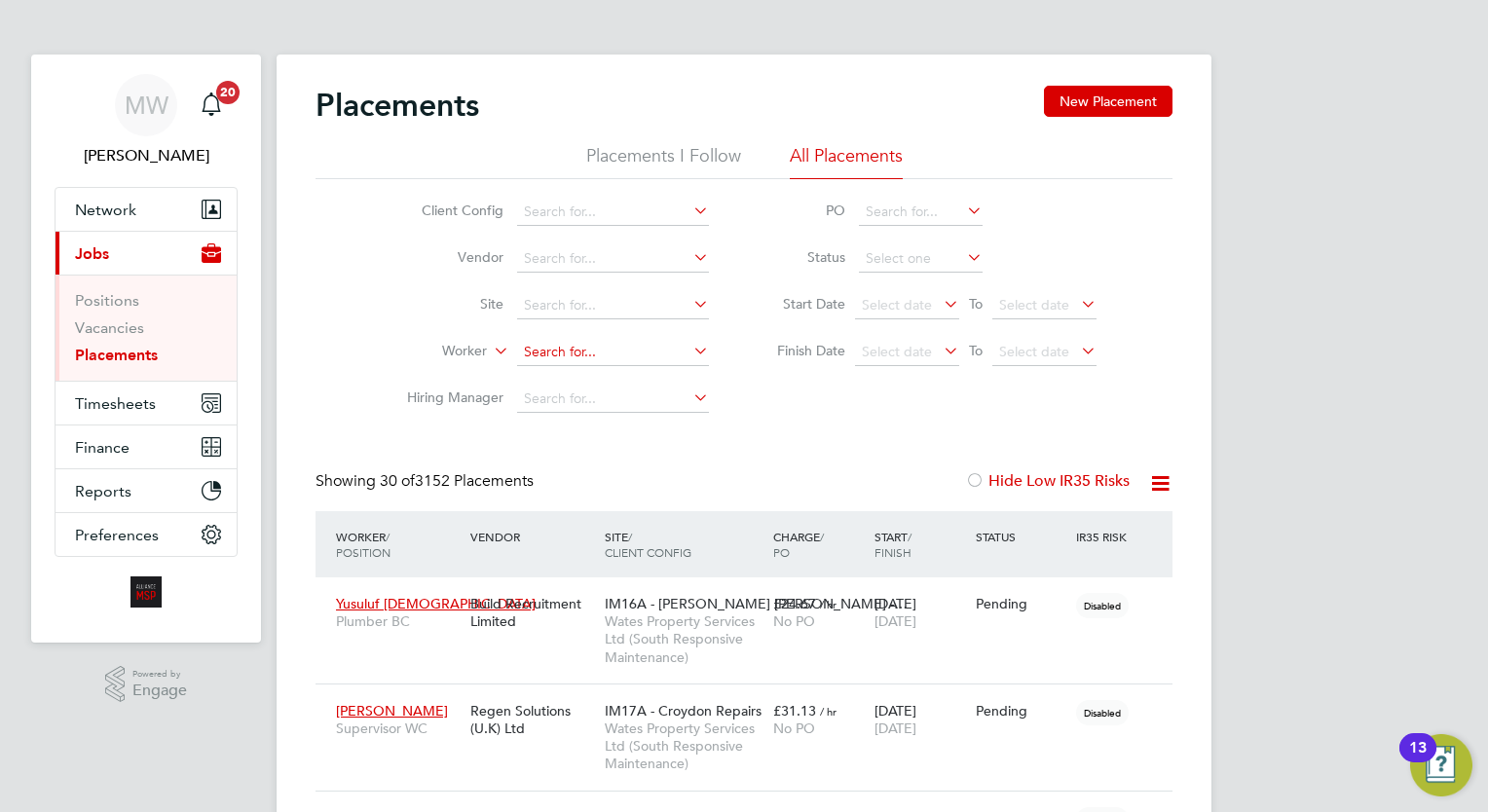
click at [632, 344] on input at bounding box center [613, 353] width 192 height 28
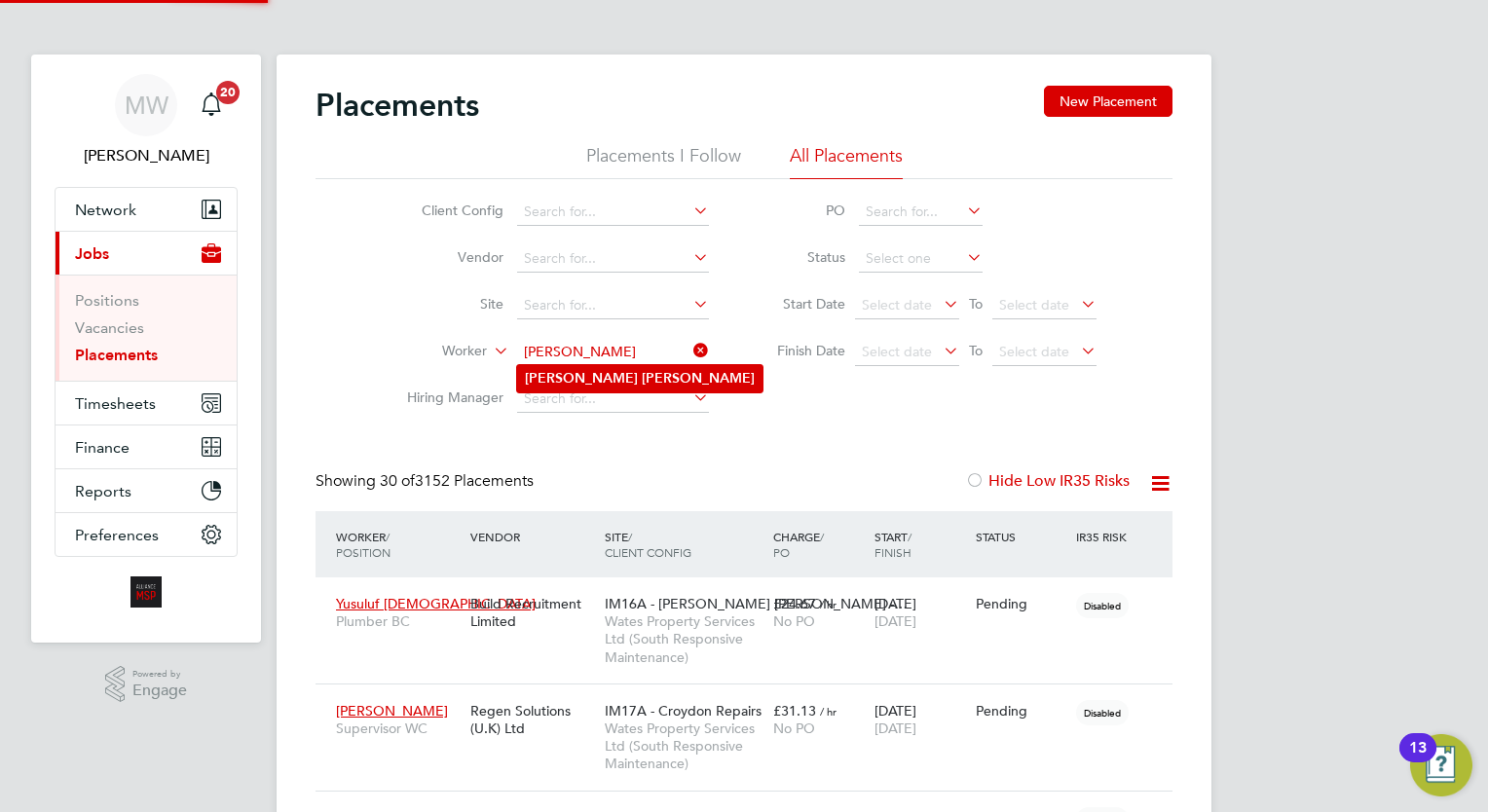
click at [625, 376] on li "Jake Hanson" at bounding box center [640, 377] width 246 height 27
type input "Jake Hanson"
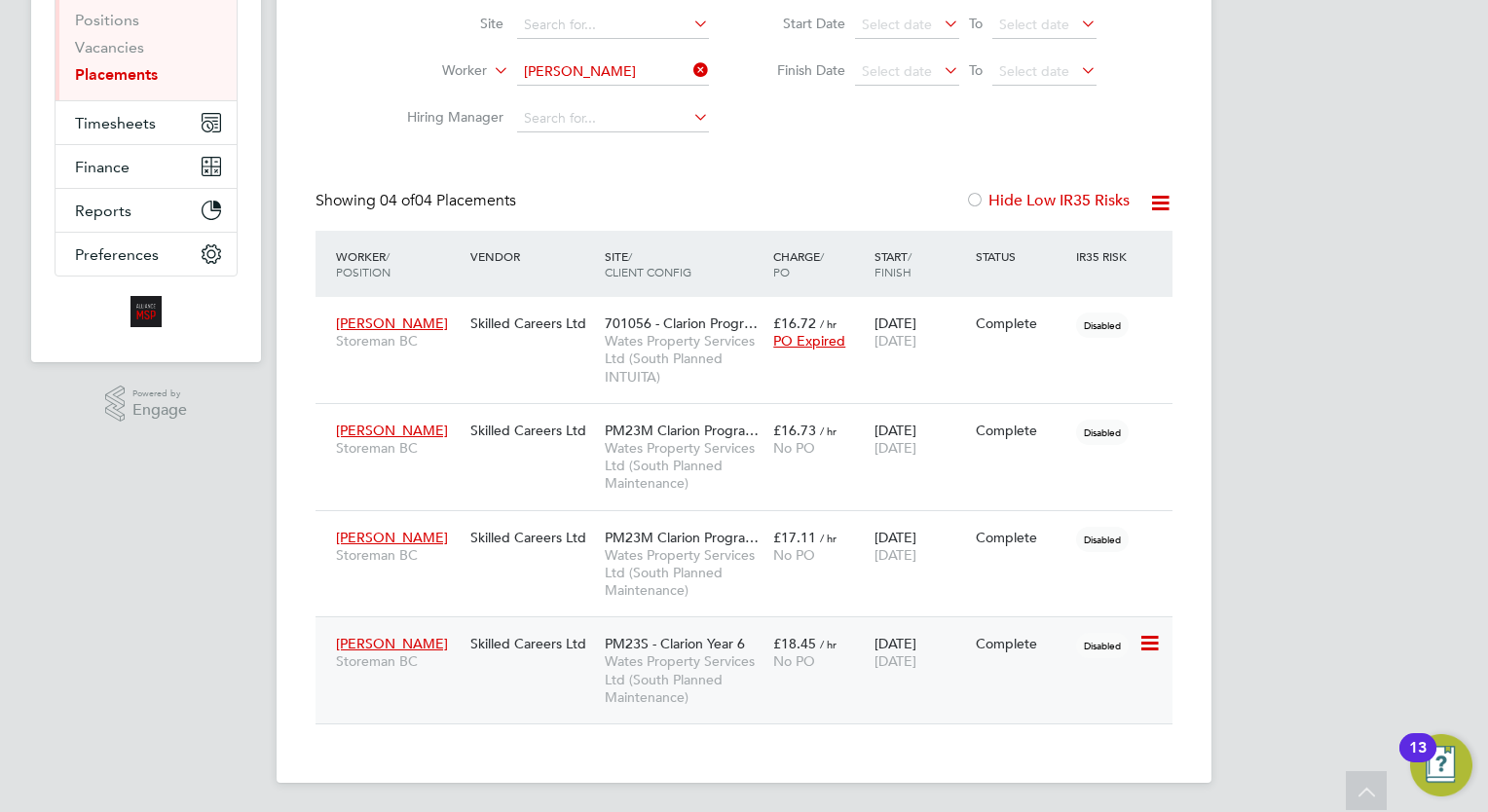
click at [814, 675] on div "£18.45 / hr No PO" at bounding box center [818, 652] width 101 height 54
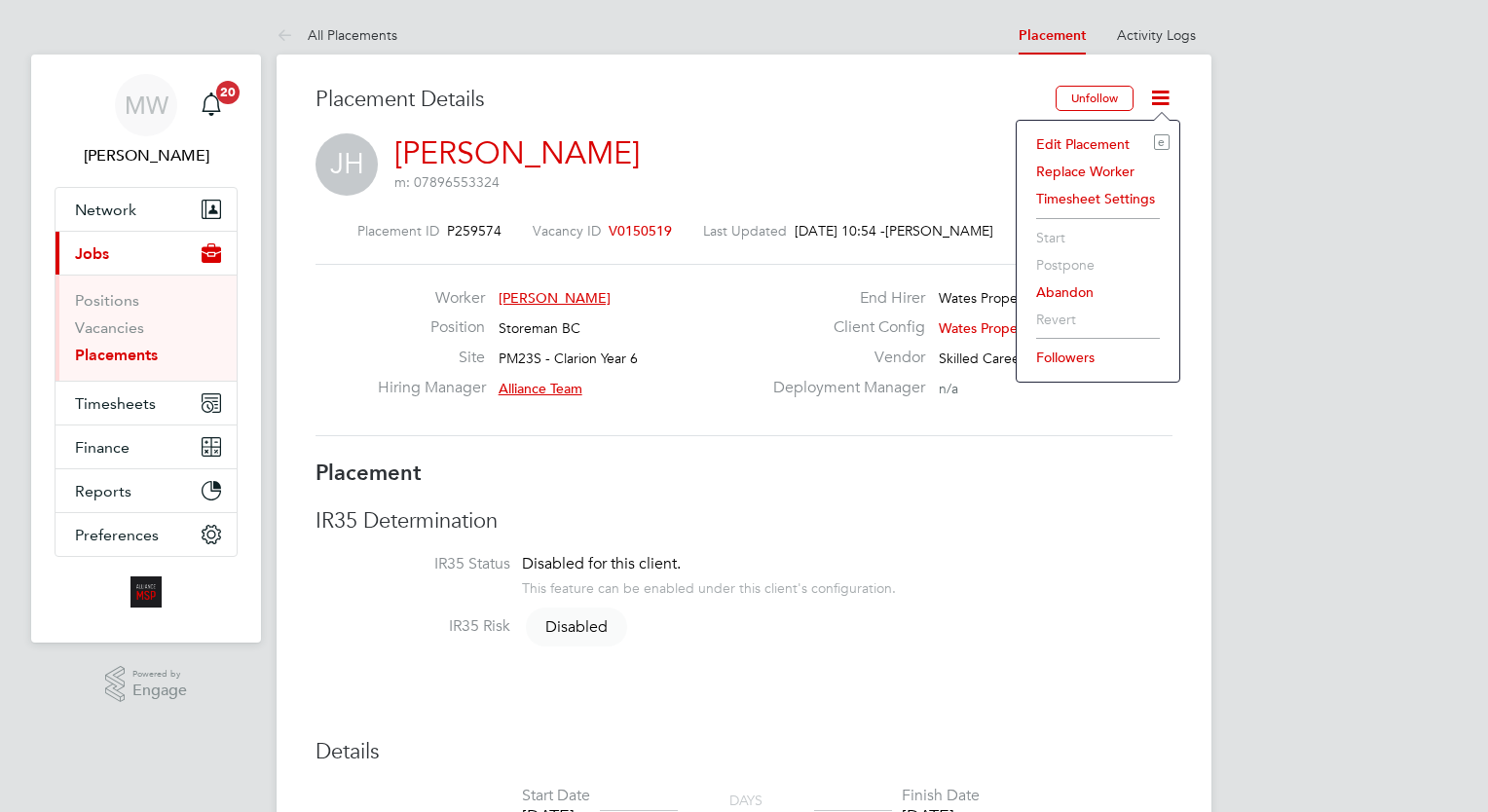
click at [1095, 136] on li "Edit Placement e" at bounding box center [1099, 145] width 144 height 28
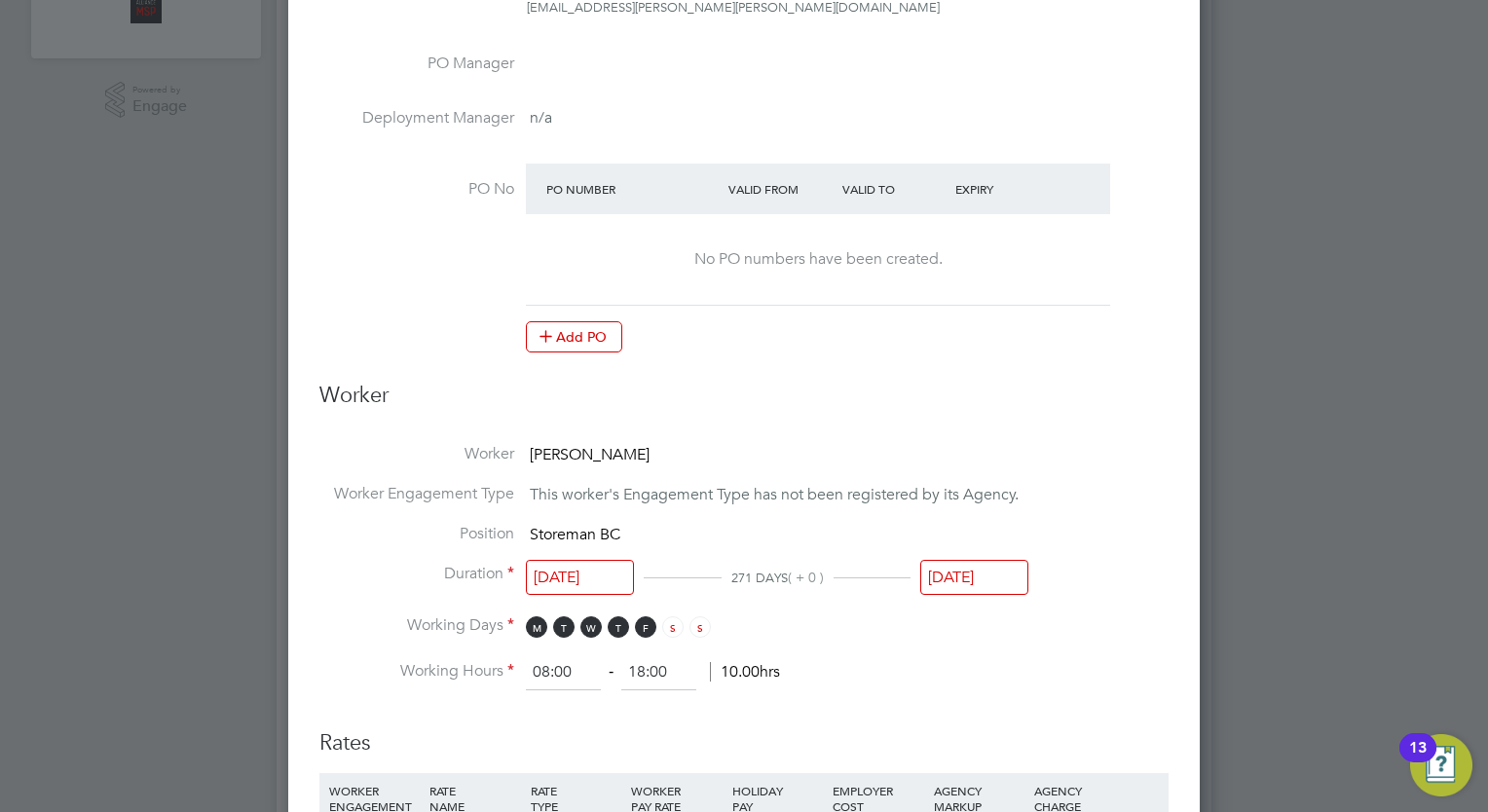
click at [983, 577] on input "[DATE]" at bounding box center [975, 577] width 108 height 36
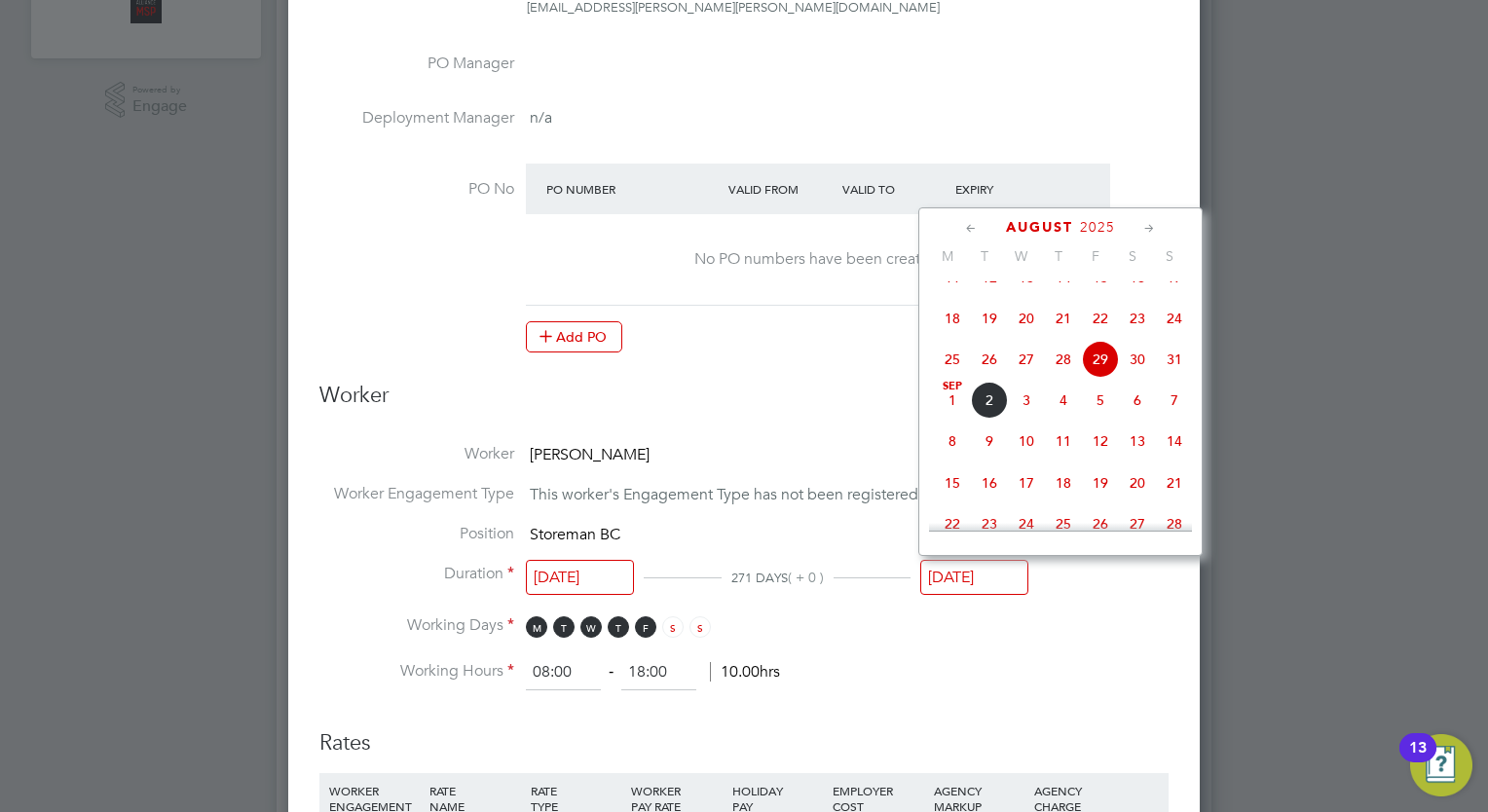
click at [1149, 224] on icon at bounding box center [1149, 229] width 19 height 22
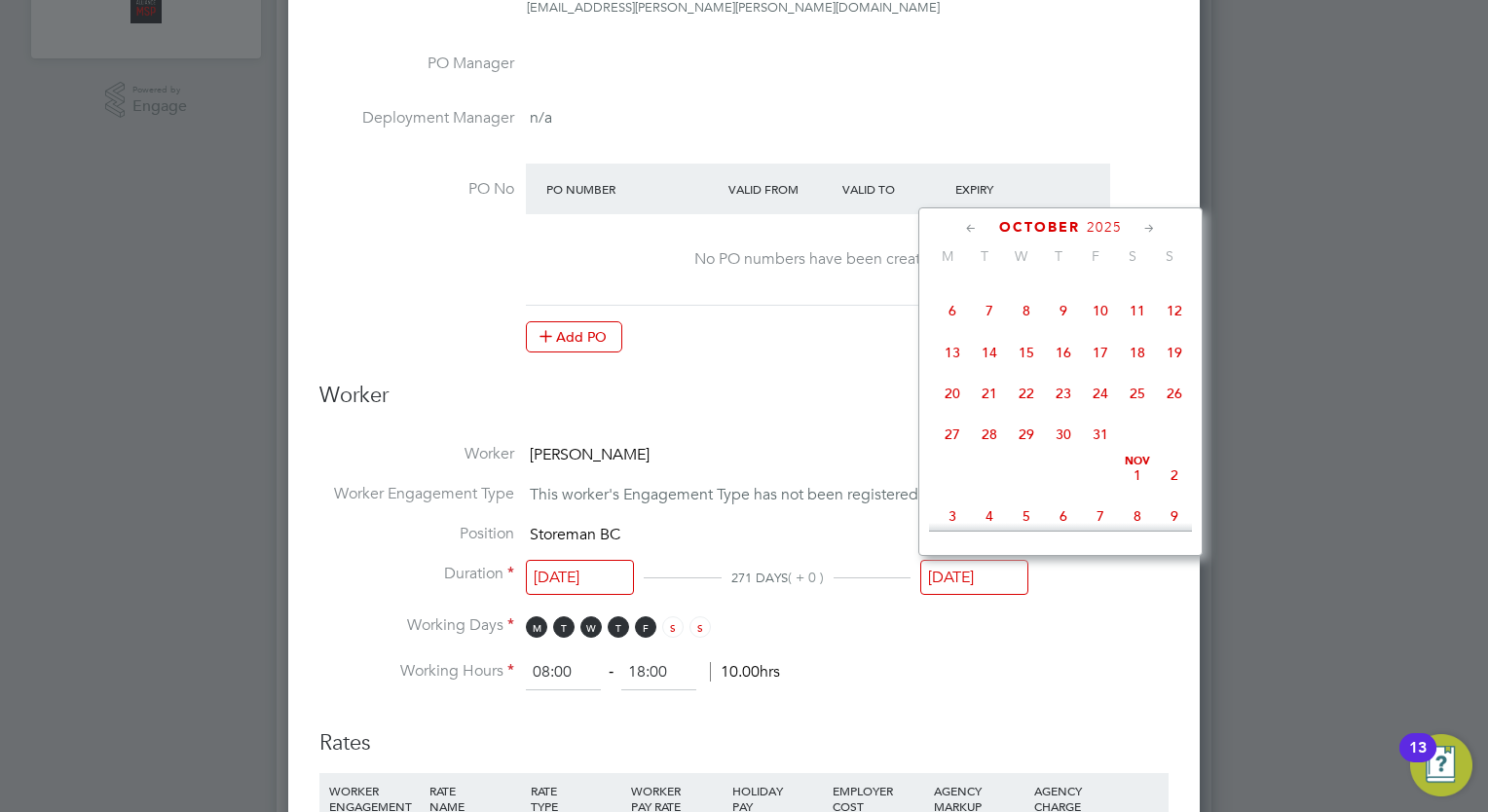
click at [1149, 224] on icon at bounding box center [1149, 229] width 19 height 22
click at [1100, 446] on span "28" at bounding box center [1101, 429] width 37 height 37
type input "[DATE]"
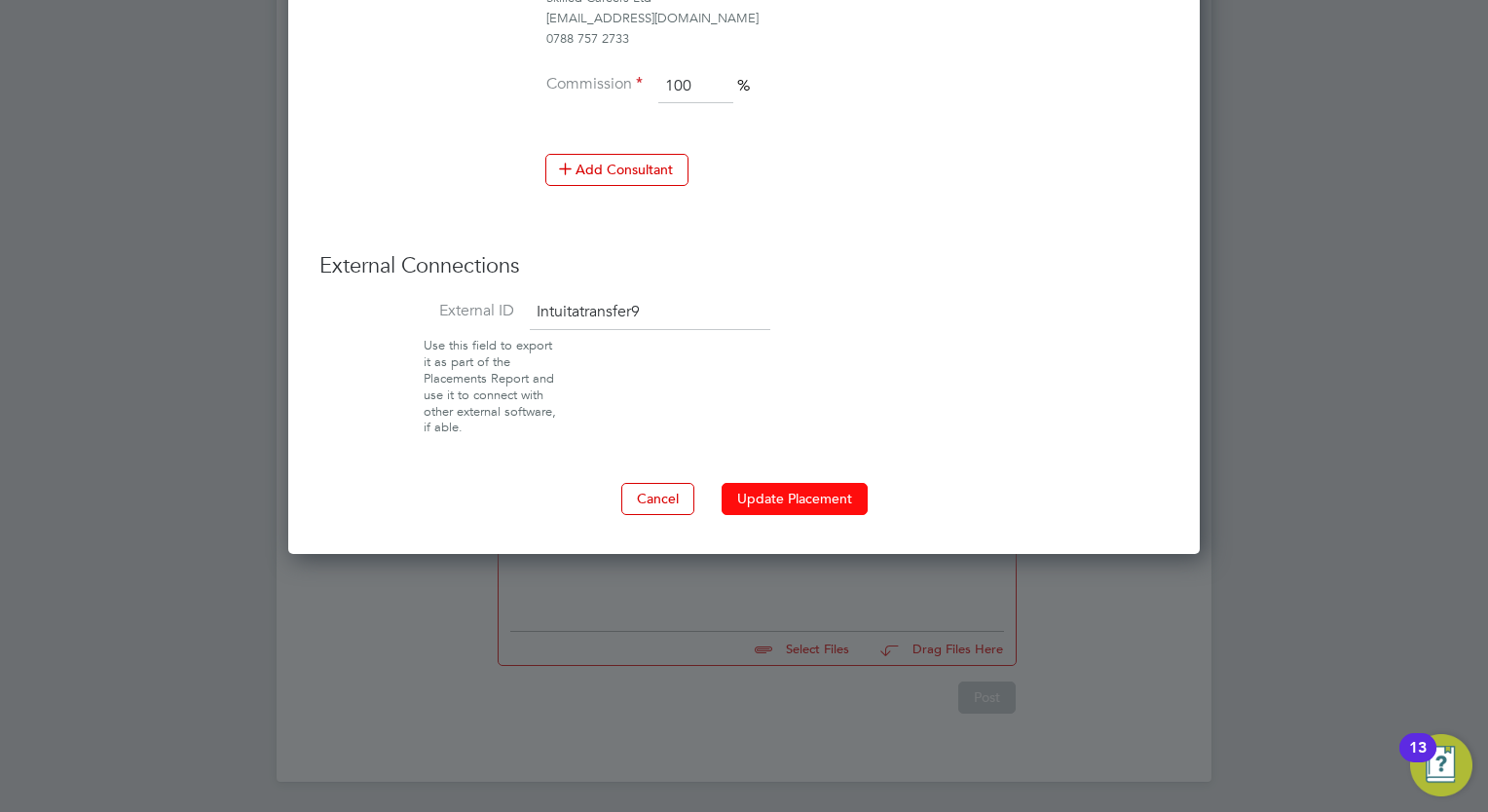
click at [806, 493] on button "Update Placement" at bounding box center [795, 498] width 147 height 31
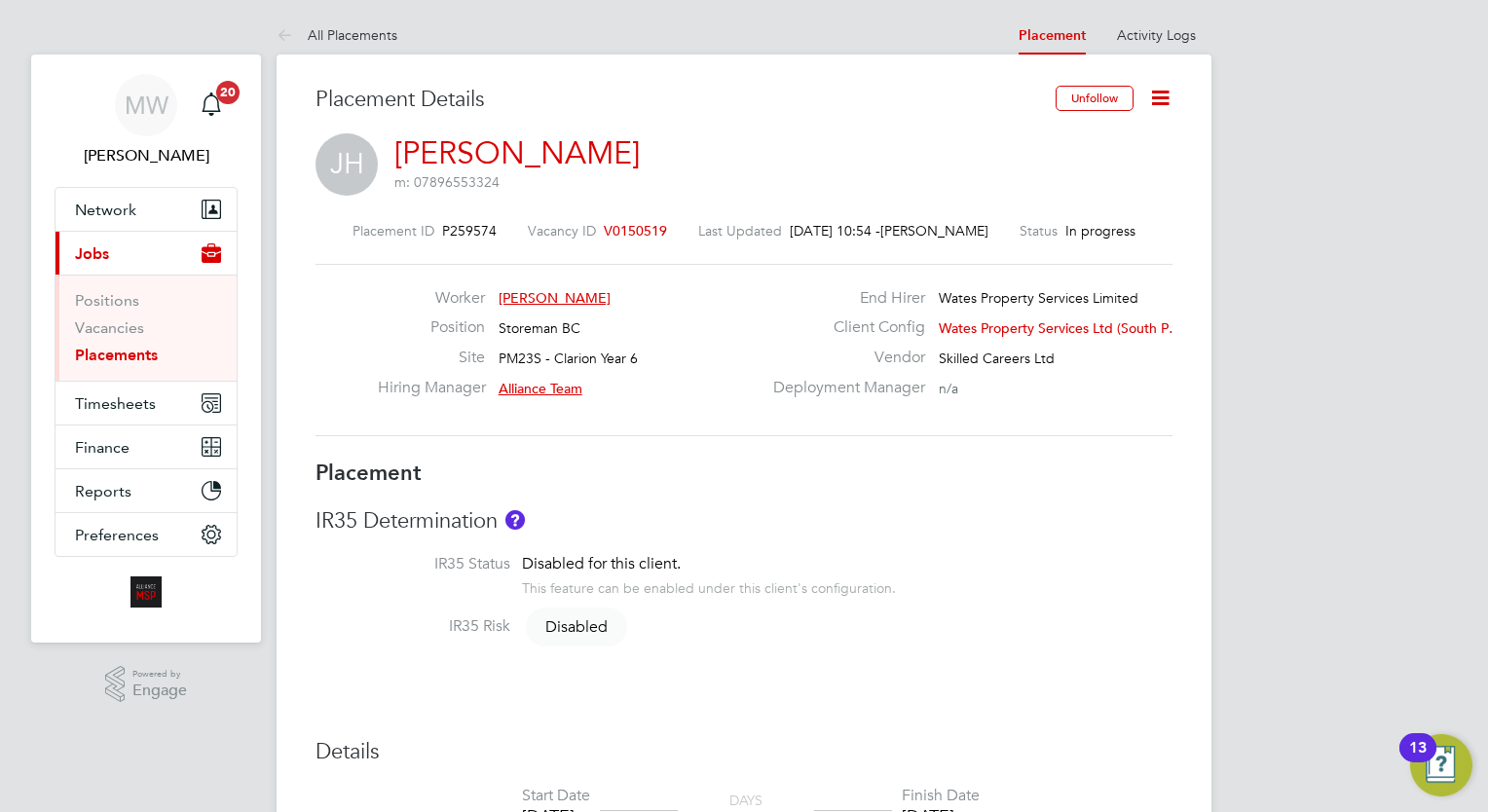
drag, startPoint x: 1169, startPoint y: 96, endPoint x: 1153, endPoint y: 104, distance: 17.9
click at [1165, 97] on icon at bounding box center [1160, 97] width 25 height 25
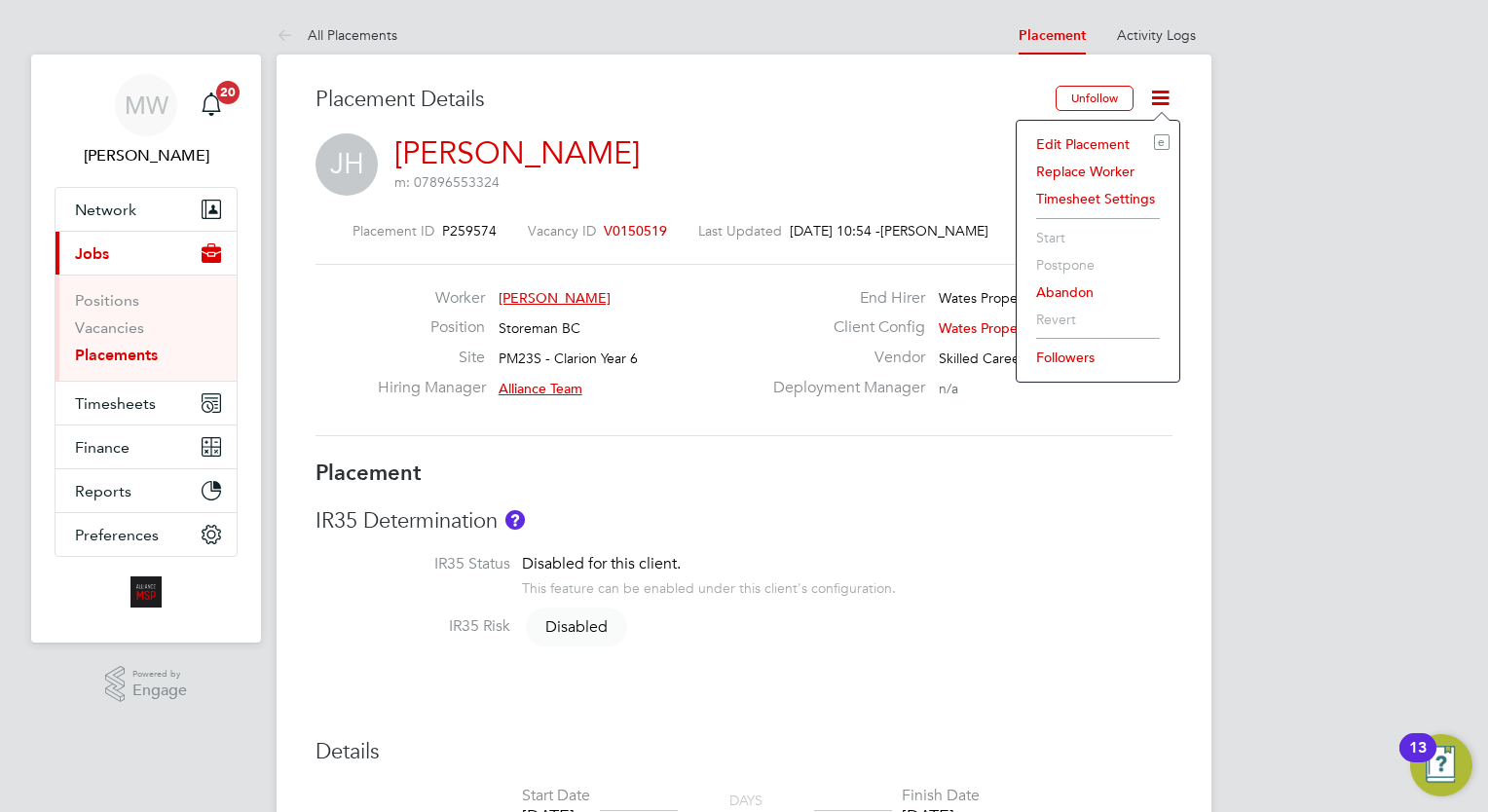
click at [1115, 135] on li "Edit Placement e" at bounding box center [1099, 145] width 144 height 28
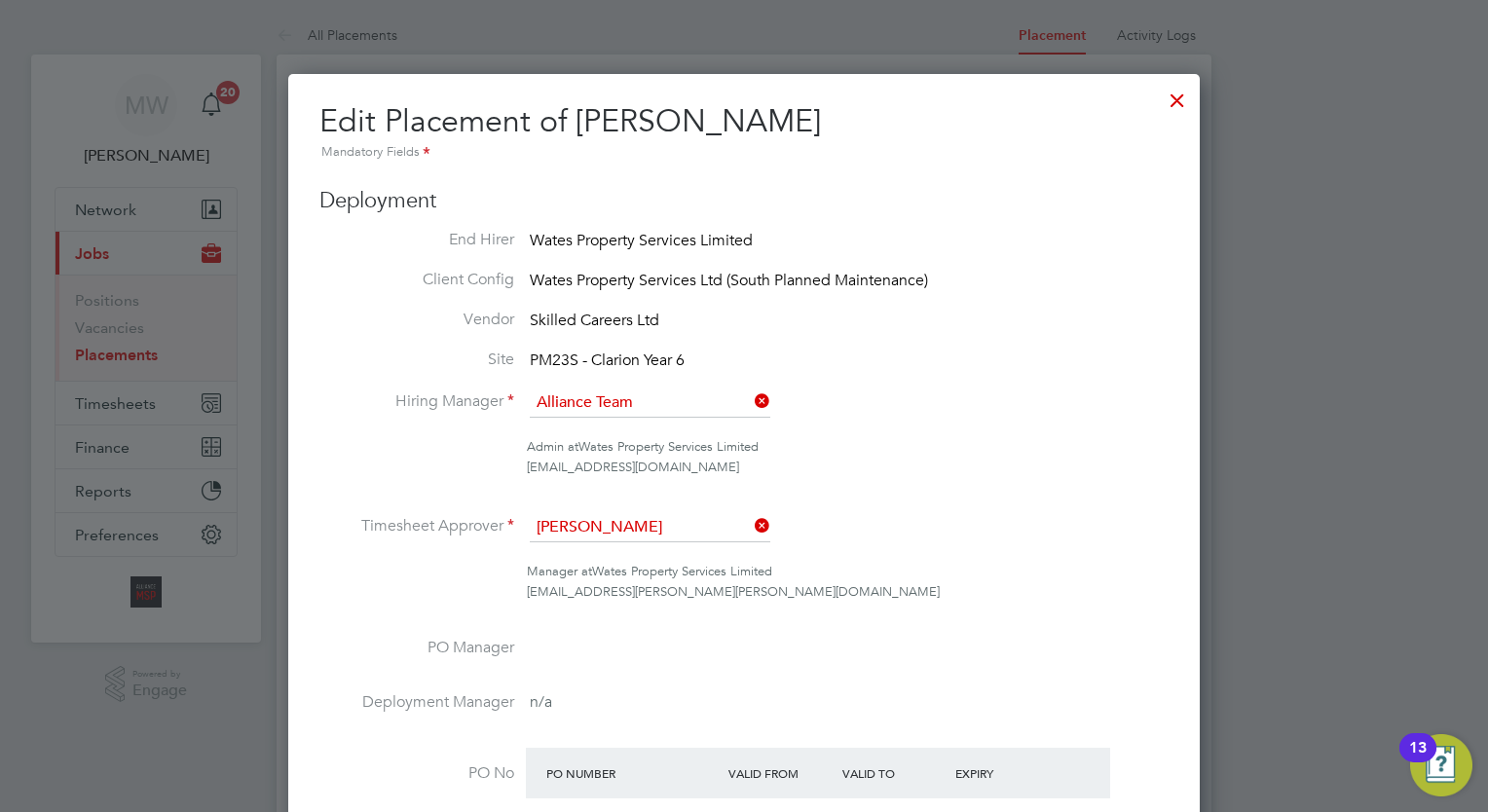
click at [1183, 103] on div at bounding box center [1177, 95] width 35 height 35
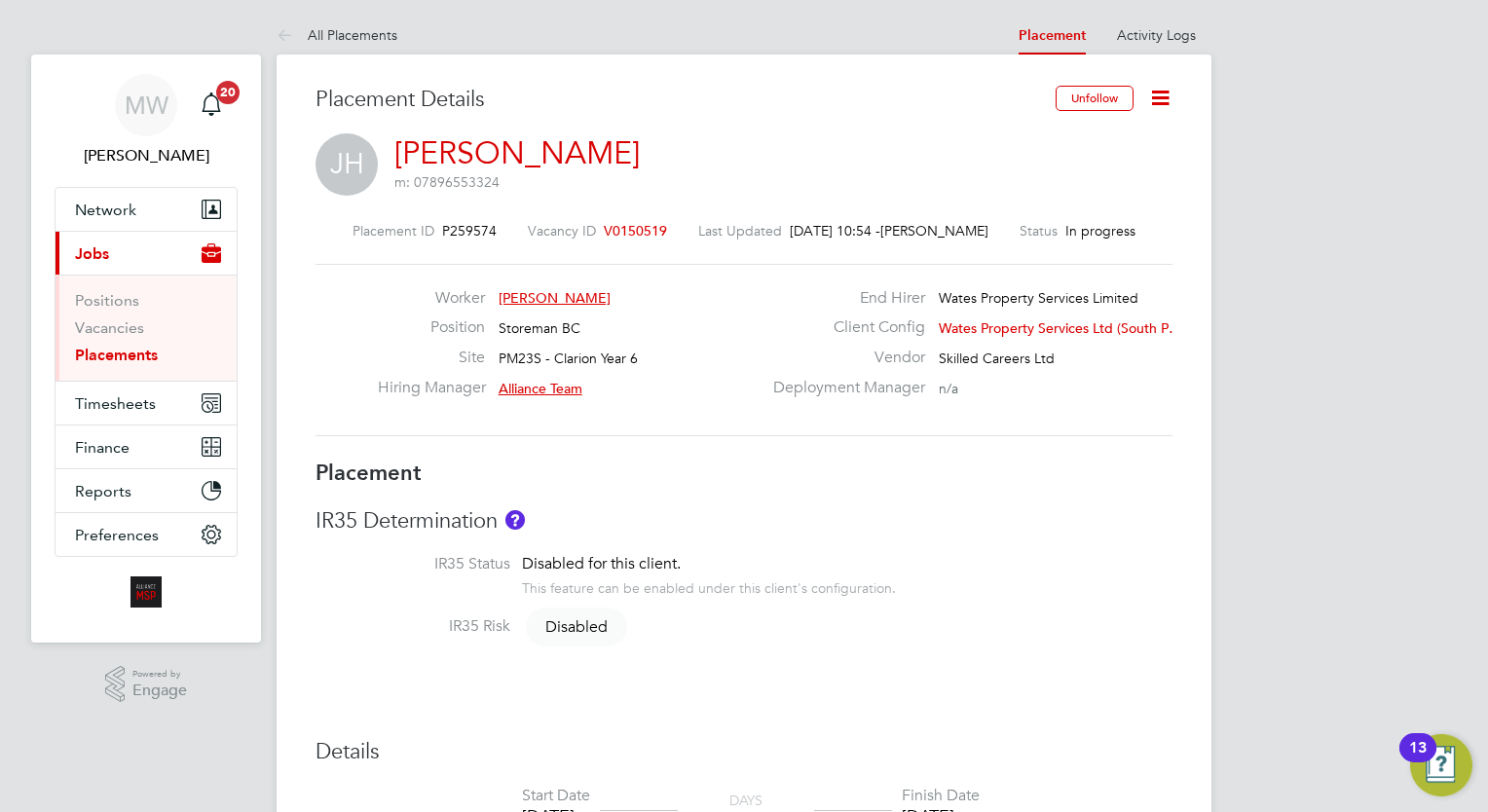
drag, startPoint x: 139, startPoint y: 360, endPoint x: 151, endPoint y: 360, distance: 12.0
click at [139, 360] on link "Placements" at bounding box center [116, 355] width 83 height 19
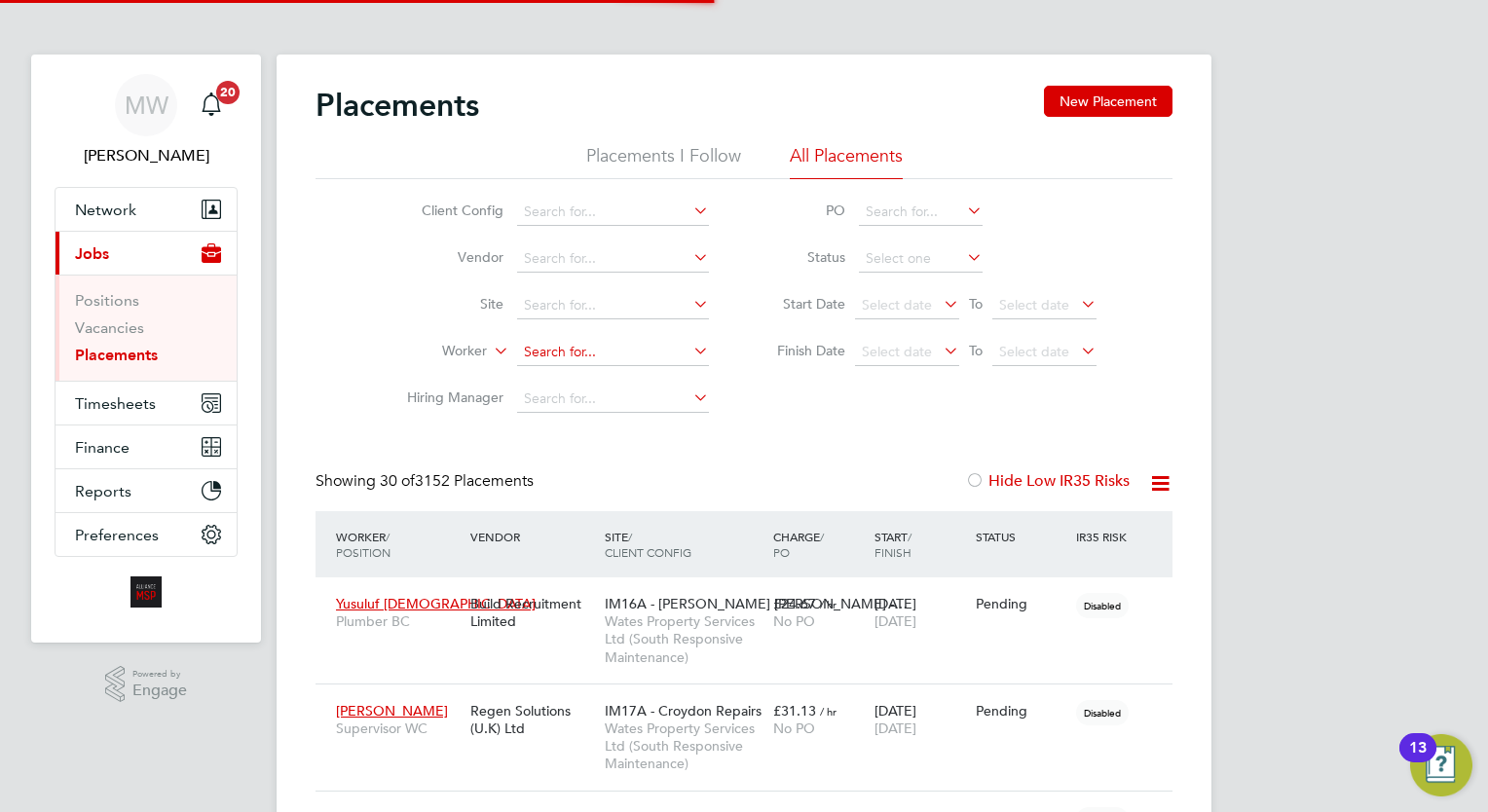
scroll to position [55, 136]
click at [565, 345] on input at bounding box center [613, 353] width 192 height 28
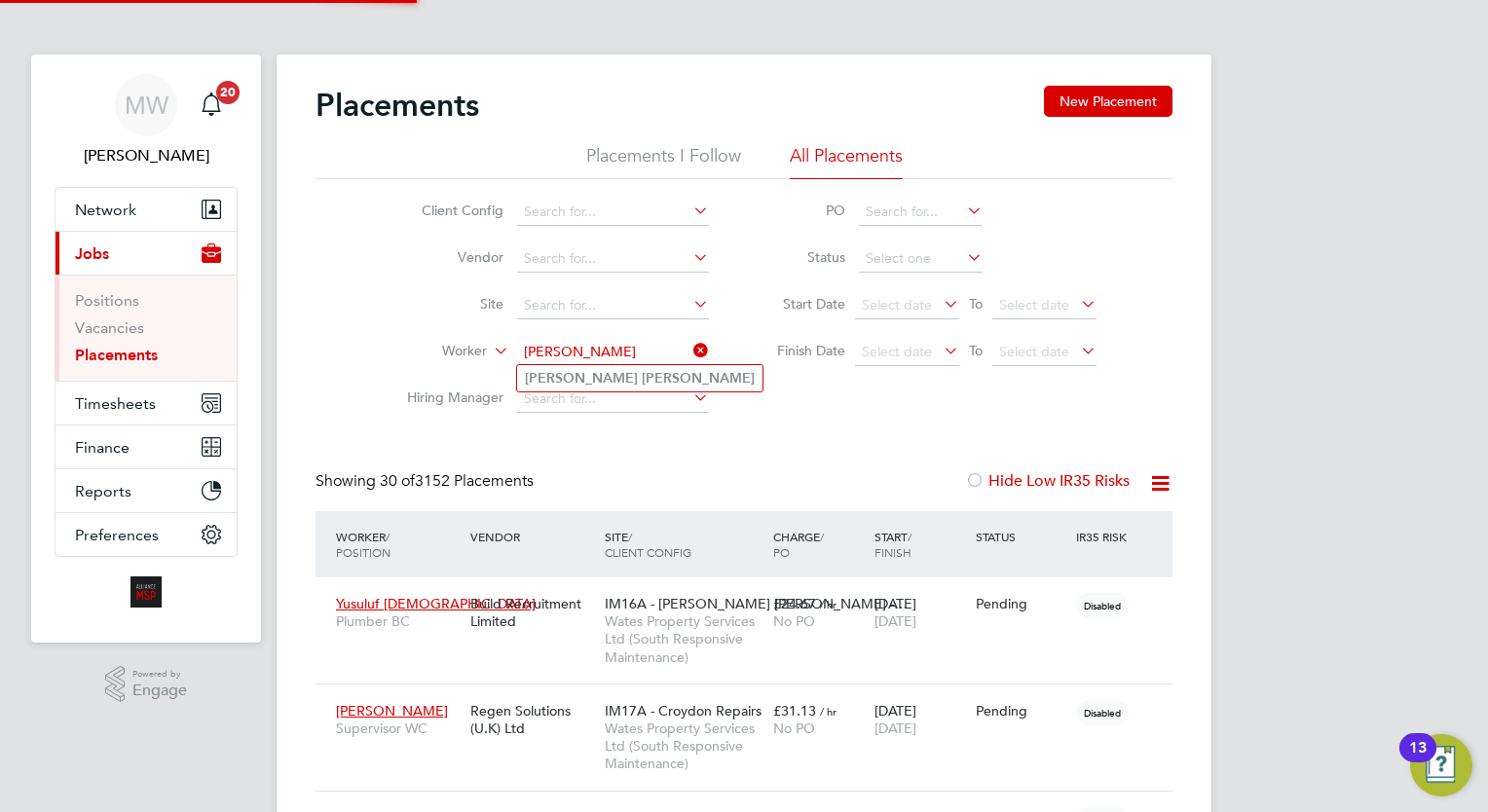
click at [600, 379] on li "Alan Fisher" at bounding box center [640, 377] width 246 height 27
type input "[PERSON_NAME]"
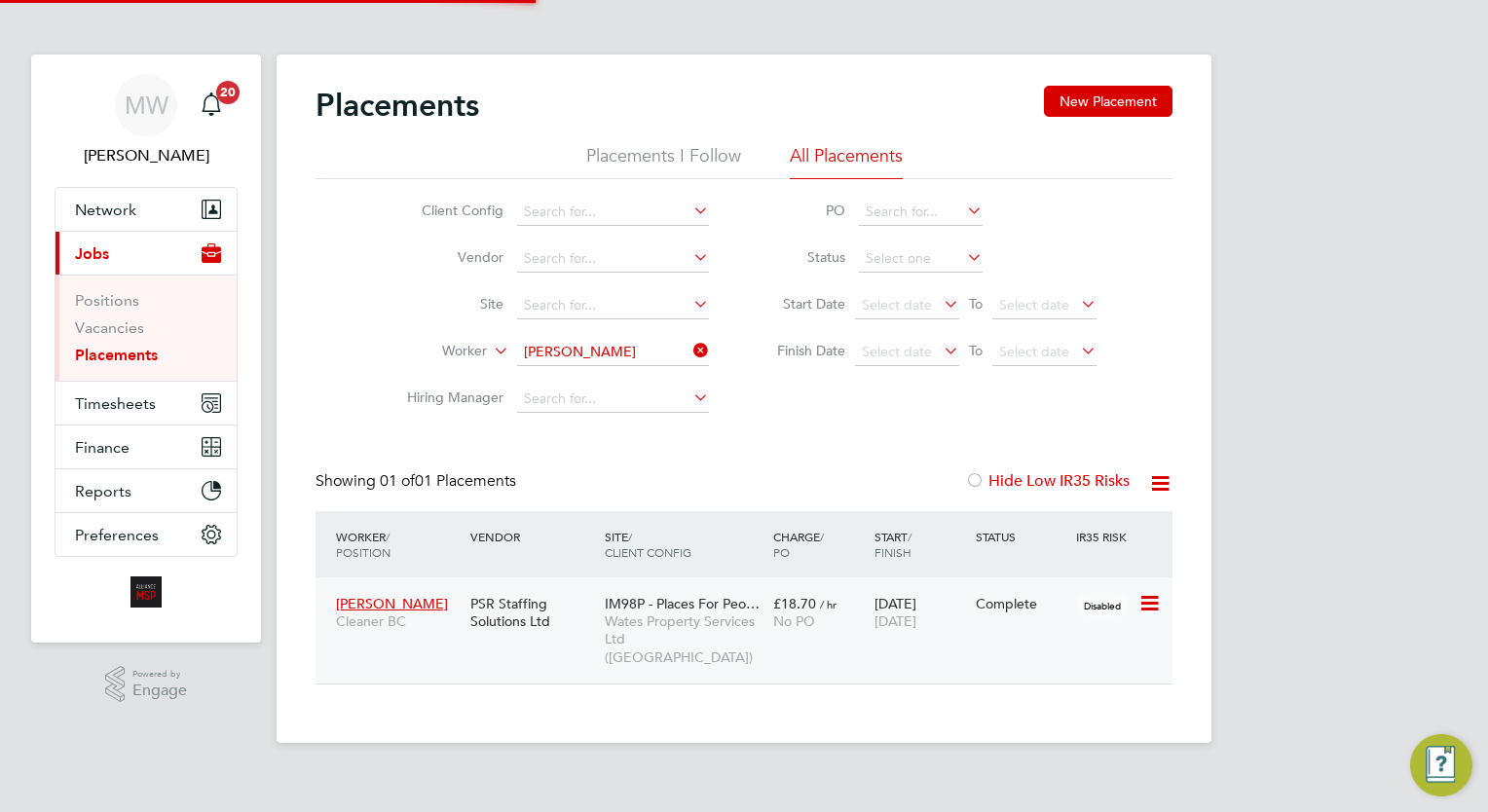
click at [880, 617] on span "[DATE]" at bounding box center [895, 621] width 42 height 18
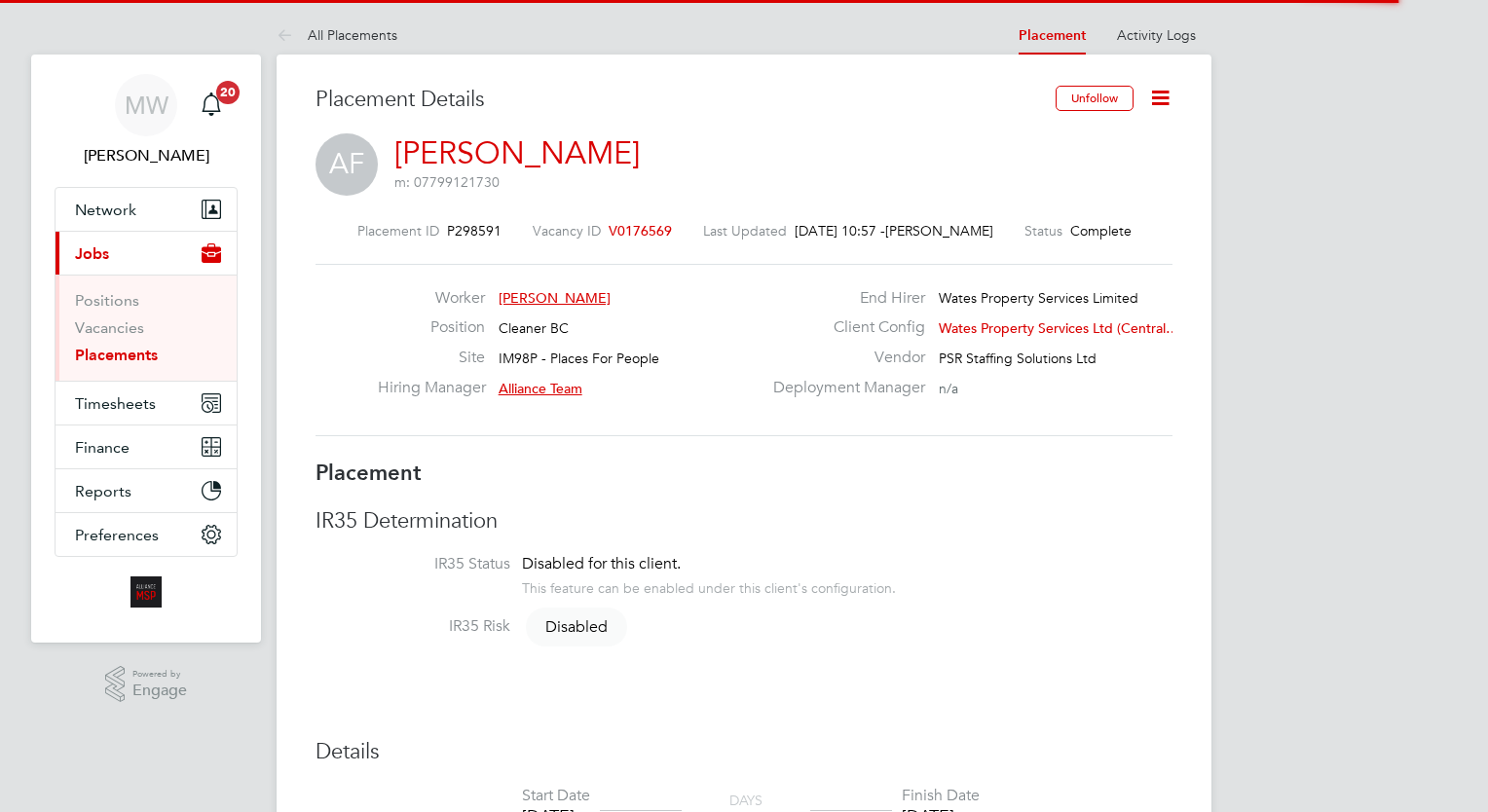
click at [1158, 91] on icon at bounding box center [1160, 97] width 25 height 25
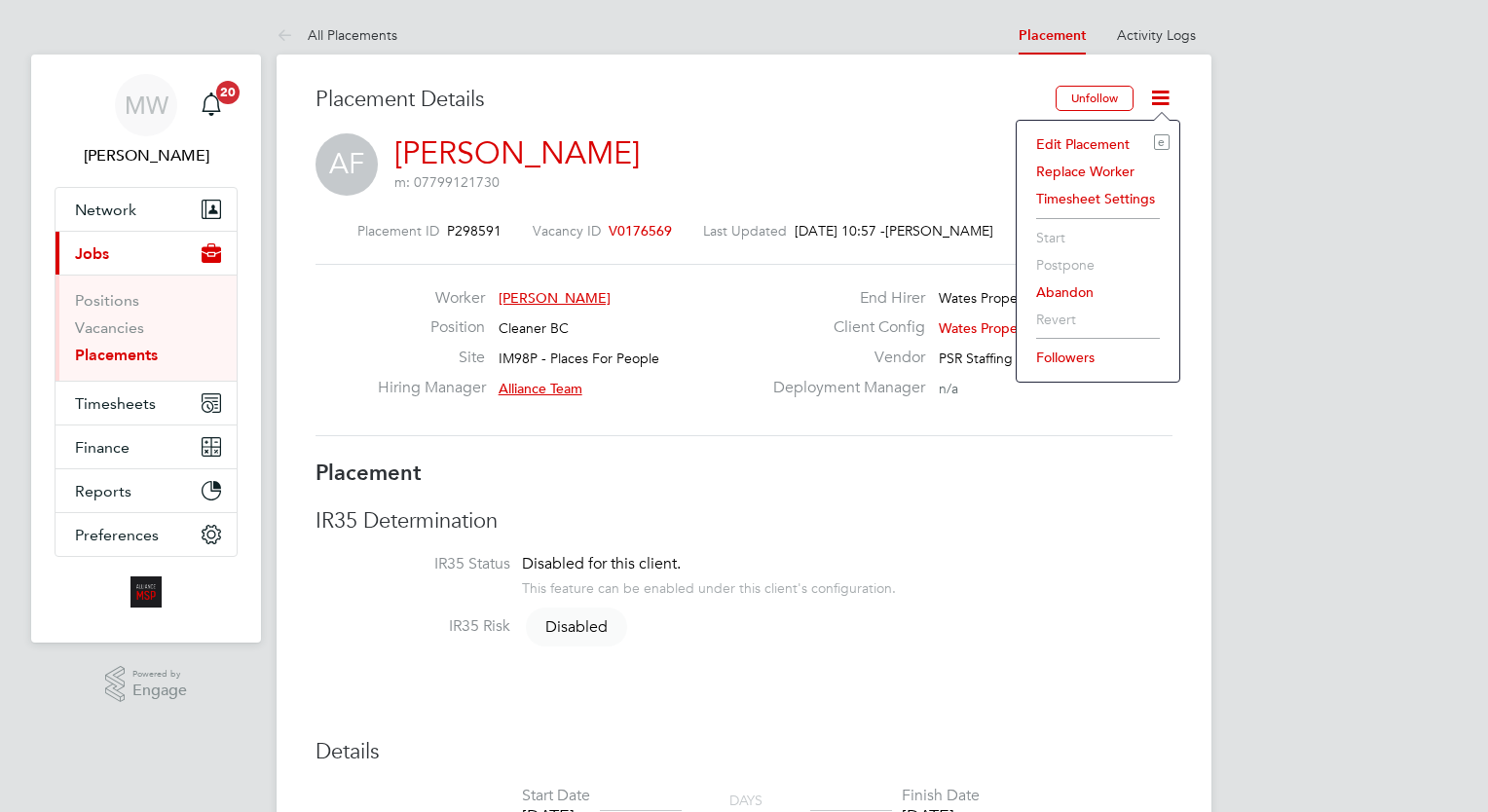
click at [1088, 144] on li "Edit Placement e" at bounding box center [1099, 145] width 144 height 28
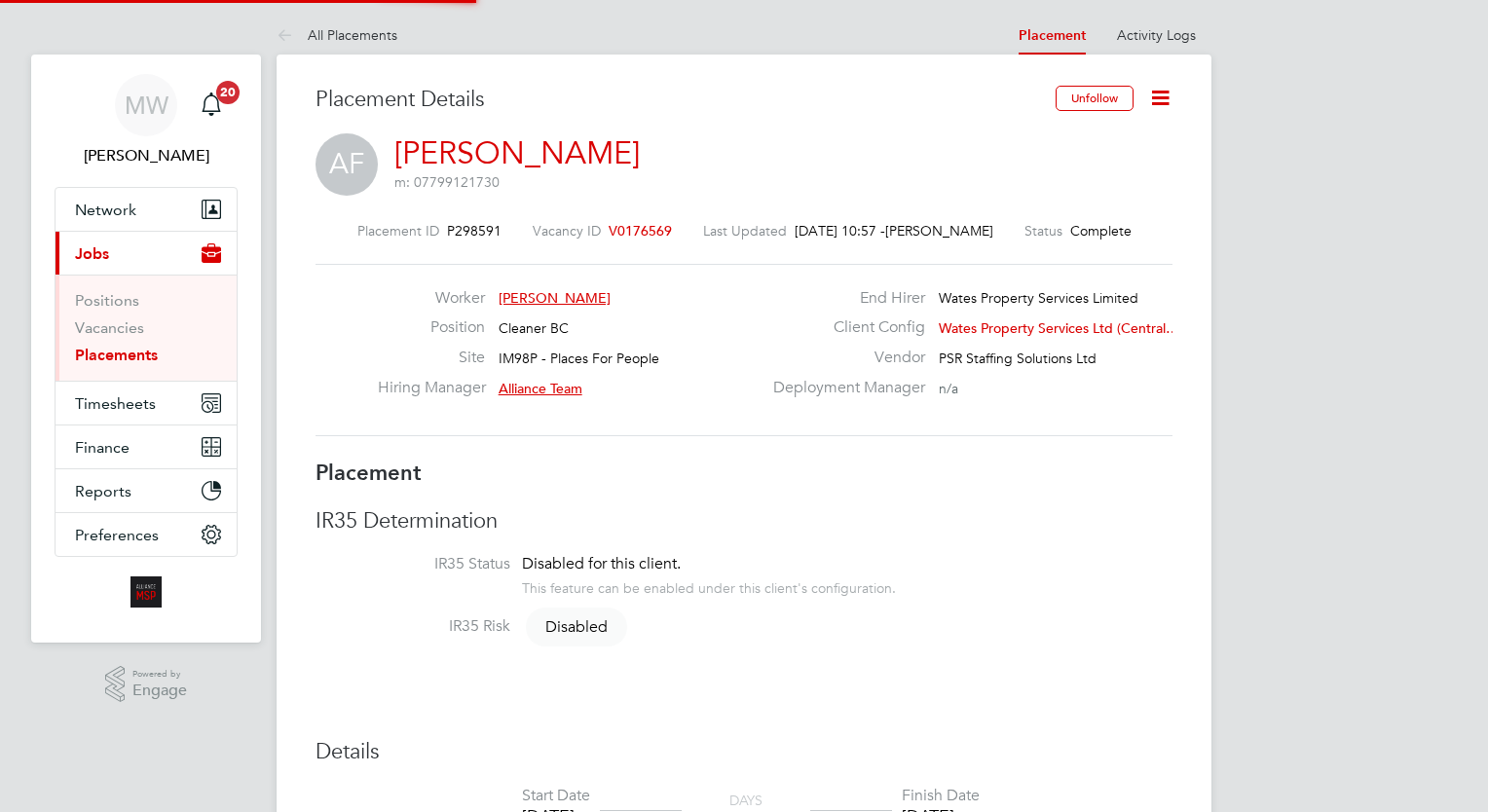
type input "Alliance Team"
type input "[PERSON_NAME]"
type input "[DATE]"
type input "08:00"
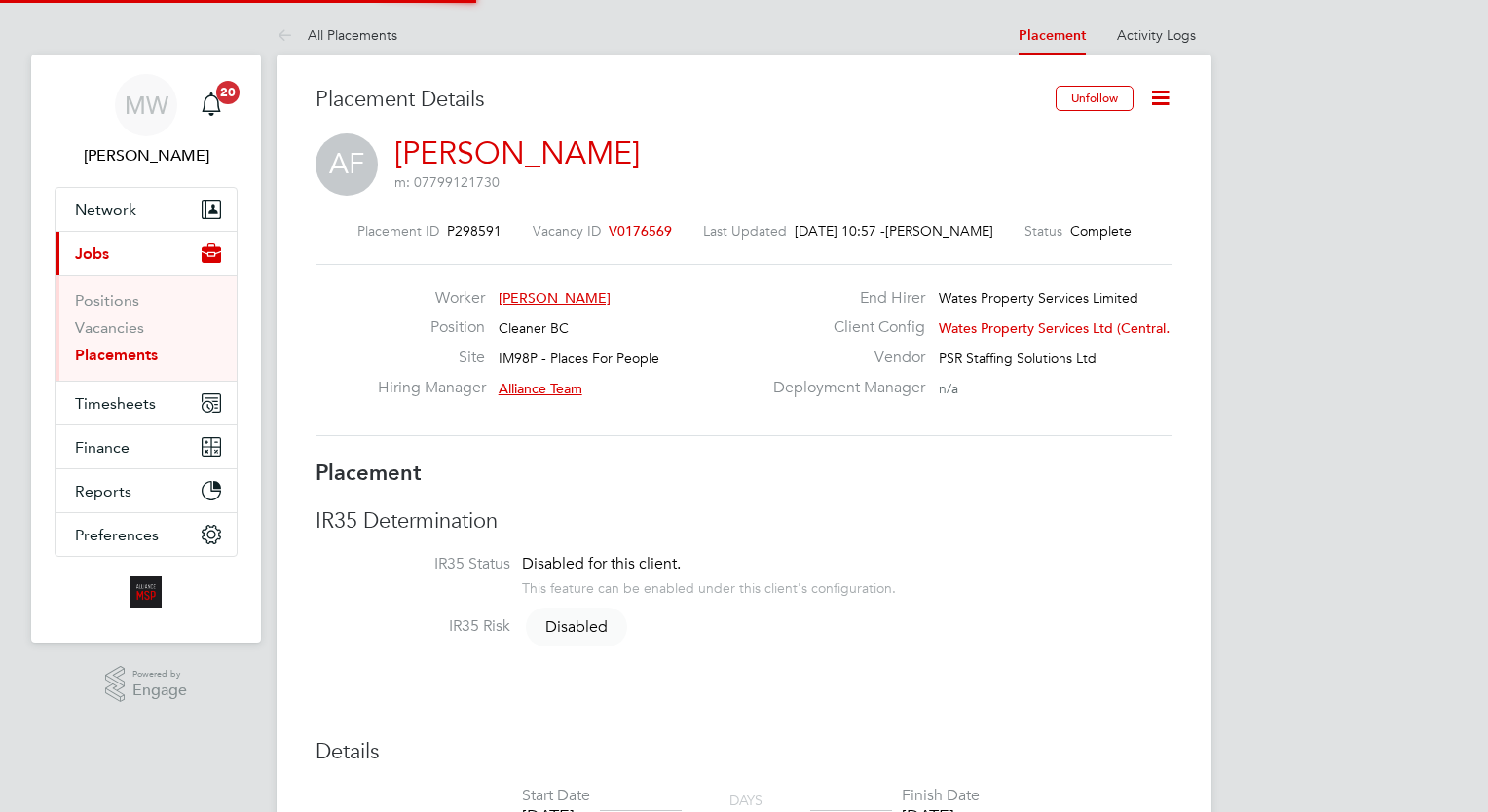
type input "18:00"
type input "08039"
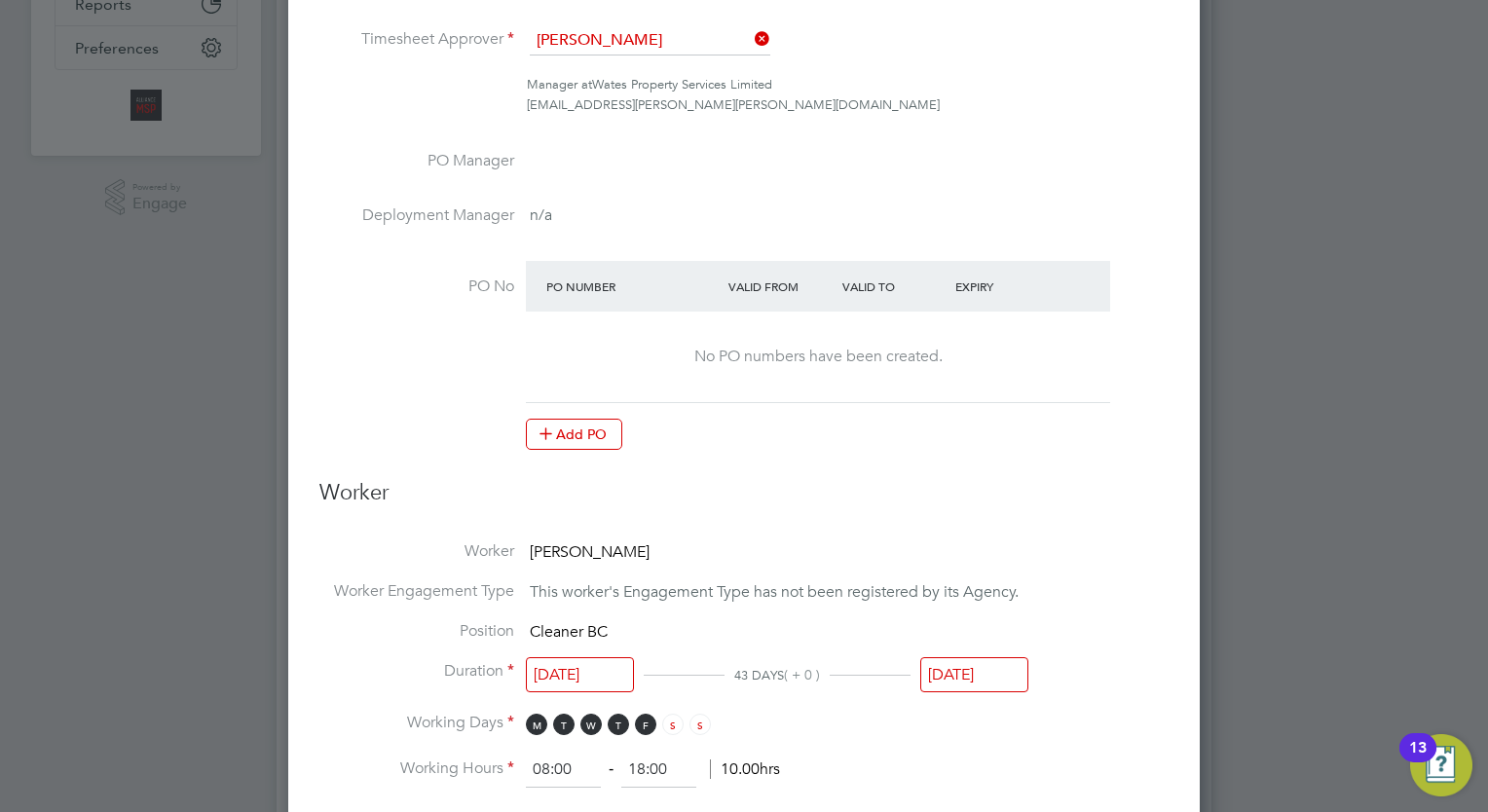
click at [990, 672] on input "[DATE]" at bounding box center [975, 674] width 108 height 36
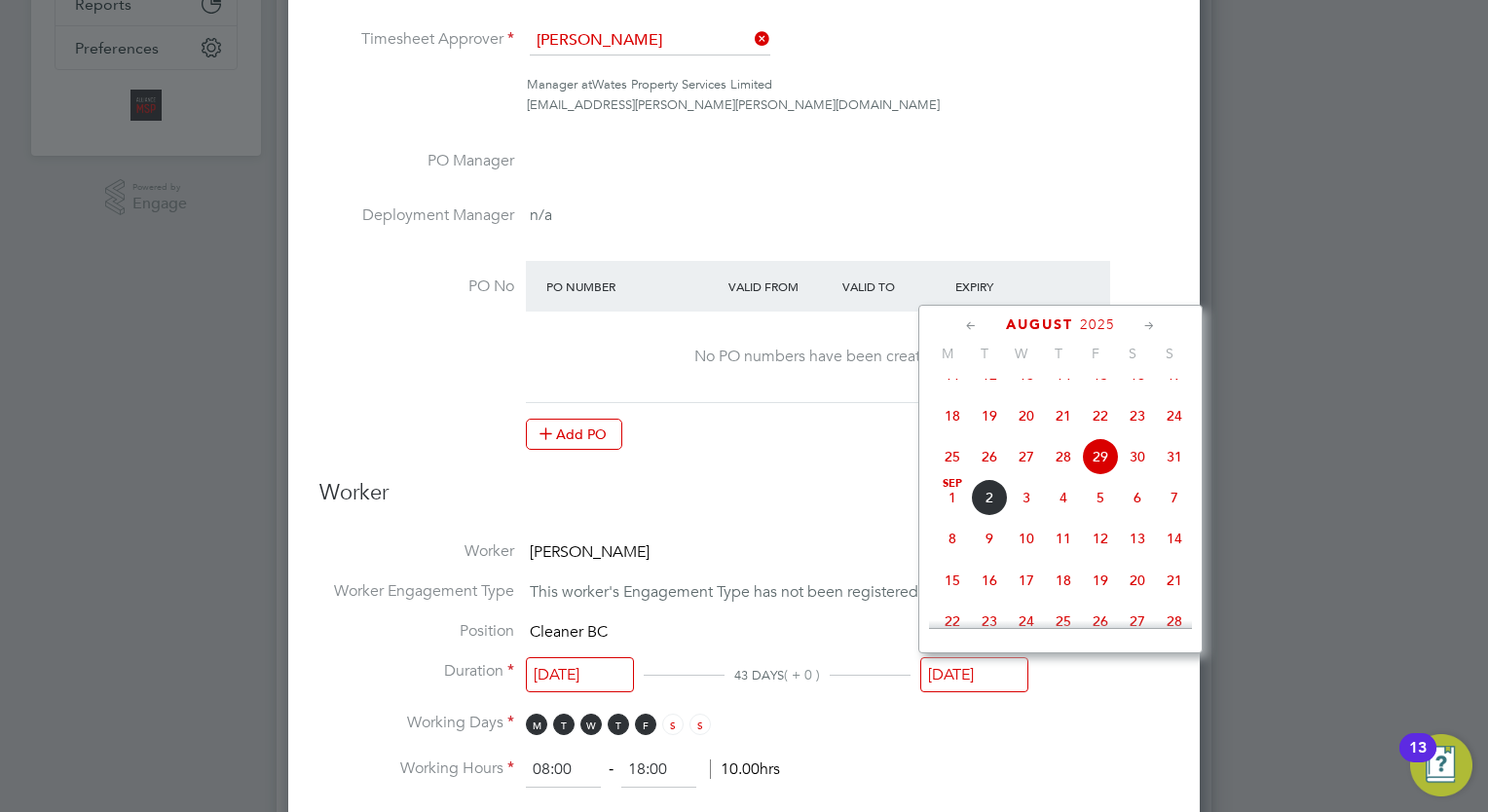
click at [1143, 325] on icon at bounding box center [1149, 326] width 19 height 22
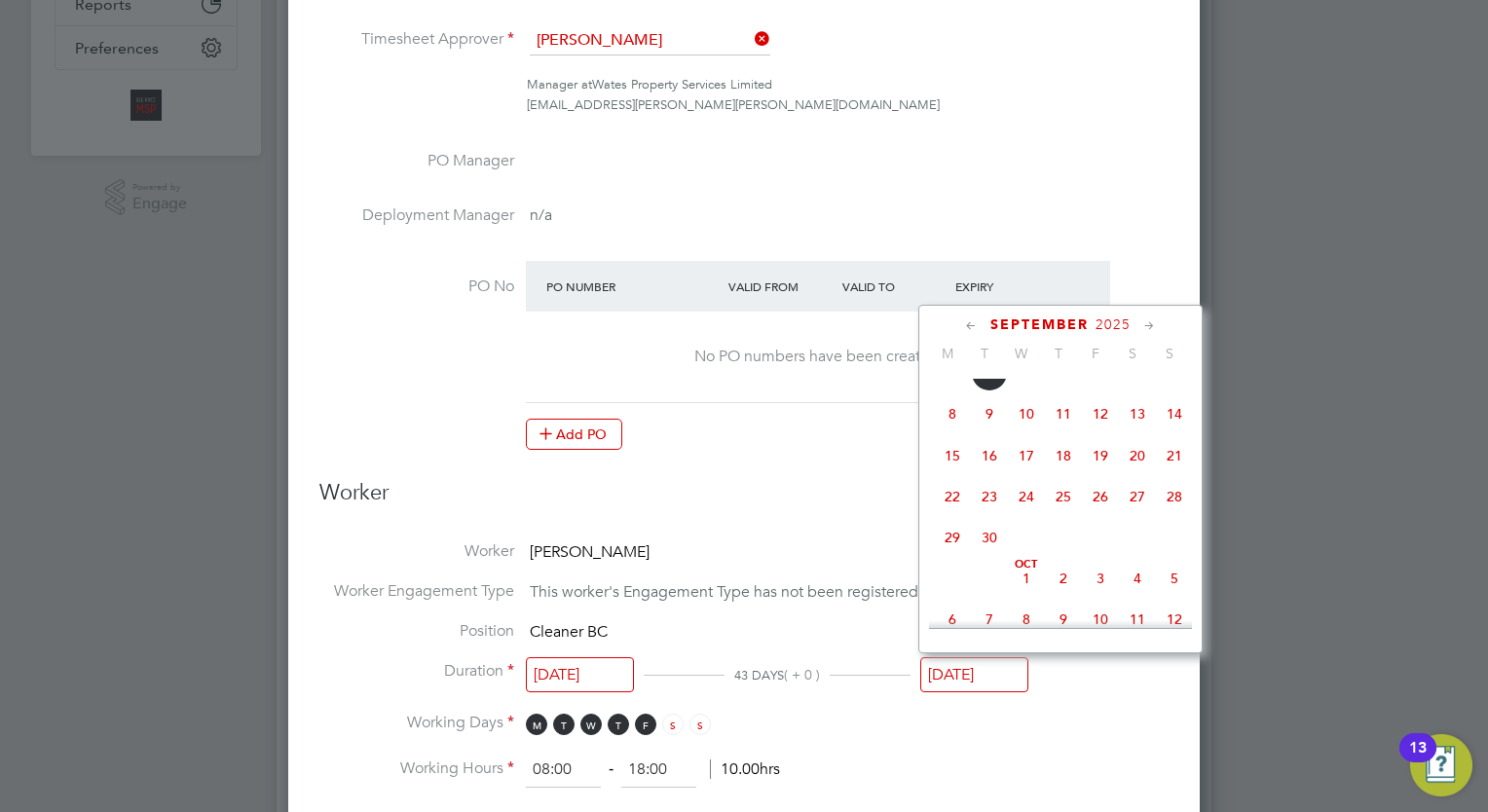
click at [1143, 325] on icon at bounding box center [1149, 326] width 19 height 22
click at [1106, 509] on span "24" at bounding box center [1101, 491] width 37 height 37
type input "[DATE]"
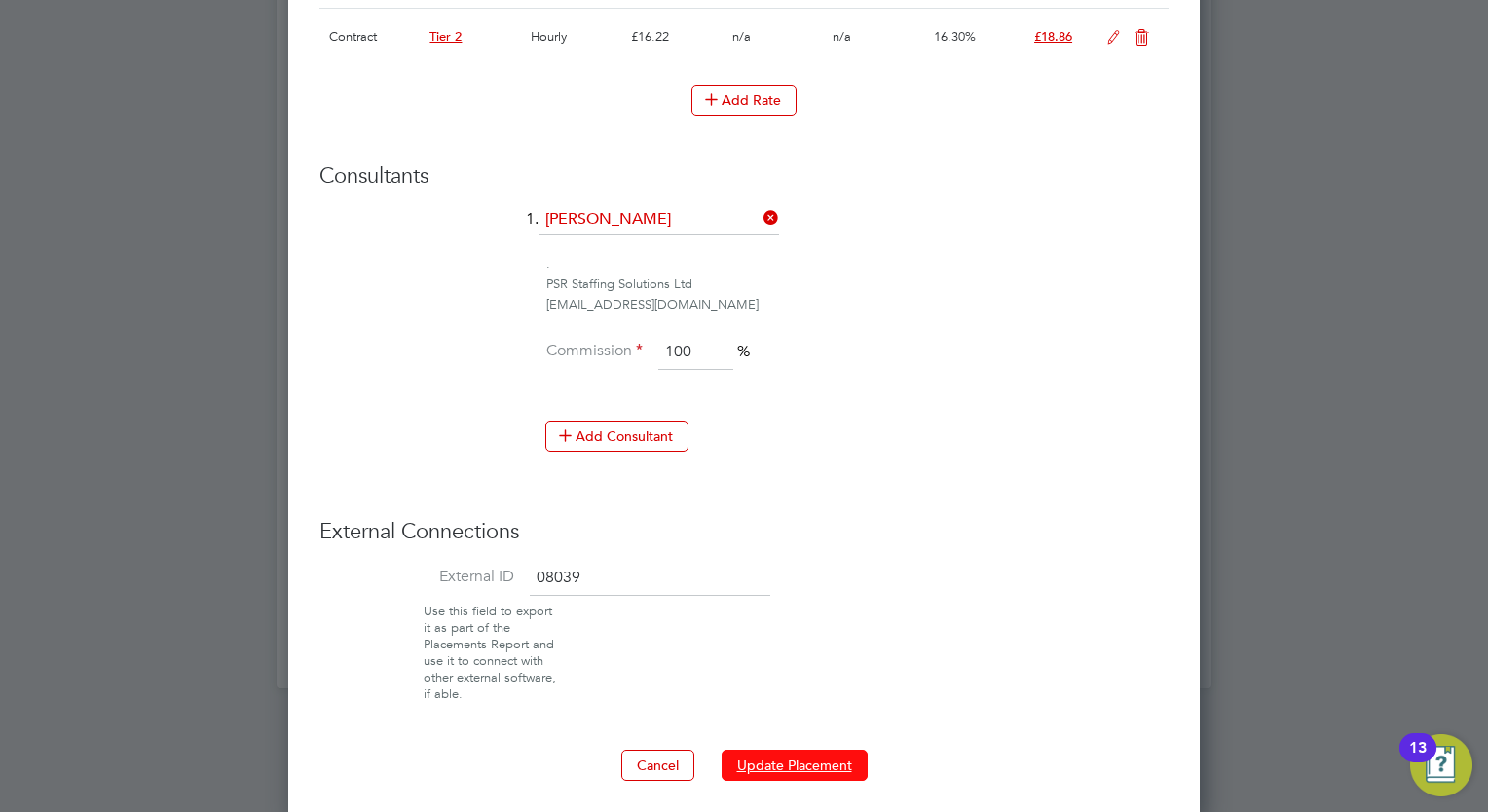
click at [828, 749] on button "Update Placement" at bounding box center [795, 765] width 147 height 31
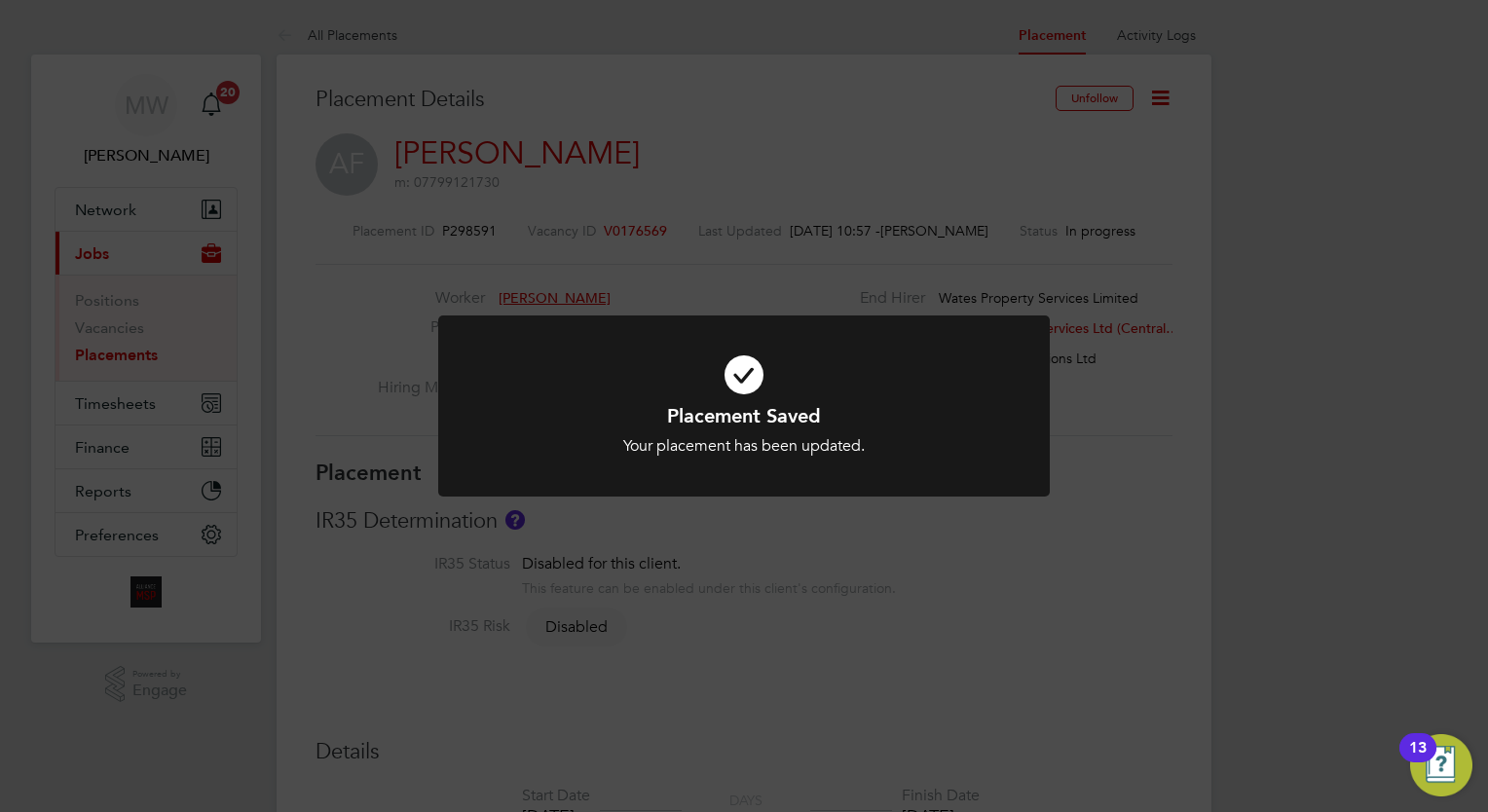
click at [684, 218] on div "Placement Saved Your placement has been updated. Cancel Okay" at bounding box center [744, 406] width 1488 height 812
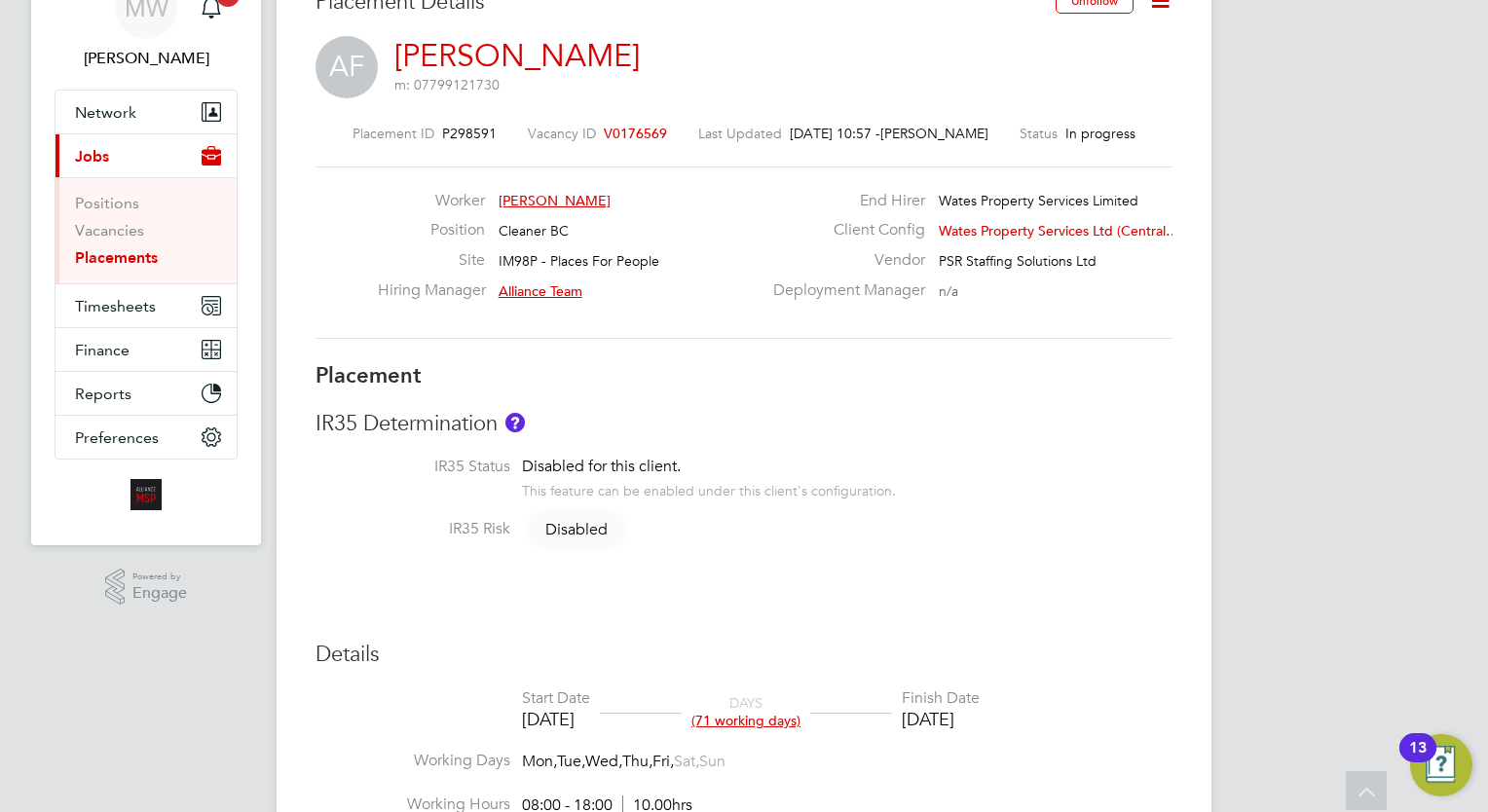
drag, startPoint x: 112, startPoint y: 259, endPoint x: 125, endPoint y: 266, distance: 14.8
click at [112, 259] on link "Placements" at bounding box center [116, 257] width 83 height 19
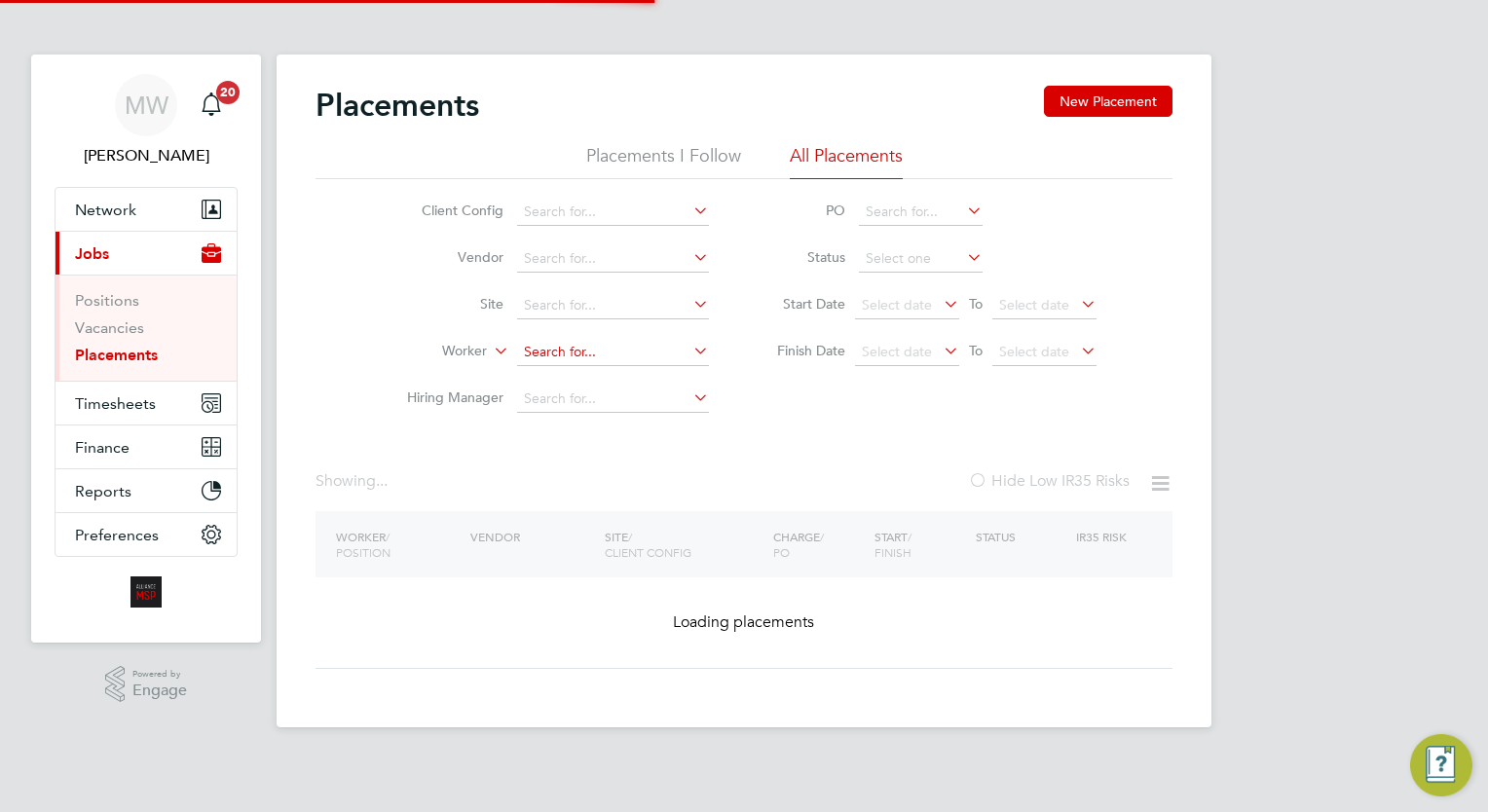
click at [550, 353] on input at bounding box center [613, 353] width 192 height 28
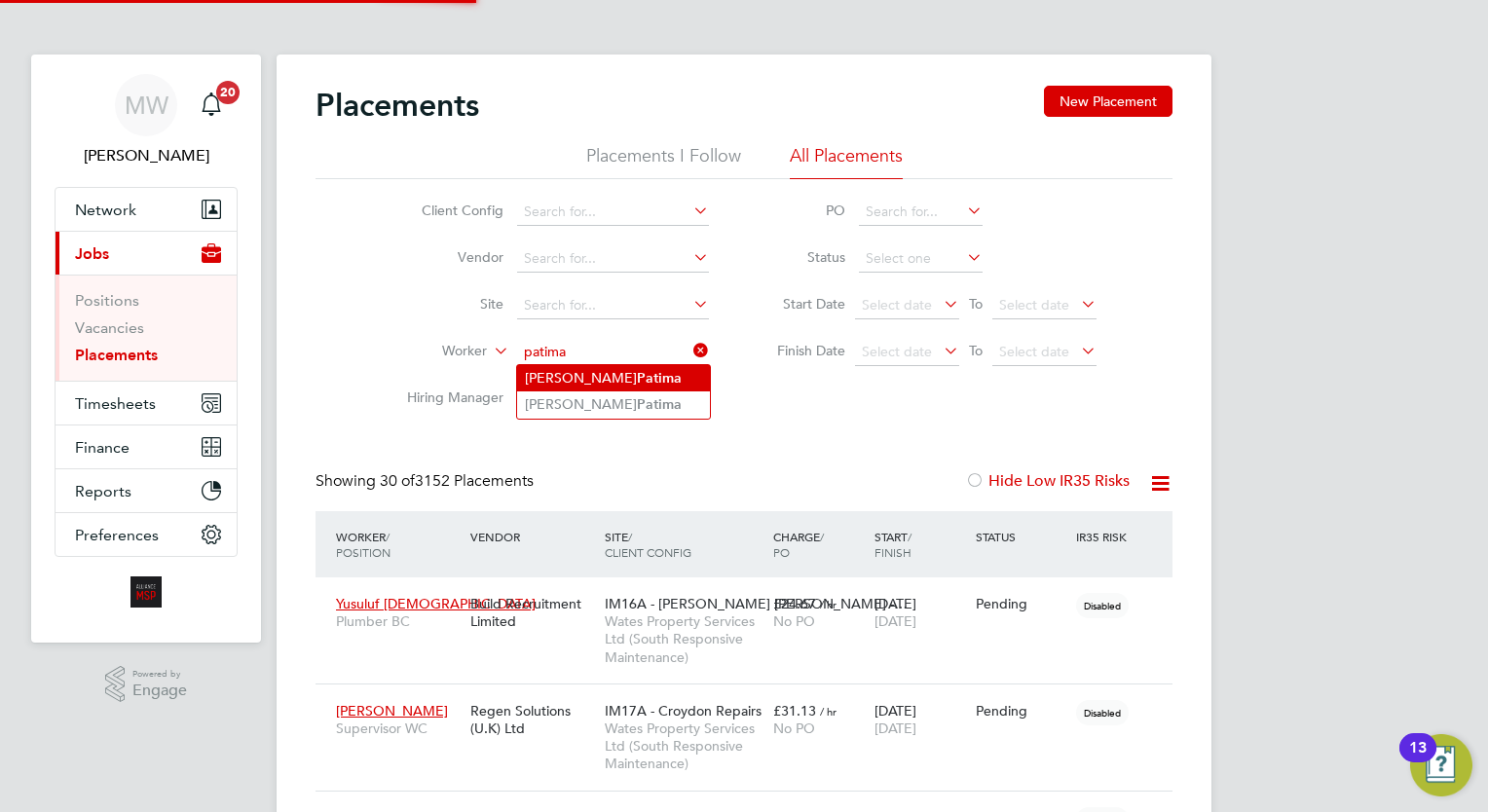
click at [637, 372] on b "Patima" at bounding box center [660, 377] width 45 height 17
type input "[PERSON_NAME]"
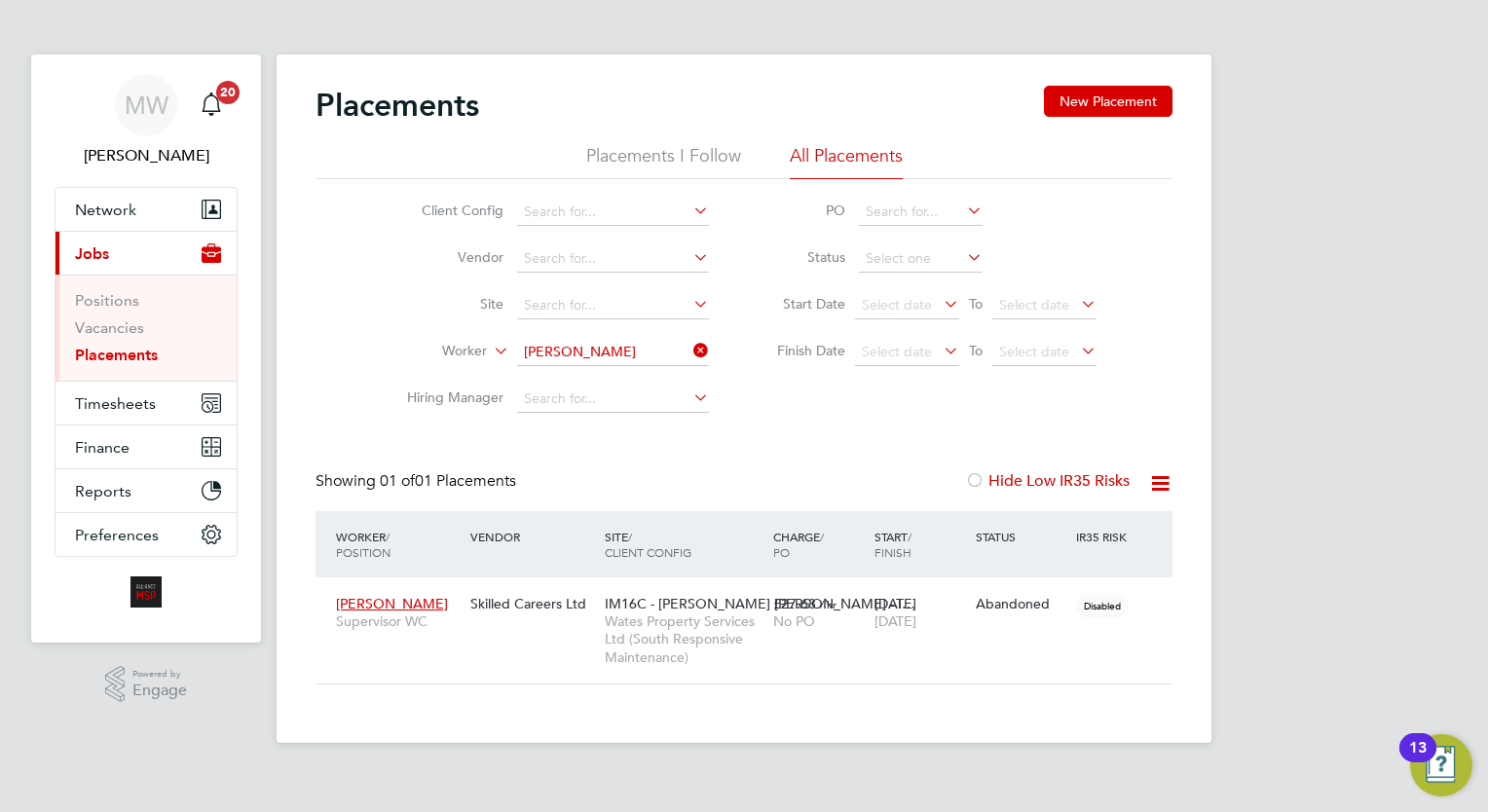
click at [689, 346] on icon at bounding box center [689, 351] width 0 height 28
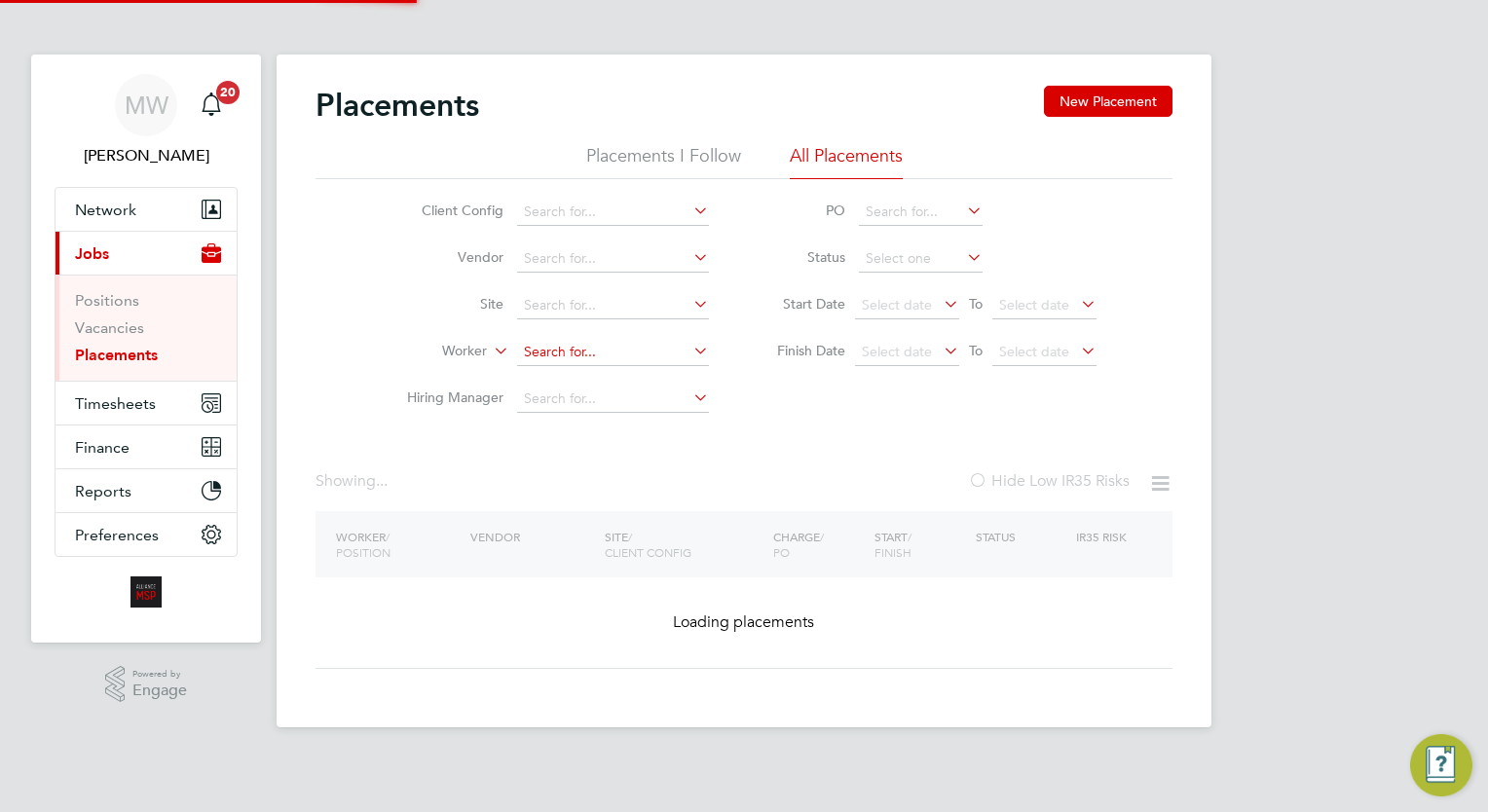
click at [635, 347] on input at bounding box center [613, 353] width 192 height 28
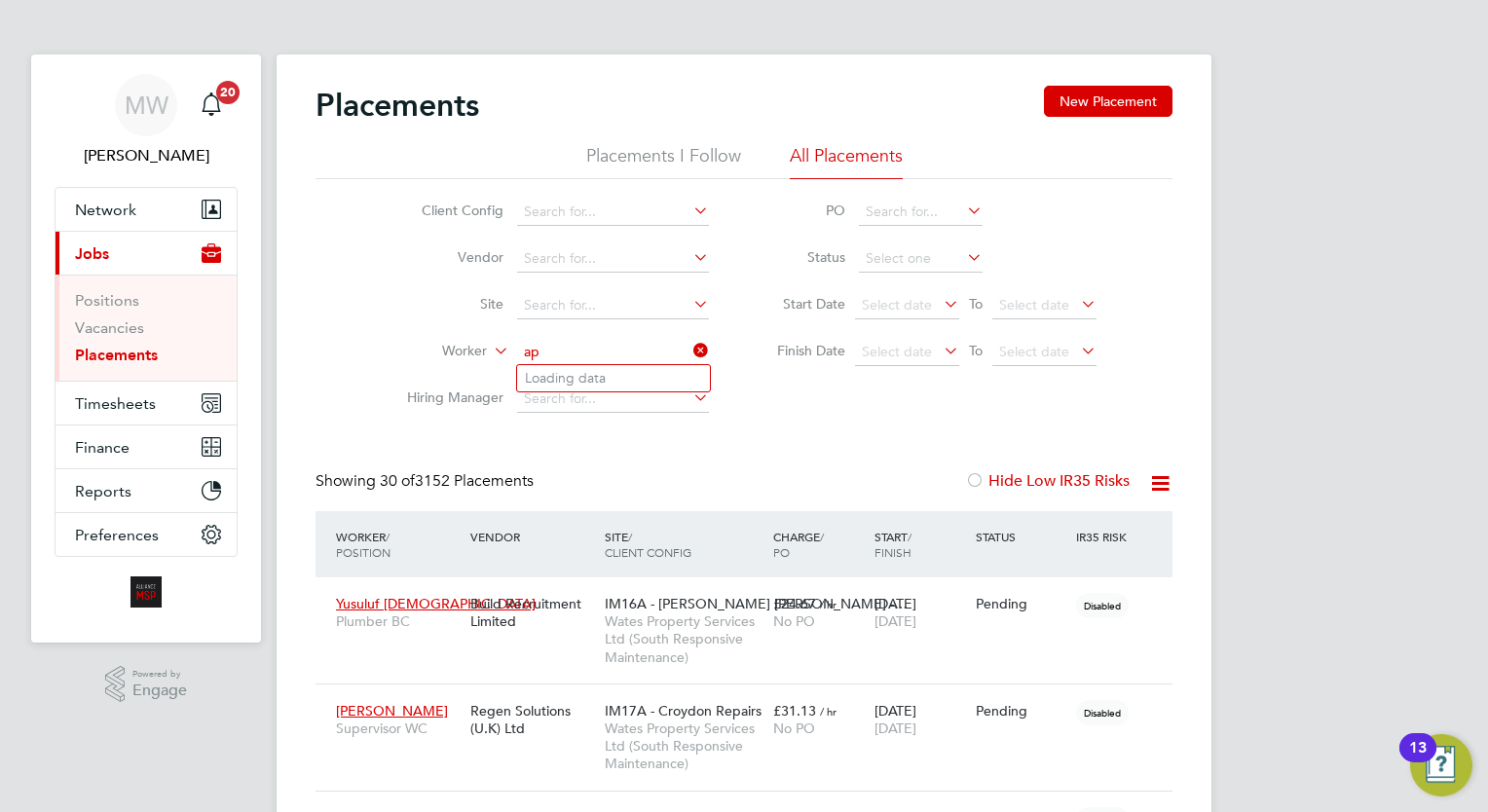
type input "a"
click at [625, 400] on li "Abdulla Patima" at bounding box center [614, 405] width 193 height 27
type input "[PERSON_NAME]"
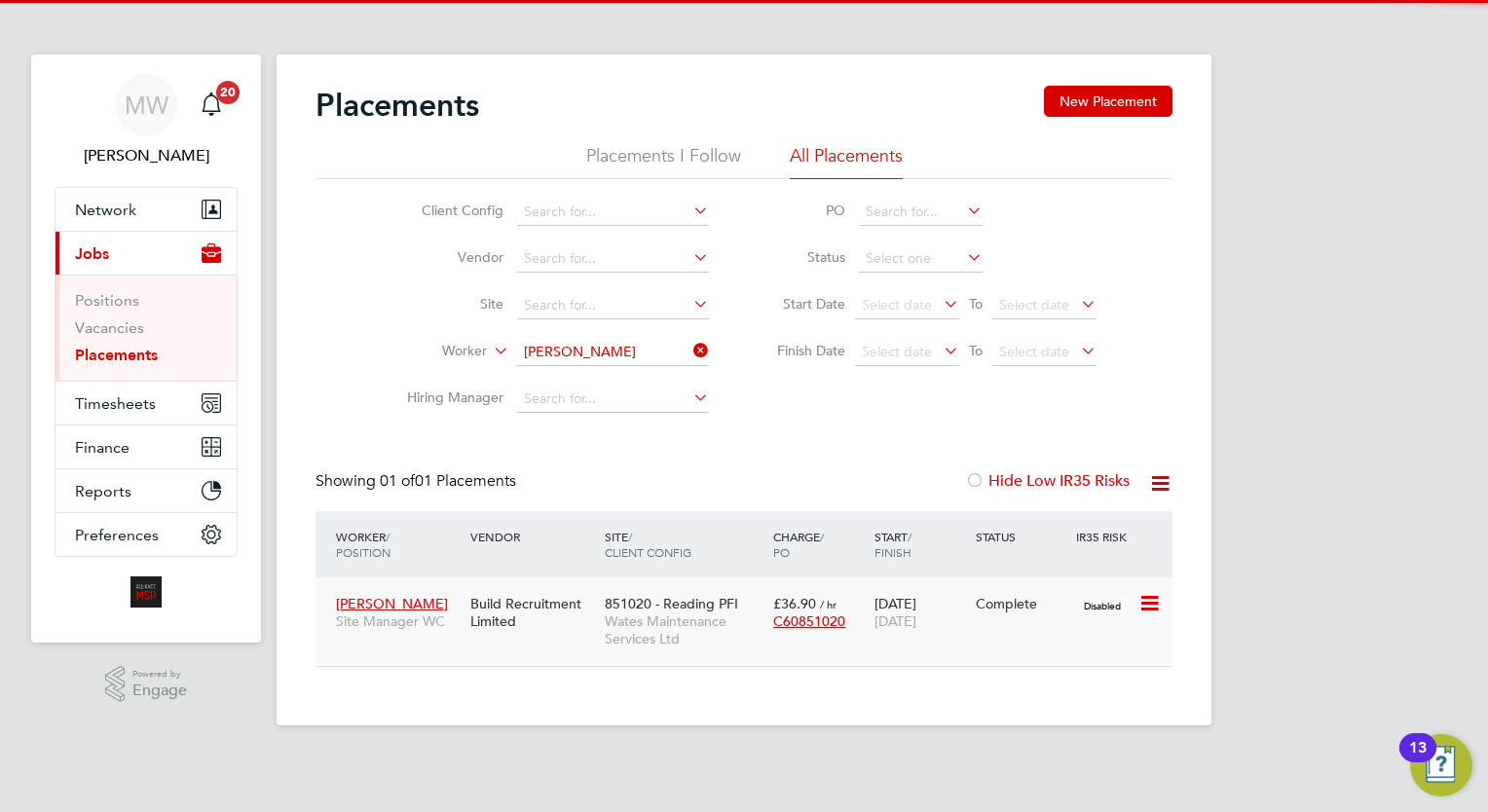
click at [744, 610] on div "851020 - Reading PFI Wates Maintenance Services Ltd" at bounding box center [684, 621] width 168 height 73
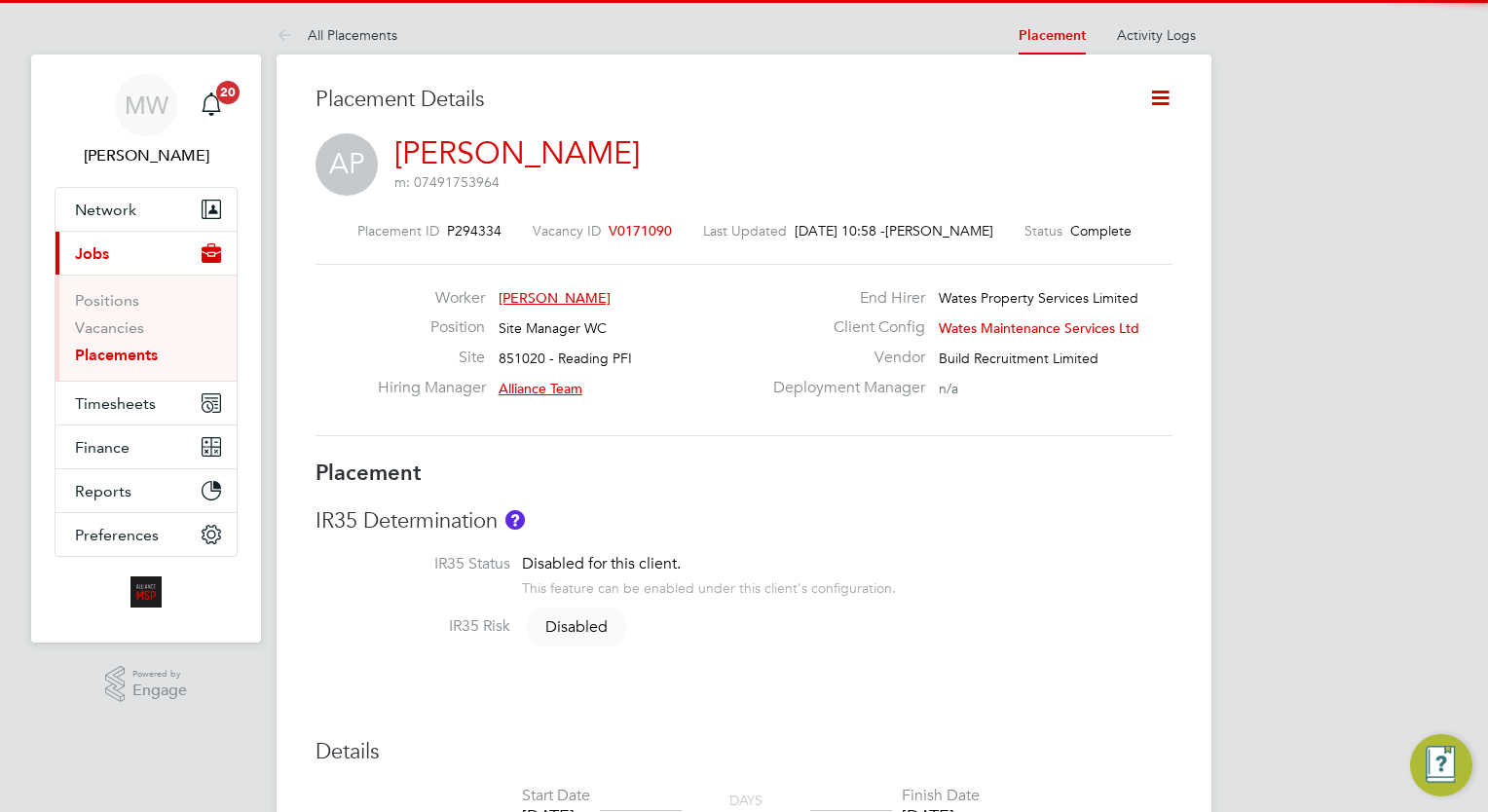
click at [1159, 107] on icon at bounding box center [1160, 97] width 25 height 25
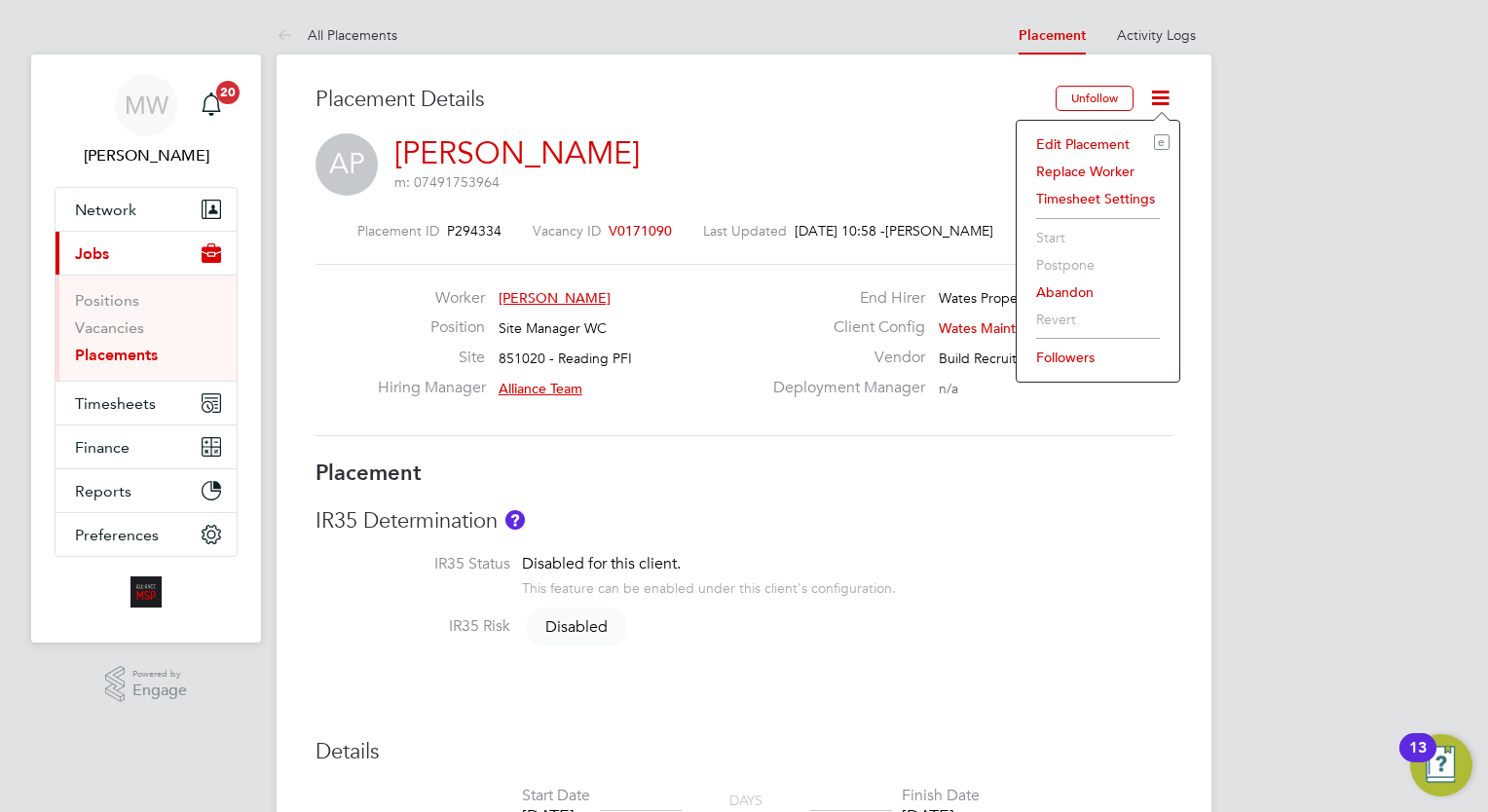
click at [1098, 142] on li "Edit Placement e" at bounding box center [1099, 145] width 144 height 28
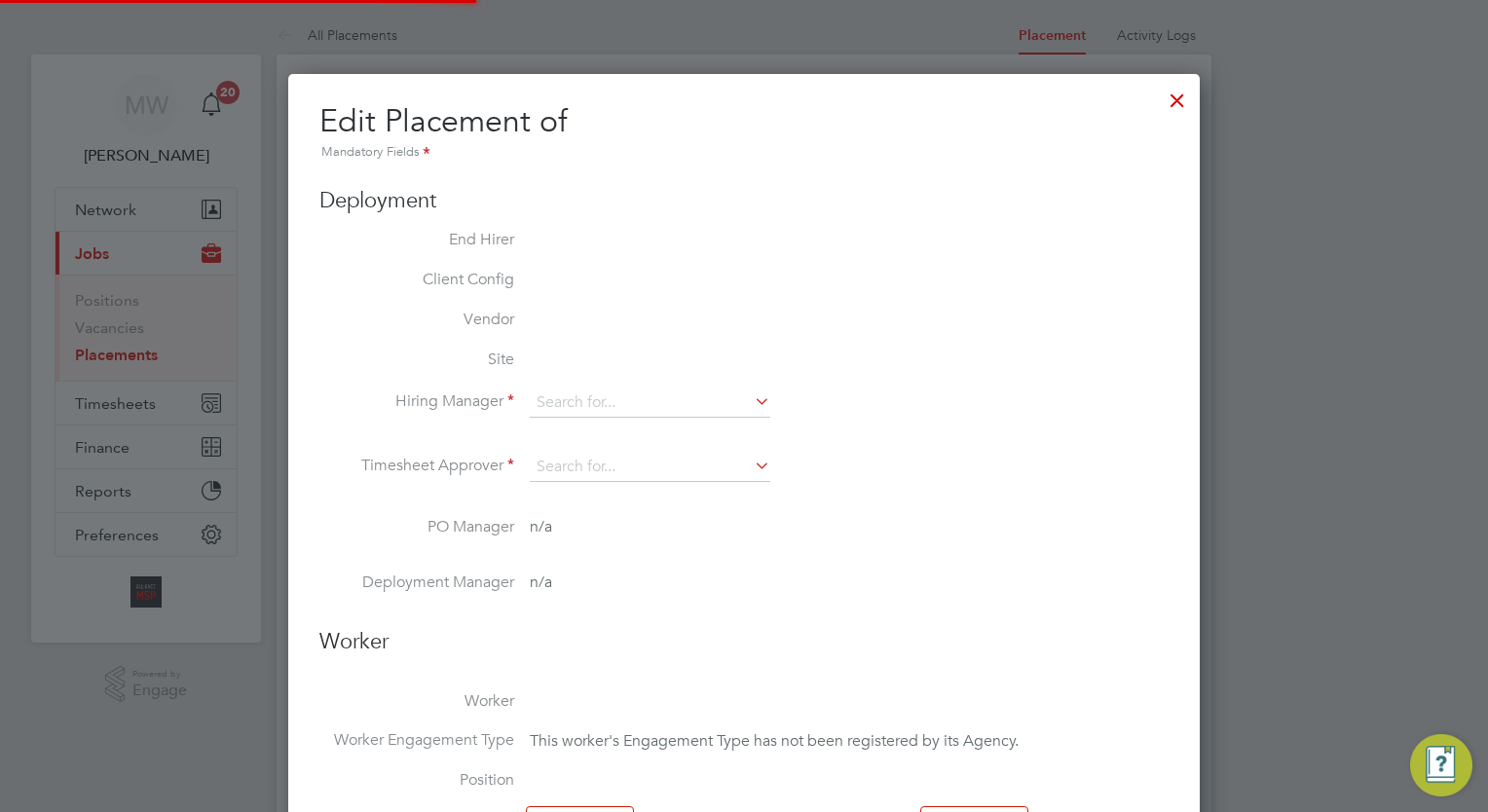
type input "Alliance Team"
type input "Jim Cress-Jones"
type input "30 Jun 2025"
type input "[DATE]"
type input "08:00"
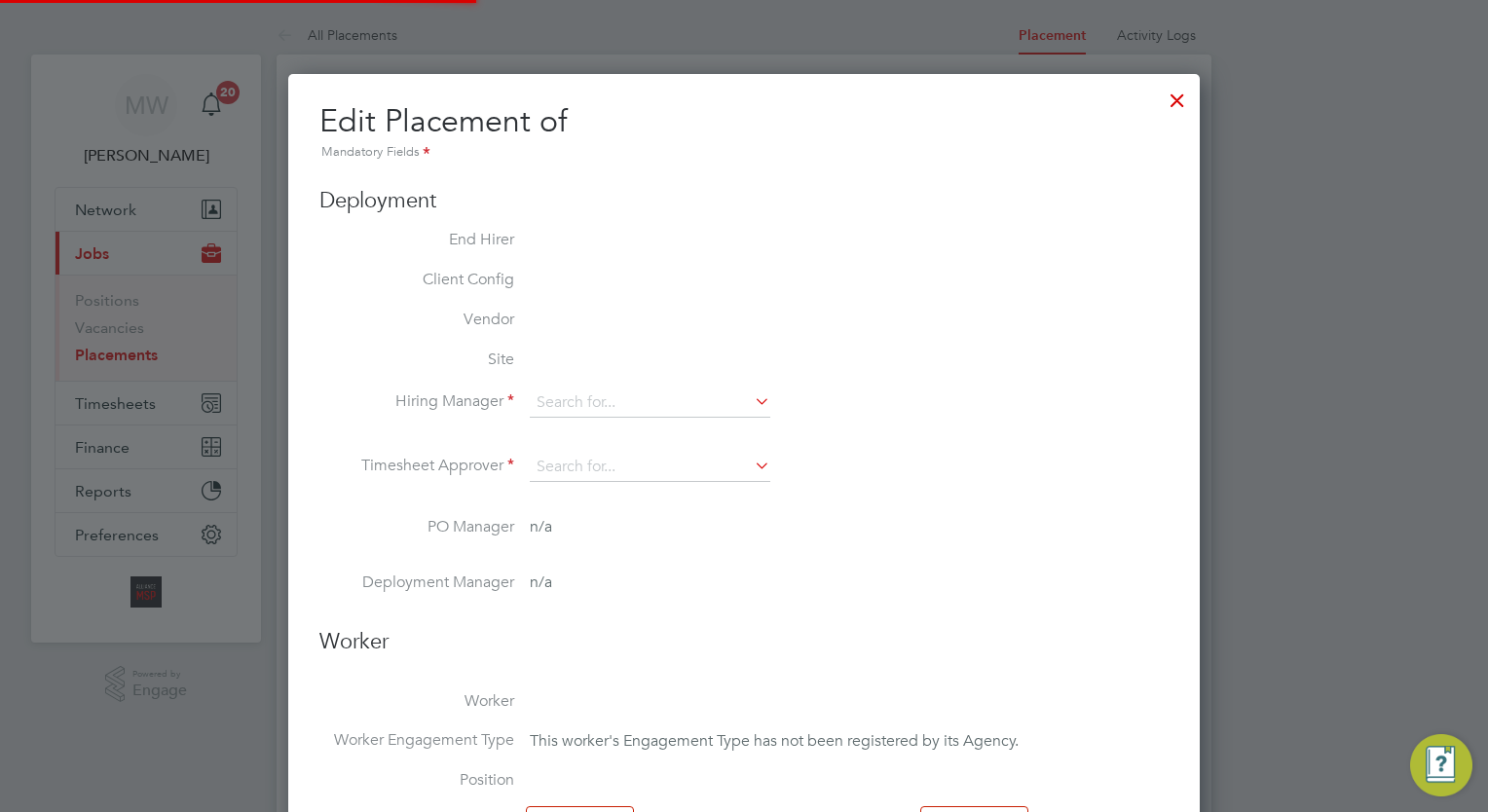
type input "18:00"
type input "07926"
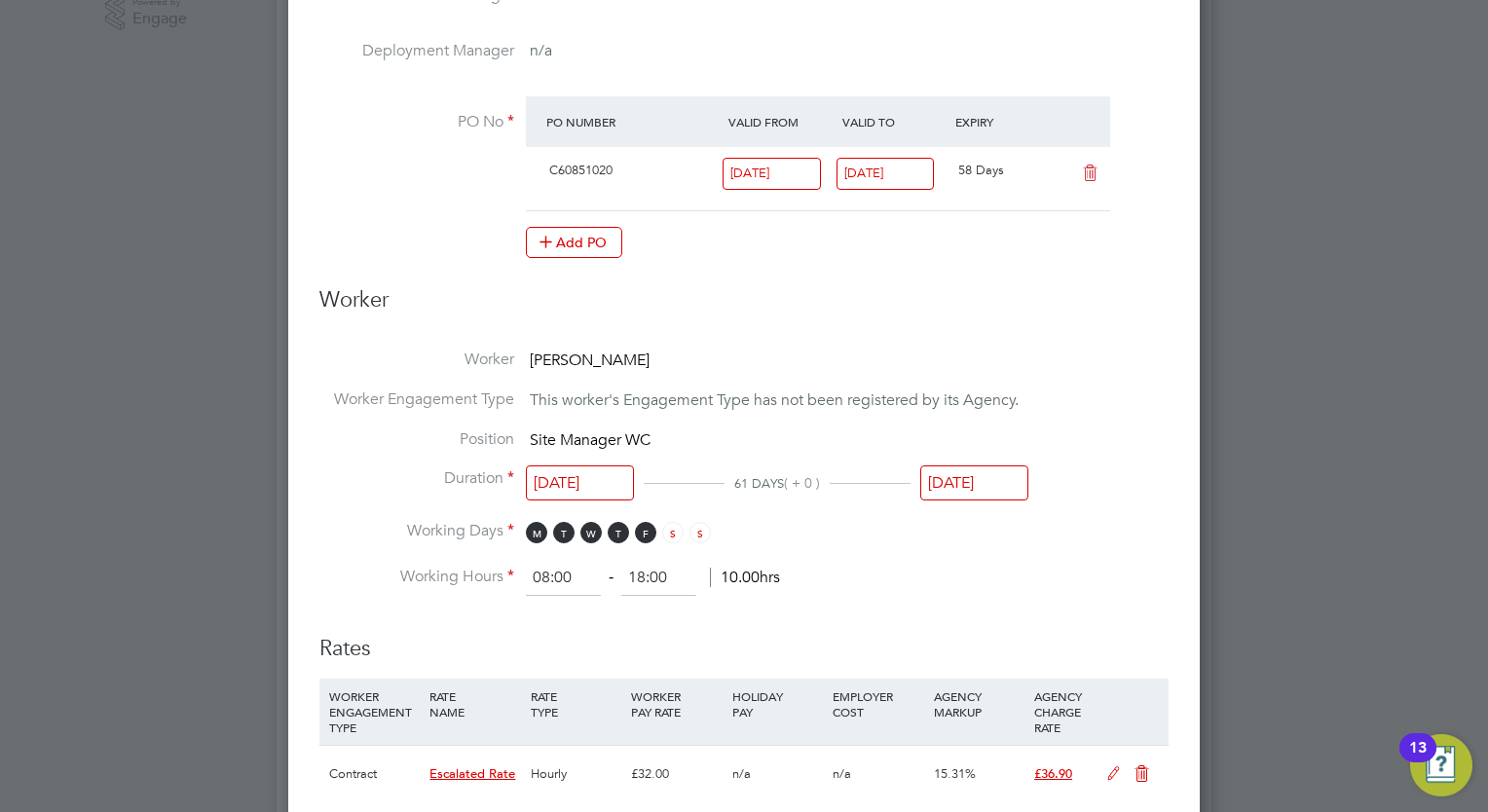
click at [980, 490] on input "[DATE]" at bounding box center [975, 483] width 108 height 36
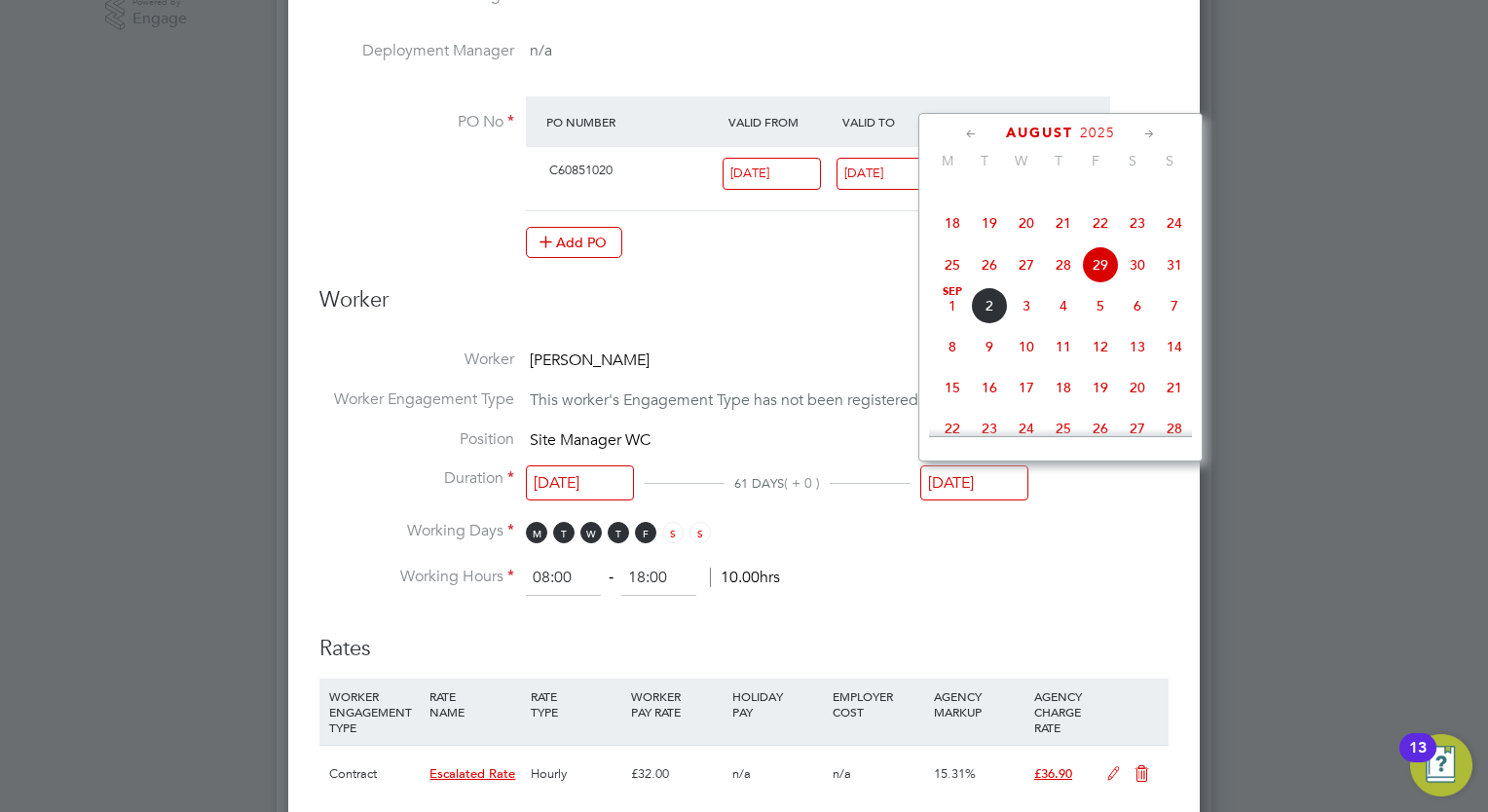
click at [1153, 129] on icon at bounding box center [1149, 135] width 19 height 22
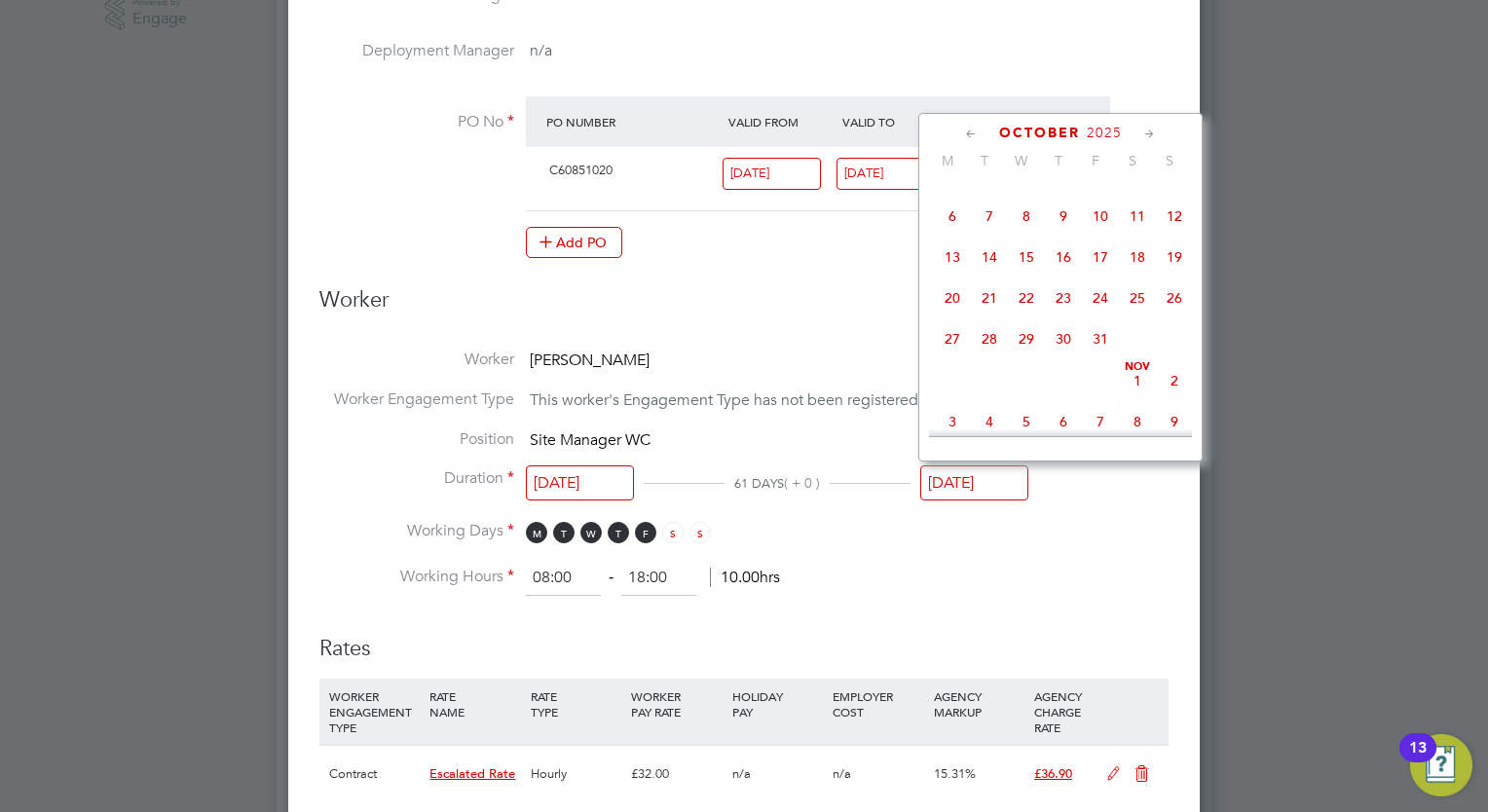
click at [1067, 357] on span "30" at bounding box center [1063, 339] width 37 height 37
type input "30 Oct 2025"
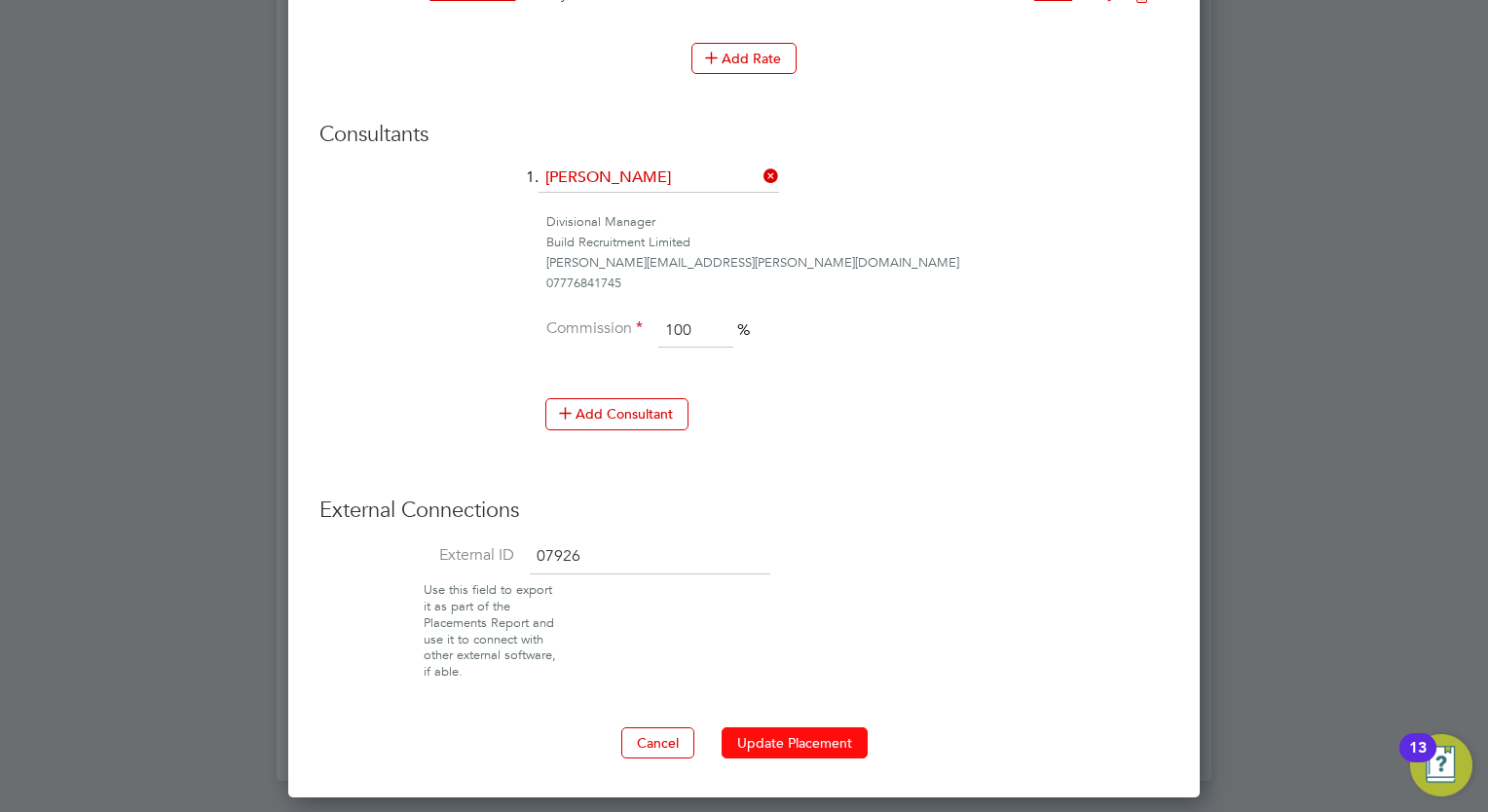
click at [822, 734] on button "Update Placement" at bounding box center [795, 743] width 147 height 31
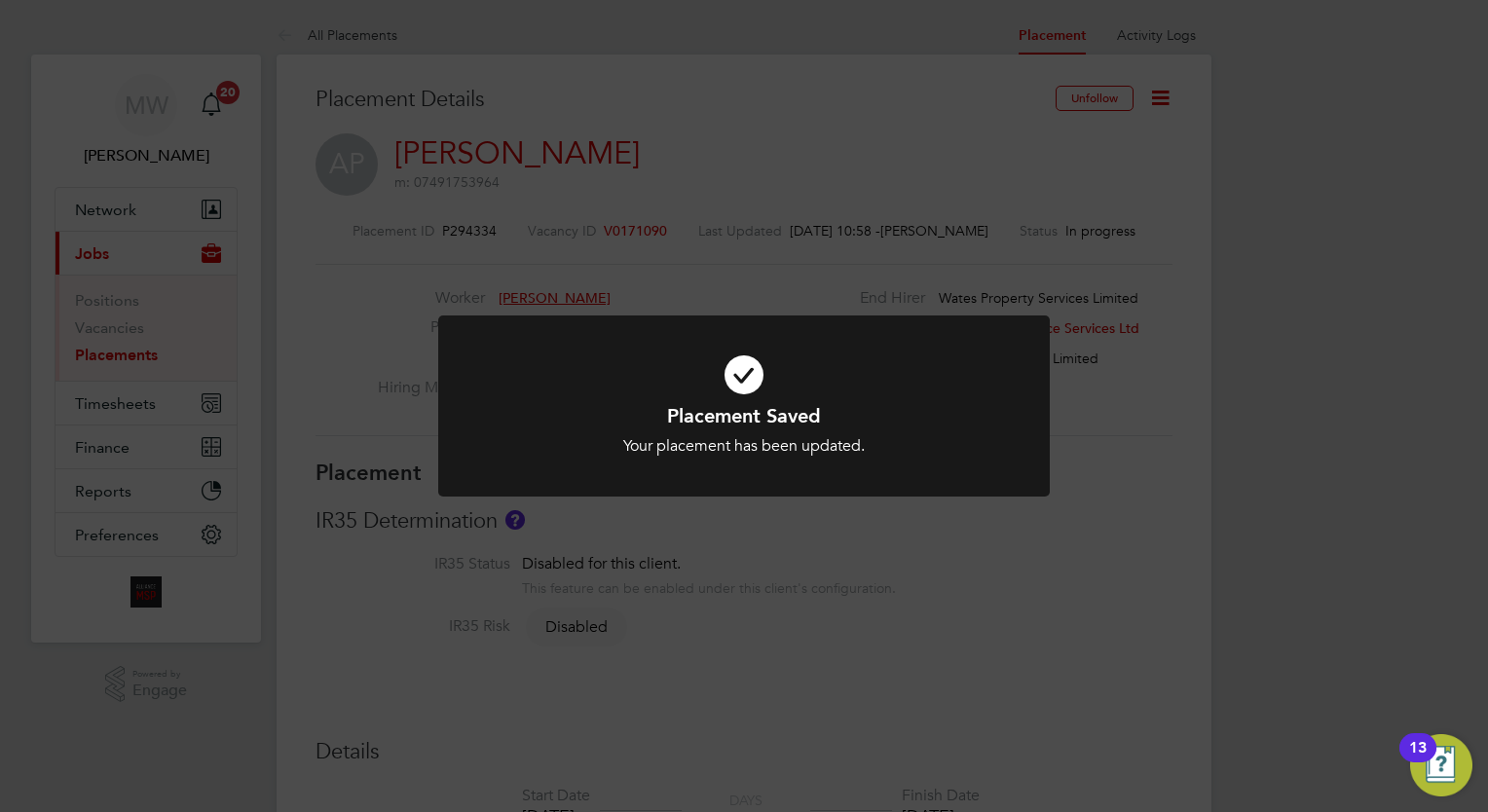
click at [319, 356] on div "Placement Saved Your placement has been updated. Cancel Okay" at bounding box center [744, 406] width 1488 height 812
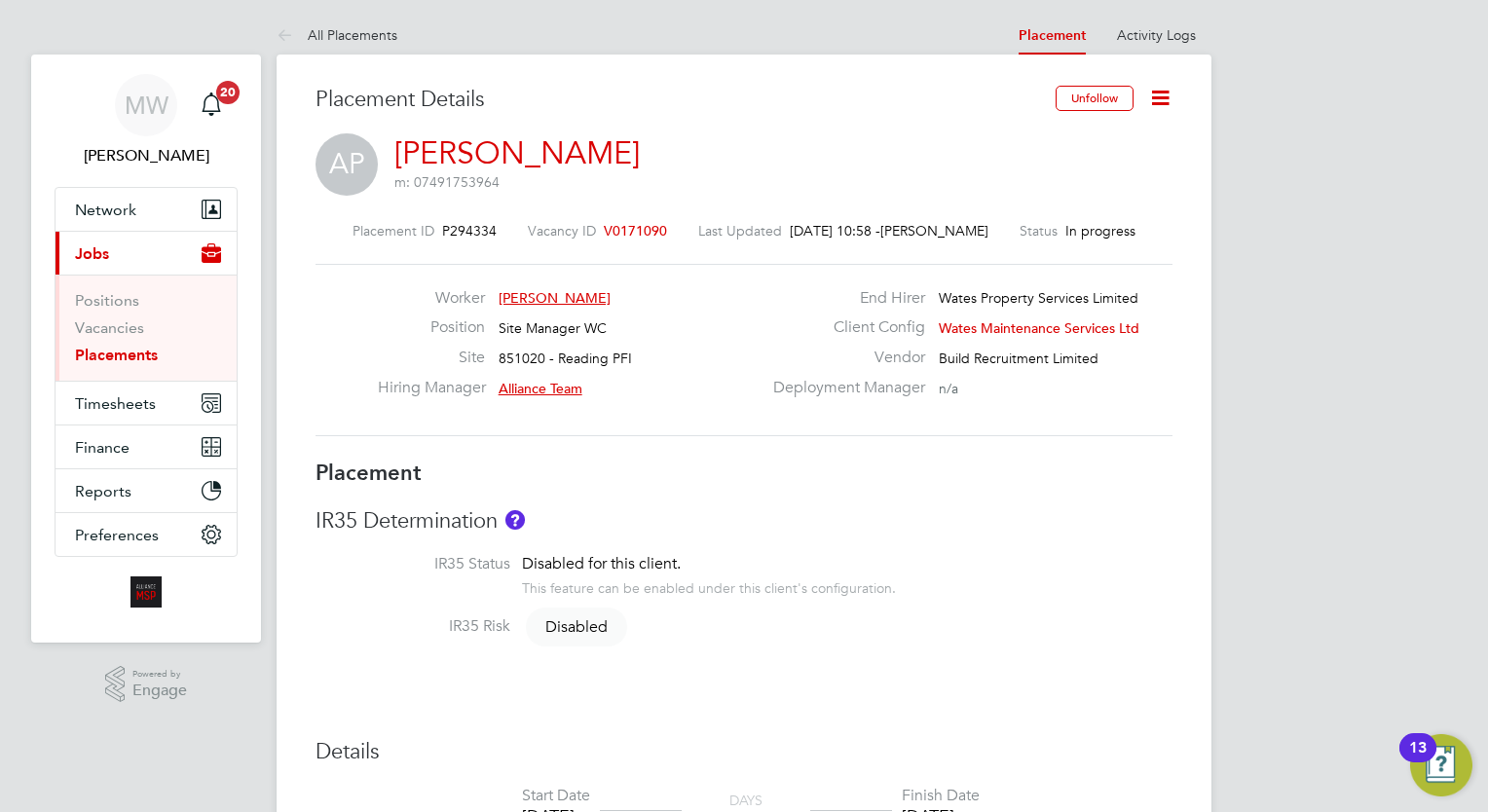
click at [105, 350] on link "Placements" at bounding box center [116, 355] width 83 height 19
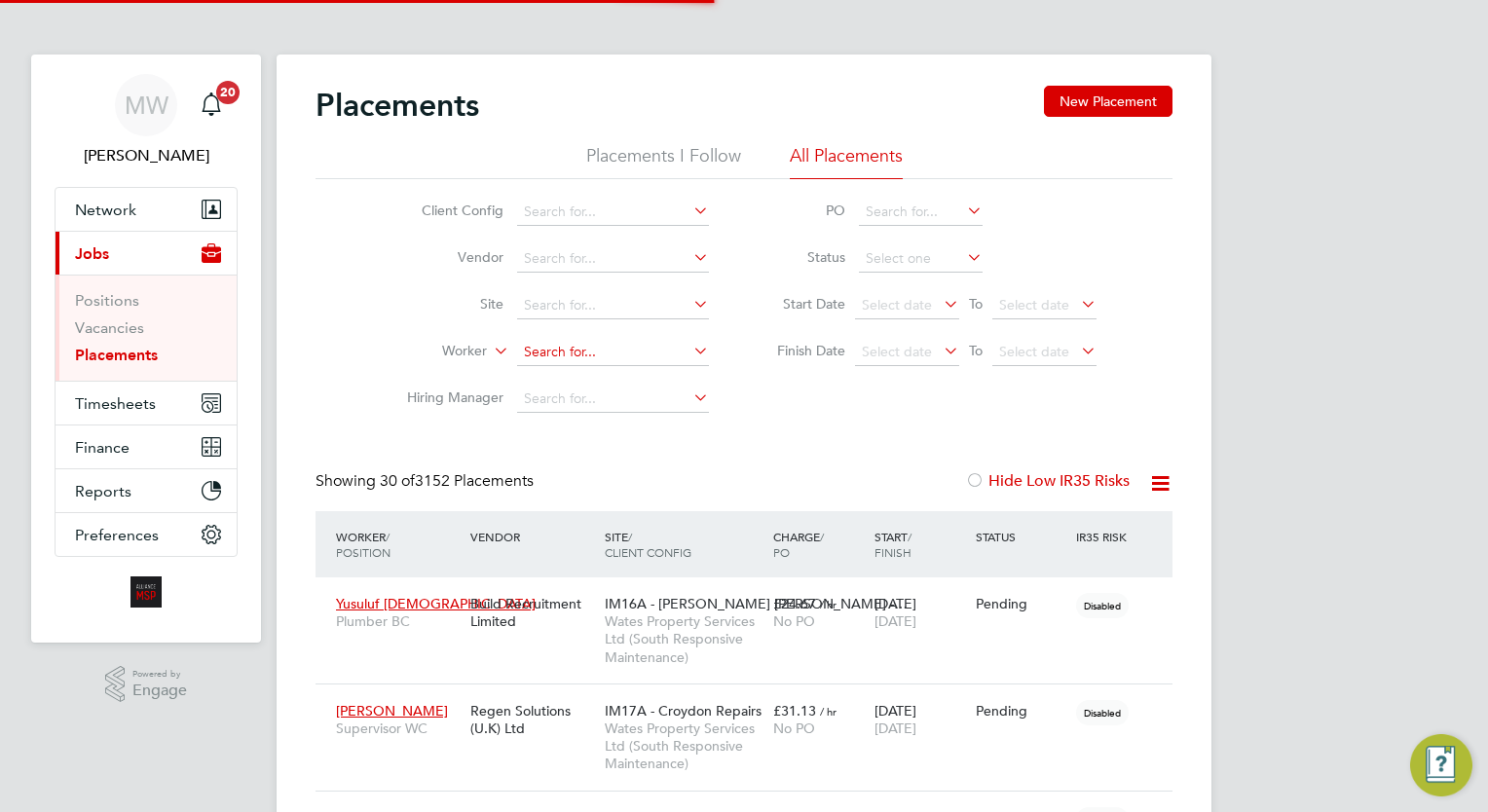
click at [574, 361] on input at bounding box center [613, 353] width 192 height 28
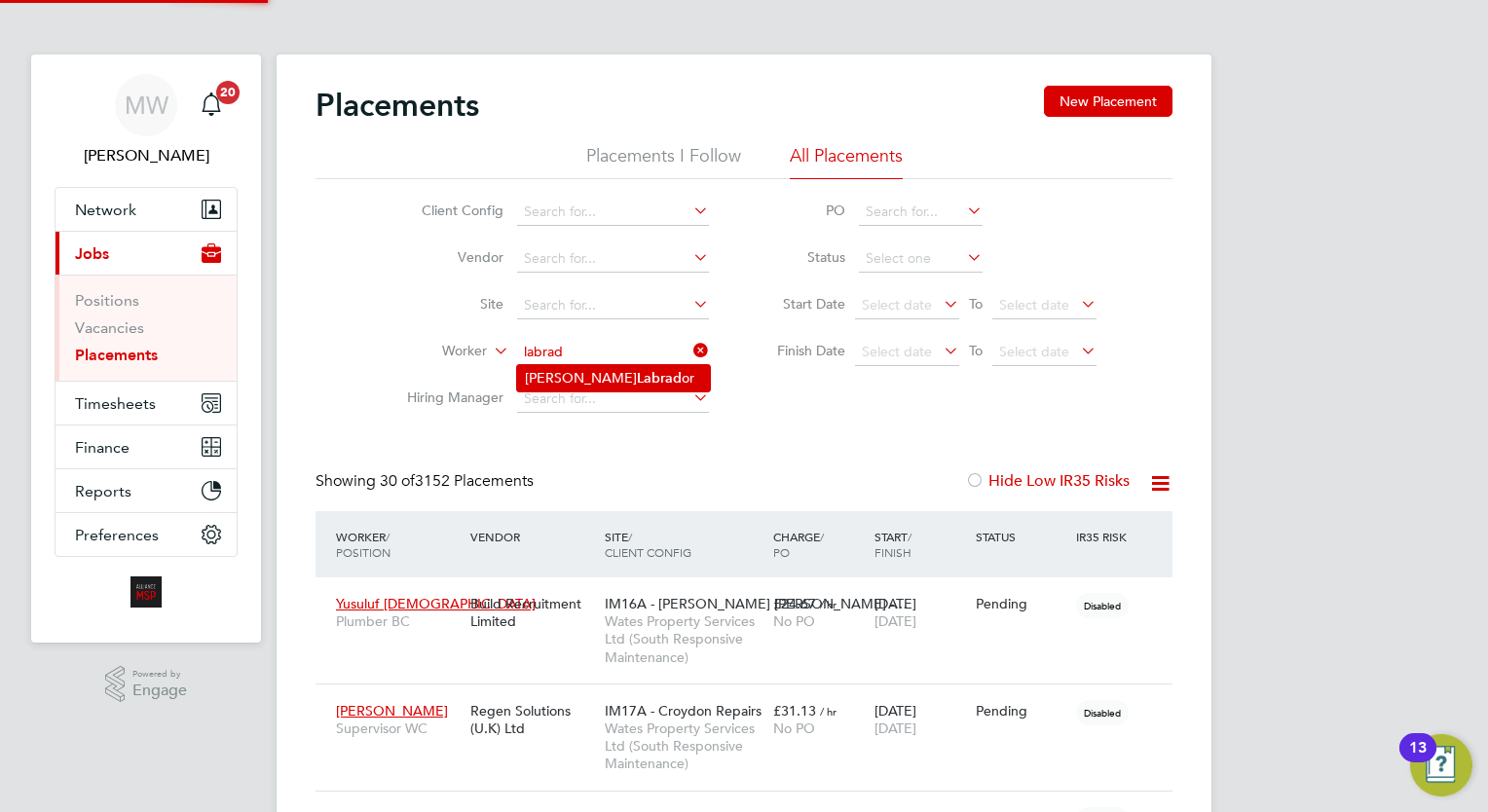
click at [616, 379] on li "Maria Labrad or" at bounding box center [614, 377] width 193 height 27
type input "Maria Labrador"
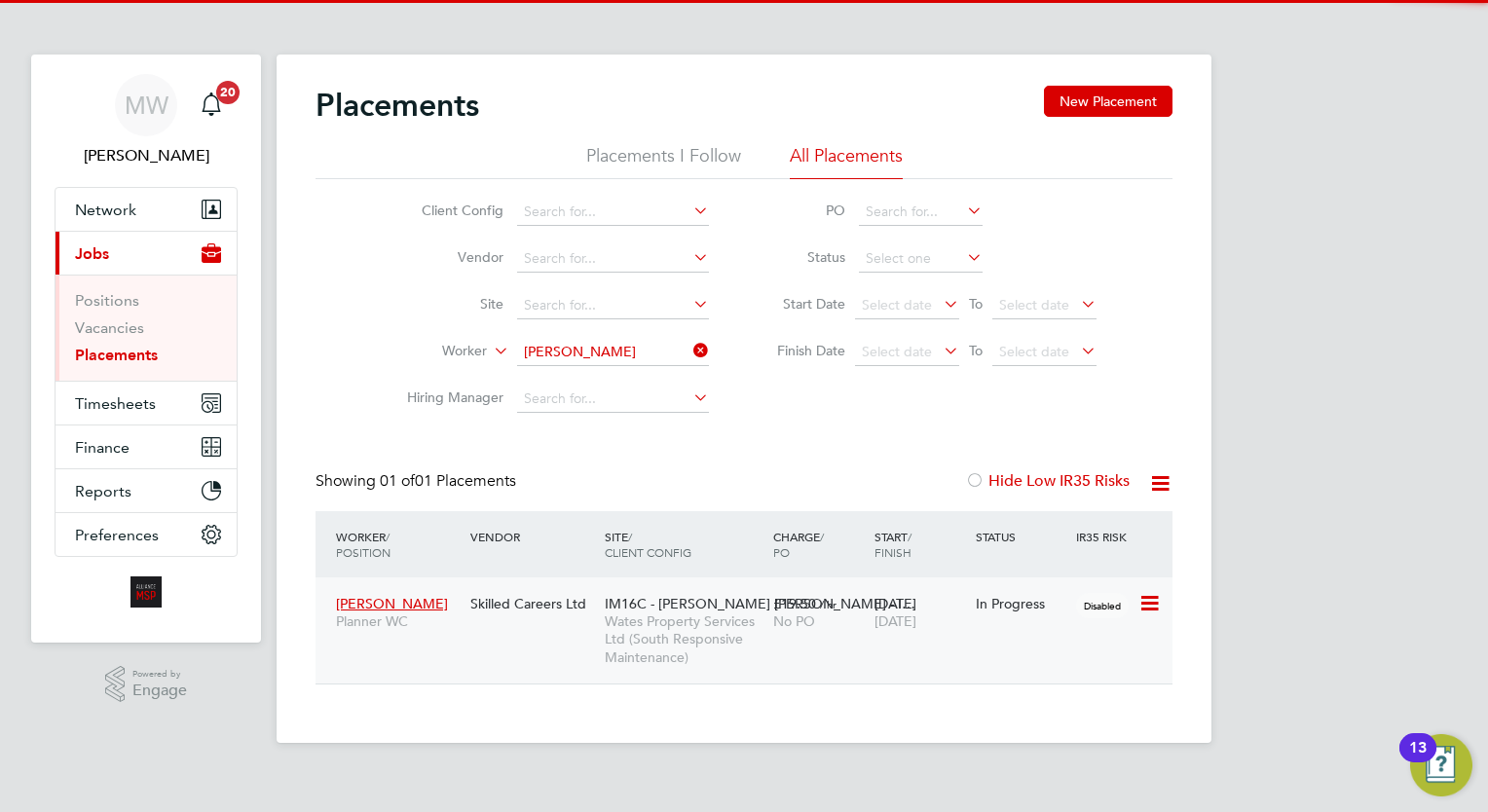
click at [810, 613] on span "No PO" at bounding box center [794, 621] width 42 height 18
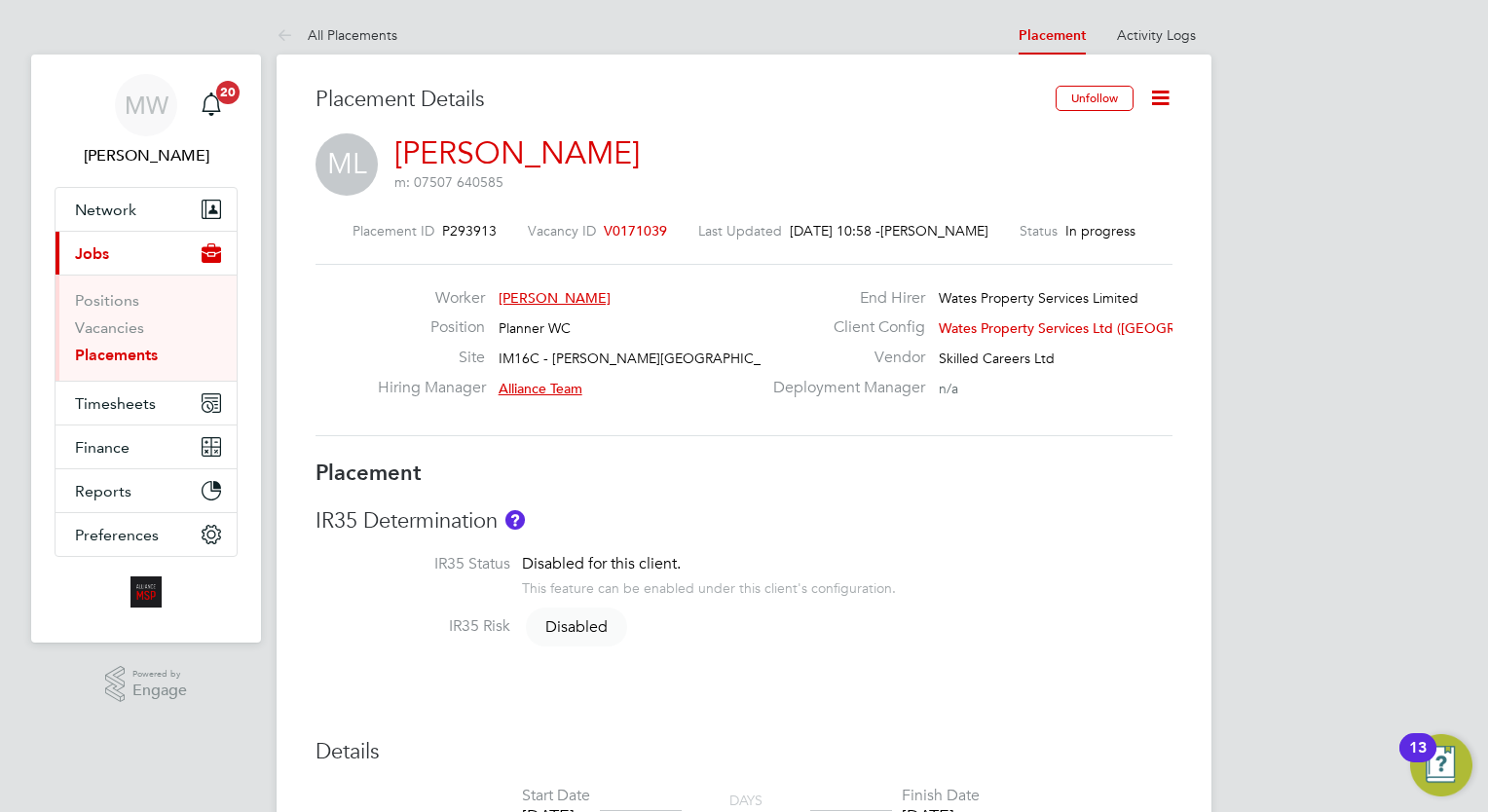
click at [1161, 100] on icon at bounding box center [1160, 97] width 25 height 25
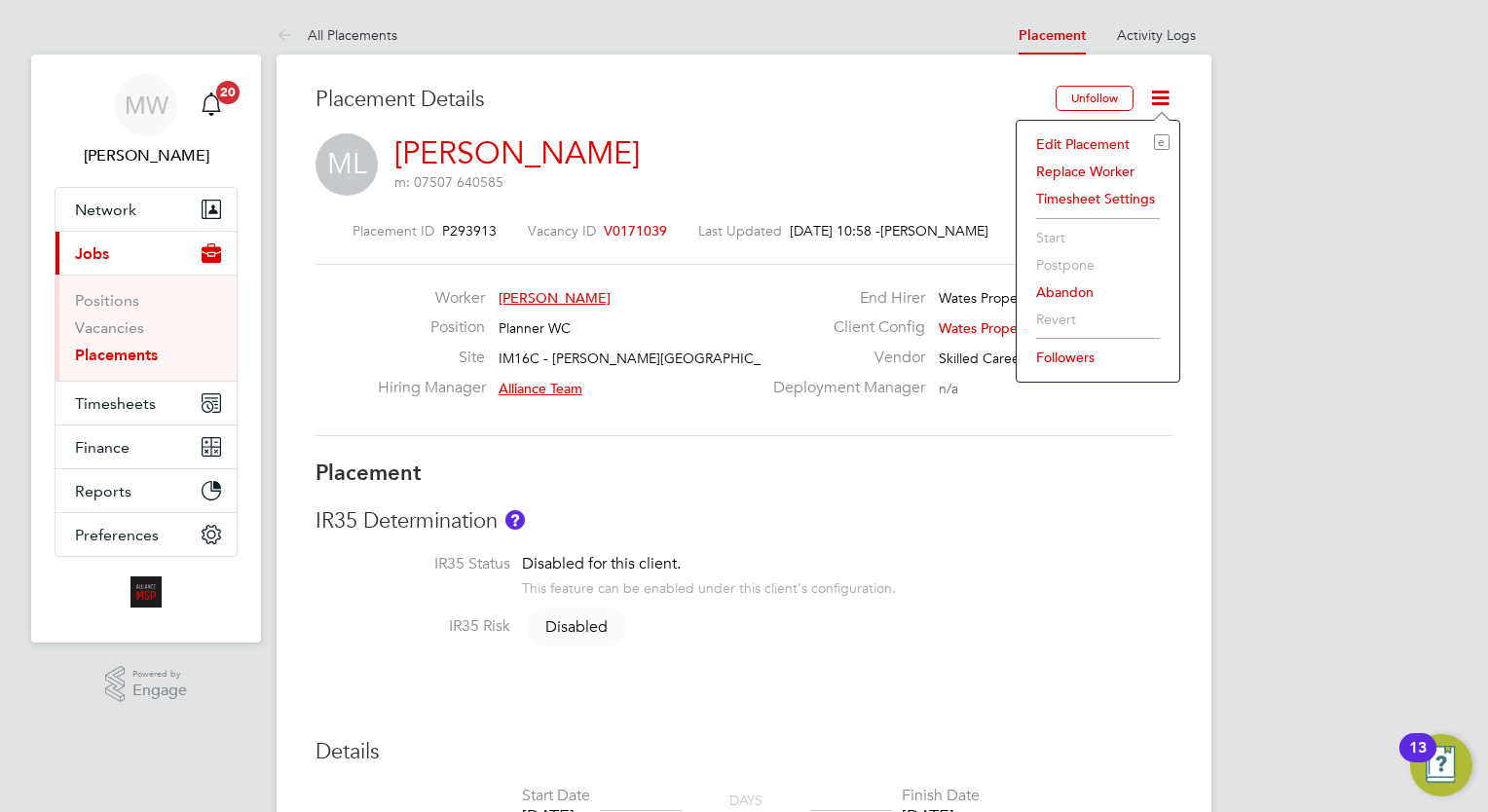
click at [1110, 143] on li "Edit Placement e" at bounding box center [1099, 145] width 144 height 28
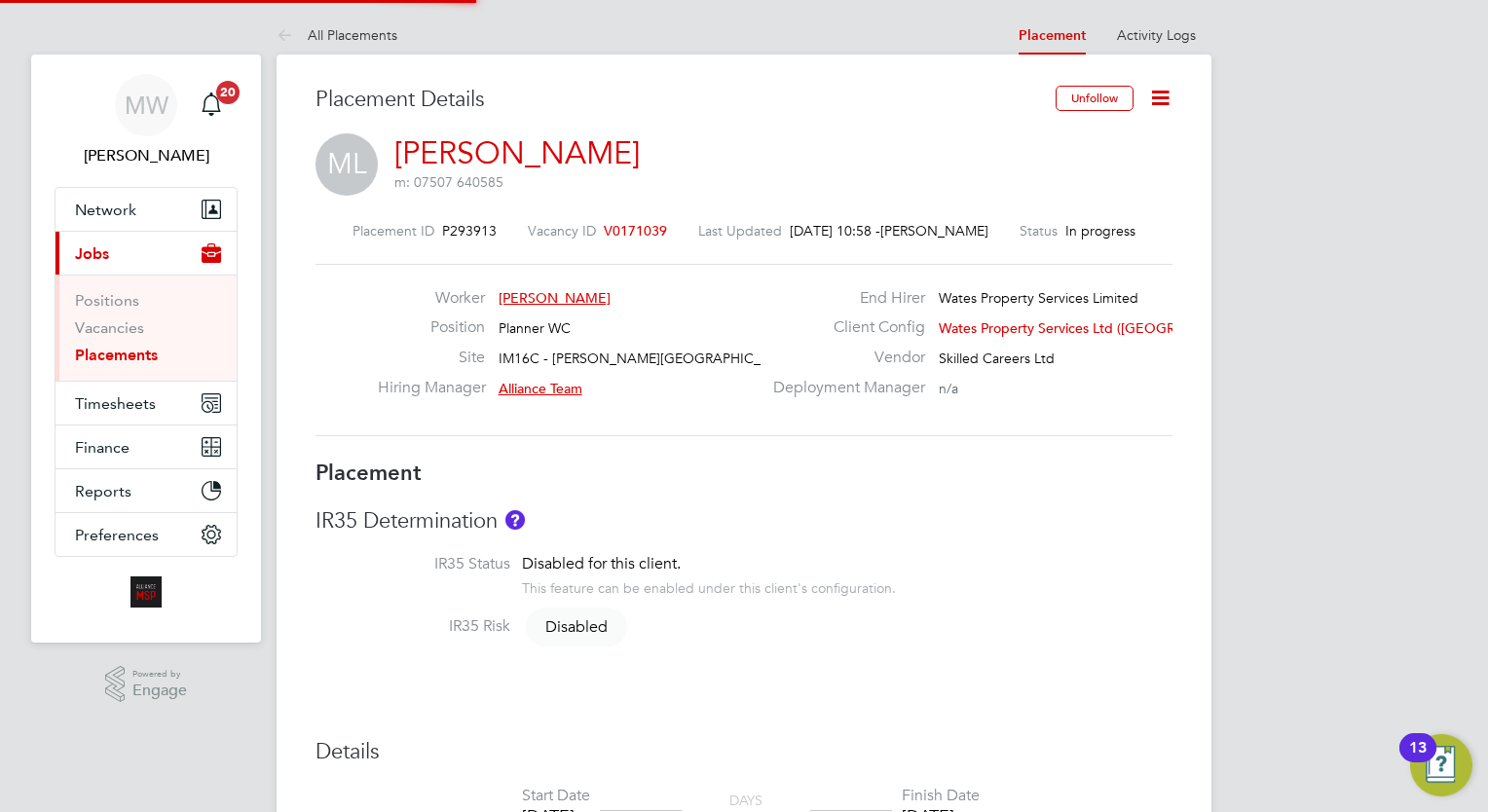
type input "Alliance Team"
type input "Mark Sutton"
type input "30 Jun 2025"
type input "[DATE]"
type input "08:00"
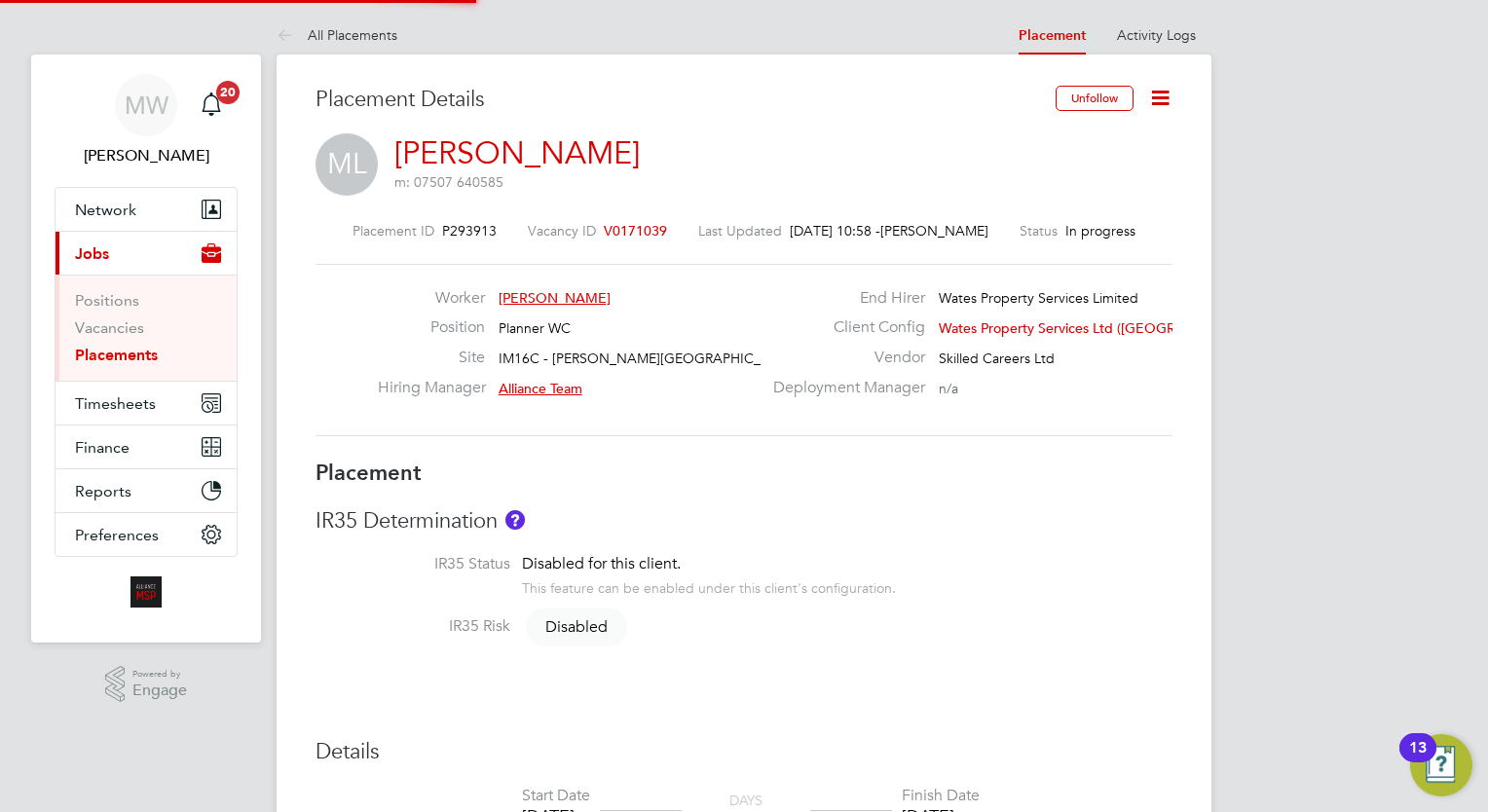
type input "17:00"
type input "7913"
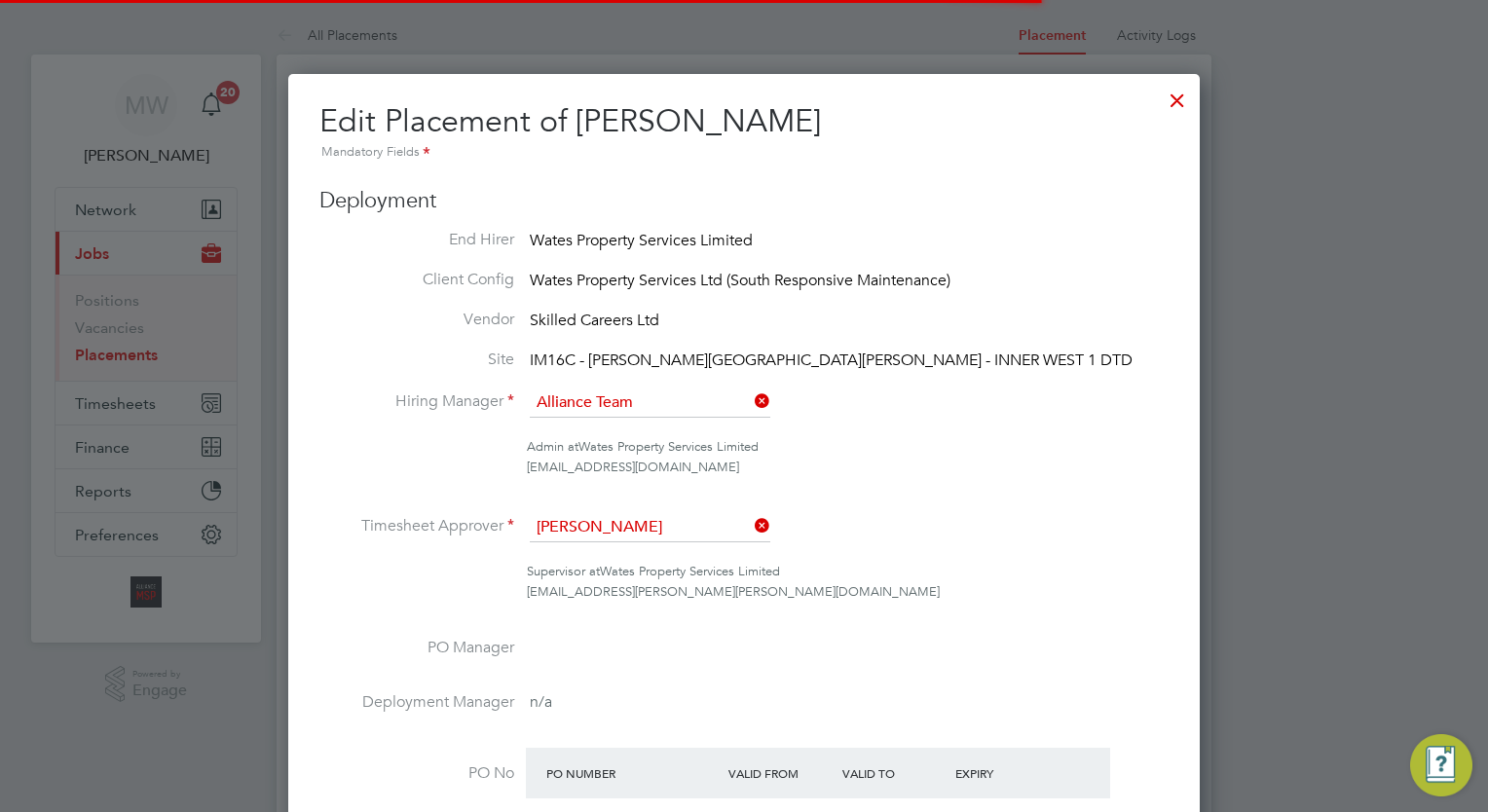
scroll to position [10, 10]
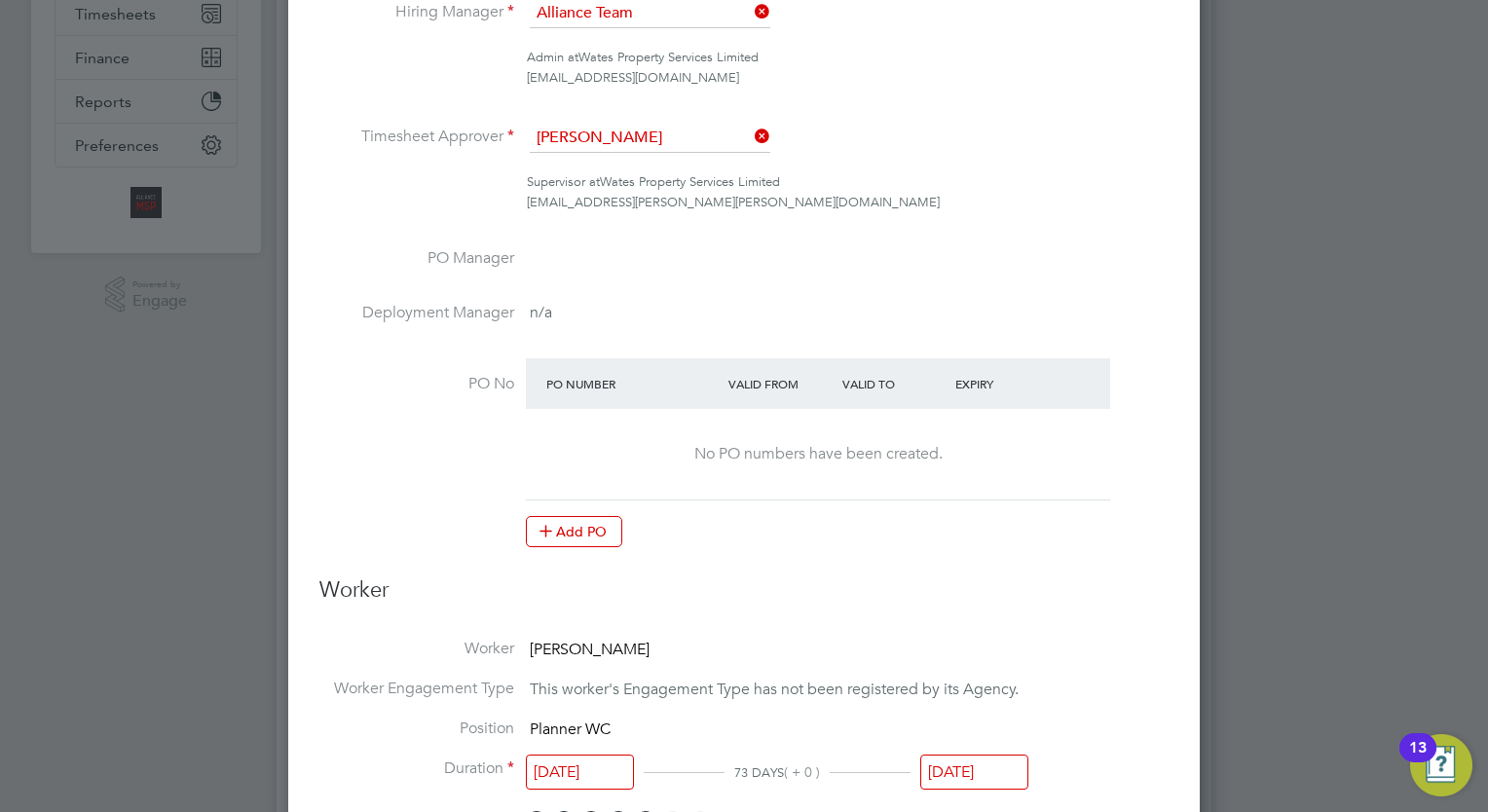
click at [966, 773] on input "[DATE]" at bounding box center [975, 772] width 108 height 36
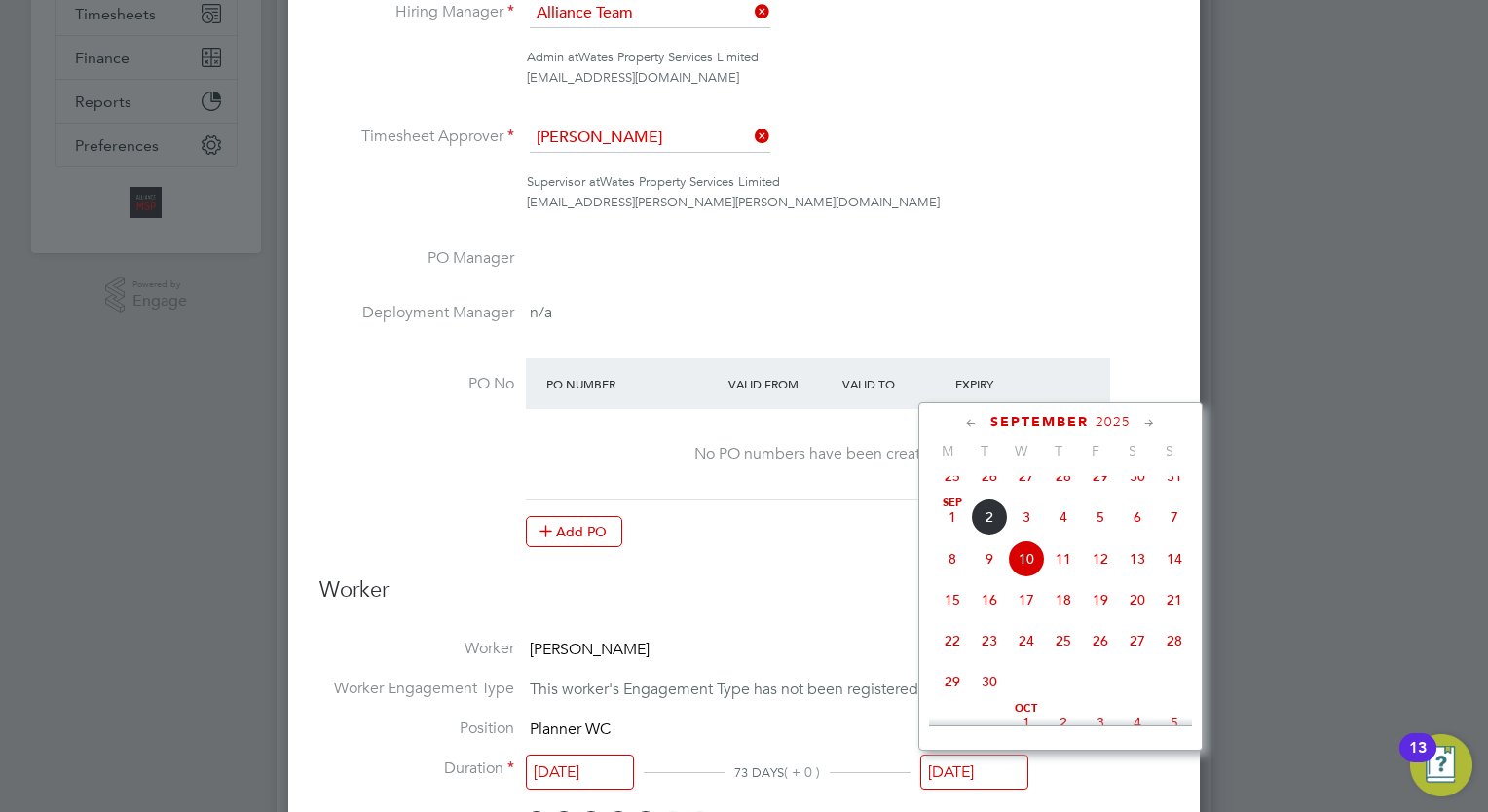
click at [1157, 429] on icon at bounding box center [1149, 424] width 19 height 22
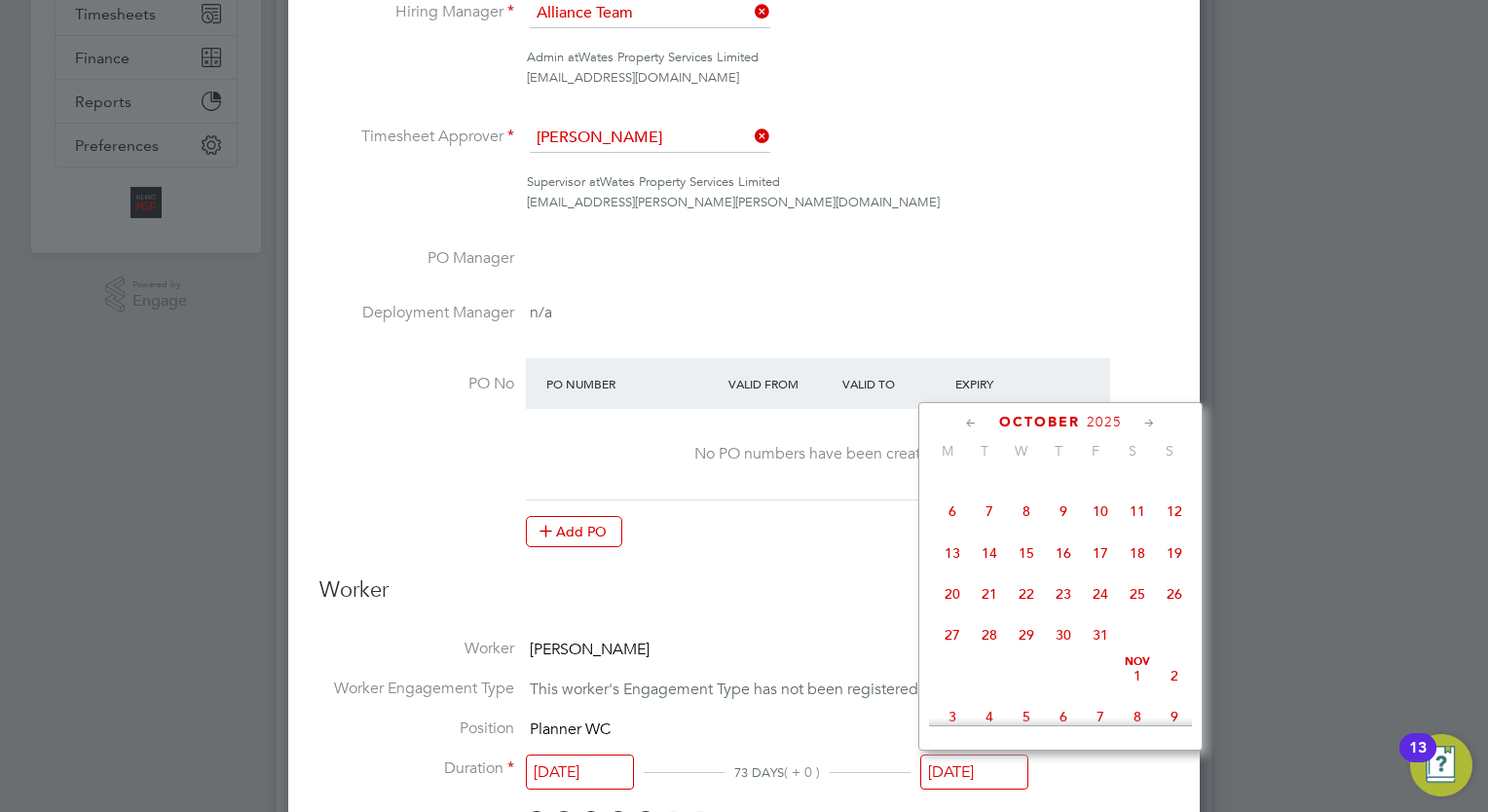
click at [1157, 429] on icon at bounding box center [1149, 424] width 19 height 22
click at [1108, 518] on span "12" at bounding box center [1101, 499] width 37 height 37
type input "[DATE]"
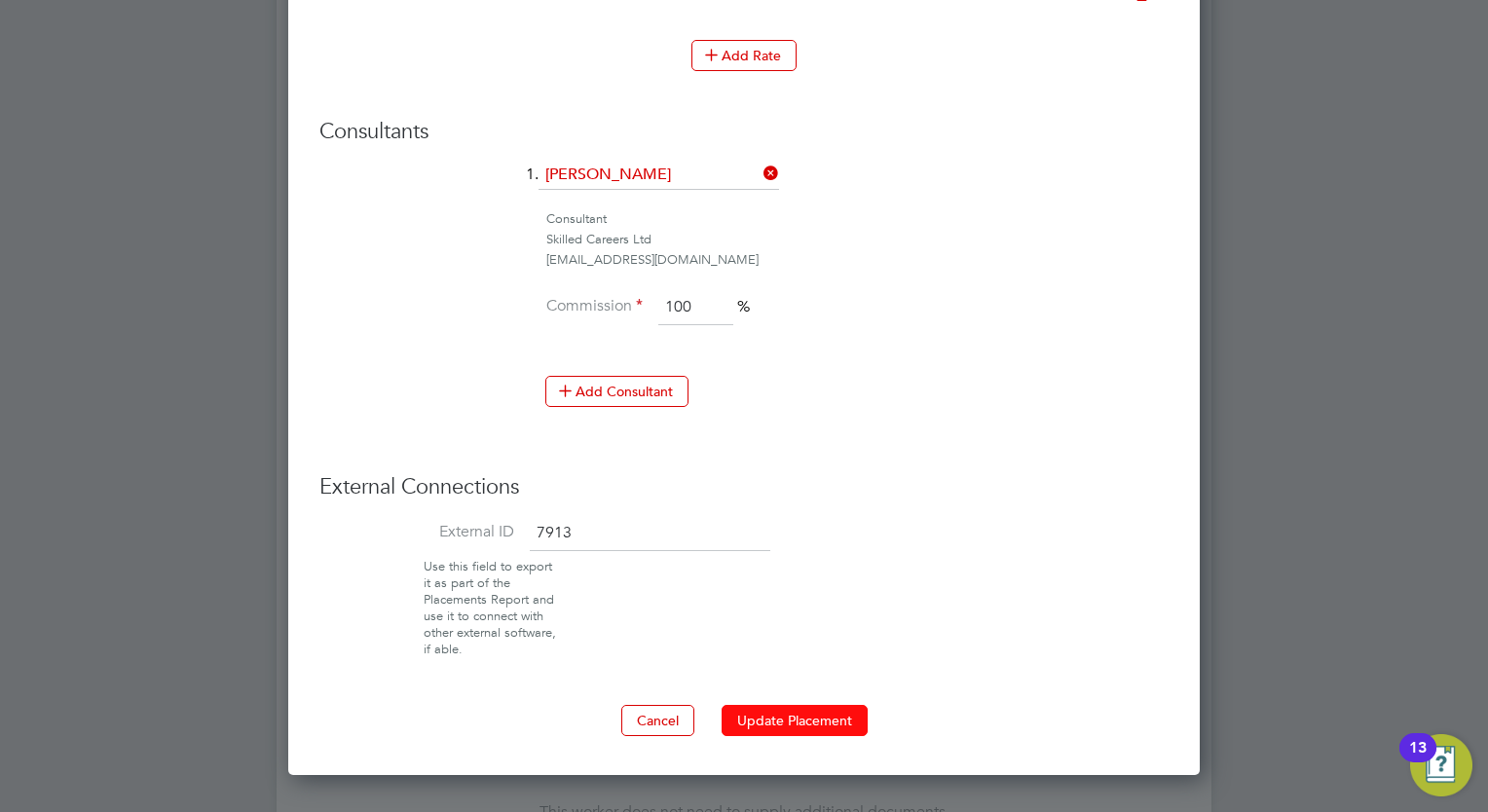
click at [814, 708] on button "Update Placement" at bounding box center [795, 721] width 147 height 31
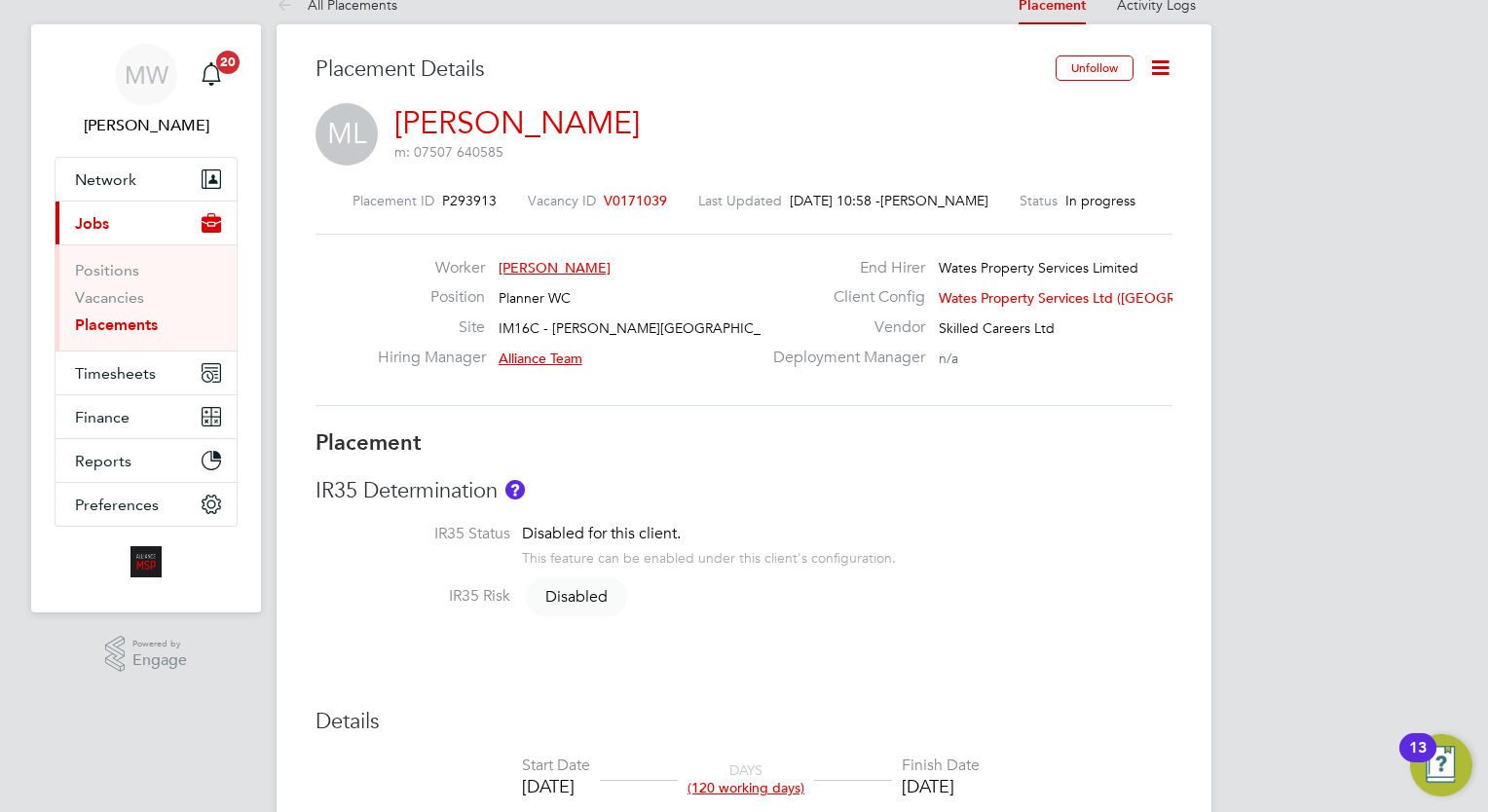
click at [155, 323] on link "Placements" at bounding box center [116, 324] width 83 height 19
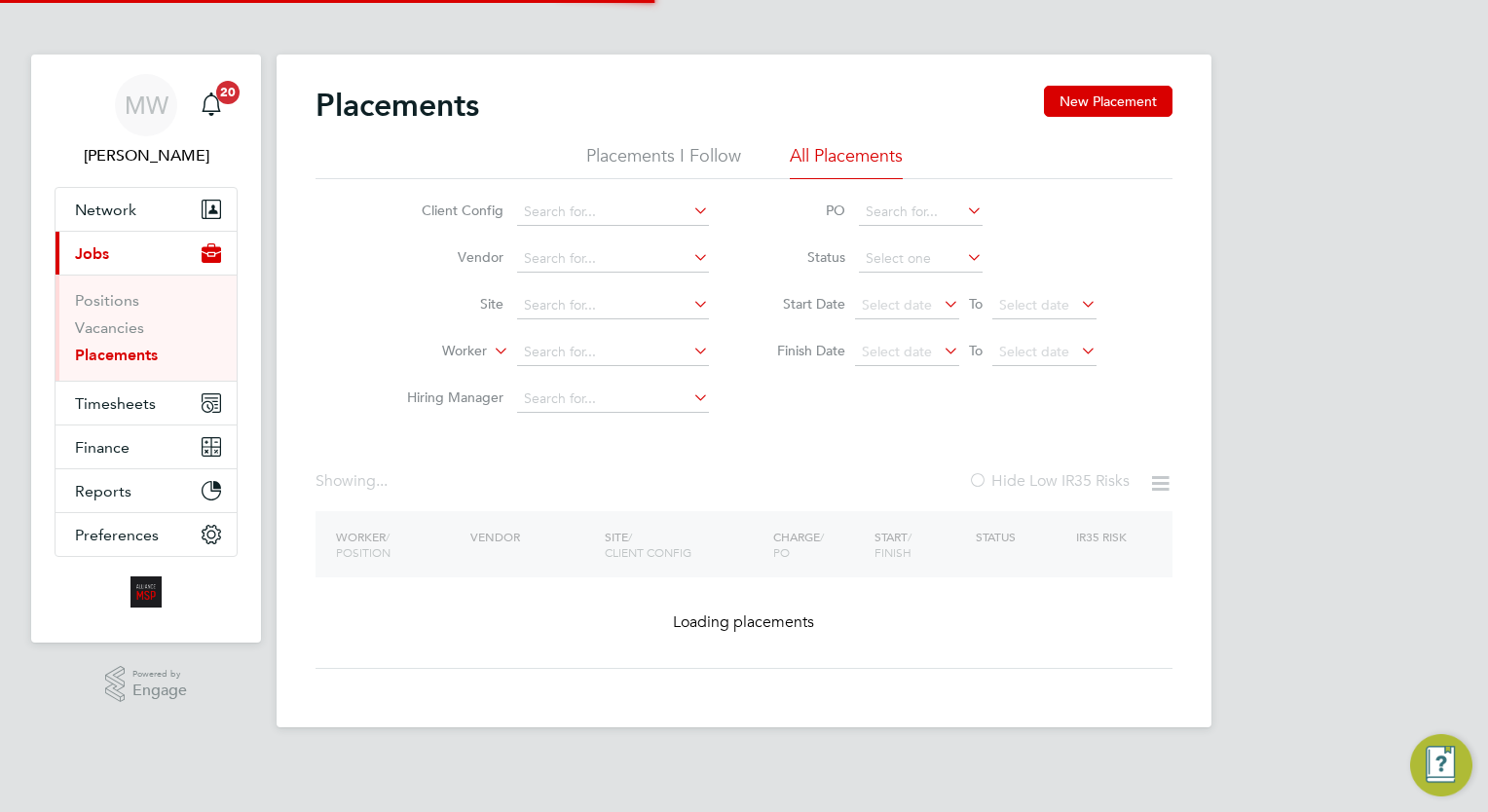
click at [660, 337] on li "Worker" at bounding box center [550, 353] width 366 height 47
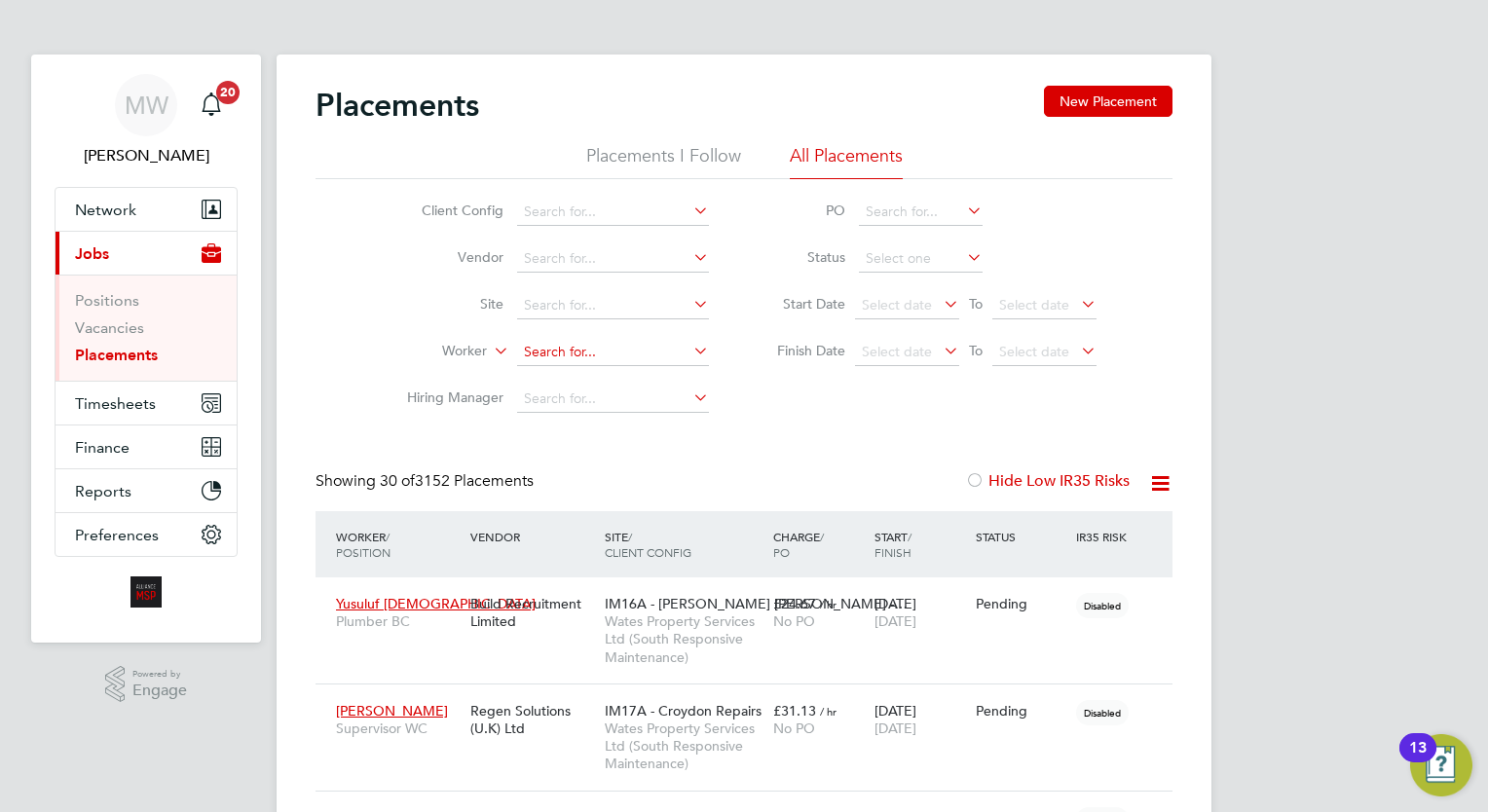
click at [605, 356] on input at bounding box center [613, 353] width 192 height 28
click at [629, 372] on li "Michael Briss ett" at bounding box center [614, 377] width 193 height 27
type input "Michael Brissett"
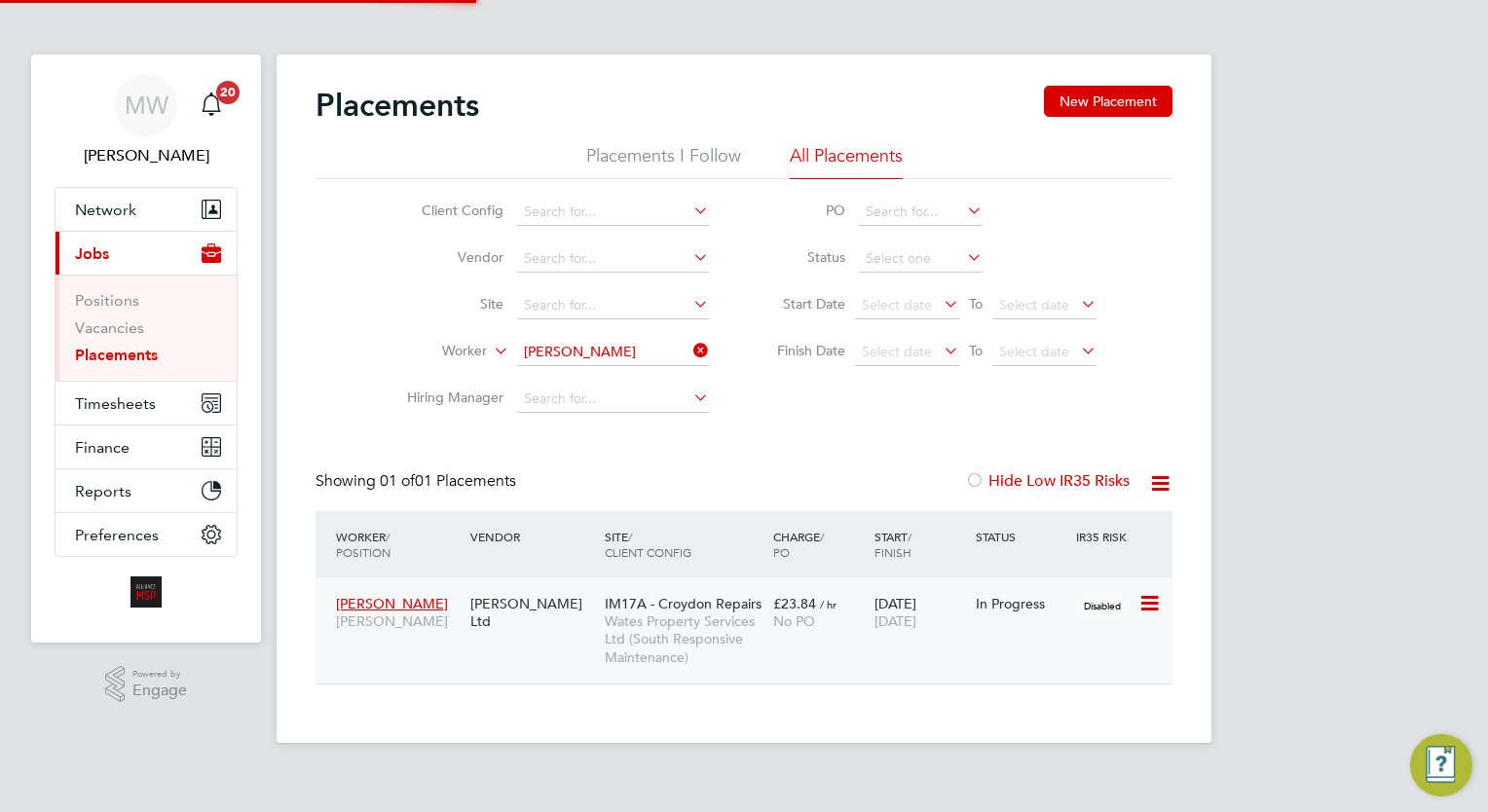
click at [881, 586] on div "11 Feb 2025 05 Sep 2025" at bounding box center [920, 611] width 101 height 54
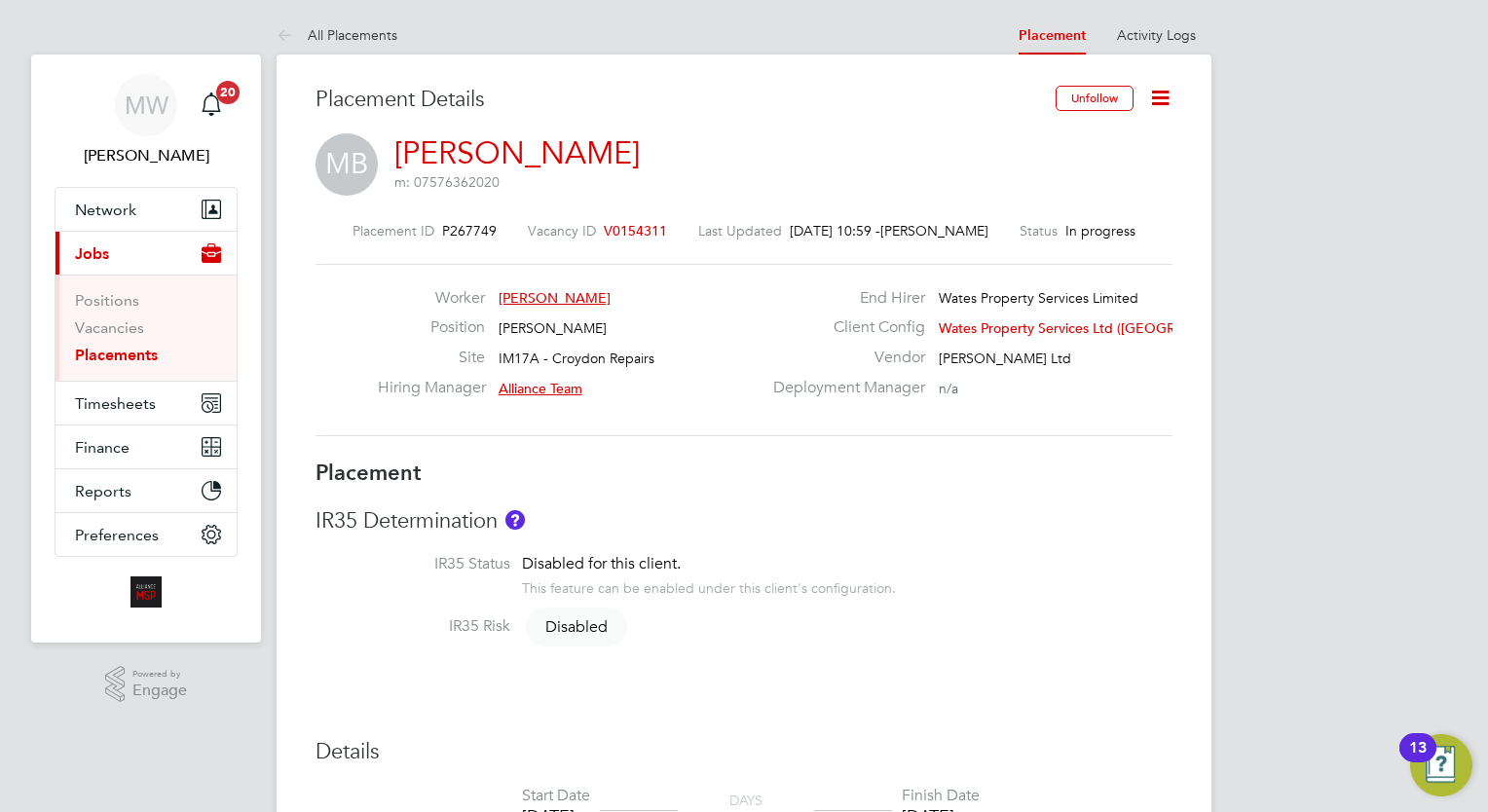
scroll to position [57, 137]
click at [1153, 87] on icon at bounding box center [1160, 97] width 25 height 25
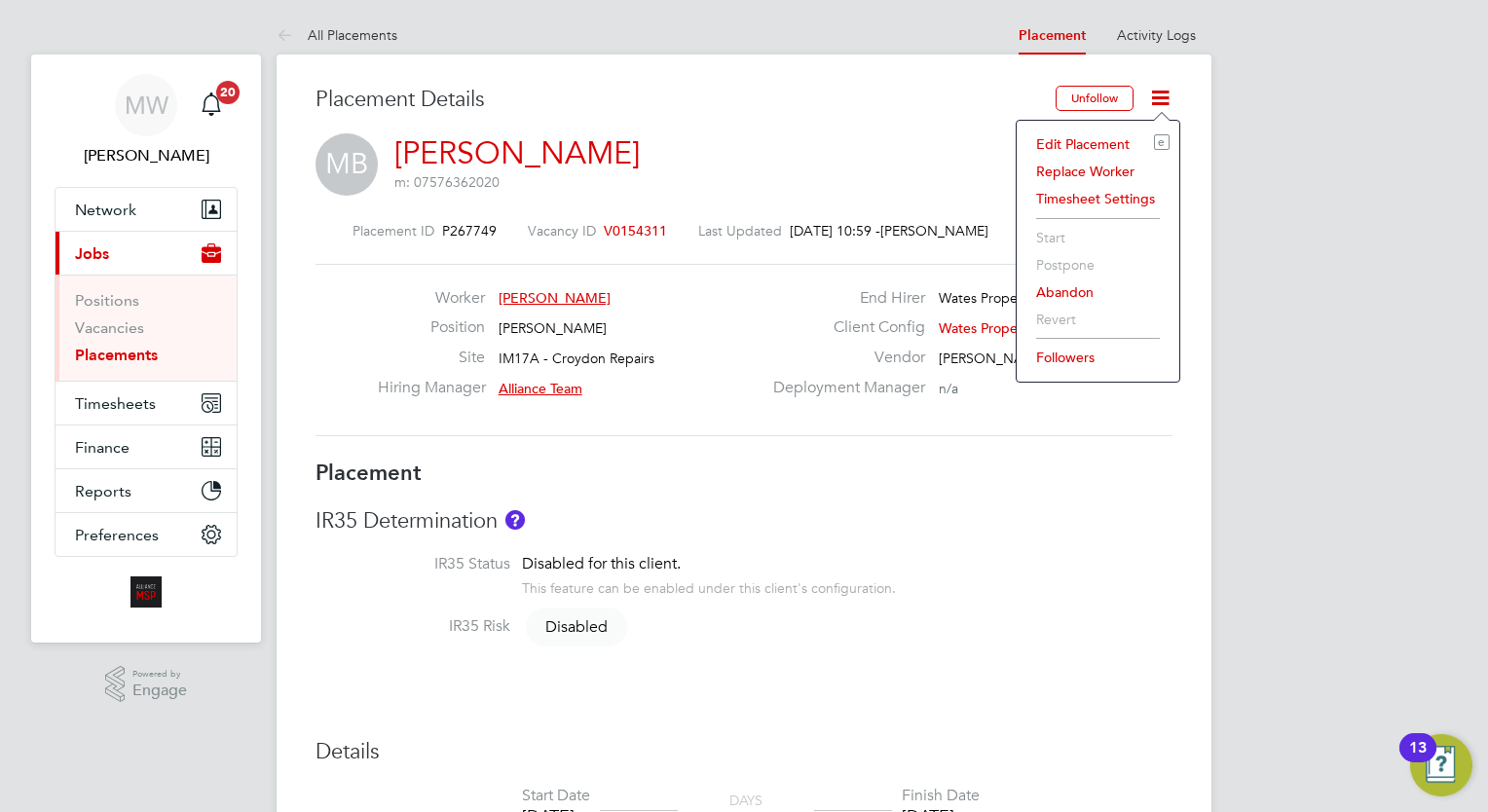
click at [1124, 147] on li "Edit Placement e" at bounding box center [1099, 145] width 144 height 28
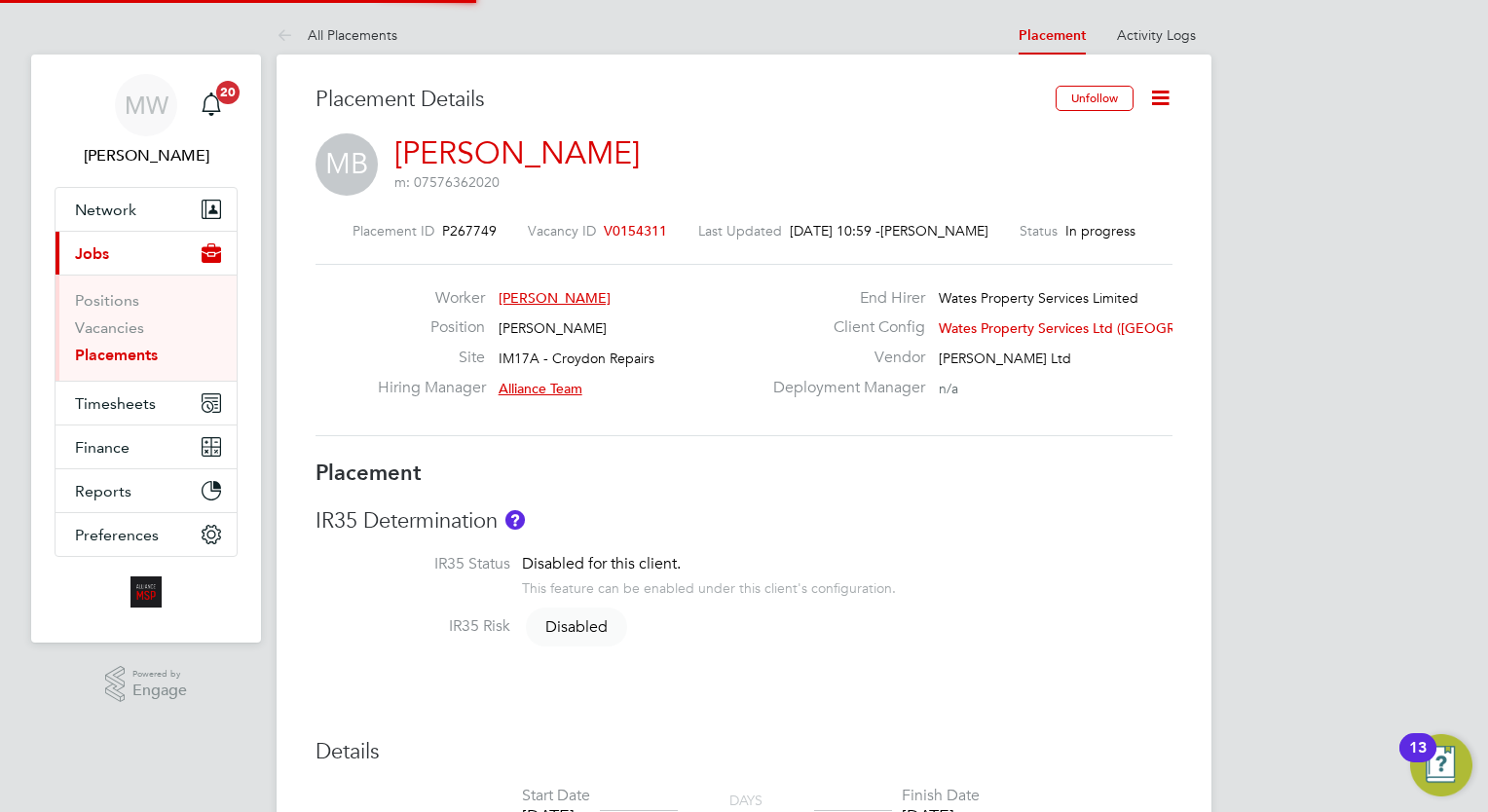
type input "Alliance Team"
type input "[DATE]"
type input "08:00"
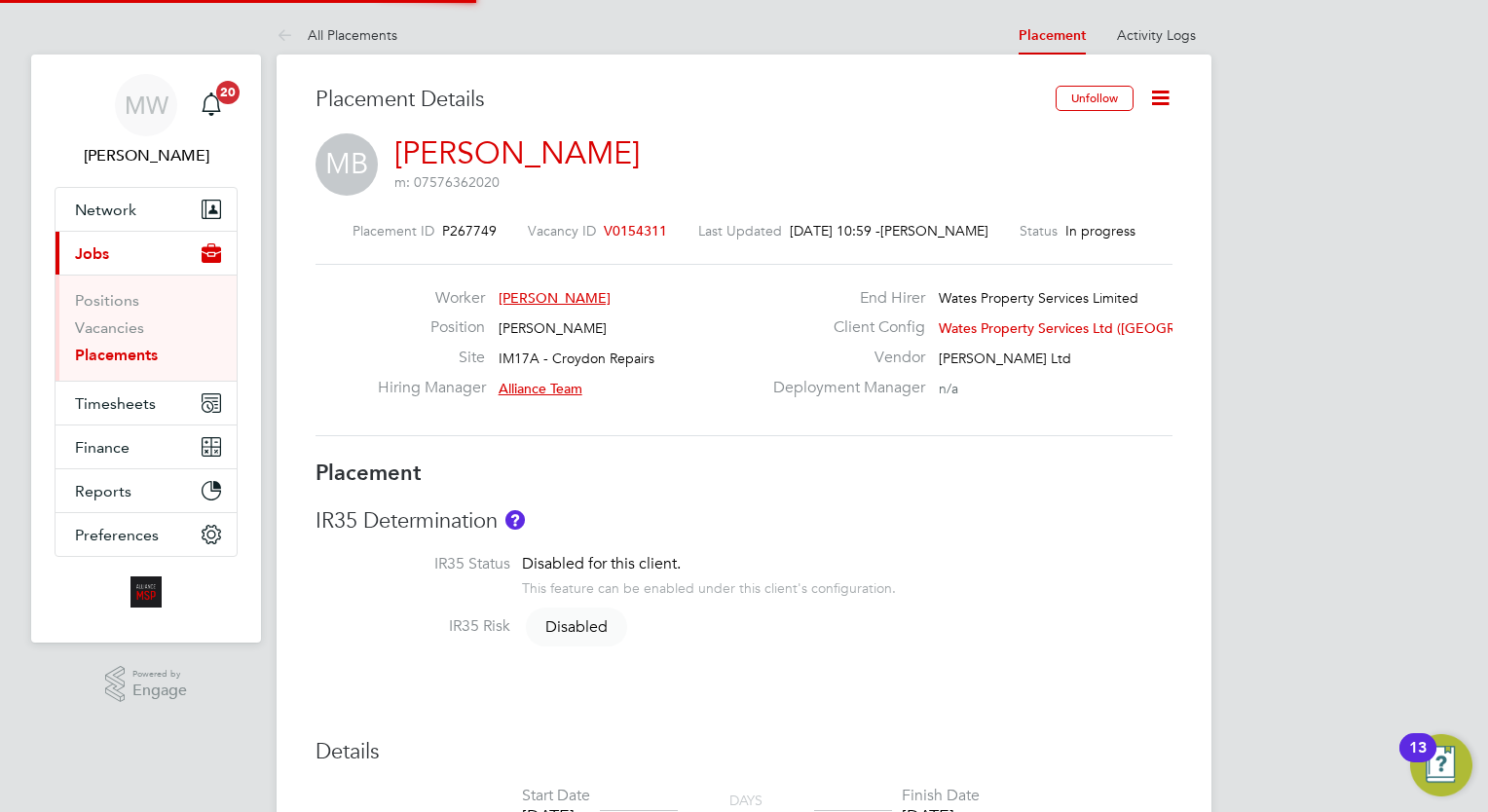
type input "17:00"
type input "07385"
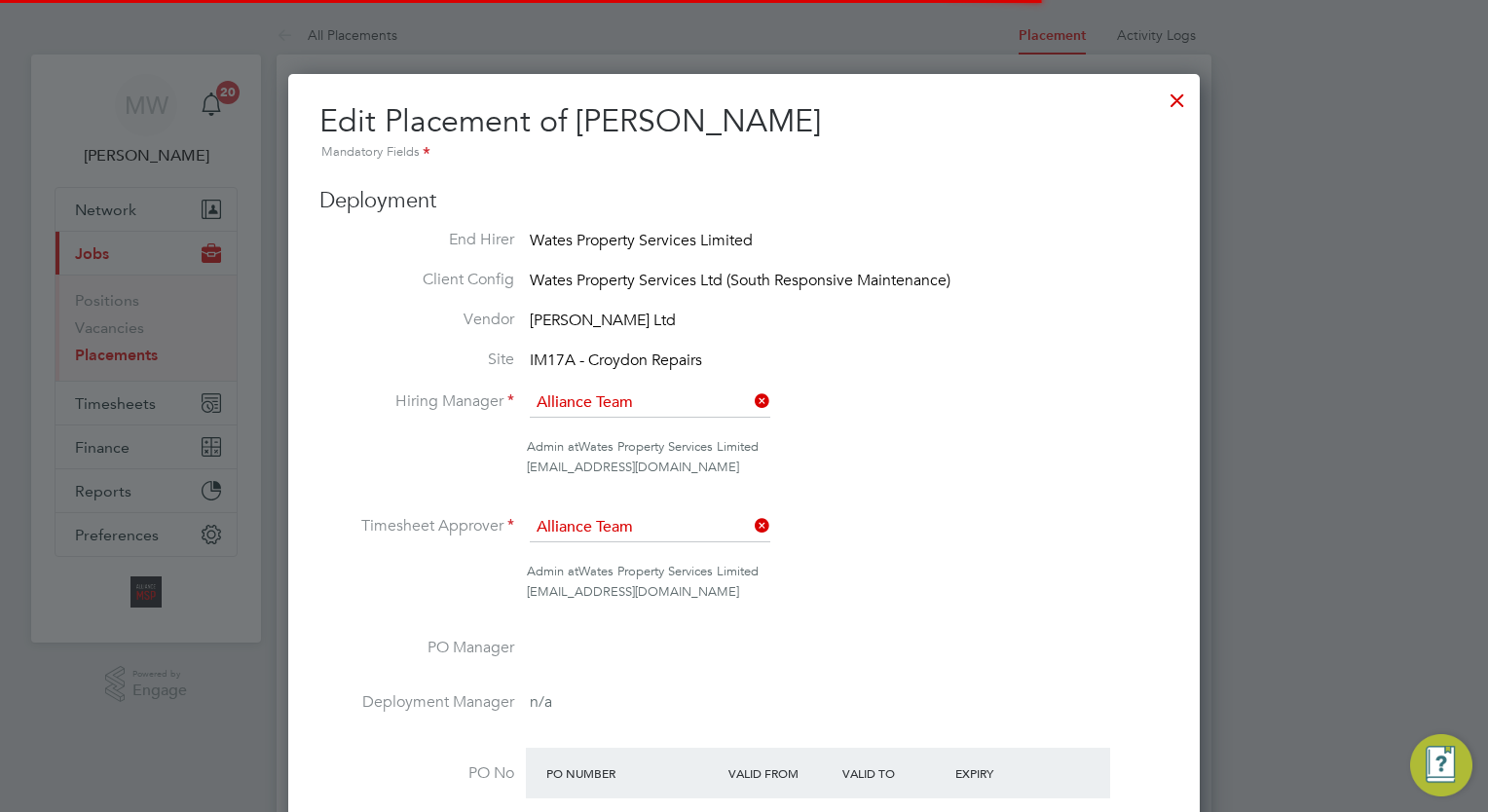
scroll to position [10, 10]
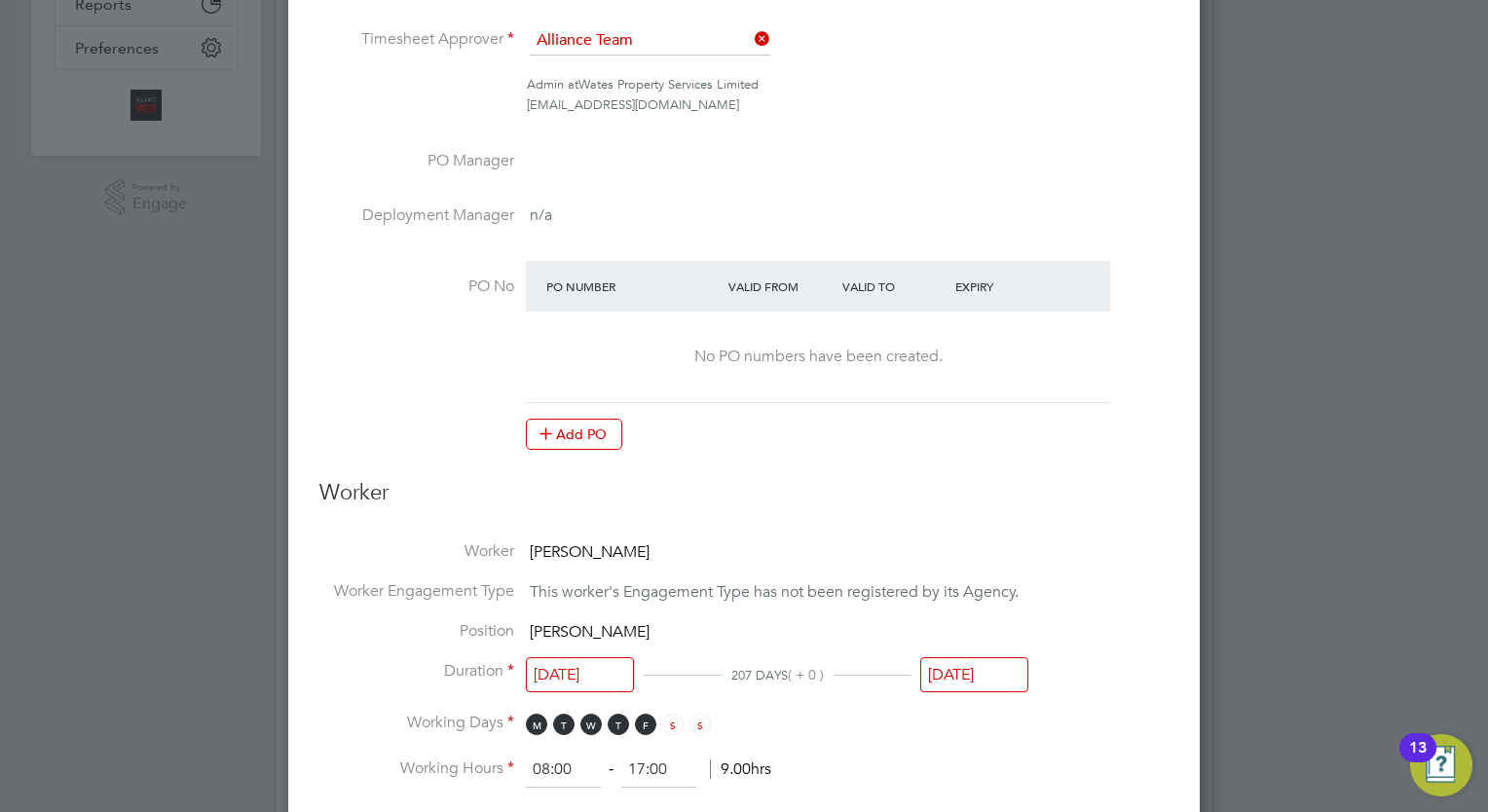
drag, startPoint x: 958, startPoint y: 675, endPoint x: 982, endPoint y: 644, distance: 39.2
click at [958, 674] on input "[DATE]" at bounding box center [975, 674] width 108 height 36
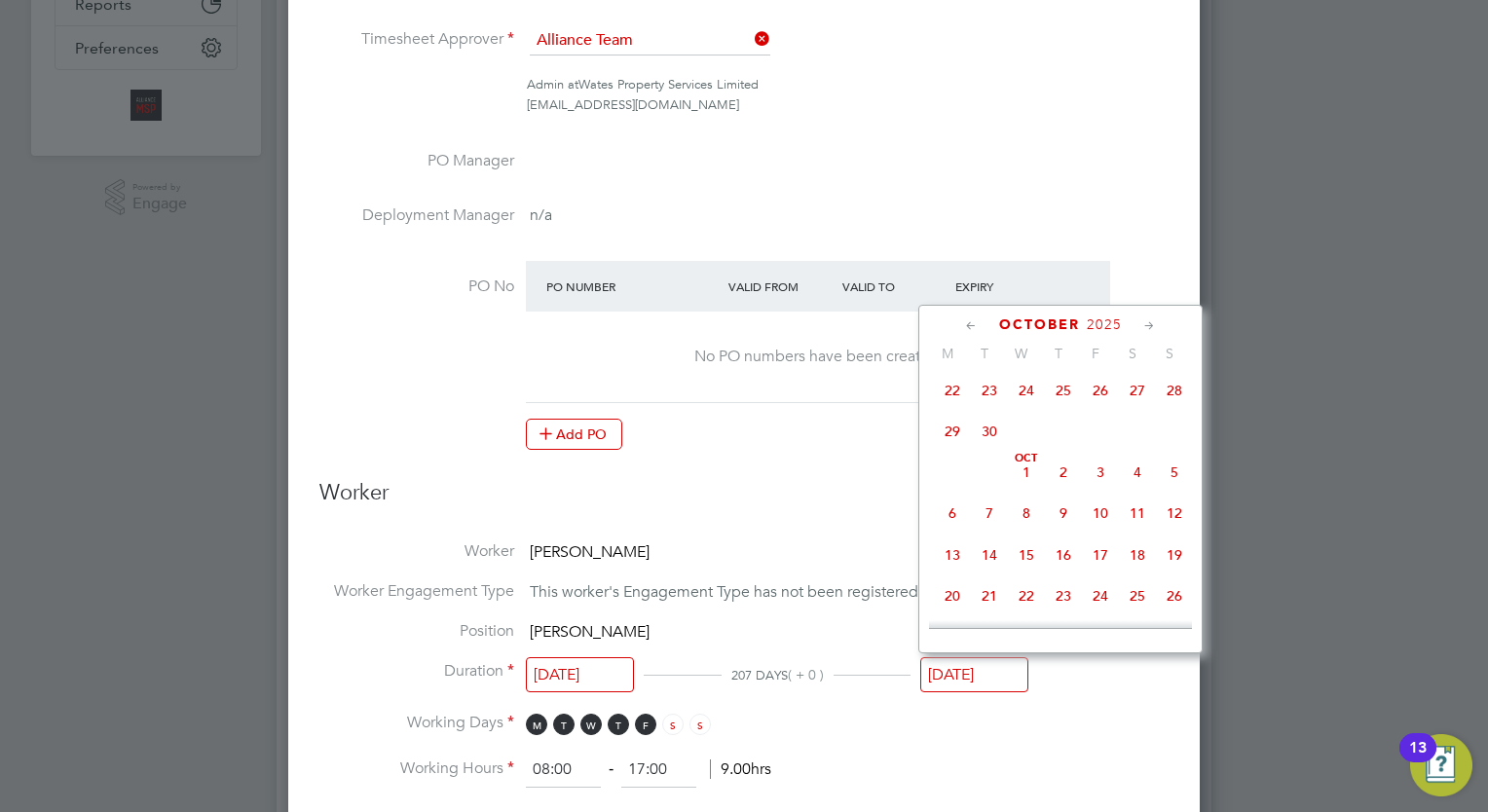
click at [1095, 491] on span "3" at bounding box center [1101, 472] width 37 height 37
type input "[DATE]"
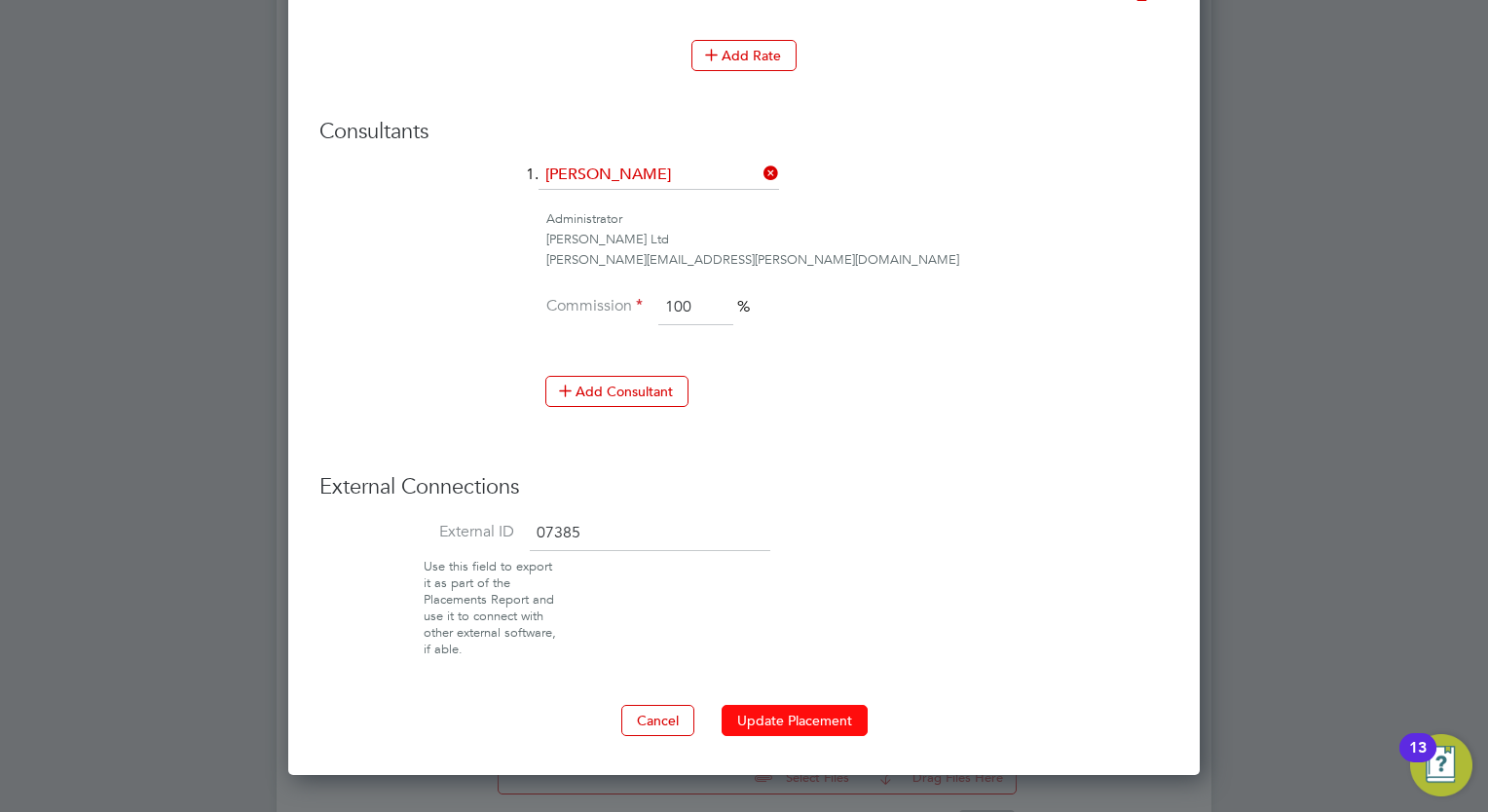
click at [853, 705] on button "Update Placement" at bounding box center [795, 721] width 147 height 31
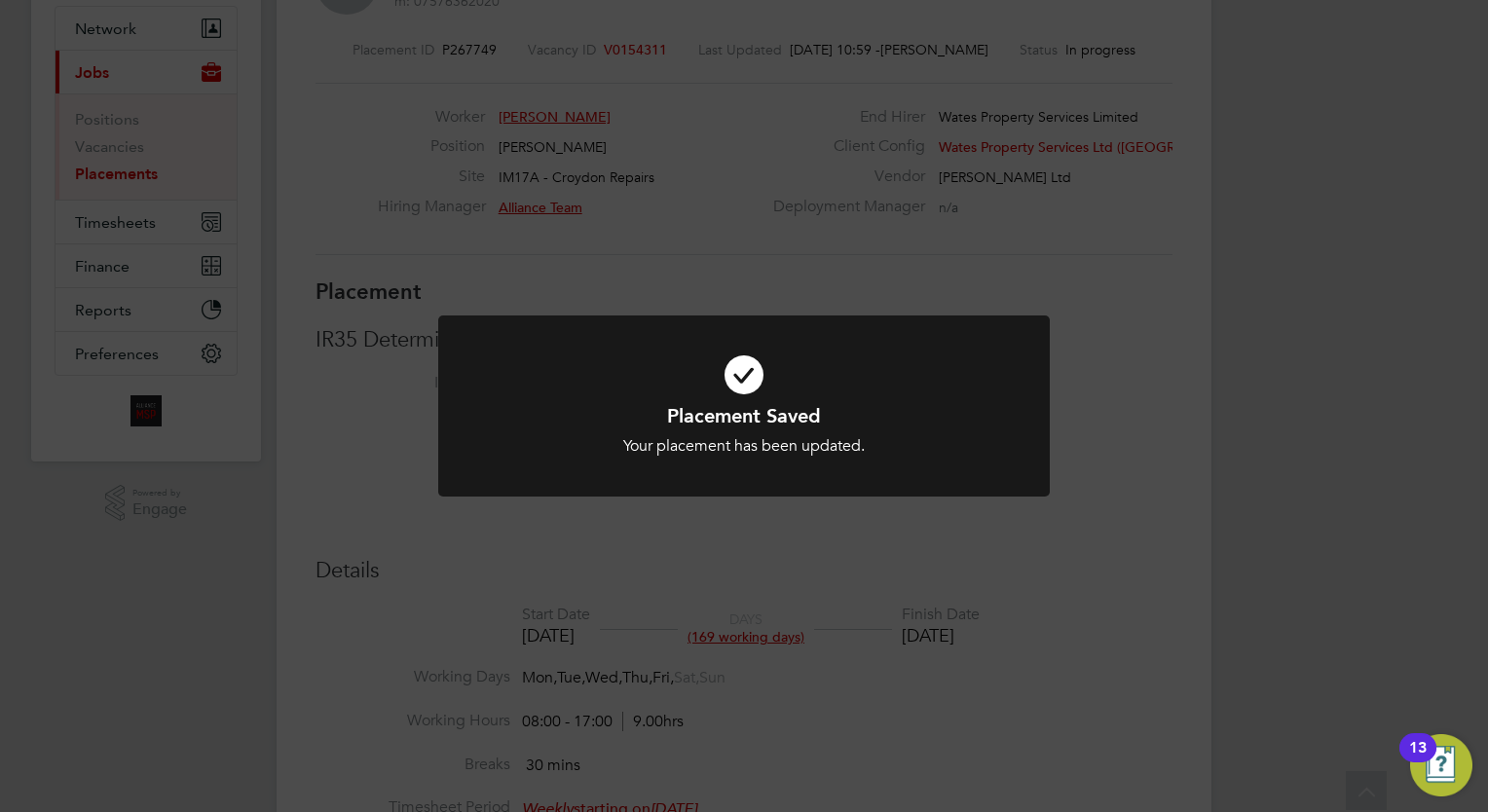
click at [872, 667] on div "Placement Saved Your placement has been updated. Cancel Okay" at bounding box center [744, 406] width 1488 height 812
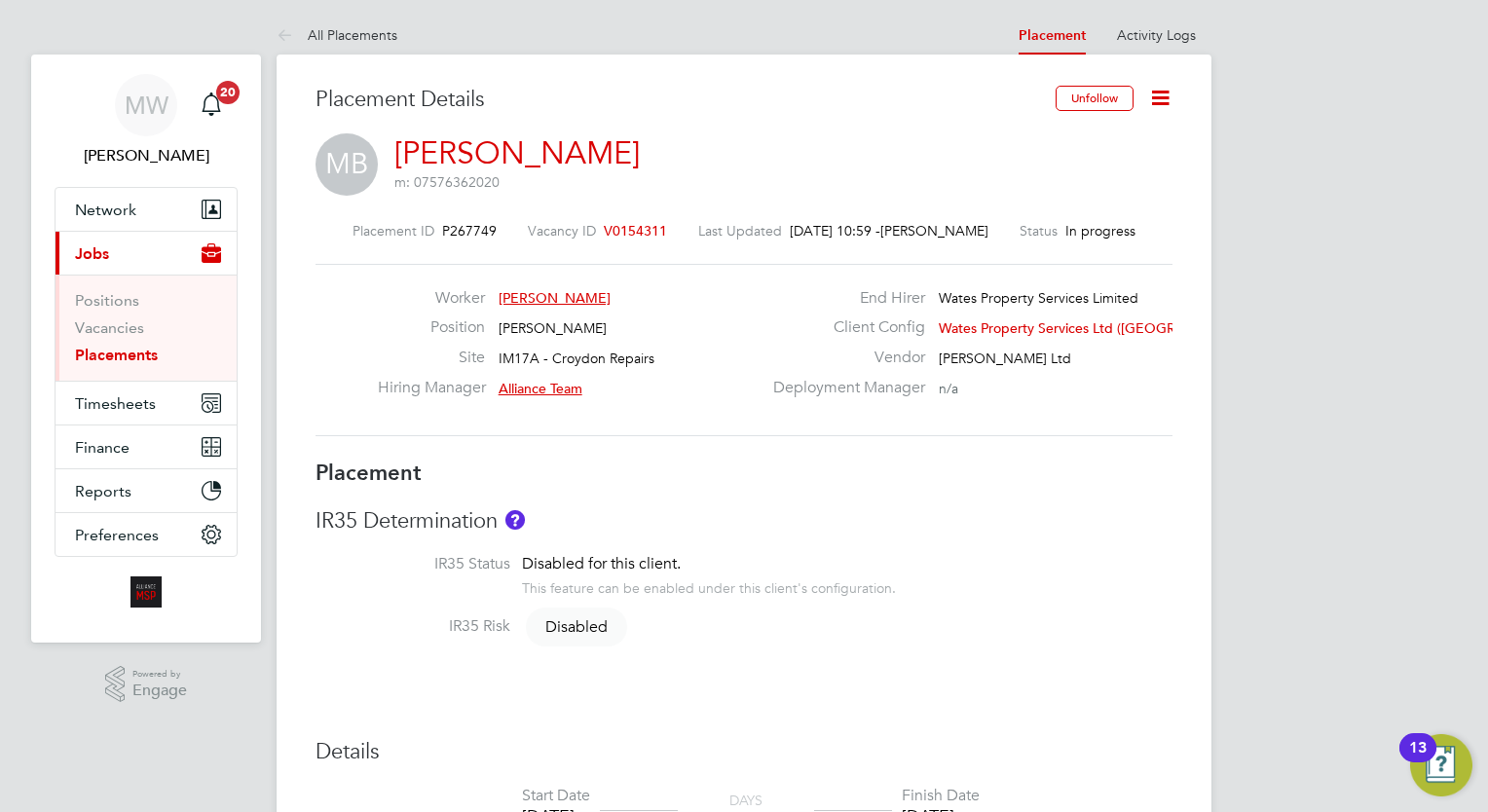
click at [86, 354] on link "Placements" at bounding box center [116, 355] width 83 height 19
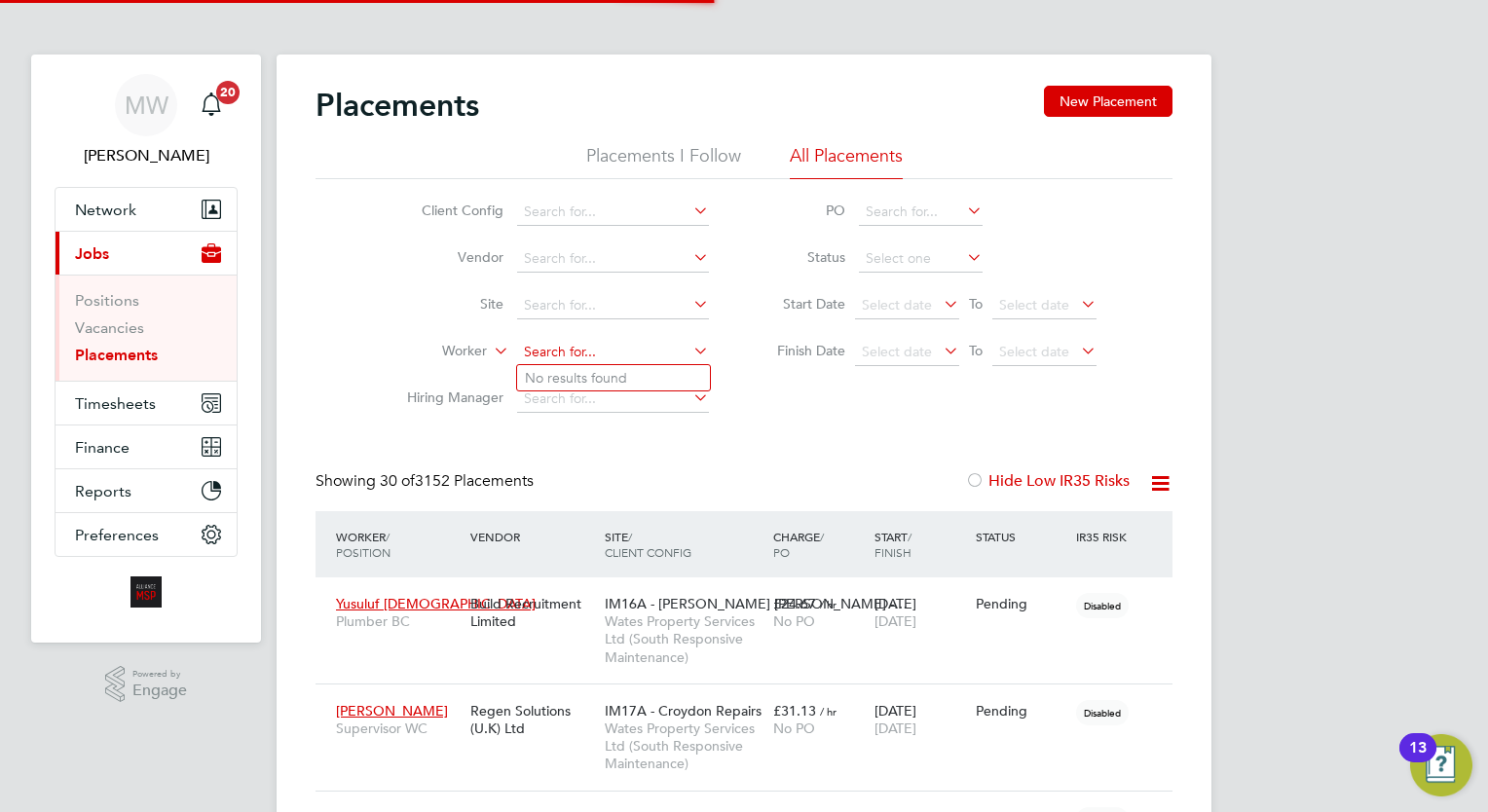
click at [543, 347] on input at bounding box center [613, 353] width 192 height 28
click at [580, 387] on li "Charlie Hartley" at bounding box center [640, 377] width 246 height 27
type input "[PERSON_NAME]"
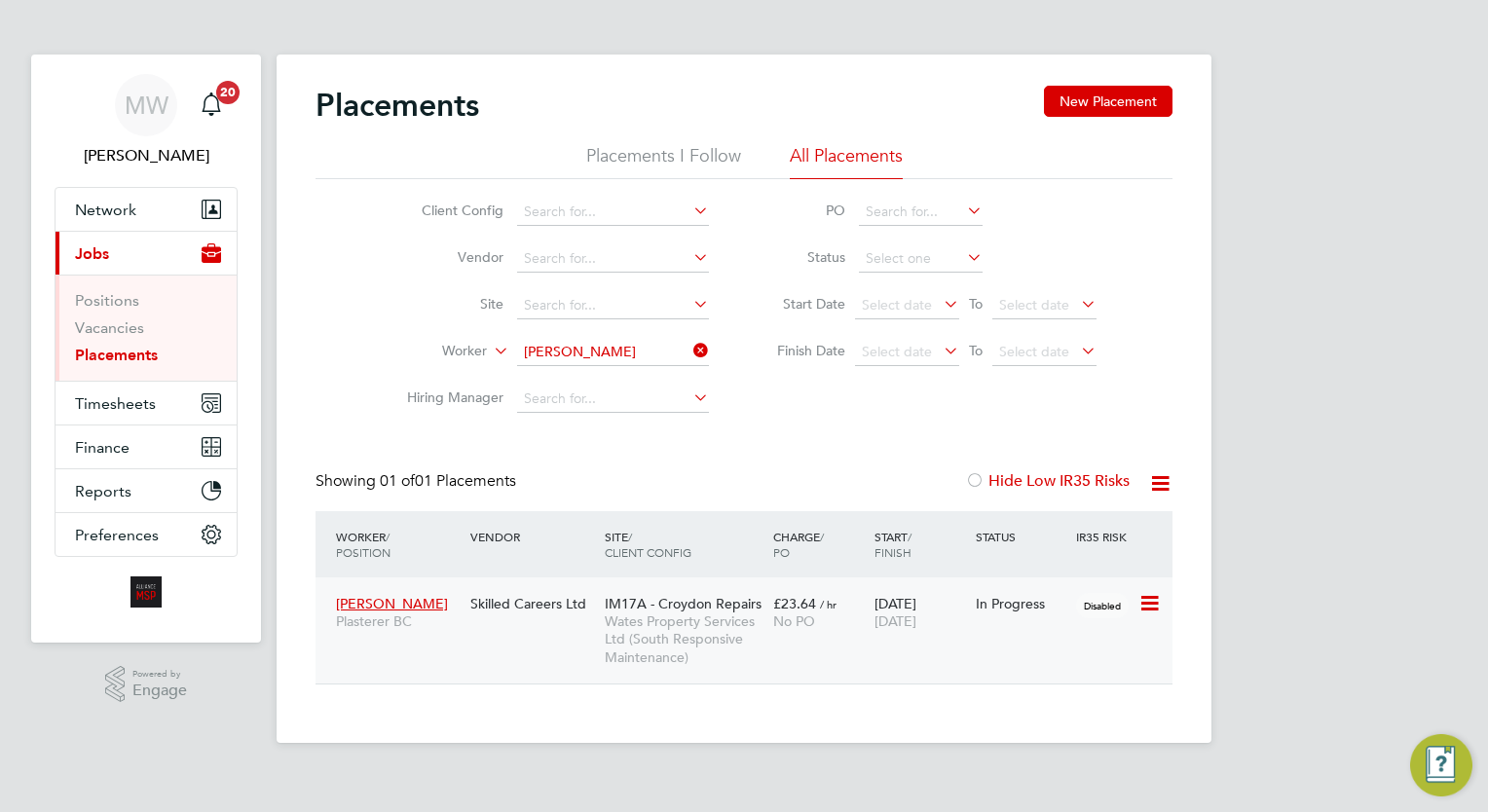
click at [752, 580] on div "Charlie Hartley Plasterer BC Skilled Careers Ltd IM17A - Croydon Repairs Wates …" at bounding box center [744, 630] width 857 height 106
click at [752, 610] on span "IM17A - Croydon Repairs" at bounding box center [683, 604] width 156 height 18
click at [905, 621] on span "03 Sep 2025" at bounding box center [895, 621] width 42 height 18
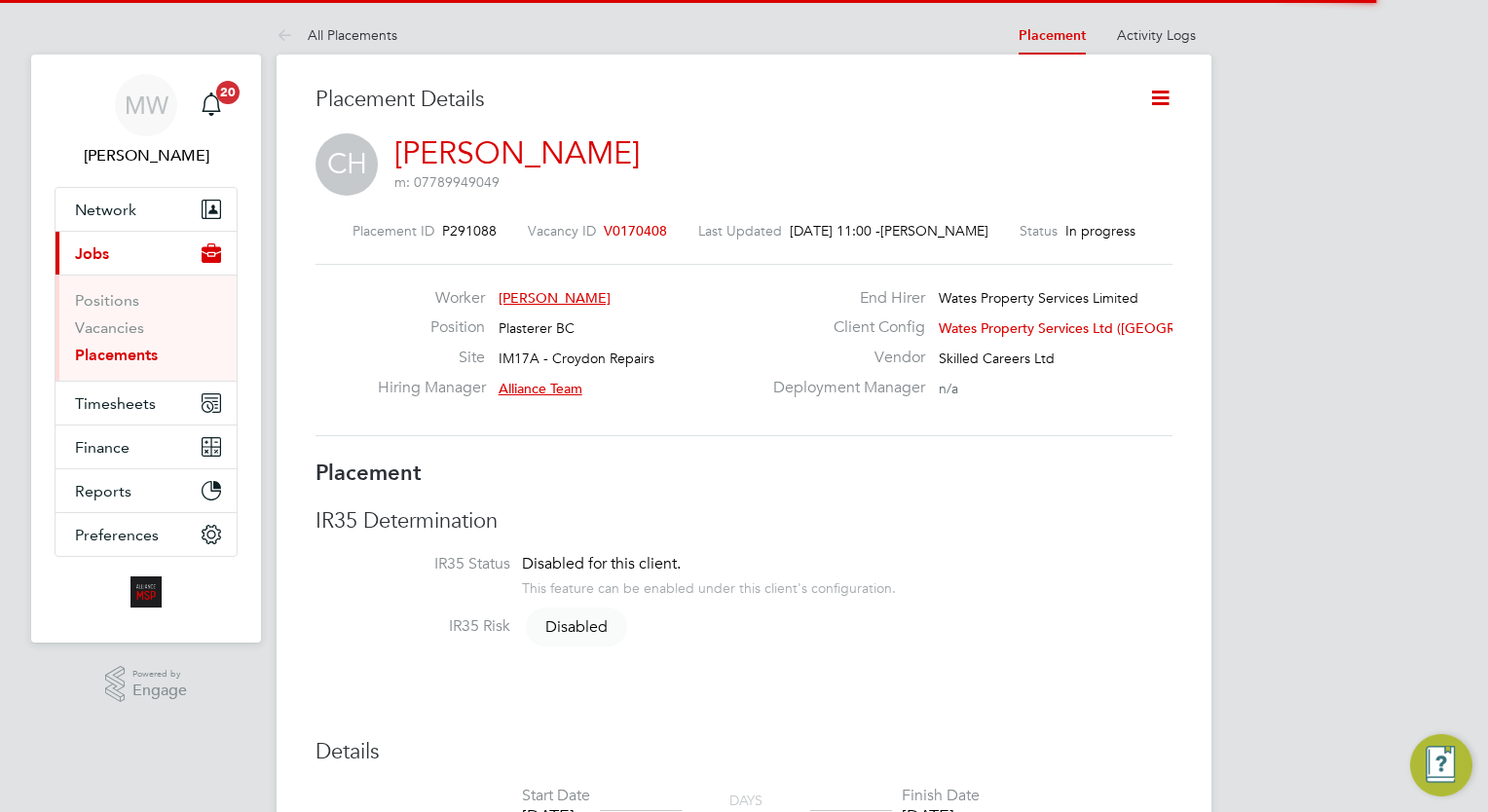
click at [1156, 92] on icon at bounding box center [1160, 97] width 25 height 25
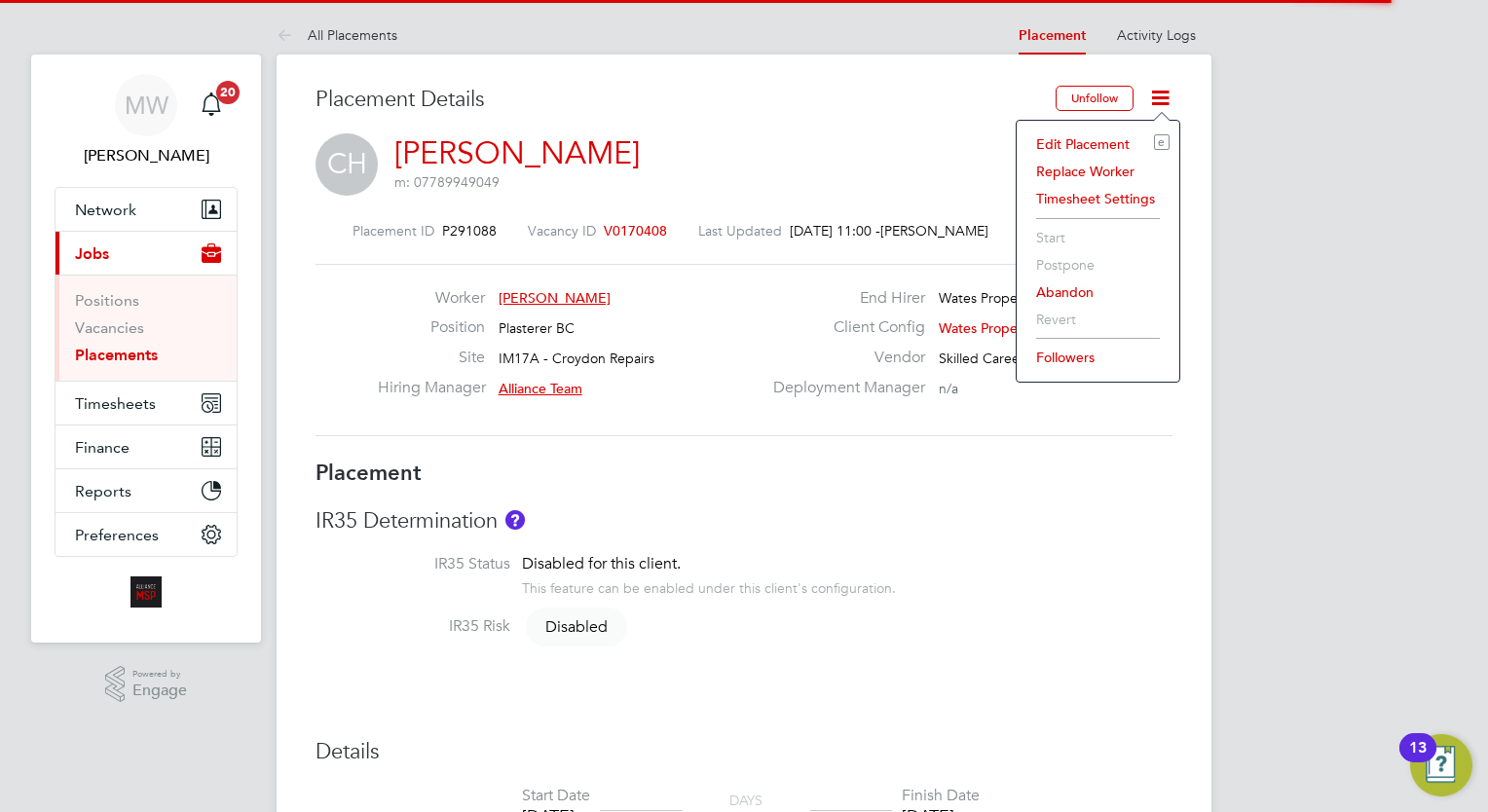
click at [1115, 148] on li "Edit Placement e" at bounding box center [1099, 145] width 144 height 28
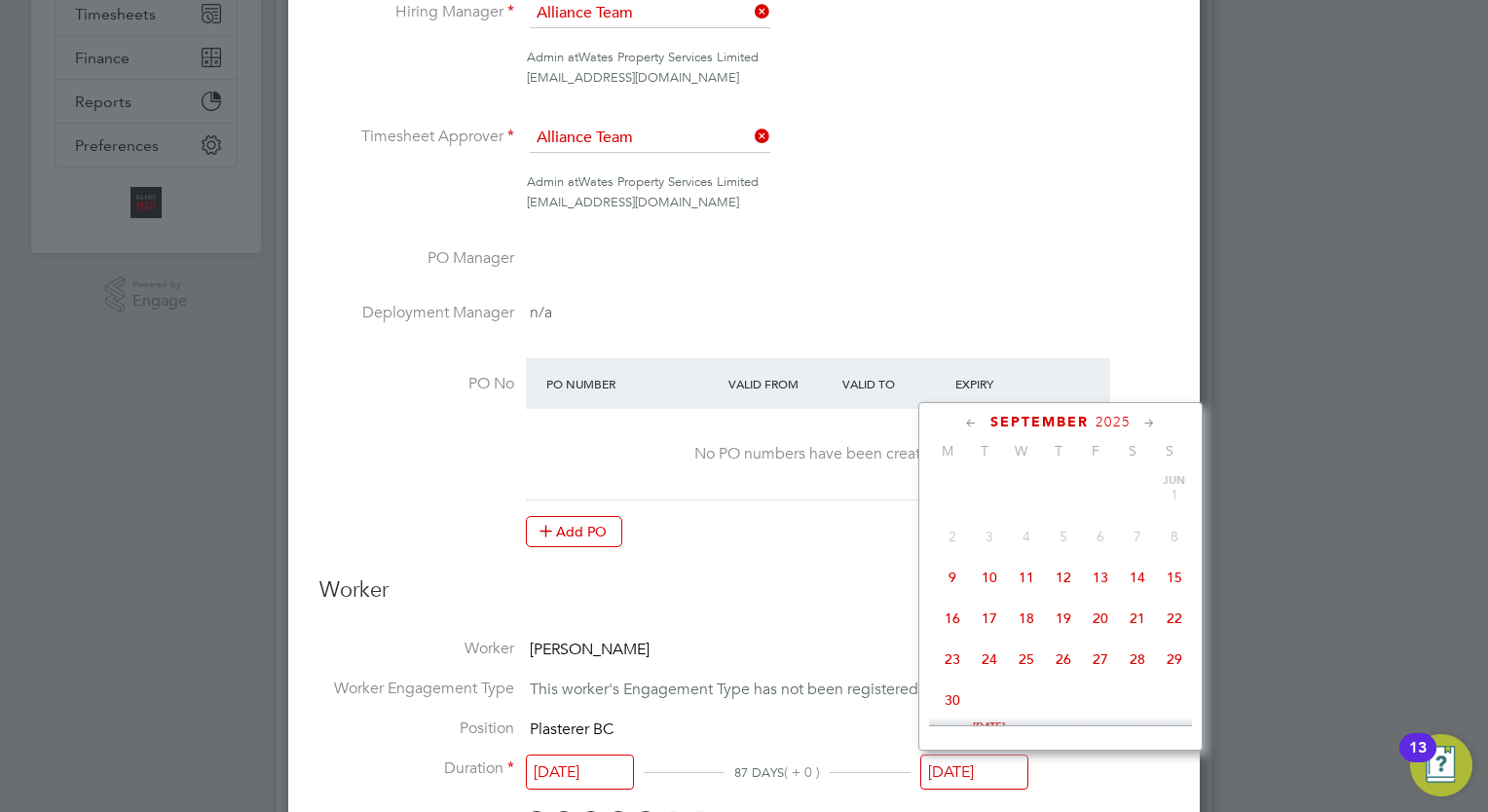
click at [963, 755] on input "03 Sep 2025" at bounding box center [975, 772] width 108 height 36
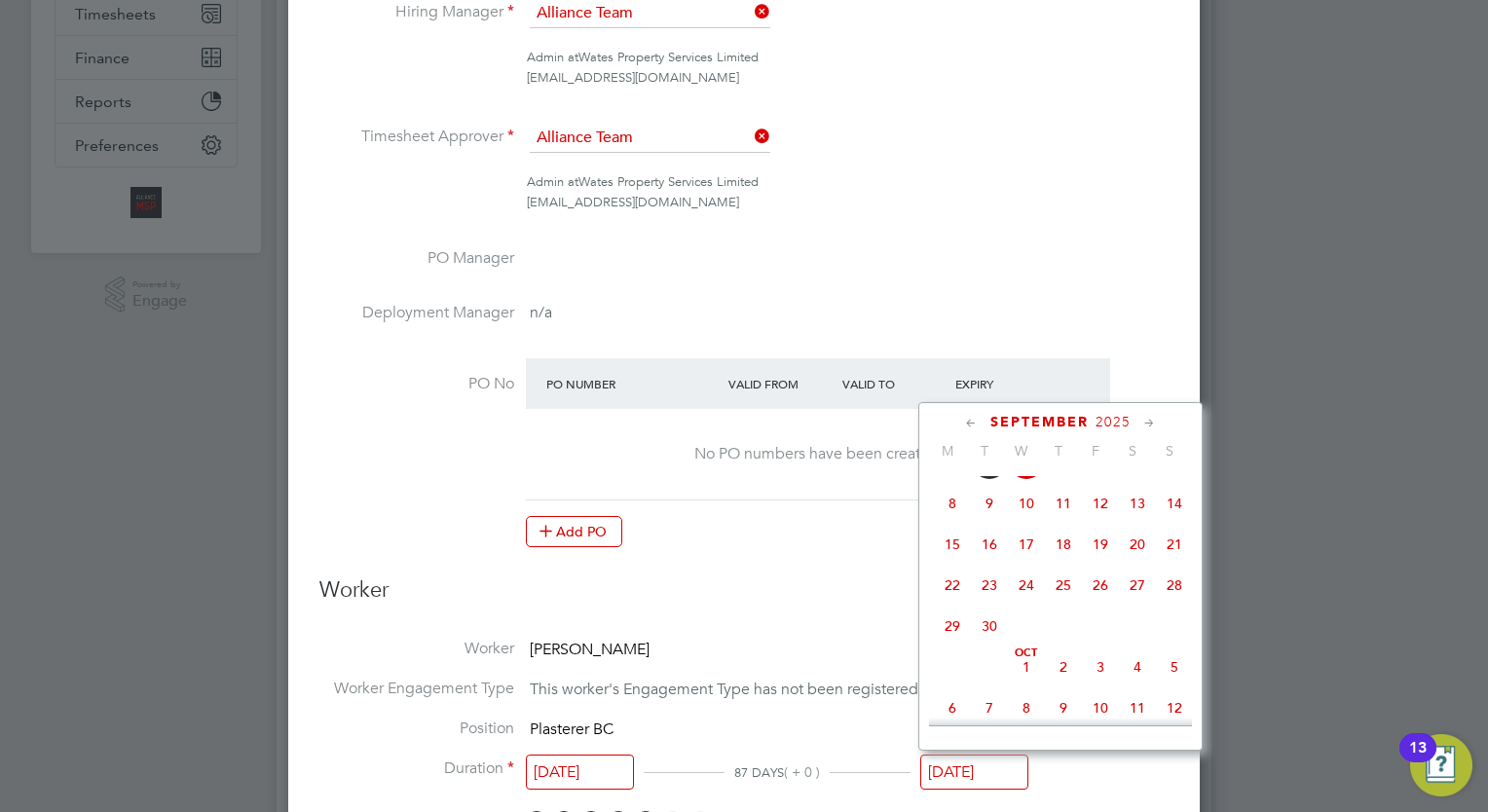
click at [1094, 681] on span "3" at bounding box center [1101, 667] width 37 height 37
type input "[DATE]"
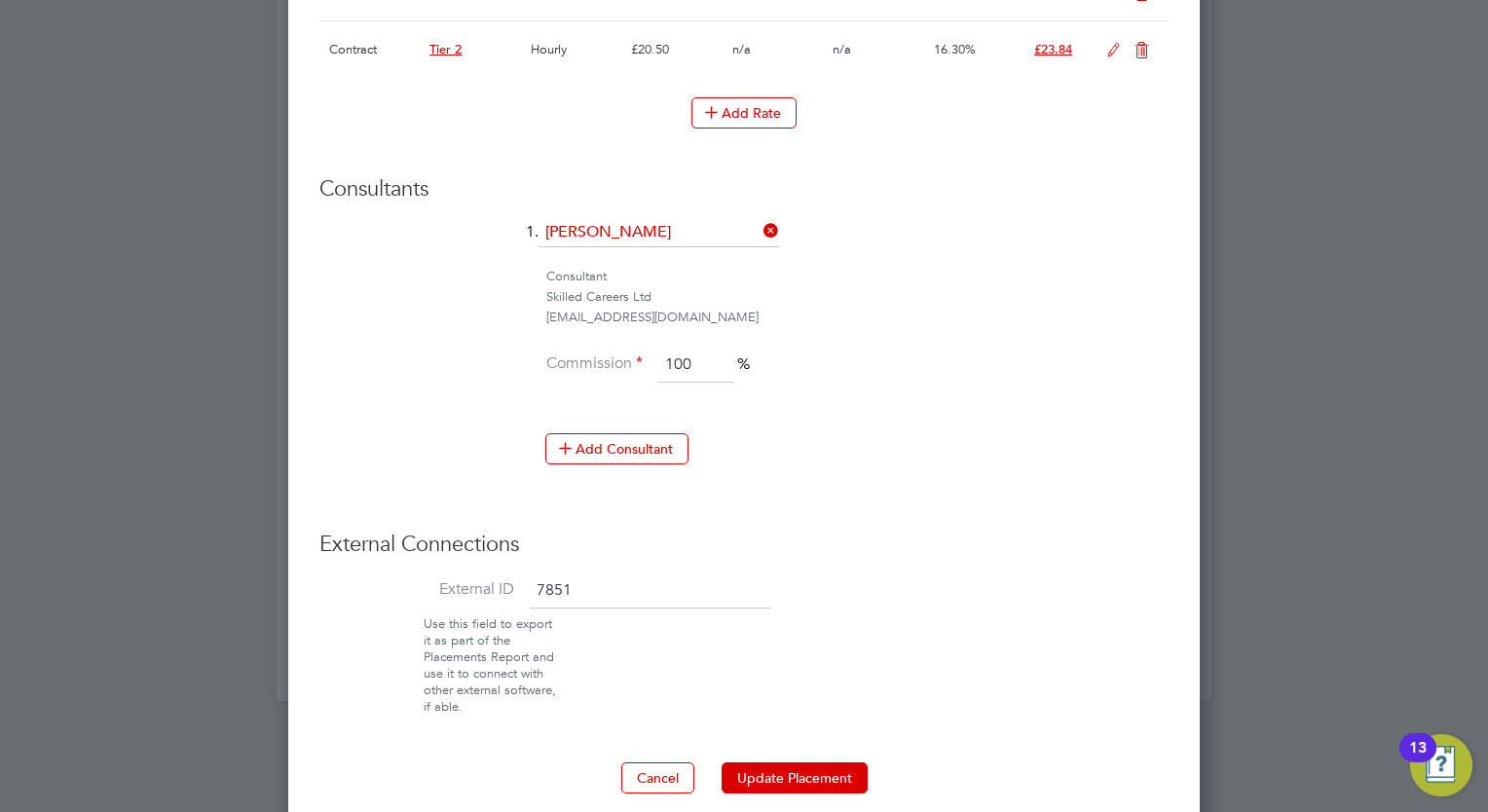
click at [802, 777] on button "Update Placement" at bounding box center [795, 778] width 147 height 31
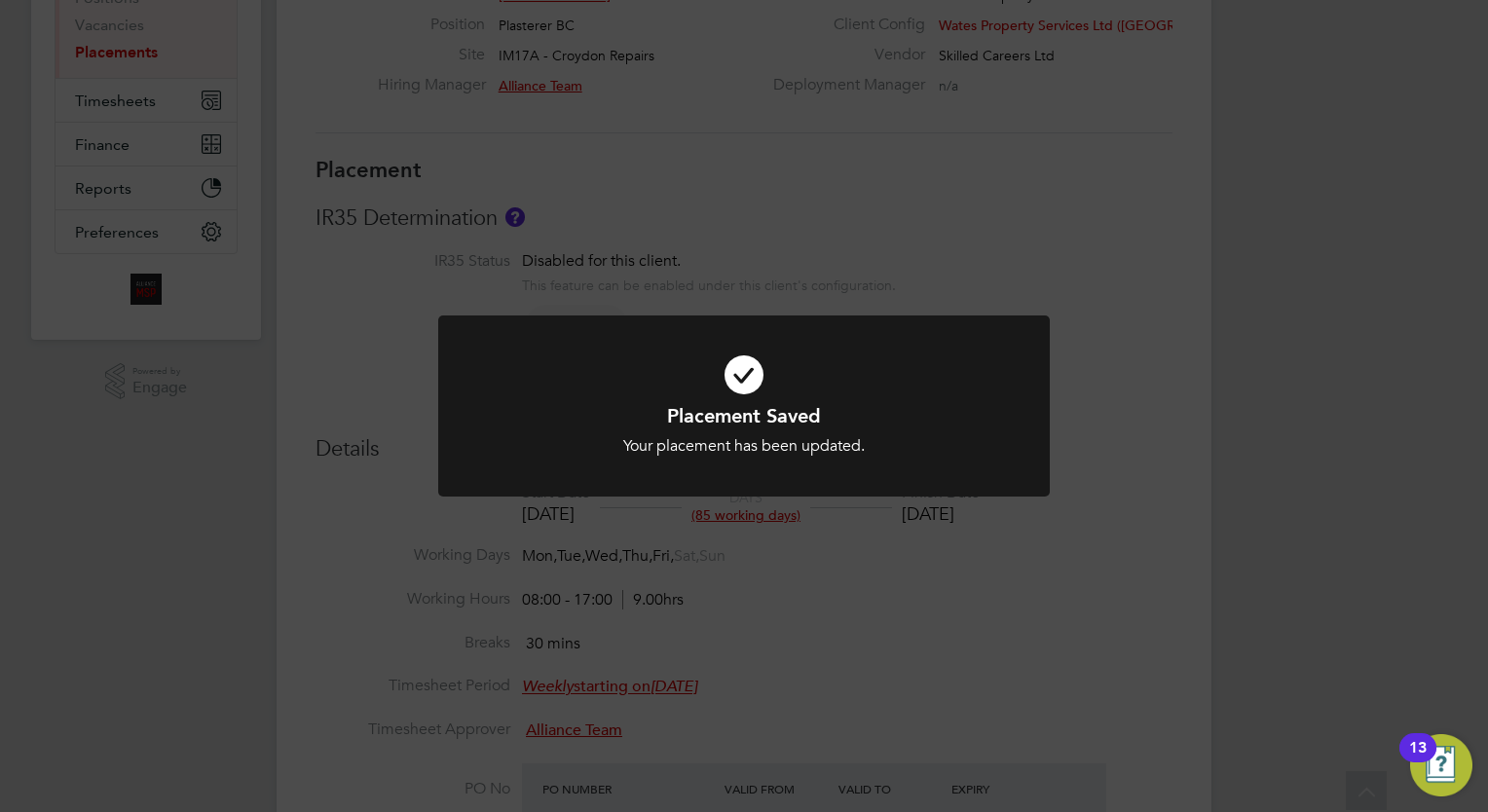
click at [864, 195] on div "Placement Saved Your placement has been updated. Cancel Okay" at bounding box center [744, 406] width 1488 height 812
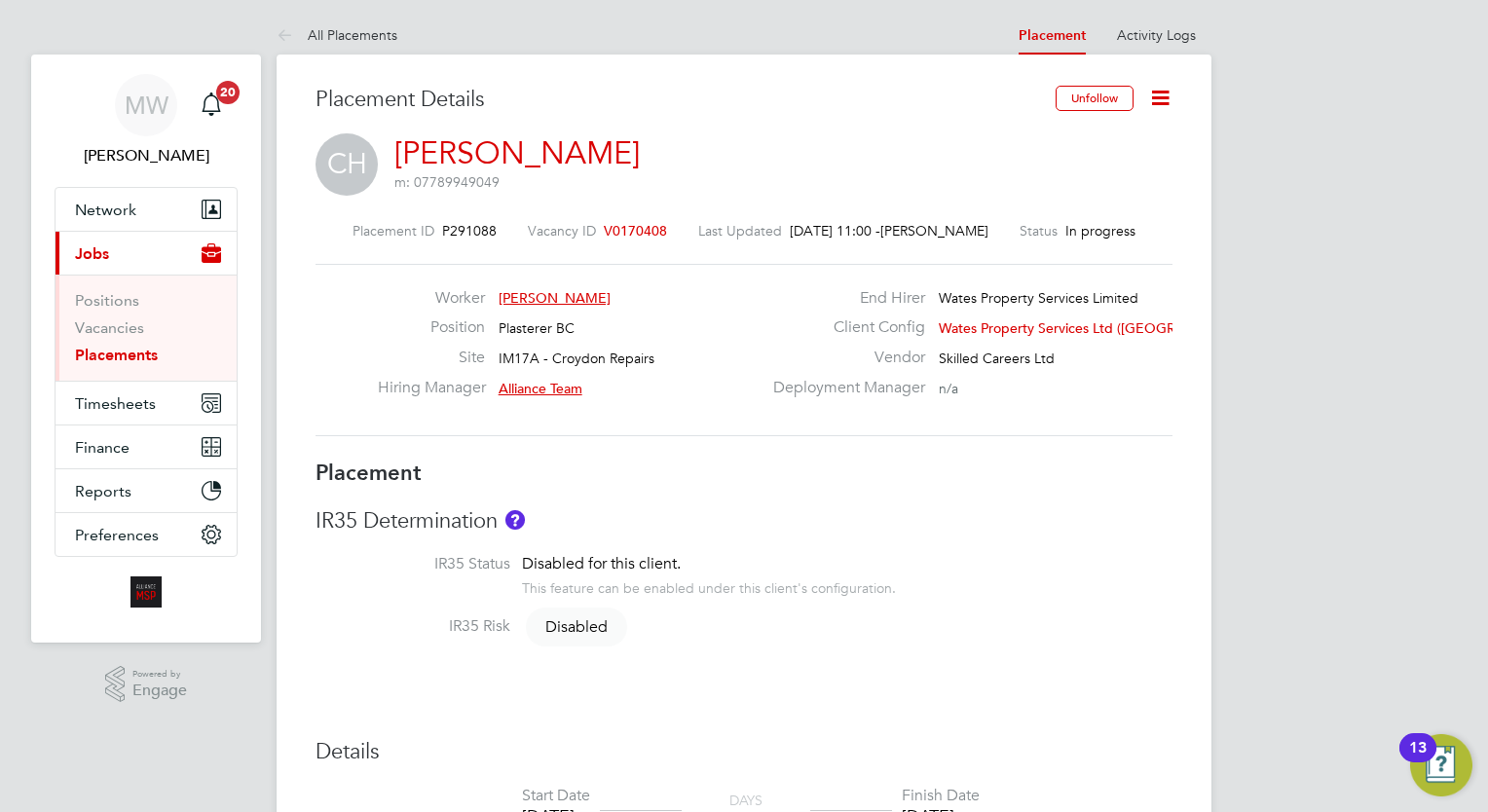
click at [113, 357] on link "Placements" at bounding box center [116, 355] width 83 height 19
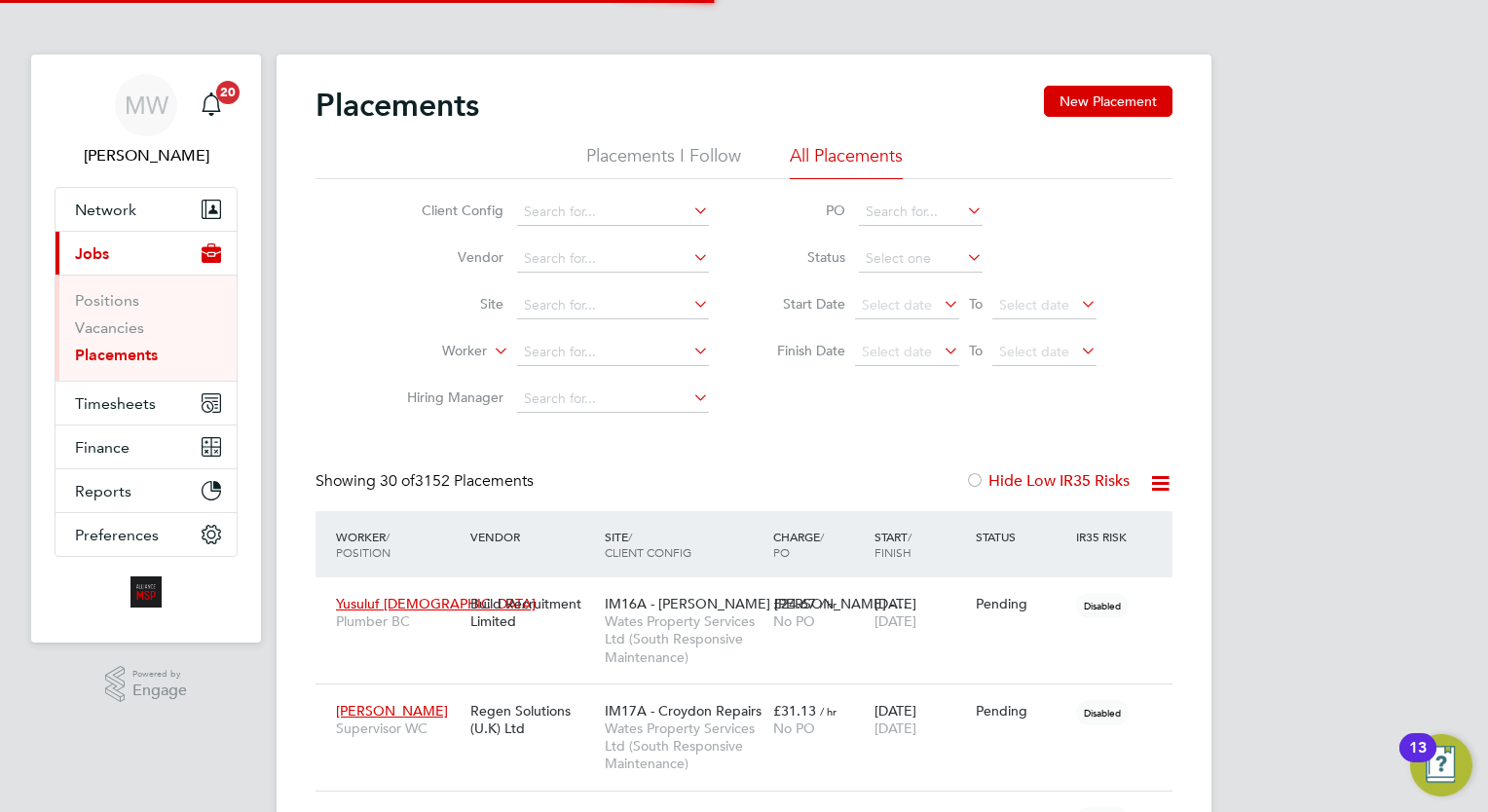
scroll to position [55, 136]
click at [582, 349] on input at bounding box center [613, 353] width 192 height 28
click at [635, 373] on li "Edy Moham med" at bounding box center [614, 377] width 193 height 27
type input "Edy Mohammed"
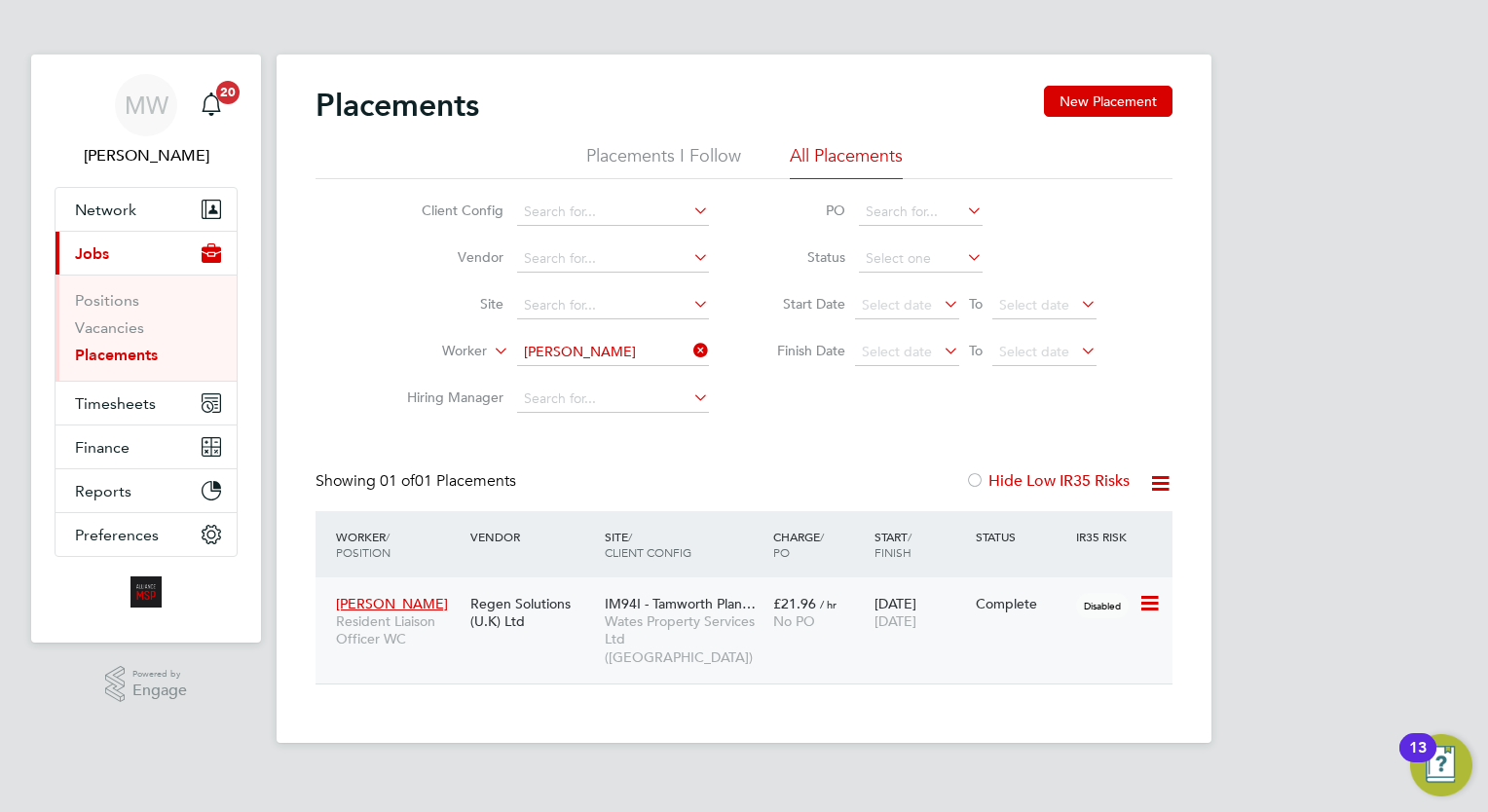
click at [713, 602] on span "IM94I - Tamworth Plan…" at bounding box center [680, 604] width 150 height 18
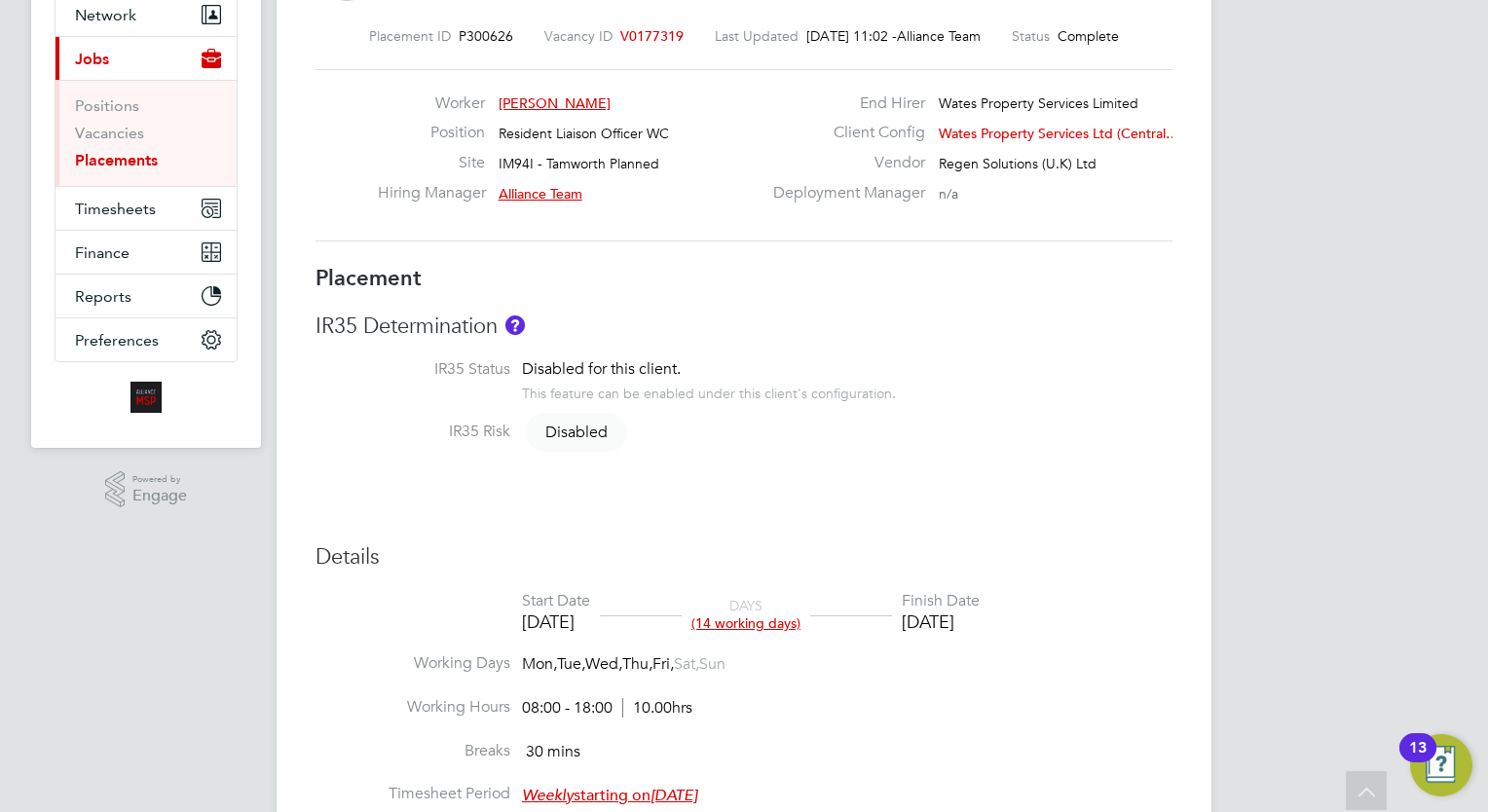
scroll to position [99, 0]
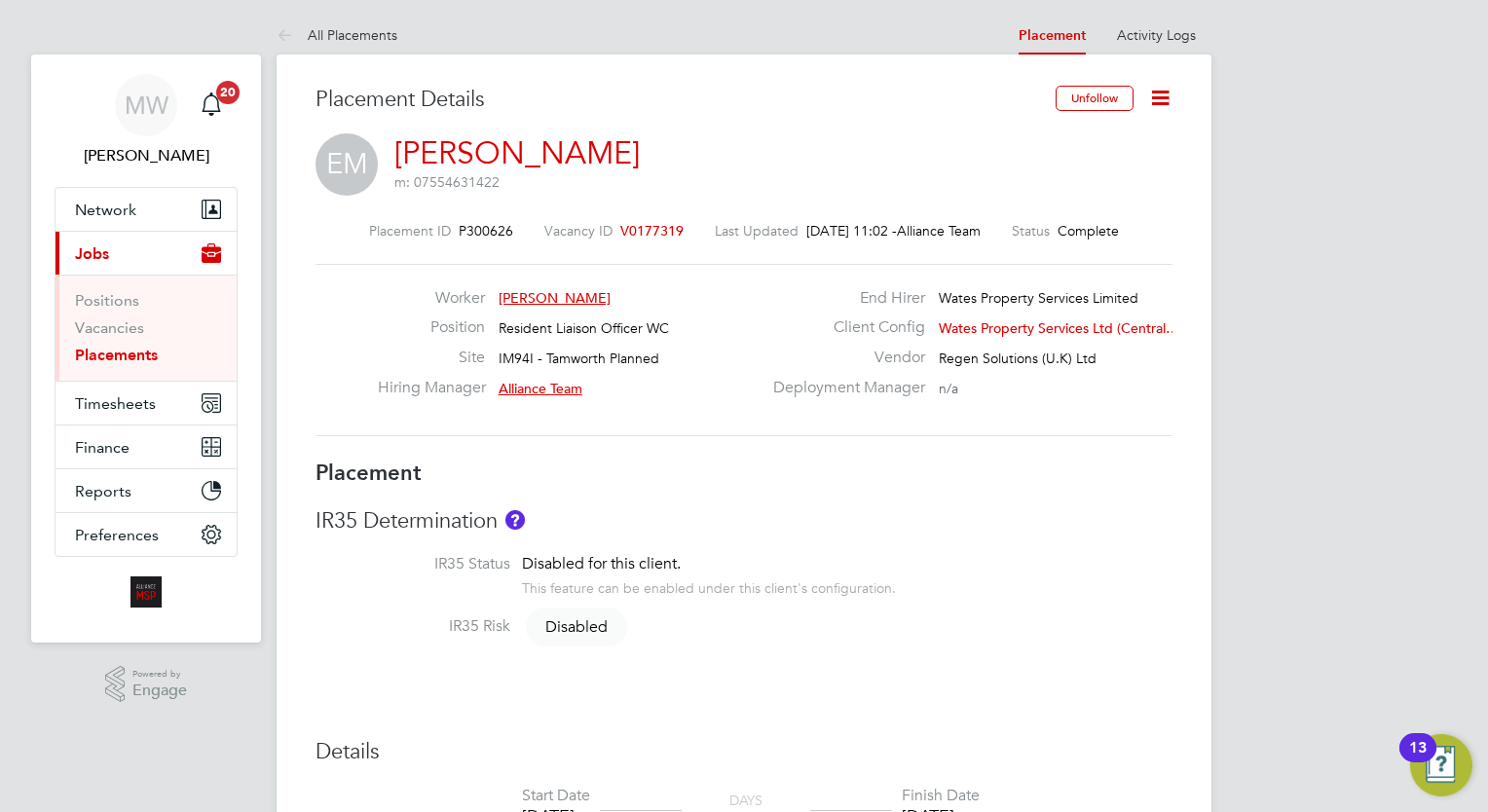
drag, startPoint x: 1165, startPoint y: 107, endPoint x: 1140, endPoint y: 122, distance: 29.2
click at [1153, 110] on icon at bounding box center [1160, 97] width 25 height 25
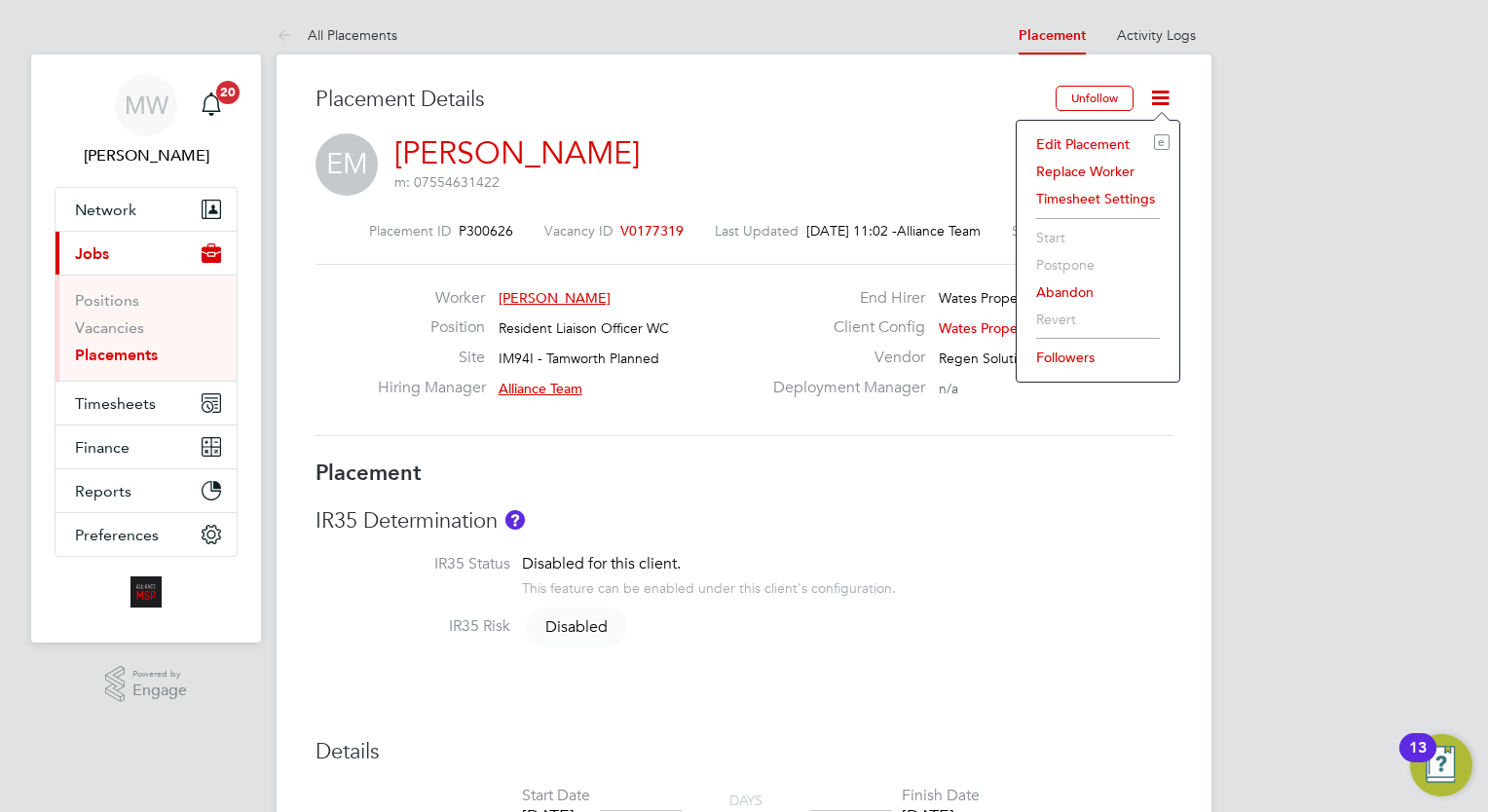
click at [1107, 143] on li "Edit Placement e" at bounding box center [1099, 145] width 144 height 28
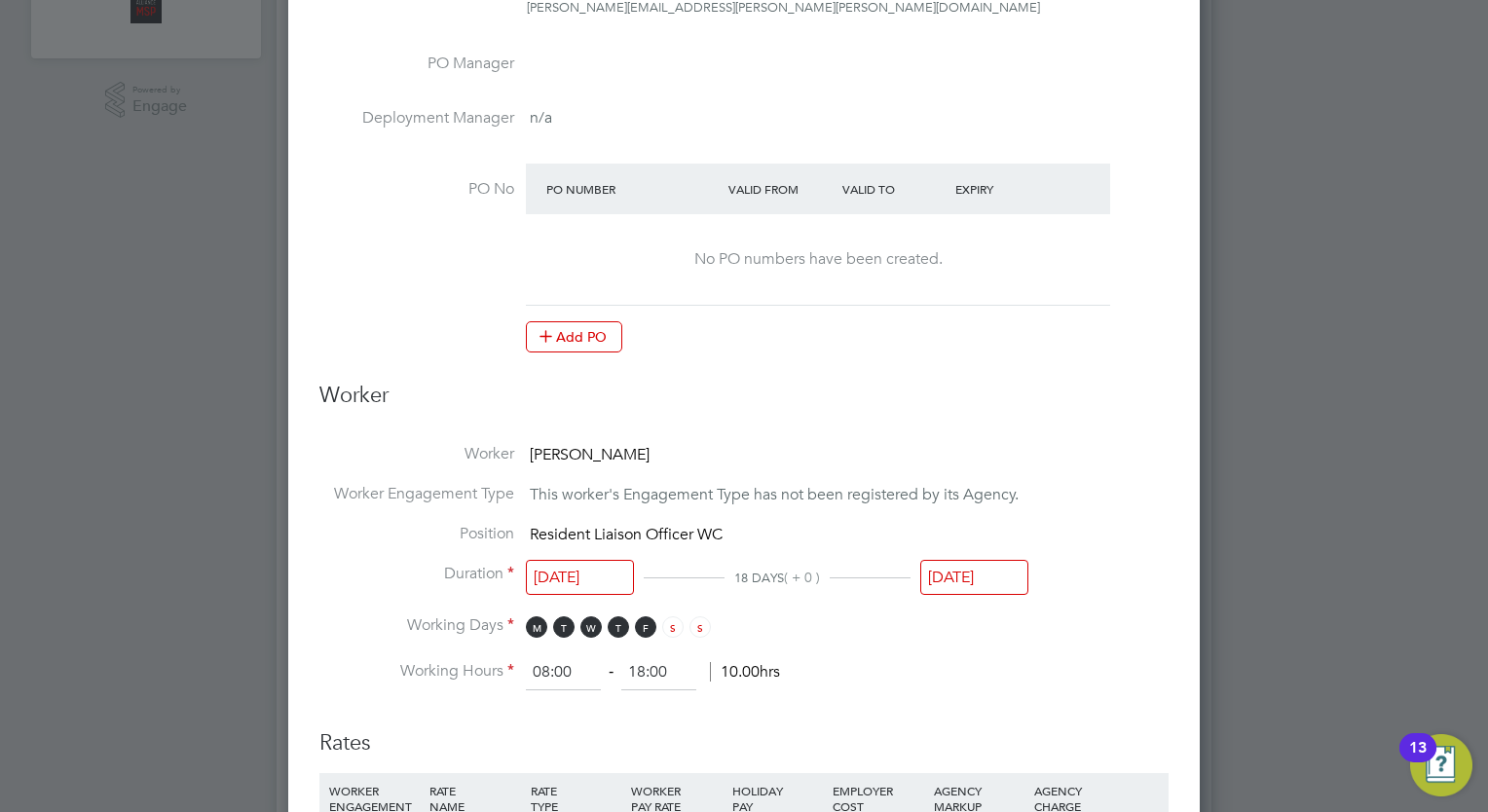
drag, startPoint x: 967, startPoint y: 597, endPoint x: 966, endPoint y: 564, distance: 33.0
click at [967, 595] on div "[DATE]" at bounding box center [975, 582] width 108 height 36
click at [966, 562] on input "[DATE]" at bounding box center [975, 577] width 108 height 36
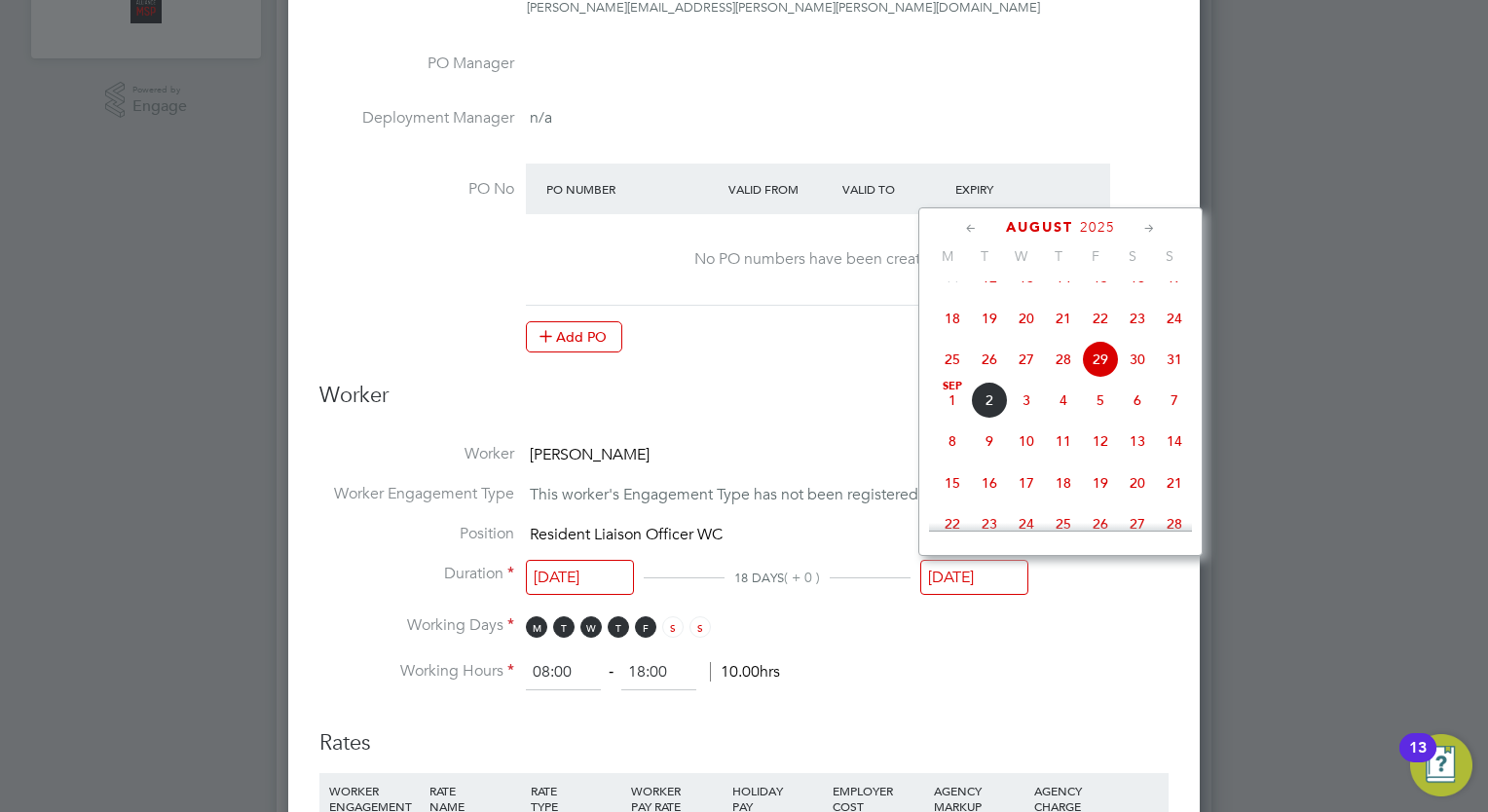
click at [1149, 231] on icon at bounding box center [1149, 229] width 19 height 22
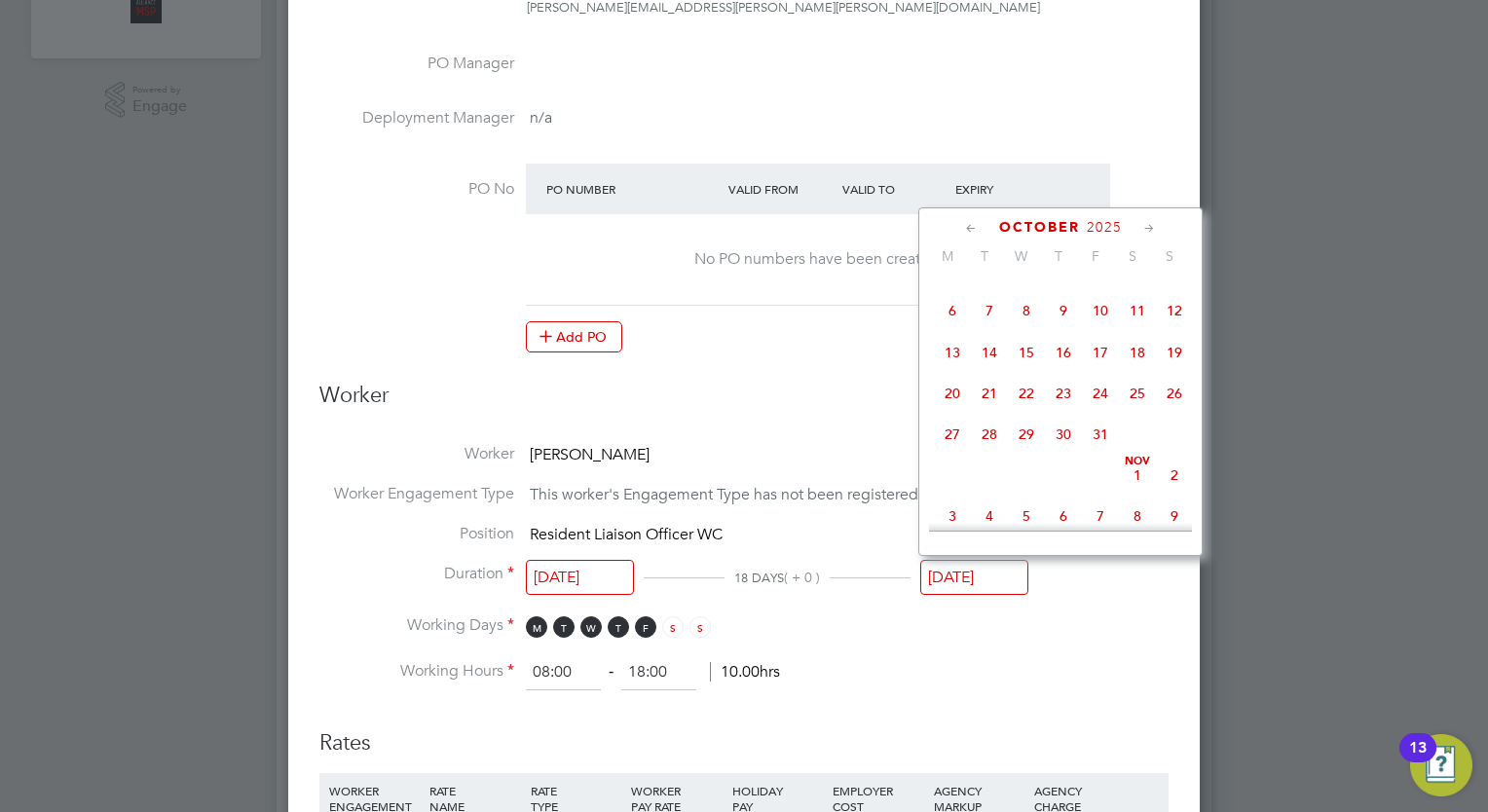
click at [1149, 231] on icon at bounding box center [1149, 229] width 19 height 22
click at [1123, 446] on span "29" at bounding box center [1138, 429] width 37 height 37
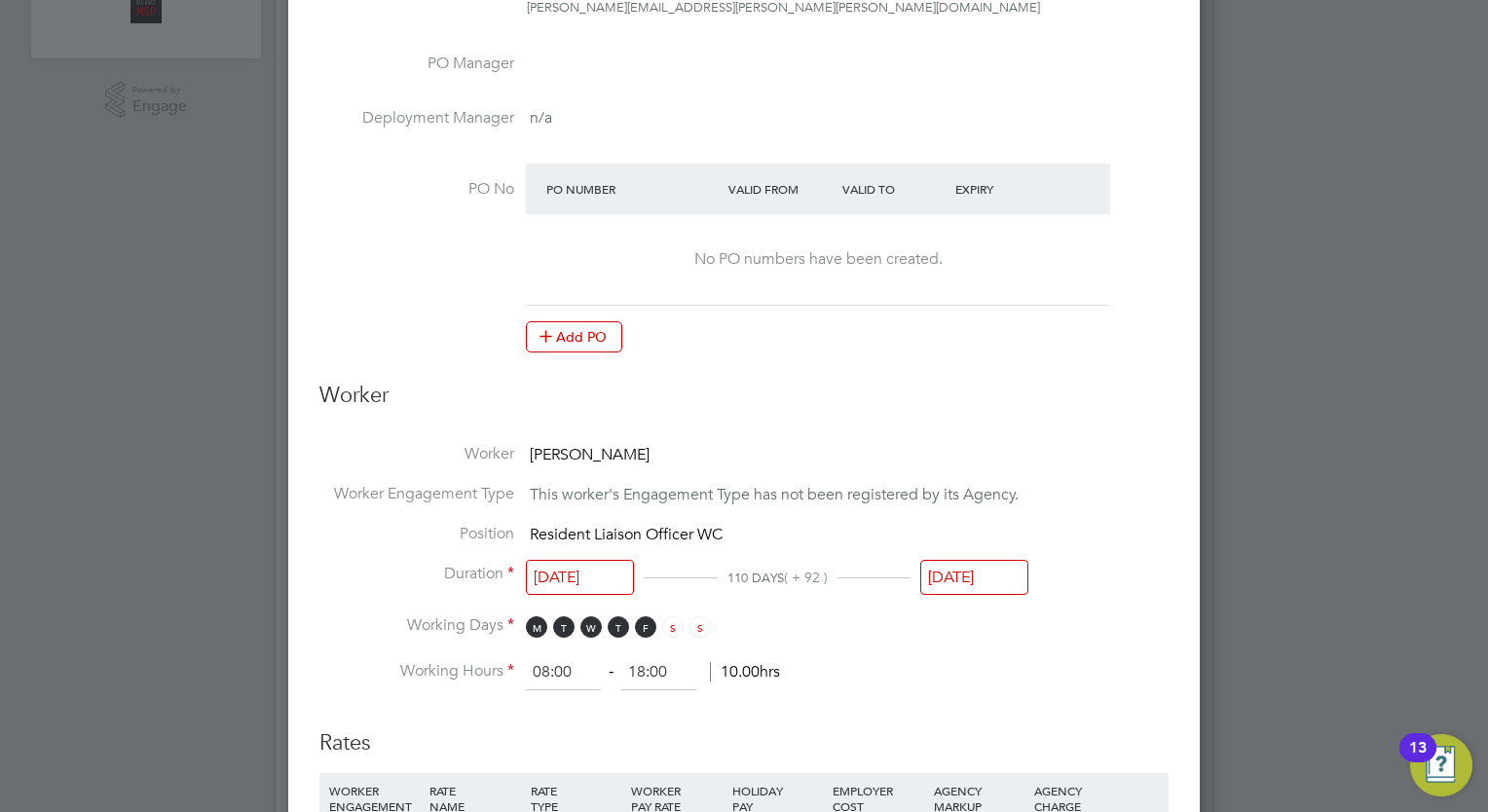
click at [1005, 566] on input "29 Nov 2025" at bounding box center [975, 577] width 108 height 36
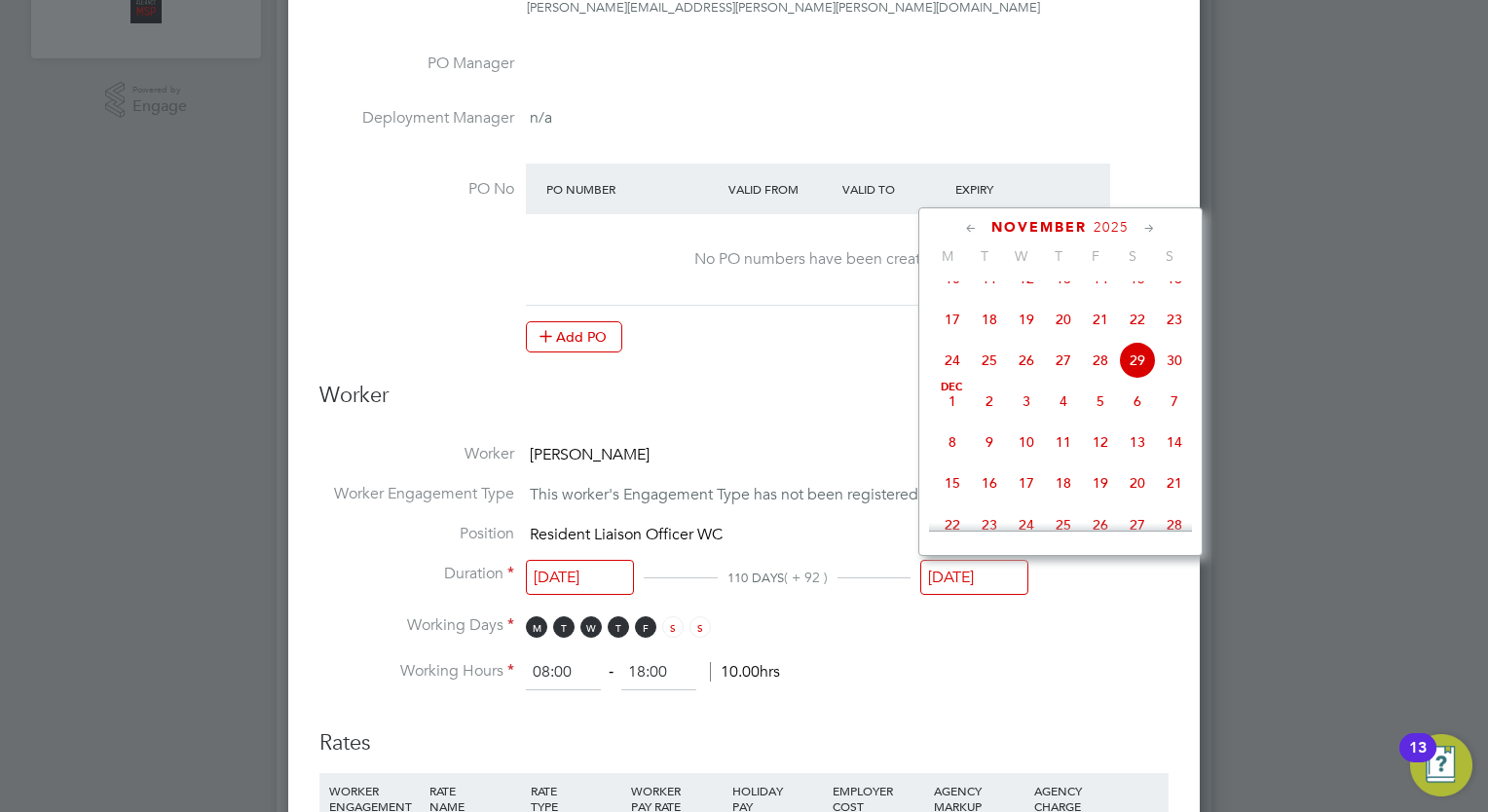
click at [1100, 378] on span "28" at bounding box center [1101, 361] width 37 height 37
type input "[DATE]"
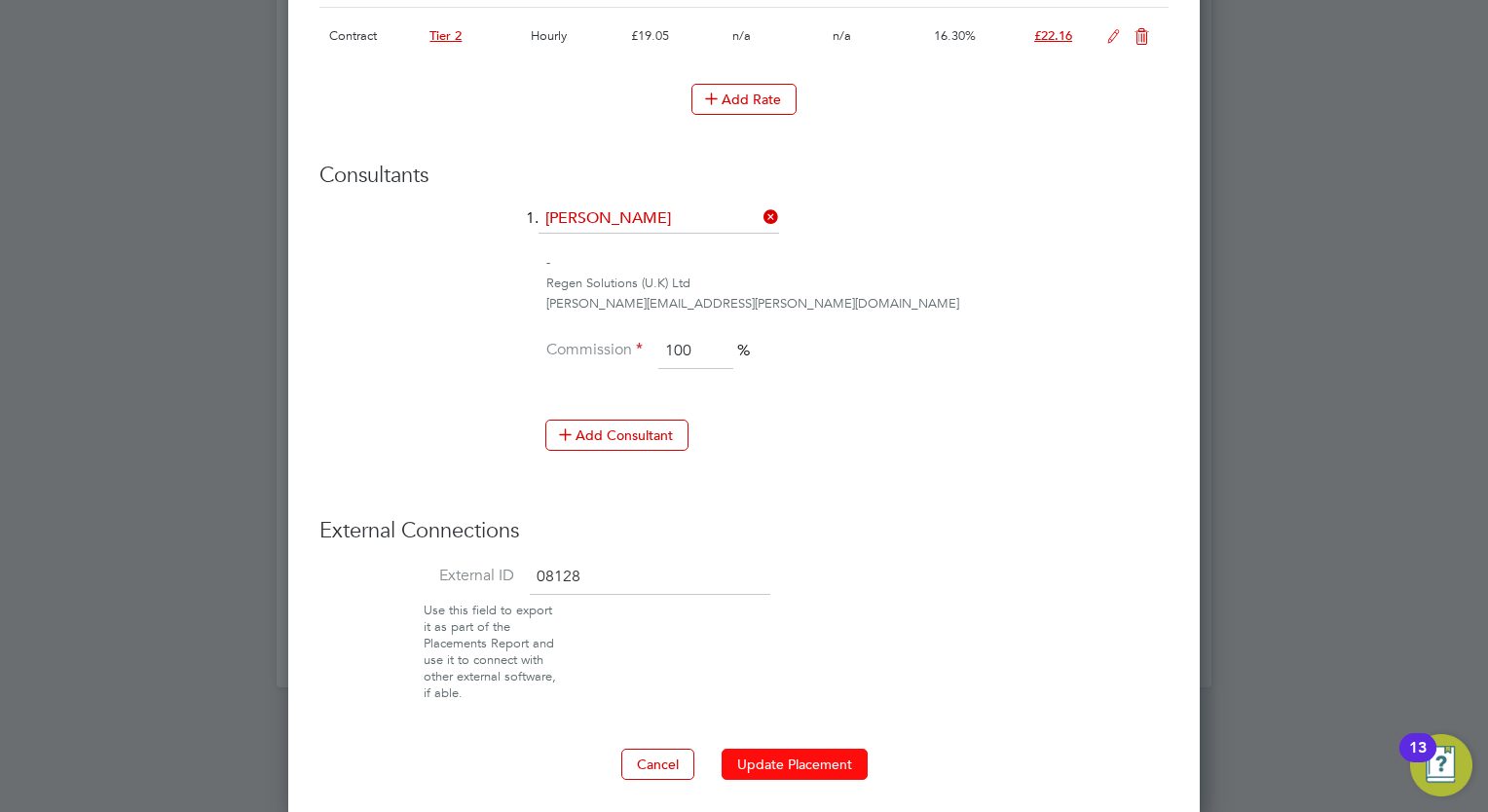
click at [788, 748] on button "Update Placement" at bounding box center [795, 764] width 147 height 31
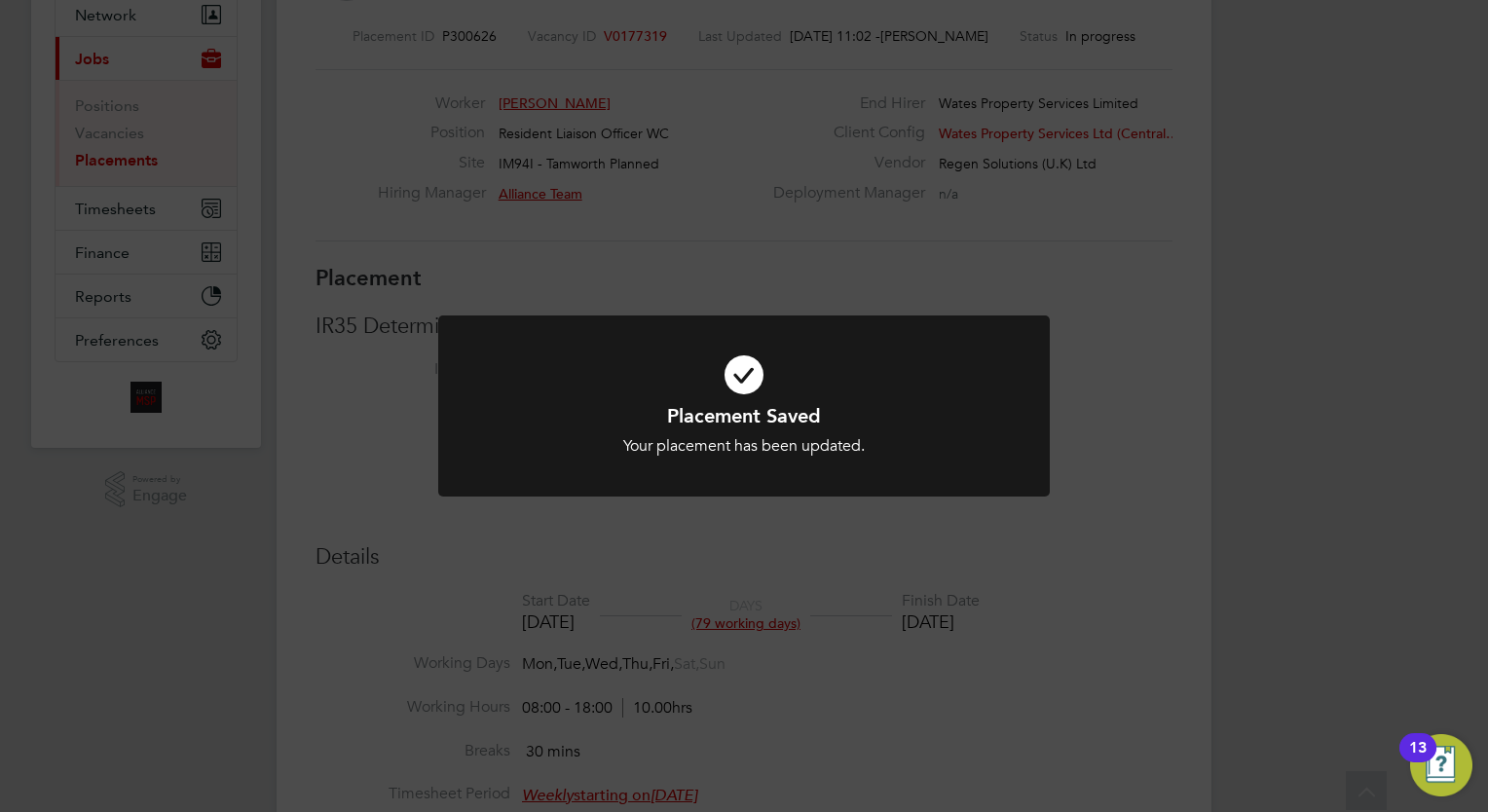
click at [875, 591] on div "Placement Saved Your placement has been updated. Cancel Okay" at bounding box center [744, 406] width 1488 height 812
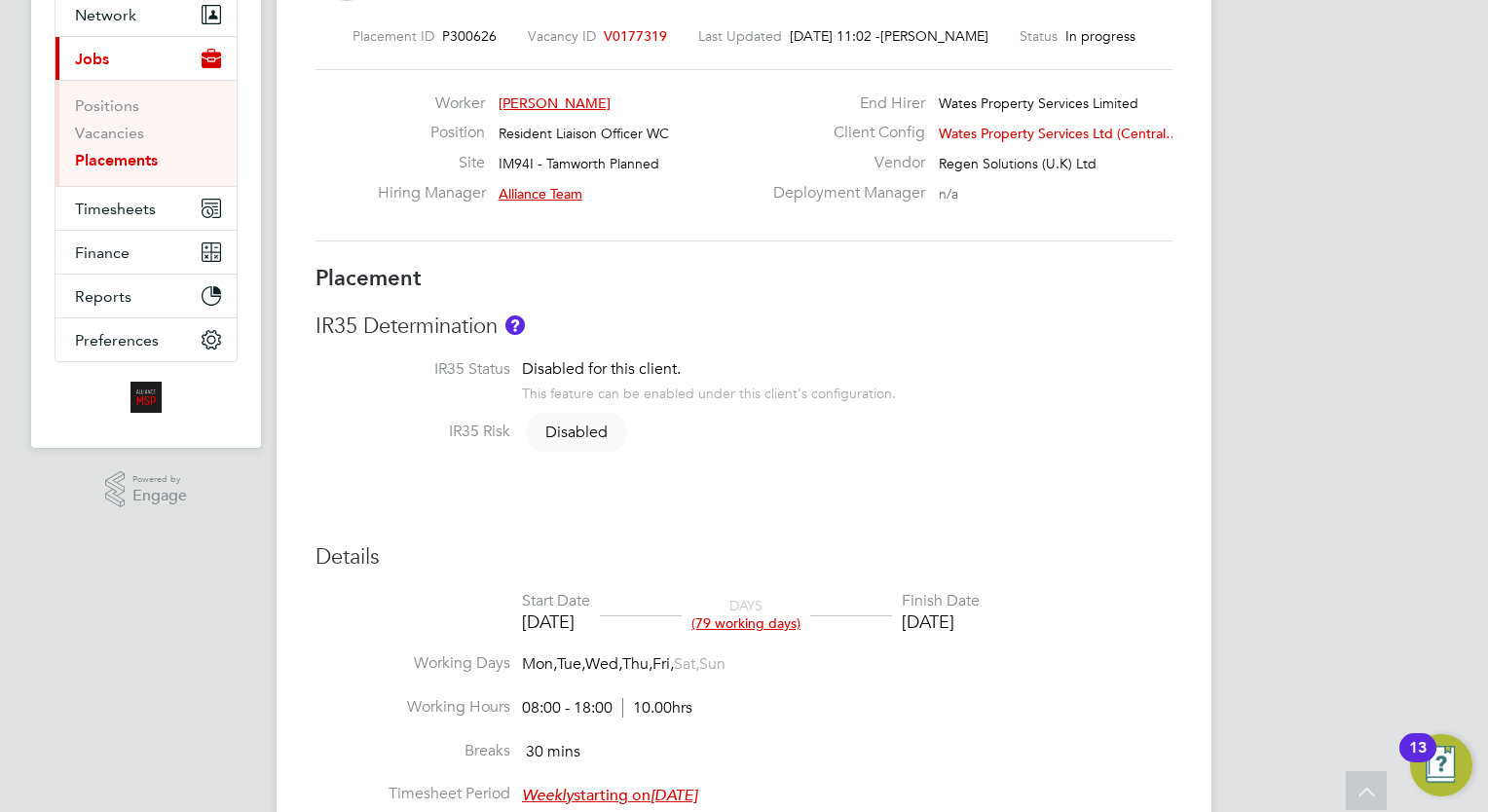
click at [137, 154] on link "Placements" at bounding box center [116, 159] width 83 height 19
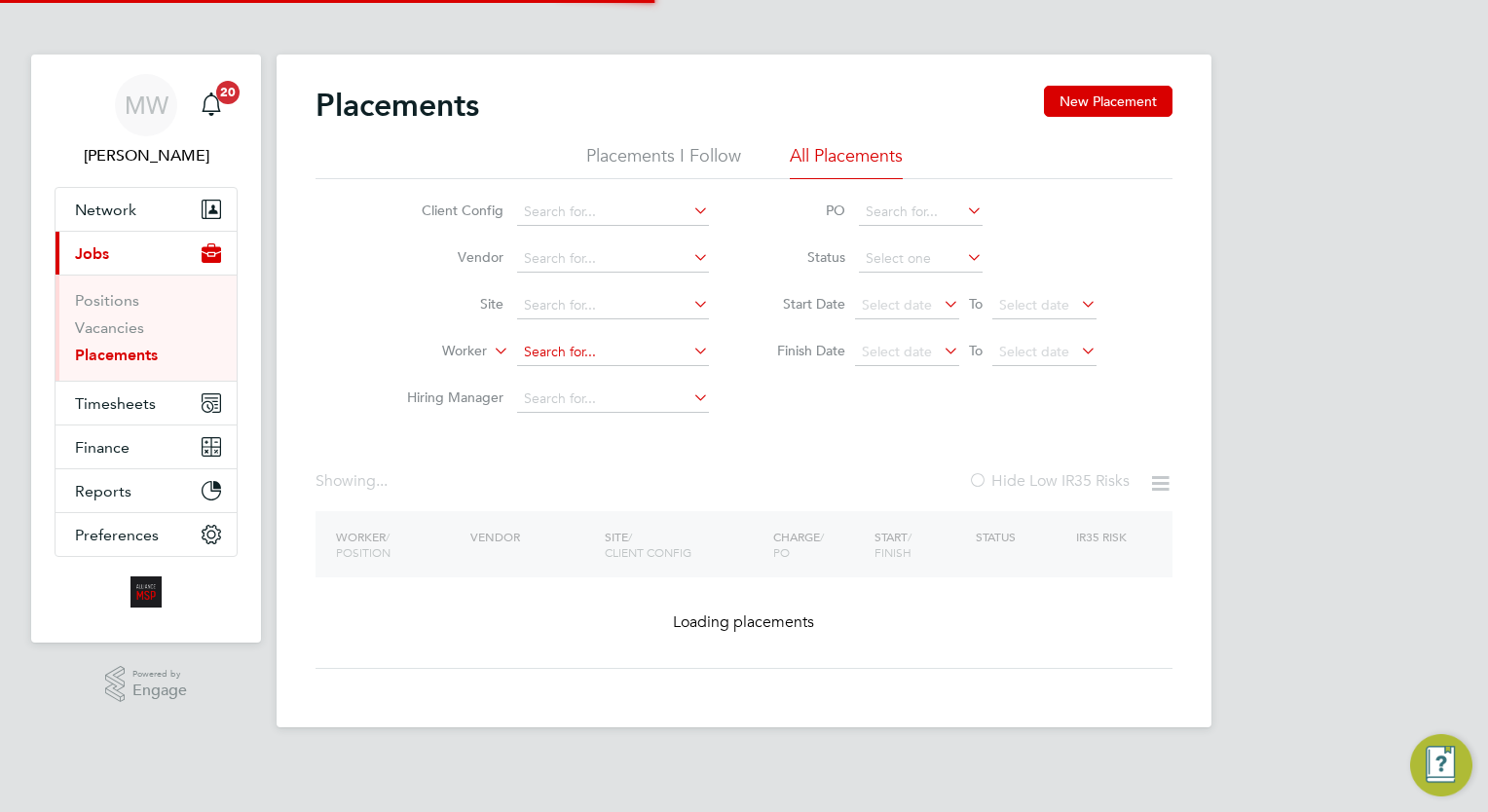
click at [580, 358] on input at bounding box center [613, 353] width 192 height 28
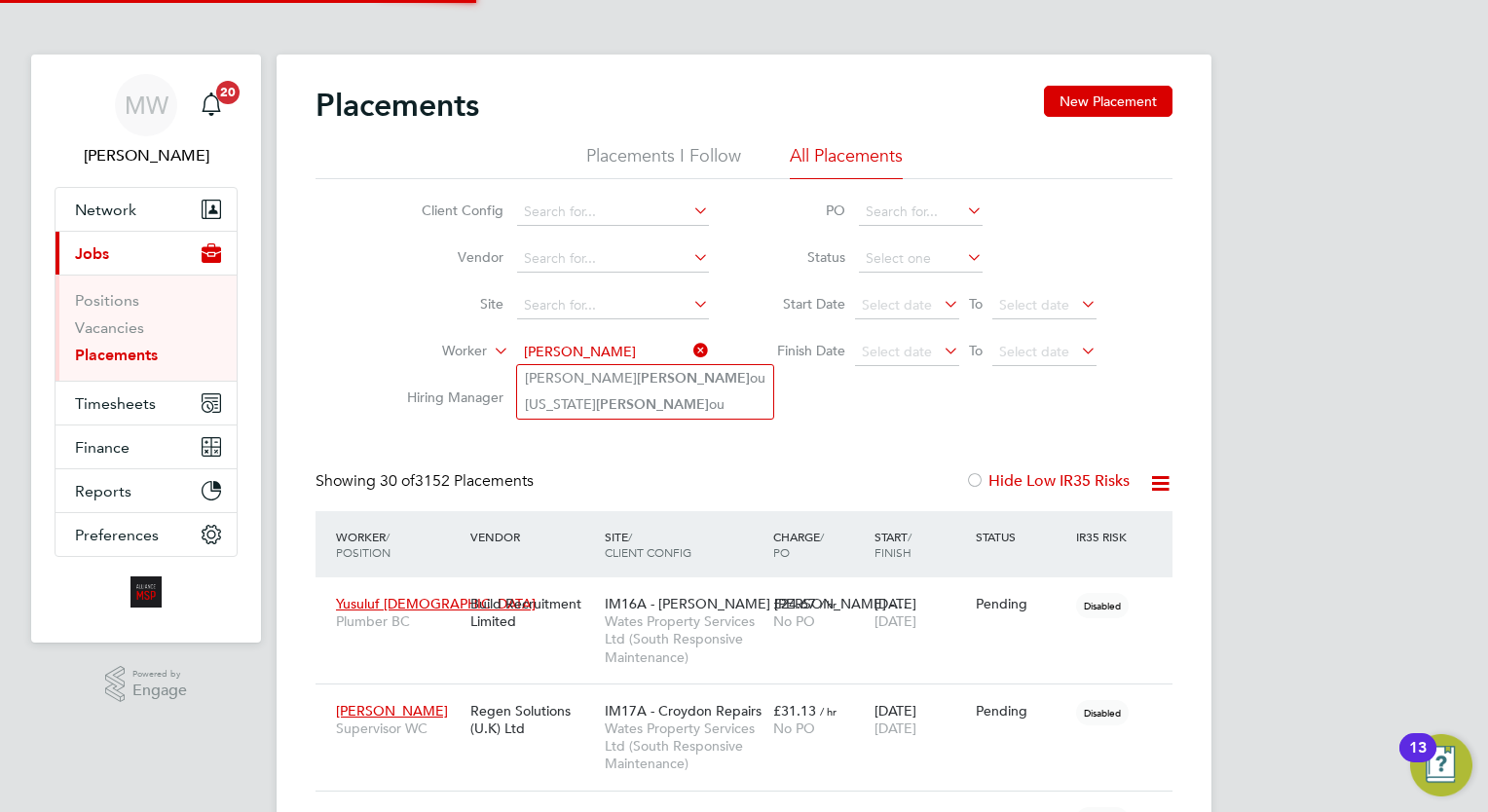
click at [615, 398] on b "Joann" at bounding box center [652, 404] width 113 height 17
type input "Georgia Joannou"
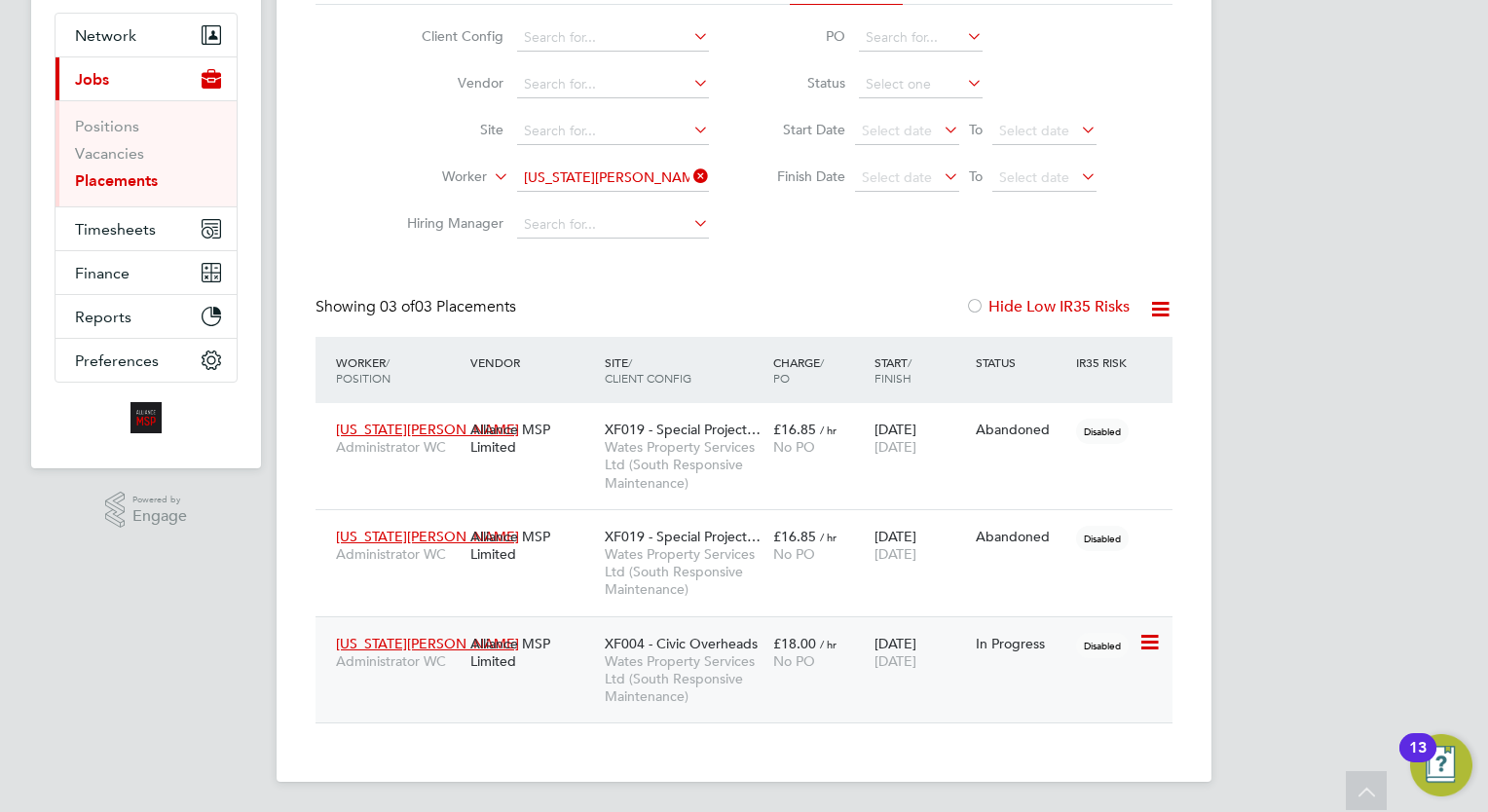
click at [874, 656] on span "[DATE]" at bounding box center [895, 661] width 42 height 18
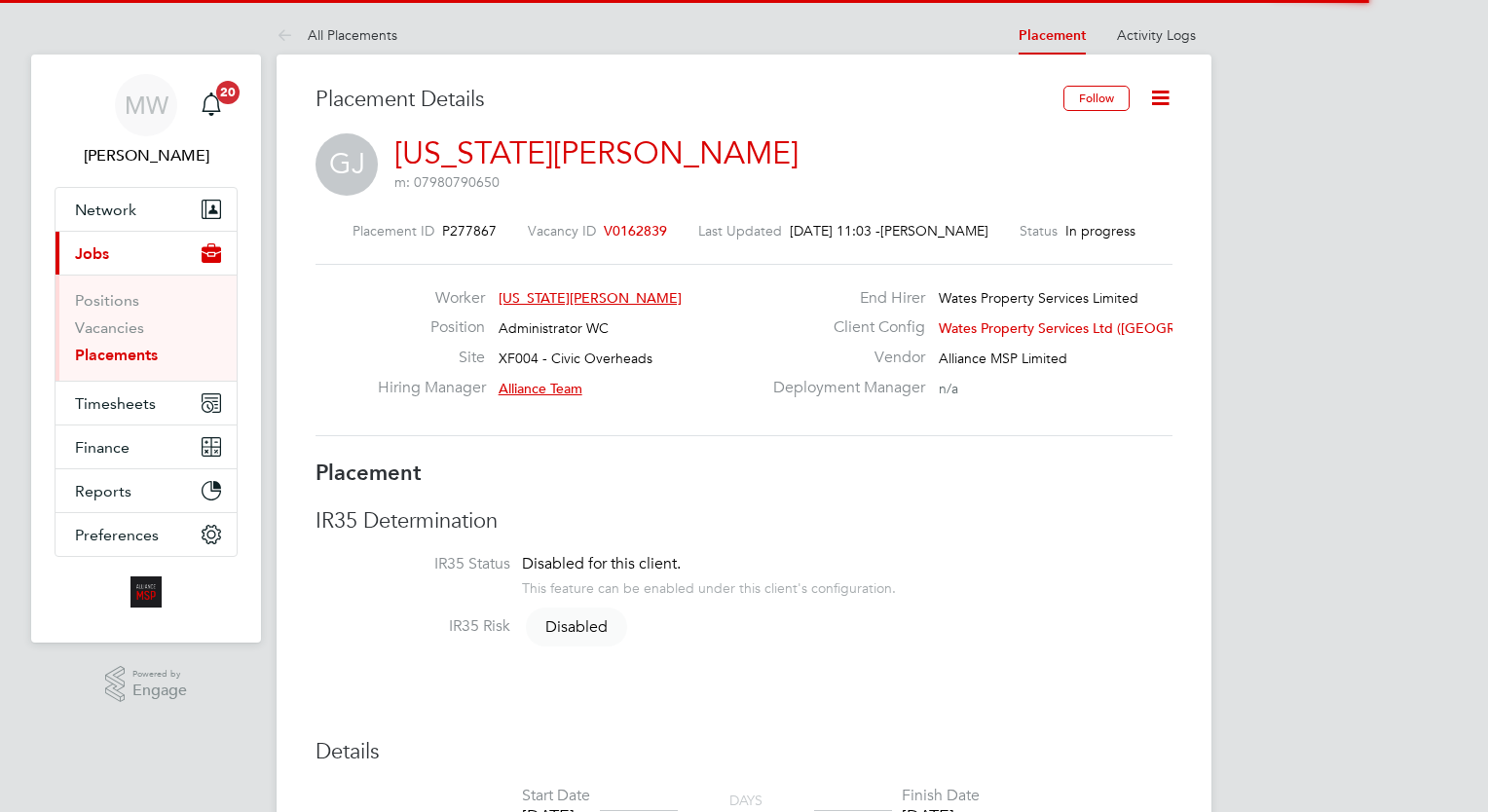
click at [1158, 98] on icon at bounding box center [1160, 97] width 25 height 25
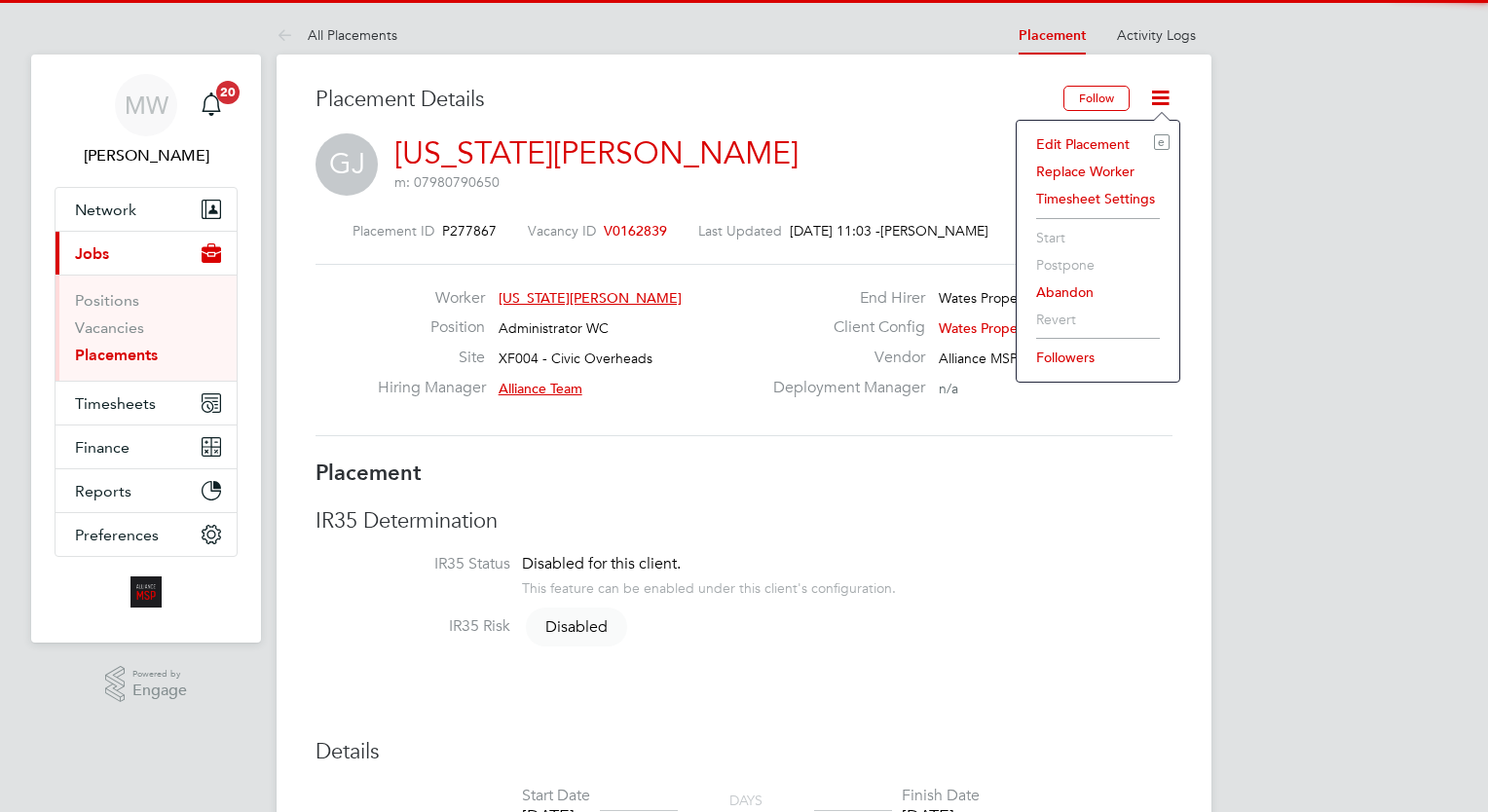
click at [1129, 145] on li "Edit Placement e" at bounding box center [1099, 145] width 144 height 28
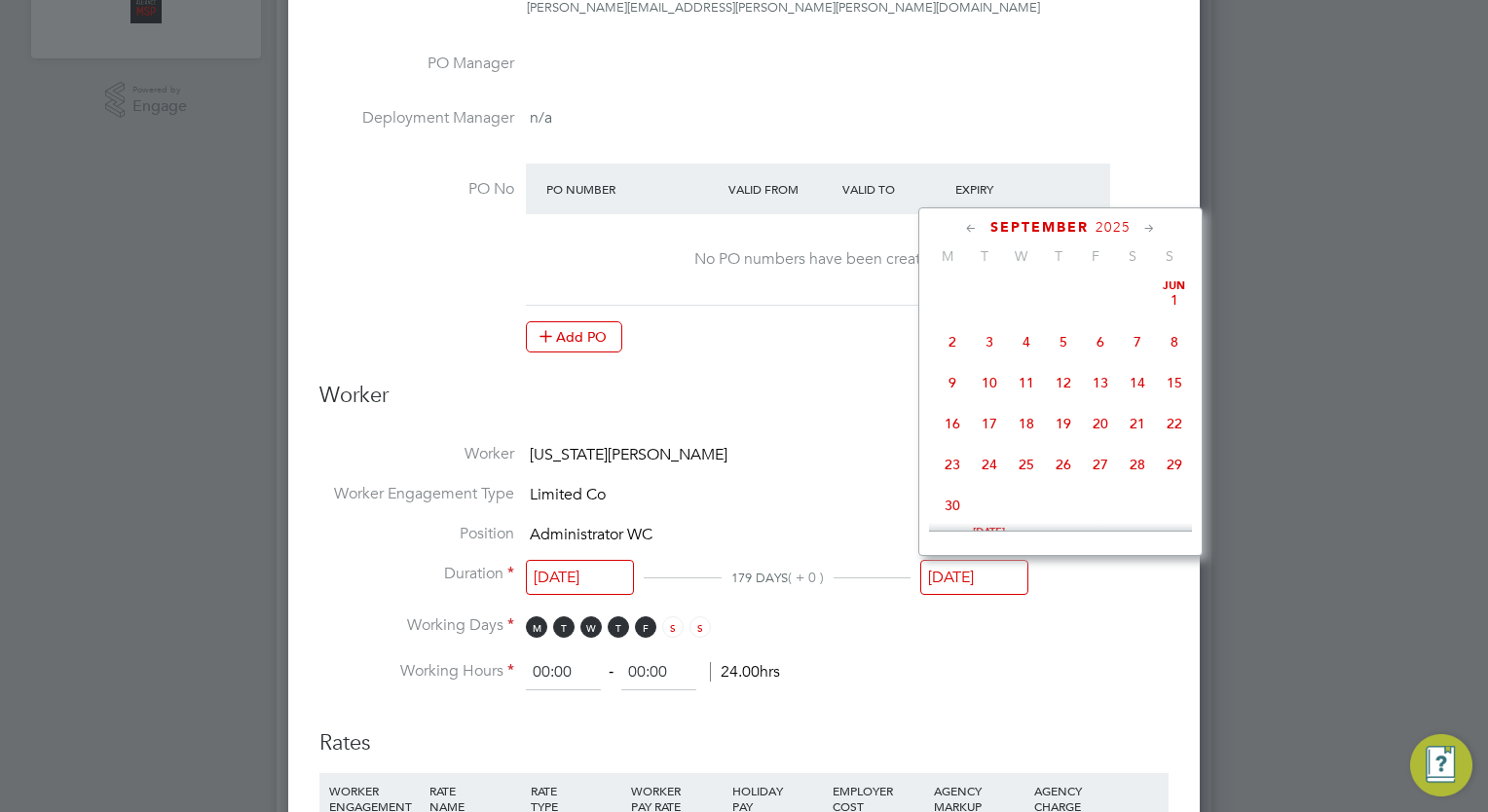
click at [996, 575] on input "[DATE]" at bounding box center [975, 577] width 108 height 36
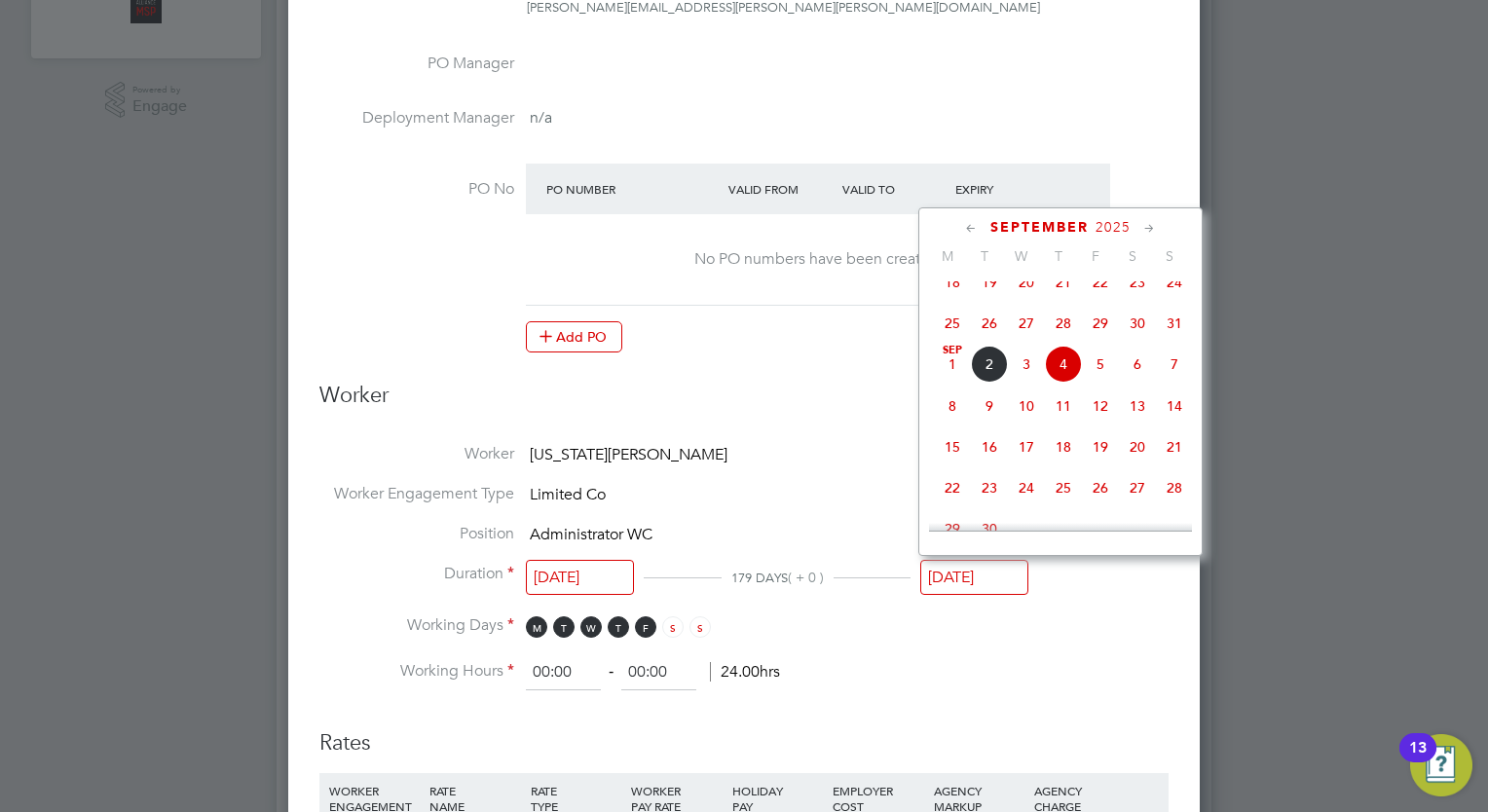
click at [1149, 222] on icon at bounding box center [1149, 229] width 19 height 22
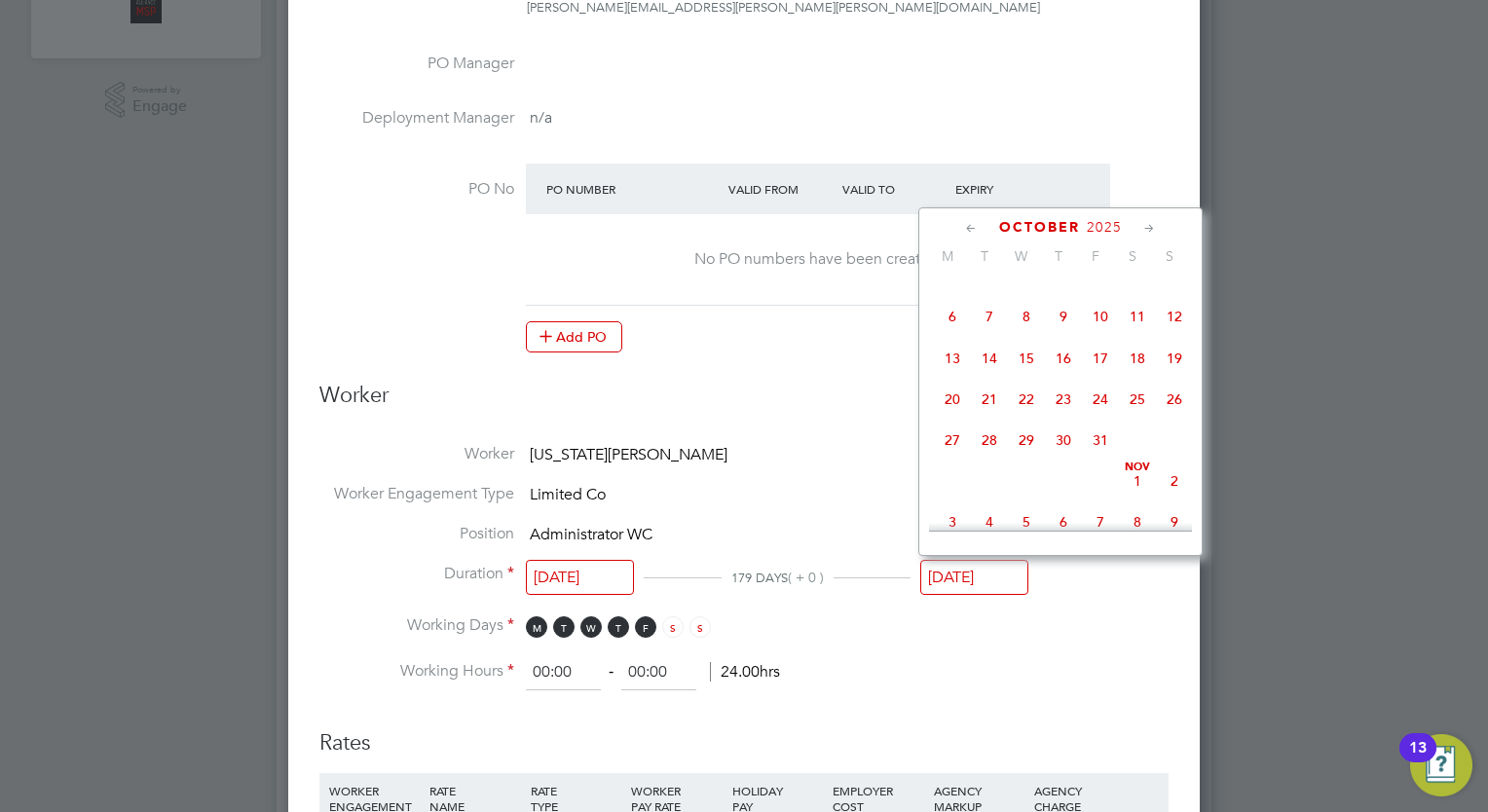
click at [1095, 294] on span "3" at bounding box center [1101, 275] width 37 height 37
type input "03 Oct 2025"
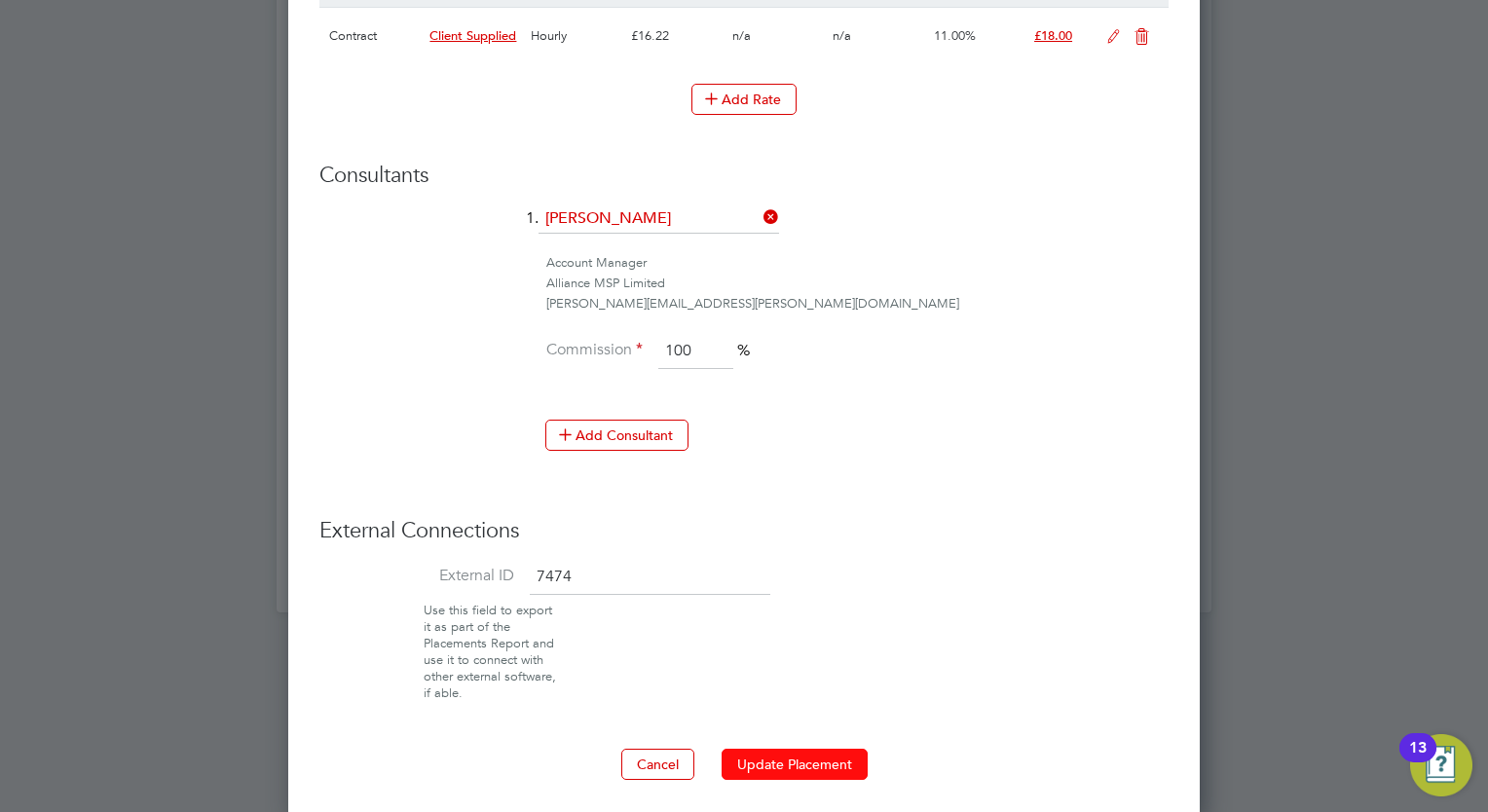
click at [813, 756] on button "Update Placement" at bounding box center [795, 764] width 147 height 31
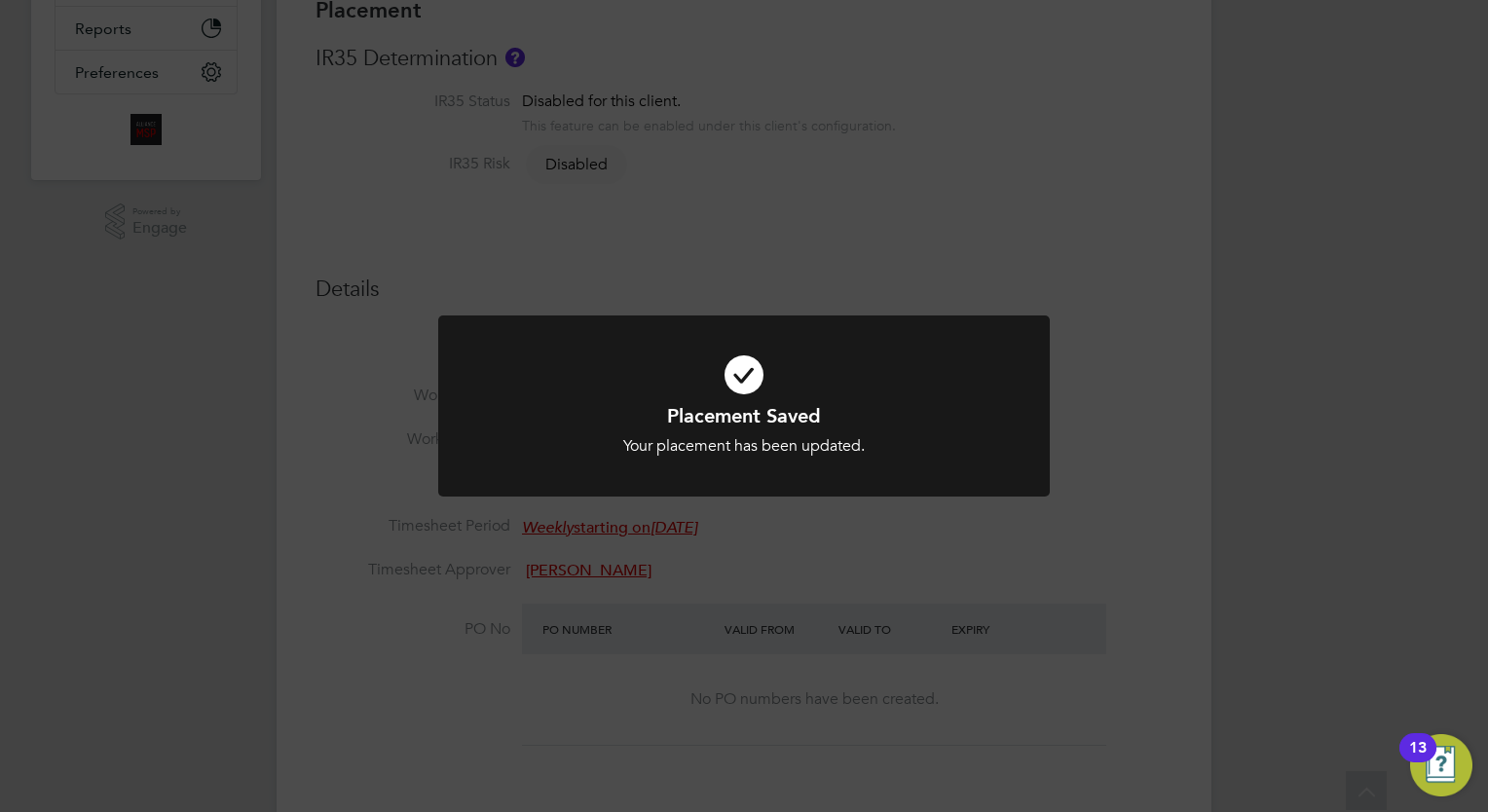
click at [736, 165] on div "Placement Saved Your placement has been updated. Cancel Okay" at bounding box center [744, 406] width 1488 height 812
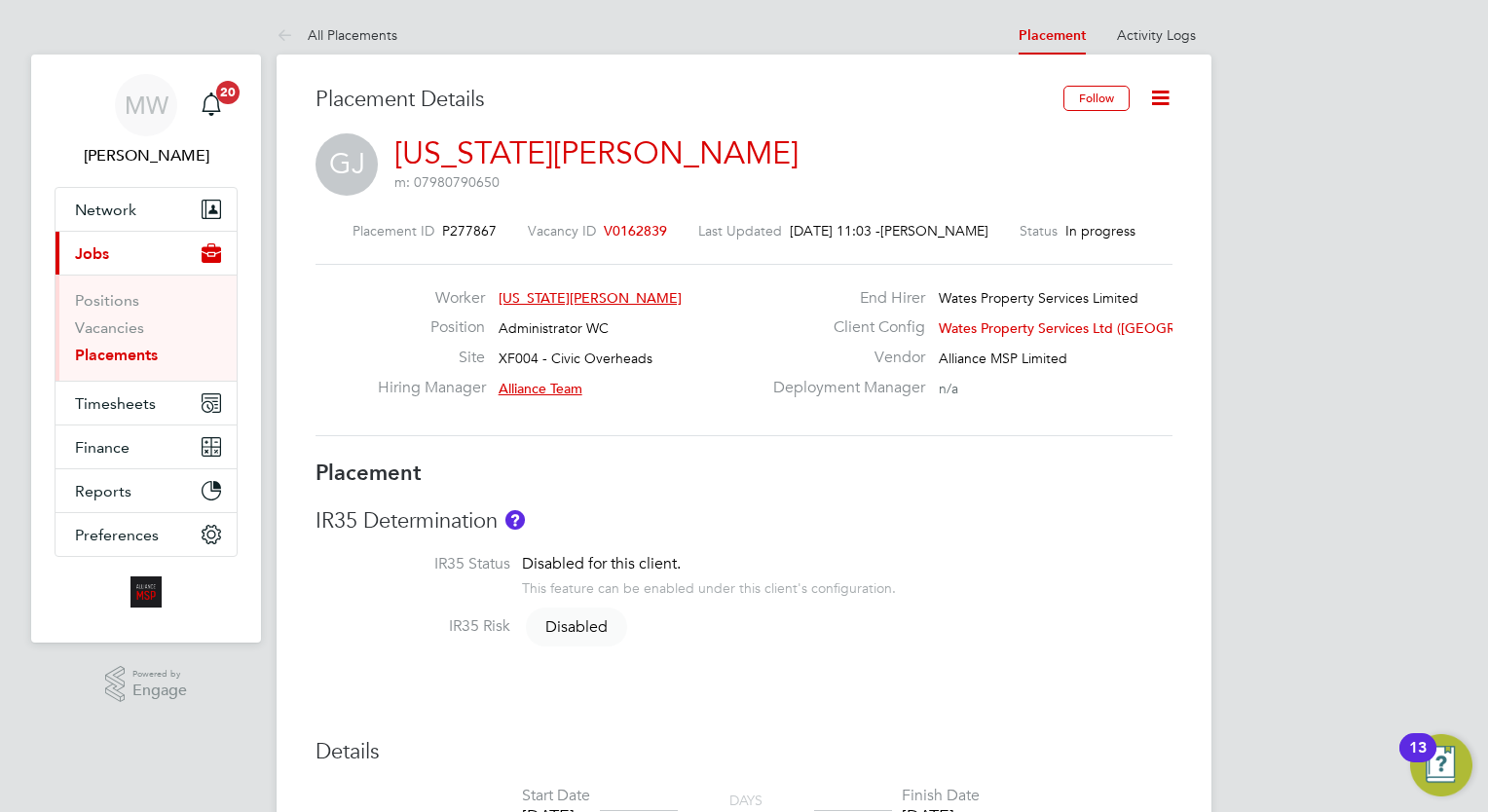
click at [148, 348] on link "Placements" at bounding box center [116, 355] width 83 height 19
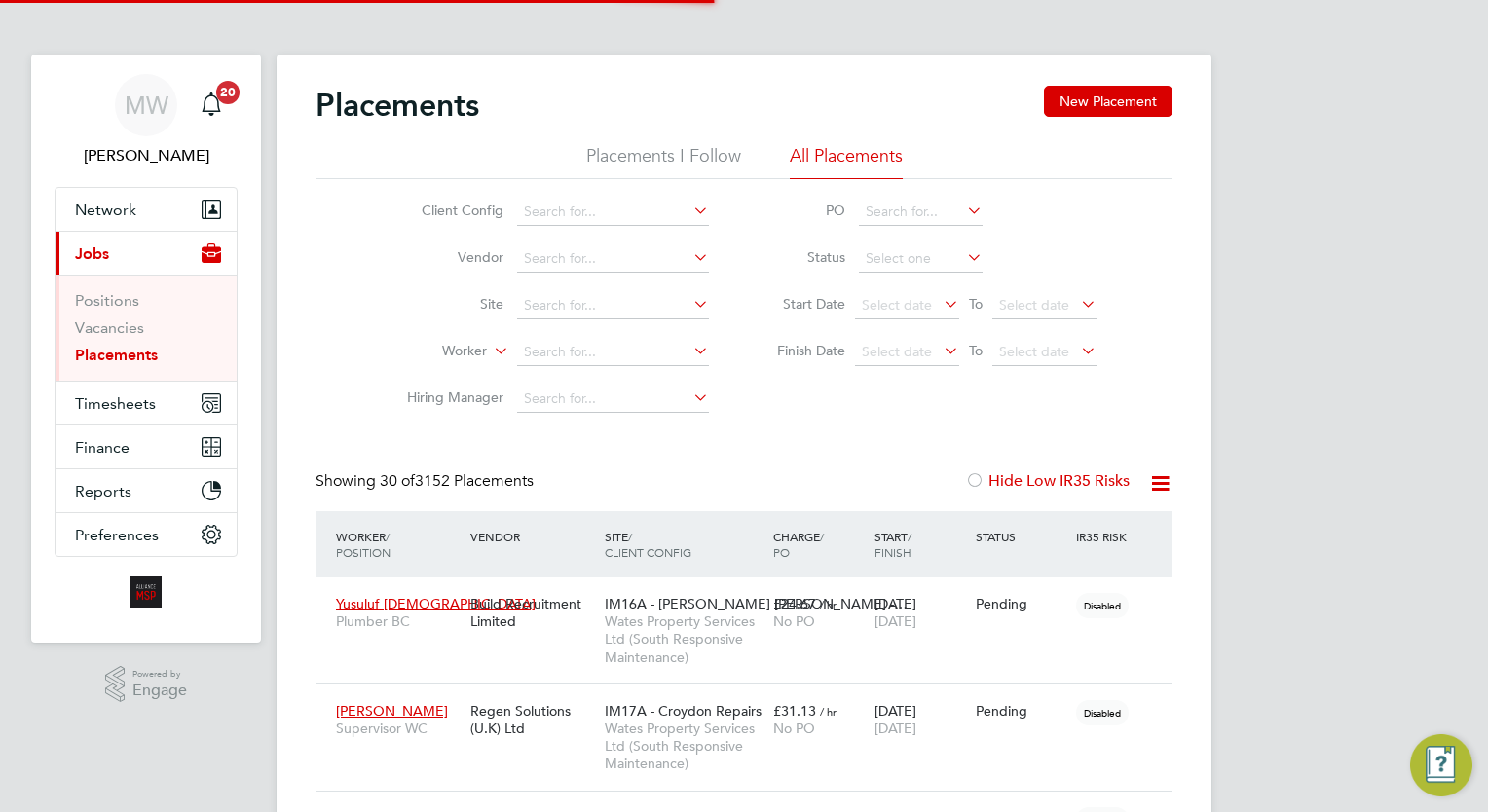
scroll to position [55, 136]
click at [605, 347] on input at bounding box center [613, 353] width 192 height 28
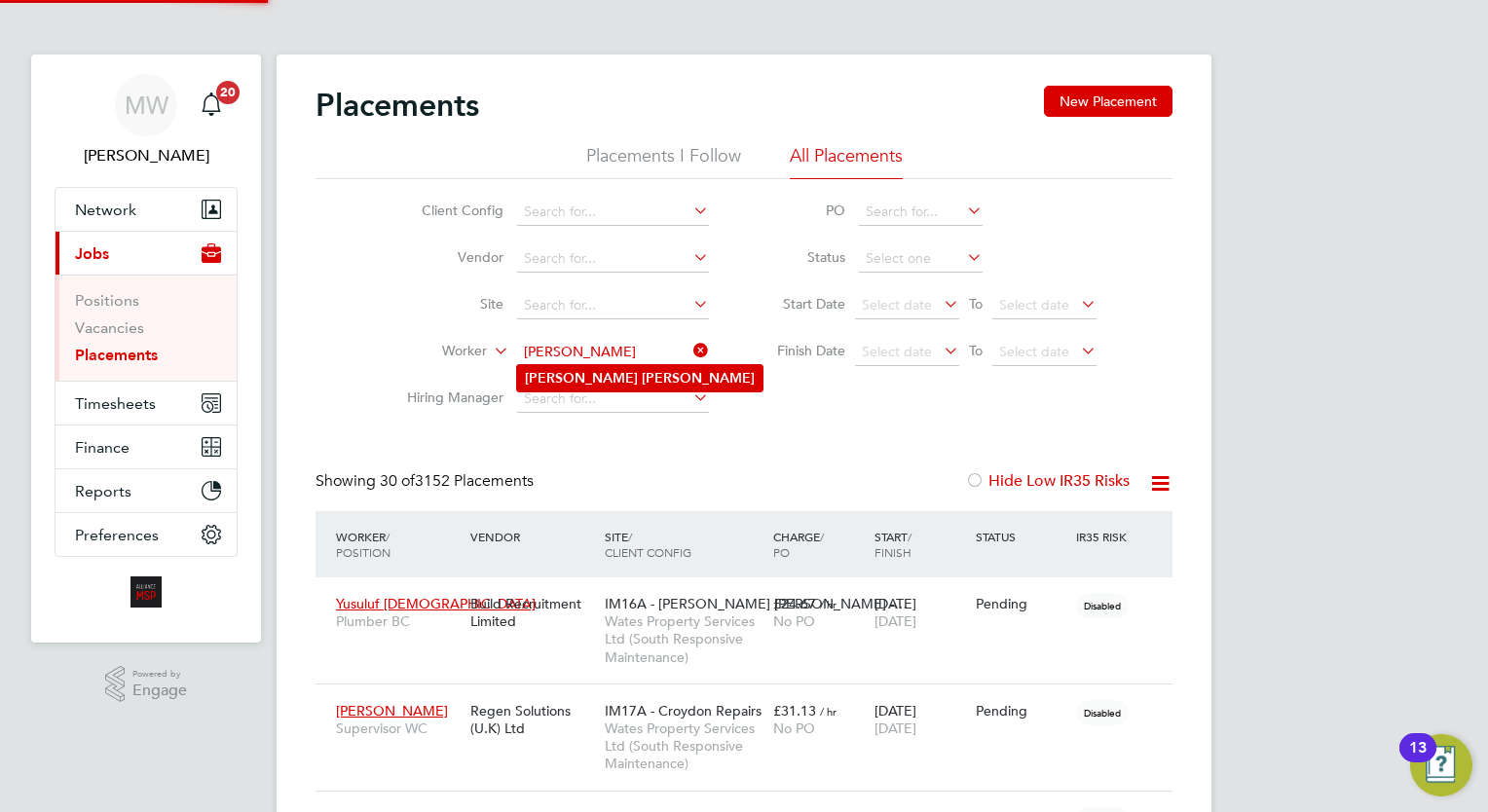
click at [628, 367] on li "Carl Mason" at bounding box center [640, 377] width 246 height 27
type input "Carl Mason"
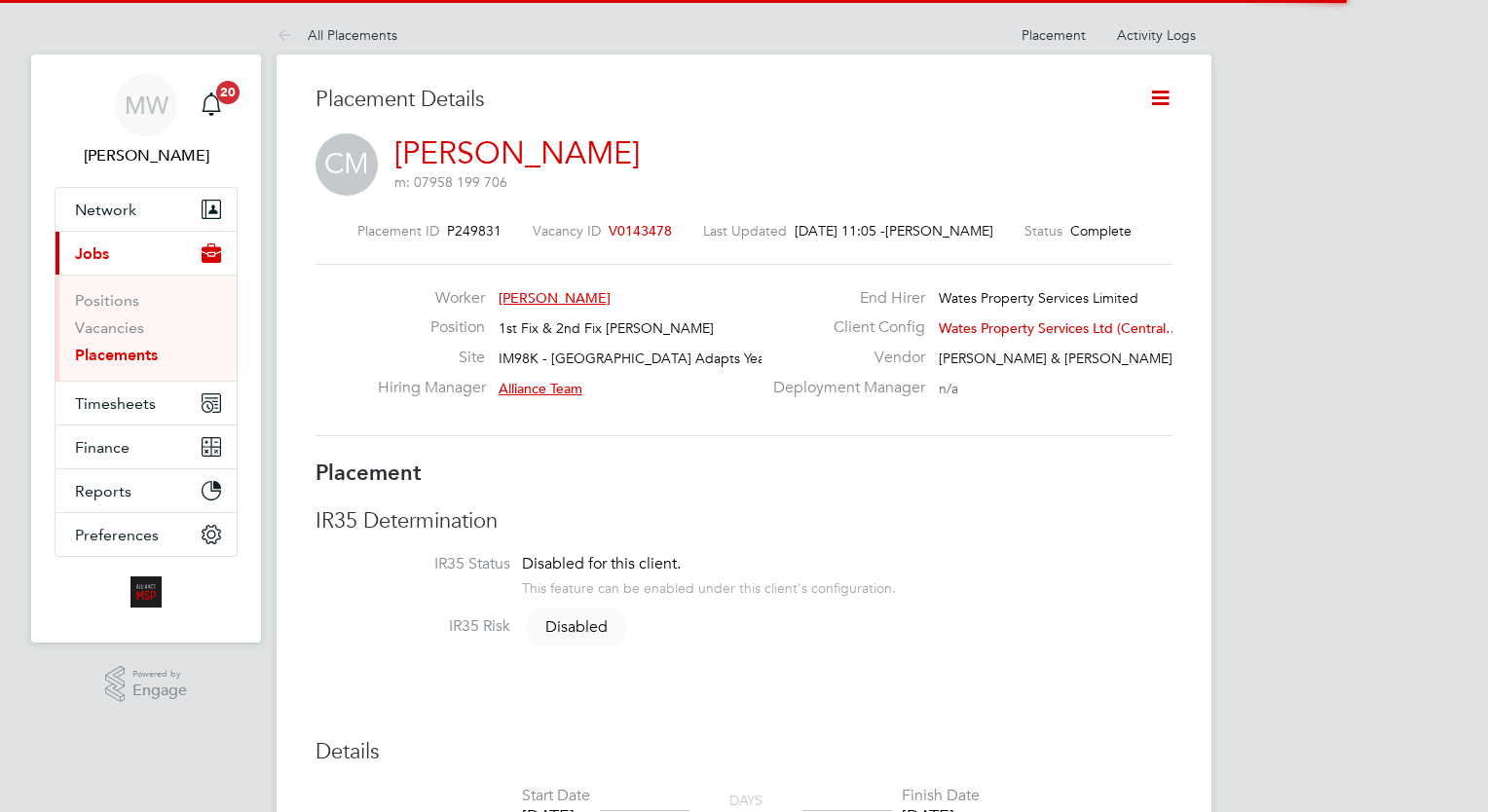
click at [1160, 96] on icon at bounding box center [1160, 97] width 25 height 25
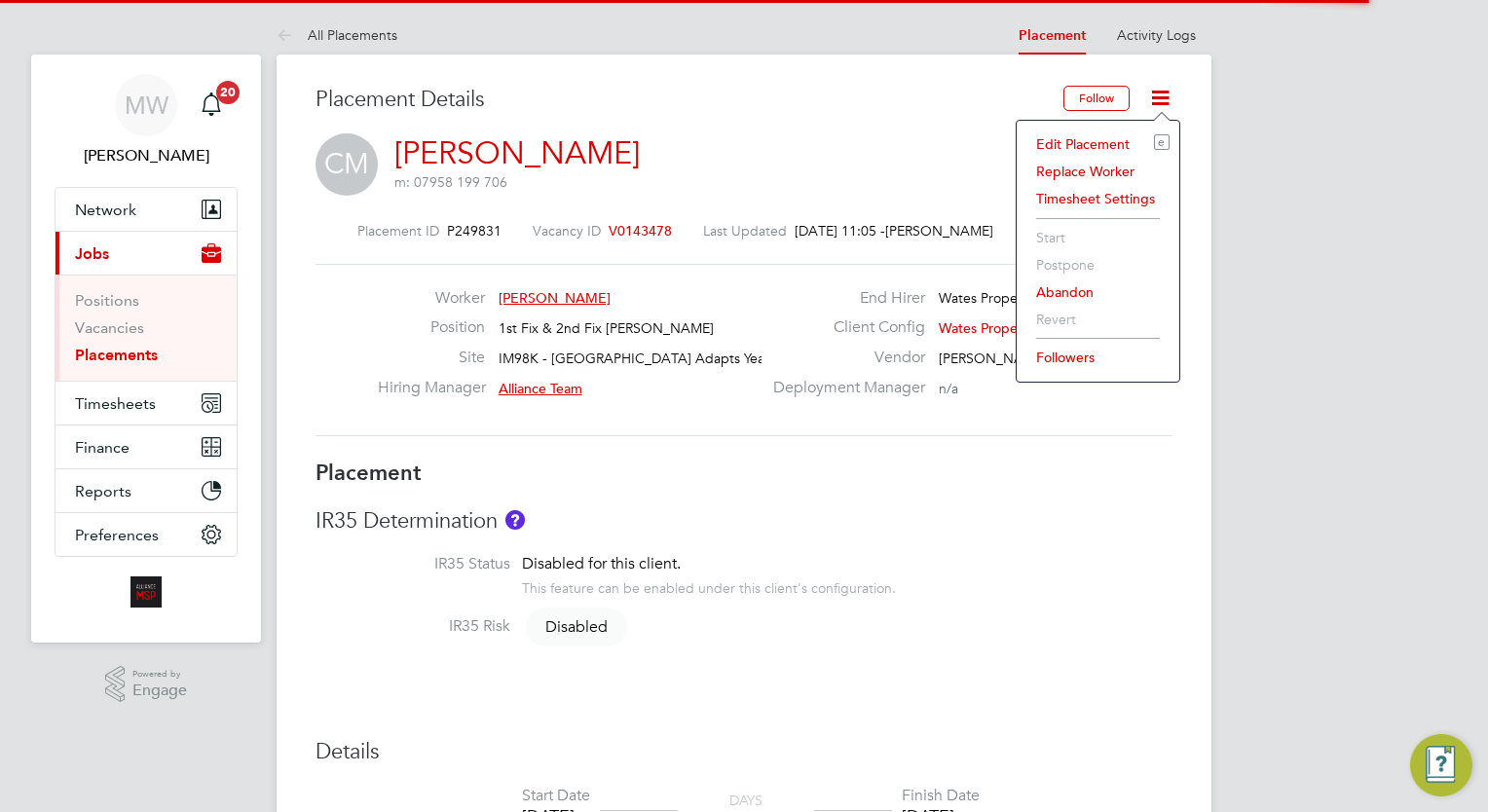
drag, startPoint x: 1126, startPoint y: 139, endPoint x: 1113, endPoint y: 149, distance: 16.4
click at [1126, 139] on li "Edit Placement e" at bounding box center [1099, 145] width 144 height 28
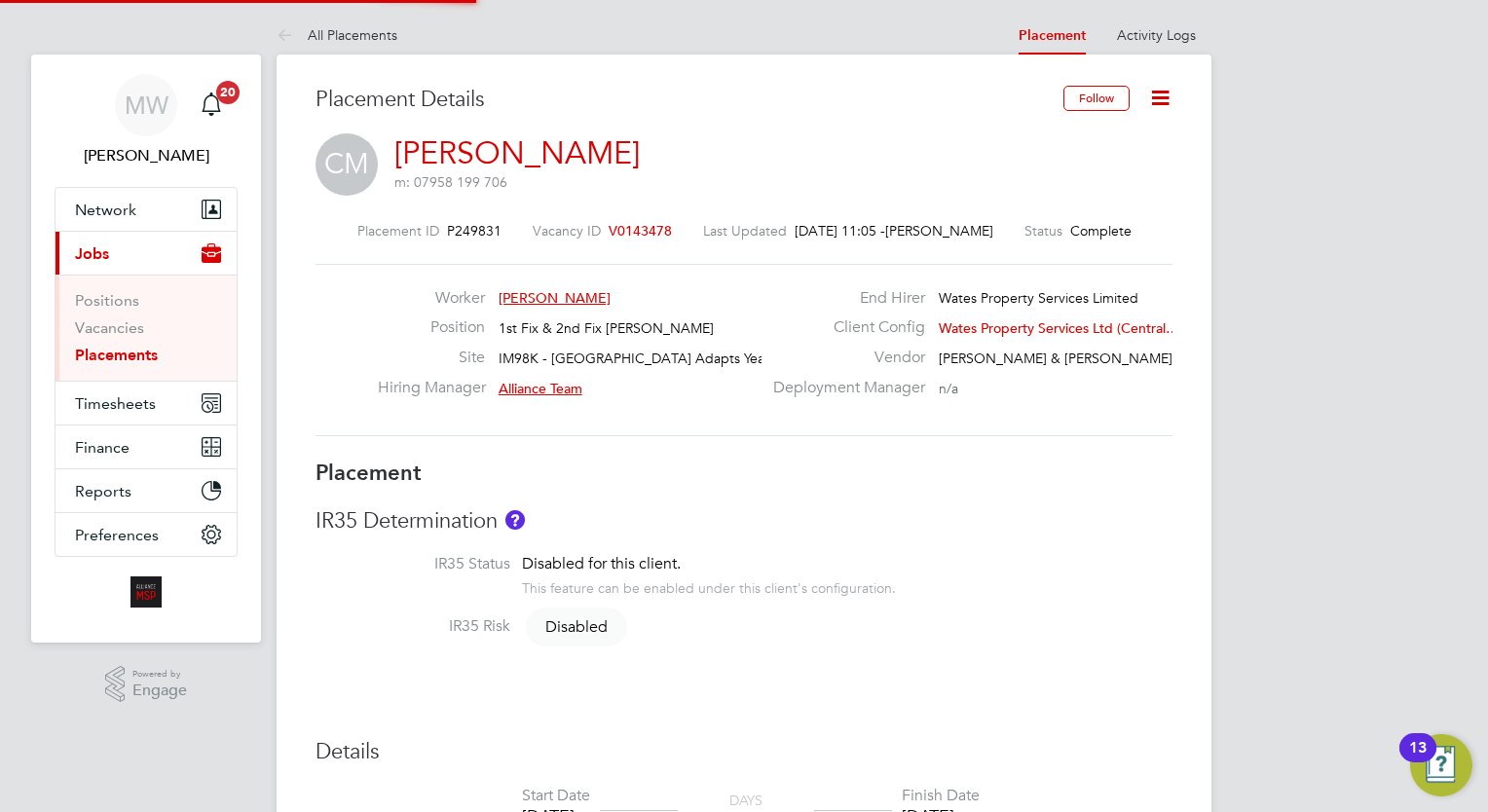
type input "Alliance Team"
type input "[PERSON_NAME]"
type input "[DATE]"
type input "08:00"
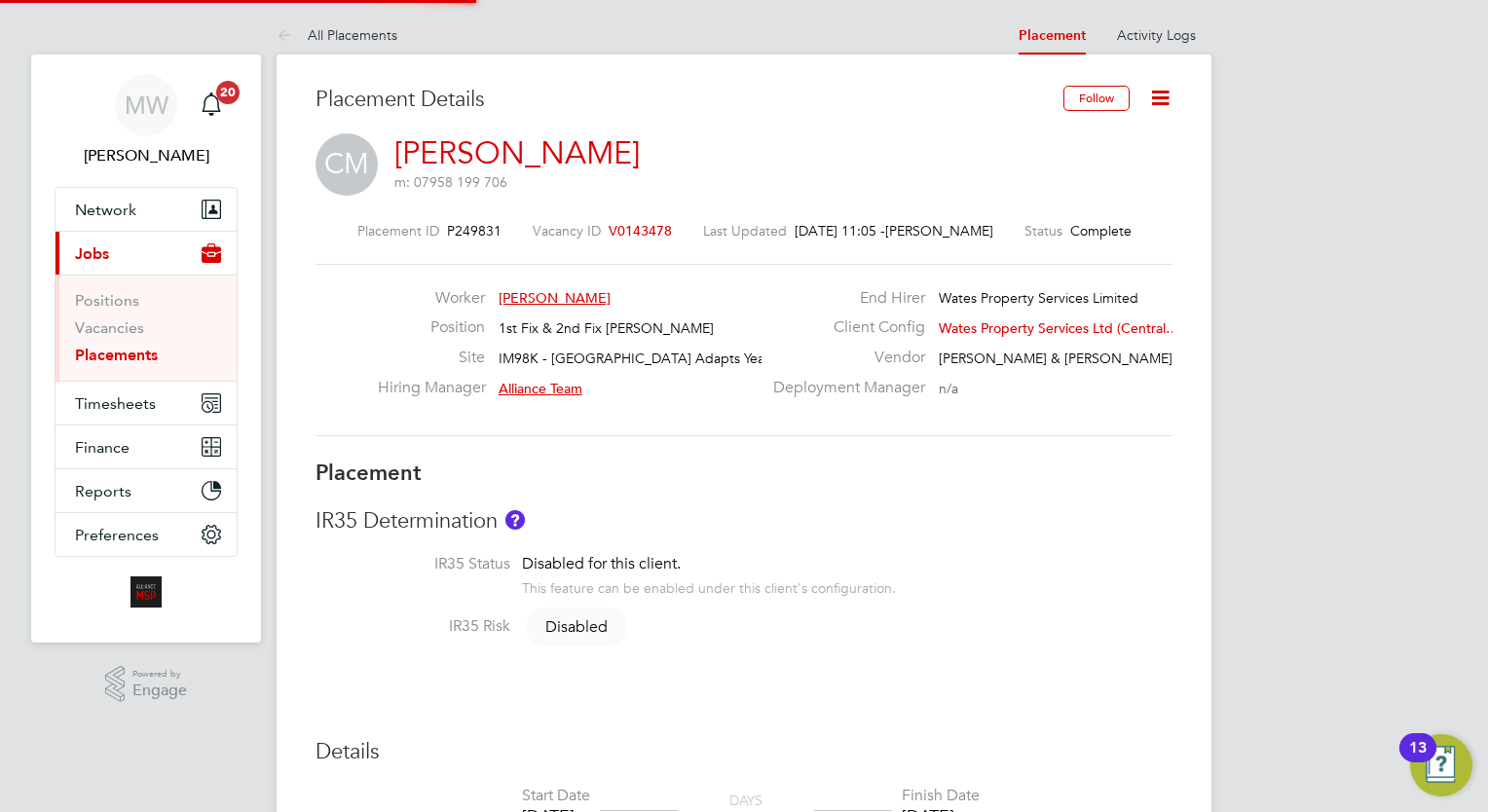
type input "18:00"
type input "3597"
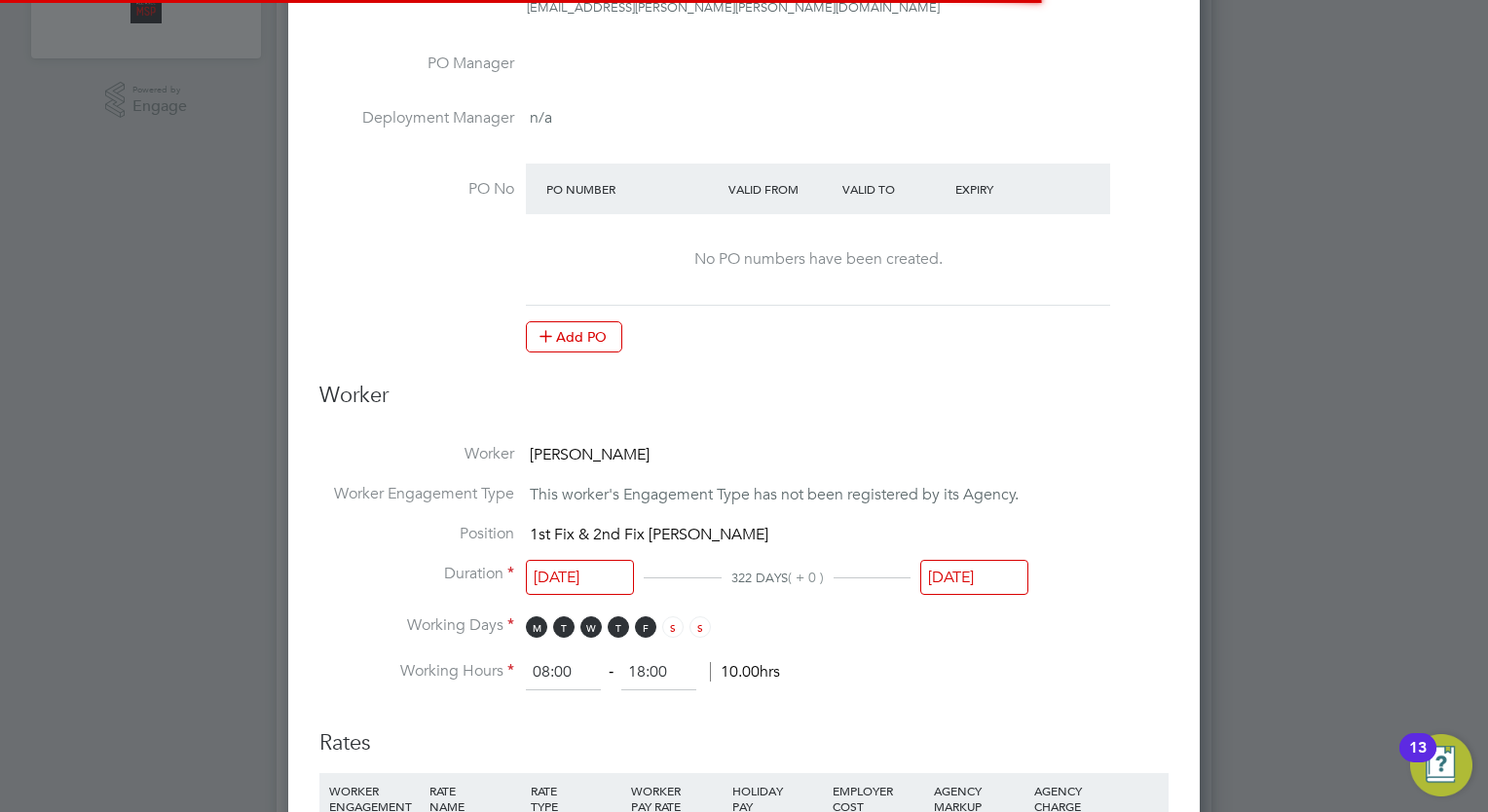
click at [1015, 553] on li "Position 1st Fix & 2nd Fix [PERSON_NAME]" at bounding box center [744, 544] width 849 height 40
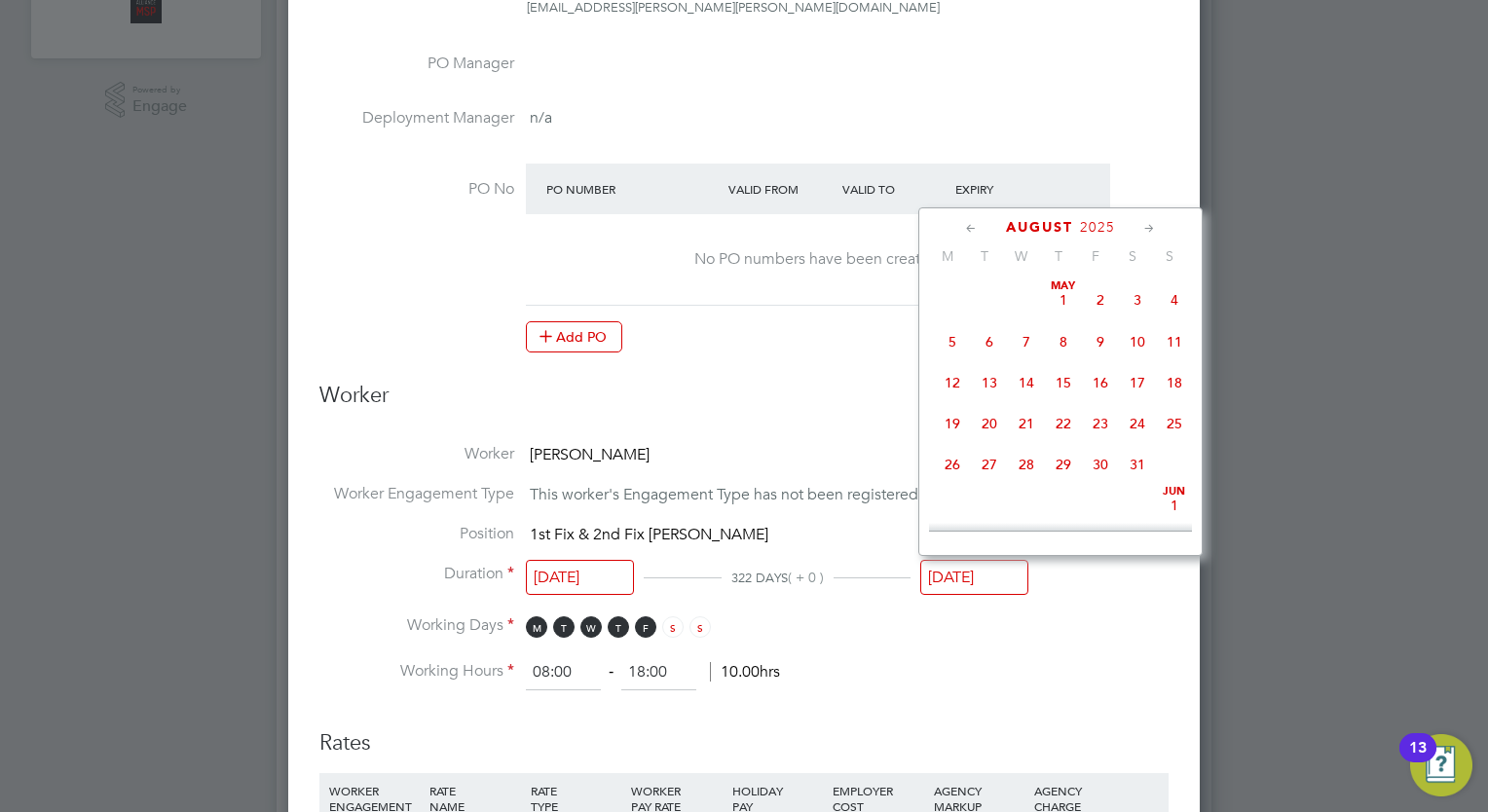
click at [1012, 562] on input "[DATE]" at bounding box center [975, 577] width 108 height 36
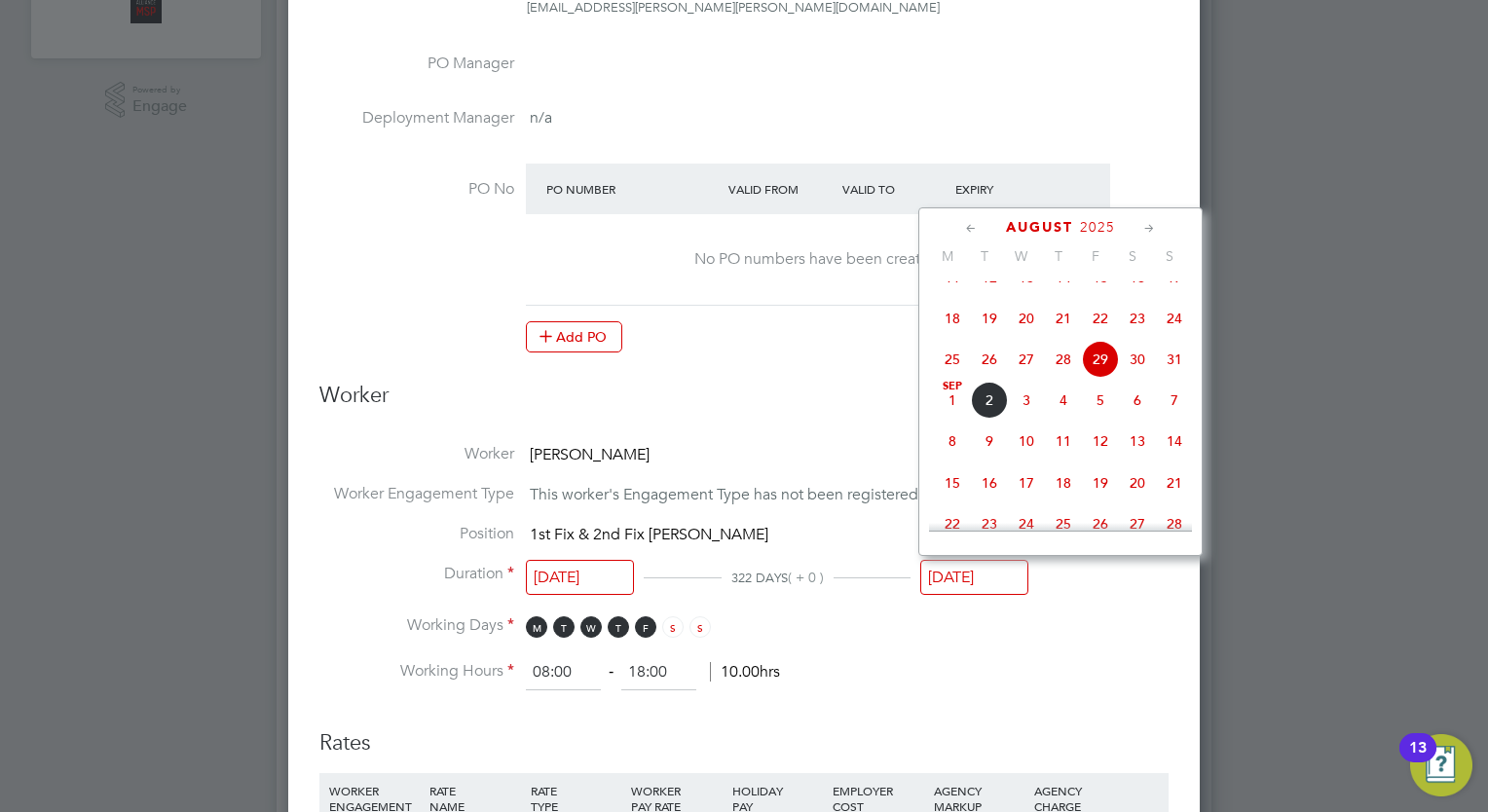
click at [1146, 232] on icon at bounding box center [1149, 229] width 19 height 22
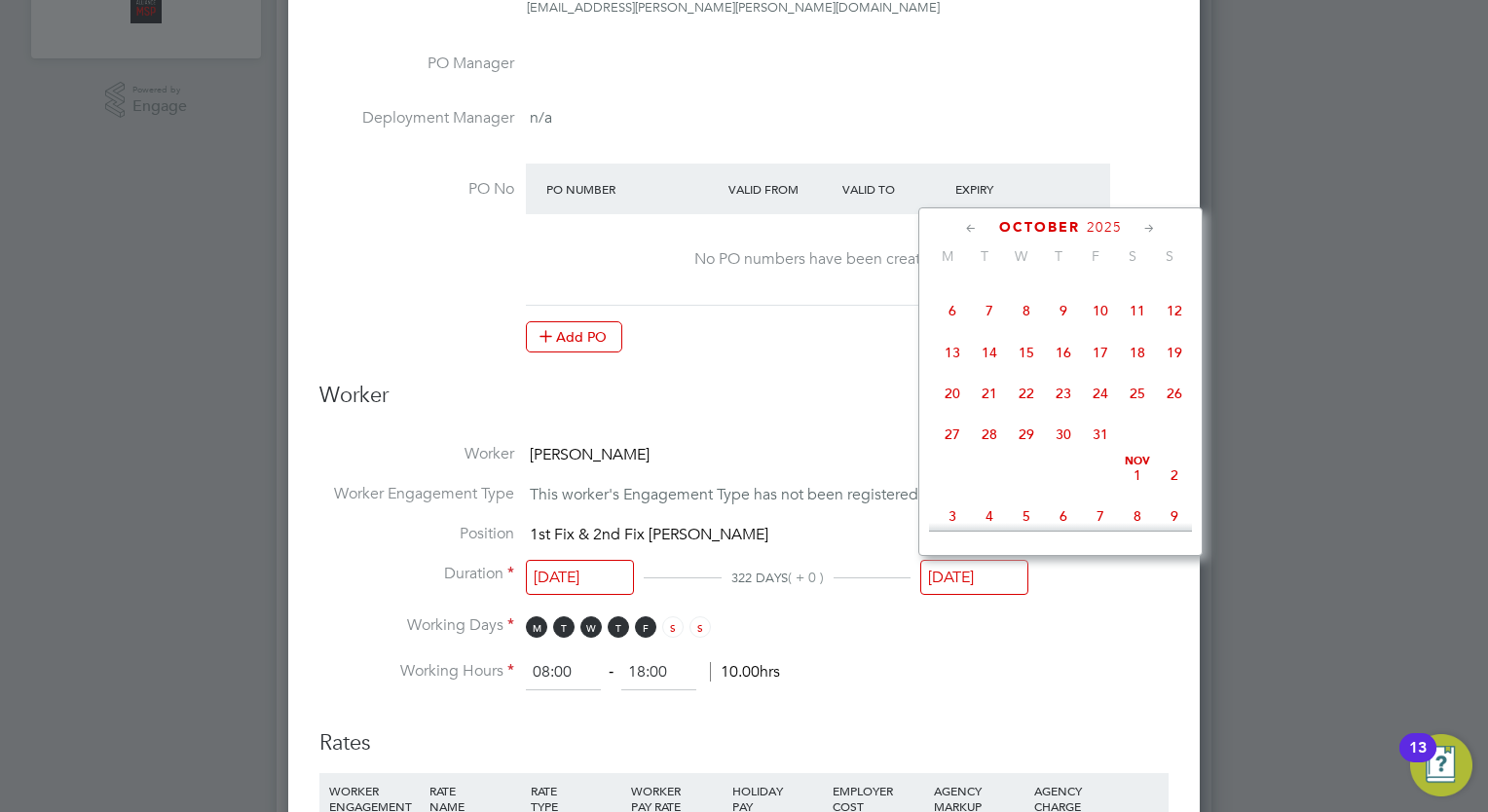
click at [1146, 232] on icon at bounding box center [1149, 229] width 19 height 22
click at [1099, 446] on span "28" at bounding box center [1101, 429] width 37 height 37
type input "[DATE]"
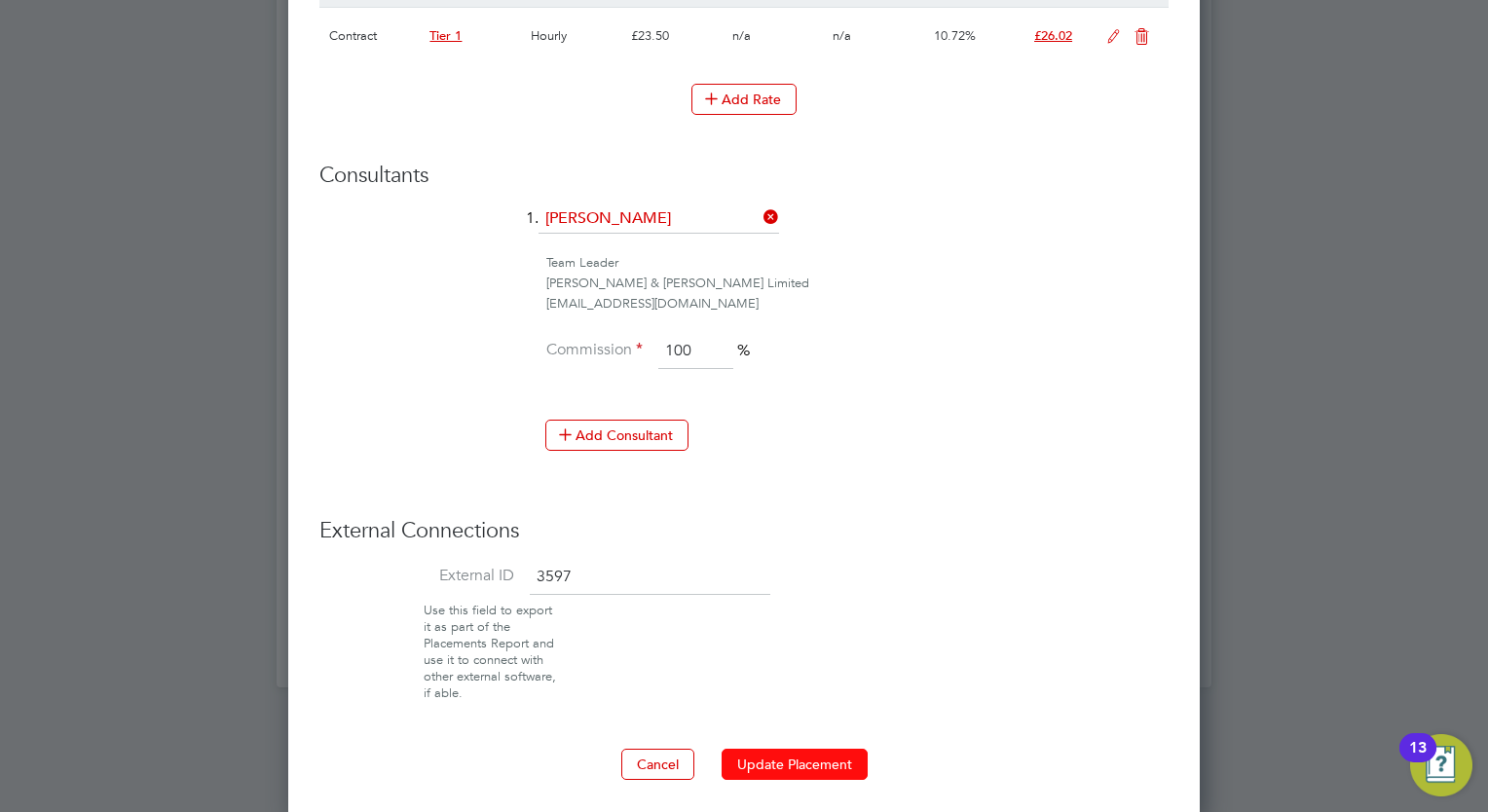
click at [803, 748] on button "Update Placement" at bounding box center [795, 764] width 147 height 31
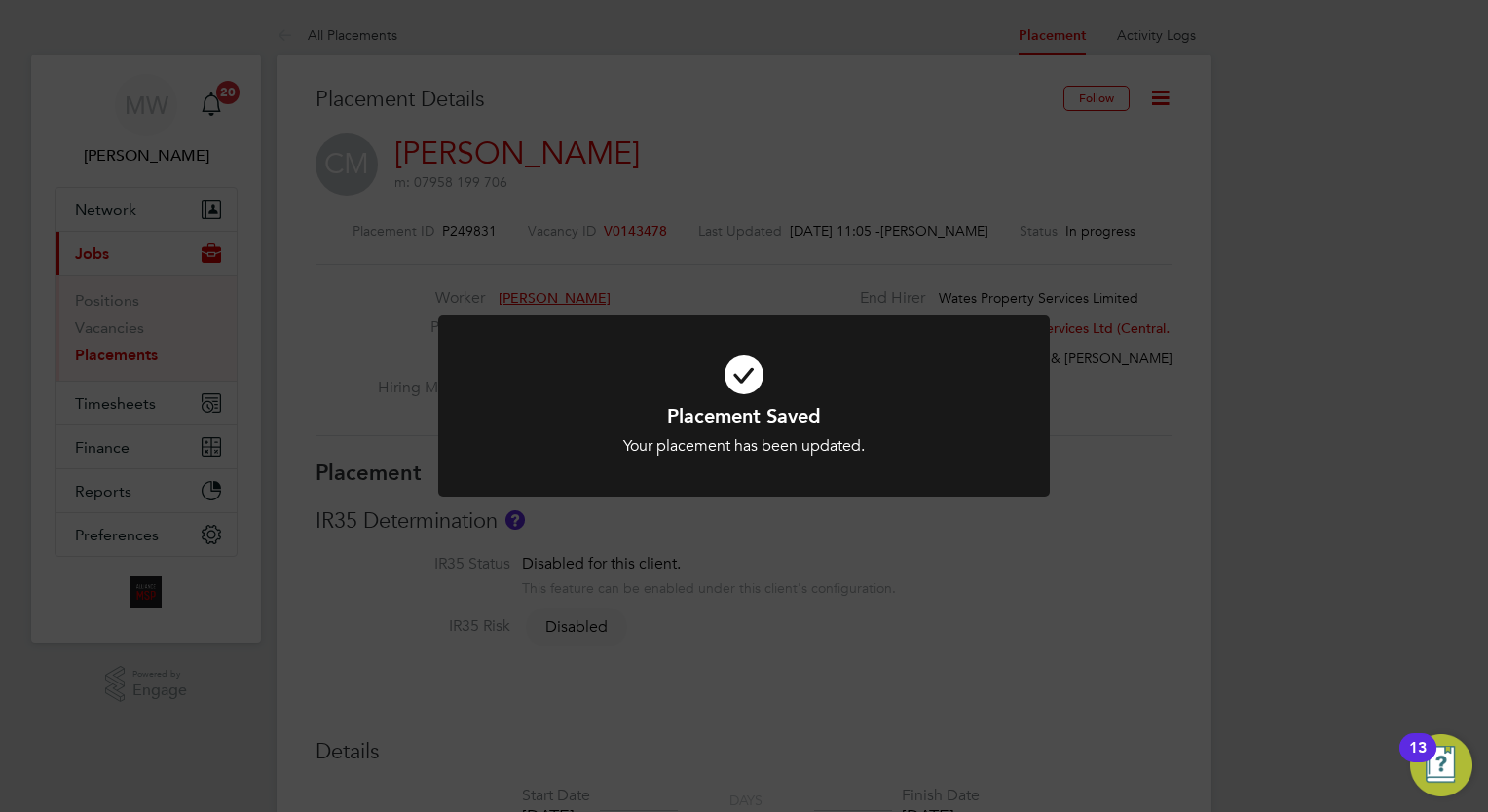
click at [274, 123] on div "Placement Saved Your placement has been updated. Cancel Okay" at bounding box center [744, 406] width 1488 height 812
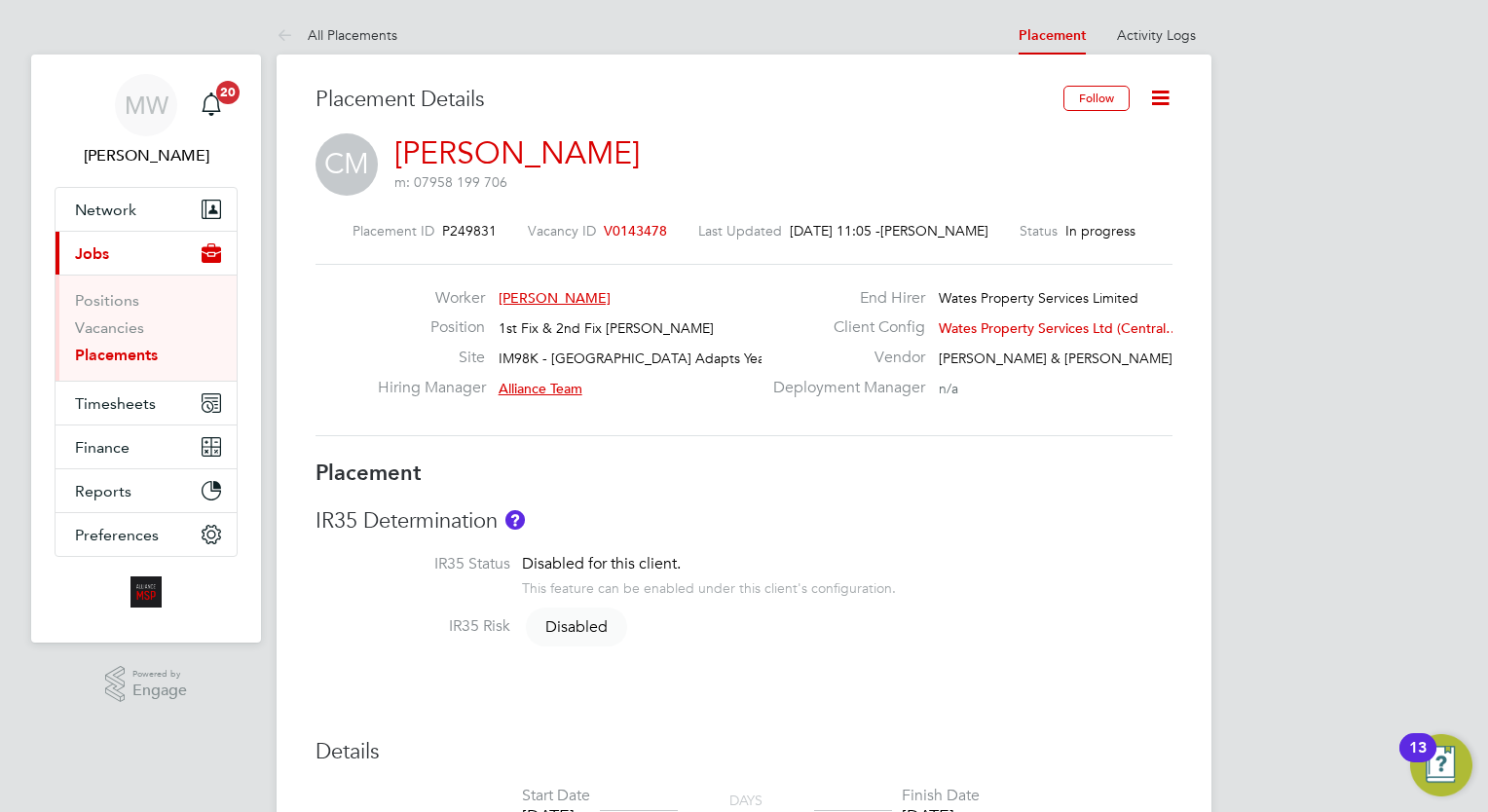
click at [147, 356] on link "Placements" at bounding box center [116, 355] width 83 height 19
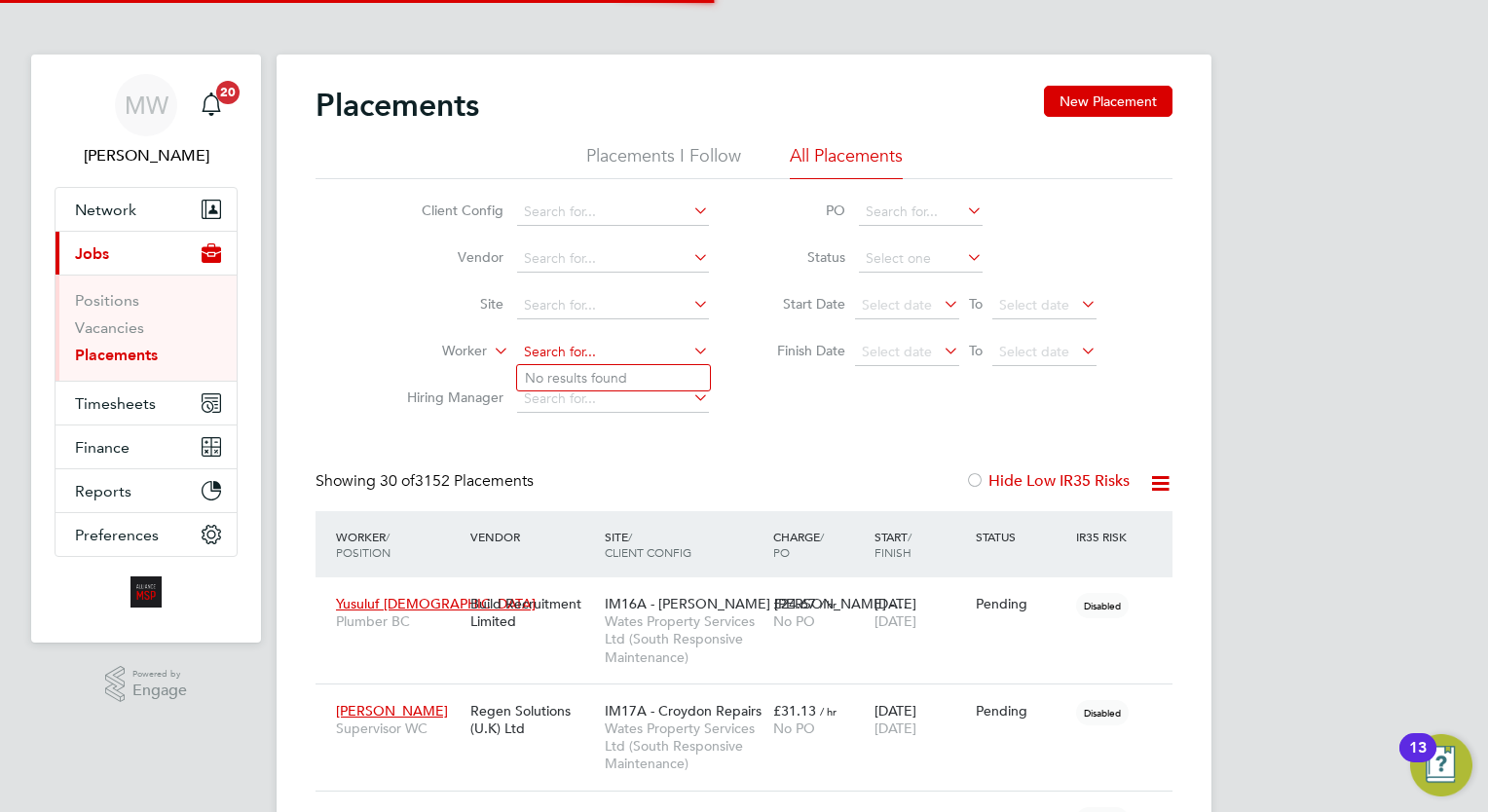
click at [580, 353] on input at bounding box center [613, 353] width 192 height 28
click at [620, 371] on li "Mandy Hill" at bounding box center [614, 377] width 193 height 27
type input "Mandy Hill"
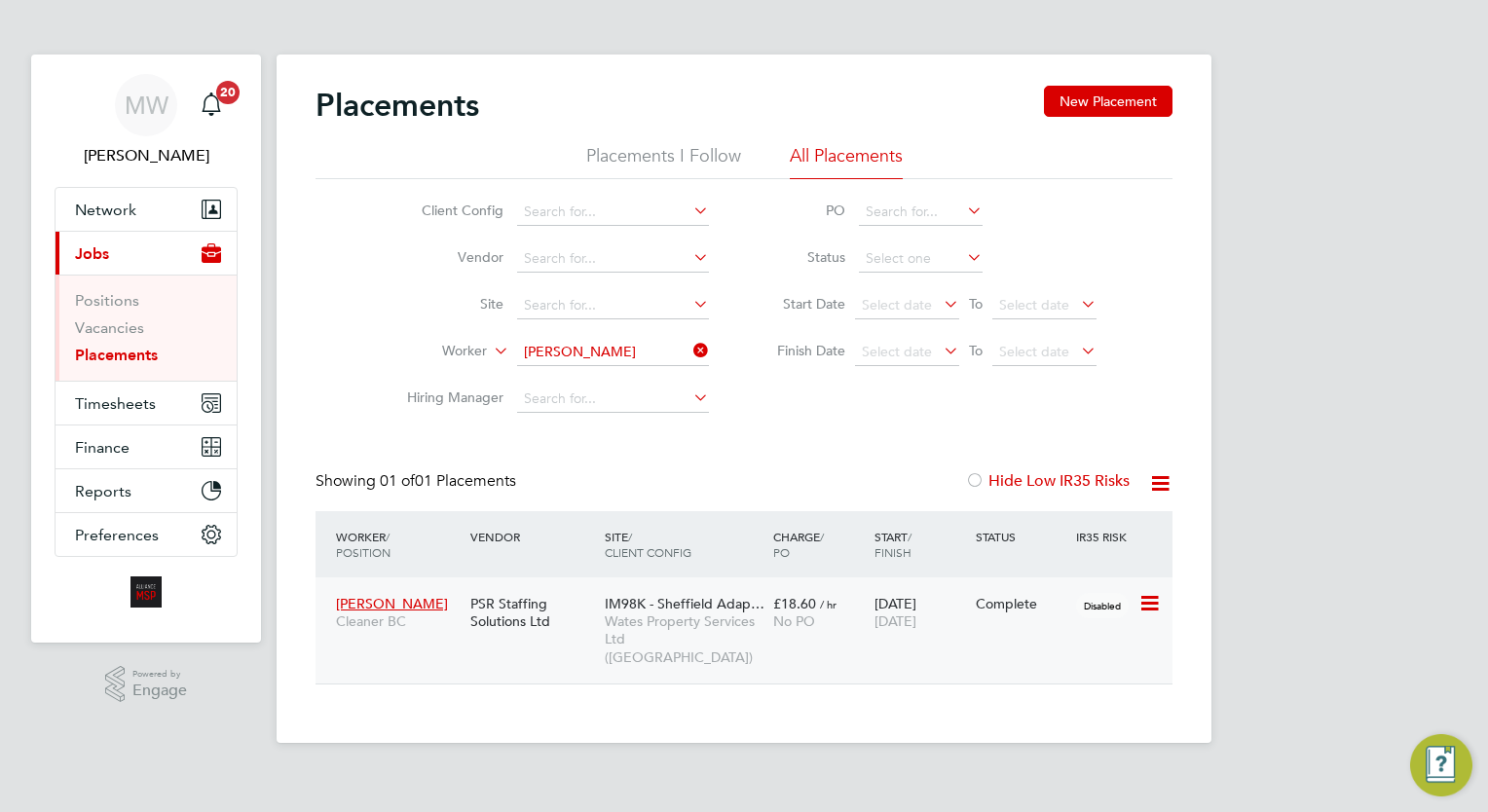
click at [818, 628] on div "No PO" at bounding box center [818, 621] width 91 height 18
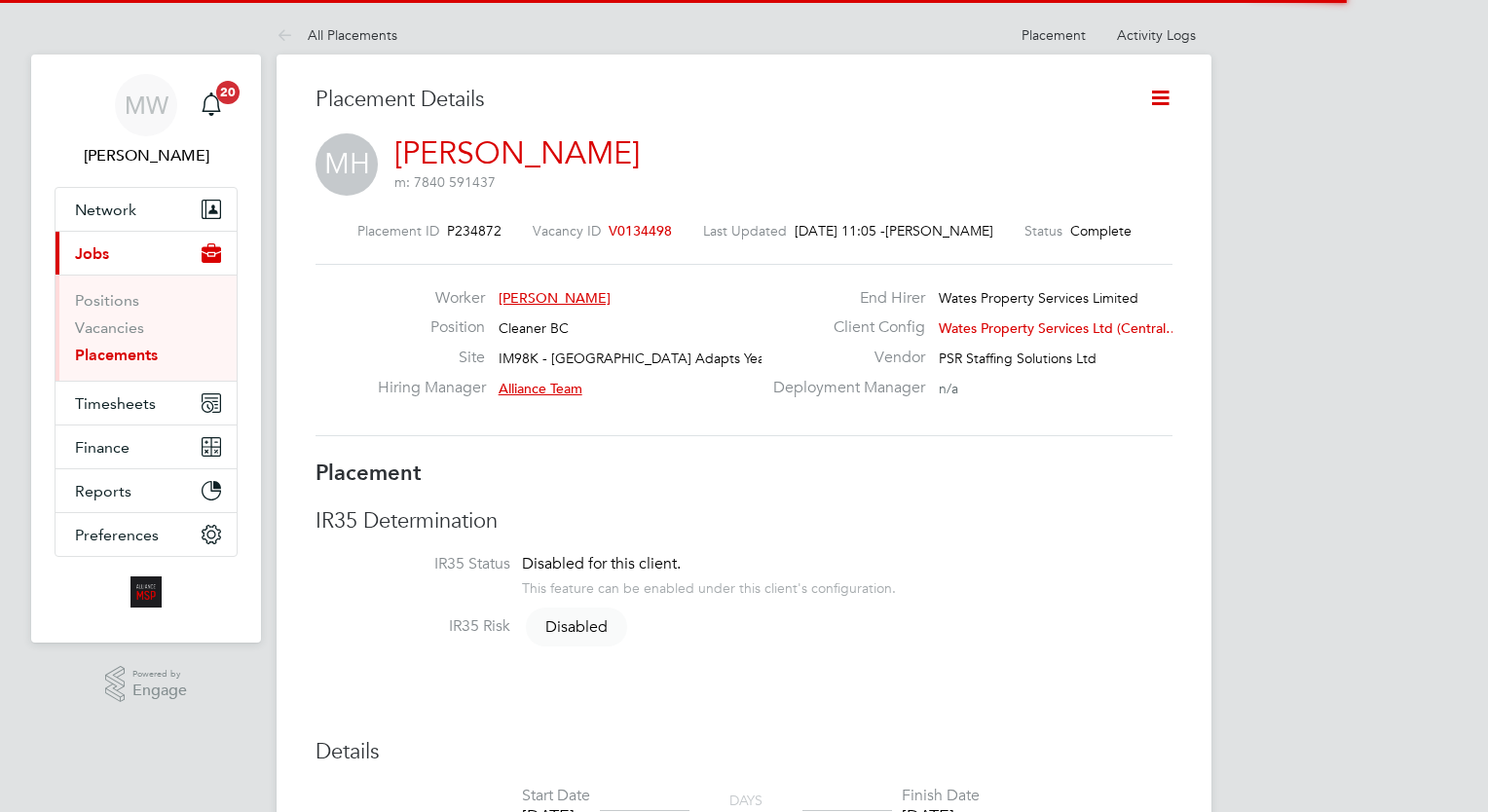
click at [1161, 90] on icon at bounding box center [1160, 97] width 25 height 25
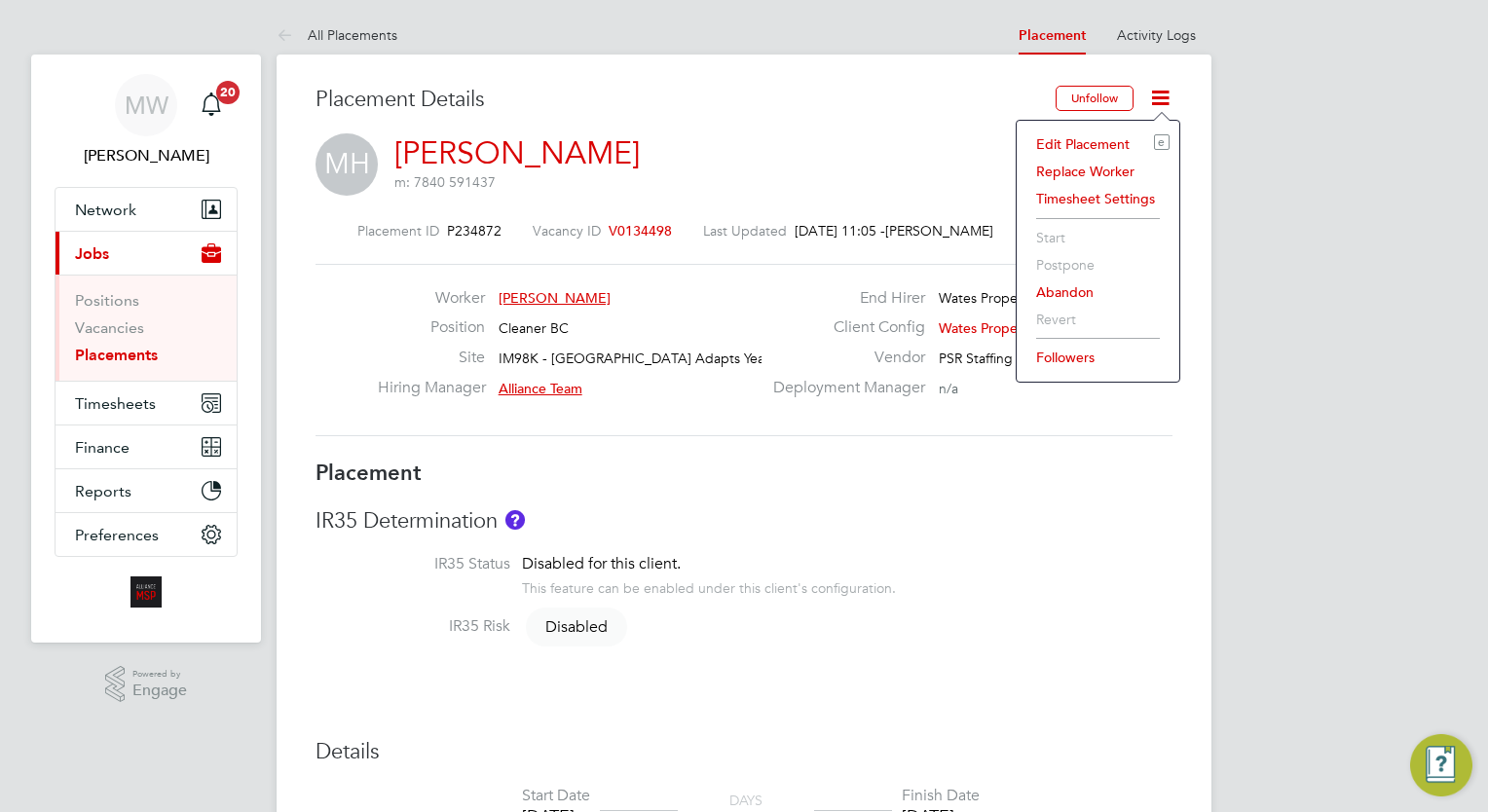
click at [1122, 139] on li "Edit Placement e" at bounding box center [1099, 145] width 144 height 28
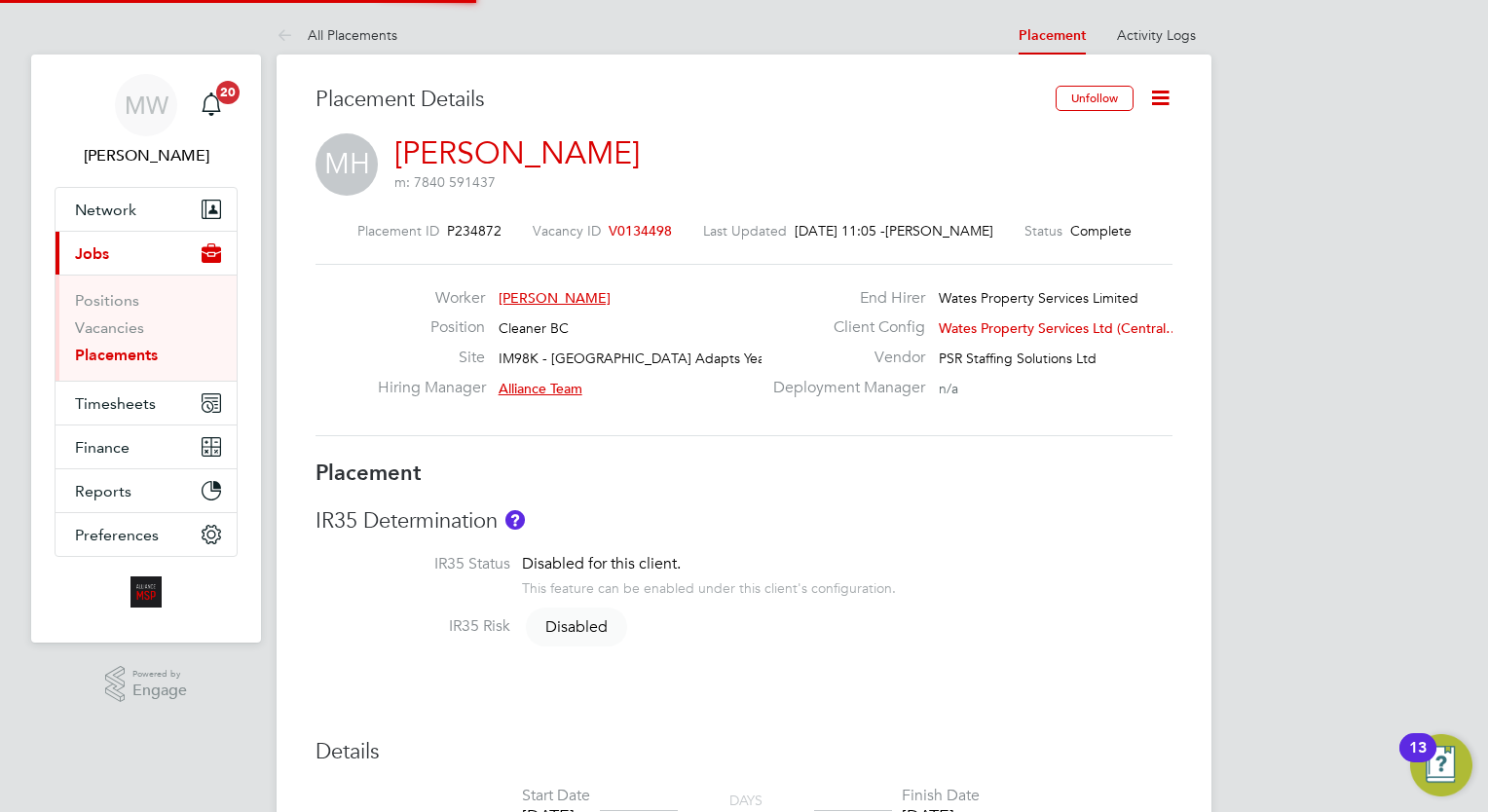
type input "Alliance Team"
type input "[PERSON_NAME]"
type input "09 Aug 2024"
type input "[DATE]"
type input "08:00"
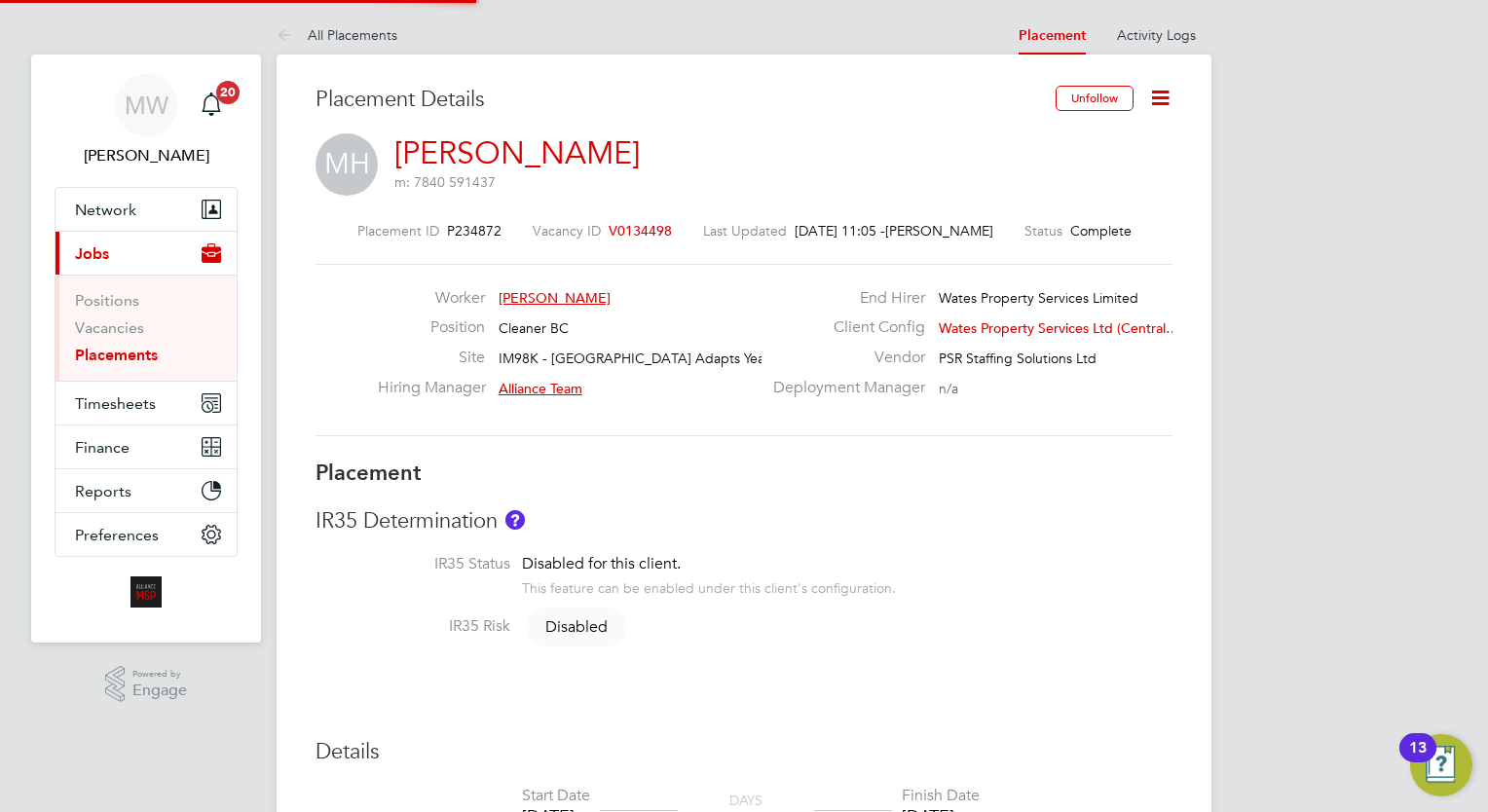
type input "18:00"
type input "06713"
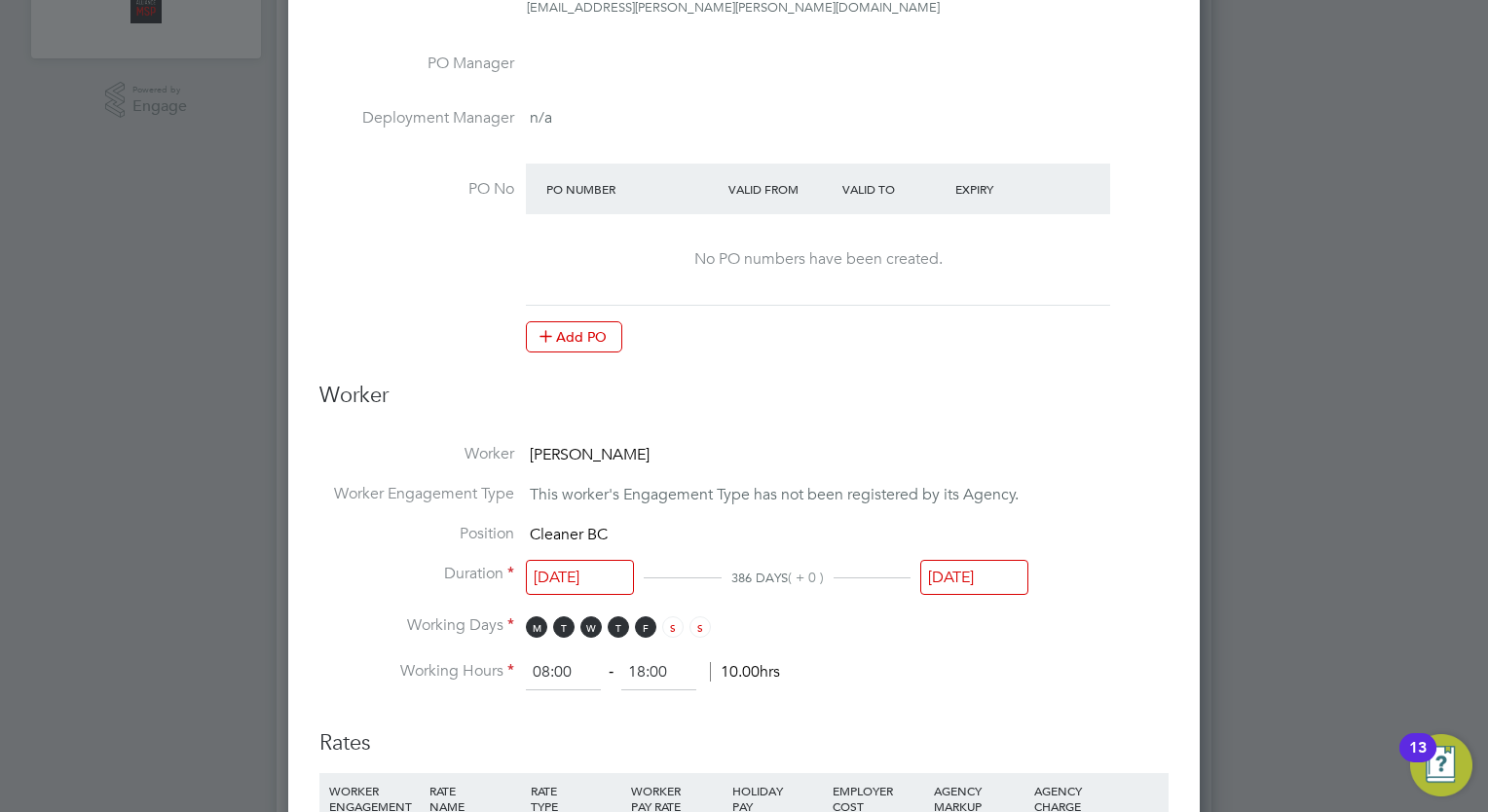
click at [993, 564] on input "[DATE]" at bounding box center [975, 577] width 108 height 36
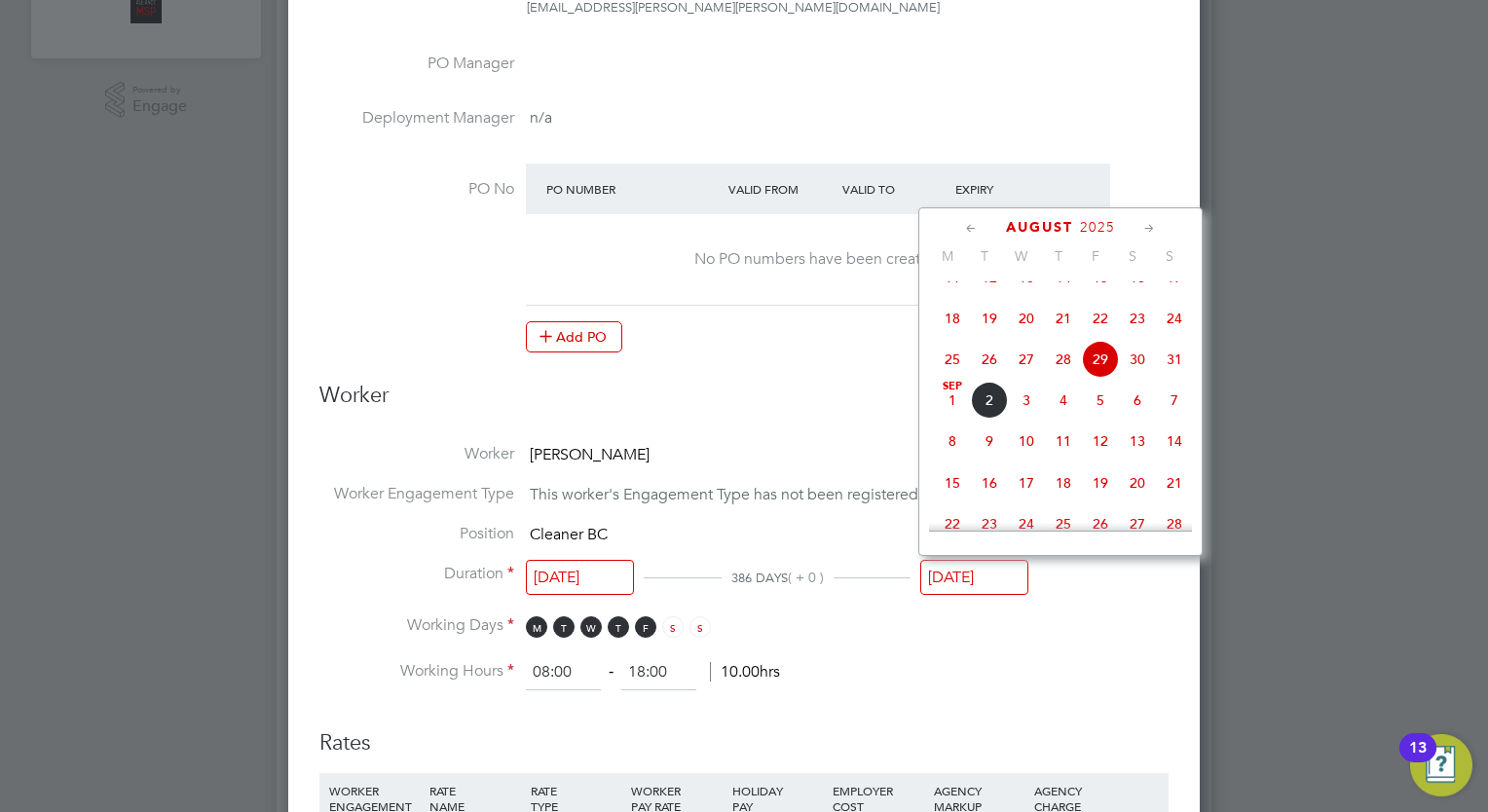
click at [1138, 227] on div "August 2025" at bounding box center [1060, 227] width 263 height 19
click at [1140, 227] on div "August 2025" at bounding box center [1060, 227] width 263 height 19
click at [1142, 227] on icon at bounding box center [1149, 229] width 19 height 22
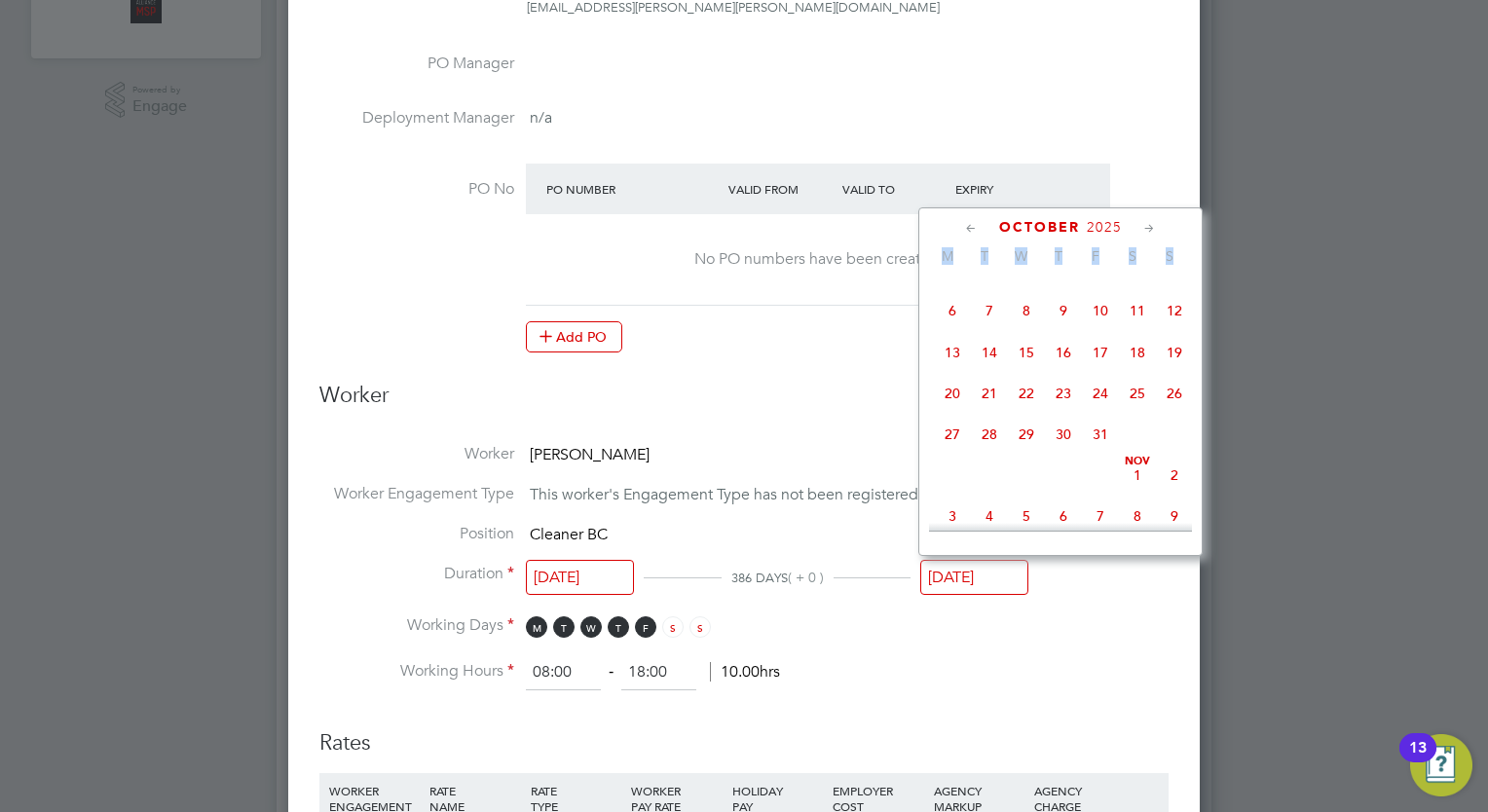
click at [1142, 227] on icon at bounding box center [1149, 229] width 19 height 22
click at [1106, 446] on span "28" at bounding box center [1101, 429] width 37 height 37
type input "[DATE]"
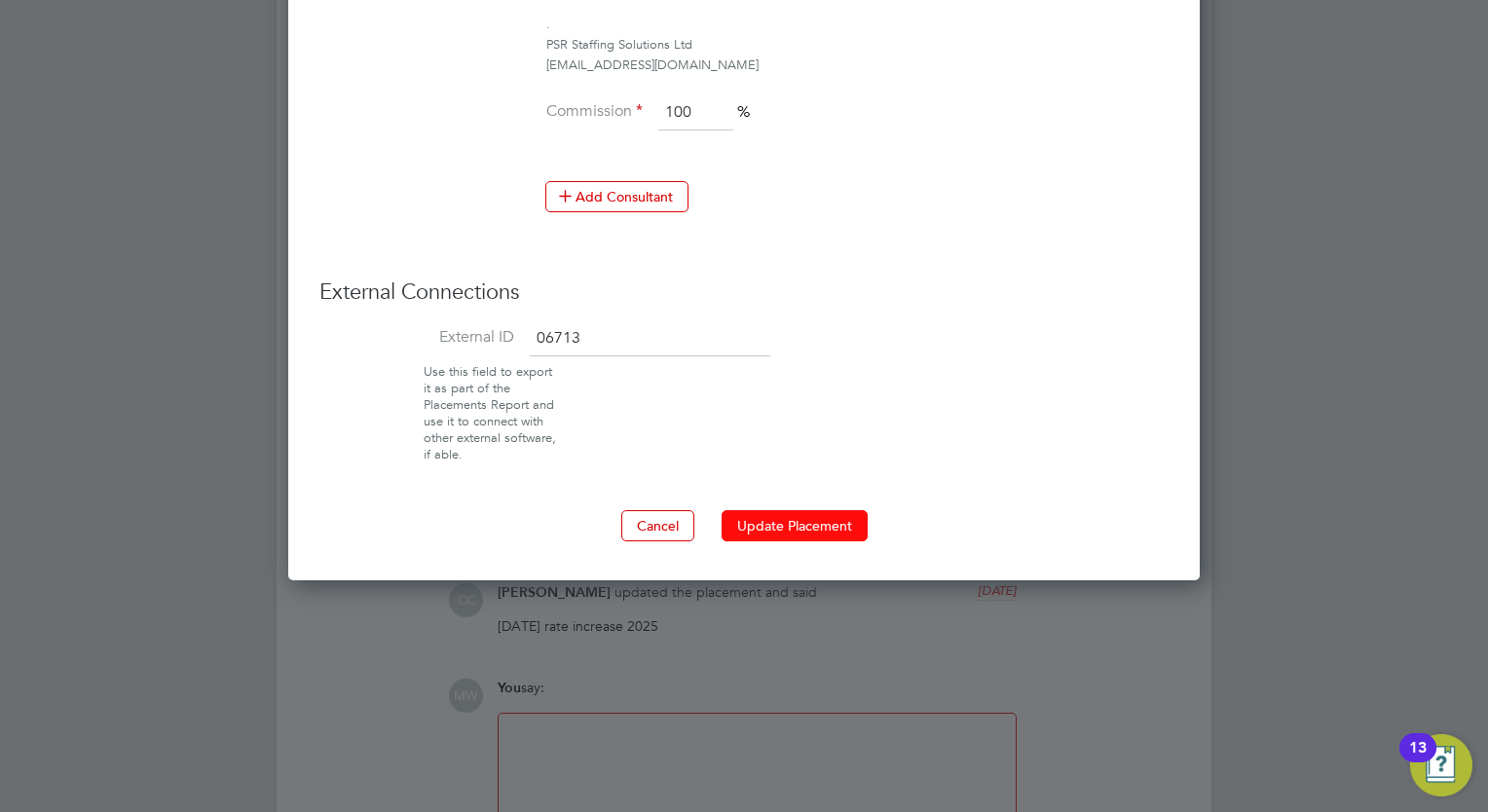
click at [796, 512] on button "Update Placement" at bounding box center [795, 526] width 147 height 31
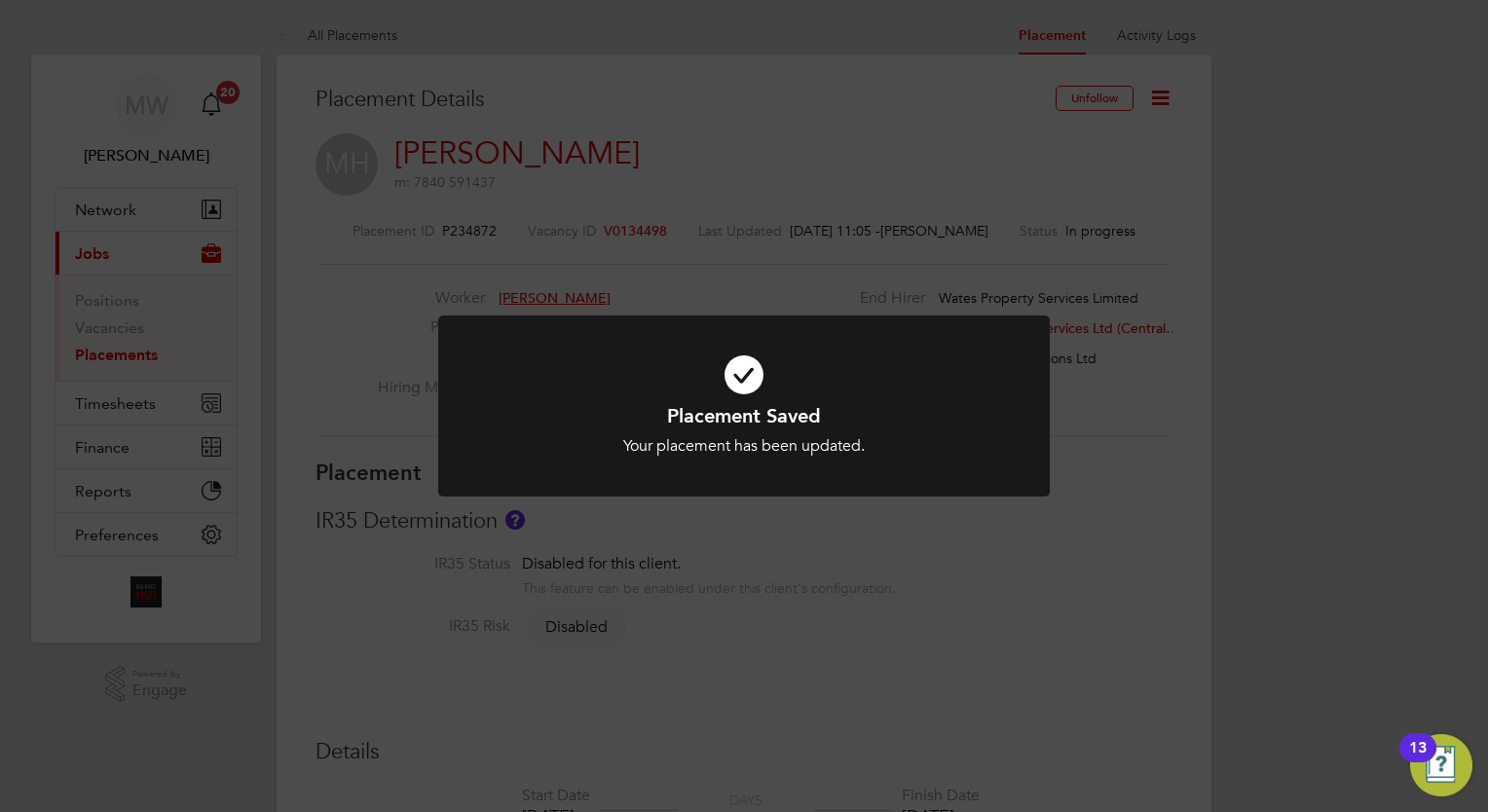
click at [378, 310] on div "Placement Saved Your placement has been updated. Cancel Okay" at bounding box center [744, 406] width 1488 height 812
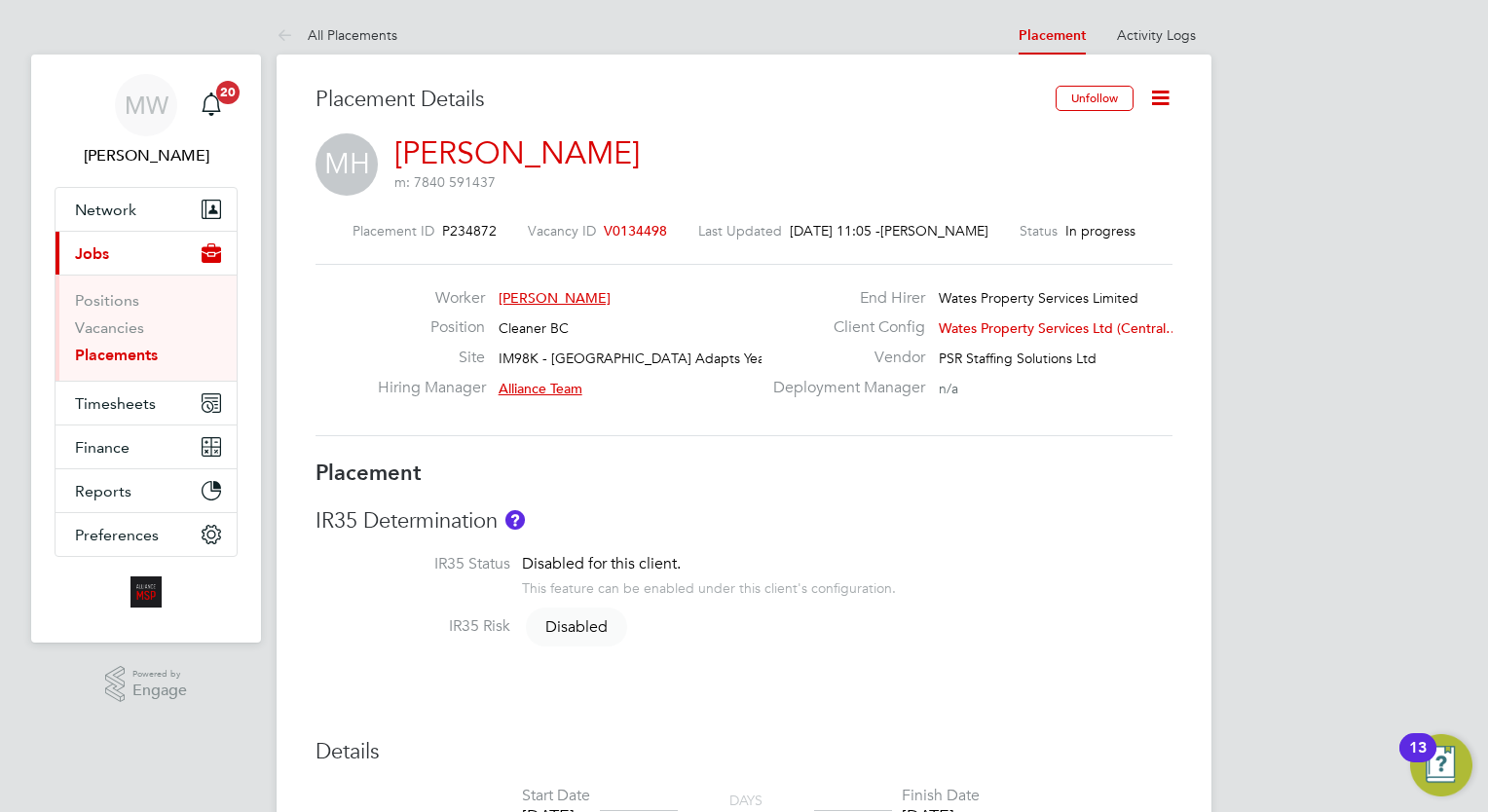
click at [149, 358] on link "Placements" at bounding box center [116, 355] width 83 height 19
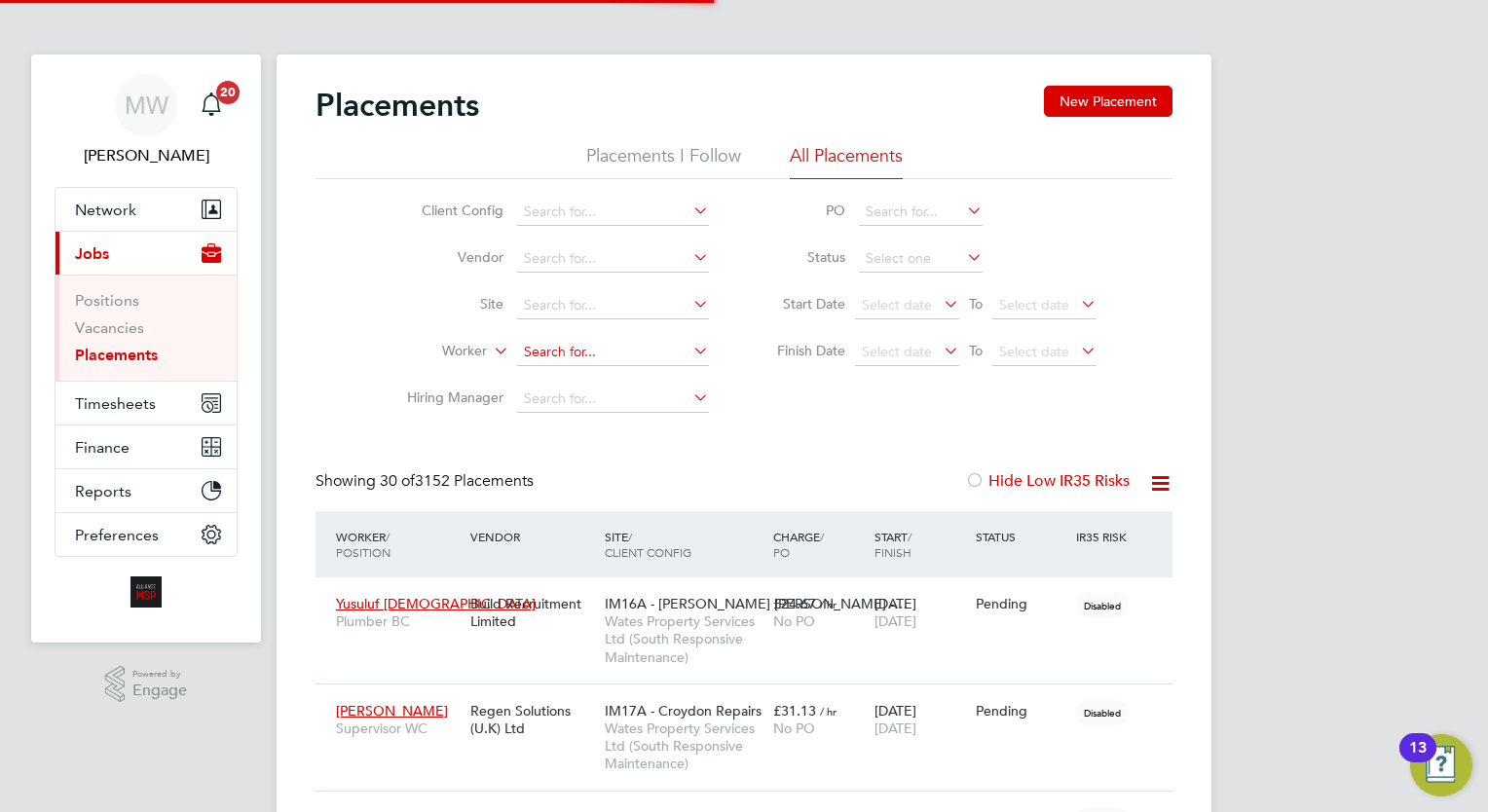
click at [543, 352] on input at bounding box center [613, 353] width 192 height 28
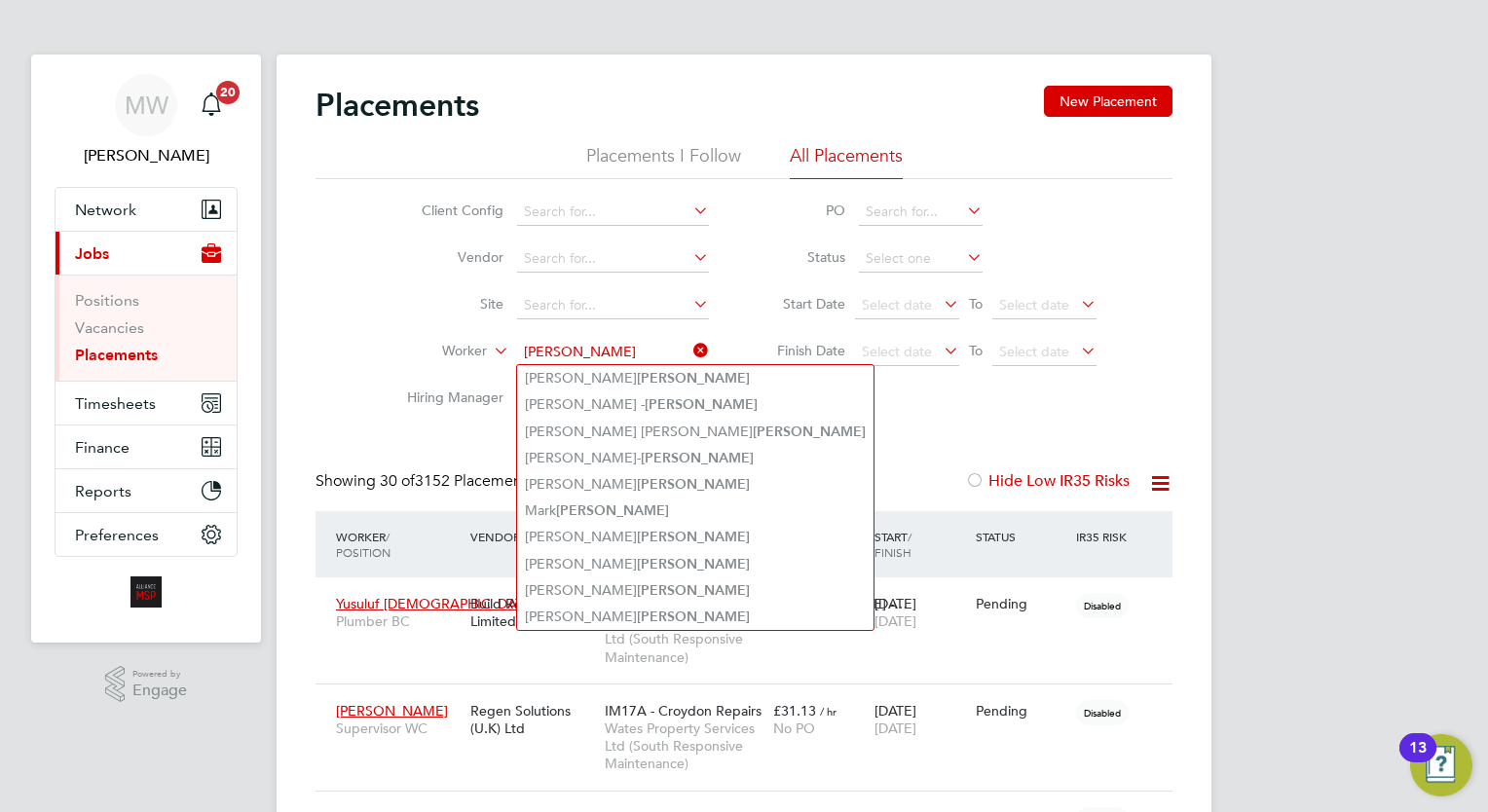
type input "smith"
click at [689, 352] on icon at bounding box center [689, 351] width 0 height 28
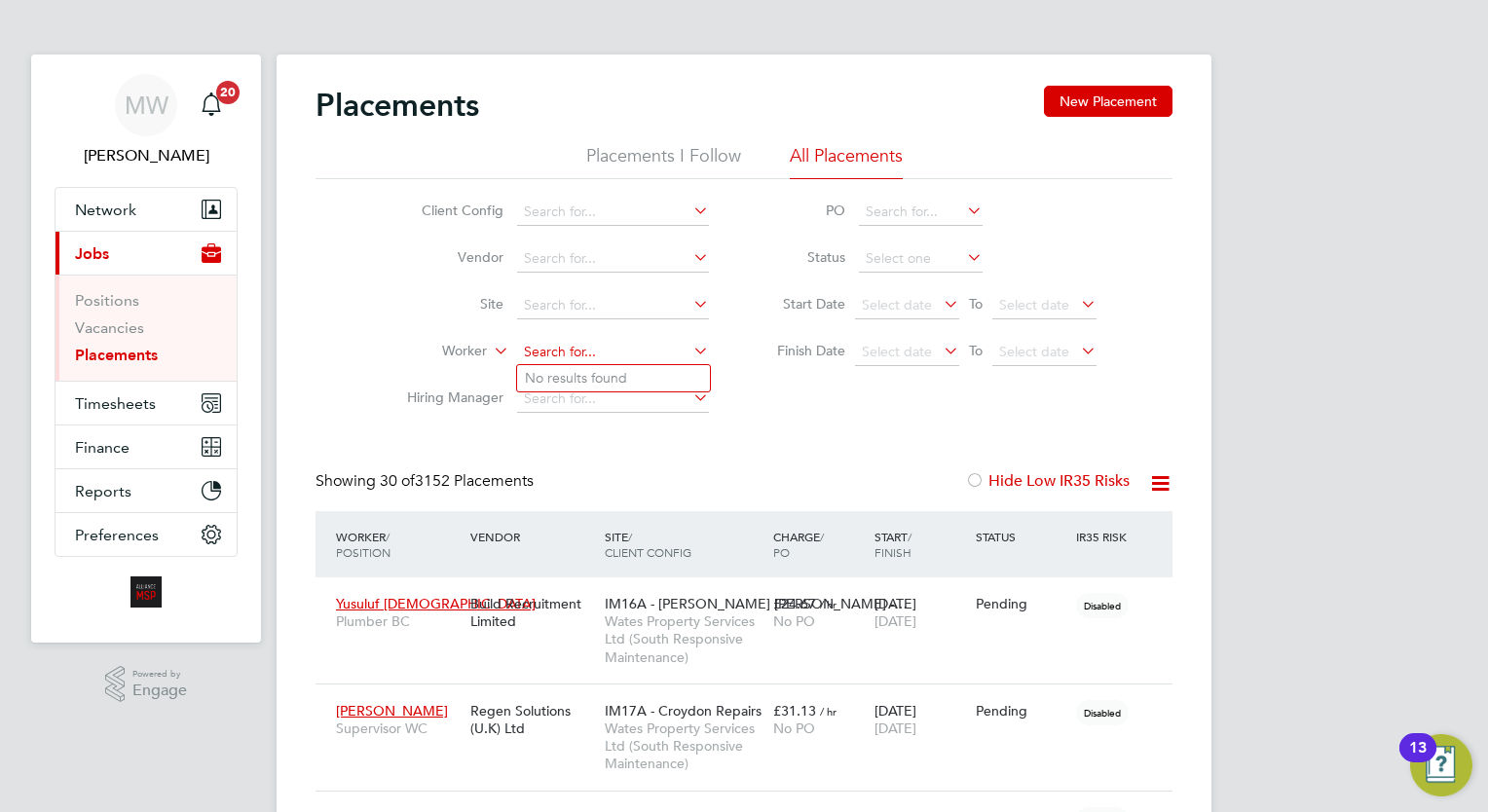
click at [588, 347] on input at bounding box center [613, 353] width 192 height 28
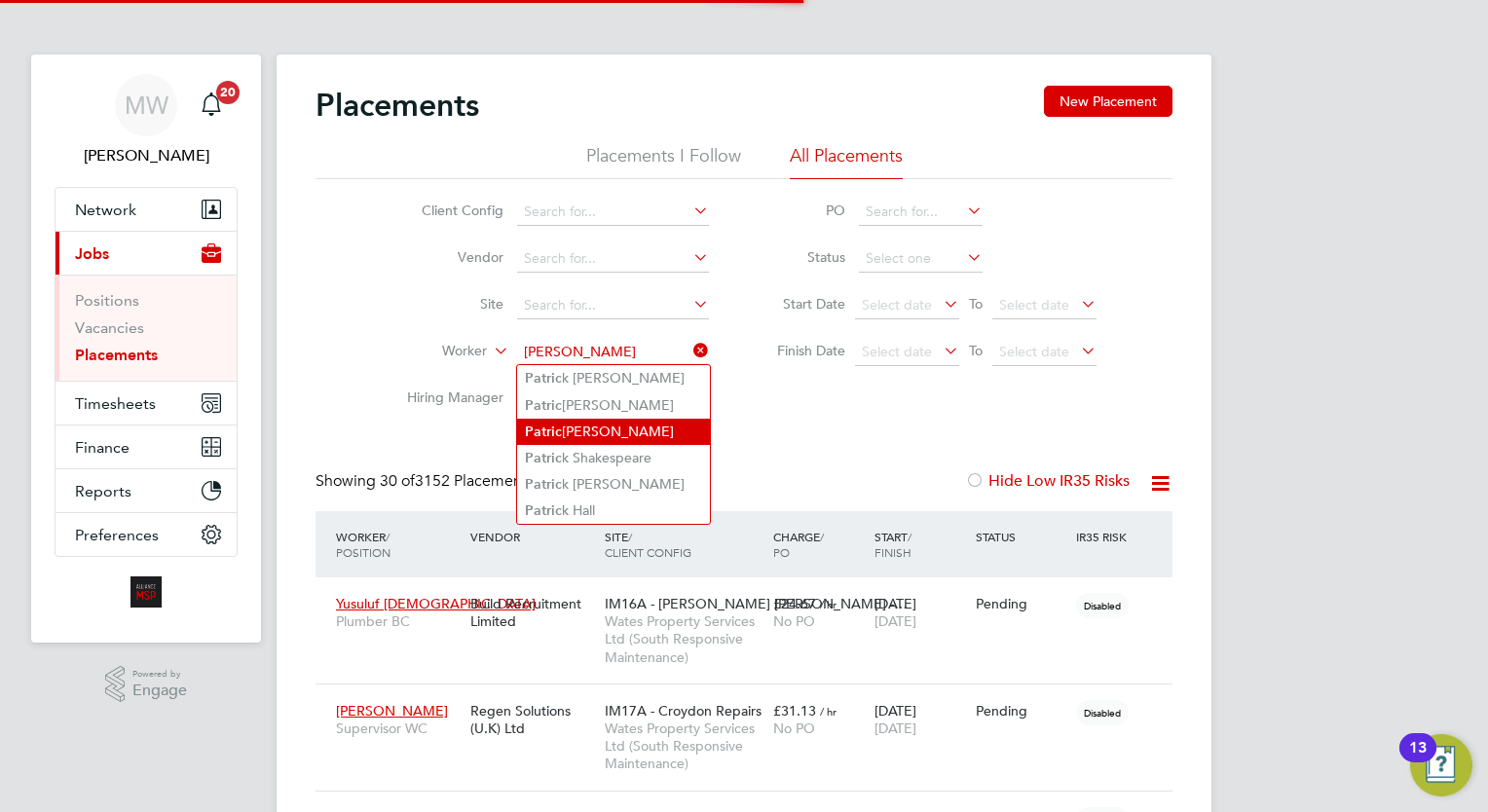
click at [615, 419] on li "Patric k Smith" at bounding box center [614, 432] width 193 height 27
type input "Patrick Smith"
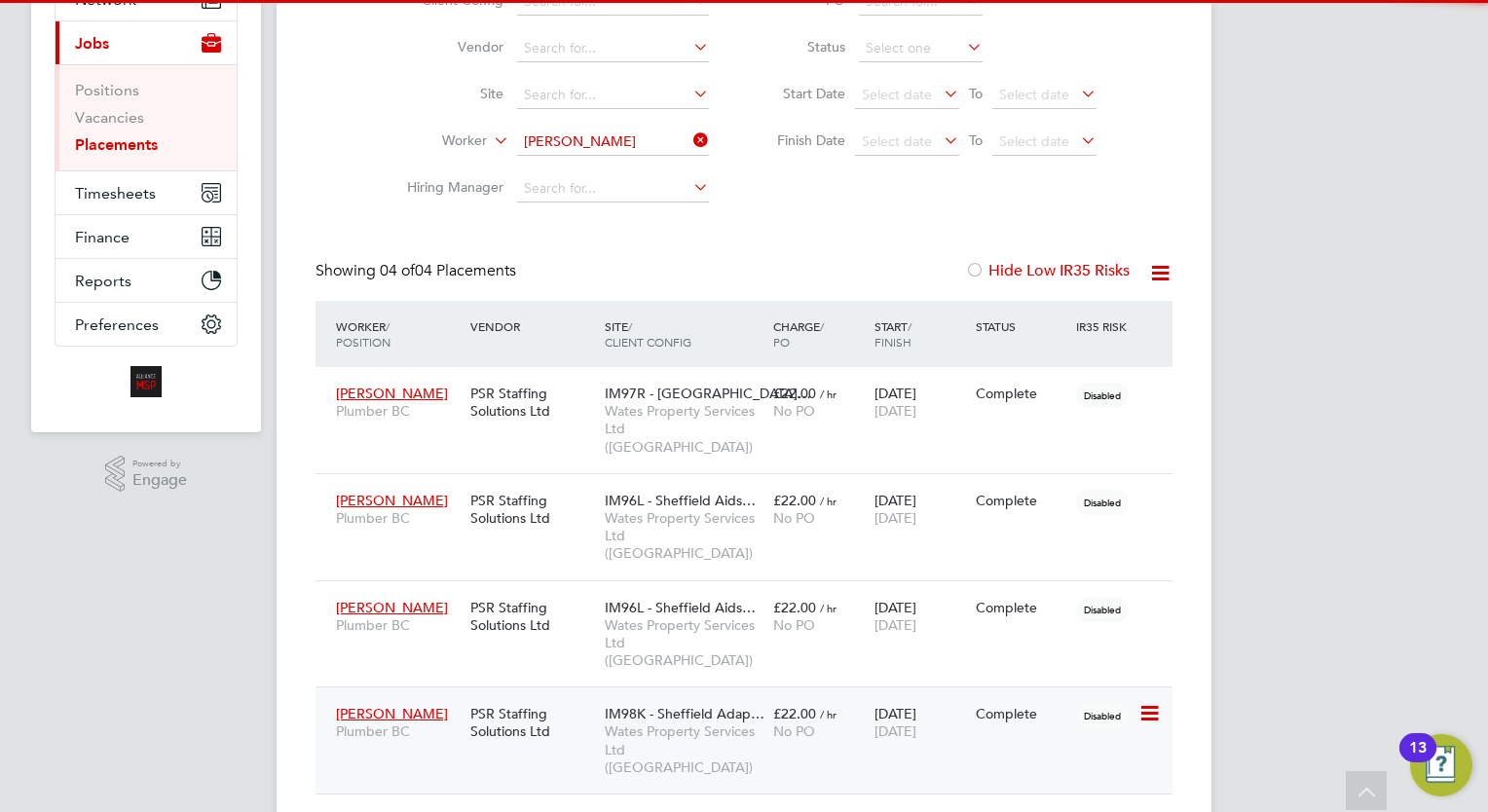
click at [857, 723] on div "No PO" at bounding box center [818, 731] width 91 height 18
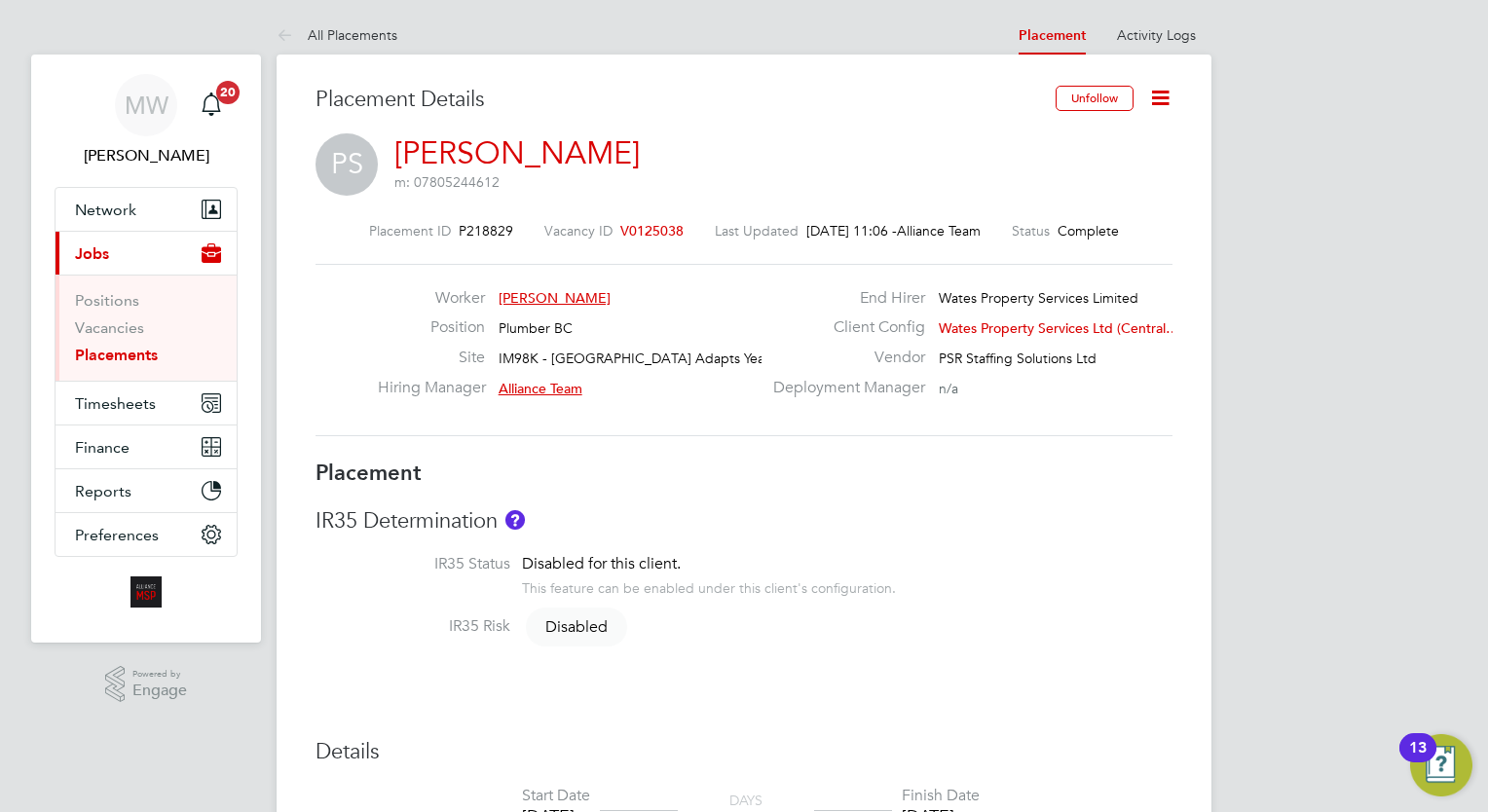
click at [1152, 99] on icon at bounding box center [1160, 97] width 25 height 25
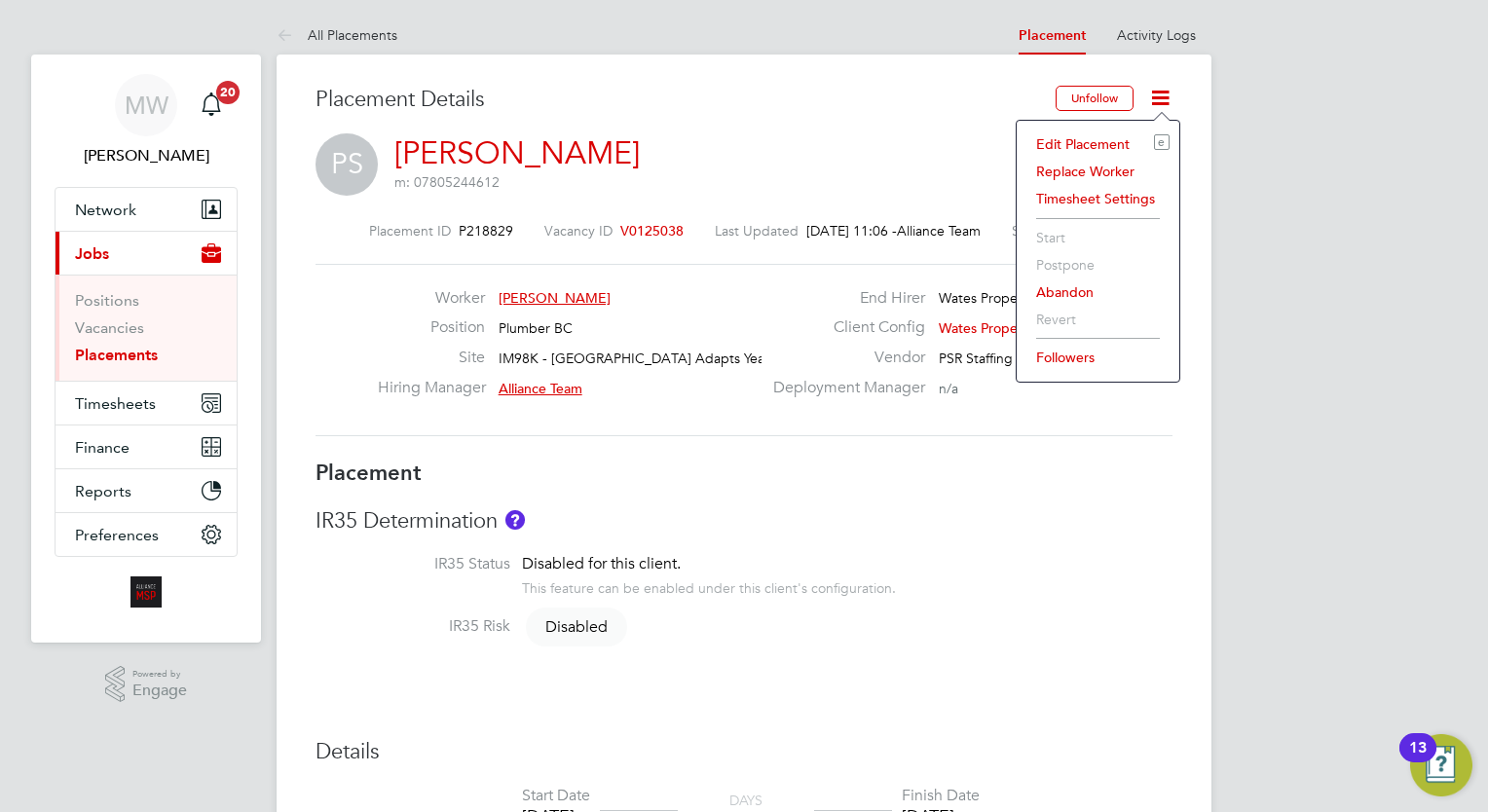
click at [1124, 143] on li "Edit Placement e" at bounding box center [1099, 145] width 144 height 28
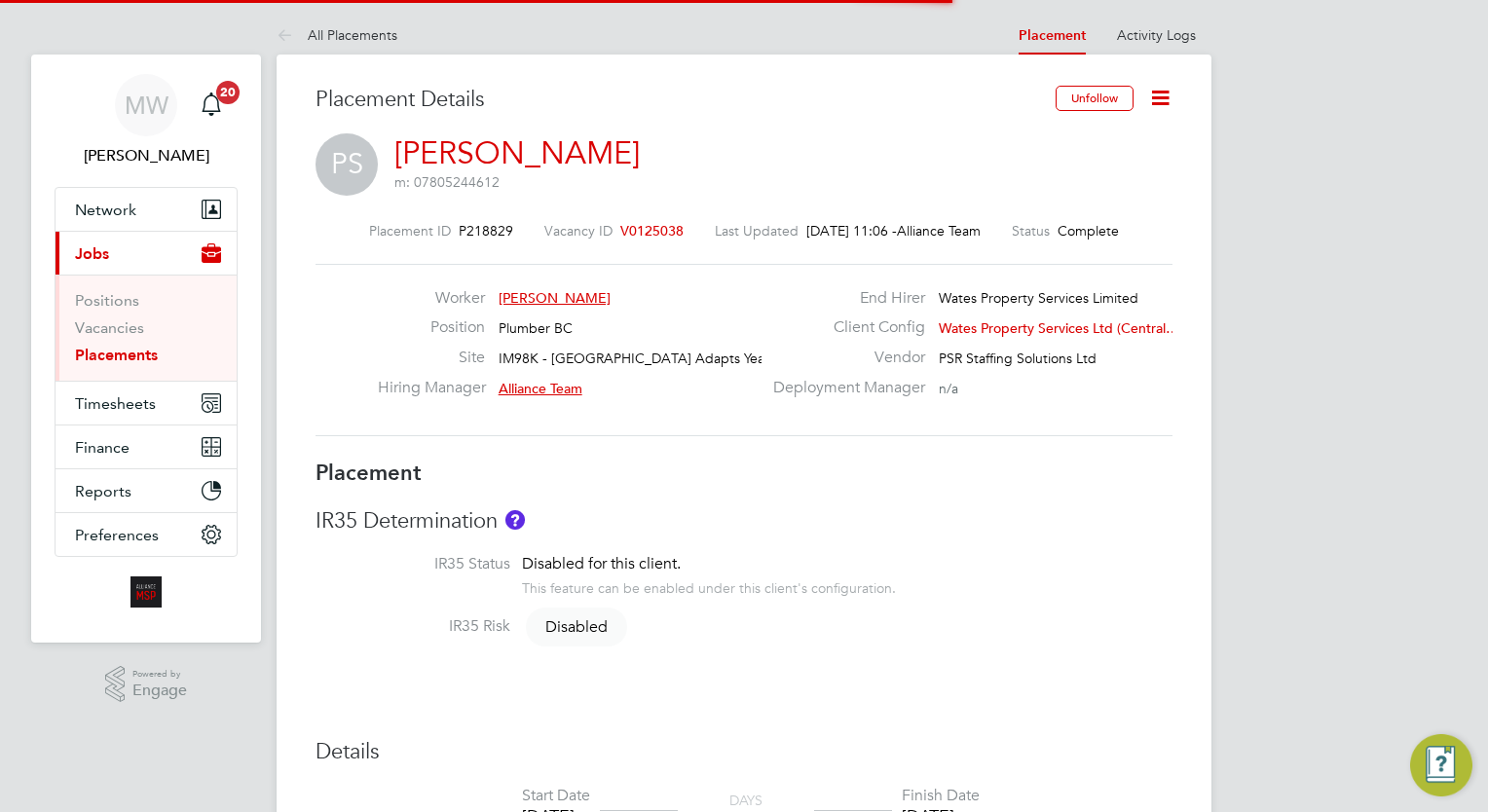
scroll to position [10, 10]
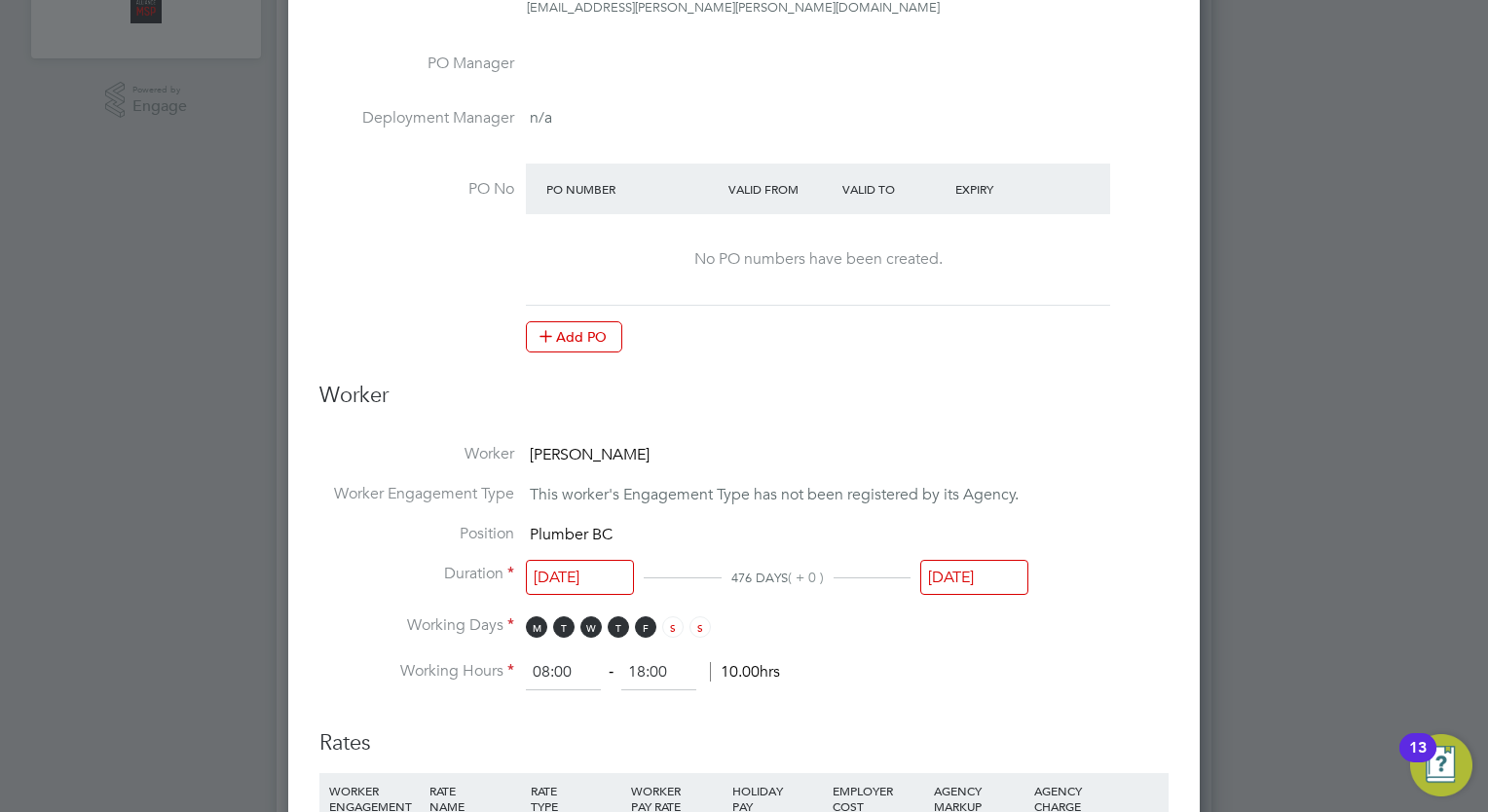
click at [989, 571] on input "[DATE]" at bounding box center [975, 577] width 108 height 36
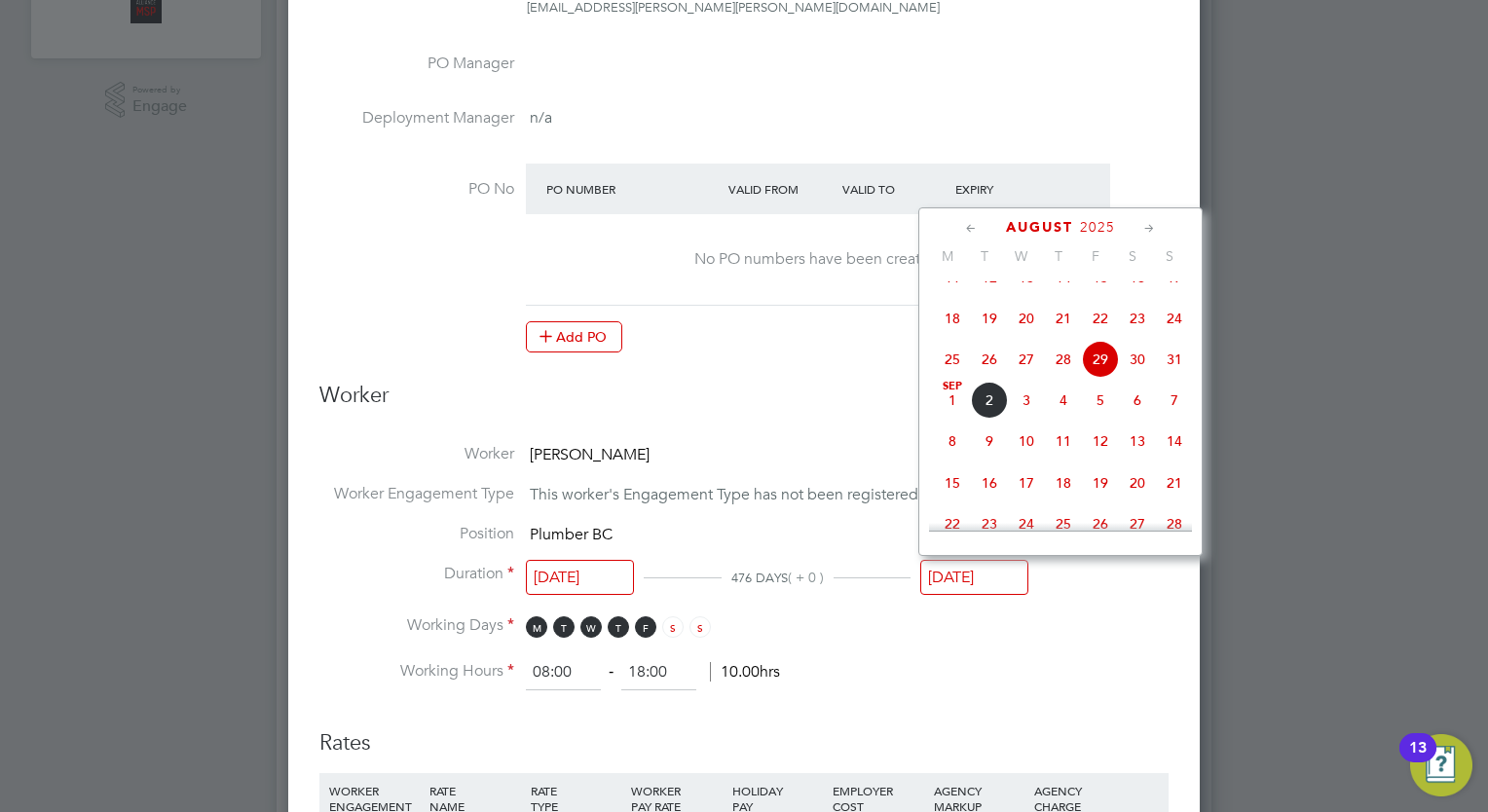
click at [1145, 222] on icon at bounding box center [1149, 229] width 19 height 22
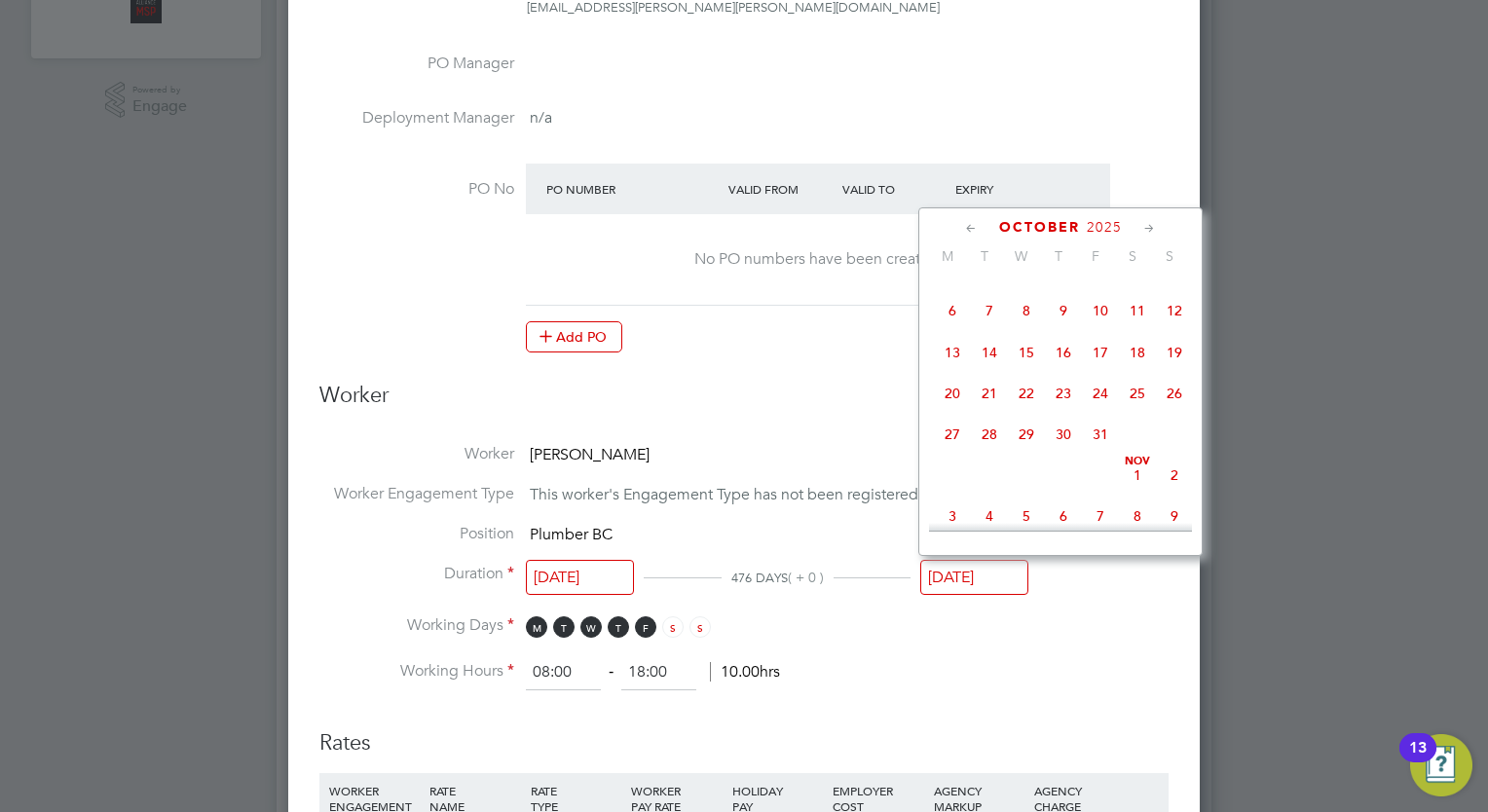
click at [1145, 222] on icon at bounding box center [1149, 229] width 19 height 22
click at [1093, 446] on span "28" at bounding box center [1101, 429] width 37 height 37
type input "[DATE]"
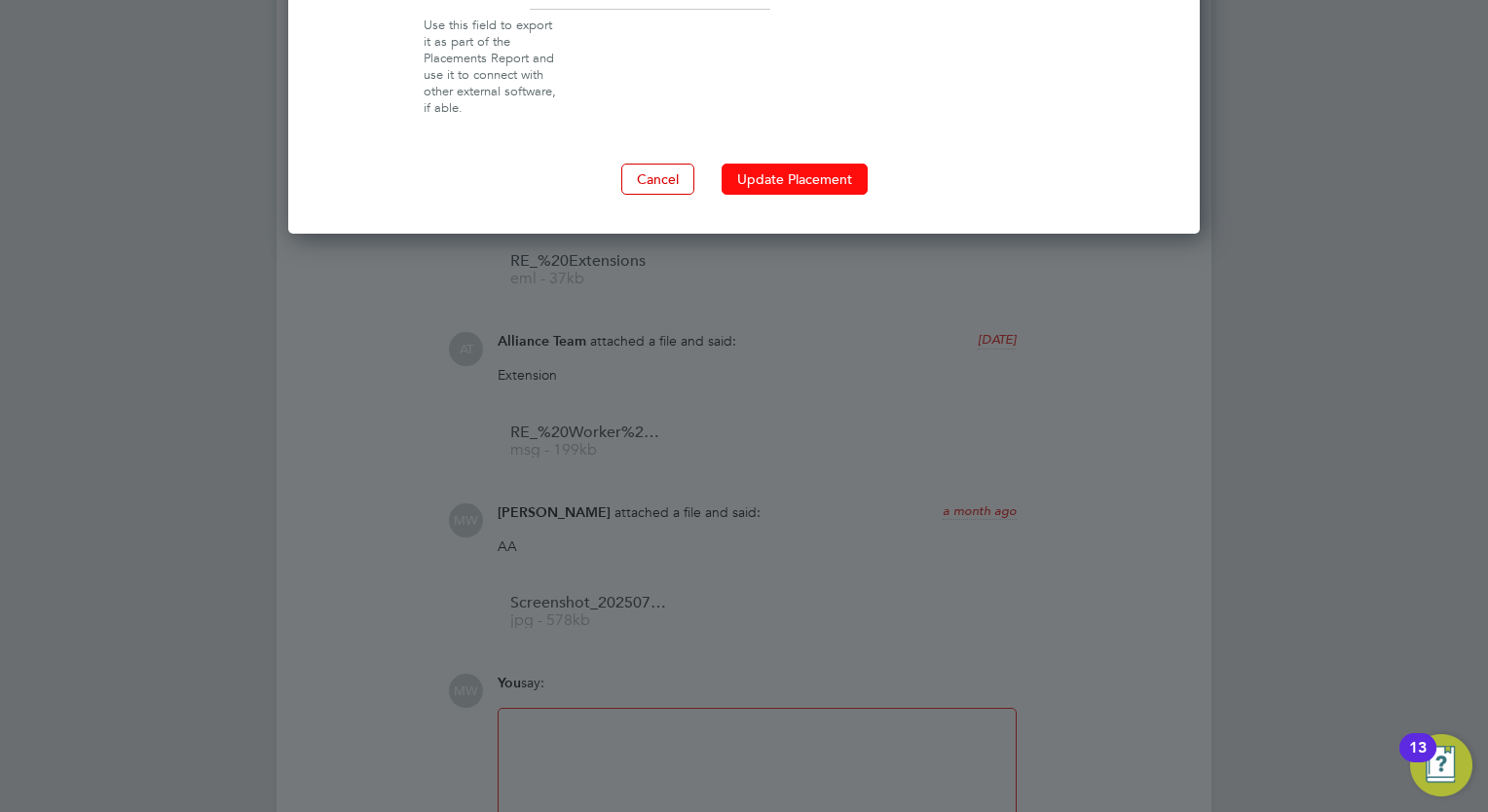
click at [819, 163] on button "Update Placement" at bounding box center [795, 179] width 147 height 31
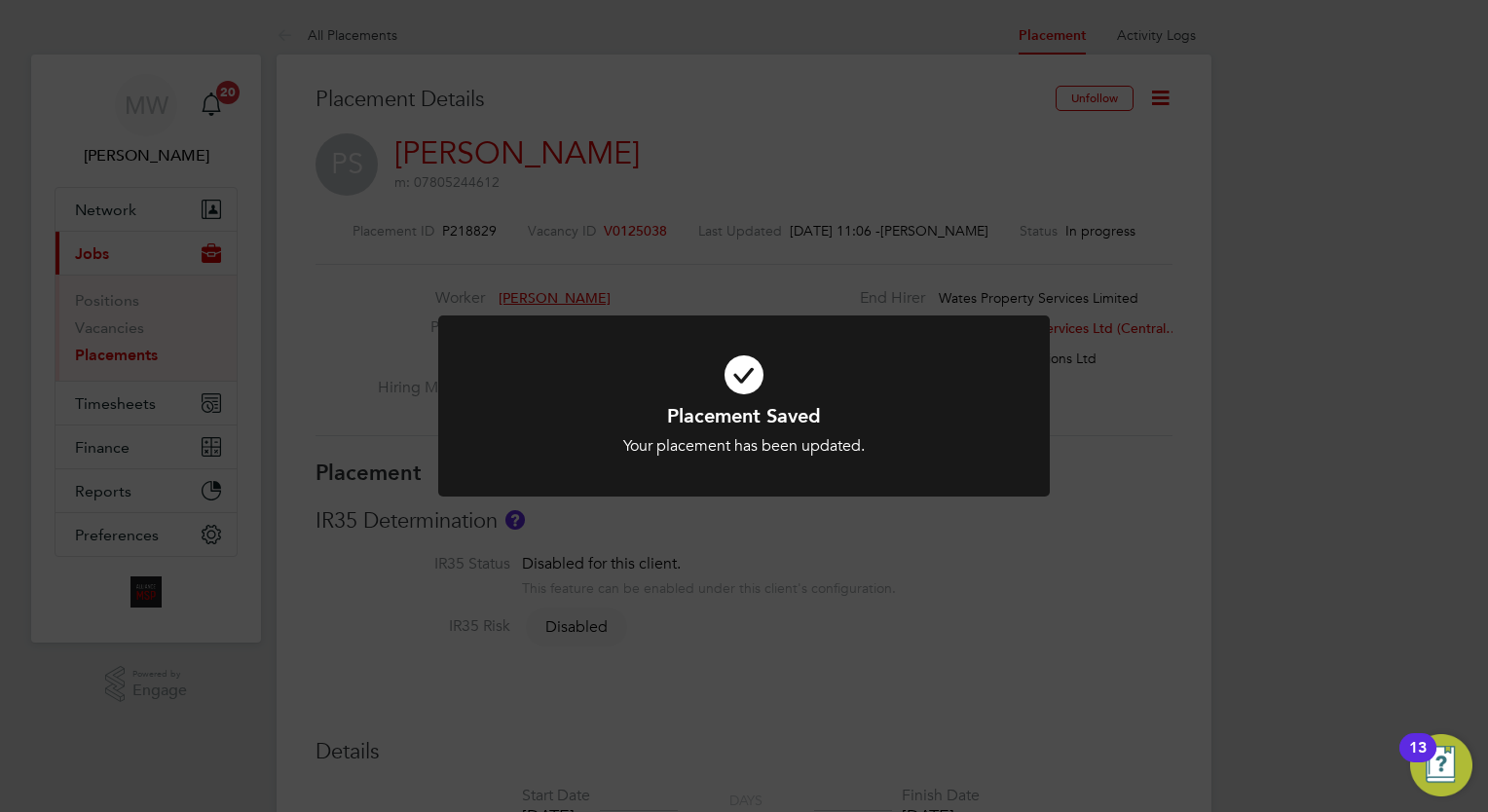
click at [358, 322] on div "Placement Saved Your placement has been updated. Cancel Okay" at bounding box center [744, 406] width 1488 height 812
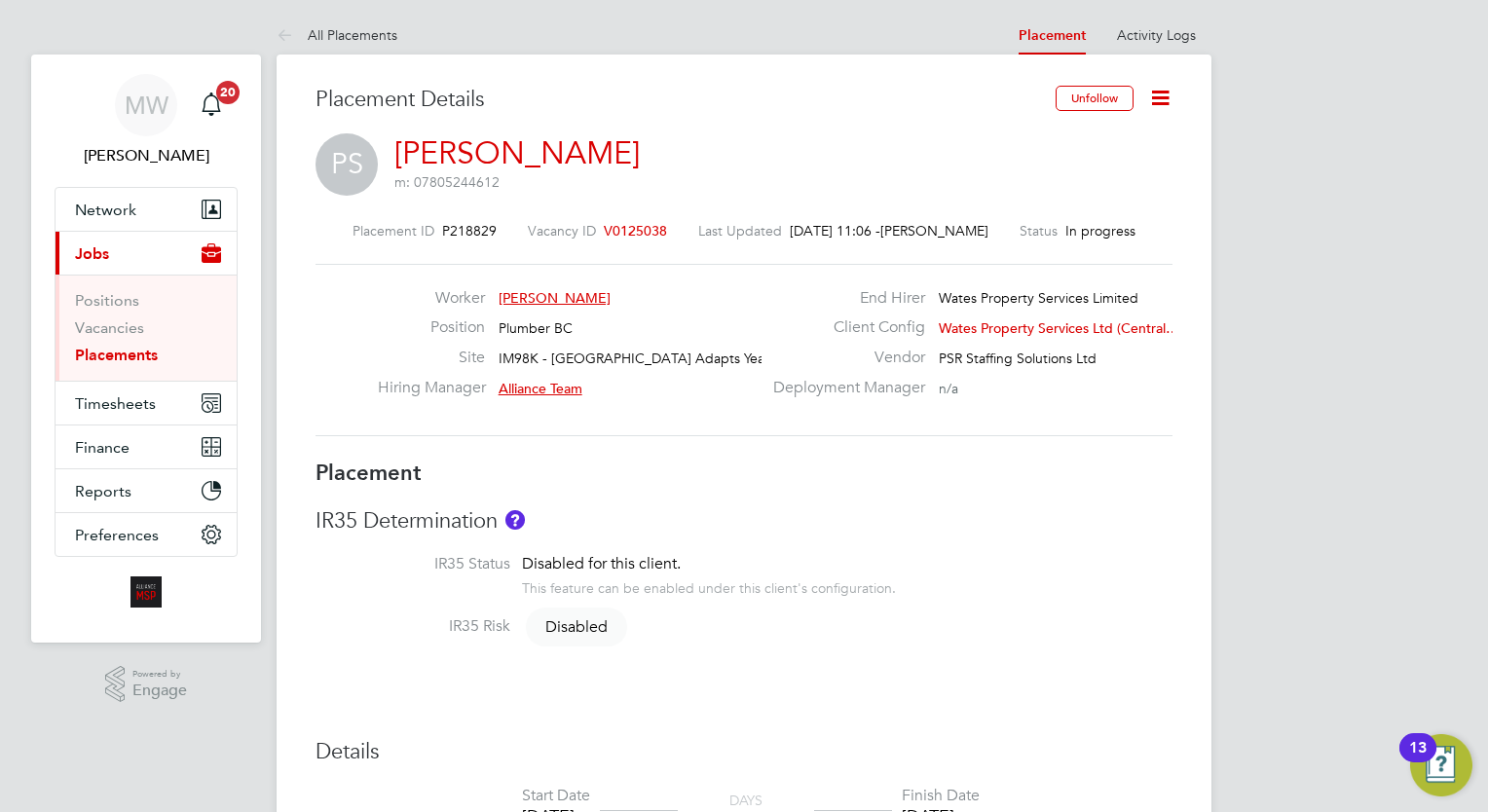
click at [103, 351] on link "Placements" at bounding box center [116, 355] width 83 height 19
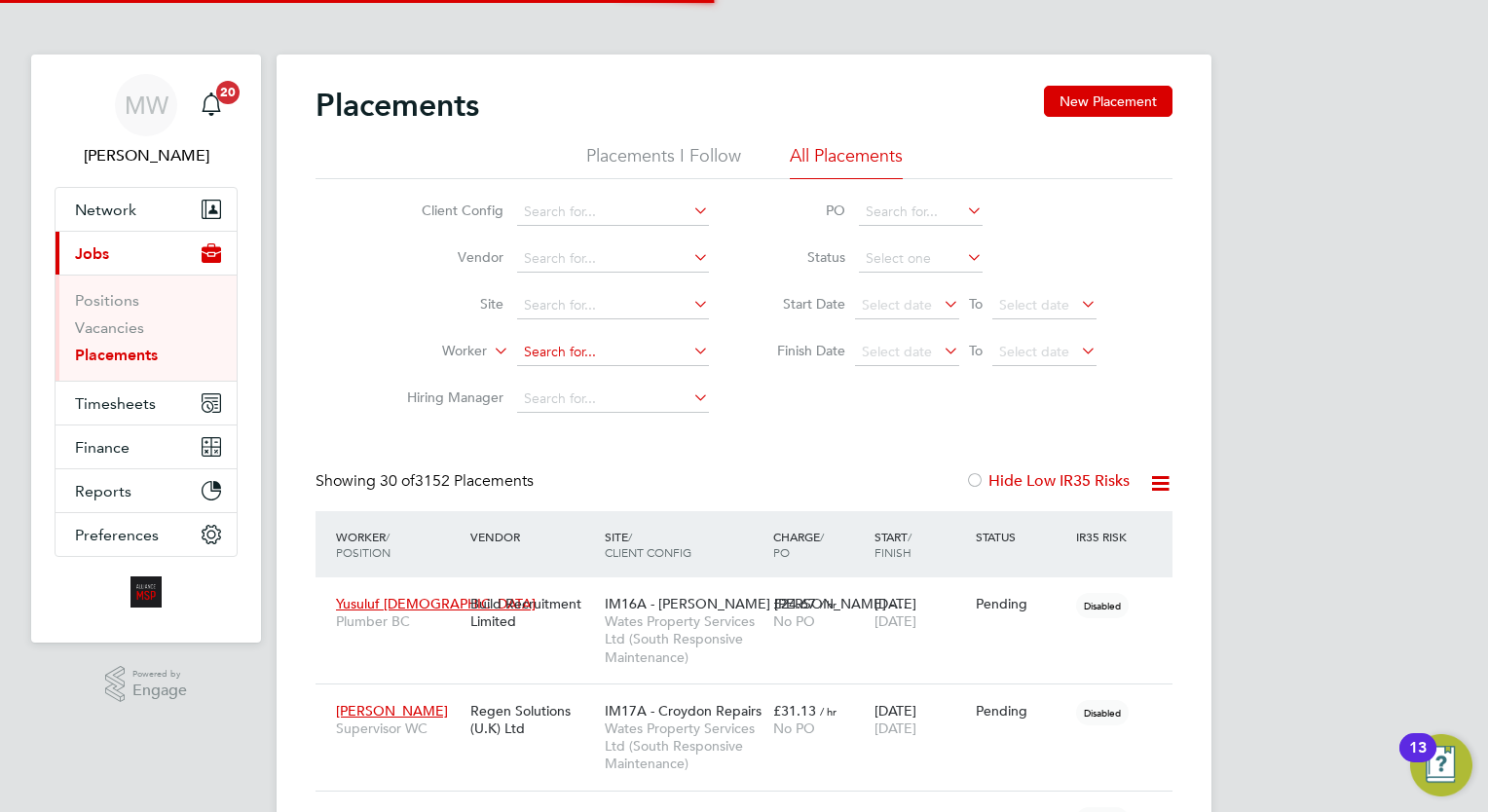
click at [576, 350] on input at bounding box center [613, 353] width 192 height 28
click at [624, 374] on li "Robert Dodd" at bounding box center [640, 377] width 246 height 27
type input "Robert Dodd"
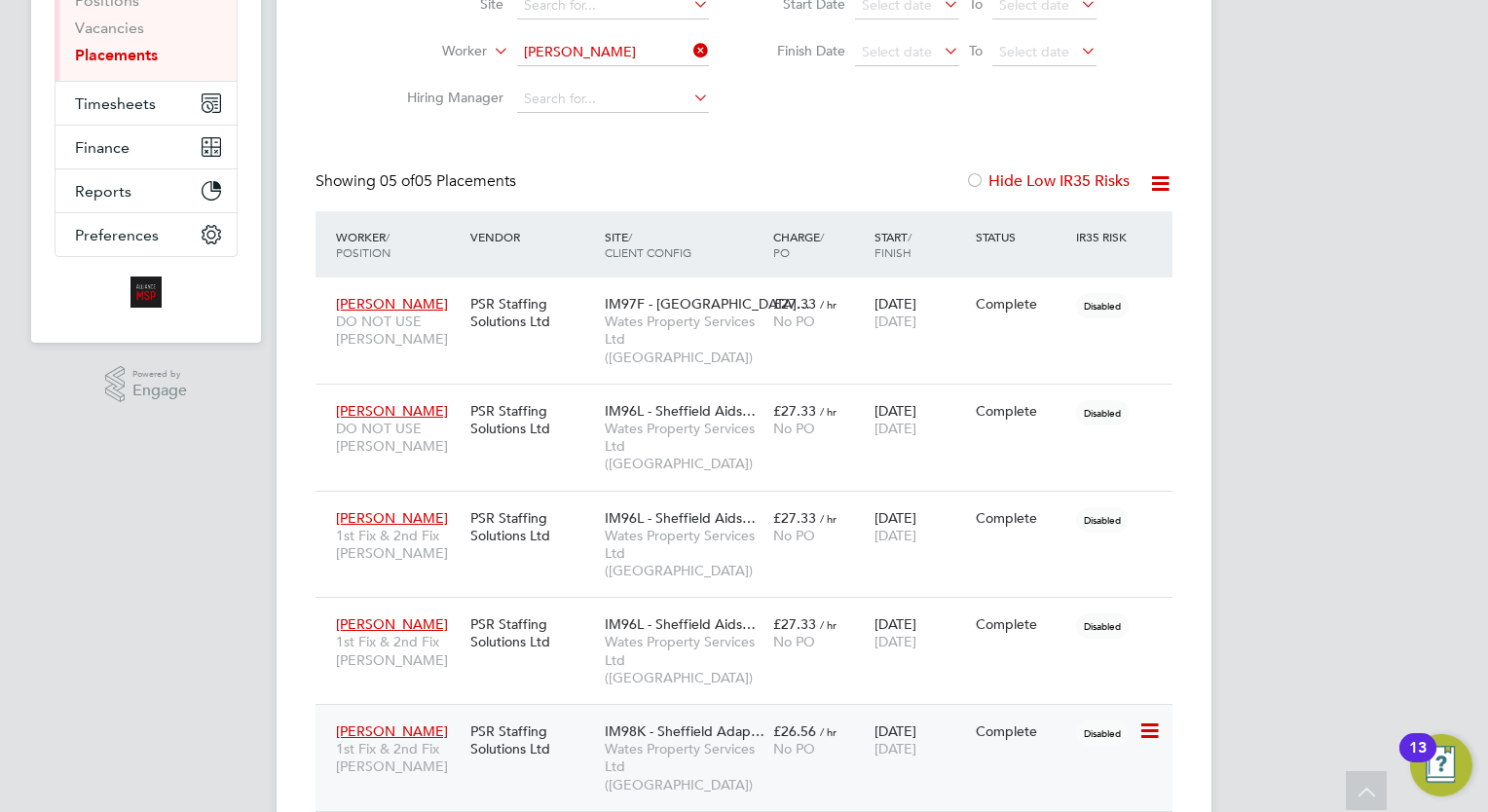
click at [881, 713] on div "11 May 2024 29 Aug 2025" at bounding box center [920, 739] width 101 height 54
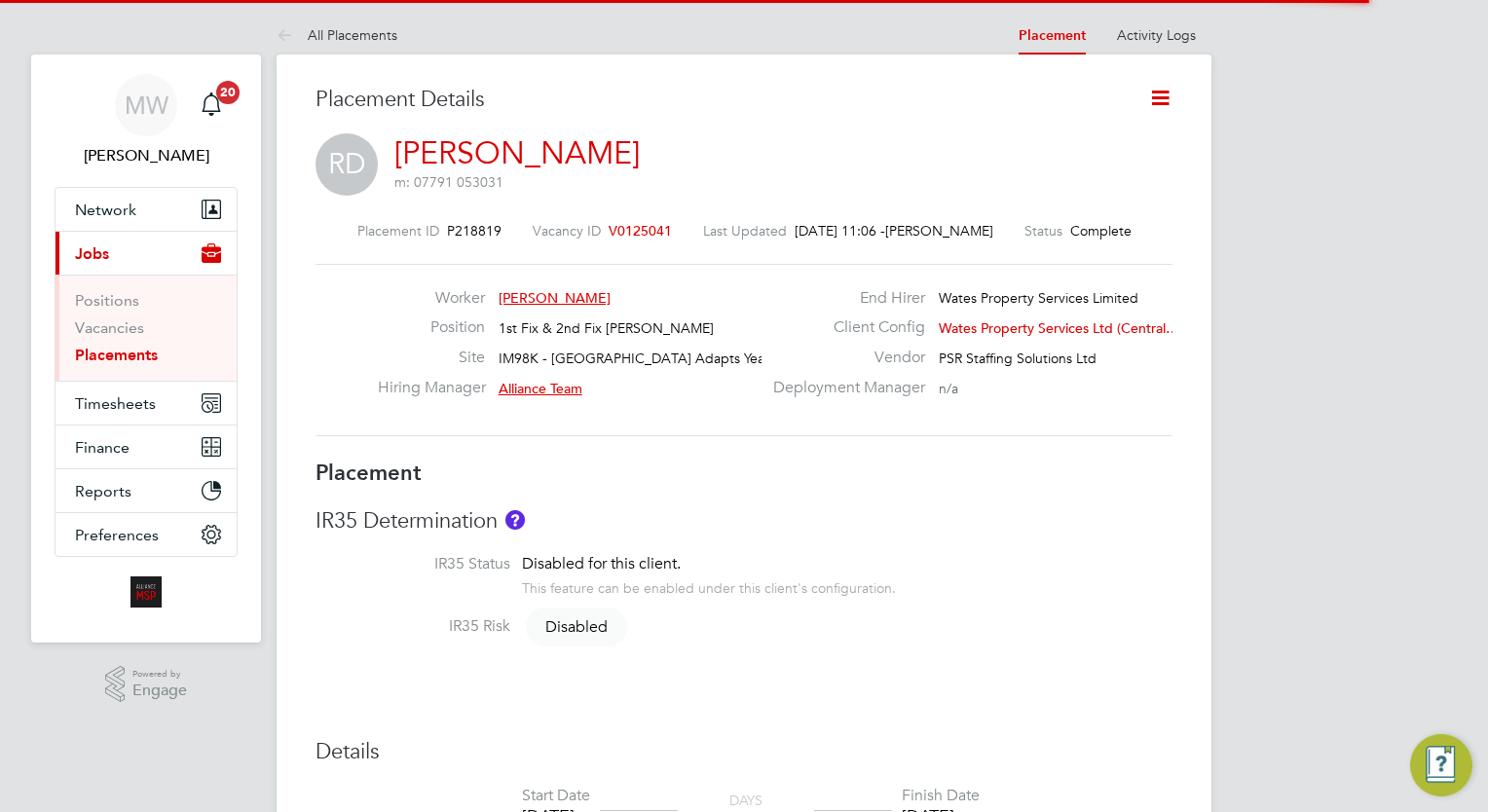
click at [1166, 99] on icon at bounding box center [1160, 97] width 25 height 25
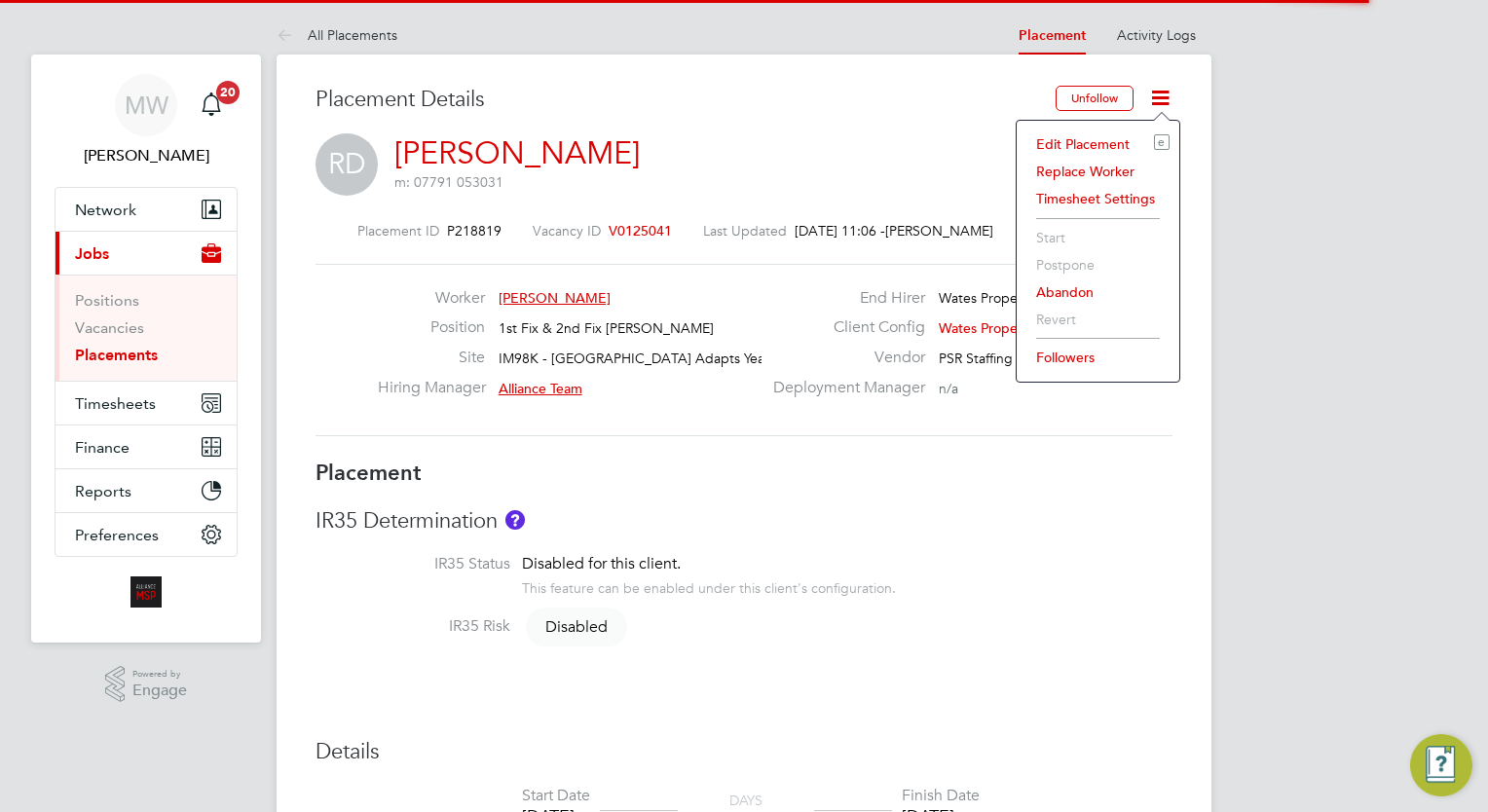
click at [1118, 146] on li "Edit Placement e" at bounding box center [1099, 145] width 144 height 28
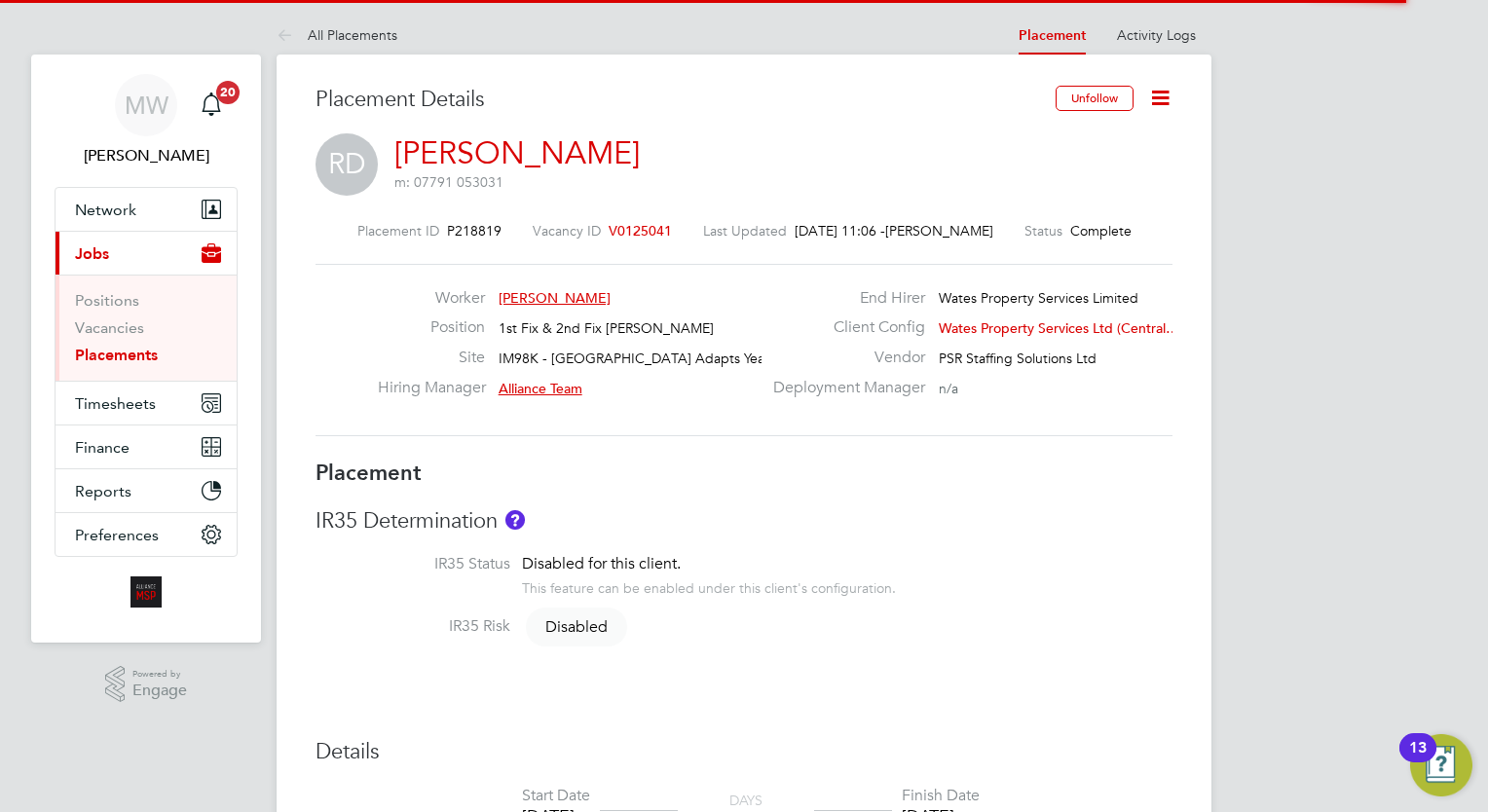
type input "Alliance Team"
type input "Kieran Jenkins"
type input "11 May 2024"
type input "[DATE]"
type input "08:00"
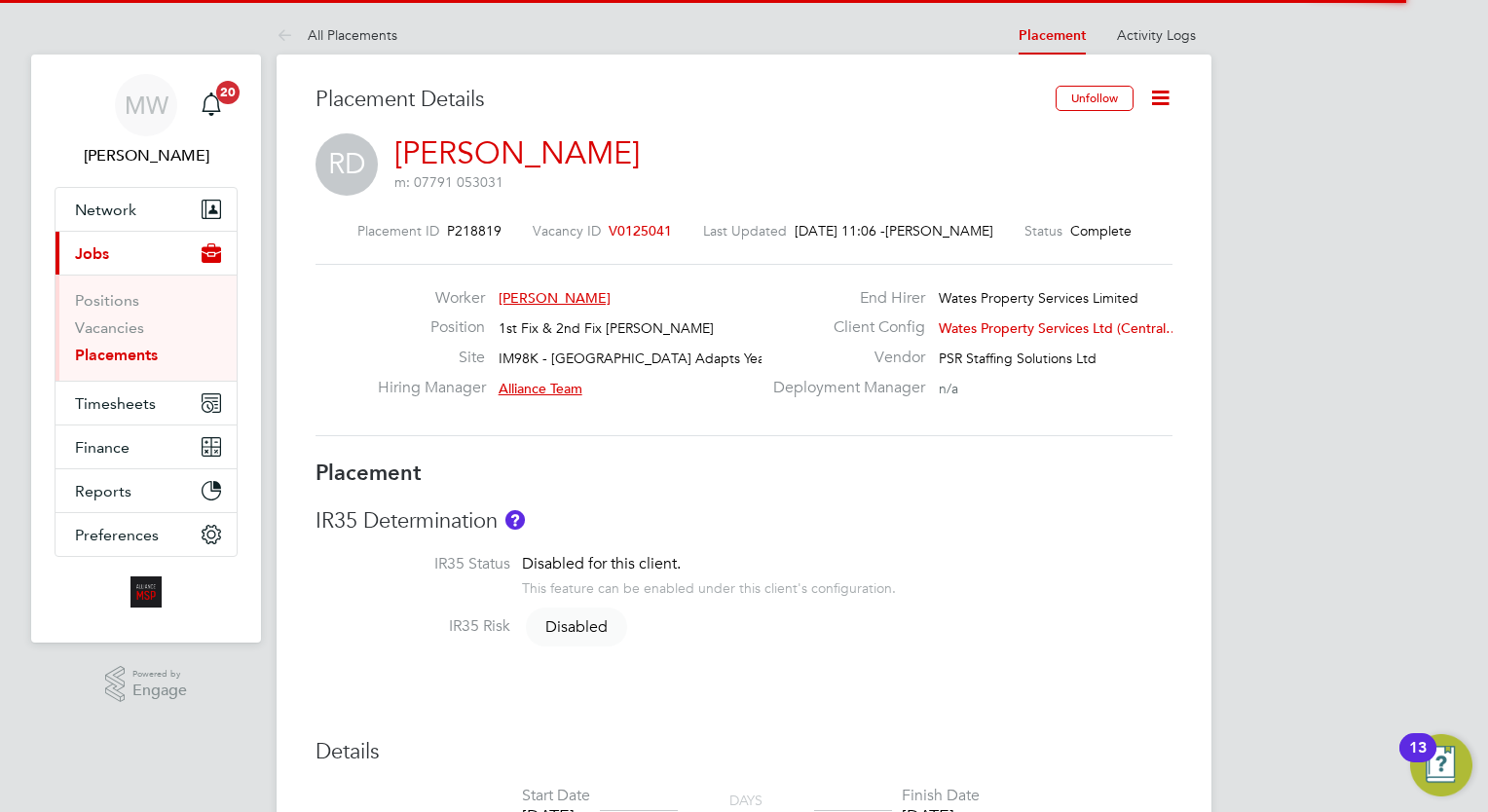
type input "18:00"
type input "05422"
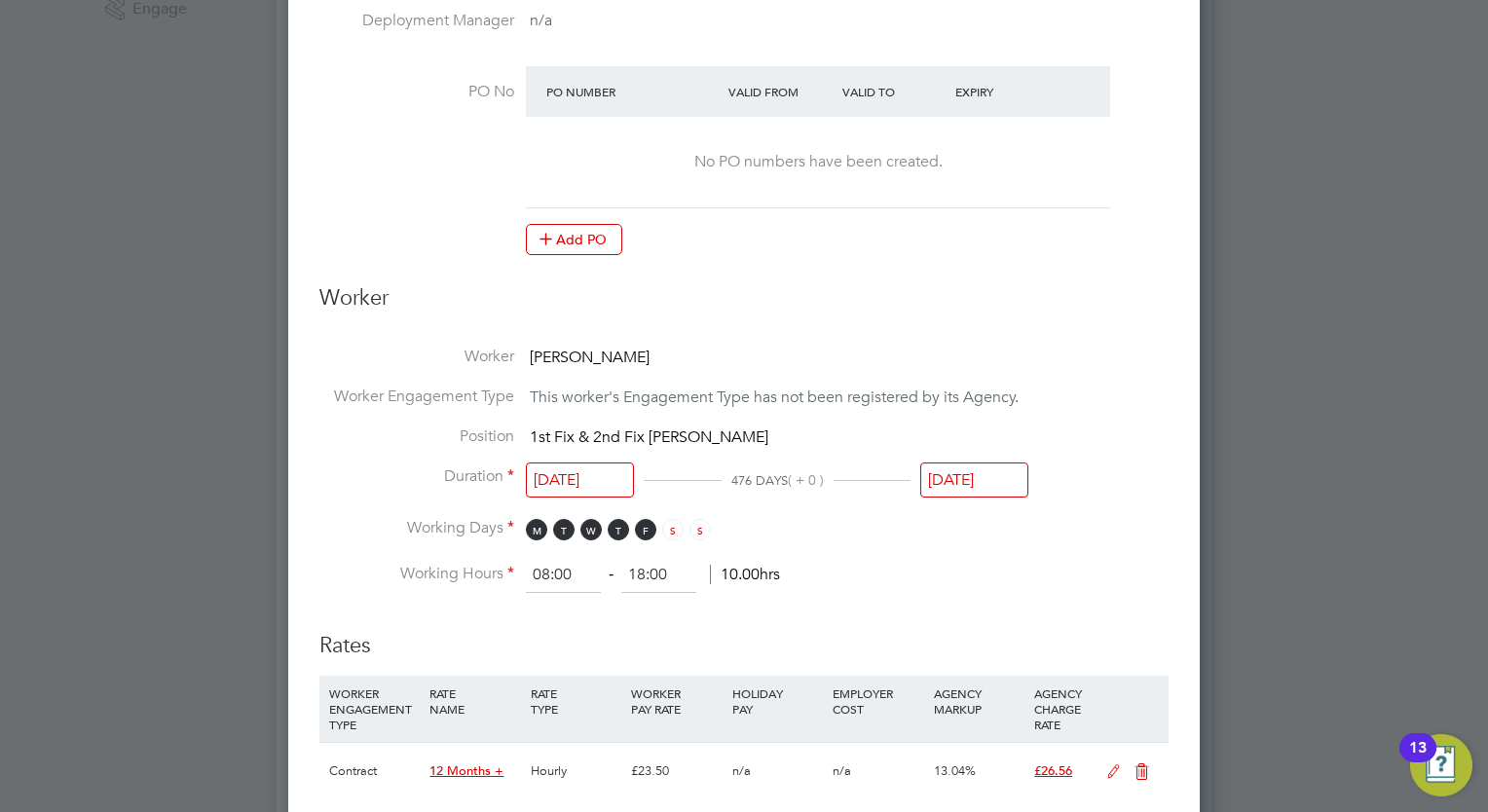
click at [973, 471] on input "[DATE]" at bounding box center [975, 480] width 108 height 36
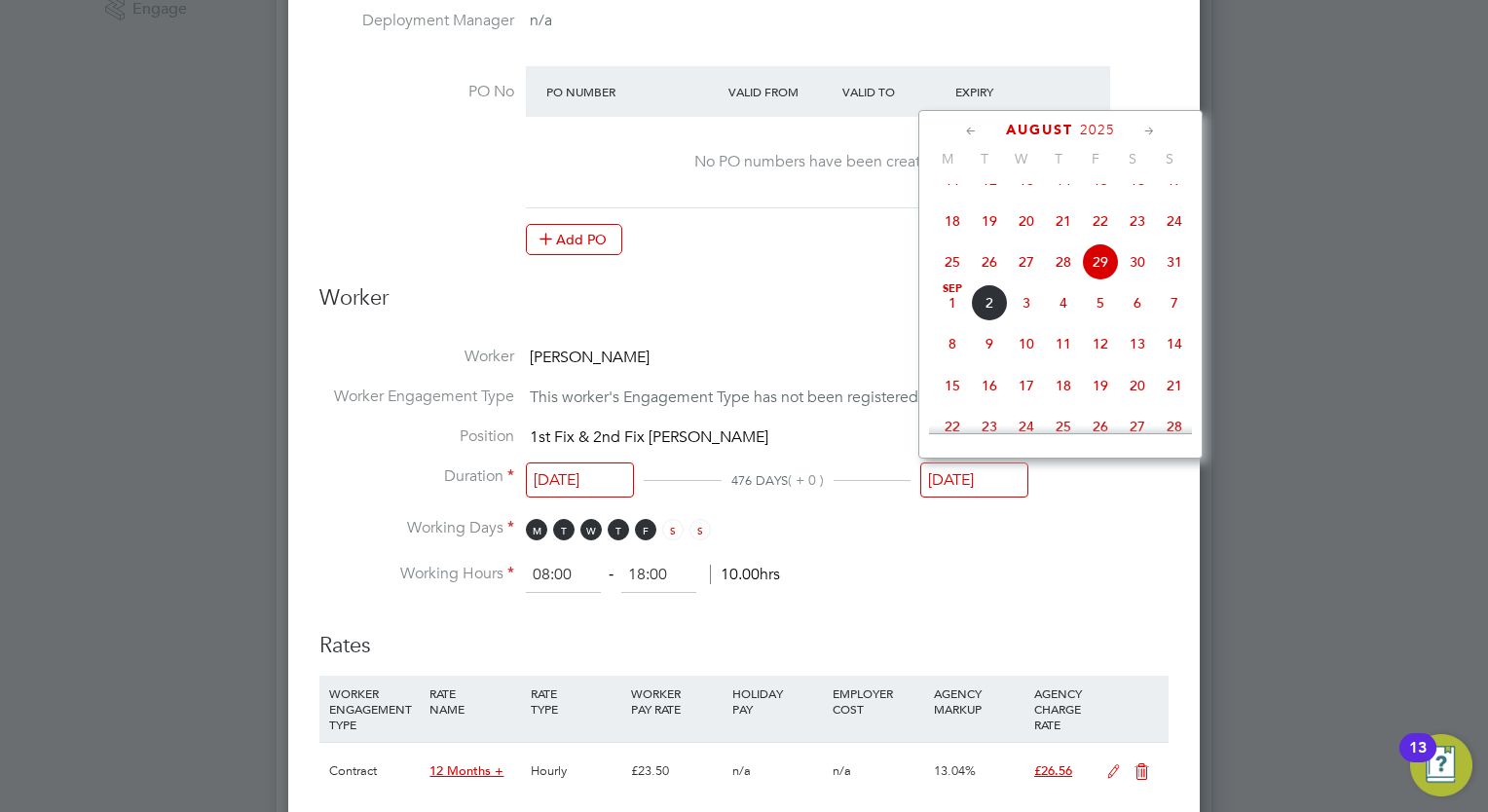
click at [1140, 135] on icon at bounding box center [1149, 132] width 19 height 22
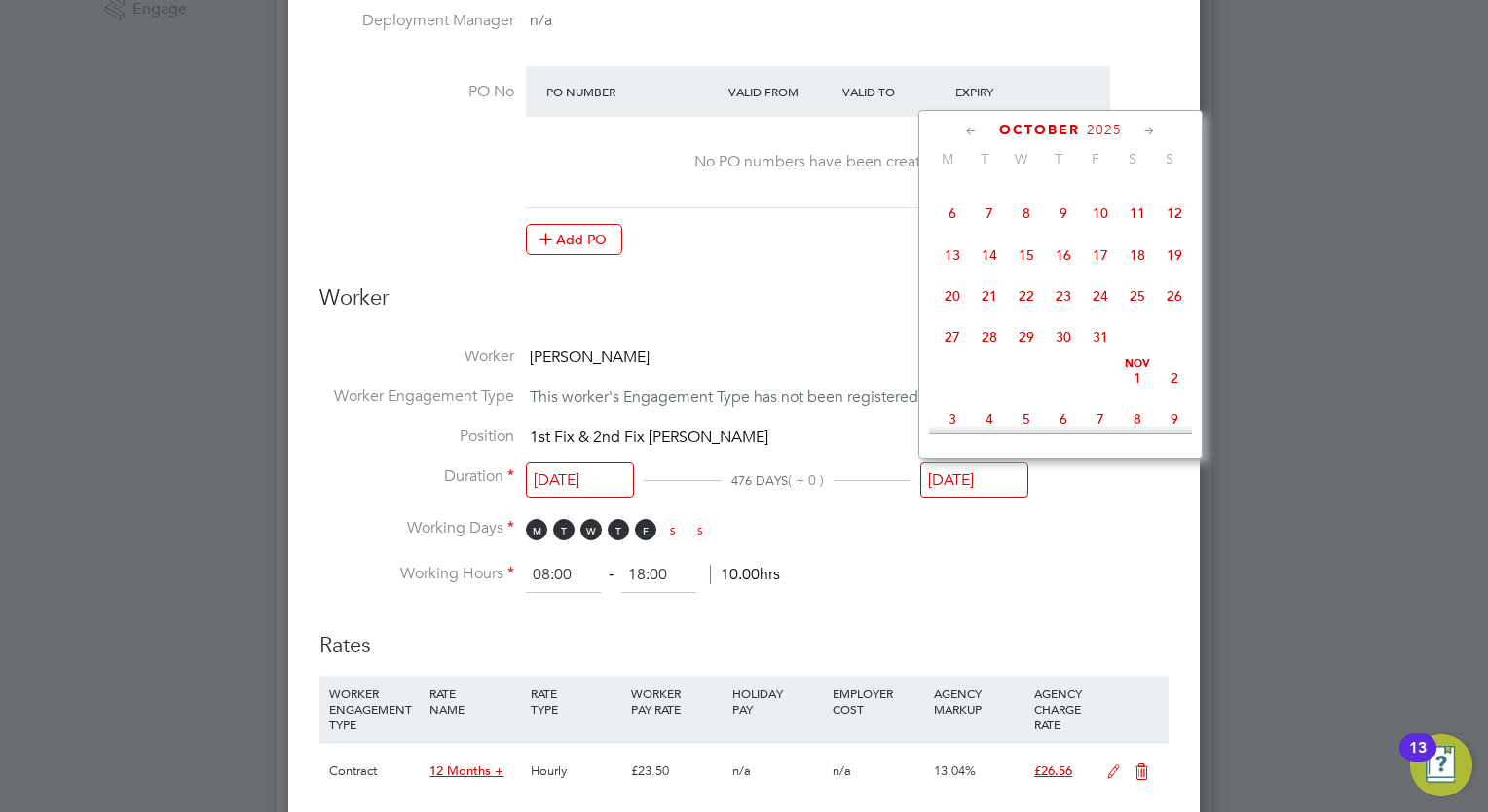
click at [1140, 135] on icon at bounding box center [1149, 132] width 19 height 22
click at [1100, 349] on span "28" at bounding box center [1101, 331] width 37 height 37
type input "[DATE]"
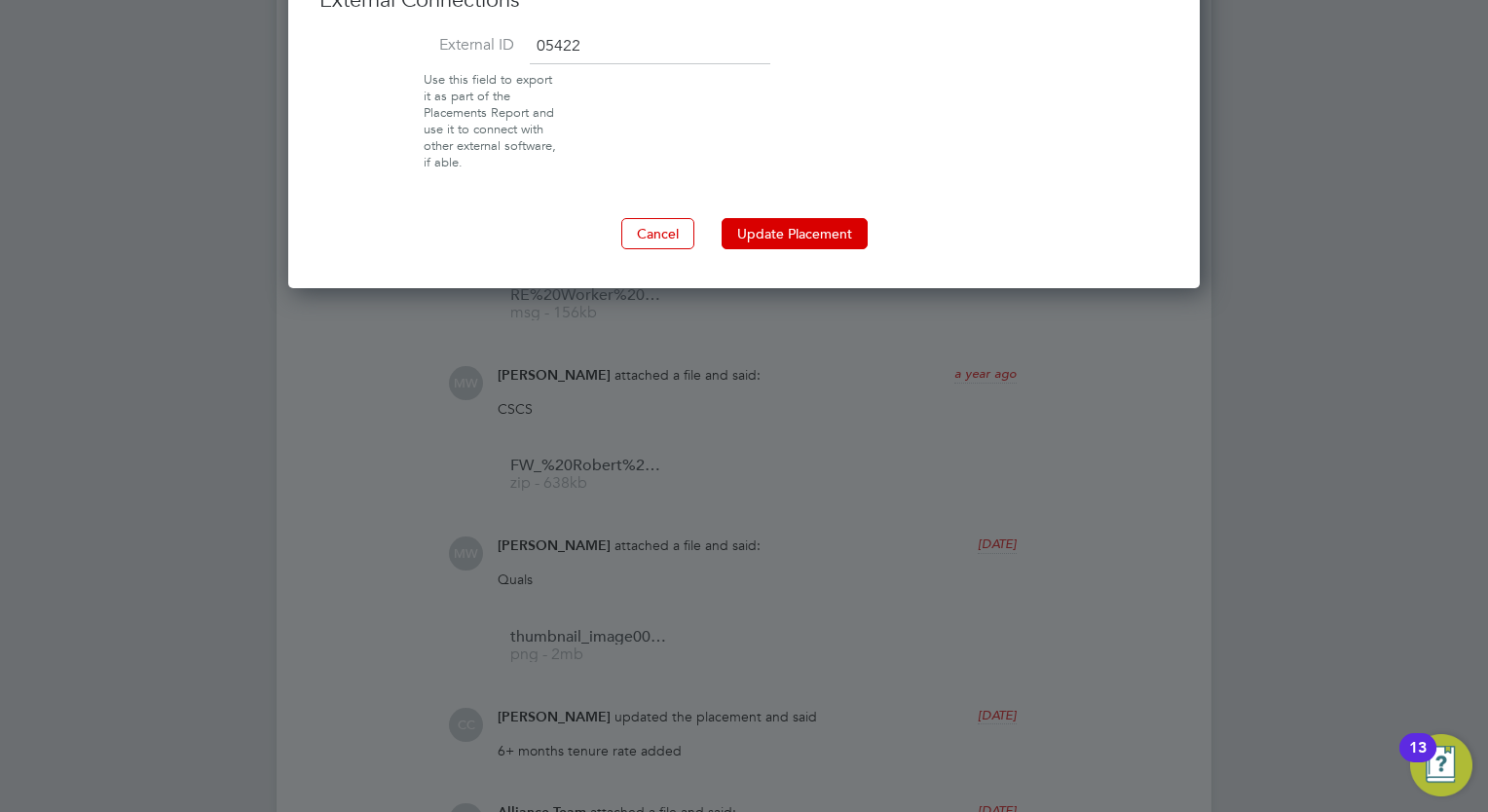
click at [838, 230] on button "Update Placement" at bounding box center [795, 234] width 147 height 31
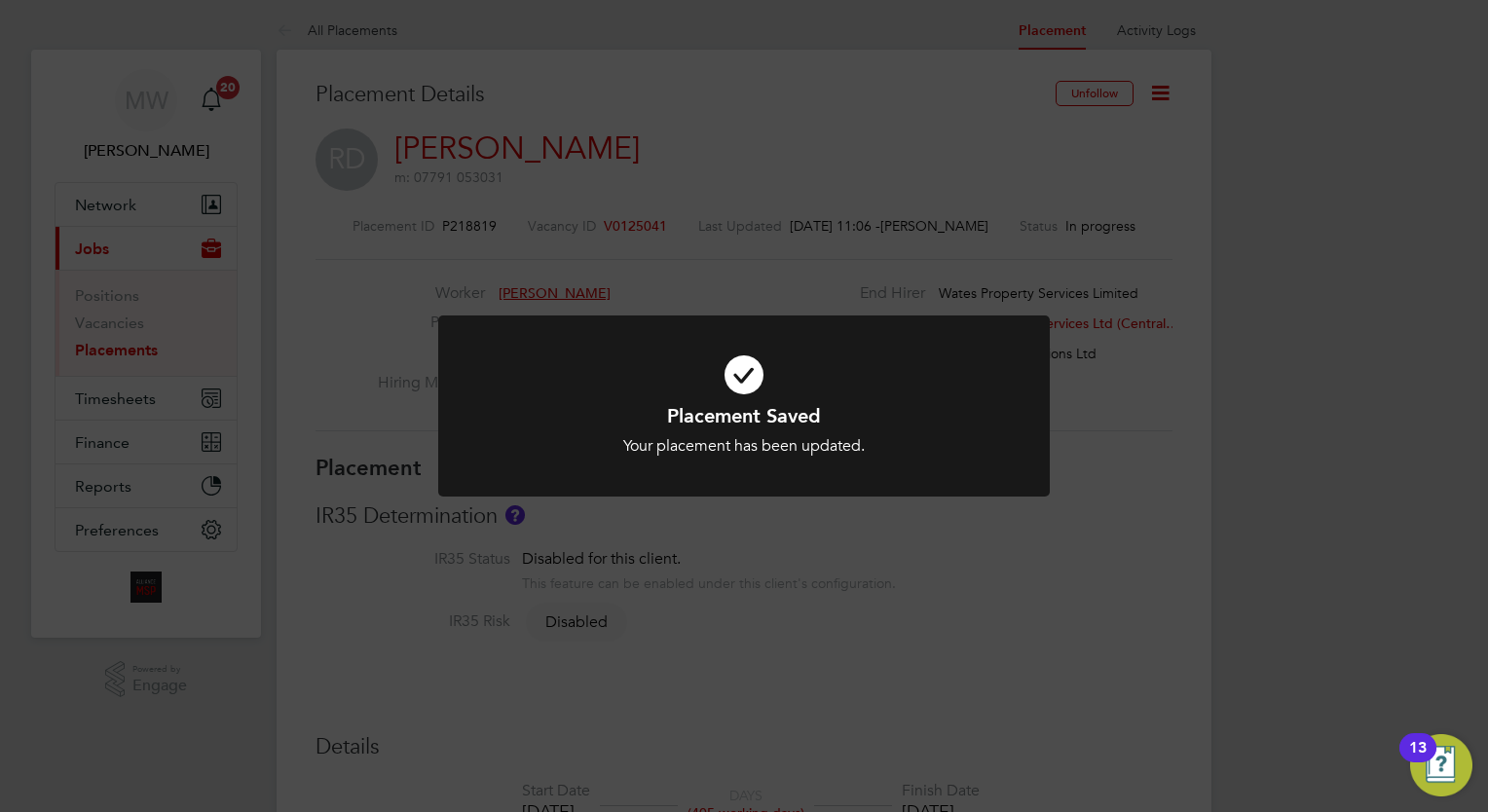
click at [838, 594] on div "Placement Saved Your placement has been updated. Cancel Okay" at bounding box center [744, 406] width 1488 height 812
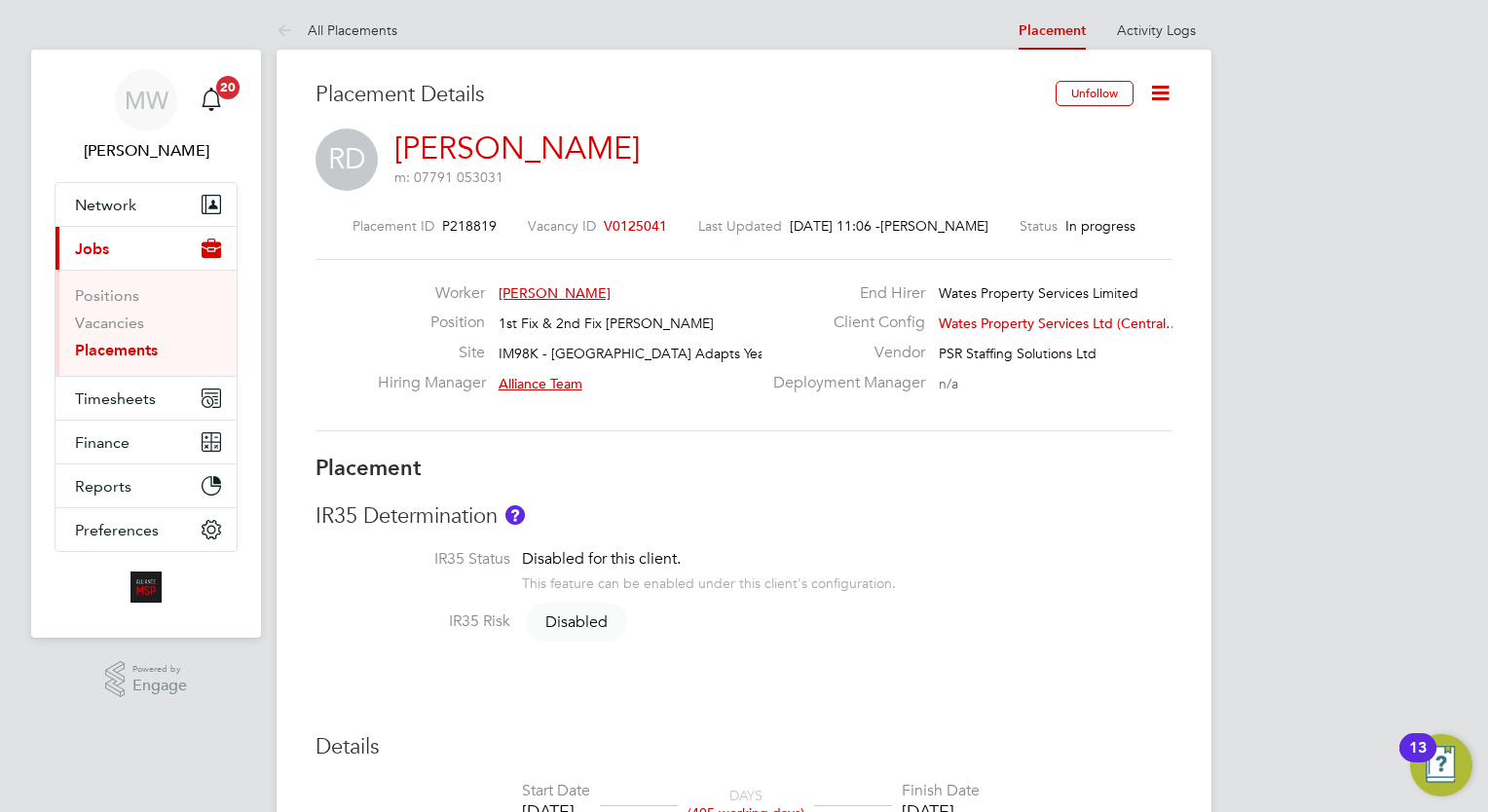
scroll to position [102, 0]
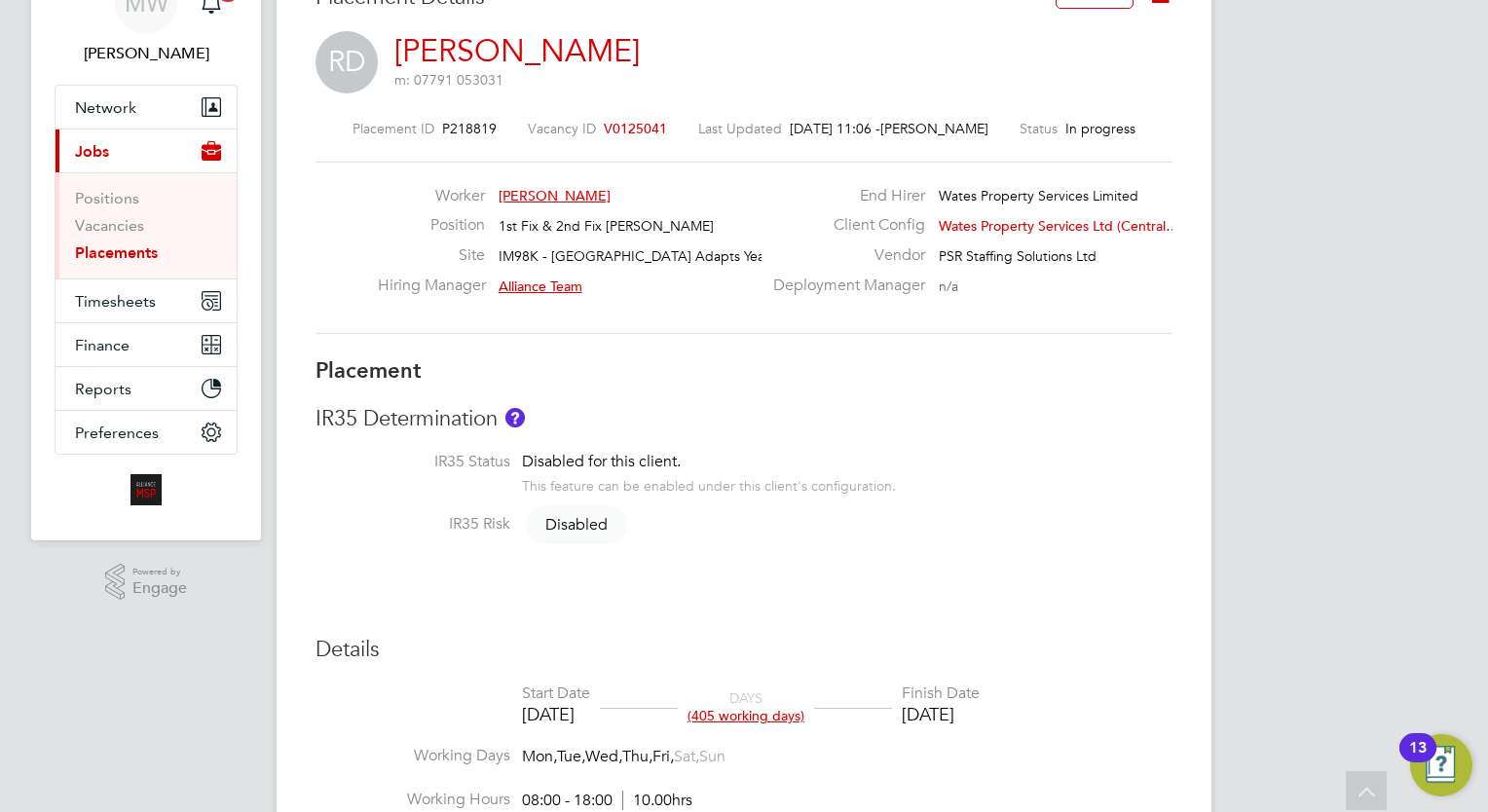
click at [151, 250] on link "Placements" at bounding box center [116, 253] width 83 height 19
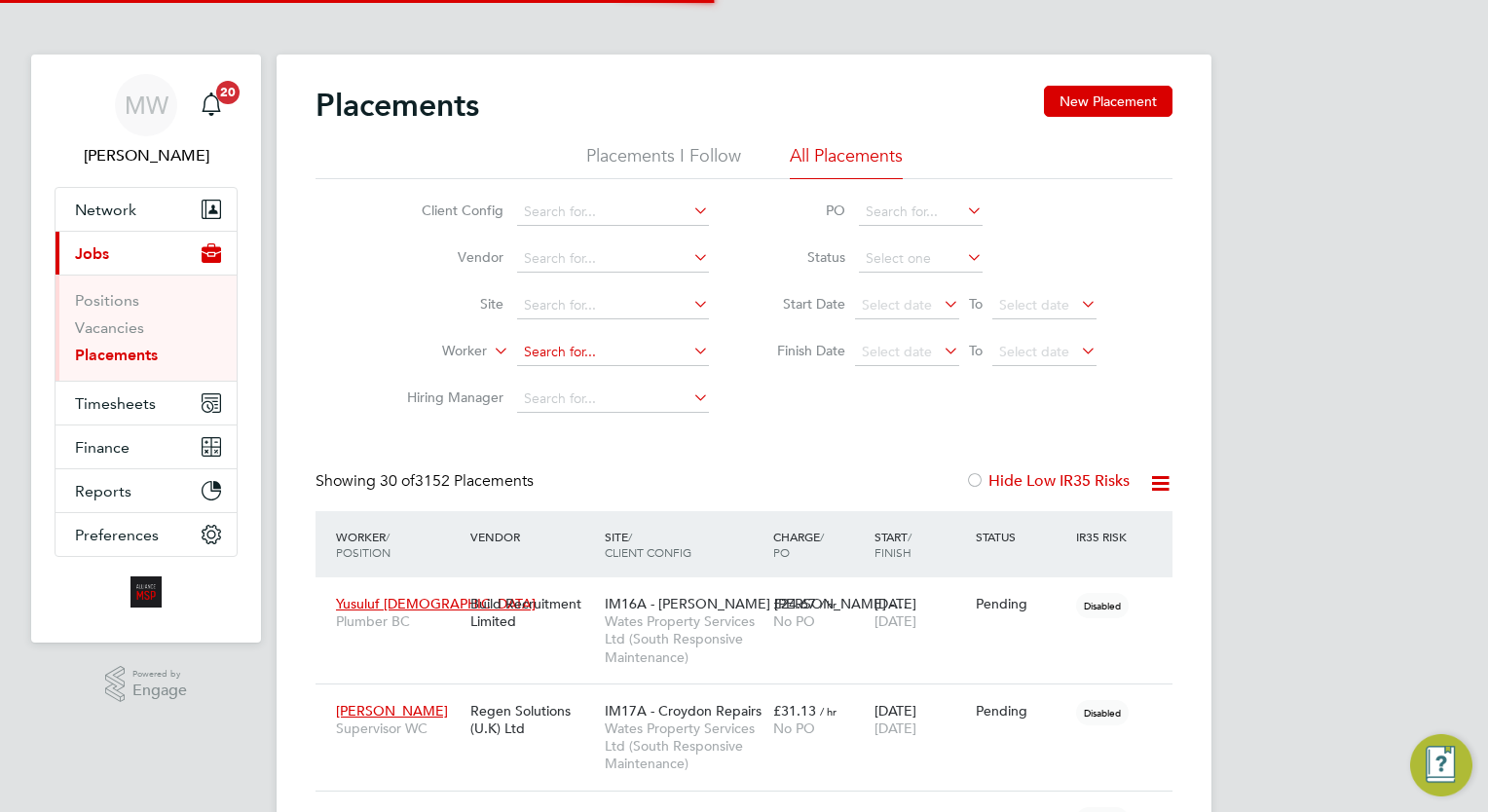
click at [610, 347] on input at bounding box center [613, 353] width 192 height 28
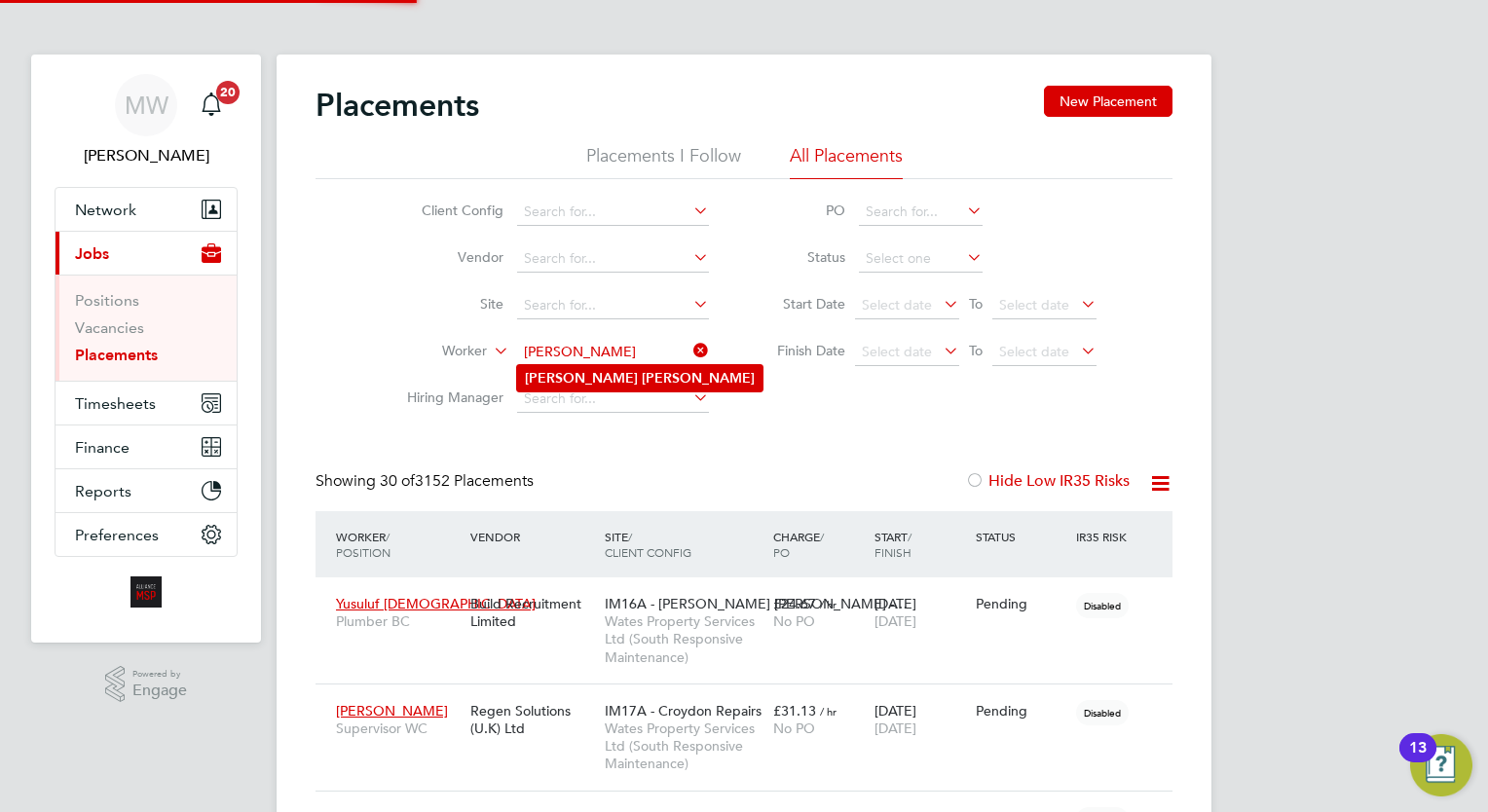
click at [629, 379] on li "Aaron Shaw" at bounding box center [640, 377] width 246 height 27
type input "Aaron Shaw"
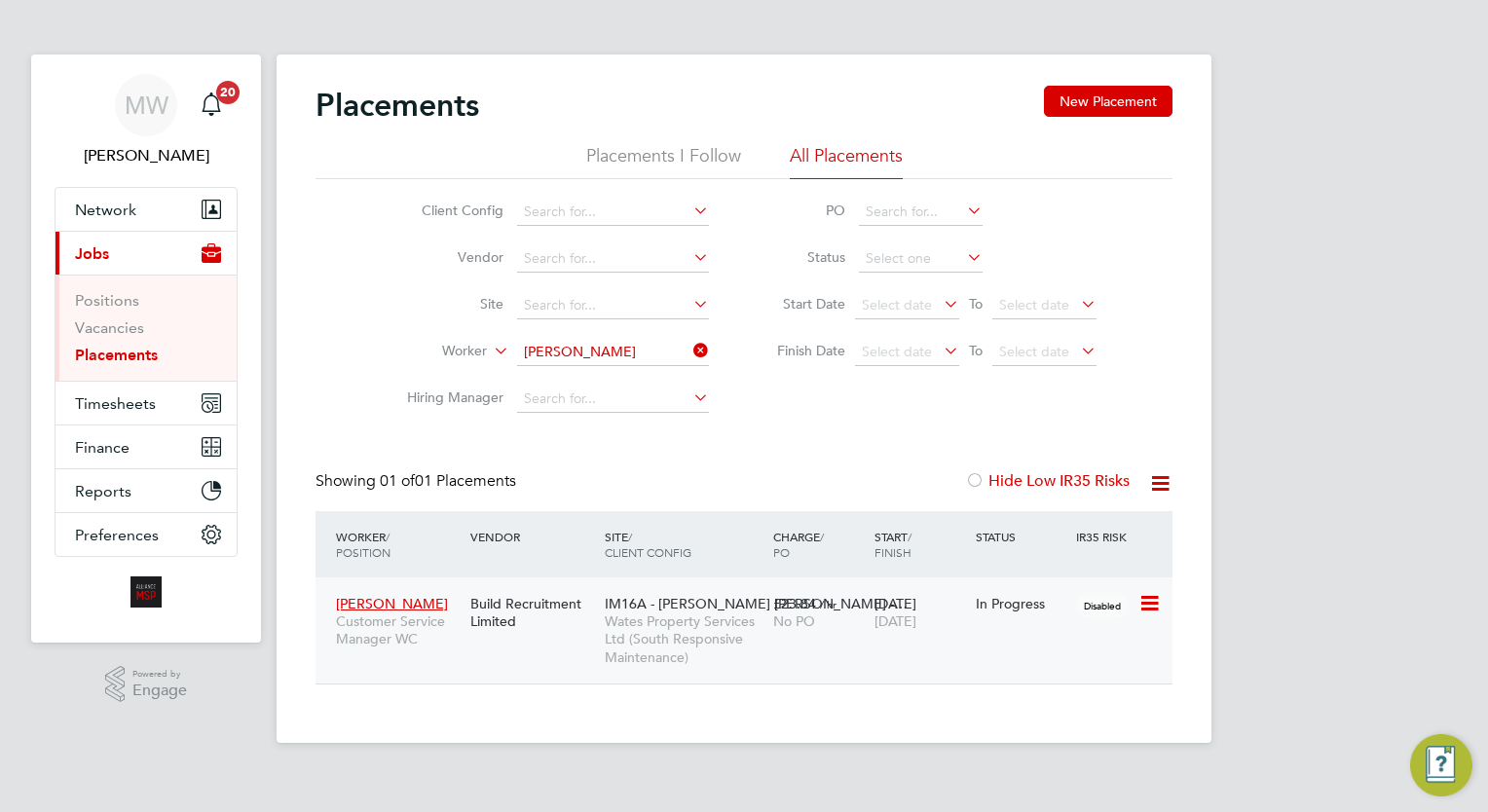
click at [787, 648] on div "Aaron Shaw Customer Service Manager WC Build Recruitment Limited IM16A - NOTT H…" at bounding box center [744, 630] width 857 height 106
click at [809, 605] on span "£23.84" at bounding box center [795, 604] width 43 height 18
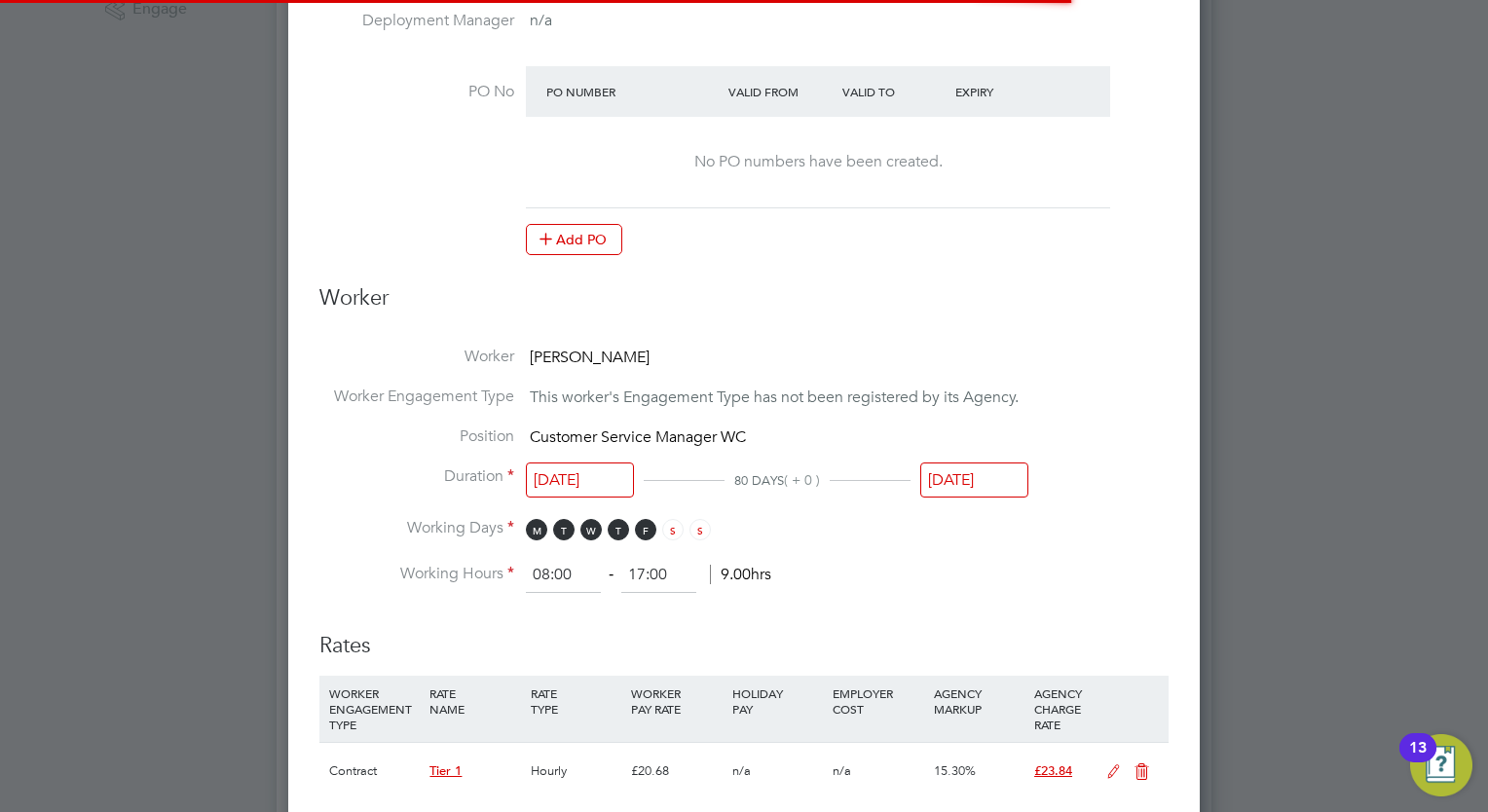
click at [1019, 483] on input "[DATE]" at bounding box center [975, 480] width 108 height 36
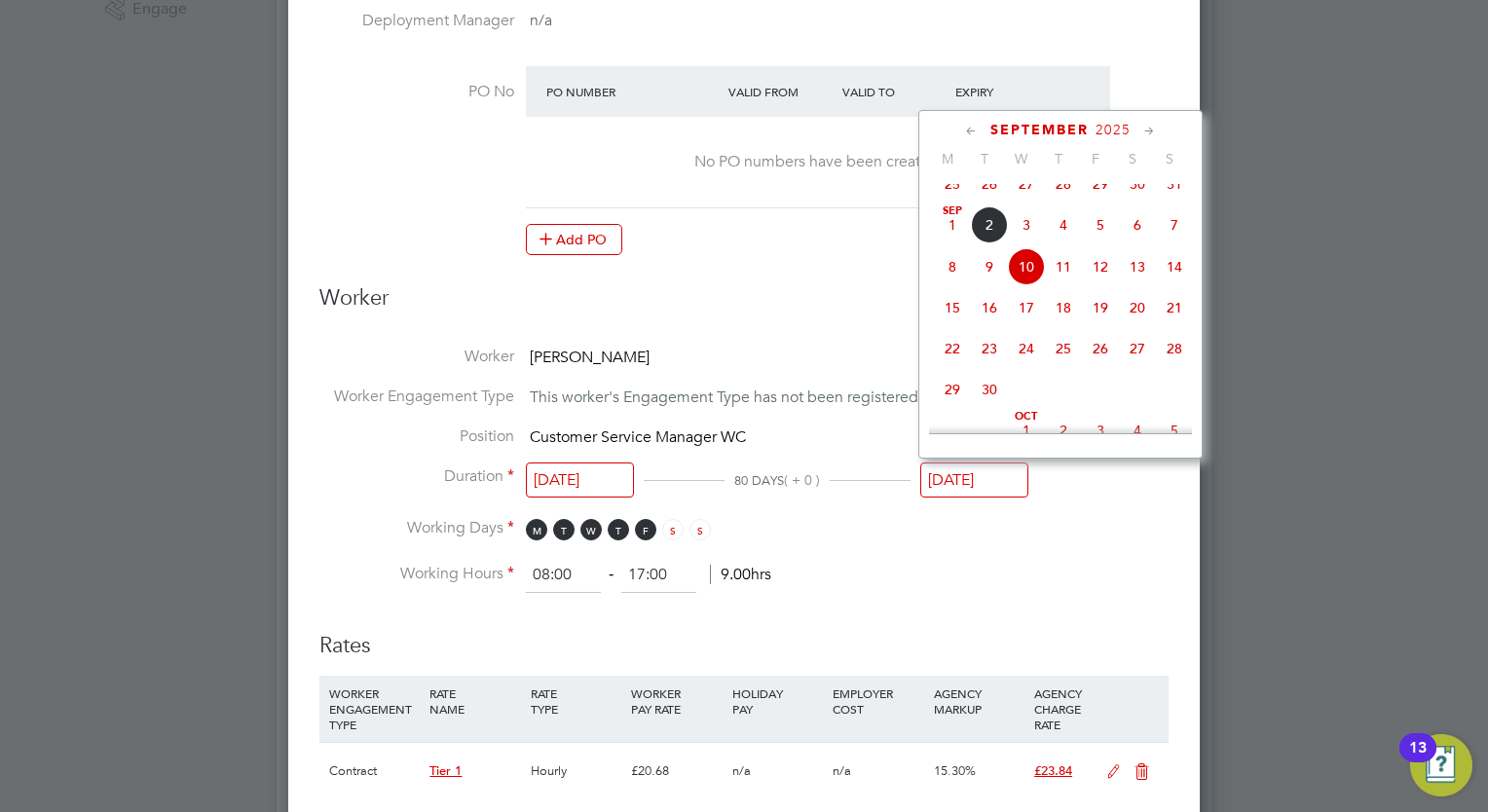
click at [1152, 130] on div "[DATE]" at bounding box center [1060, 130] width 263 height 19
click at [1151, 130] on icon at bounding box center [1149, 132] width 19 height 22
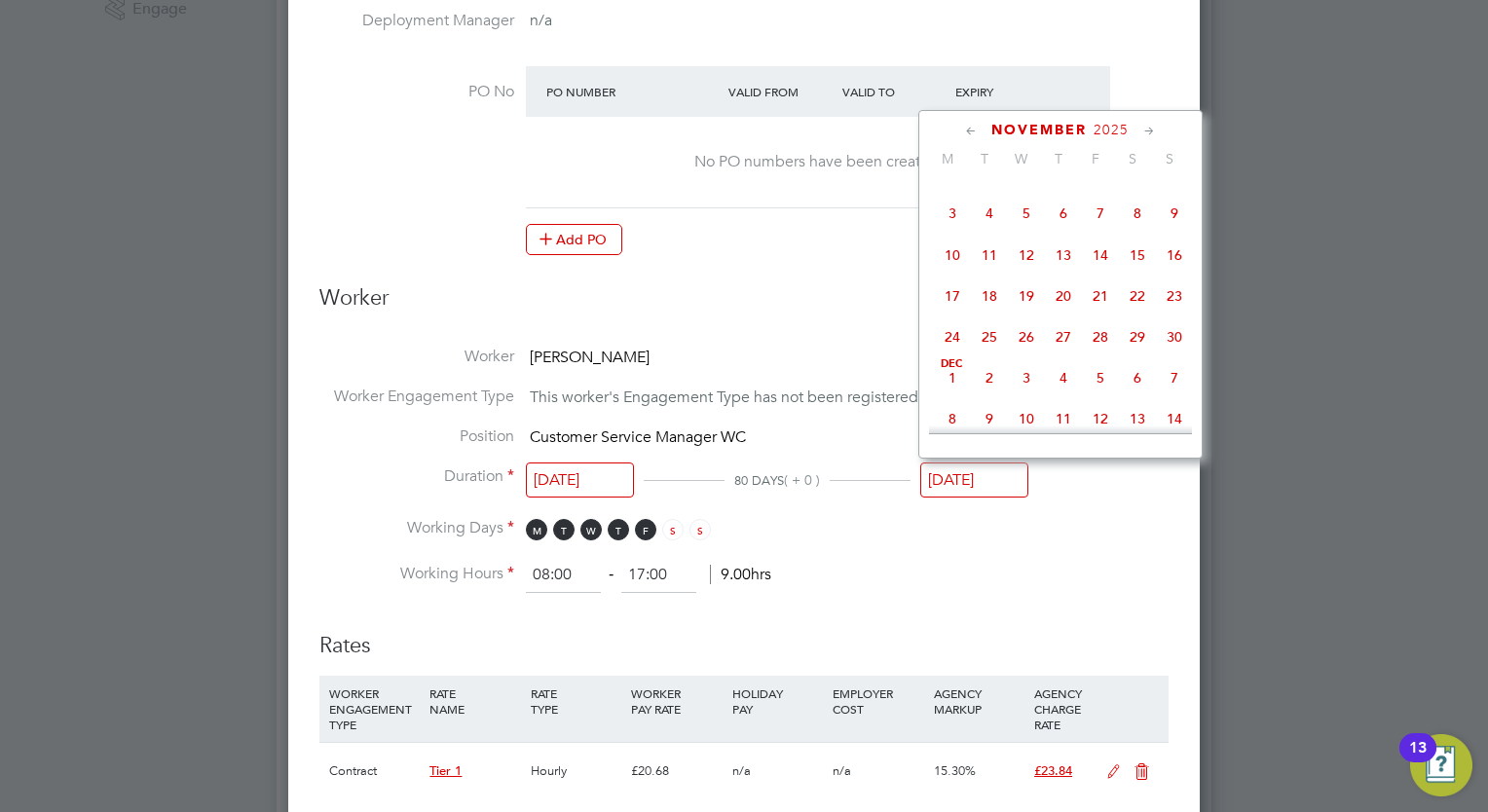
click at [1151, 130] on icon at bounding box center [1149, 132] width 19 height 22
click at [1098, 226] on span "12" at bounding box center [1101, 207] width 37 height 37
type input "[DATE]"
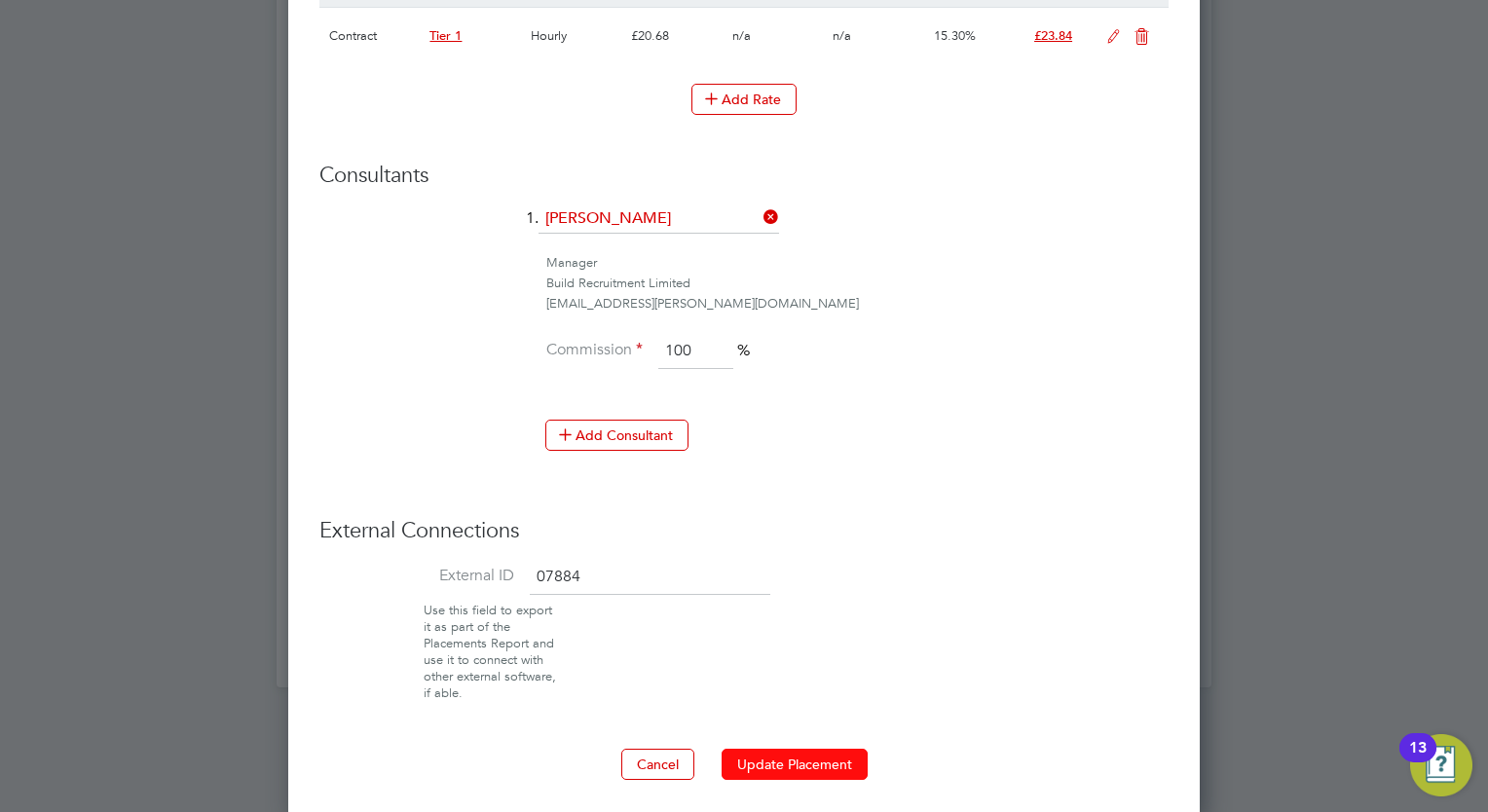
click at [762, 769] on button "Update Placement" at bounding box center [795, 764] width 147 height 31
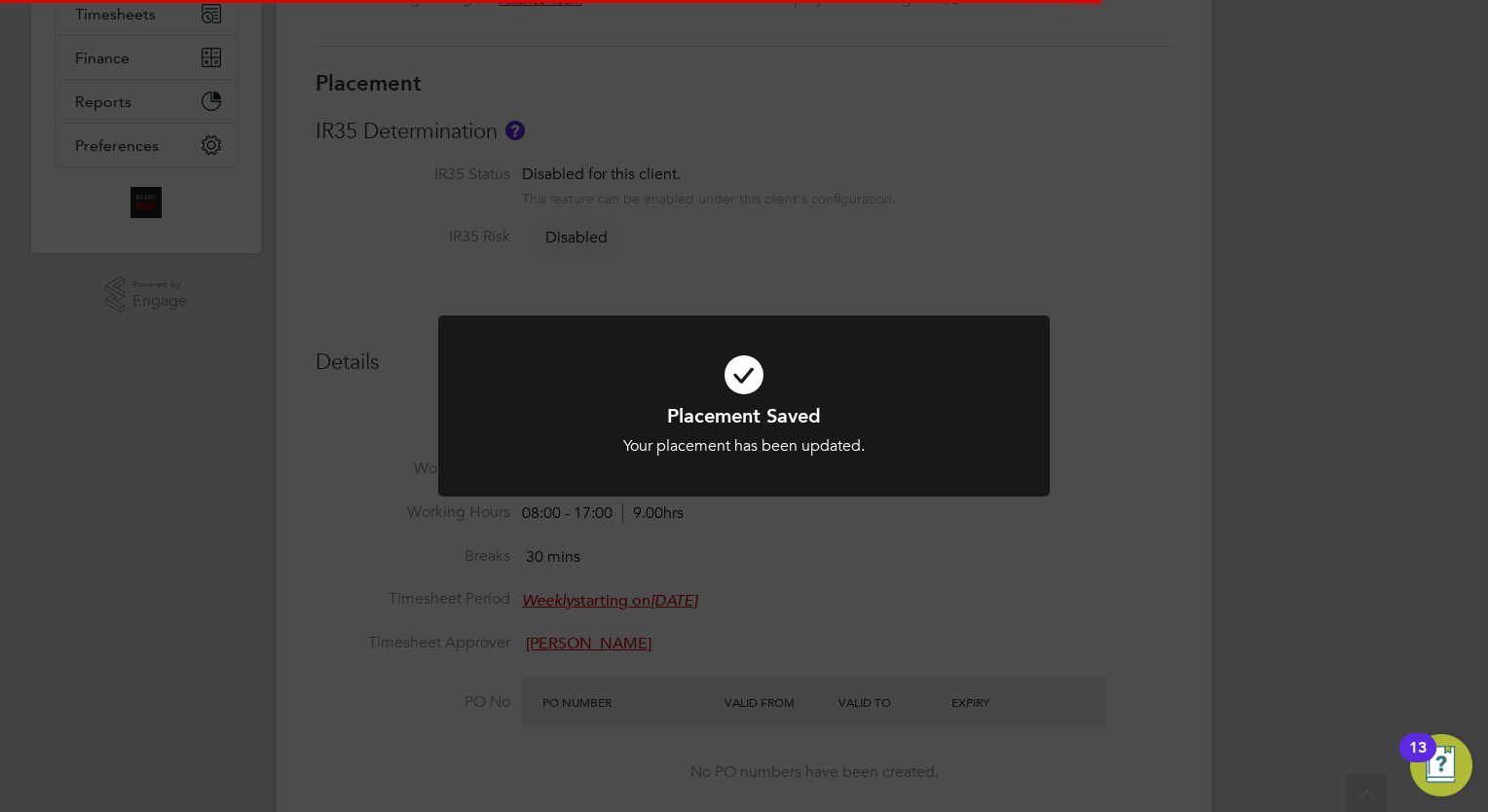
click at [380, 260] on div "Placement Saved Your placement has been updated. Cancel Okay" at bounding box center [744, 406] width 1488 height 812
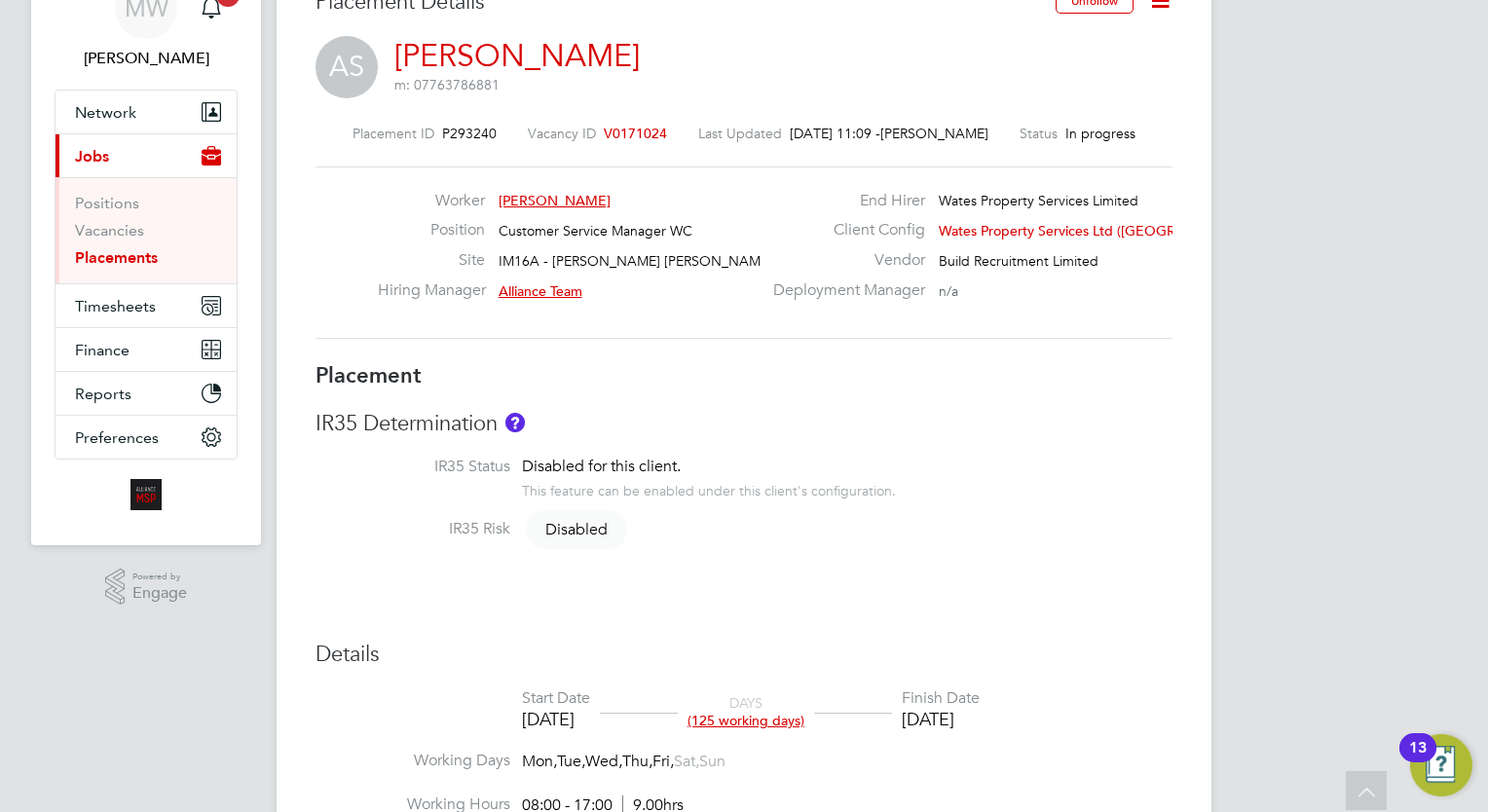
click at [132, 249] on link "Placements" at bounding box center [116, 257] width 83 height 19
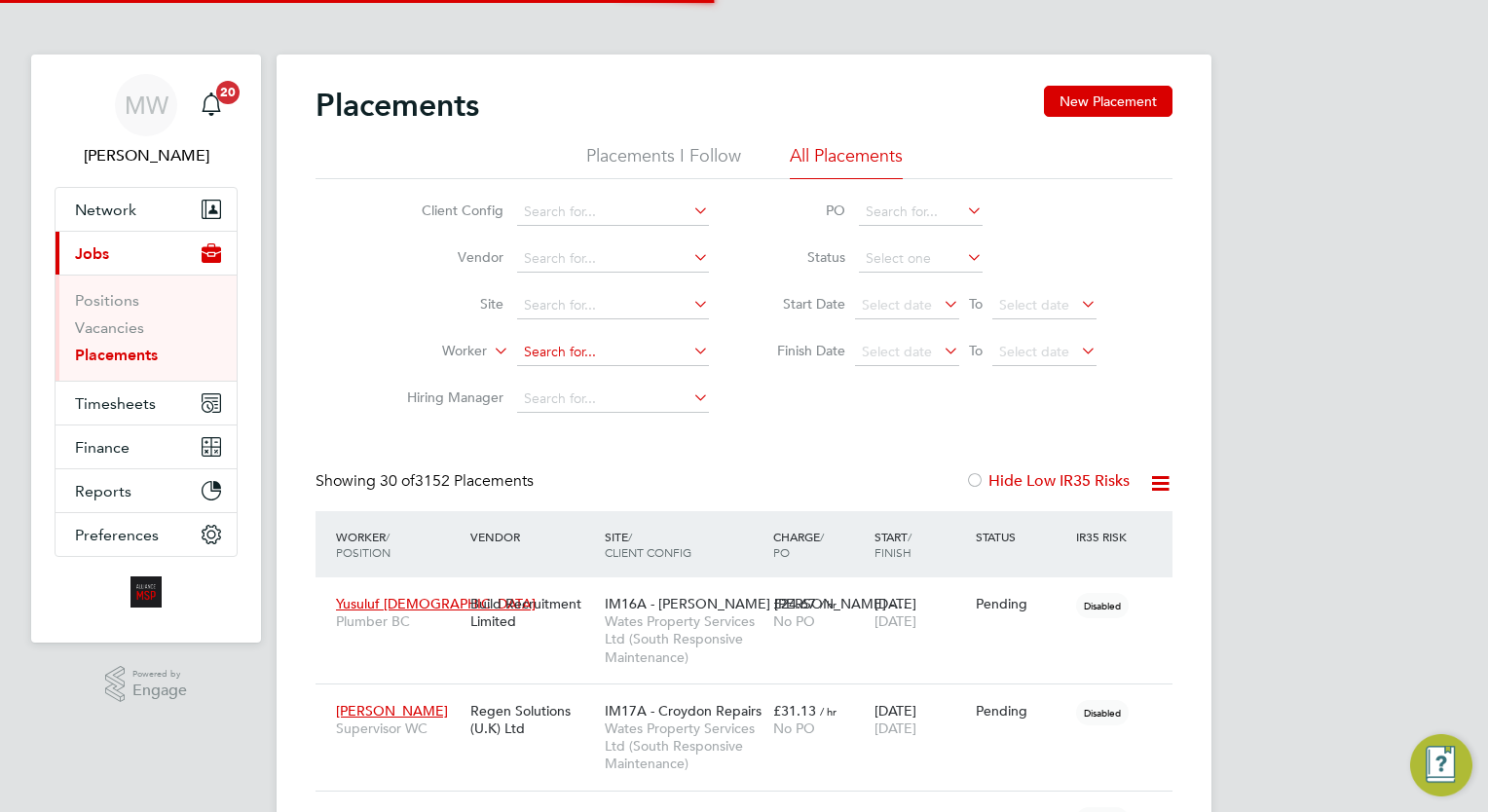
click at [655, 350] on input at bounding box center [613, 353] width 192 height 28
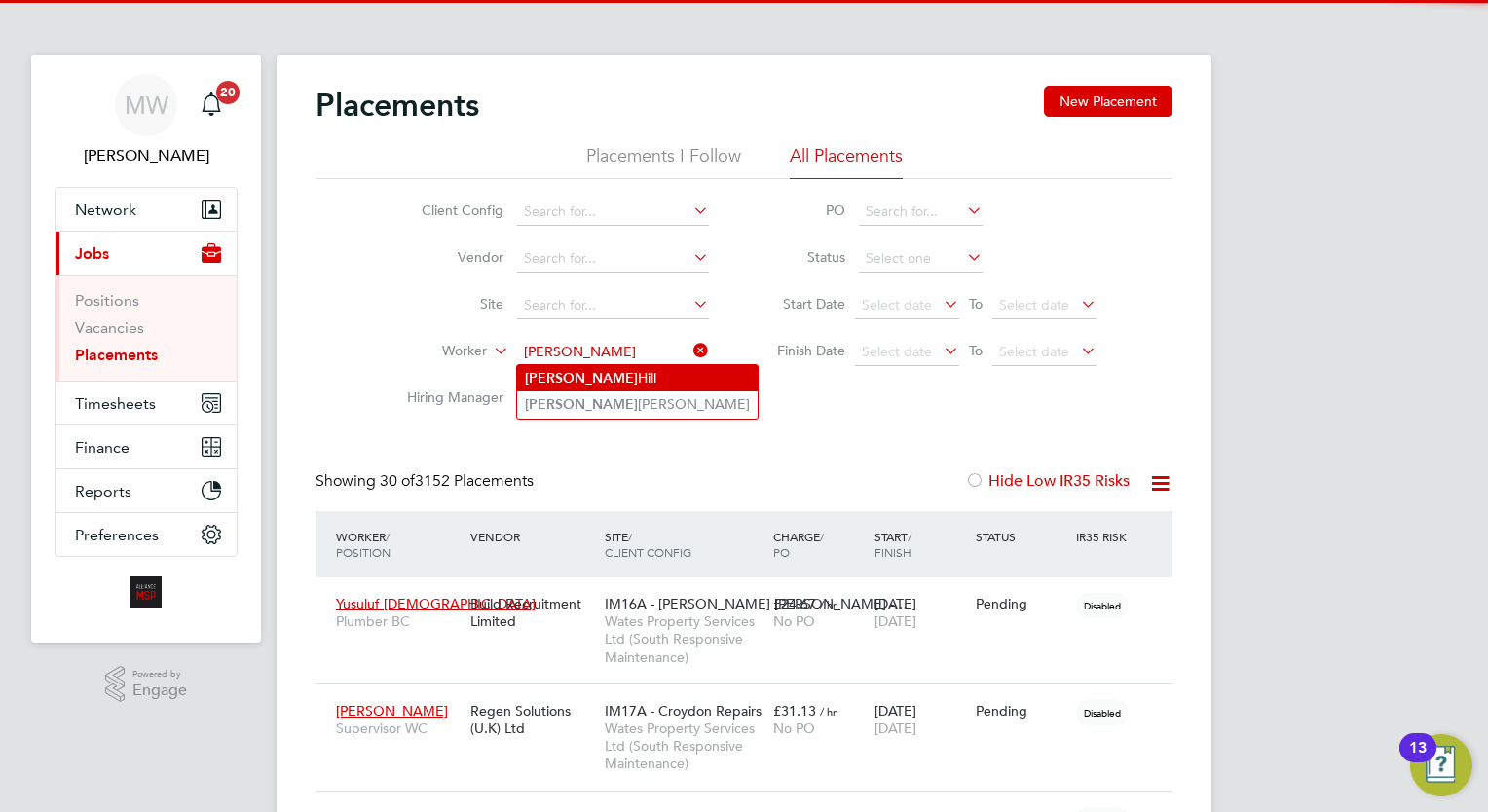
click at [615, 379] on li "Tamara Hill" at bounding box center [637, 377] width 241 height 27
type input "[PERSON_NAME]"
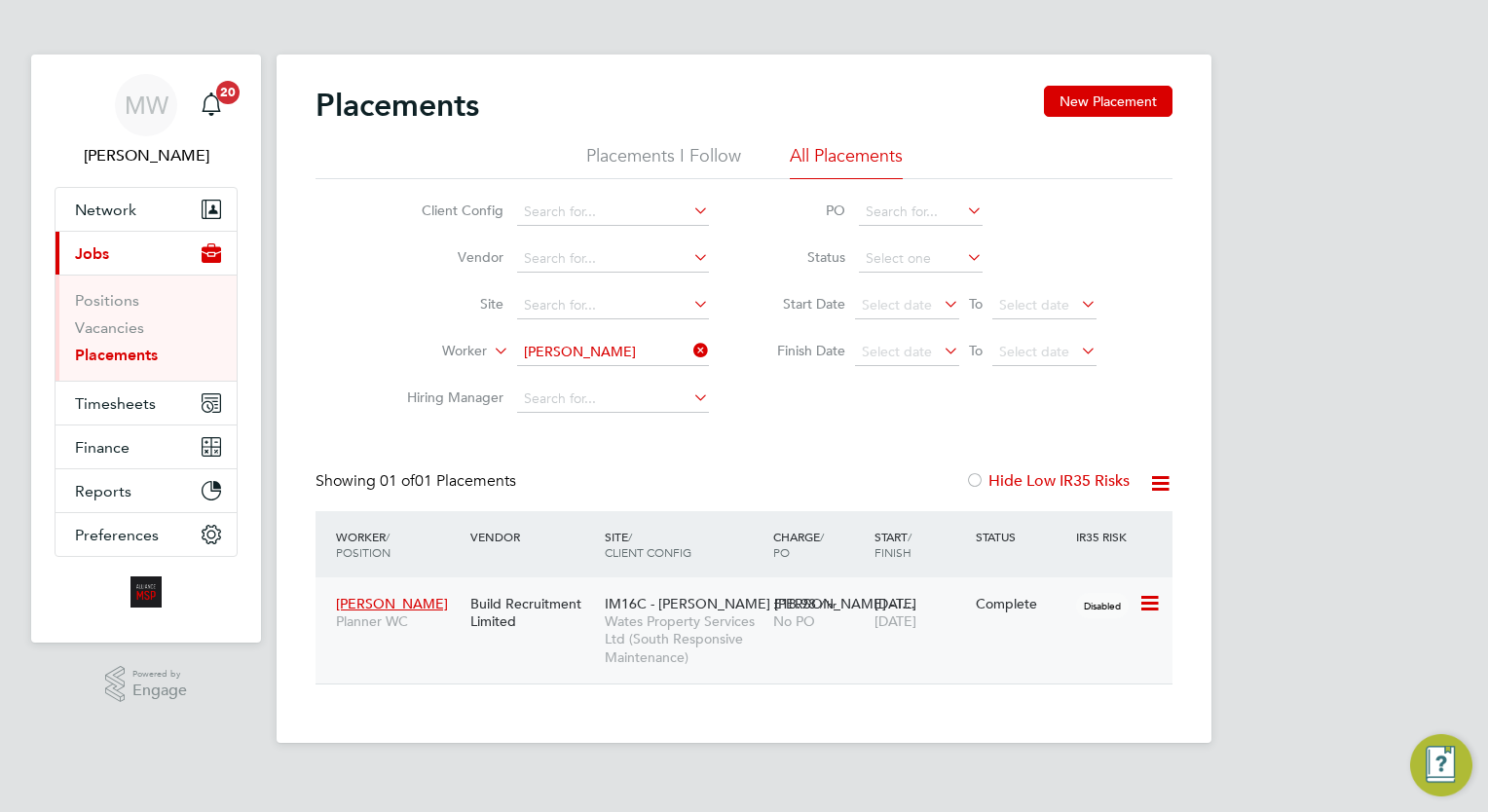
click at [830, 632] on div "£18.98 / hr No PO" at bounding box center [818, 611] width 101 height 54
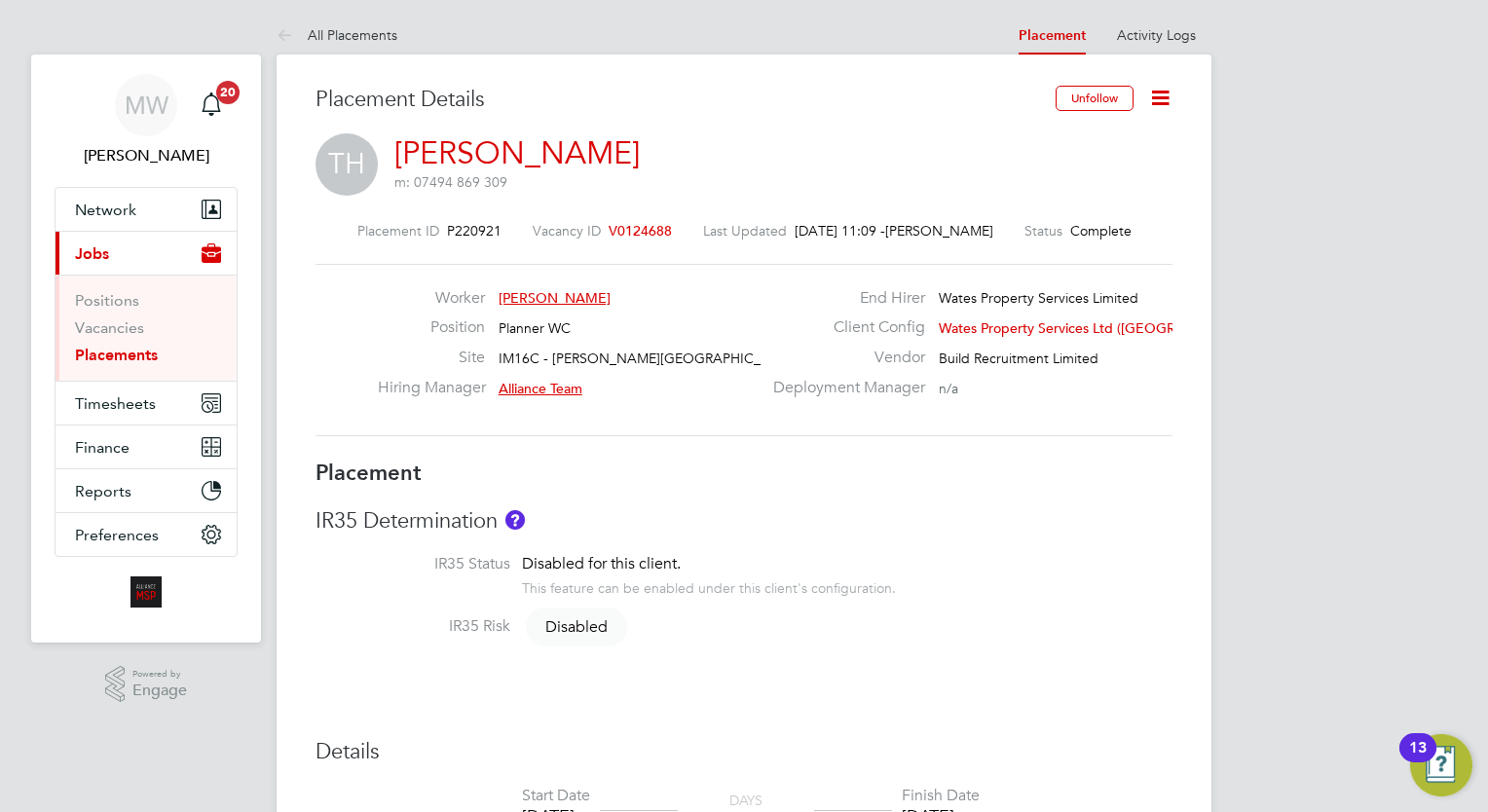
click at [1168, 91] on icon at bounding box center [1160, 97] width 25 height 25
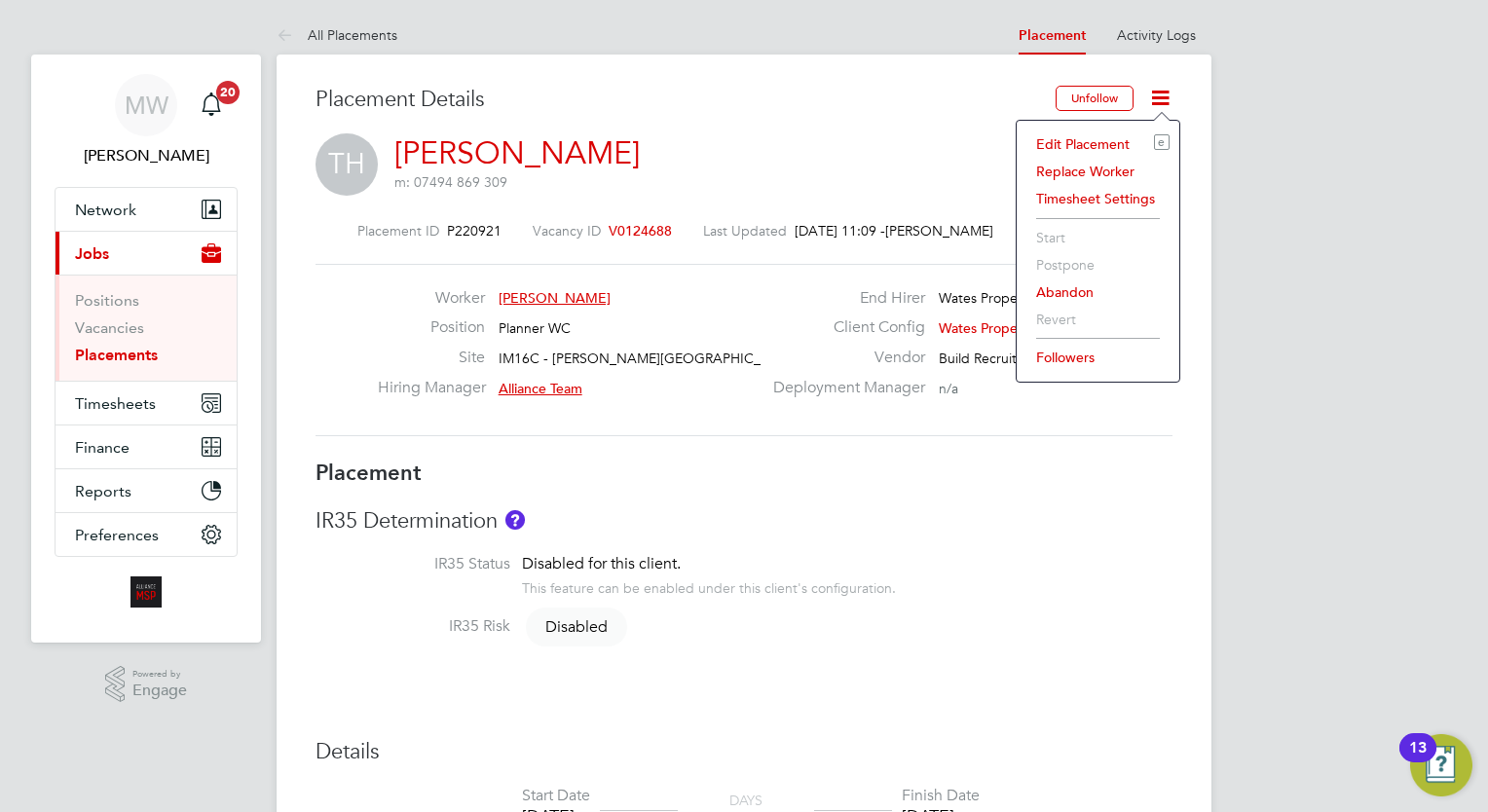
click at [1138, 137] on li "Edit Placement e" at bounding box center [1099, 145] width 144 height 28
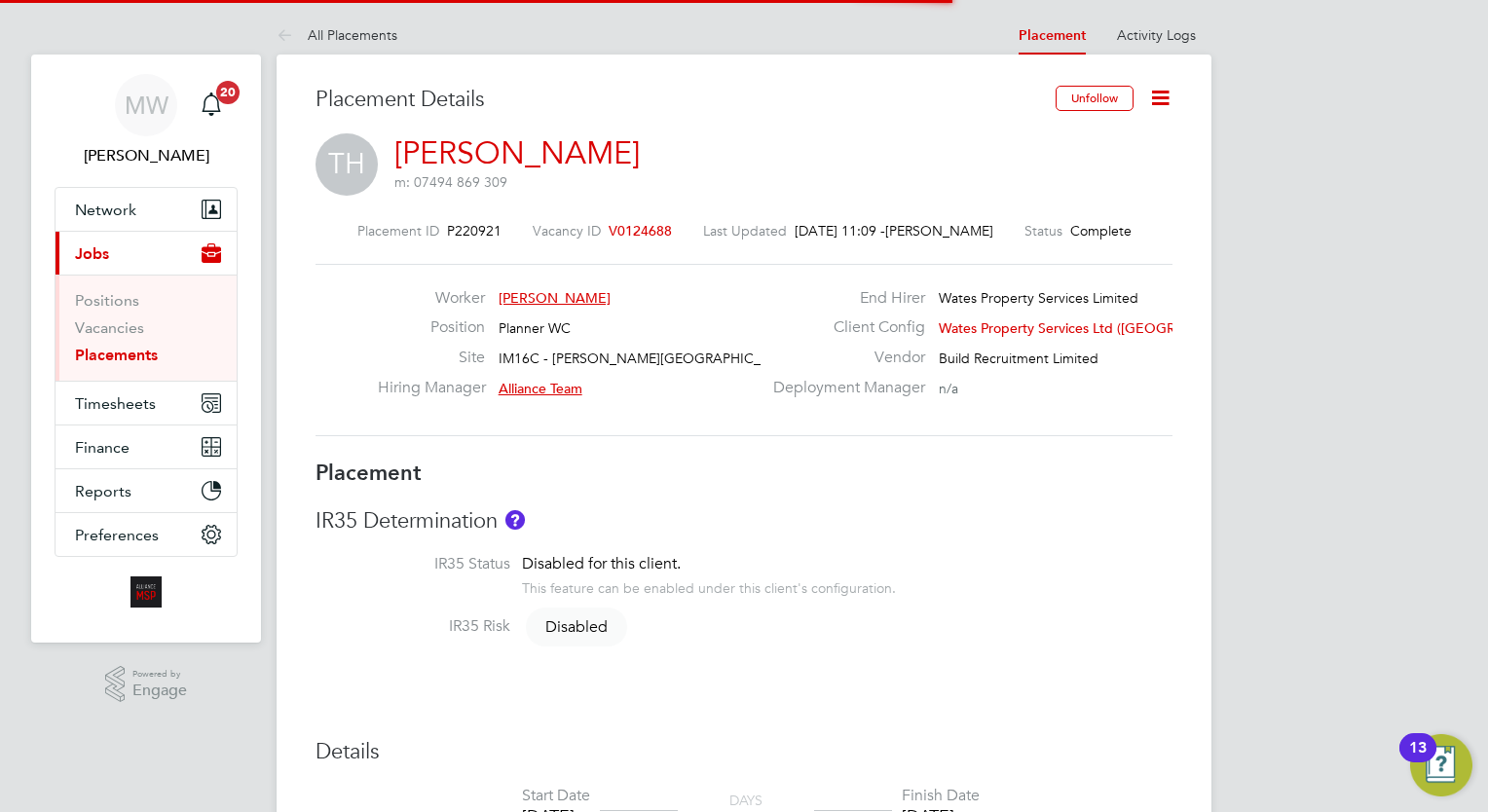
scroll to position [10, 10]
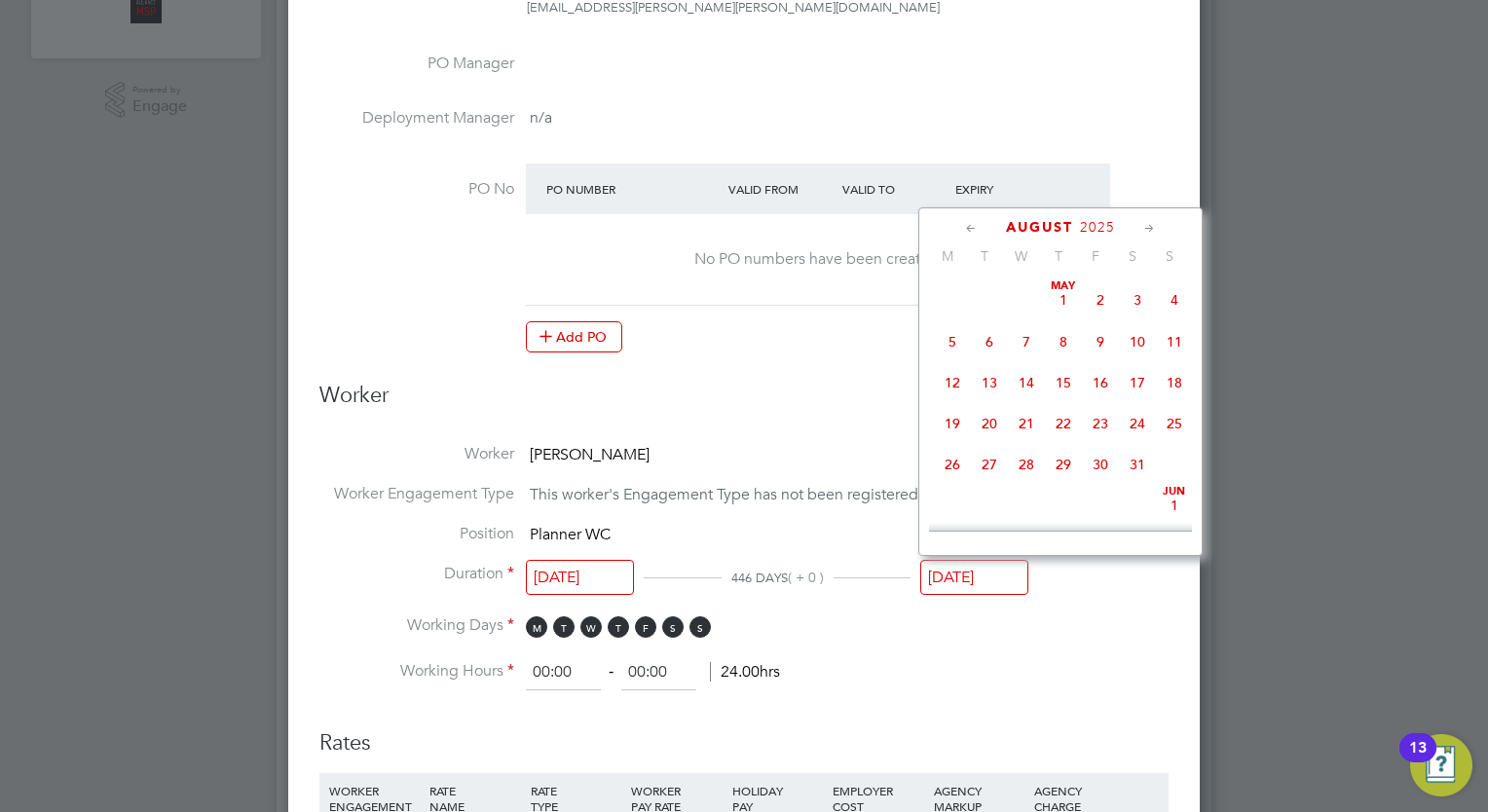
click at [998, 559] on input "[DATE]" at bounding box center [975, 577] width 108 height 36
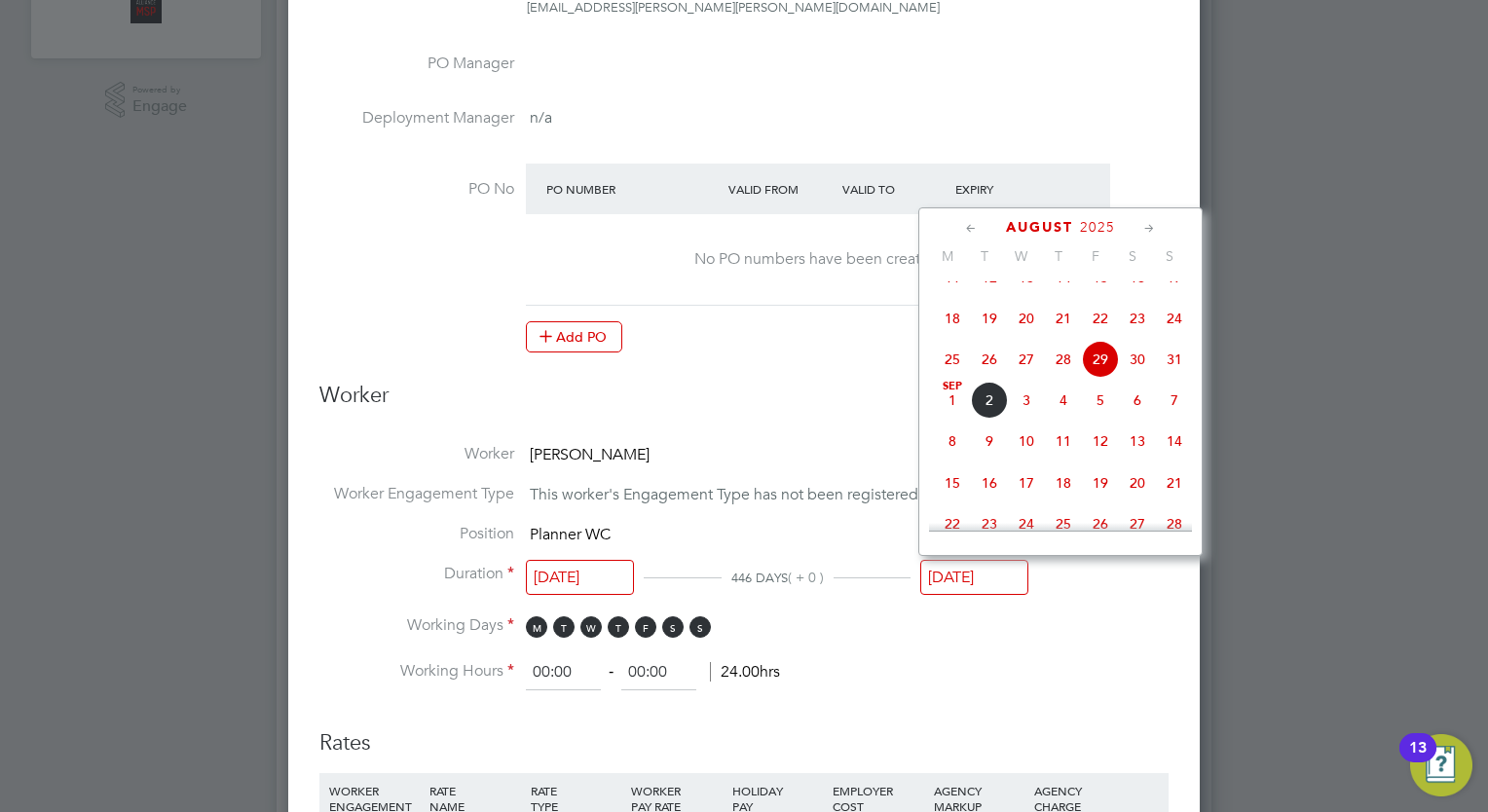
click at [1151, 229] on icon at bounding box center [1149, 229] width 19 height 22
click at [1150, 228] on icon at bounding box center [1149, 229] width 19 height 22
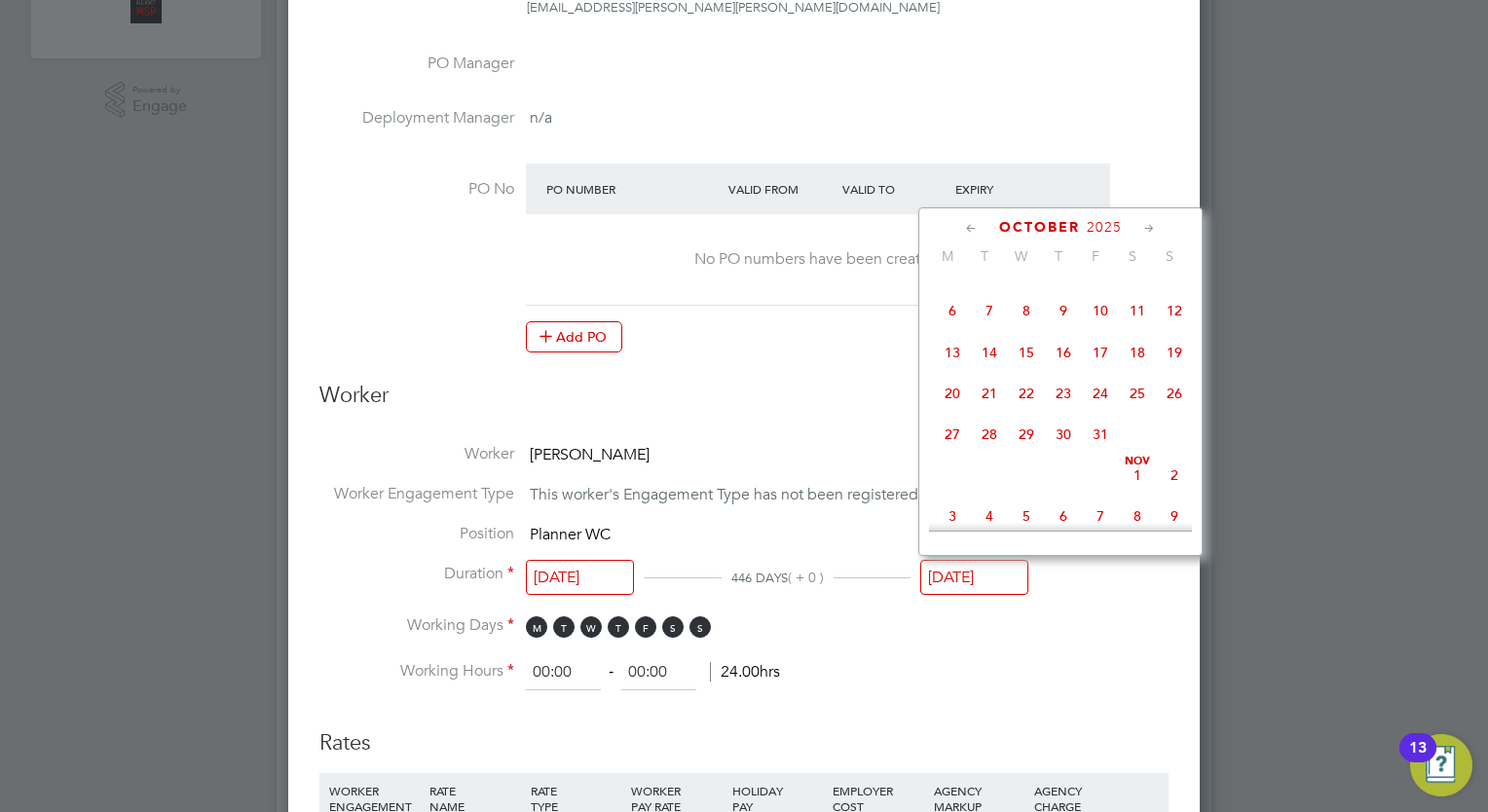
click at [1150, 228] on icon at bounding box center [1149, 229] width 19 height 22
click at [1099, 323] on span "7" at bounding box center [1101, 305] width 37 height 37
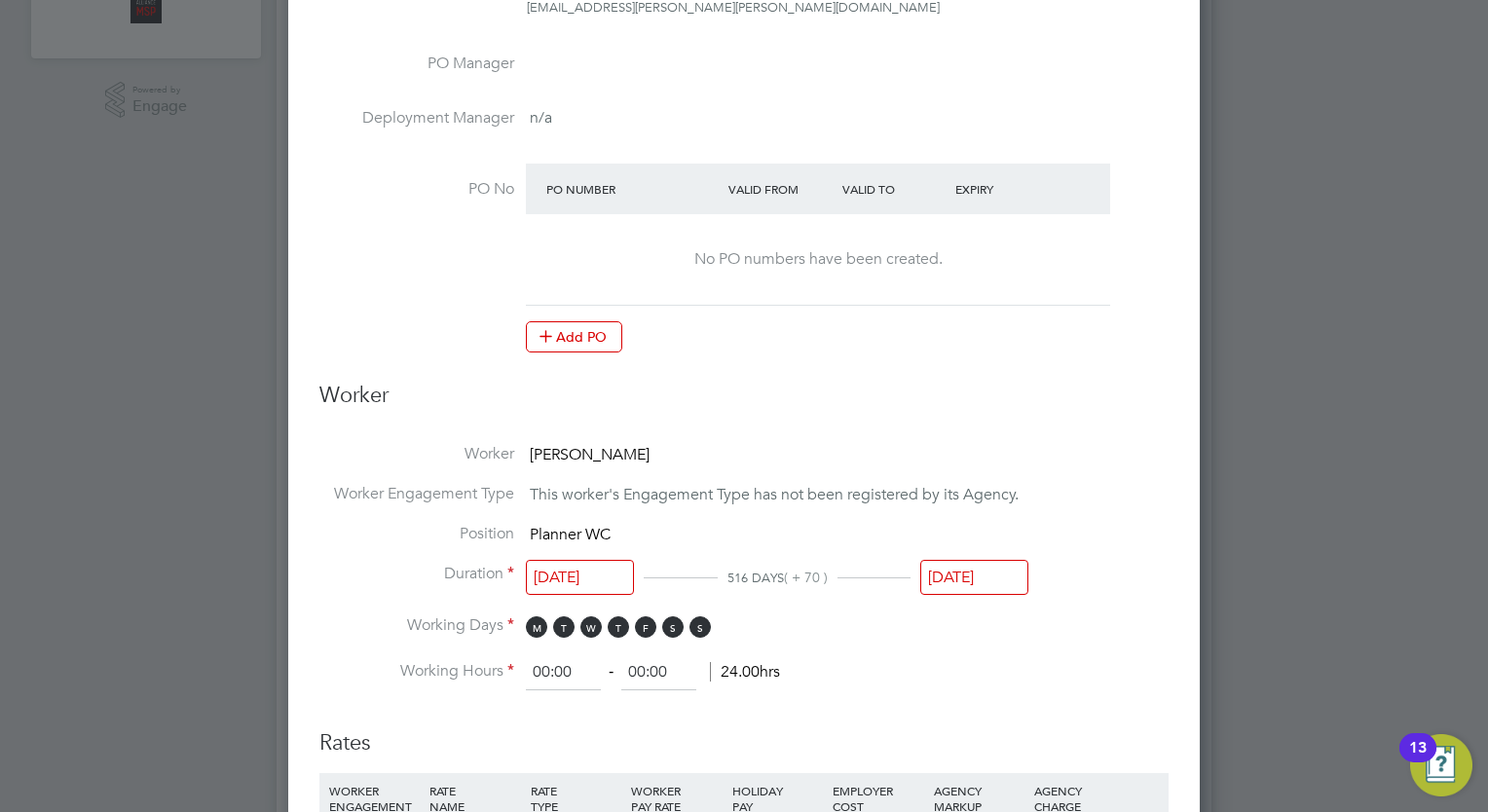
click at [996, 559] on input "07 Nov 2025" at bounding box center [975, 577] width 108 height 36
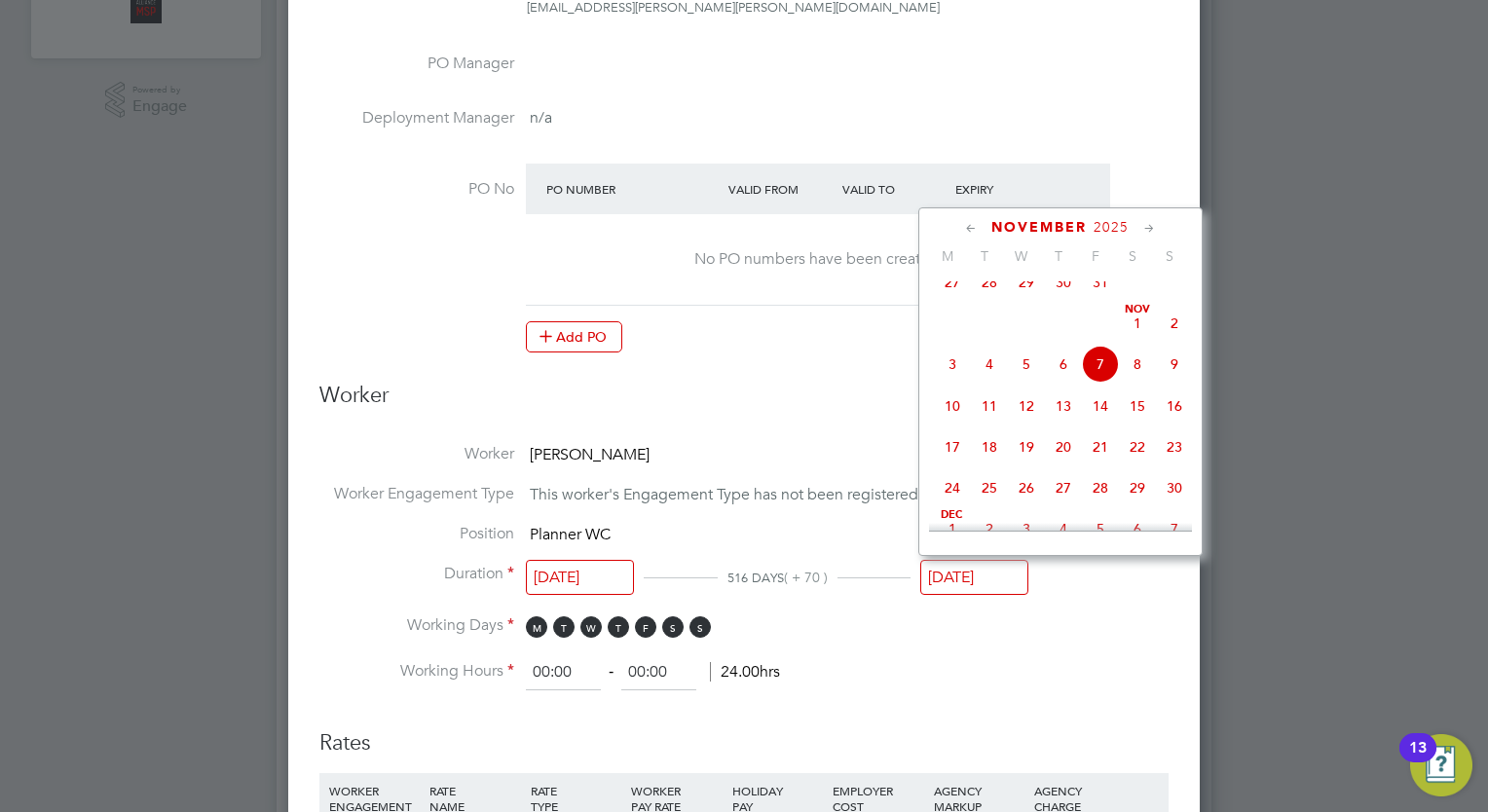
click at [1151, 226] on icon at bounding box center [1149, 229] width 19 height 22
click at [1110, 295] on span "5" at bounding box center [1101, 276] width 37 height 37
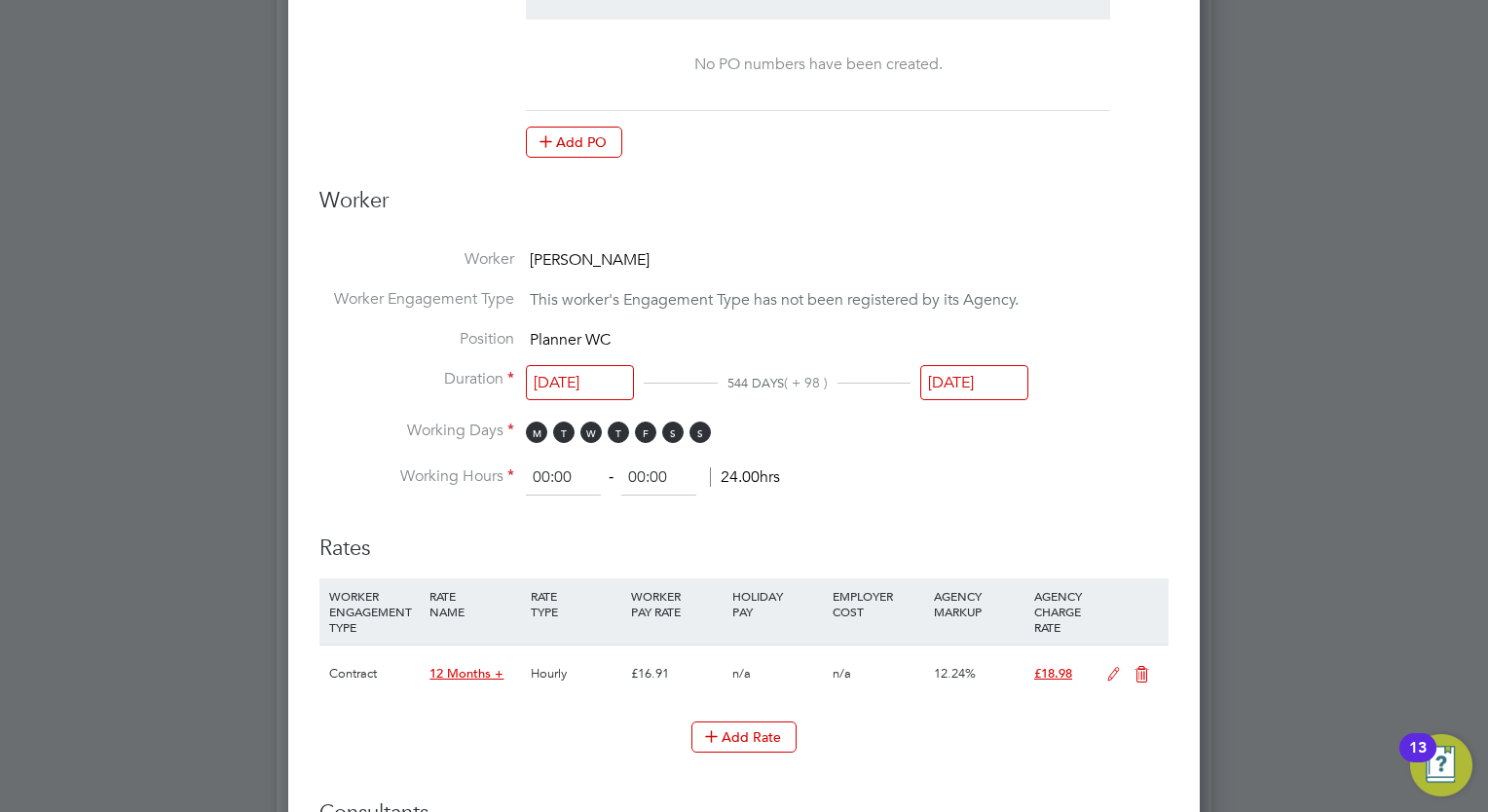
click at [993, 365] on input "[DATE]" at bounding box center [975, 382] width 108 height 36
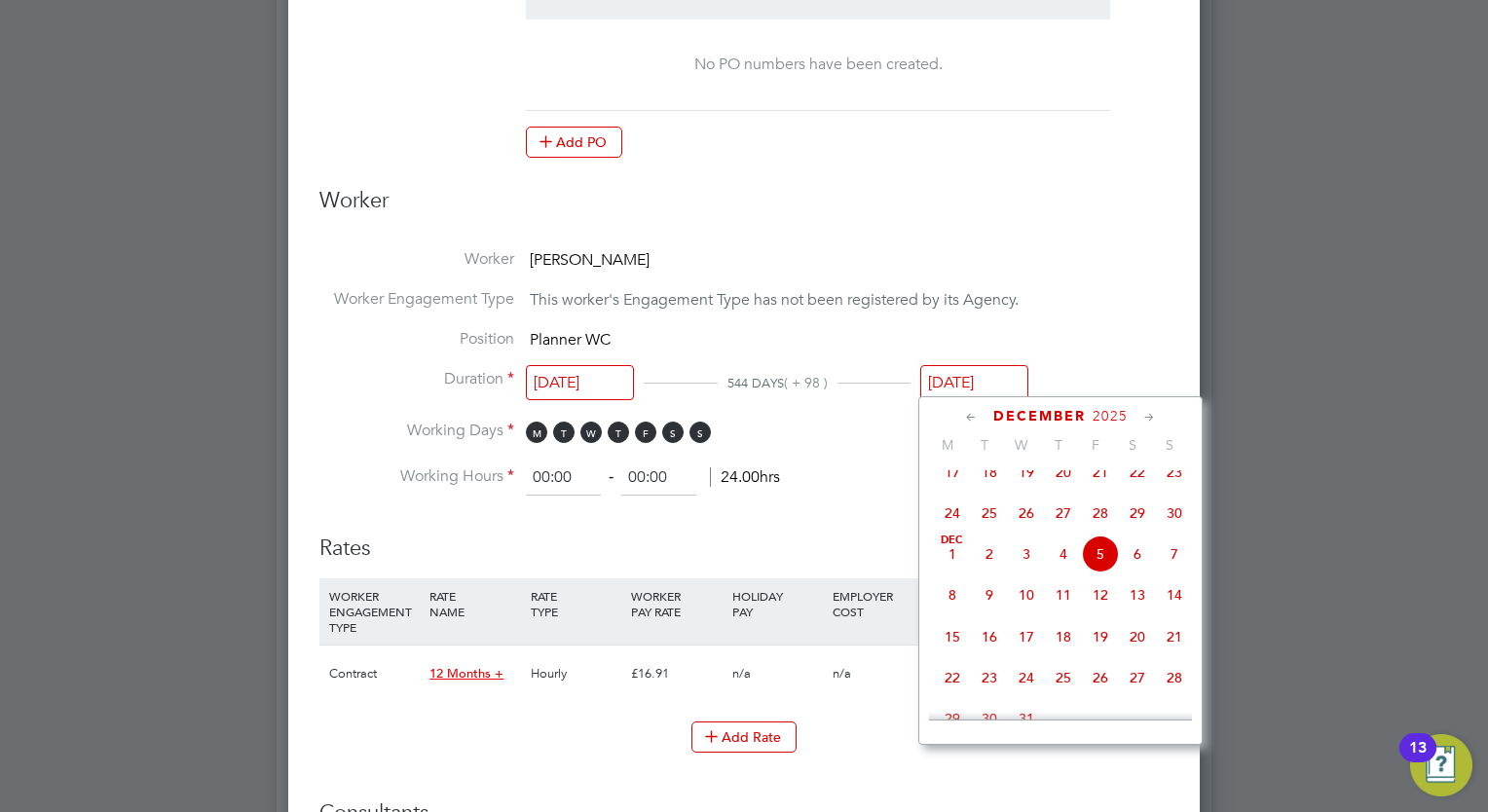
click at [1099, 603] on span "12" at bounding box center [1101, 595] width 37 height 37
type input "[DATE]"
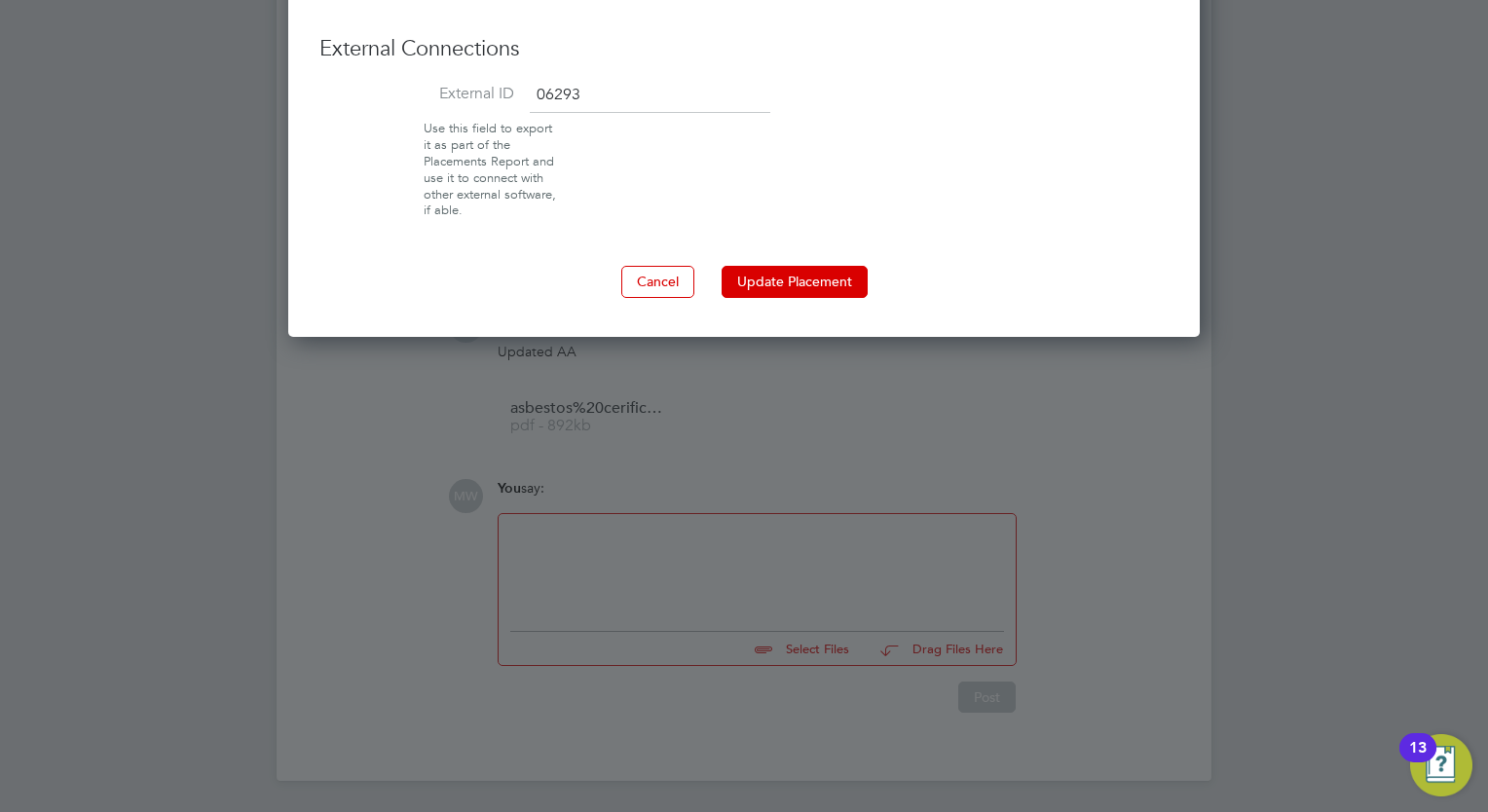
click at [776, 270] on button "Update Placement" at bounding box center [795, 281] width 147 height 31
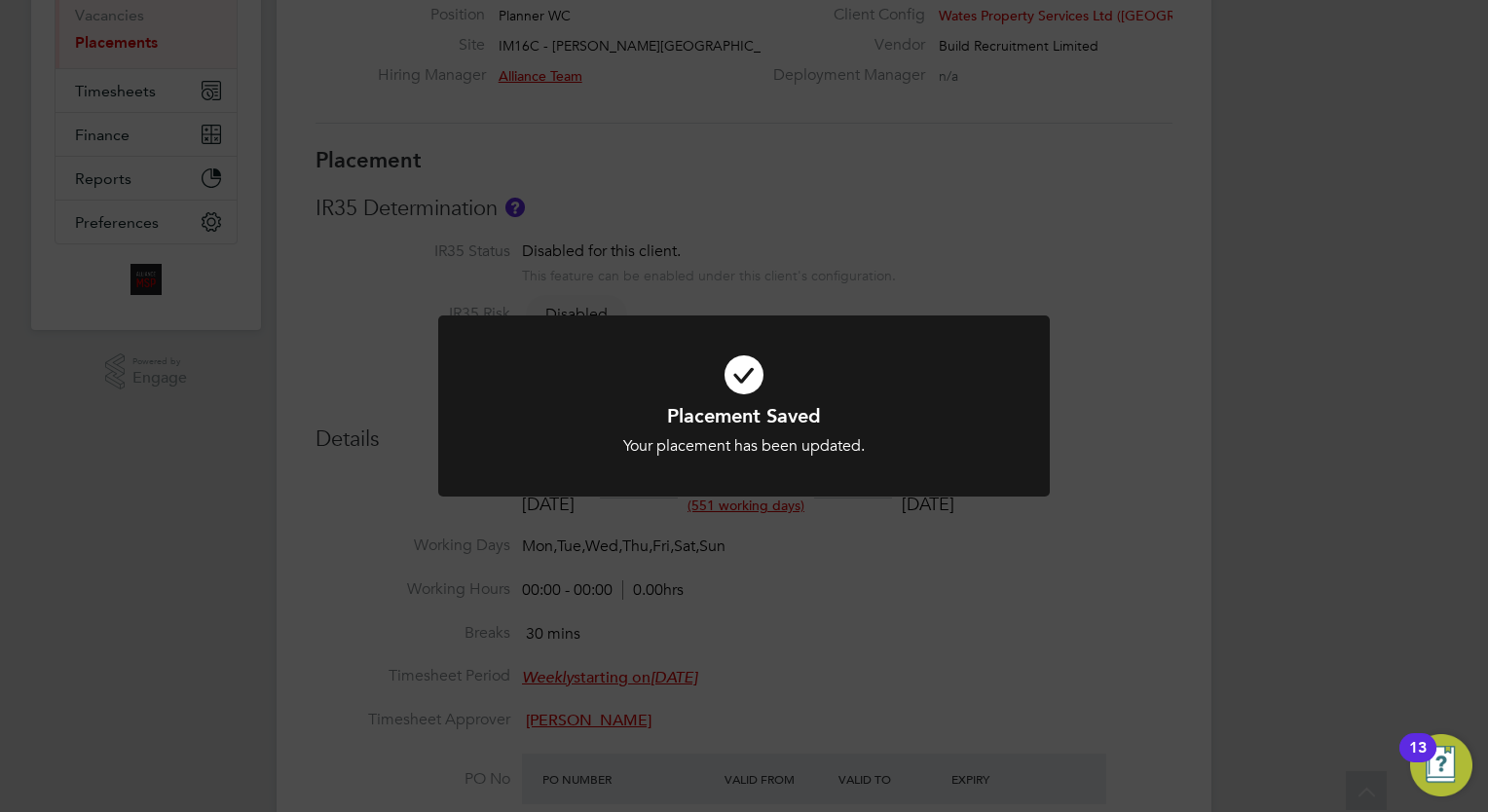
click at [729, 219] on div "Placement Saved Your placement has been updated. Cancel Okay" at bounding box center [744, 406] width 1488 height 812
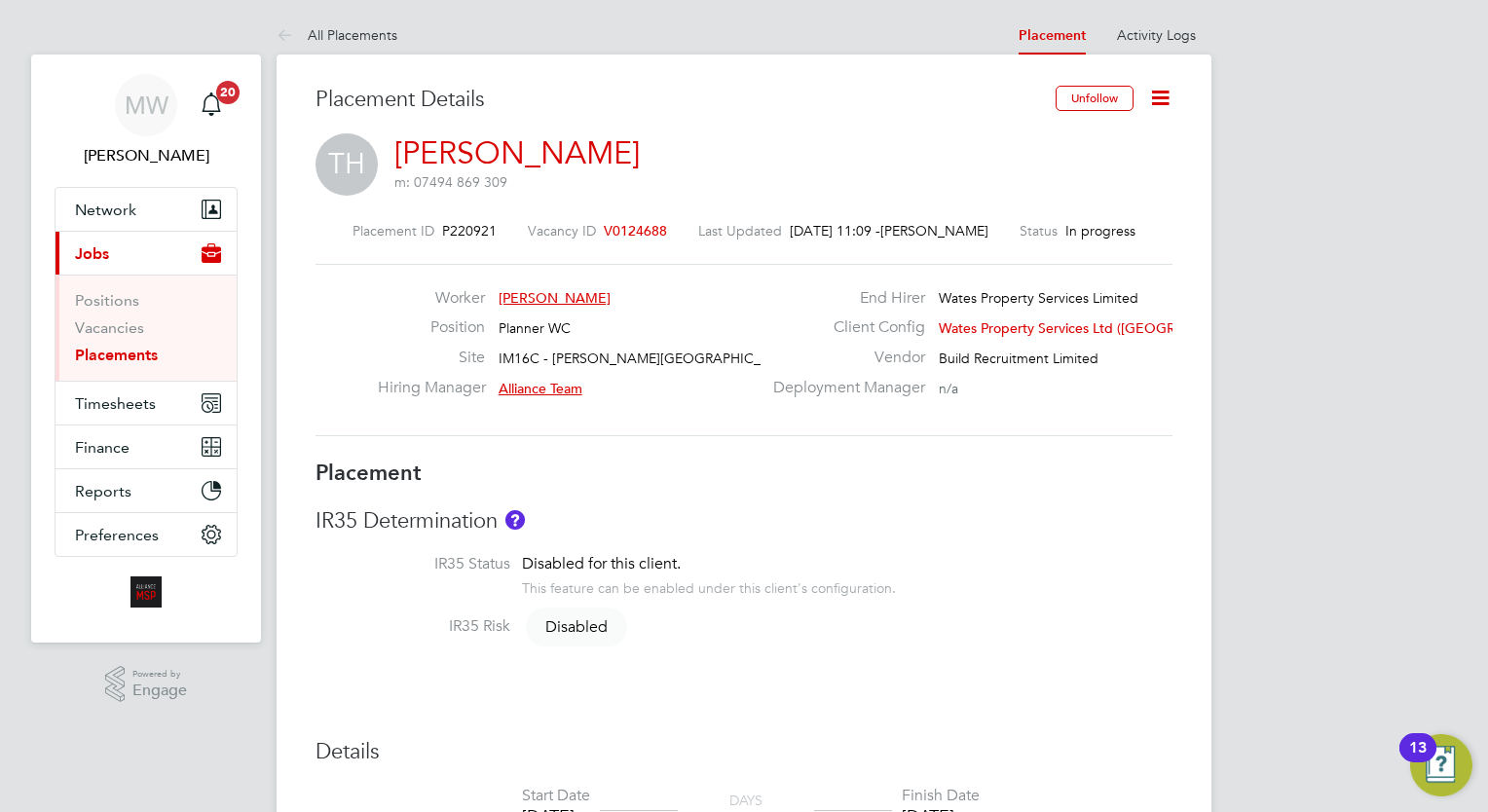
click at [851, 451] on div "Placement ID P220921 Vacancy ID V0124688 Last Updated 02 Sep 2025, 11:09 - Mega…" at bounding box center [744, 328] width 857 height 261
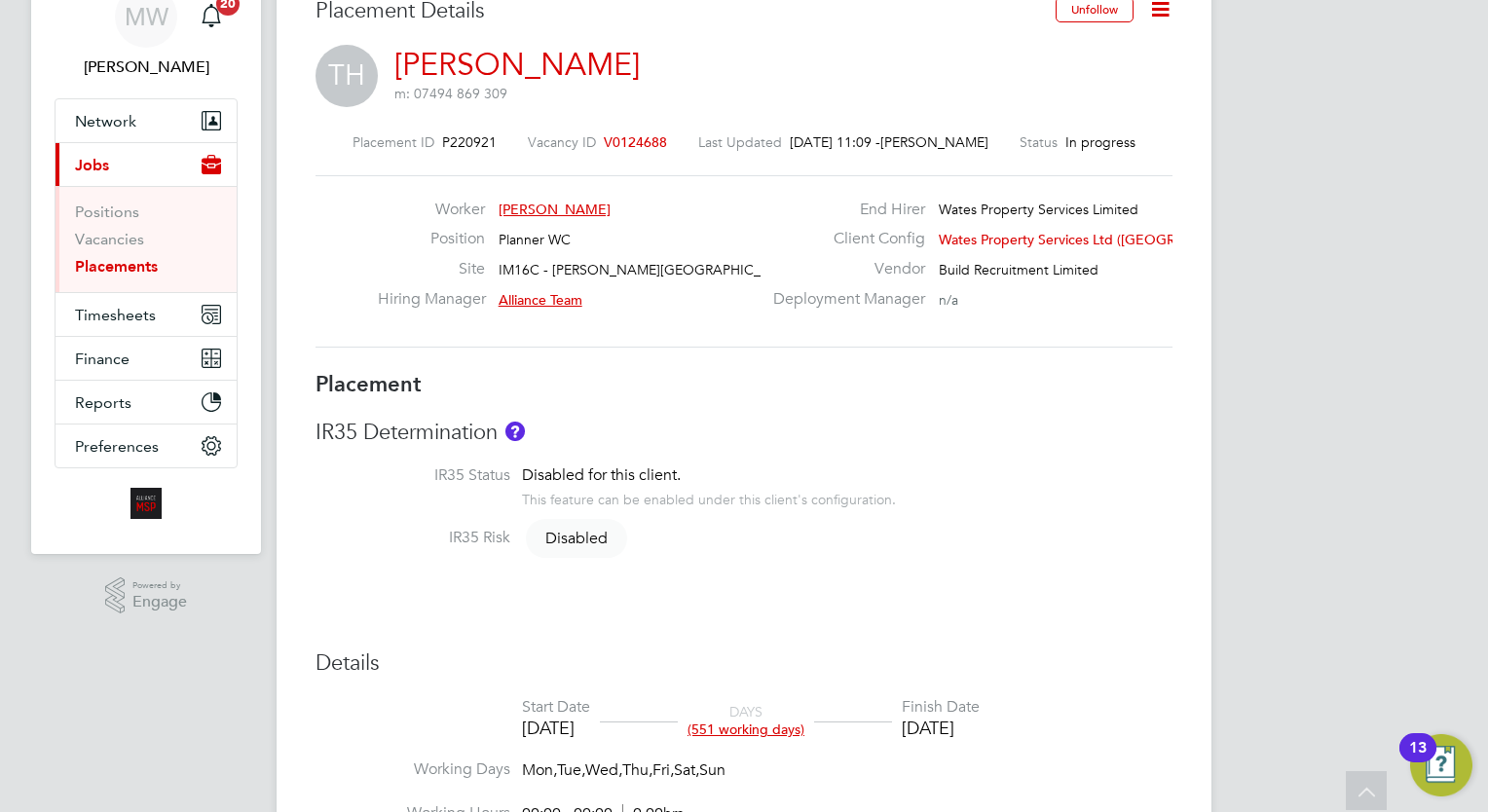
scroll to position [0, 0]
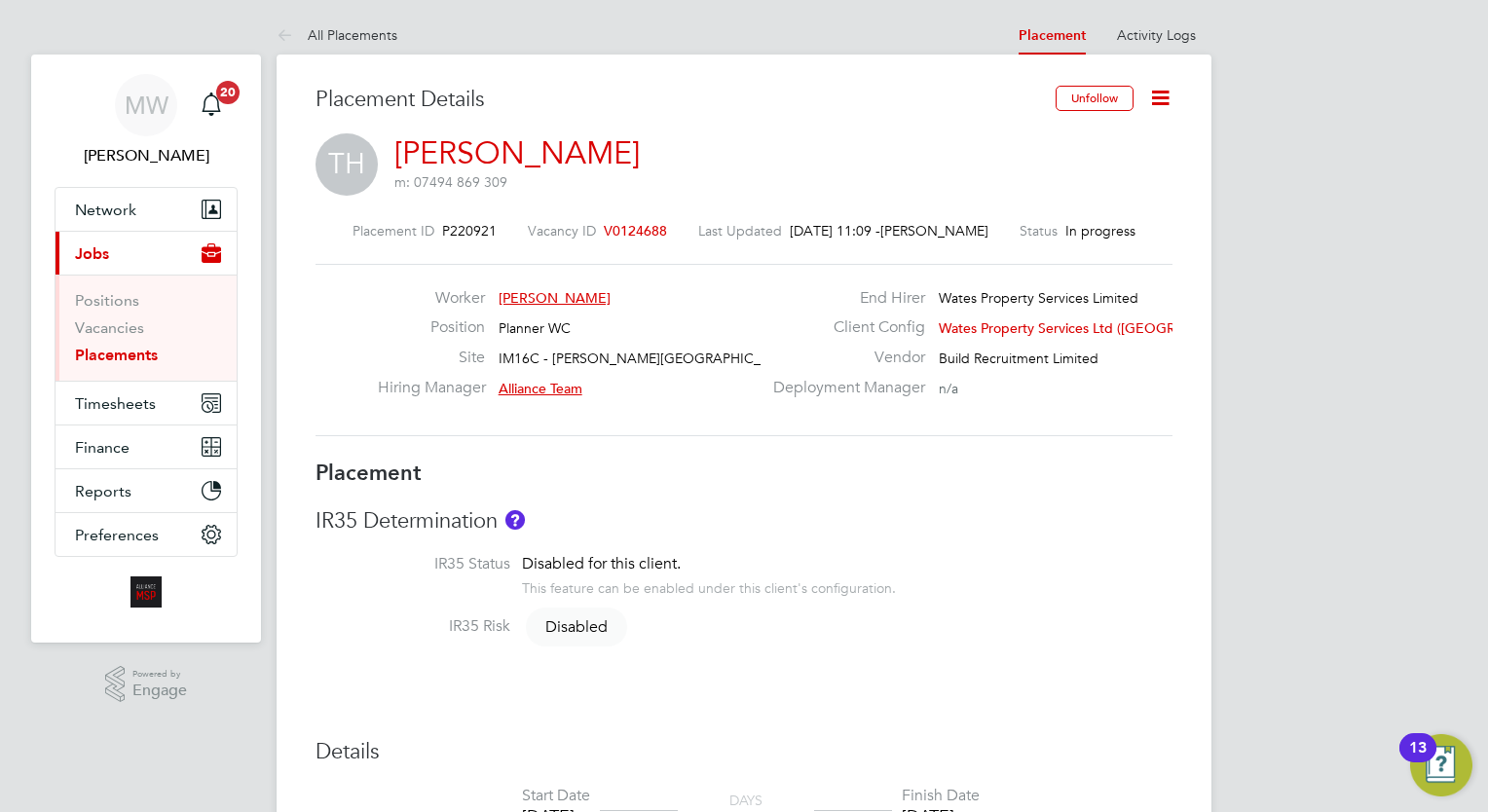
click at [140, 354] on link "Placements" at bounding box center [116, 355] width 83 height 19
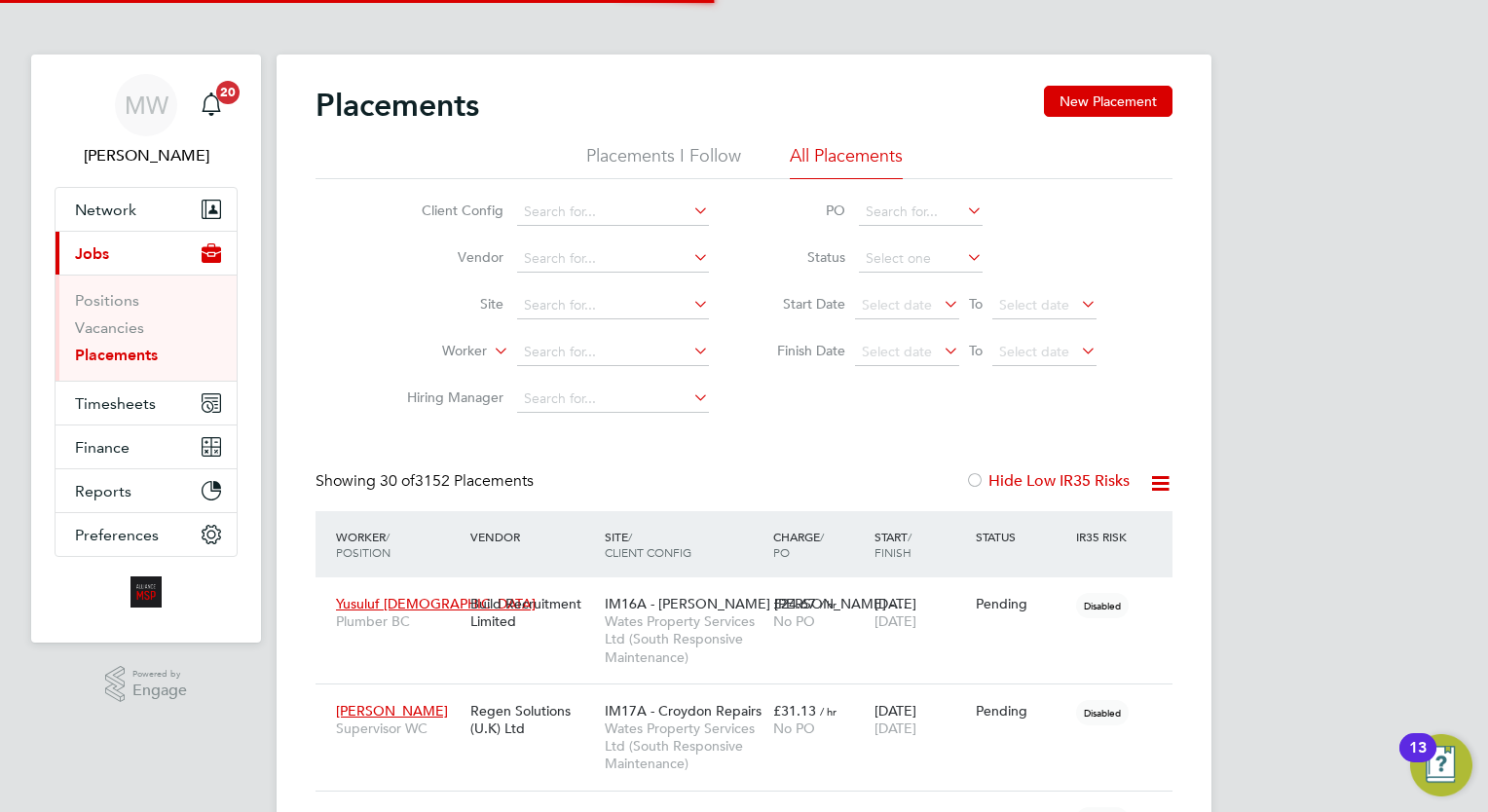
scroll to position [55, 136]
click at [612, 333] on li "Worker" at bounding box center [550, 353] width 366 height 47
click at [615, 346] on input at bounding box center [613, 353] width 192 height 28
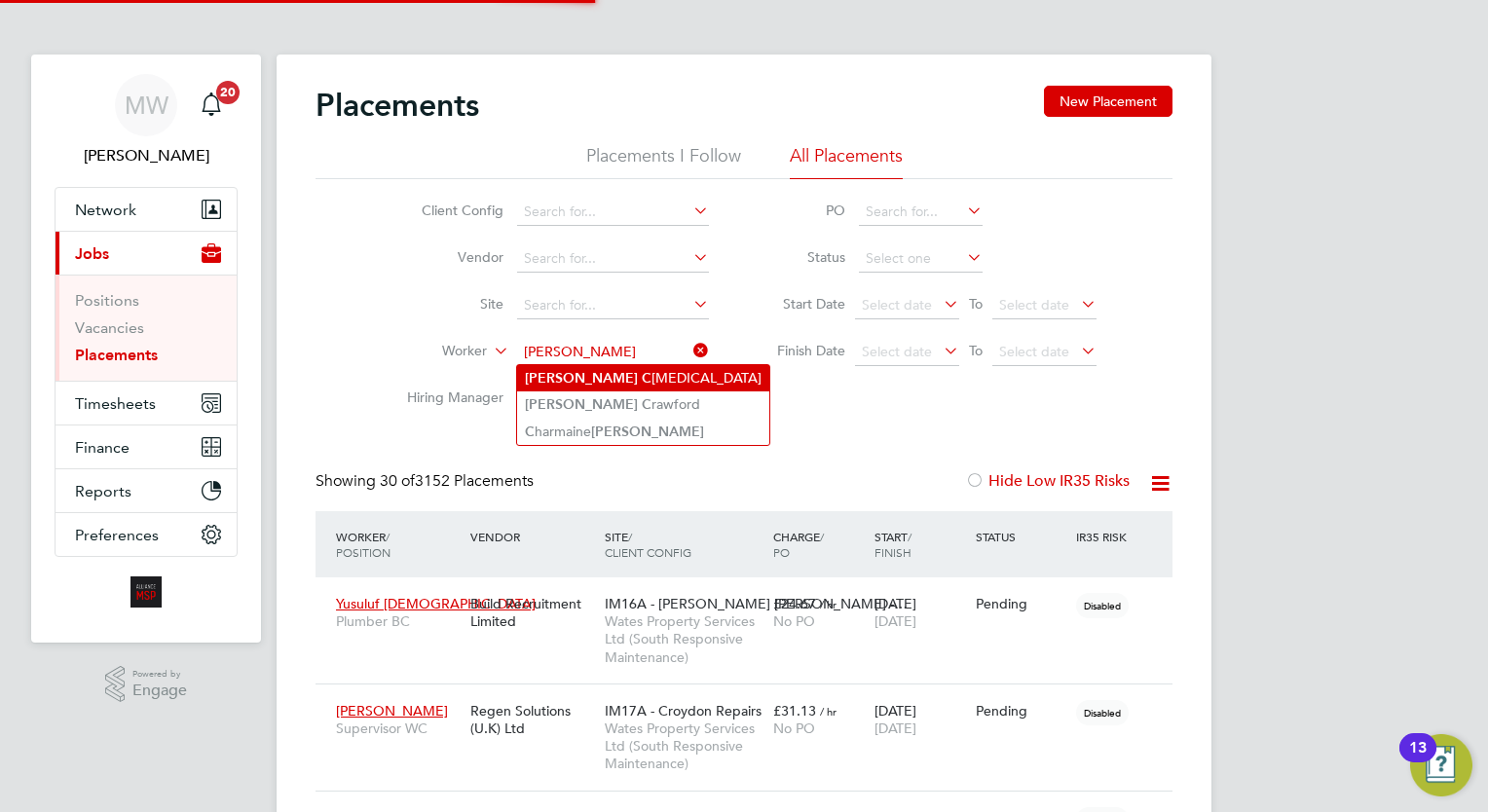
click at [626, 372] on li "James C ollier" at bounding box center [643, 377] width 252 height 27
type input "James Collier"
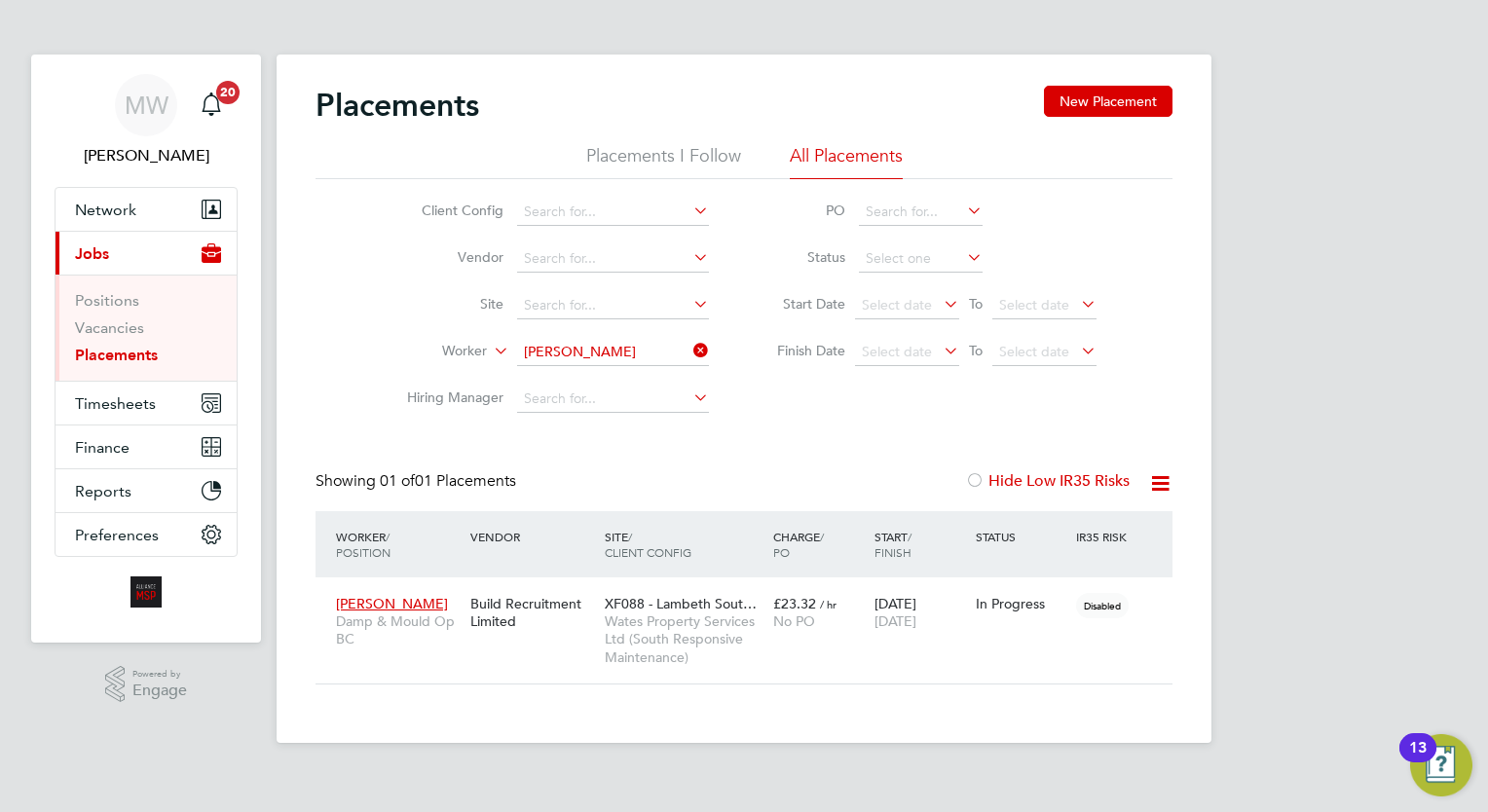
drag, startPoint x: 697, startPoint y: 347, endPoint x: 682, endPoint y: 347, distance: 15.0
click at [689, 347] on icon at bounding box center [689, 351] width 0 height 28
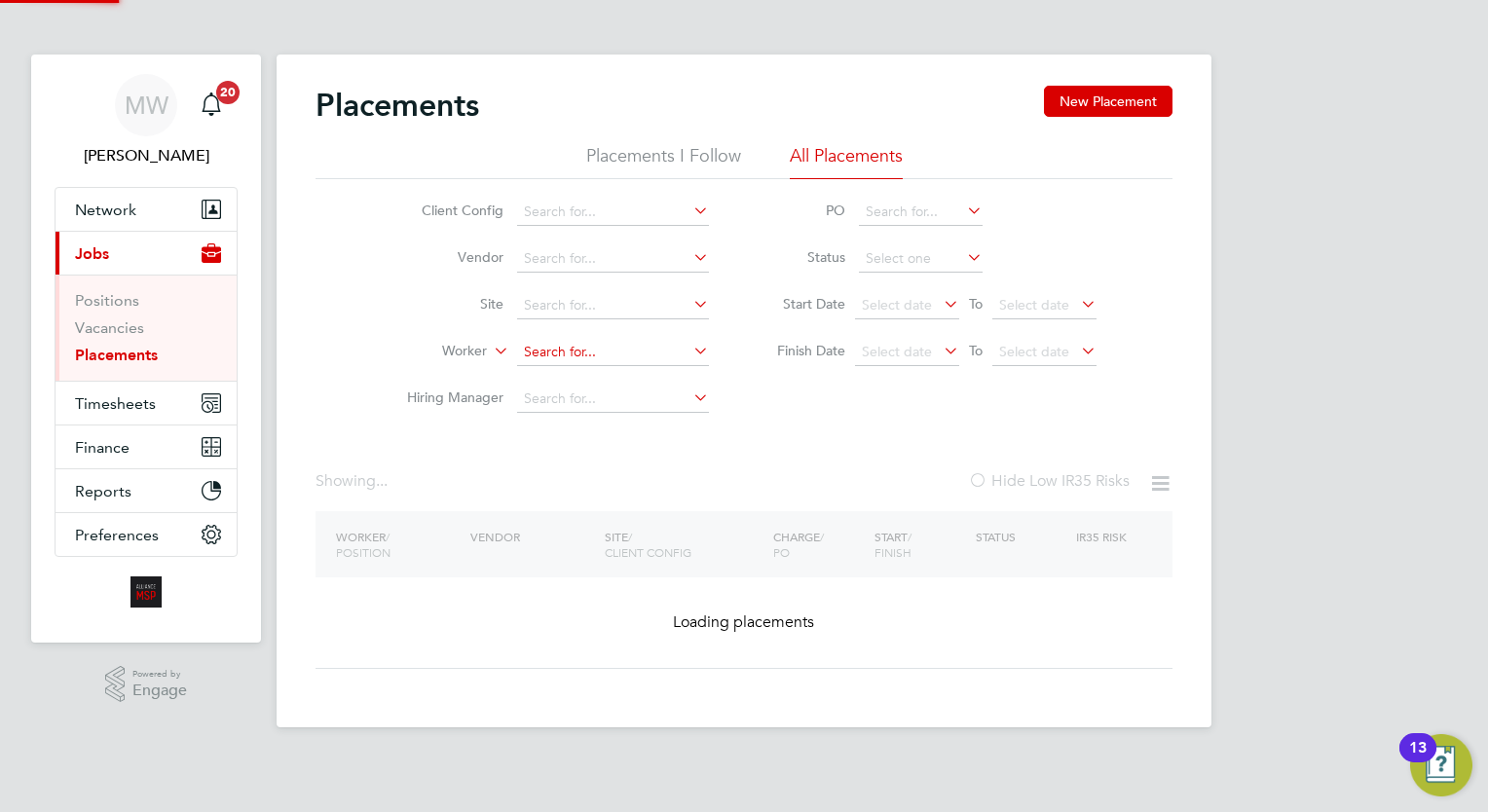
click at [639, 350] on input at bounding box center [613, 353] width 192 height 28
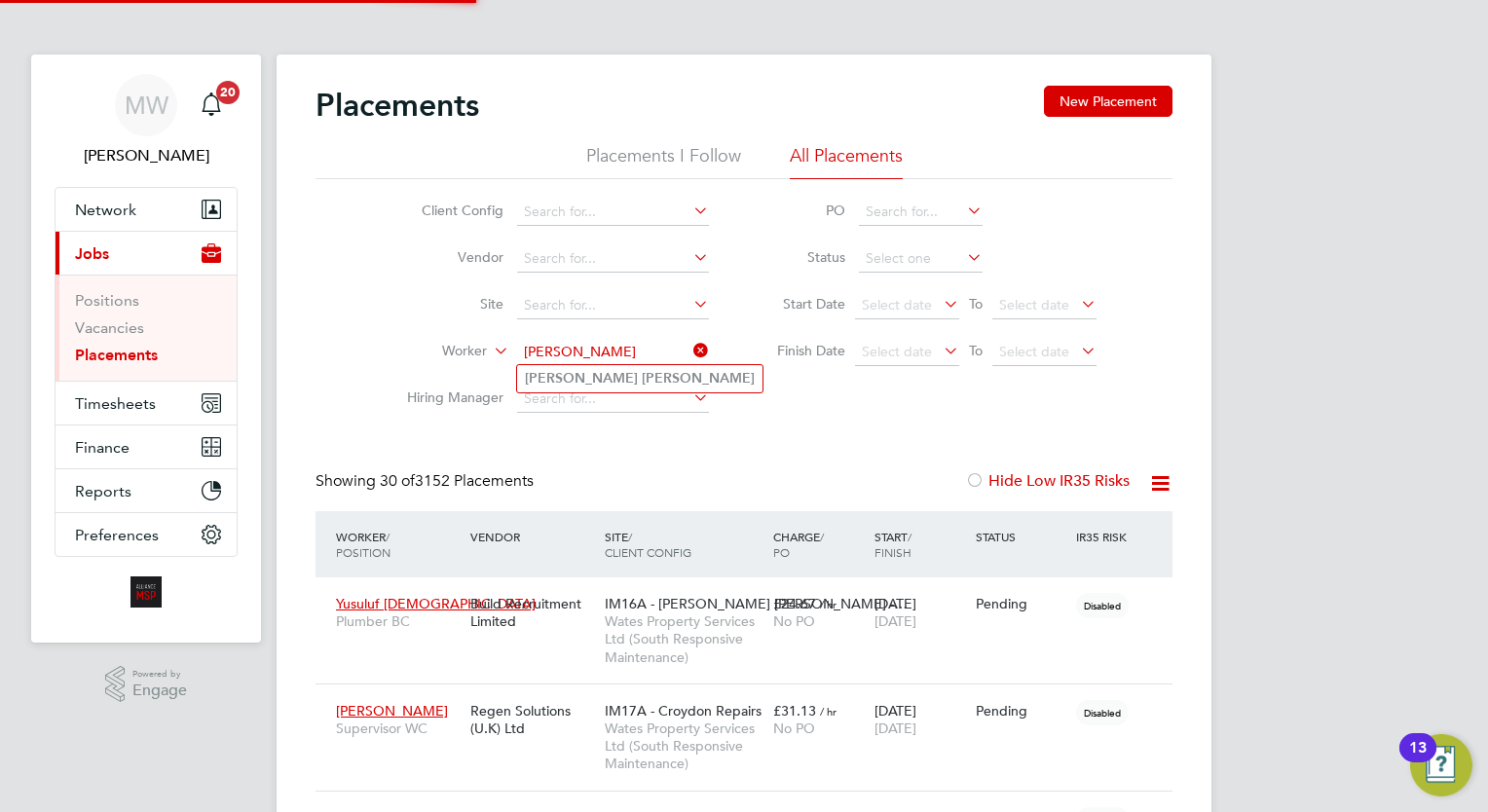
click at [642, 370] on b "Alexander" at bounding box center [698, 377] width 113 height 17
type input "Simon Alexander"
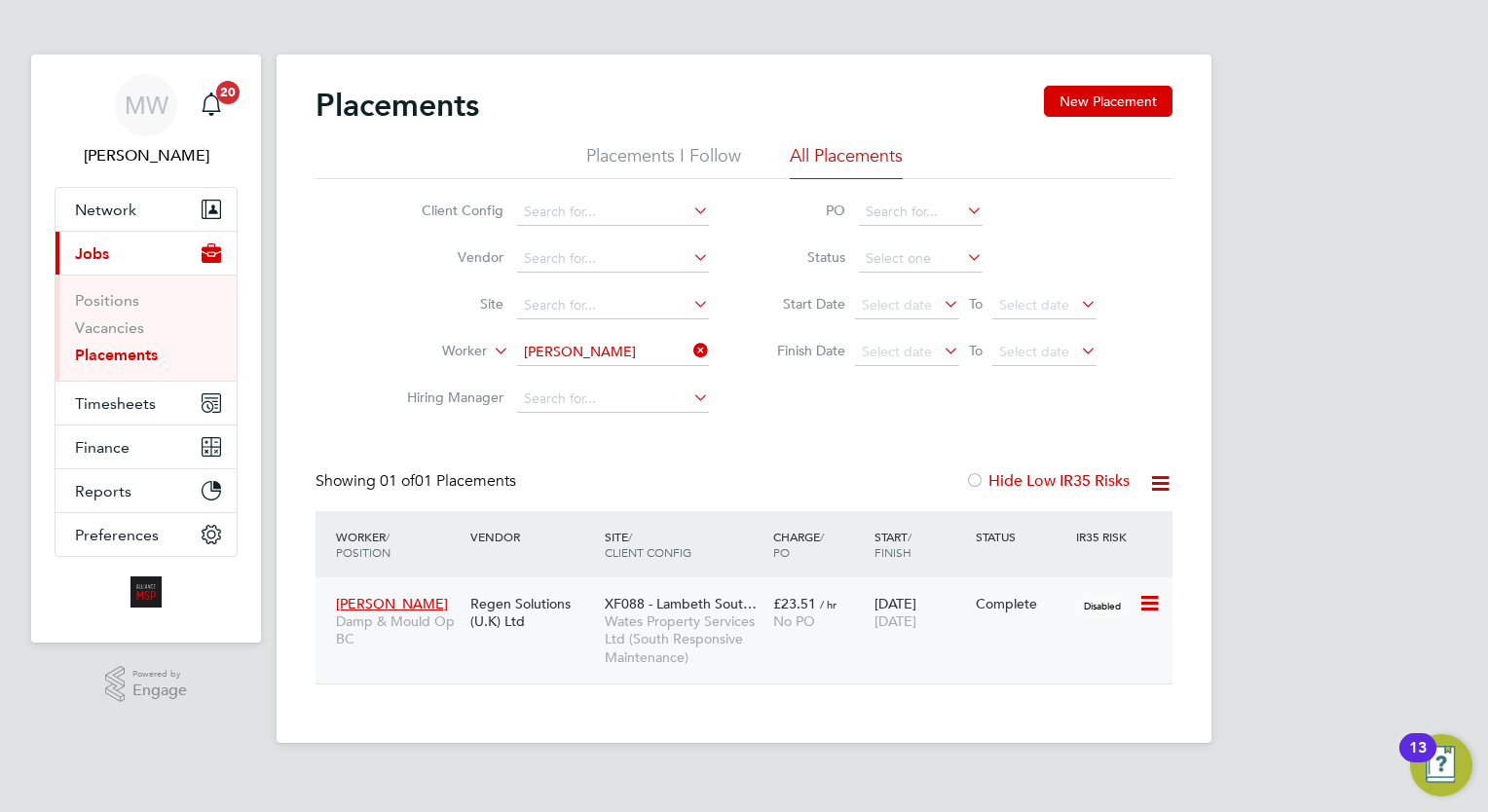
click at [843, 633] on div "£23.51 / hr No PO" at bounding box center [818, 611] width 101 height 54
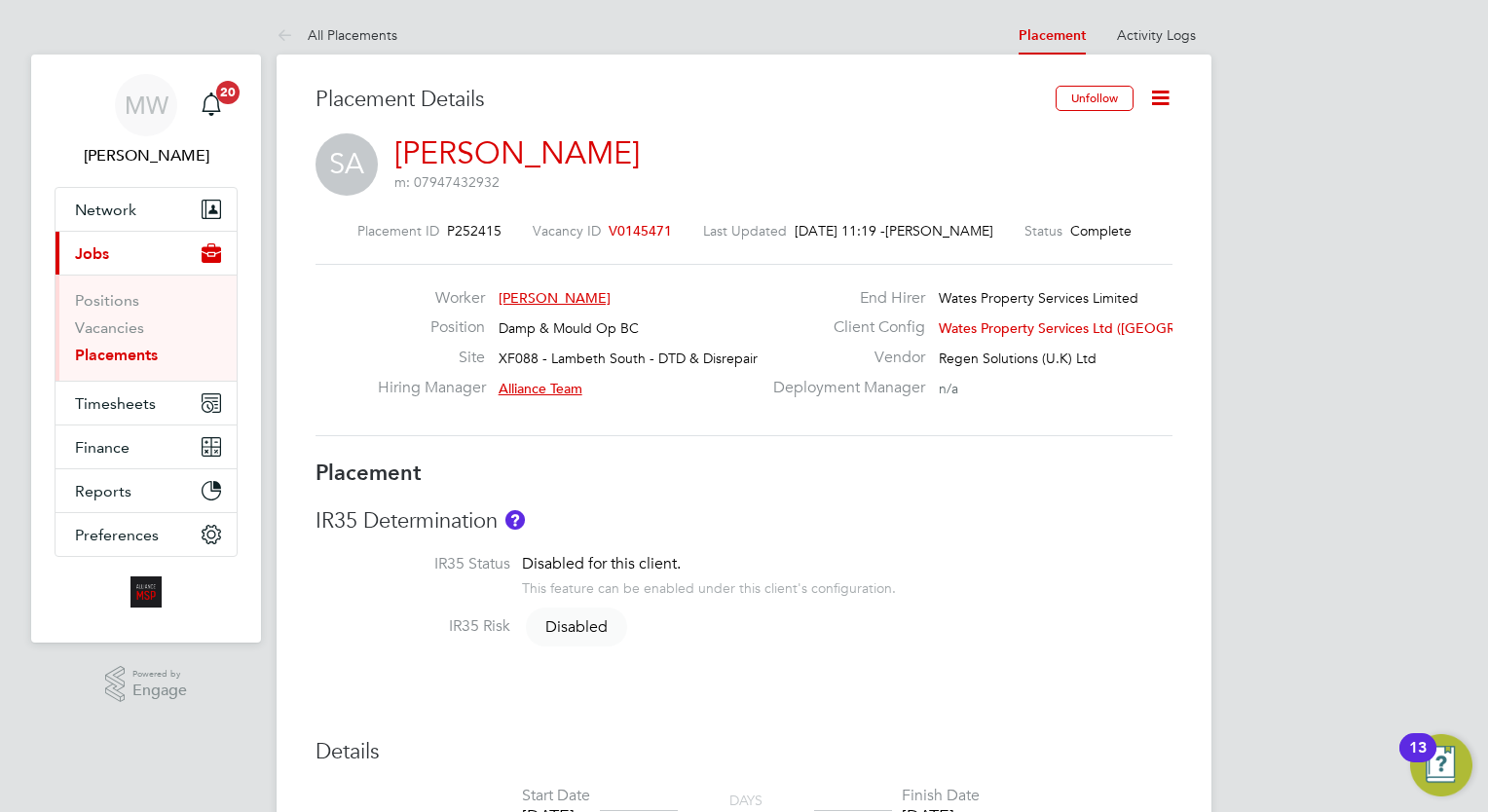
click at [159, 351] on li "Placements" at bounding box center [148, 356] width 147 height 20
drag, startPoint x: 154, startPoint y: 355, endPoint x: 184, endPoint y: 356, distance: 30.0
click at [154, 355] on link "Placements" at bounding box center [116, 355] width 83 height 19
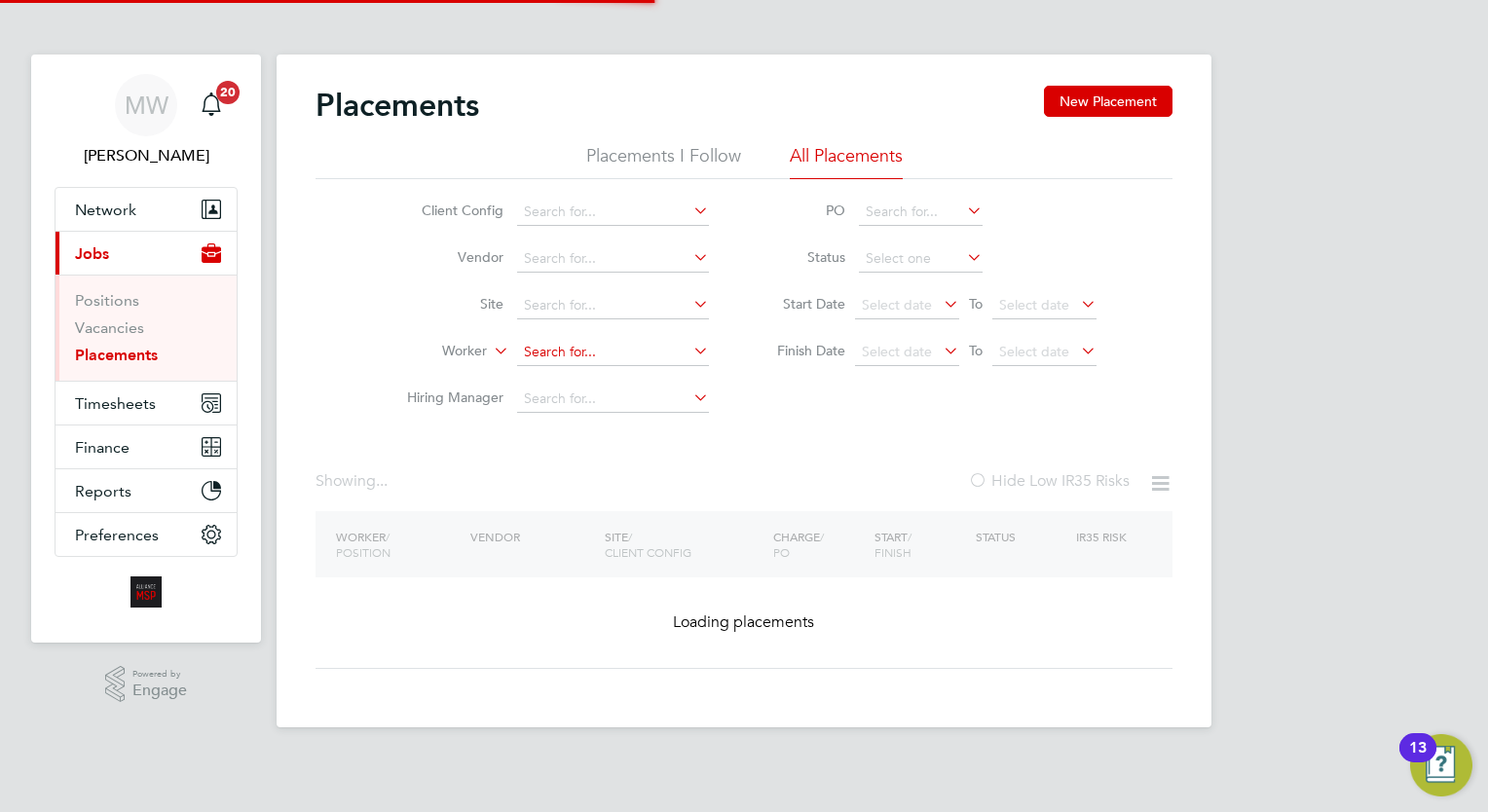
click at [539, 363] on input at bounding box center [613, 353] width 192 height 28
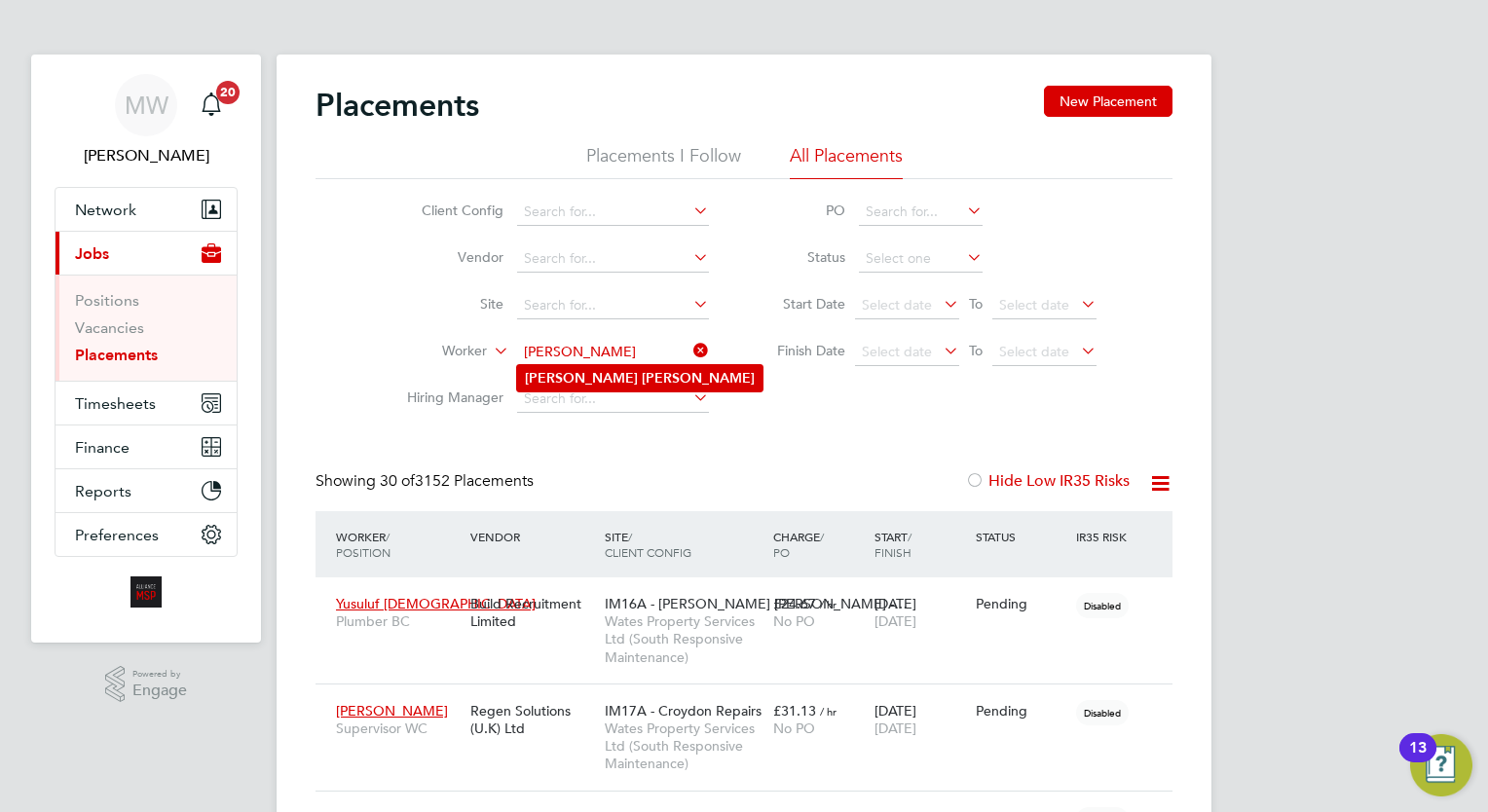
click at [642, 378] on b "Miller" at bounding box center [698, 377] width 113 height 17
type input "James Miller"
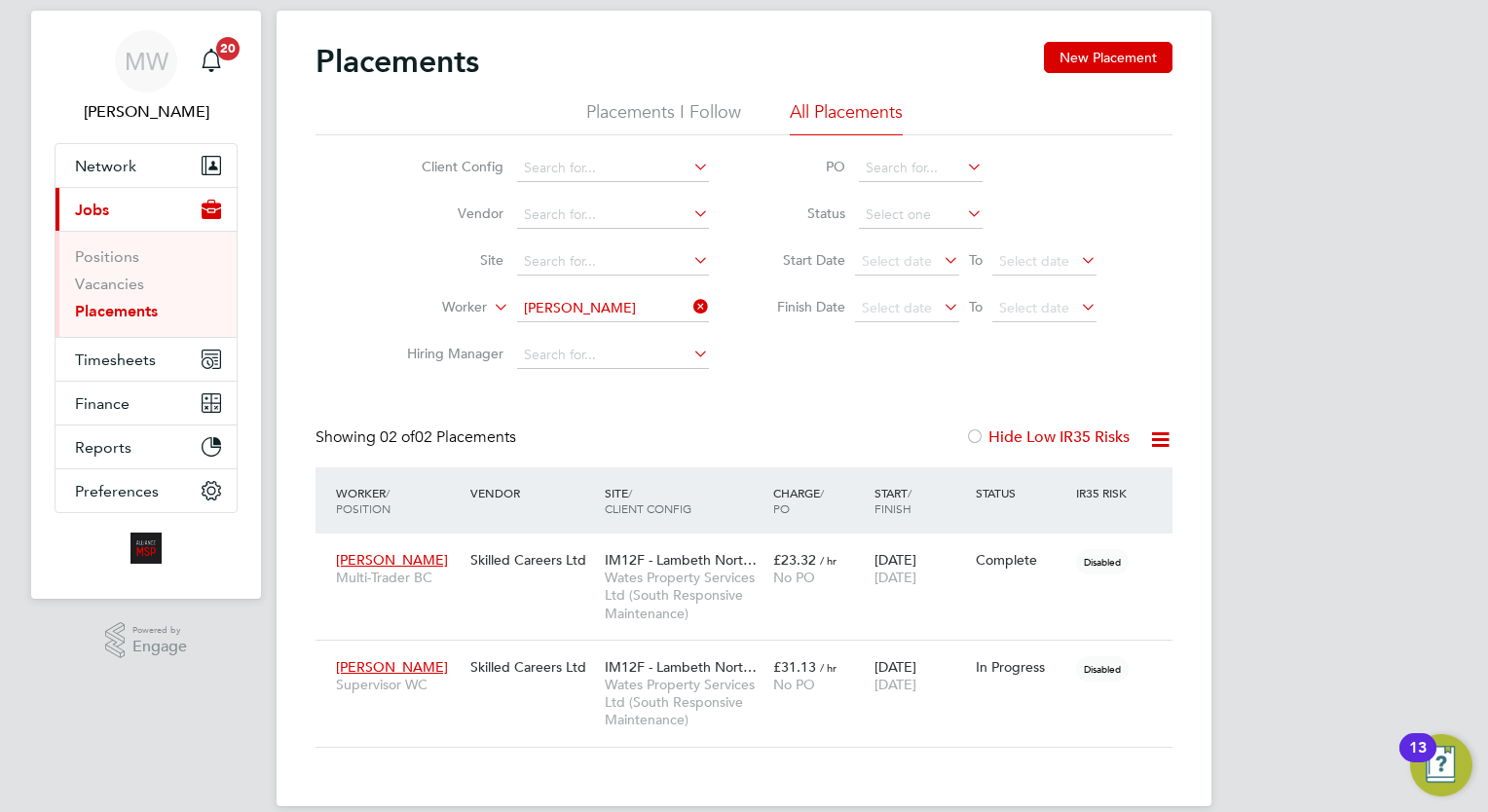
scroll to position [67, 0]
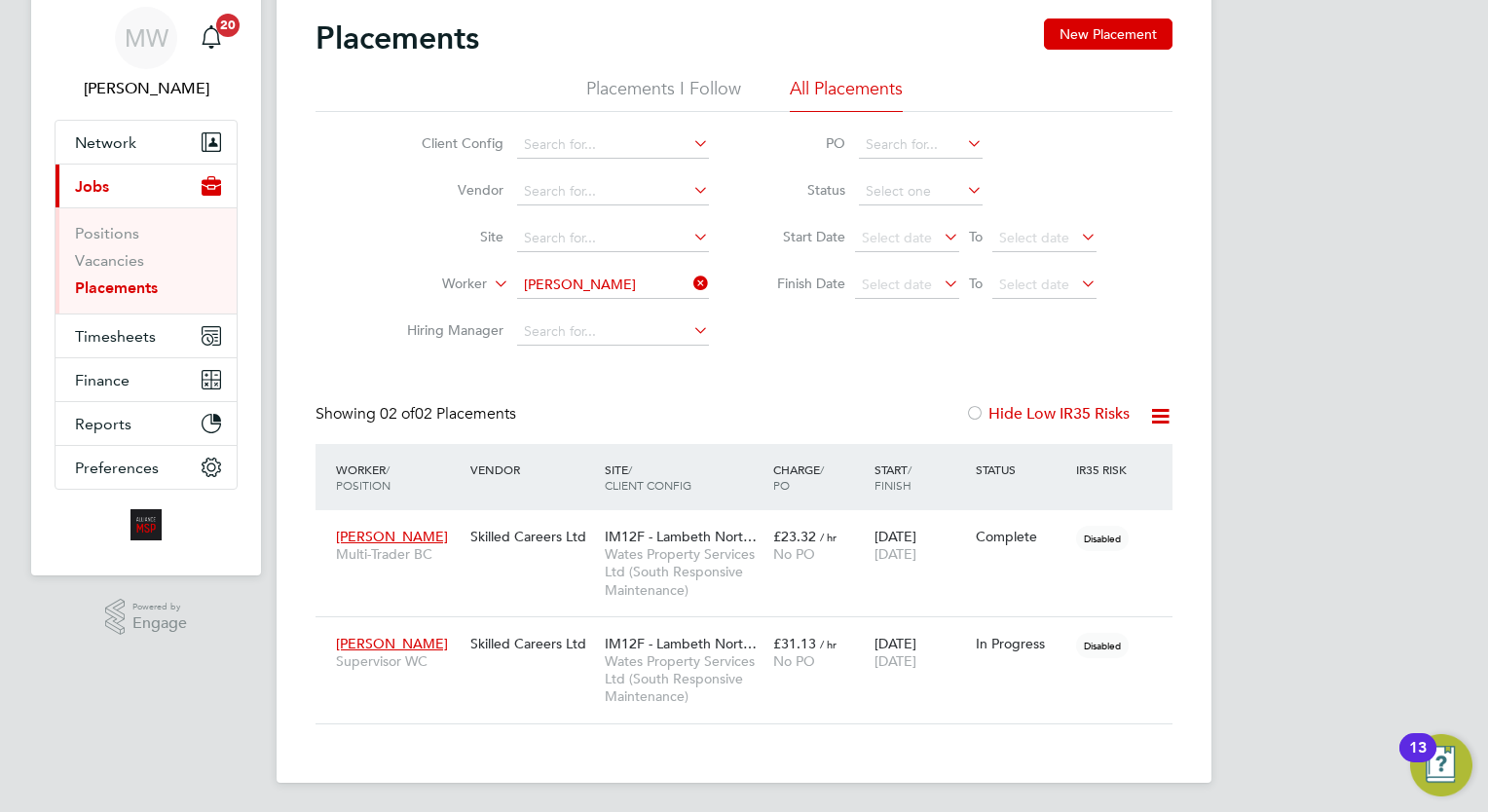
click at [689, 283] on icon at bounding box center [689, 283] width 0 height 28
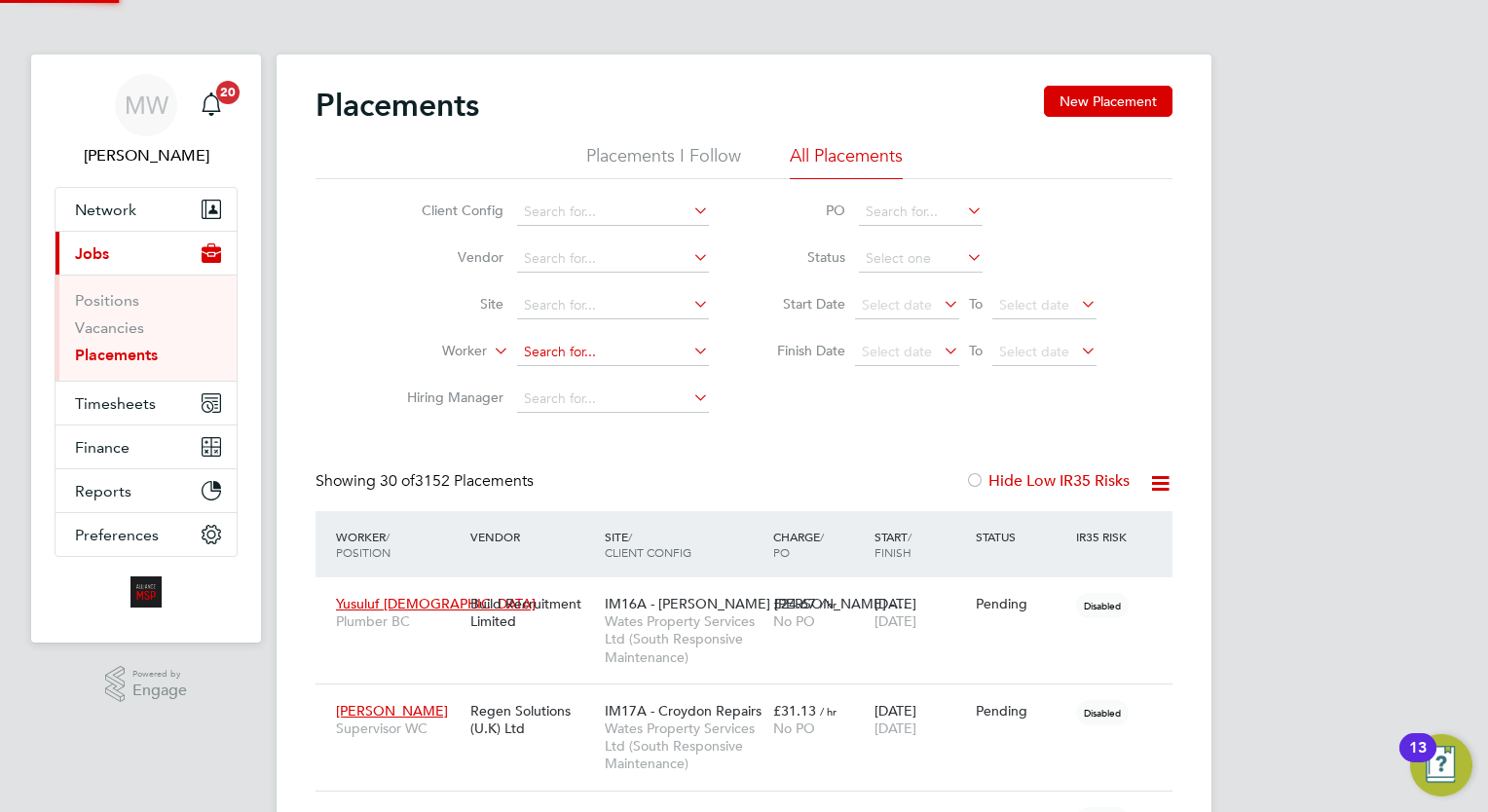
scroll to position [9, 9]
click at [591, 345] on input at bounding box center [613, 353] width 192 height 28
click at [616, 381] on li "Derrick Rose" at bounding box center [614, 377] width 193 height 27
type input "Derrick Rose"
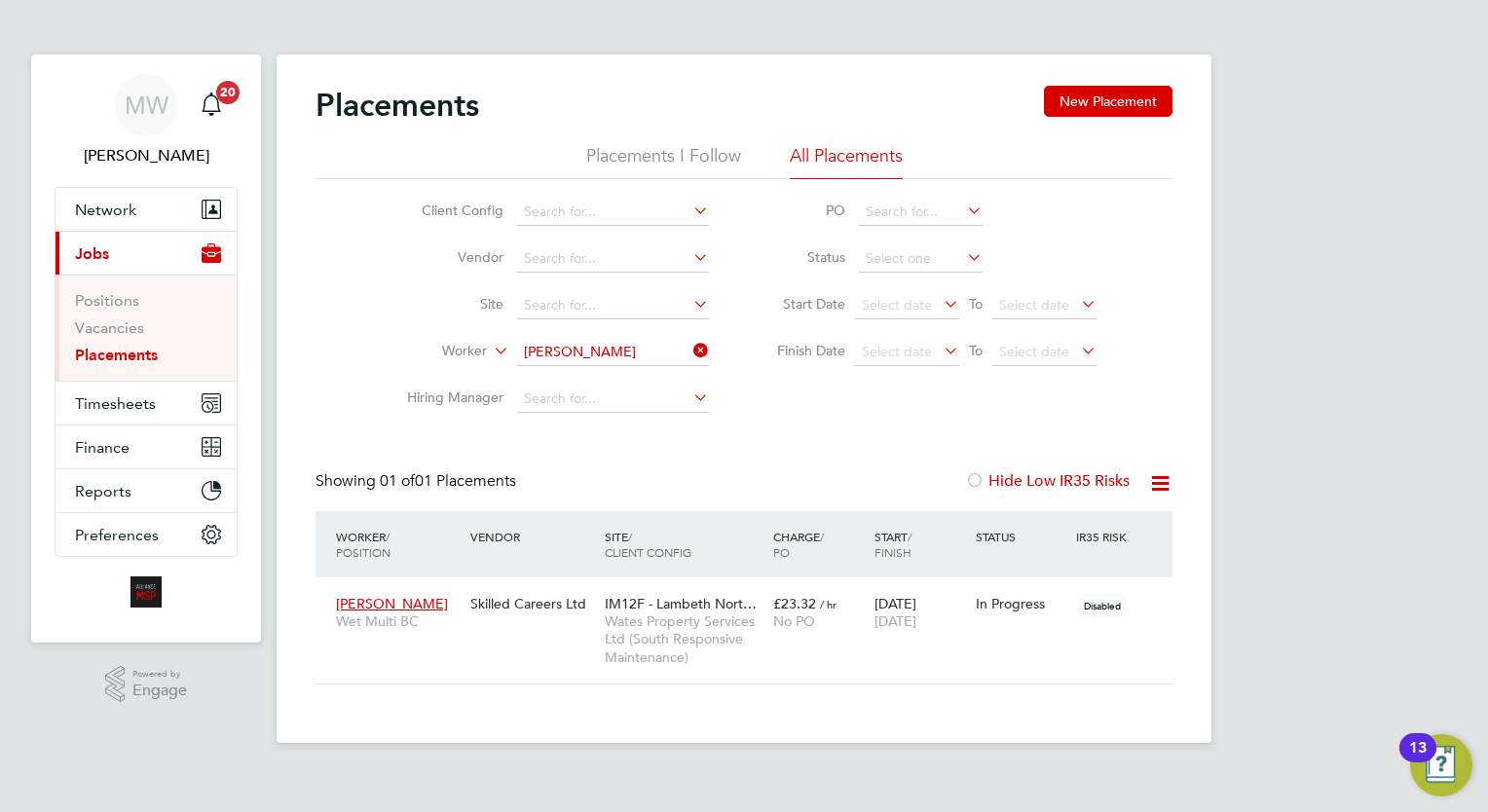
drag, startPoint x: 705, startPoint y: 333, endPoint x: 697, endPoint y: 344, distance: 13.6
click at [703, 335] on li "Worker Derrick Rose" at bounding box center [550, 353] width 366 height 47
click at [689, 348] on icon at bounding box center [689, 351] width 0 height 28
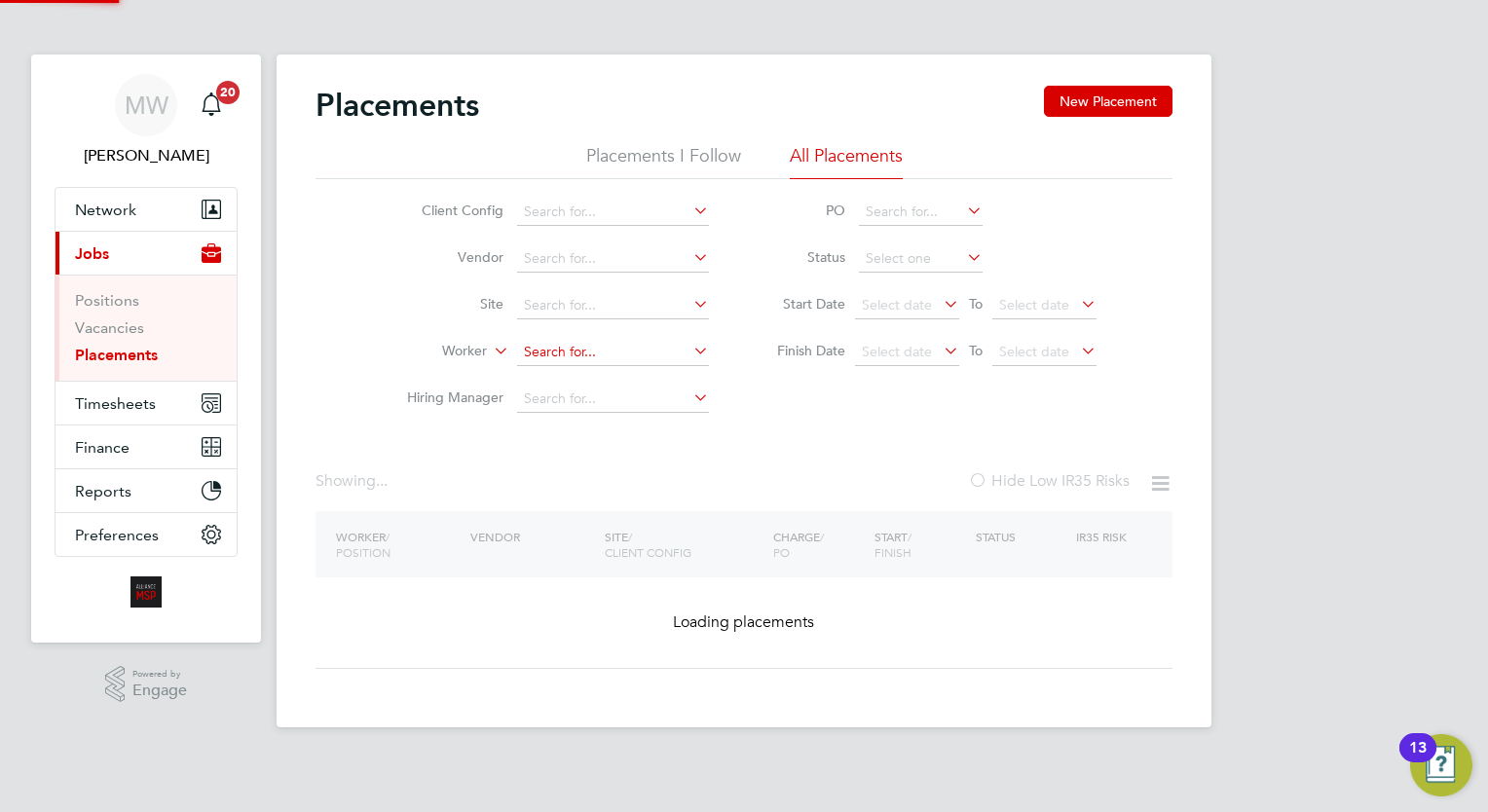
click at [610, 350] on input at bounding box center [613, 353] width 192 height 28
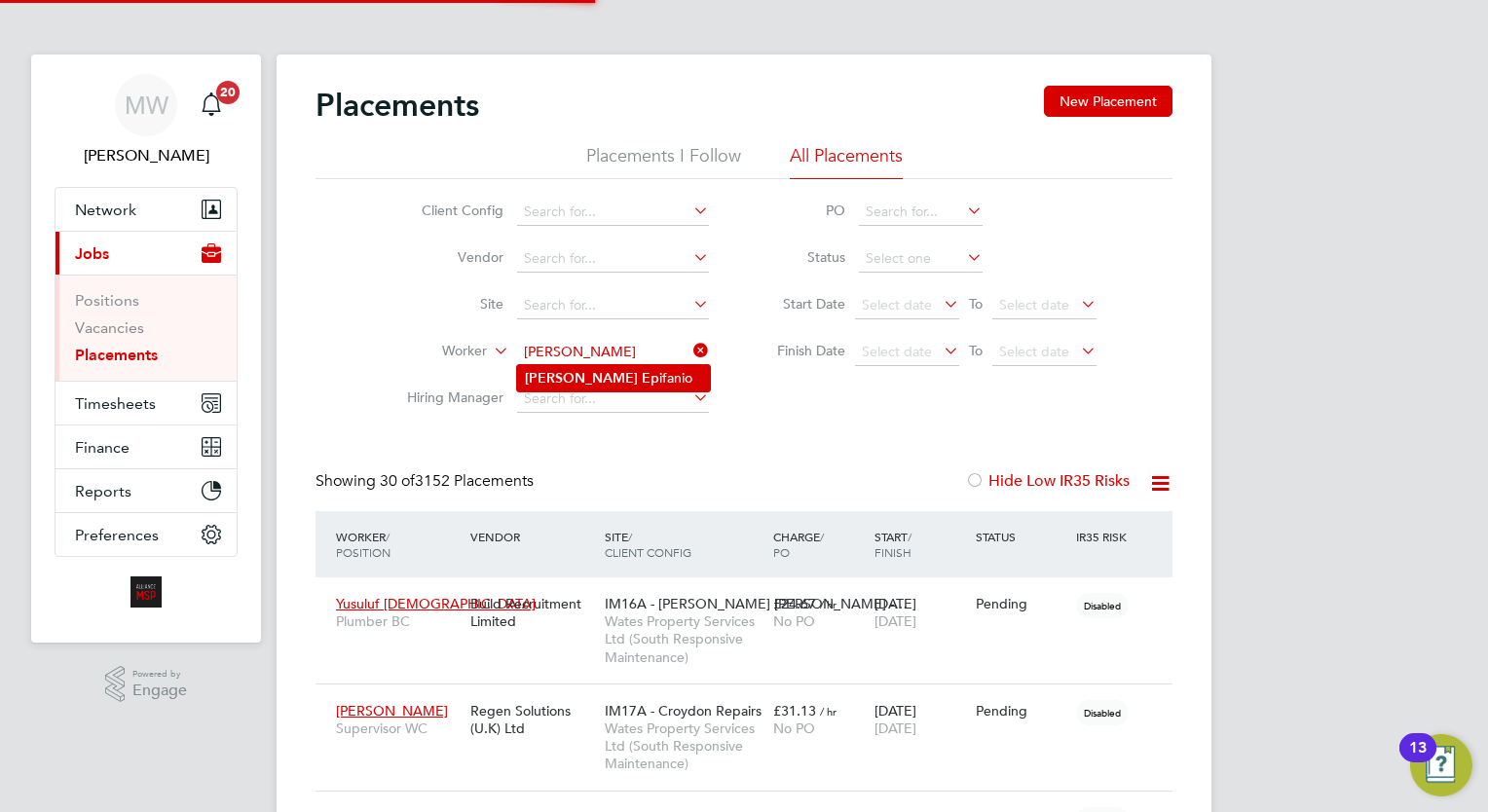
click at [612, 373] on li "Ivan Ep ifanio" at bounding box center [614, 377] width 193 height 27
type input "Ivan Epifanio"
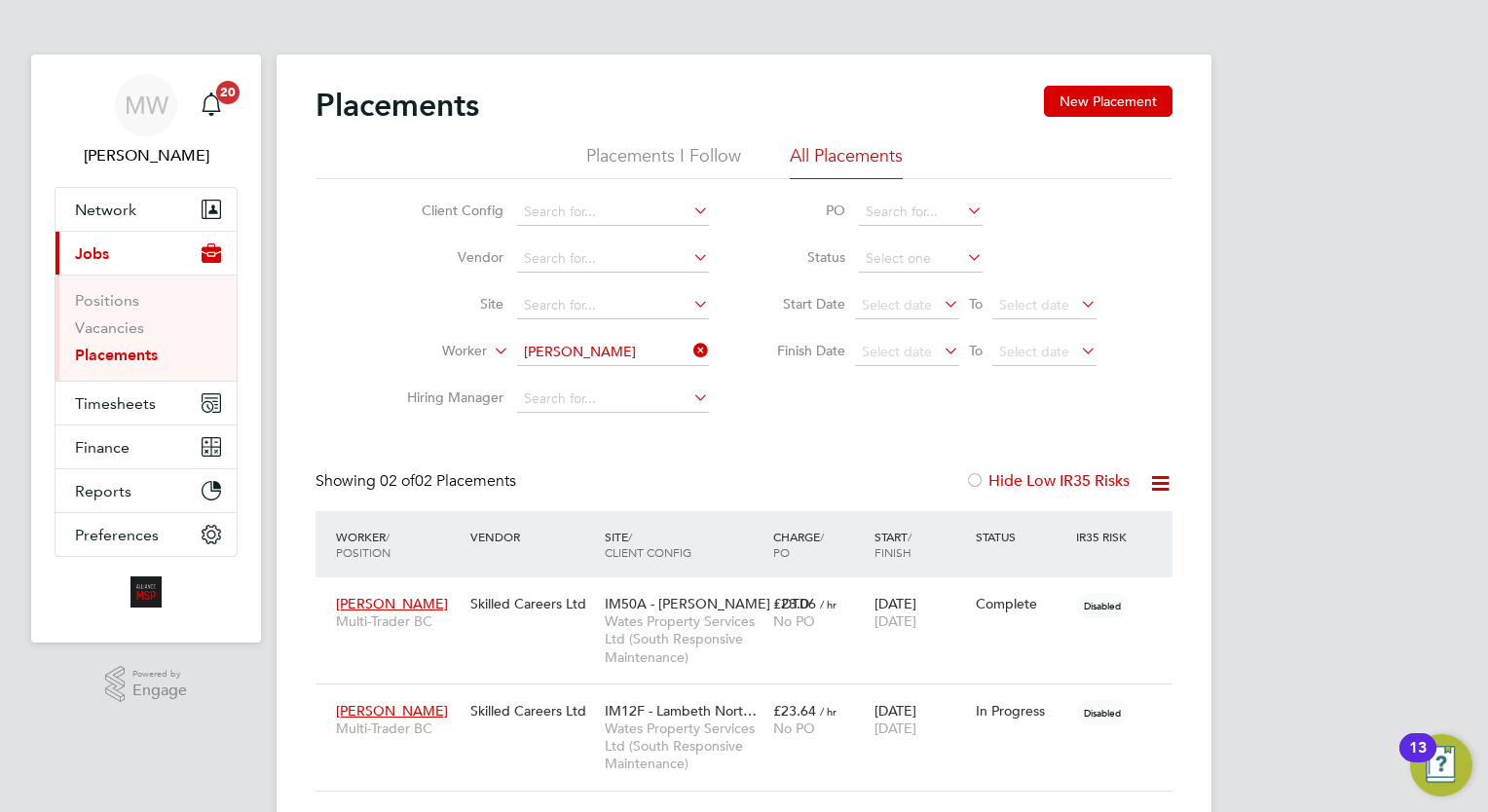
click at [689, 348] on icon at bounding box center [689, 351] width 0 height 28
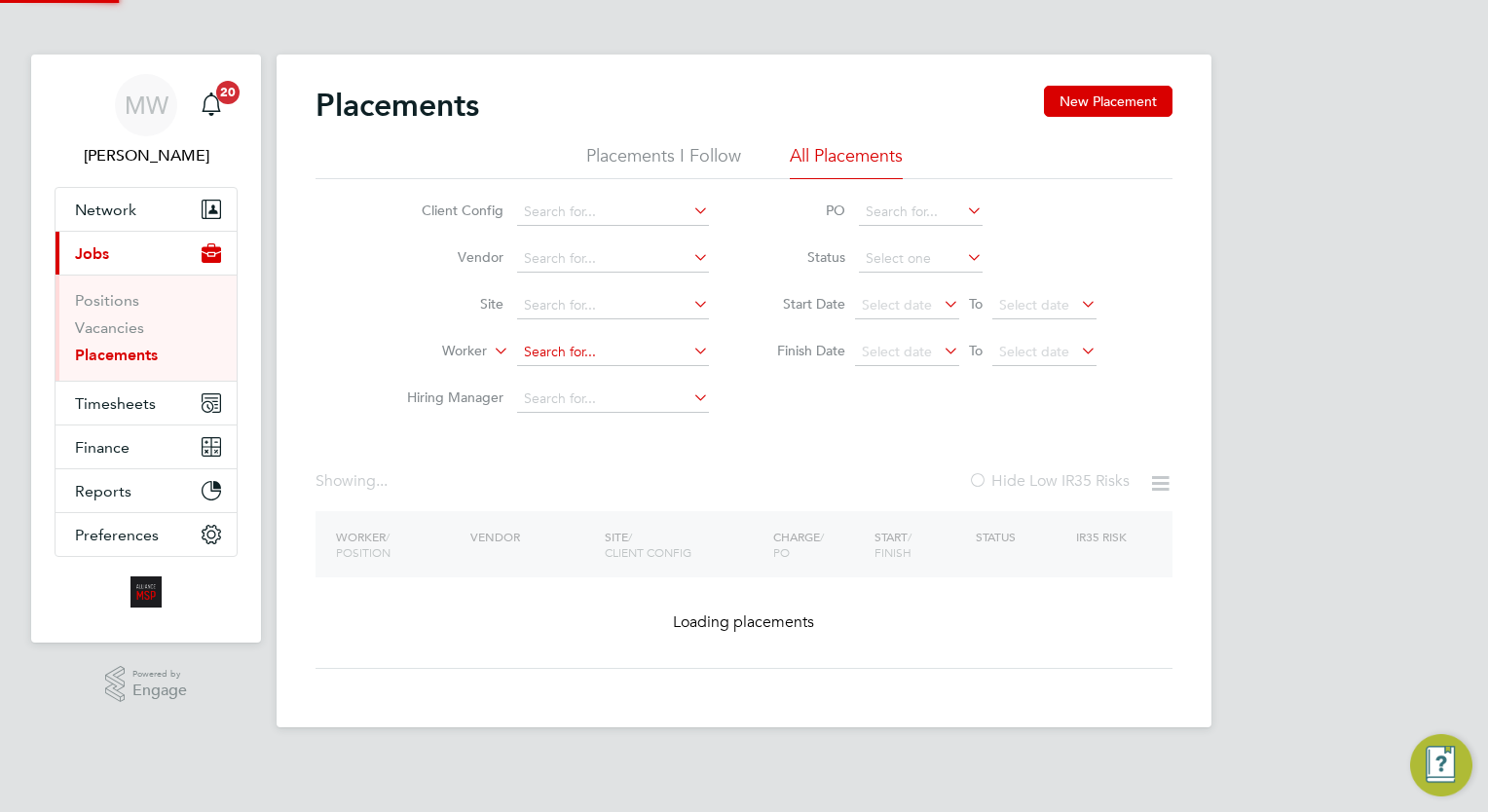
click at [653, 348] on input at bounding box center [613, 353] width 192 height 28
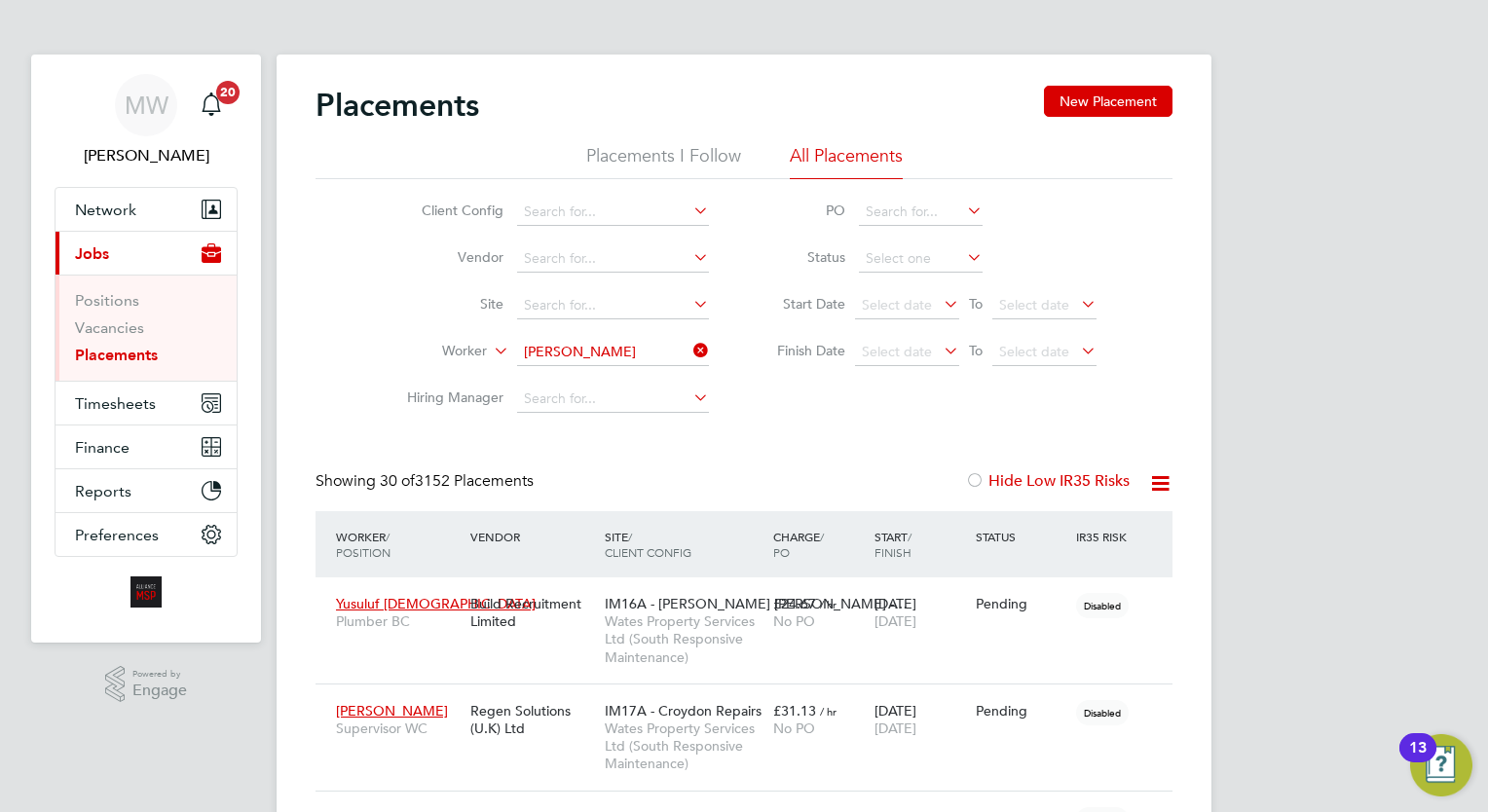
click at [644, 372] on li "Kenneth Andrade" at bounding box center [637, 377] width 241 height 27
type input "Kenneth Andrade"
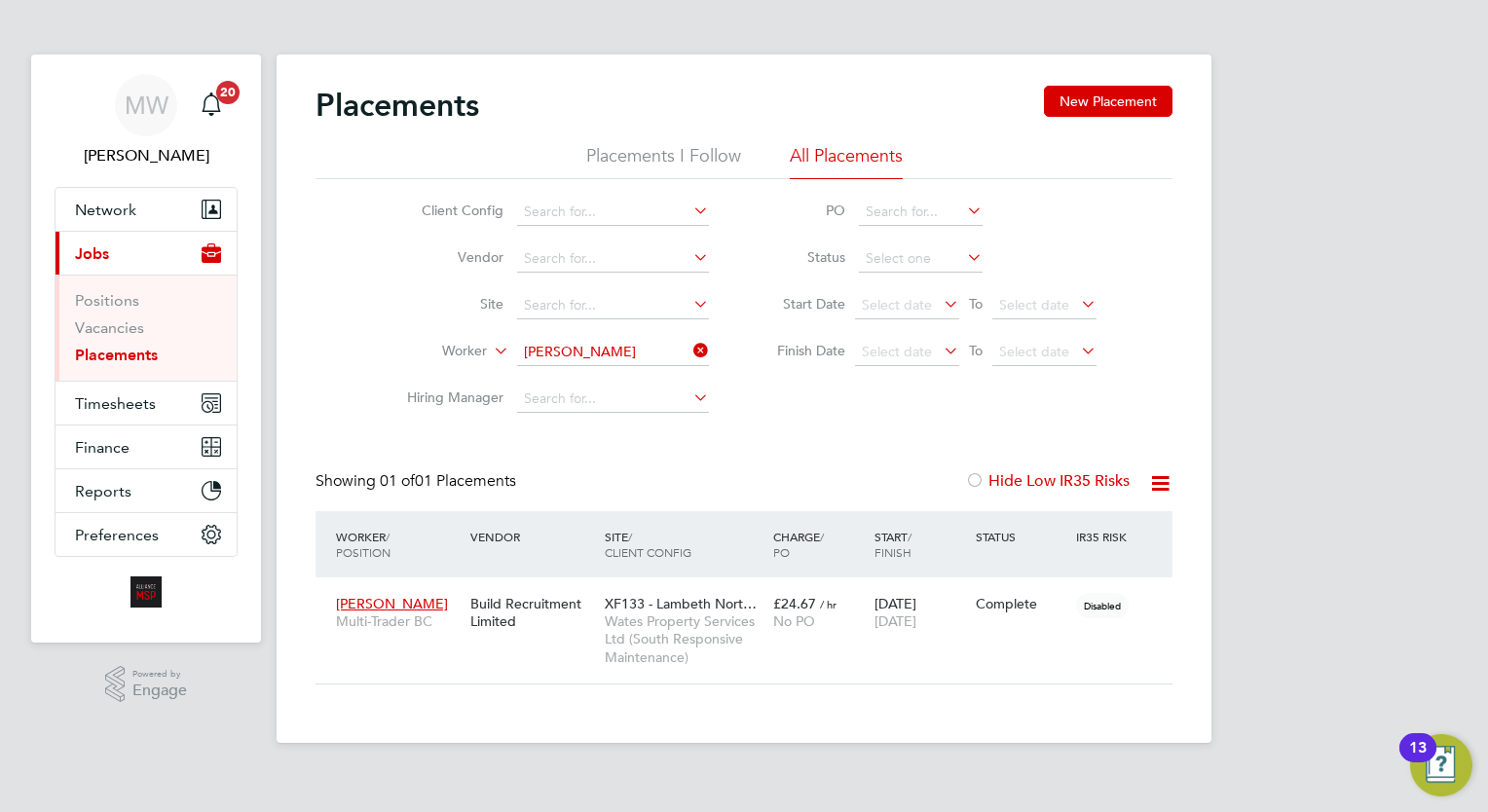
click at [689, 347] on icon at bounding box center [689, 351] width 0 height 28
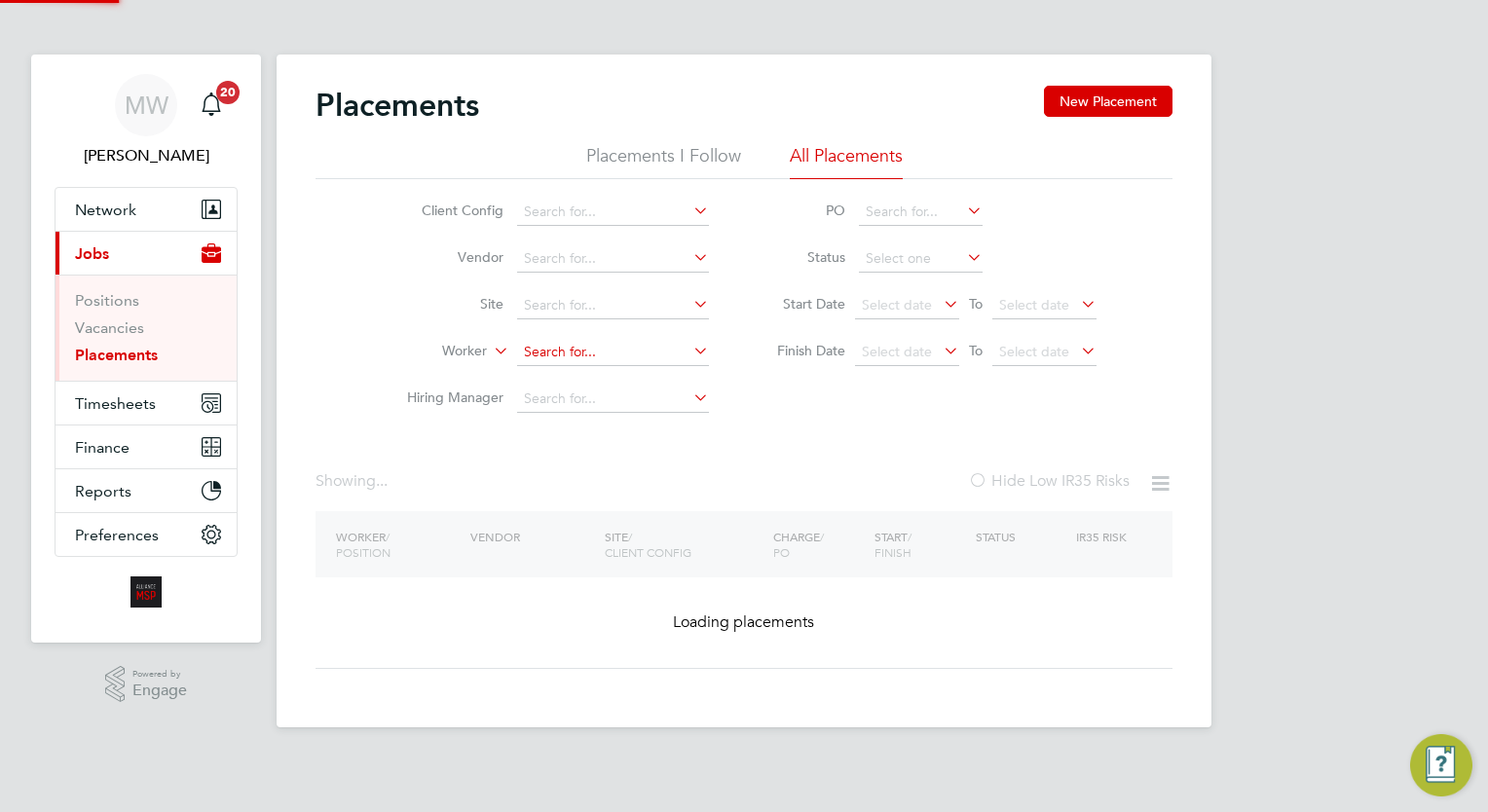
click at [674, 352] on input at bounding box center [613, 353] width 192 height 28
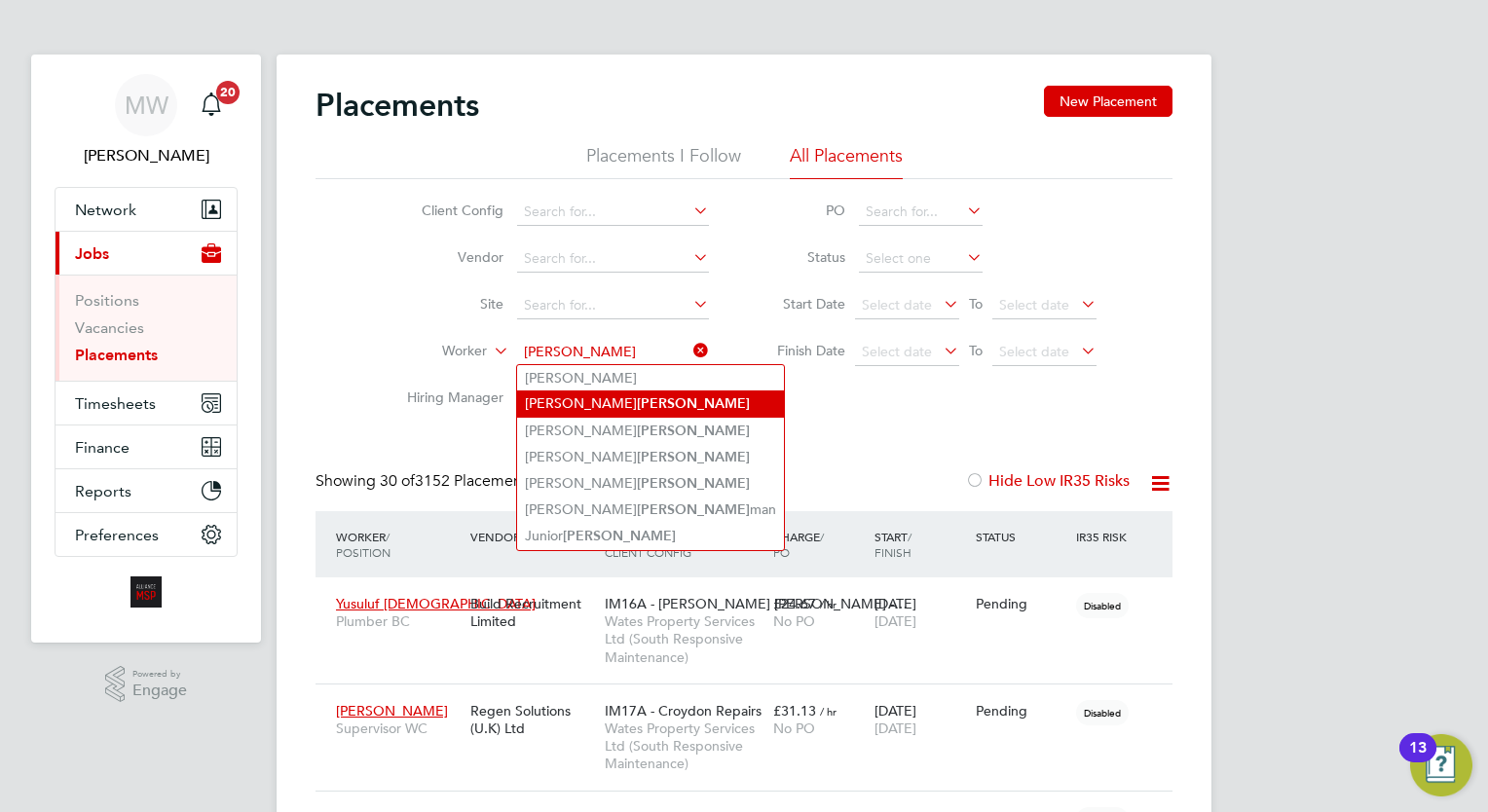
click at [660, 411] on li "Matthew Cole" at bounding box center [650, 403] width 267 height 27
type input "[PERSON_NAME]"
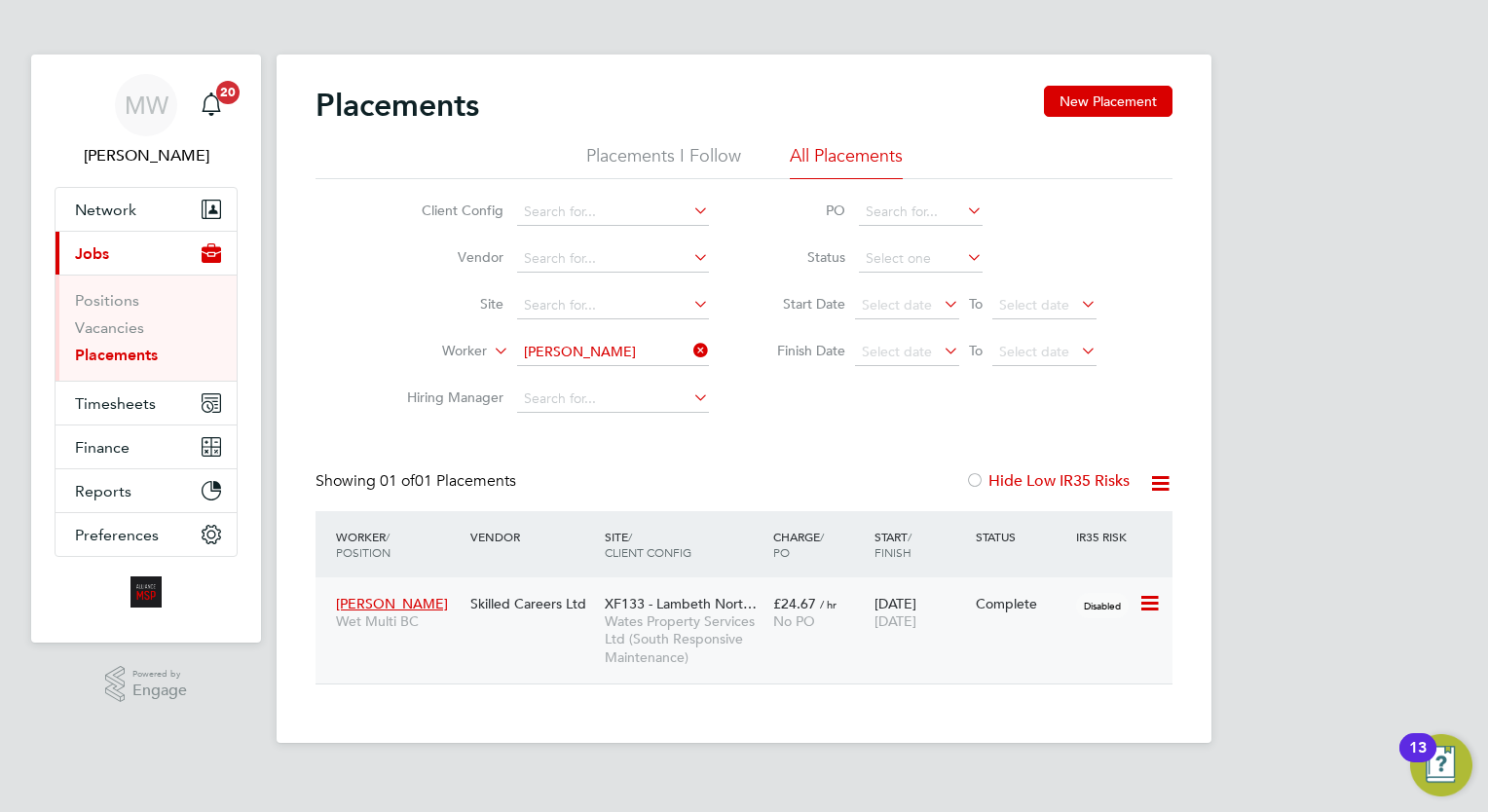
click at [809, 621] on span "No PO" at bounding box center [794, 621] width 42 height 18
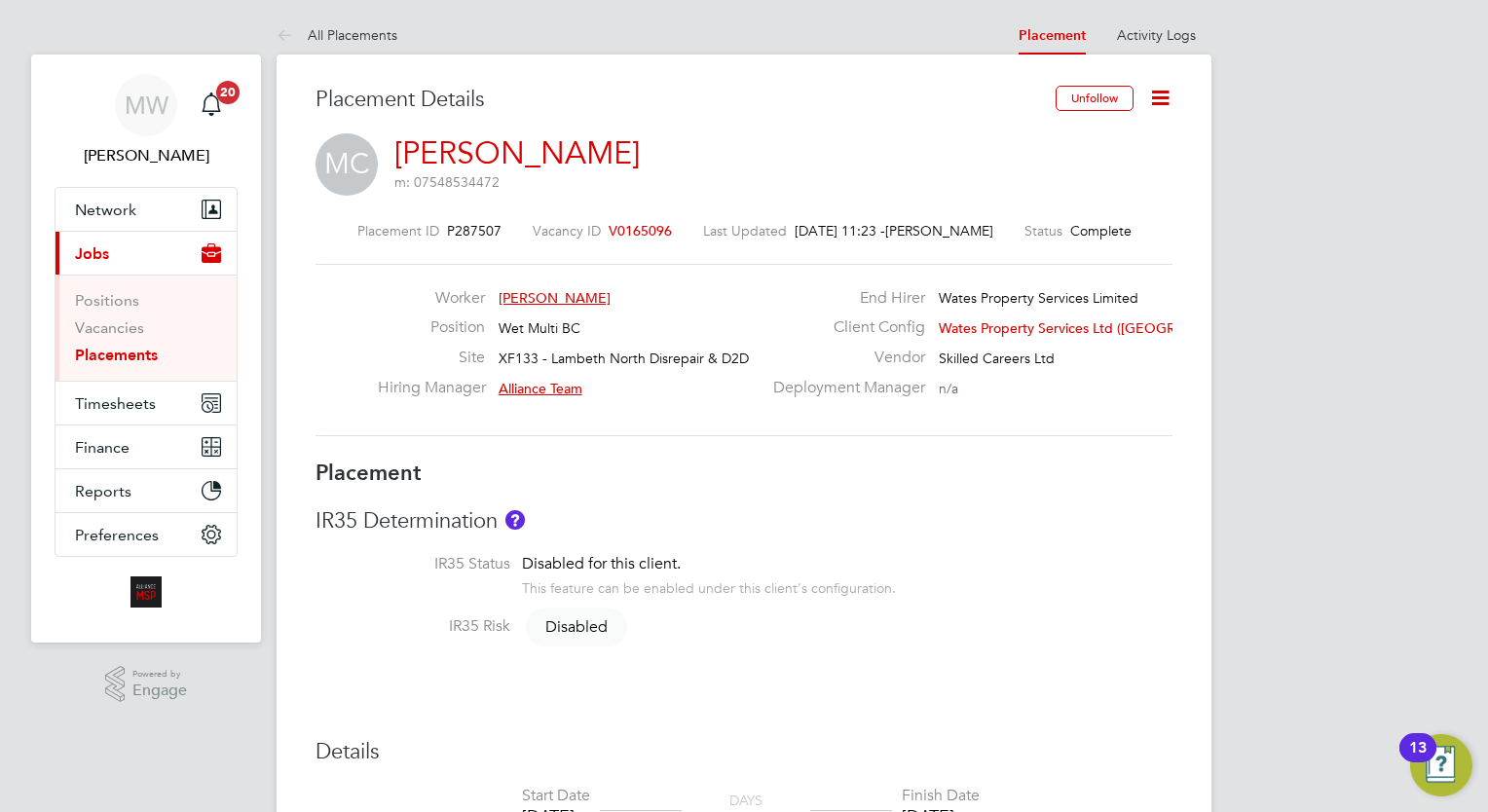
click at [124, 347] on link "Placements" at bounding box center [116, 355] width 83 height 19
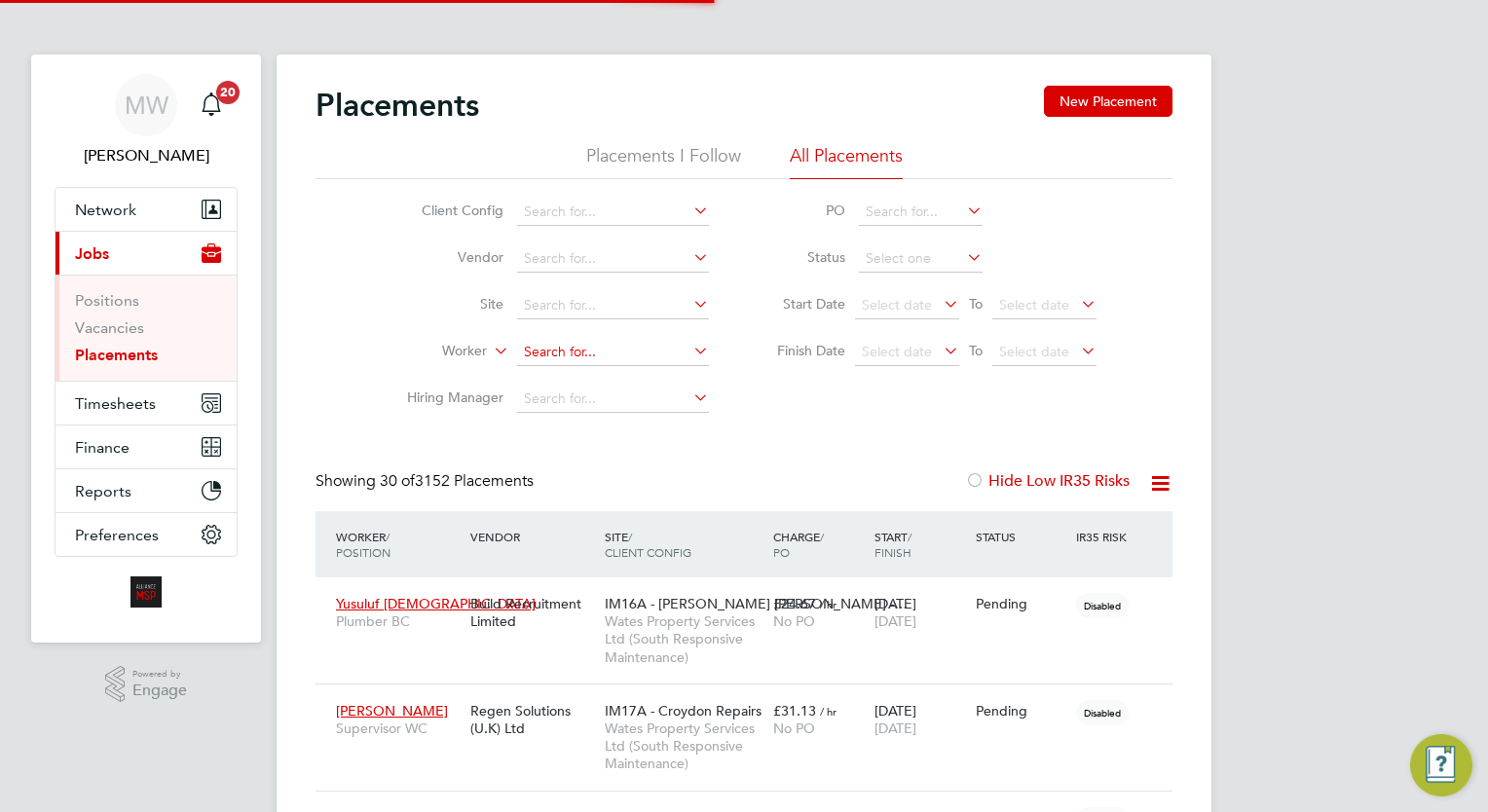
scroll to position [10, 10]
click at [545, 351] on input at bounding box center [613, 353] width 192 height 28
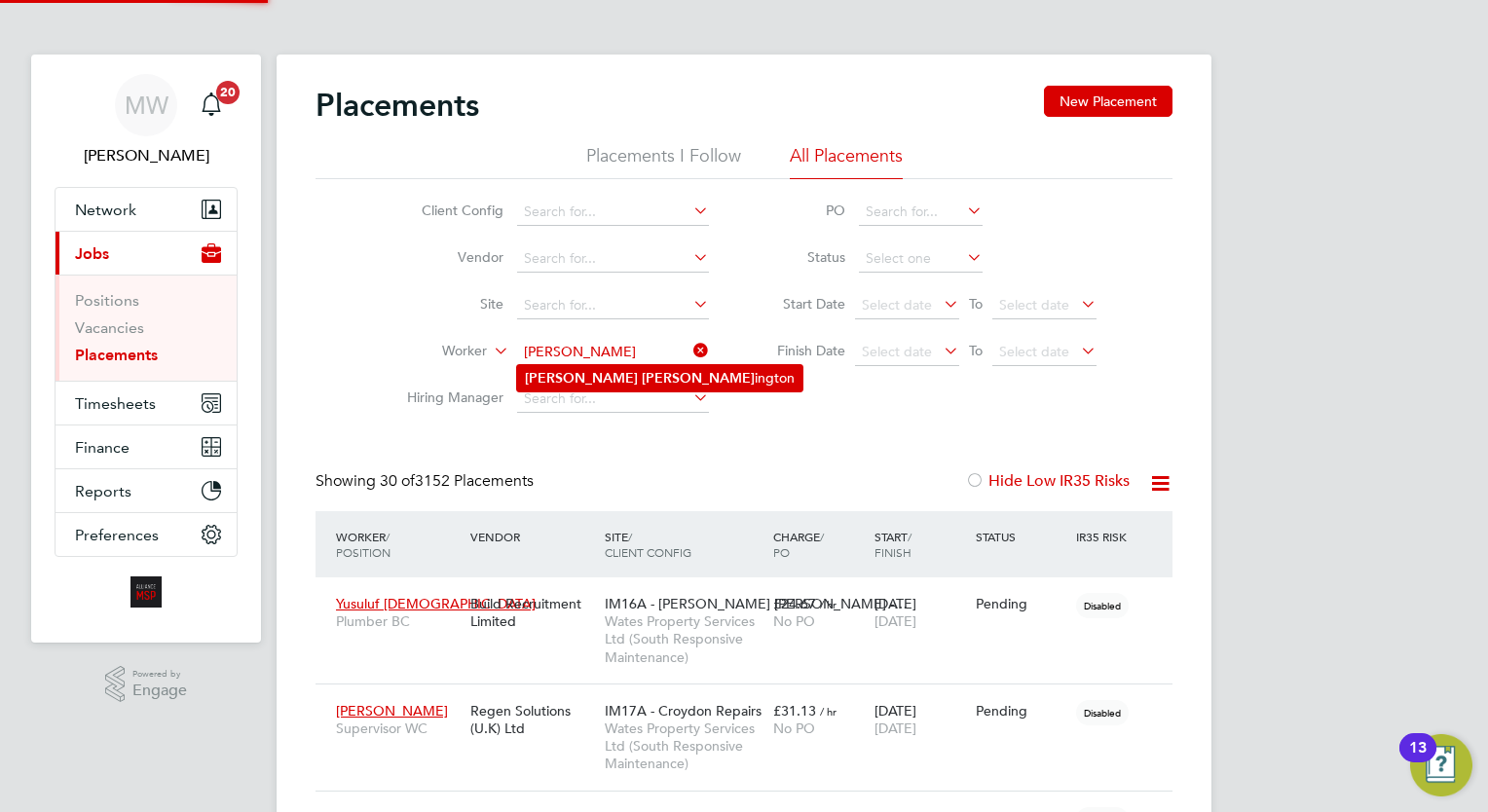
click at [629, 378] on li "[PERSON_NAME] ington" at bounding box center [660, 377] width 285 height 27
type input "[PERSON_NAME]"
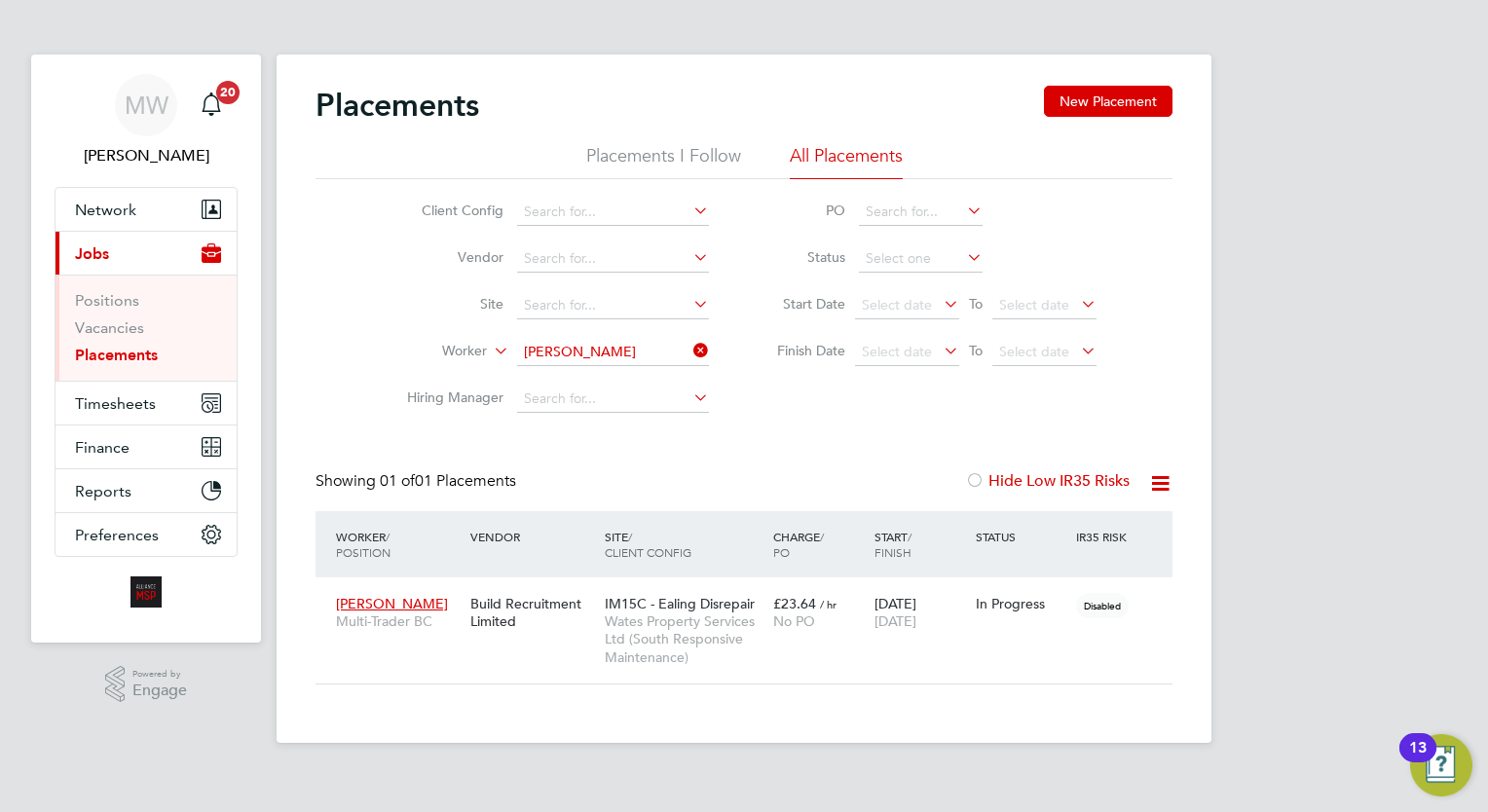
click at [689, 345] on icon at bounding box center [689, 351] width 0 height 28
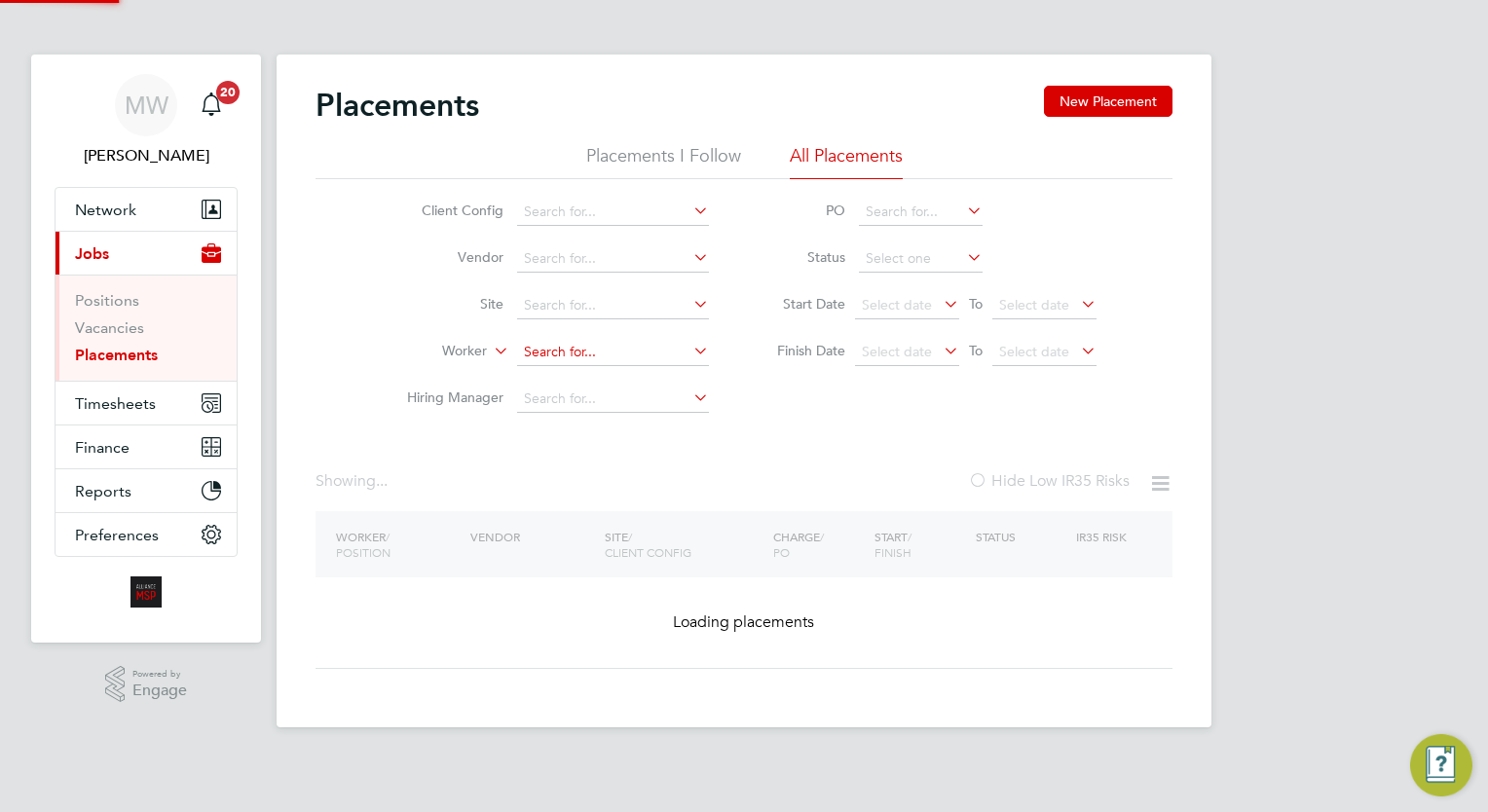
click at [654, 350] on input at bounding box center [613, 353] width 192 height 28
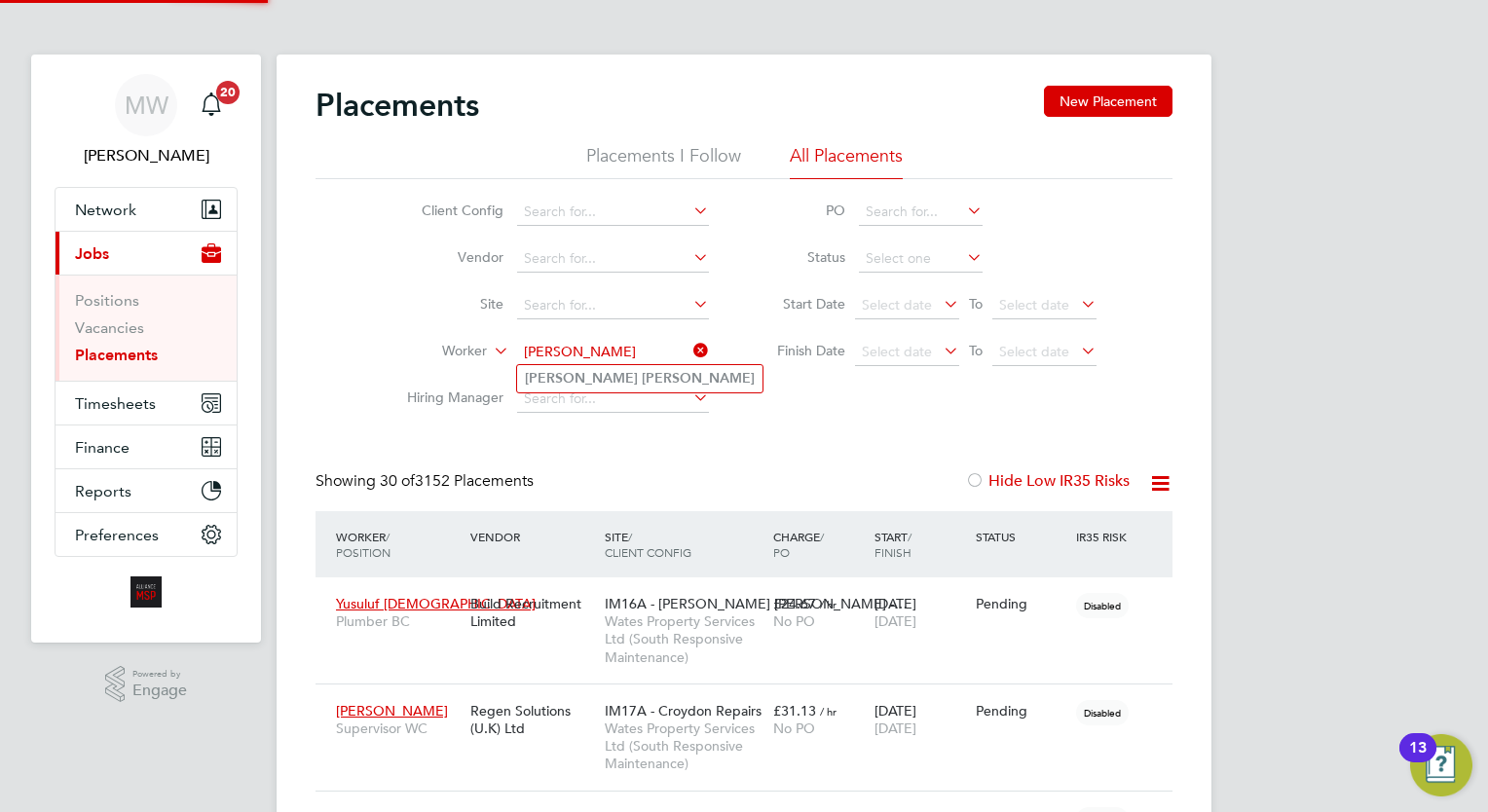
click at [631, 371] on li "[PERSON_NAME]" at bounding box center [640, 377] width 246 height 27
type input "[PERSON_NAME]"
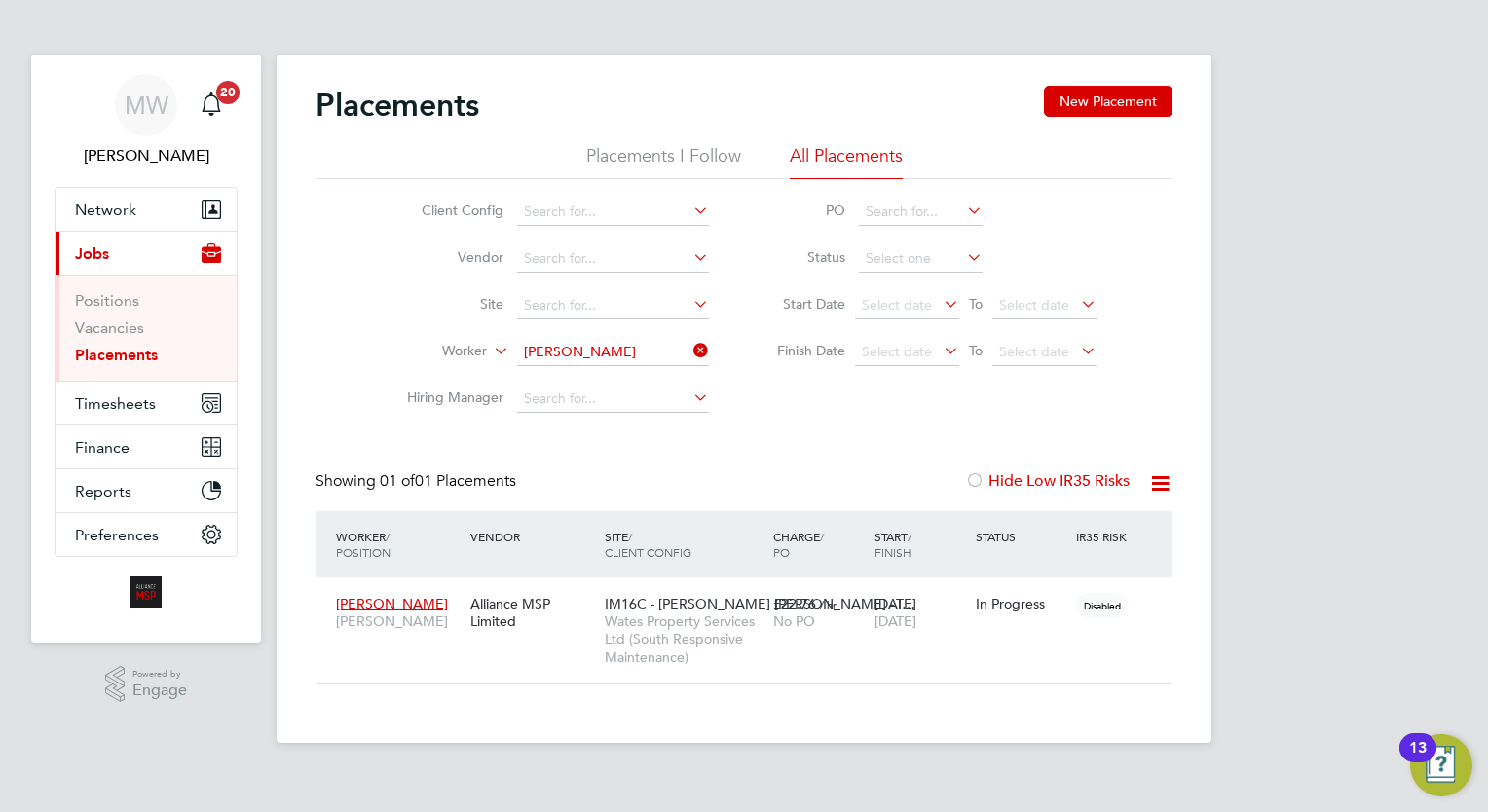
click at [689, 352] on icon at bounding box center [689, 351] width 0 height 28
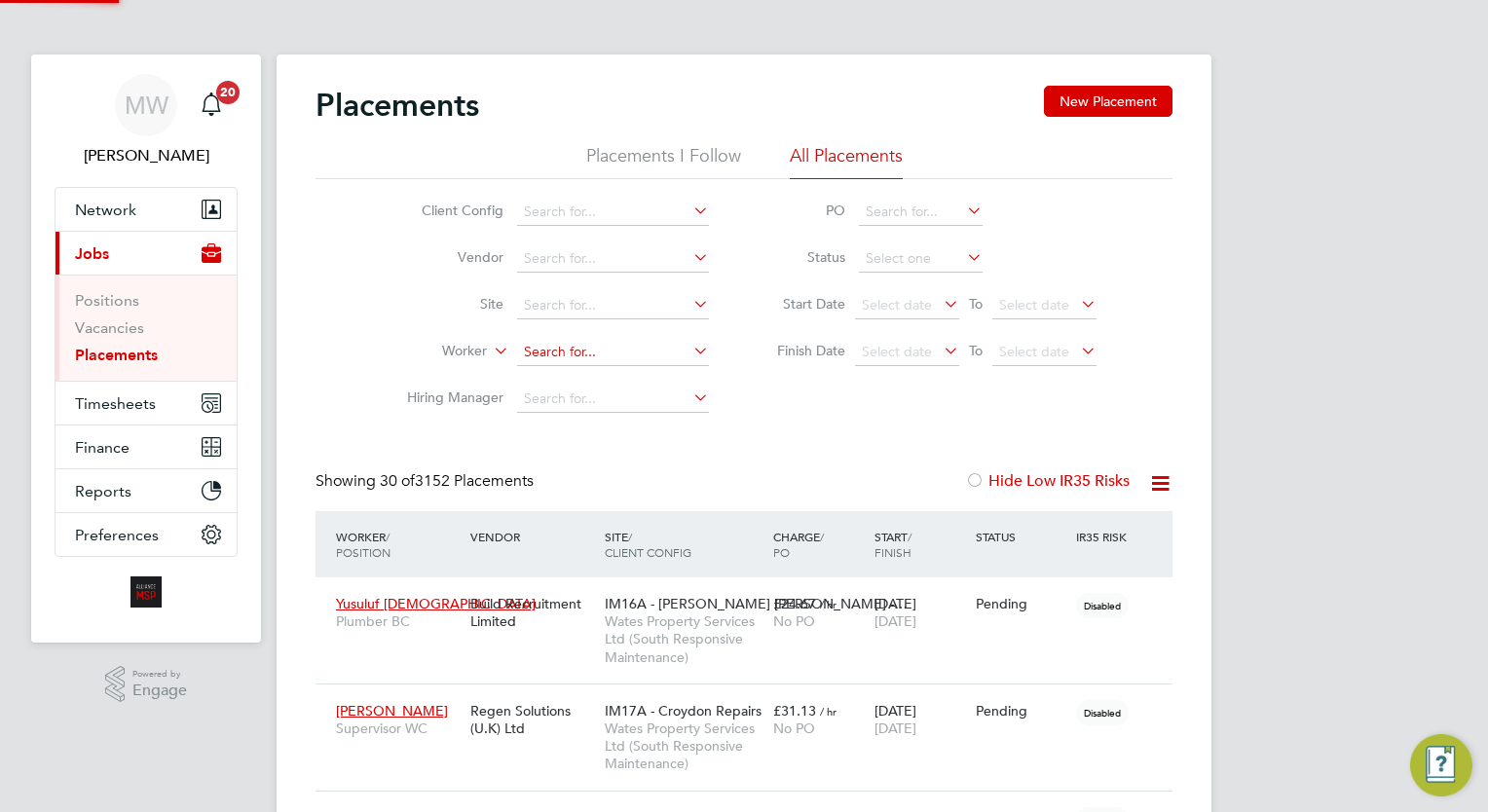
click at [610, 350] on input at bounding box center [613, 353] width 192 height 28
click at [626, 384] on li "[PERSON_NAME]" at bounding box center [614, 377] width 193 height 27
type input "[PERSON_NAME]"
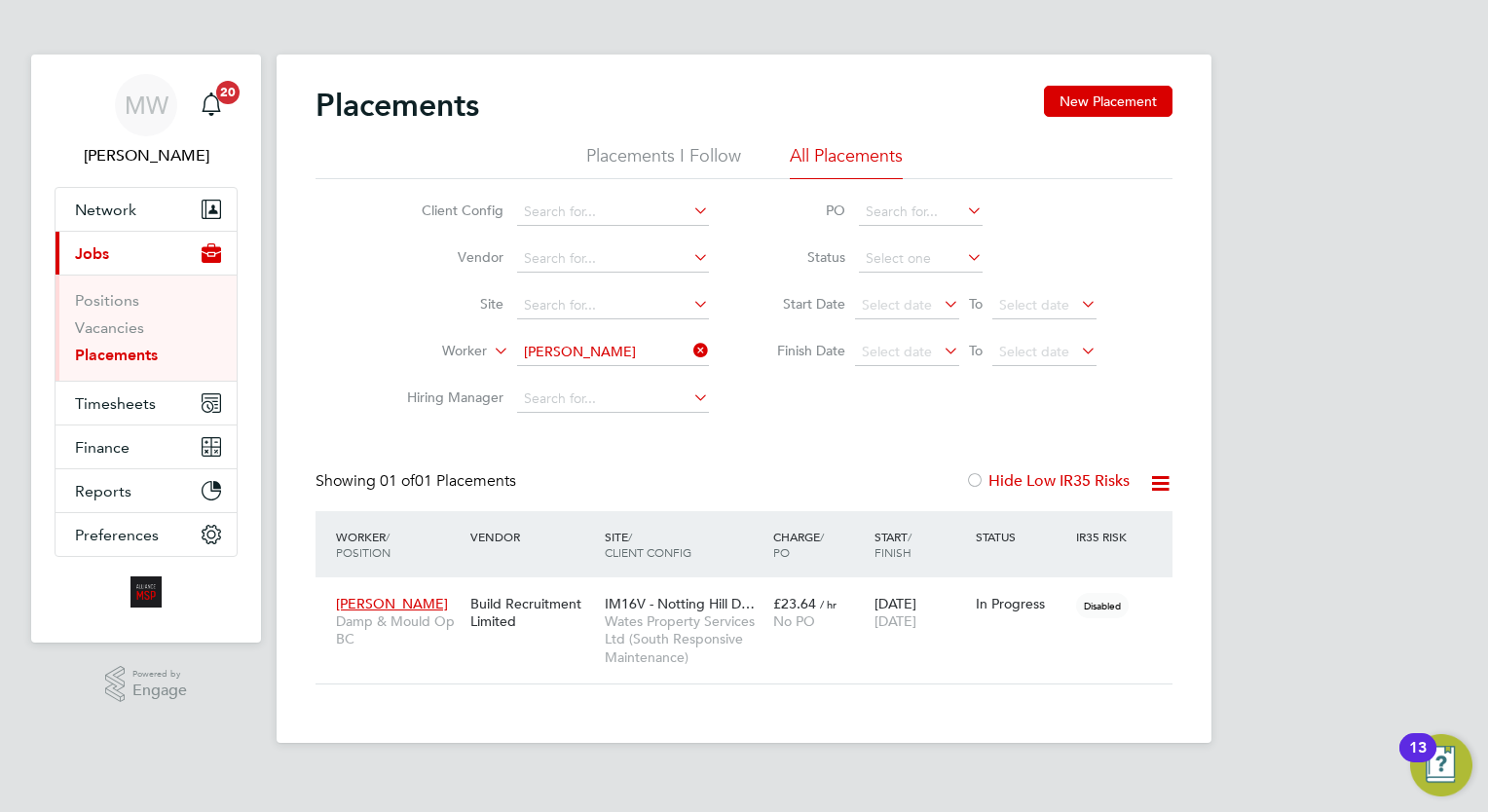
click at [689, 347] on icon at bounding box center [689, 351] width 0 height 28
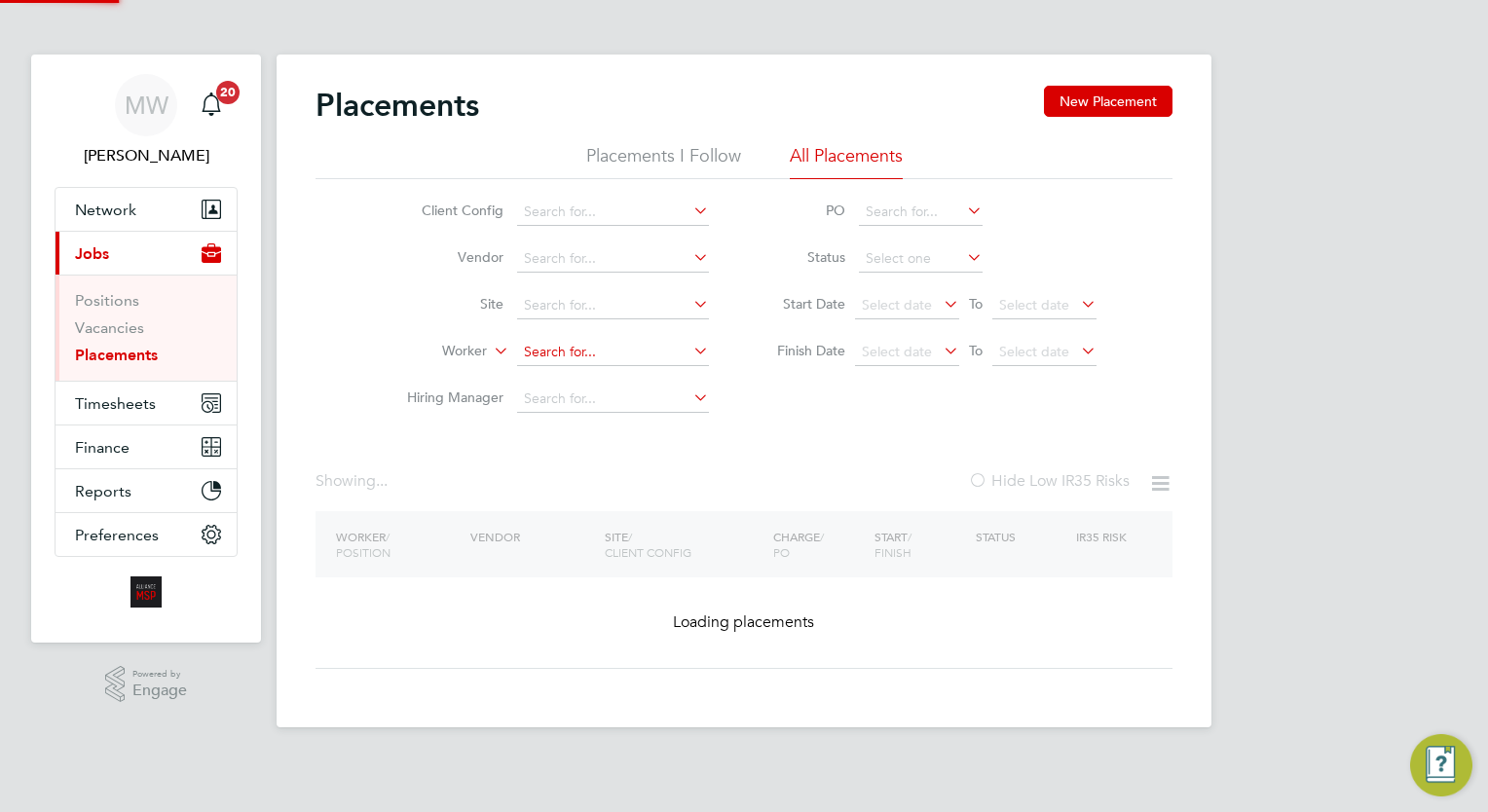
click at [578, 352] on input at bounding box center [613, 353] width 192 height 28
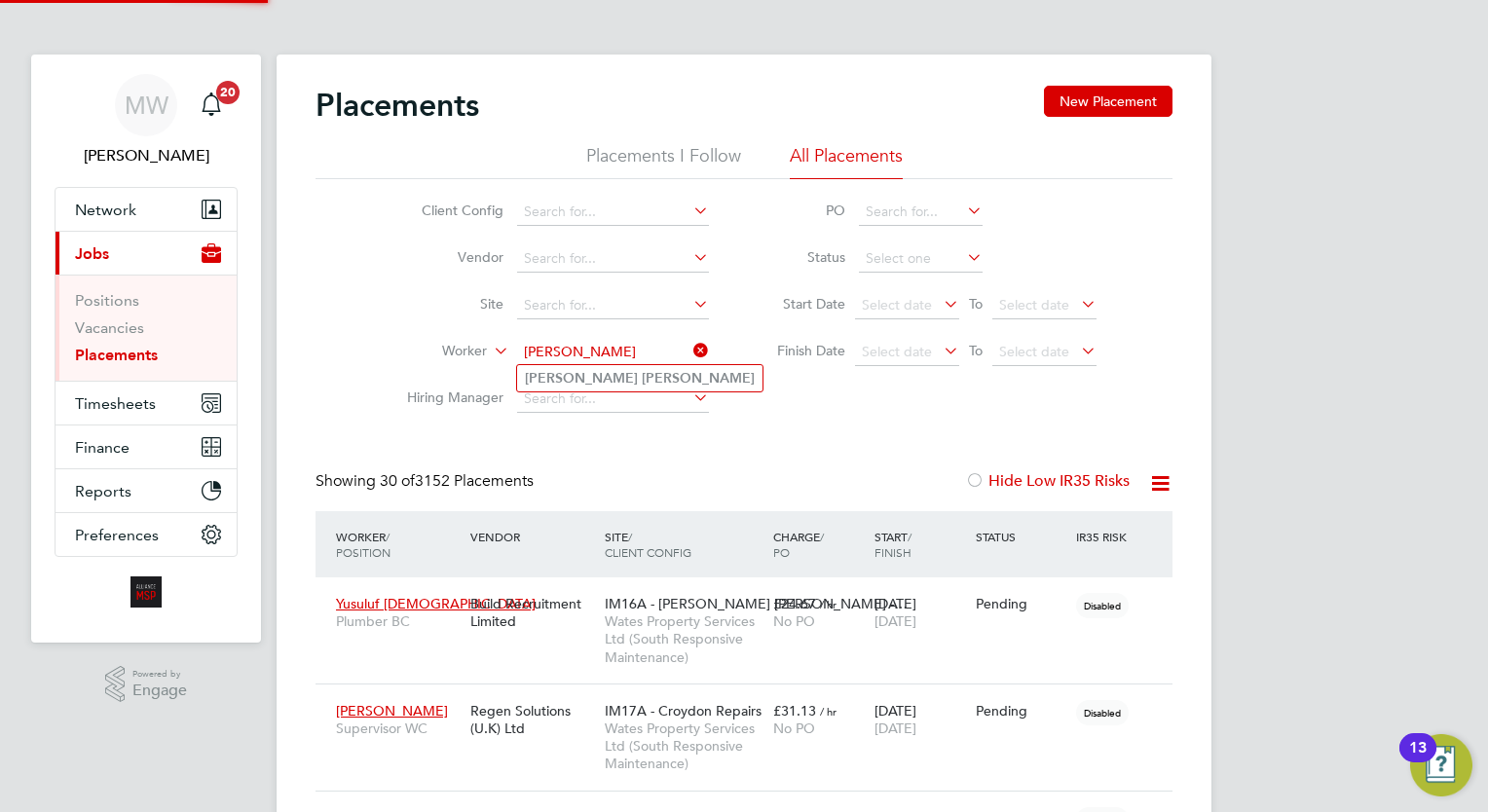
click at [610, 374] on li "[PERSON_NAME]" at bounding box center [640, 377] width 246 height 27
type input "[PERSON_NAME]"
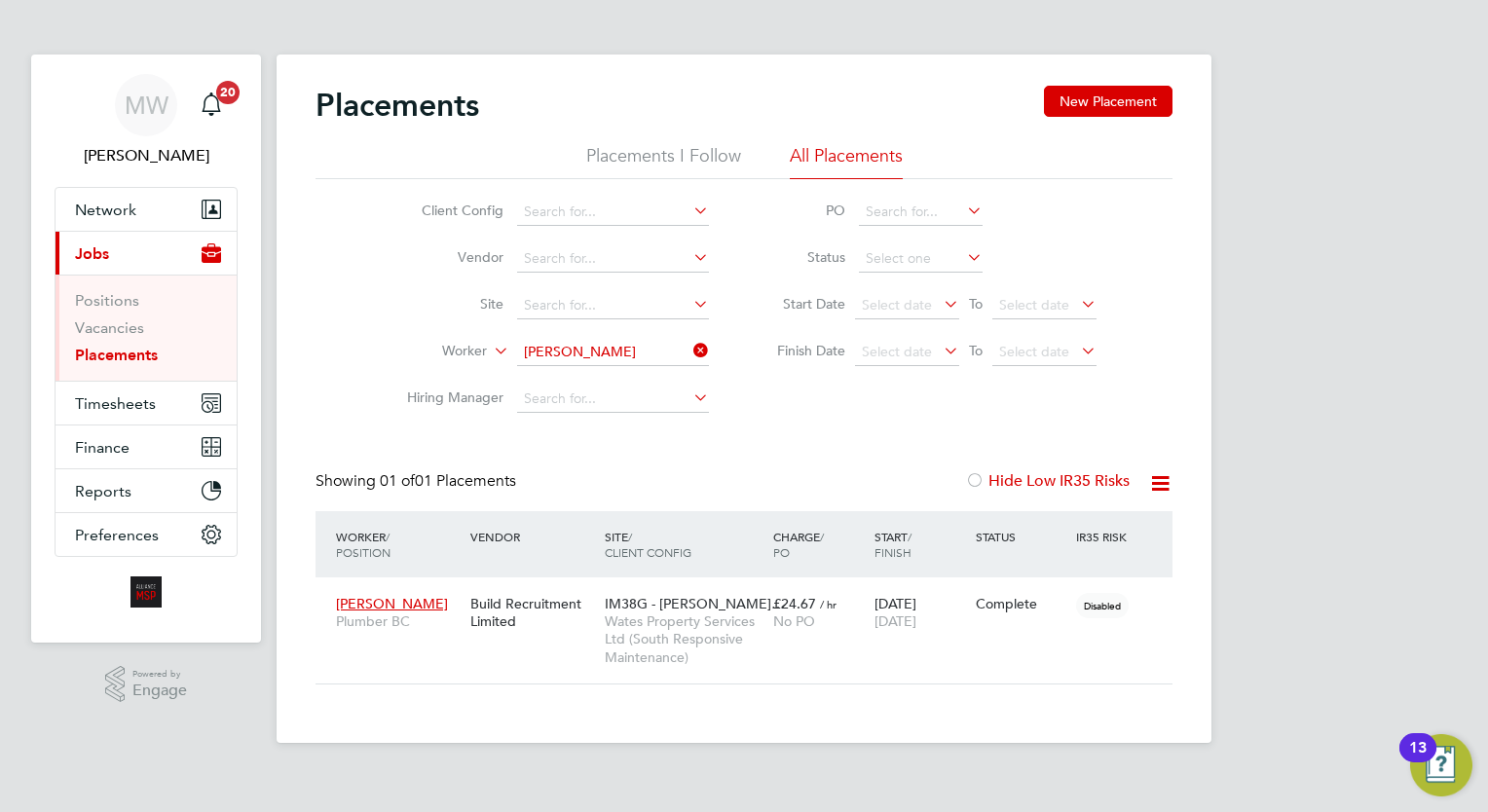
click at [689, 347] on icon at bounding box center [689, 351] width 0 height 28
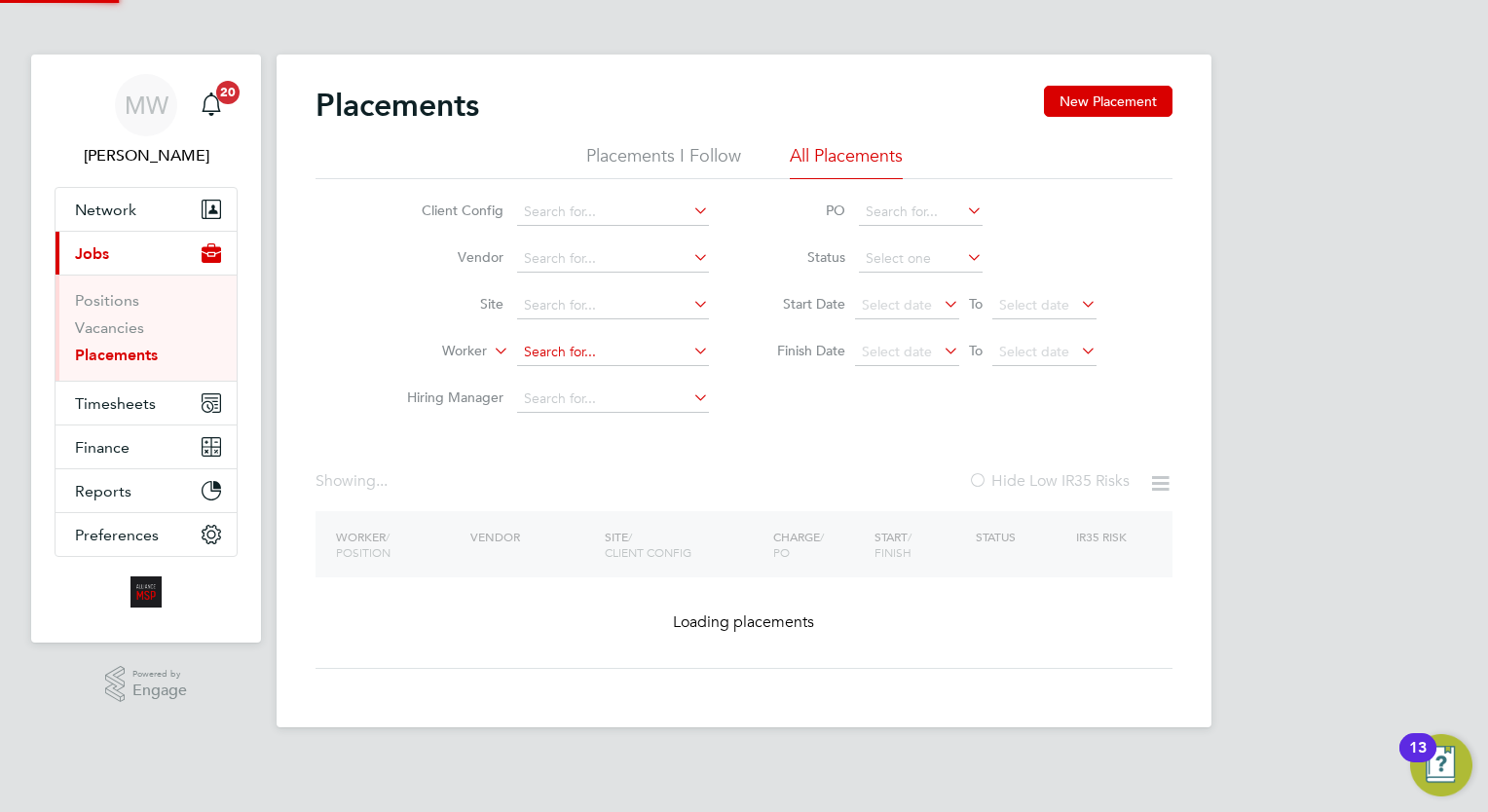
click at [646, 341] on input at bounding box center [613, 353] width 192 height 28
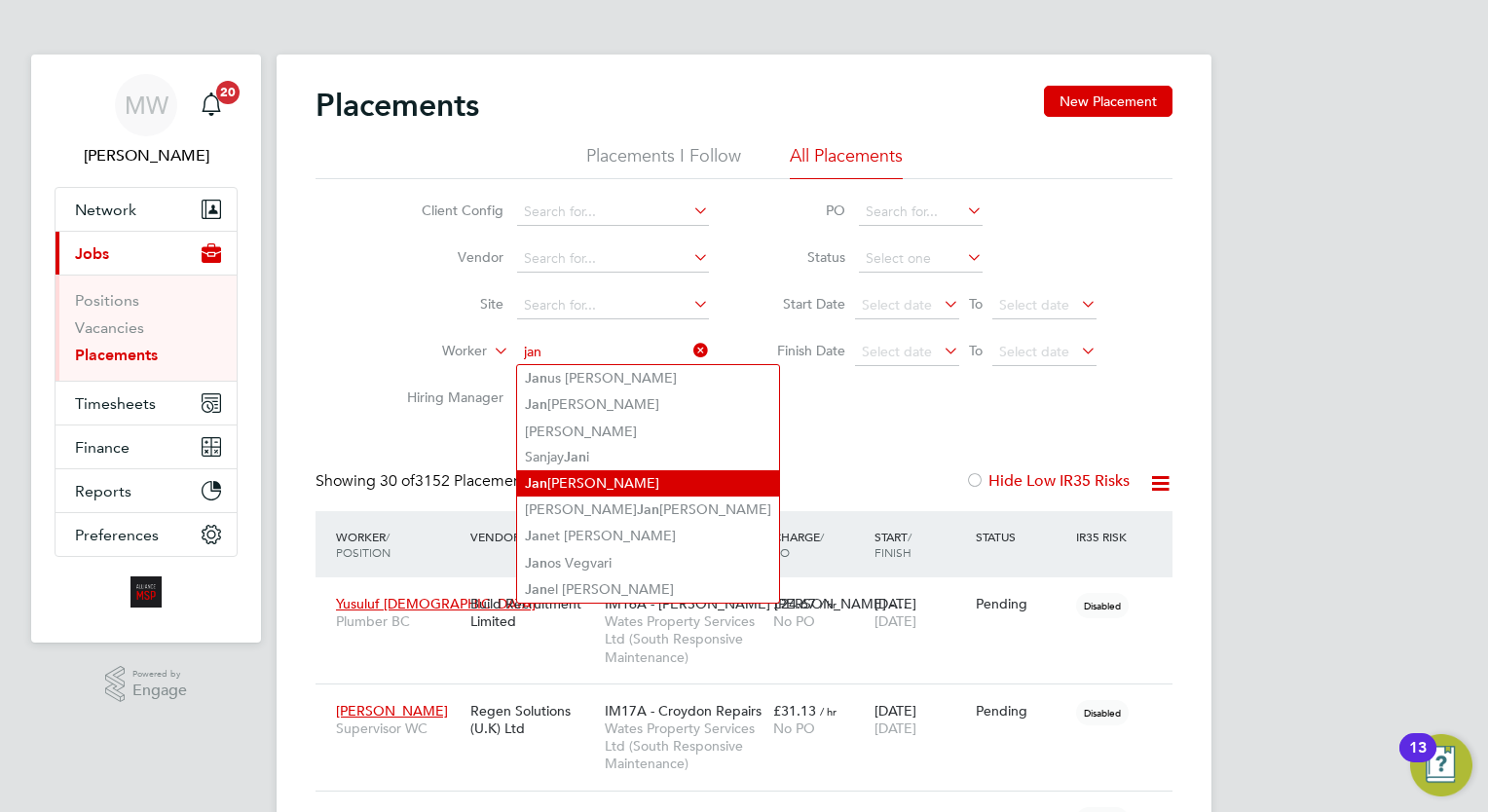
click at [665, 485] on li "[PERSON_NAME]" at bounding box center [648, 483] width 262 height 27
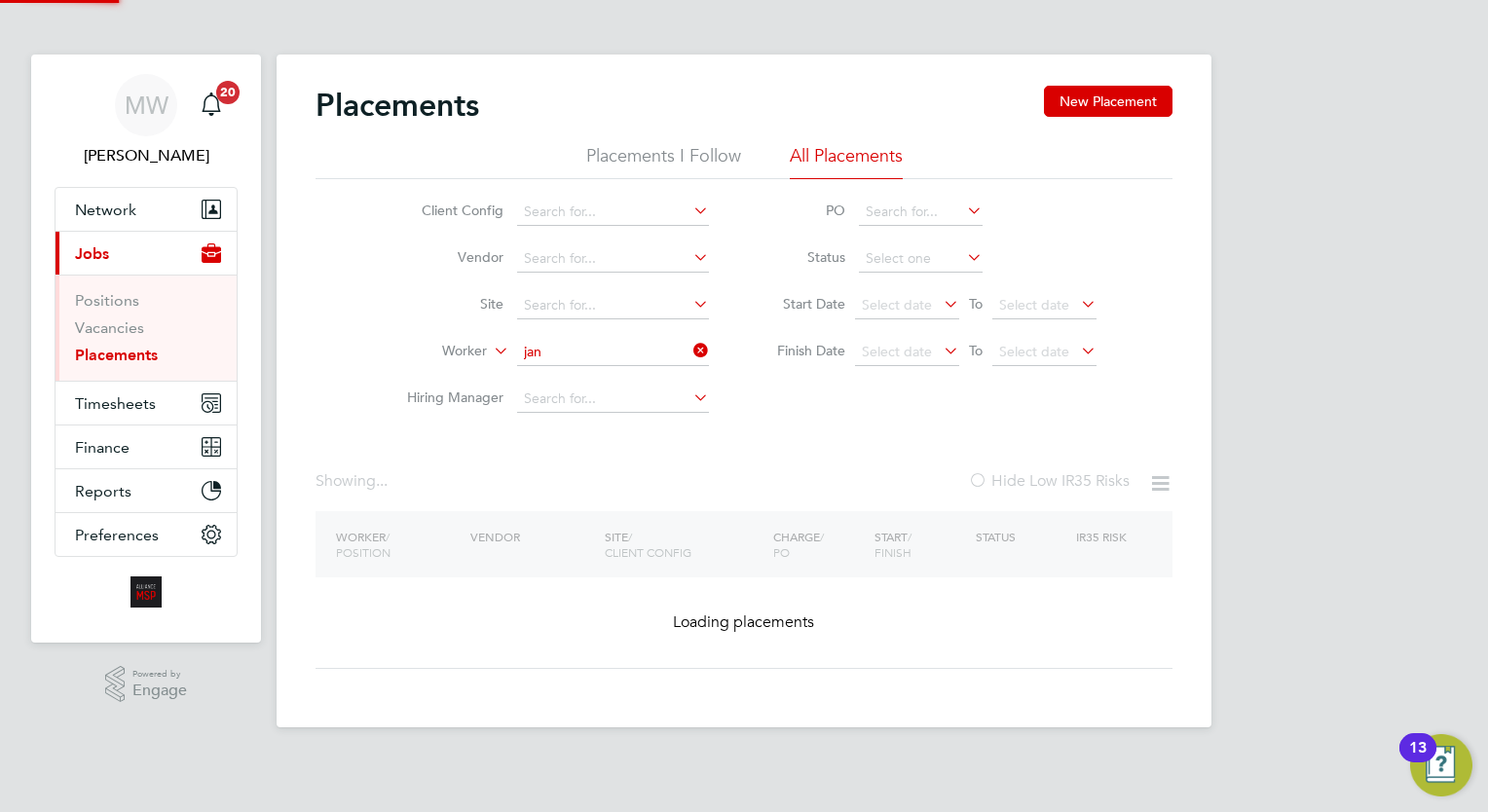
type input "[PERSON_NAME]"
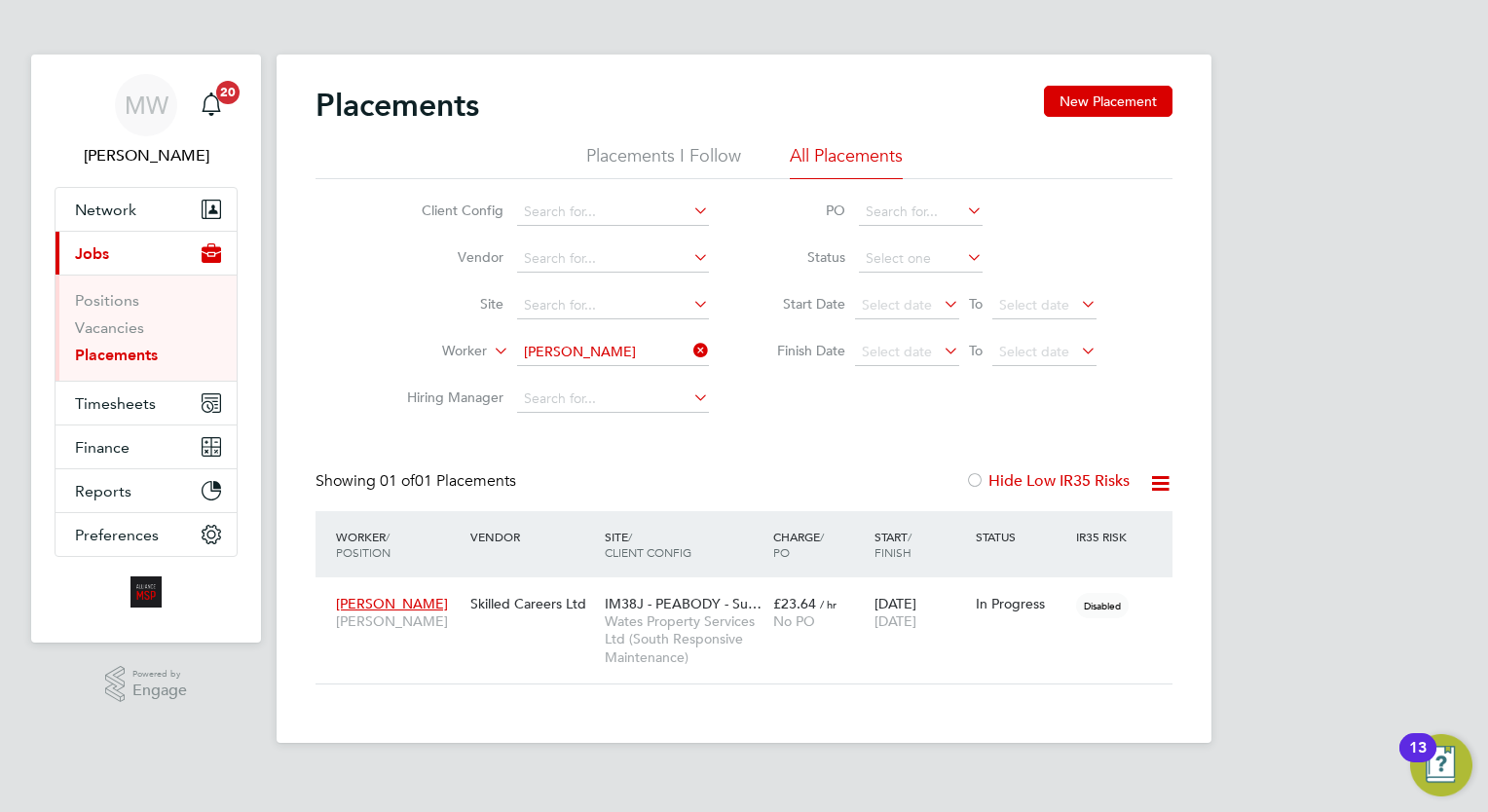
click at [701, 339] on li "Worker [PERSON_NAME]" at bounding box center [550, 353] width 366 height 47
drag, startPoint x: 701, startPoint y: 339, endPoint x: 682, endPoint y: 347, distance: 20.6
click at [689, 347] on icon at bounding box center [689, 351] width 0 height 28
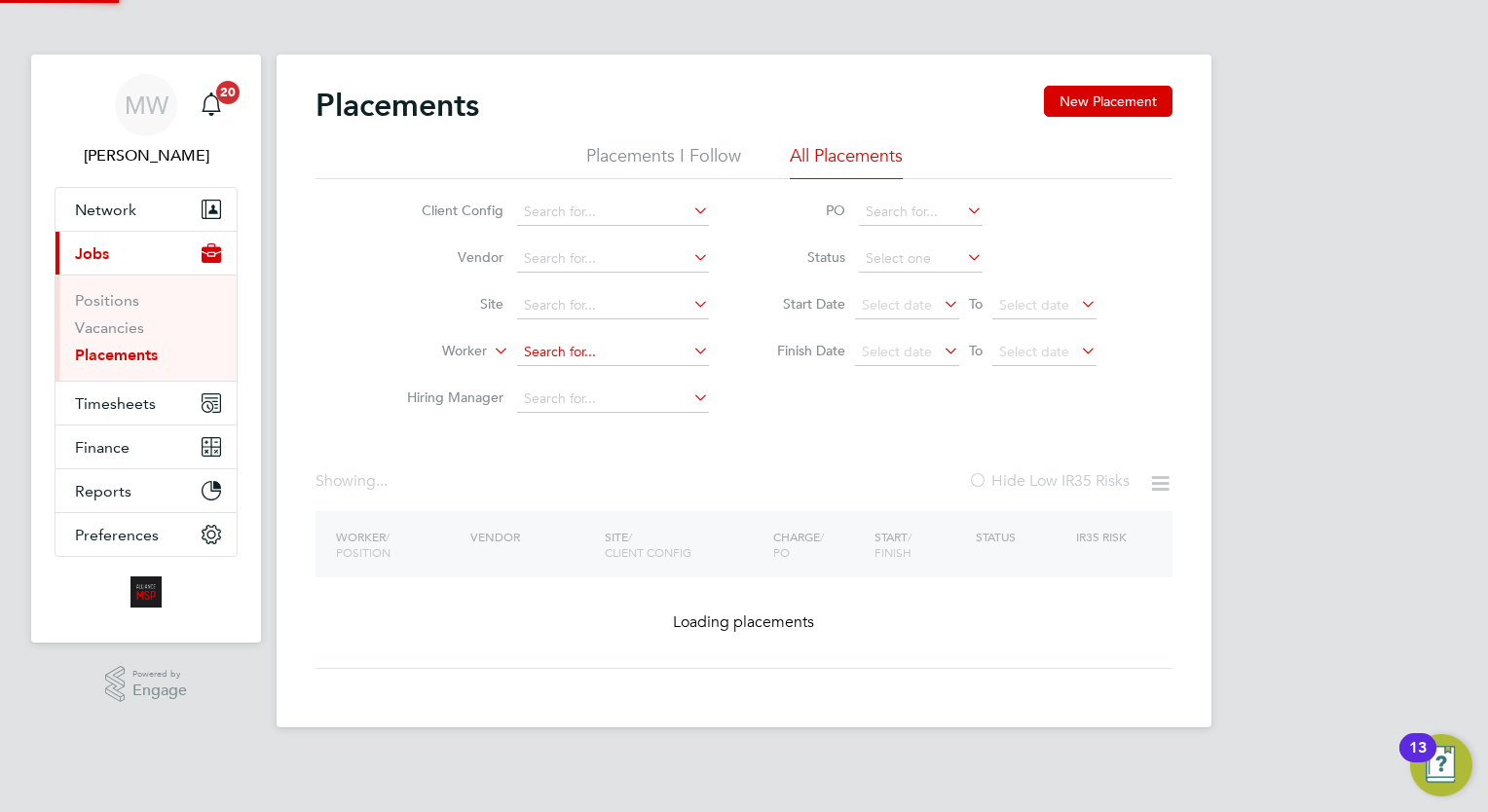
click at [629, 351] on input at bounding box center [613, 353] width 192 height 28
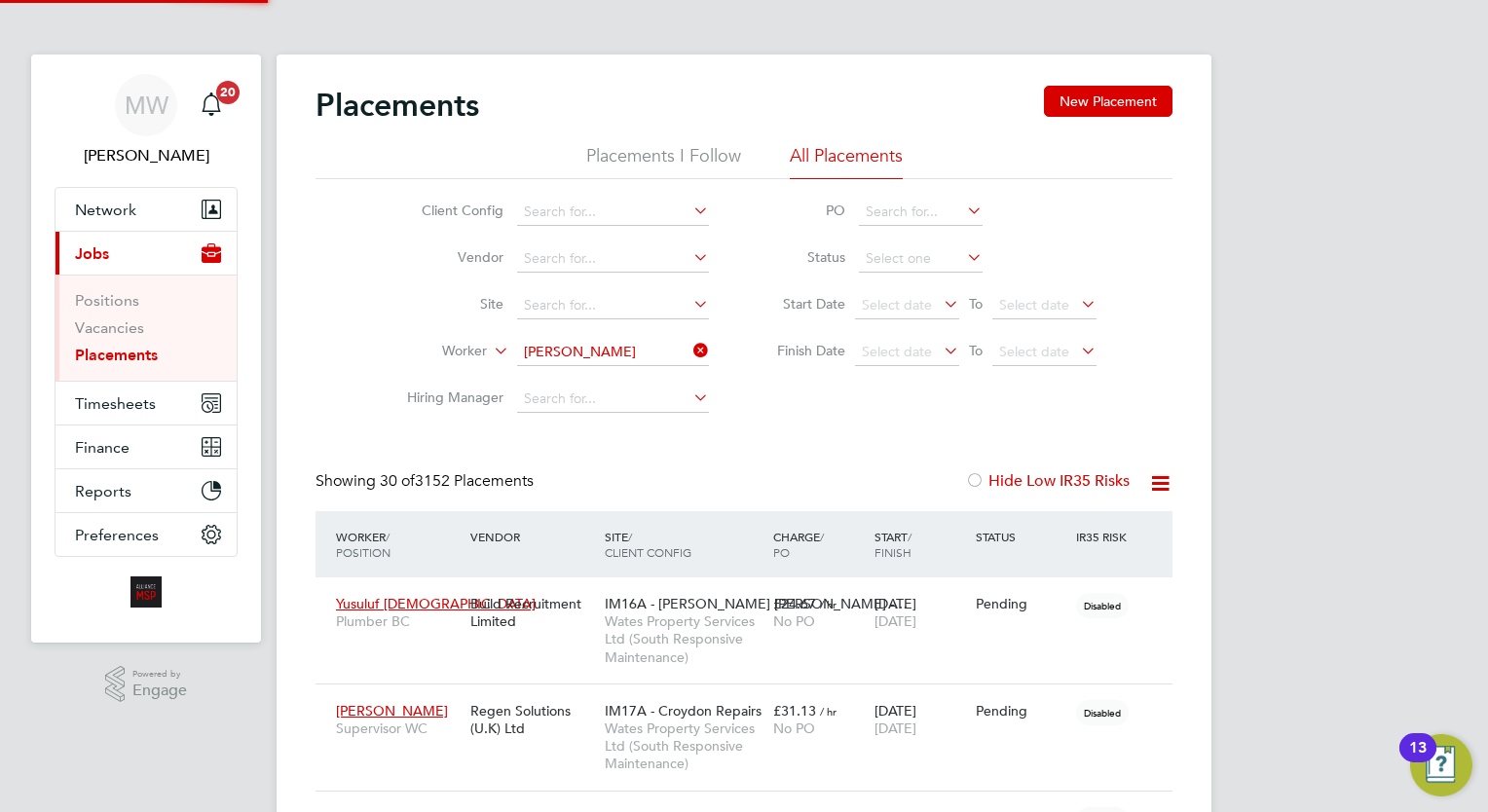
click at [631, 374] on li "Mark Defr eitas" at bounding box center [614, 377] width 193 height 27
type input "[PERSON_NAME]"
